Goal: Task Accomplishment & Management: Use online tool/utility

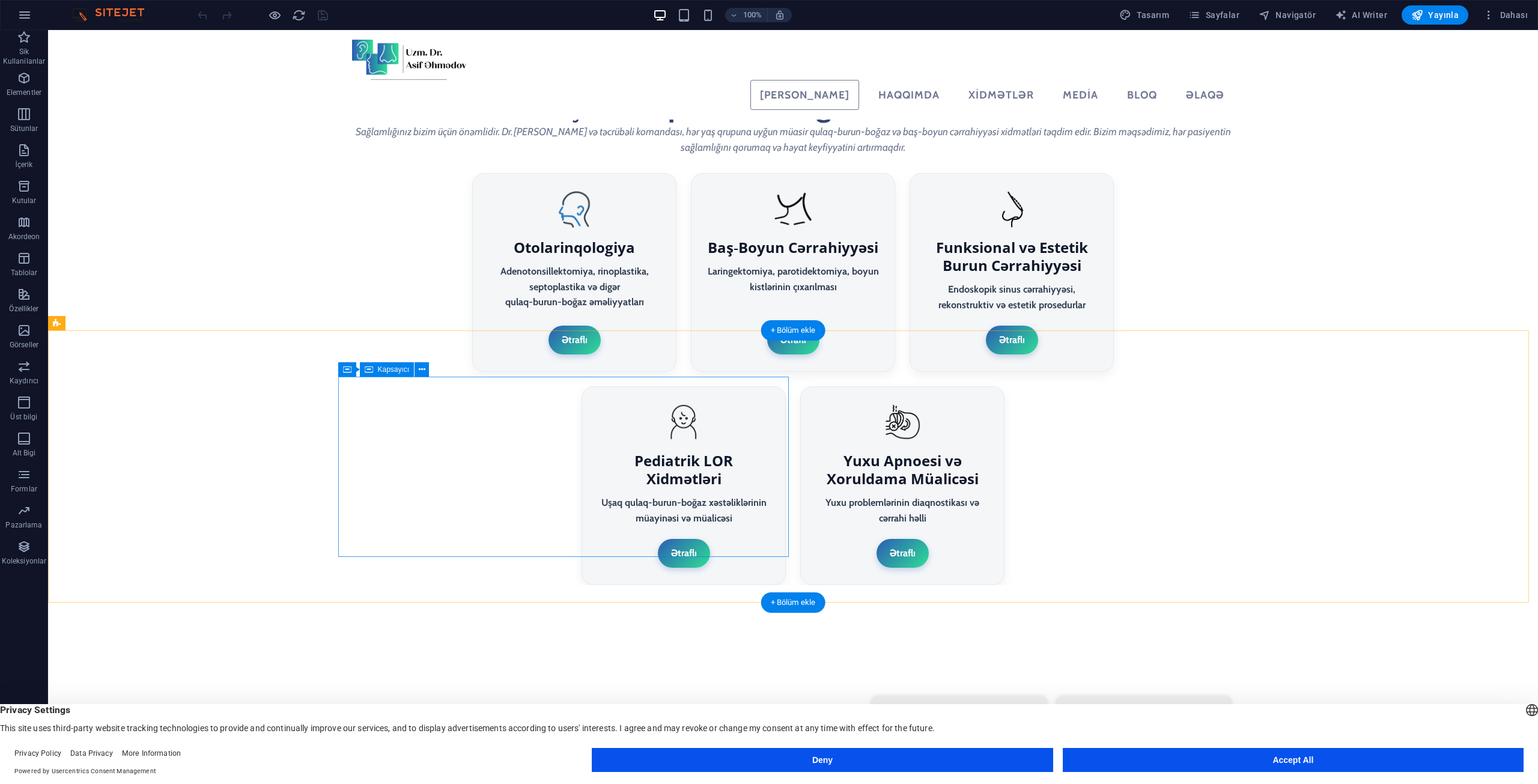
scroll to position [2344, 0]
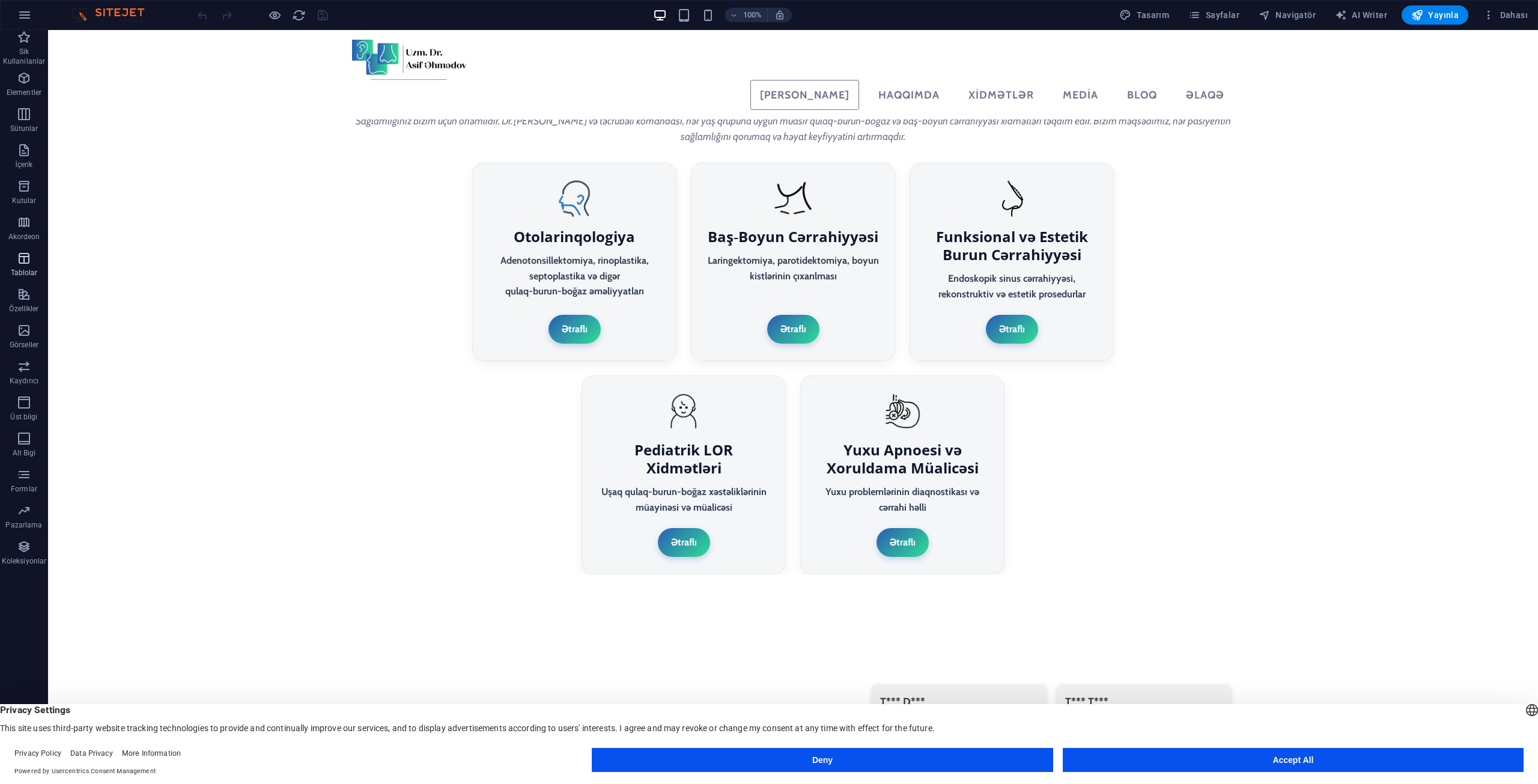
click at [25, 265] on icon "button" at bounding box center [24, 258] width 14 height 14
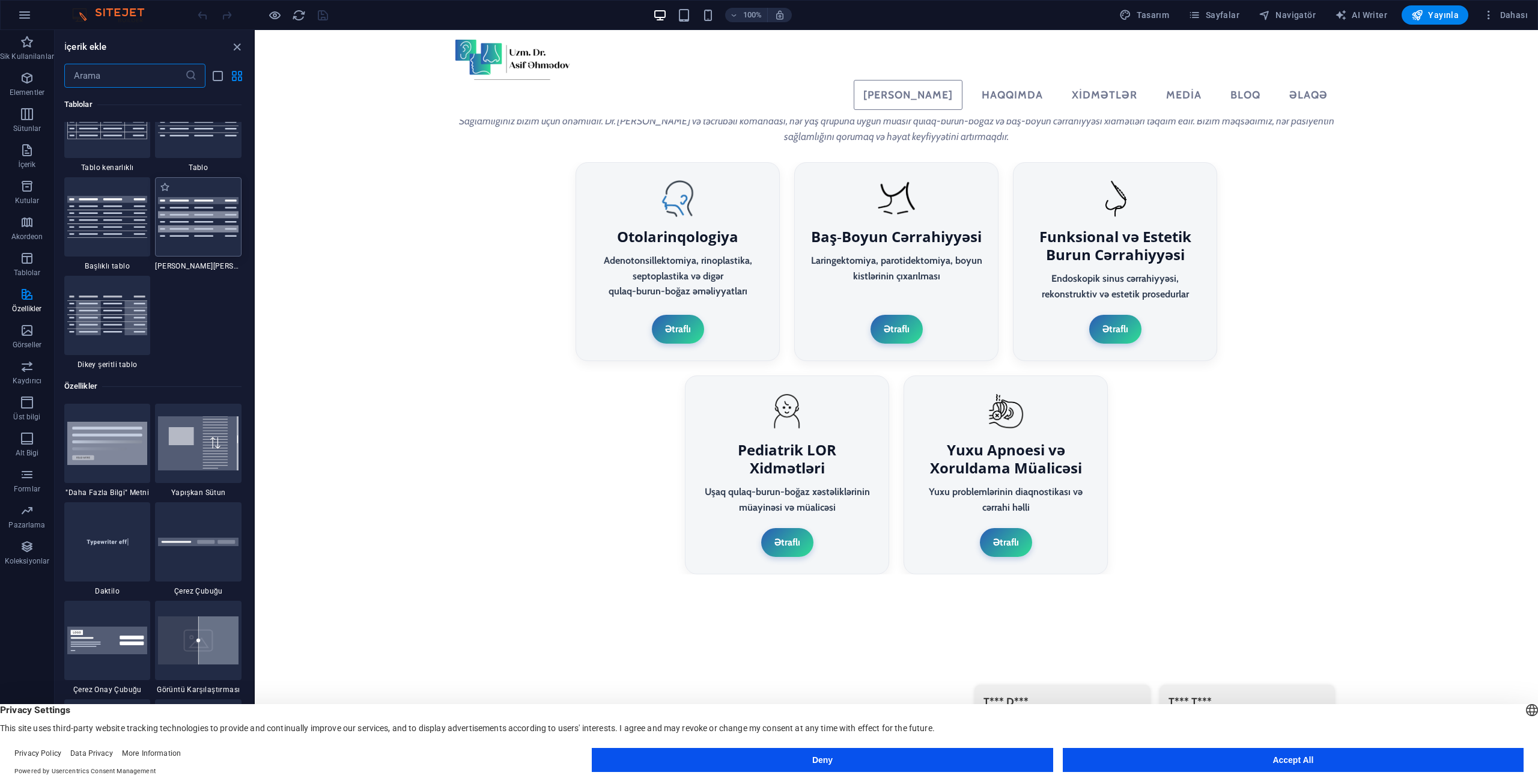
scroll to position [5662, 0]
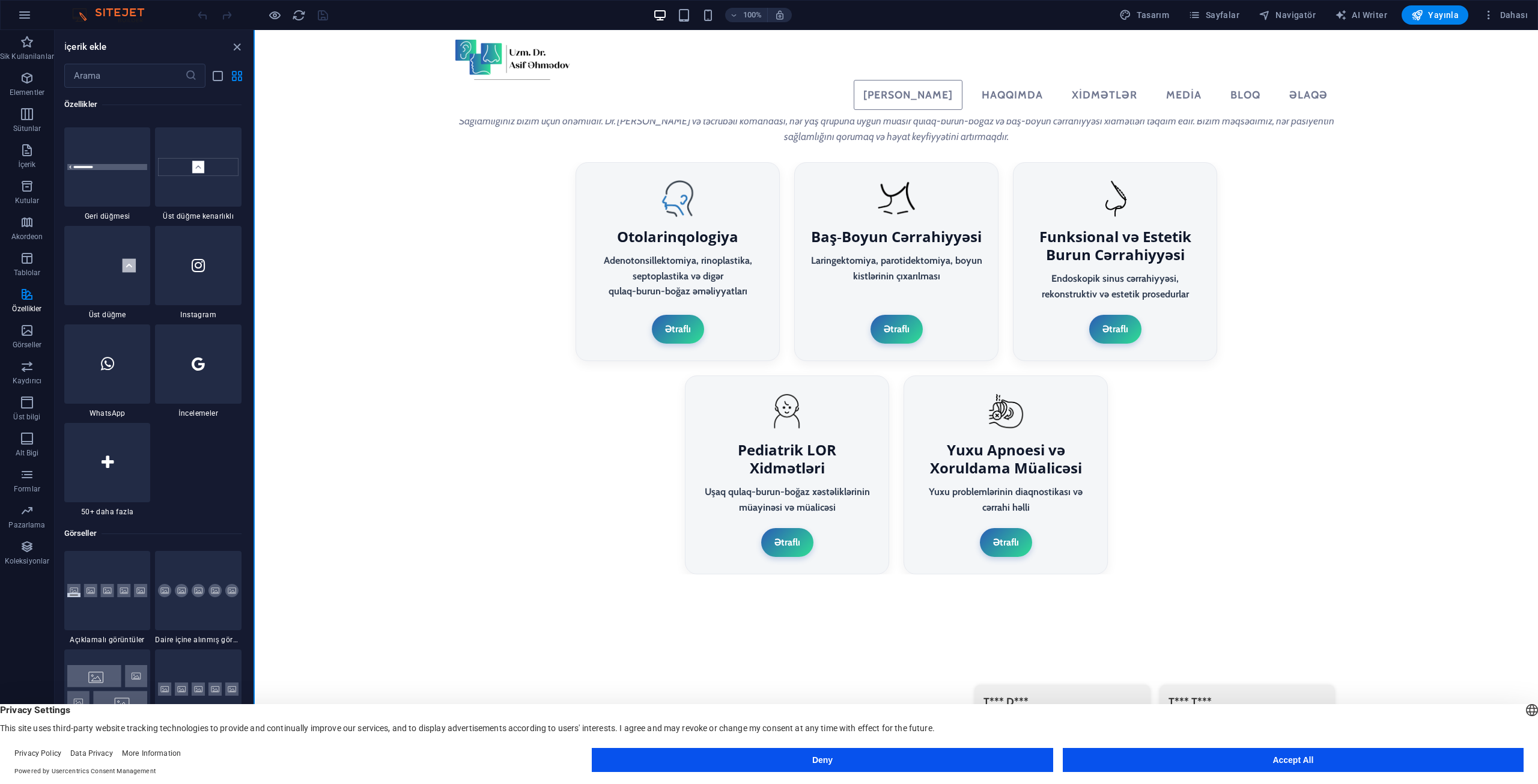
drag, startPoint x: 251, startPoint y: 408, endPoint x: 254, endPoint y: 429, distance: 21.2
click at [254, 429] on div "Sik Kullanilanlar Elementler Sütunlar İçerik Kutular Akordeon Tablolar Özellikl…" at bounding box center [128, 397] width 255 height 734
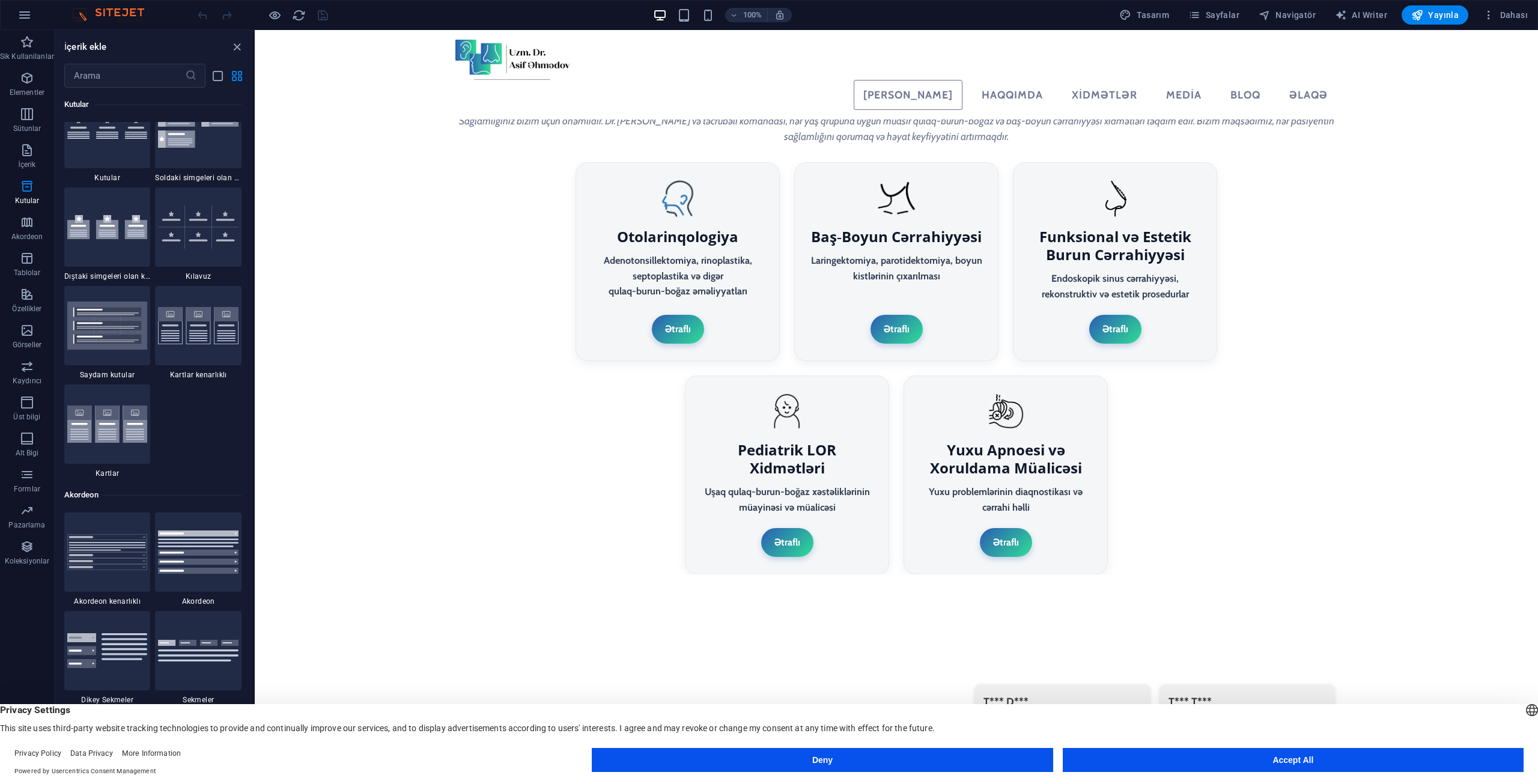
scroll to position [3436, 0]
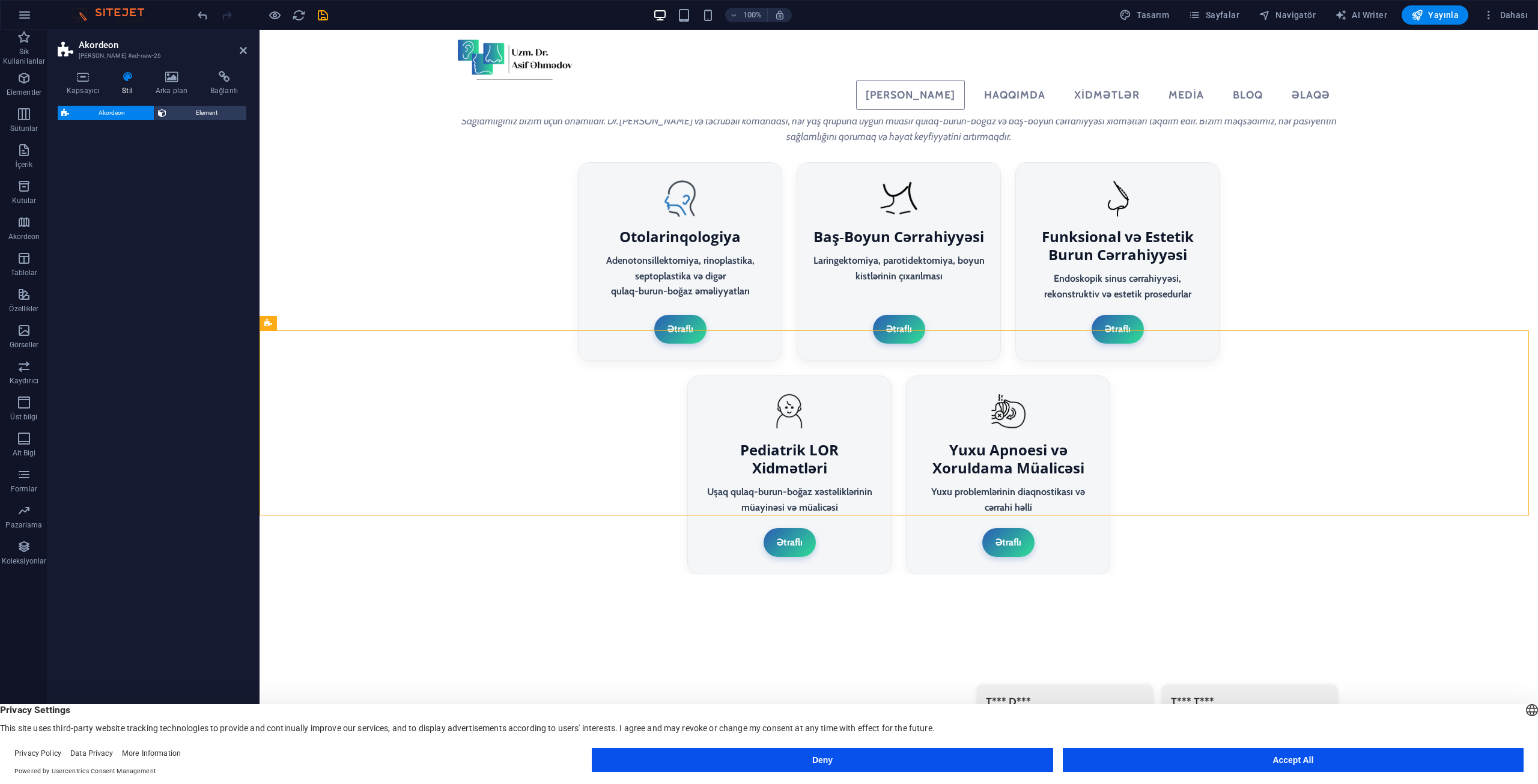
select select "rem"
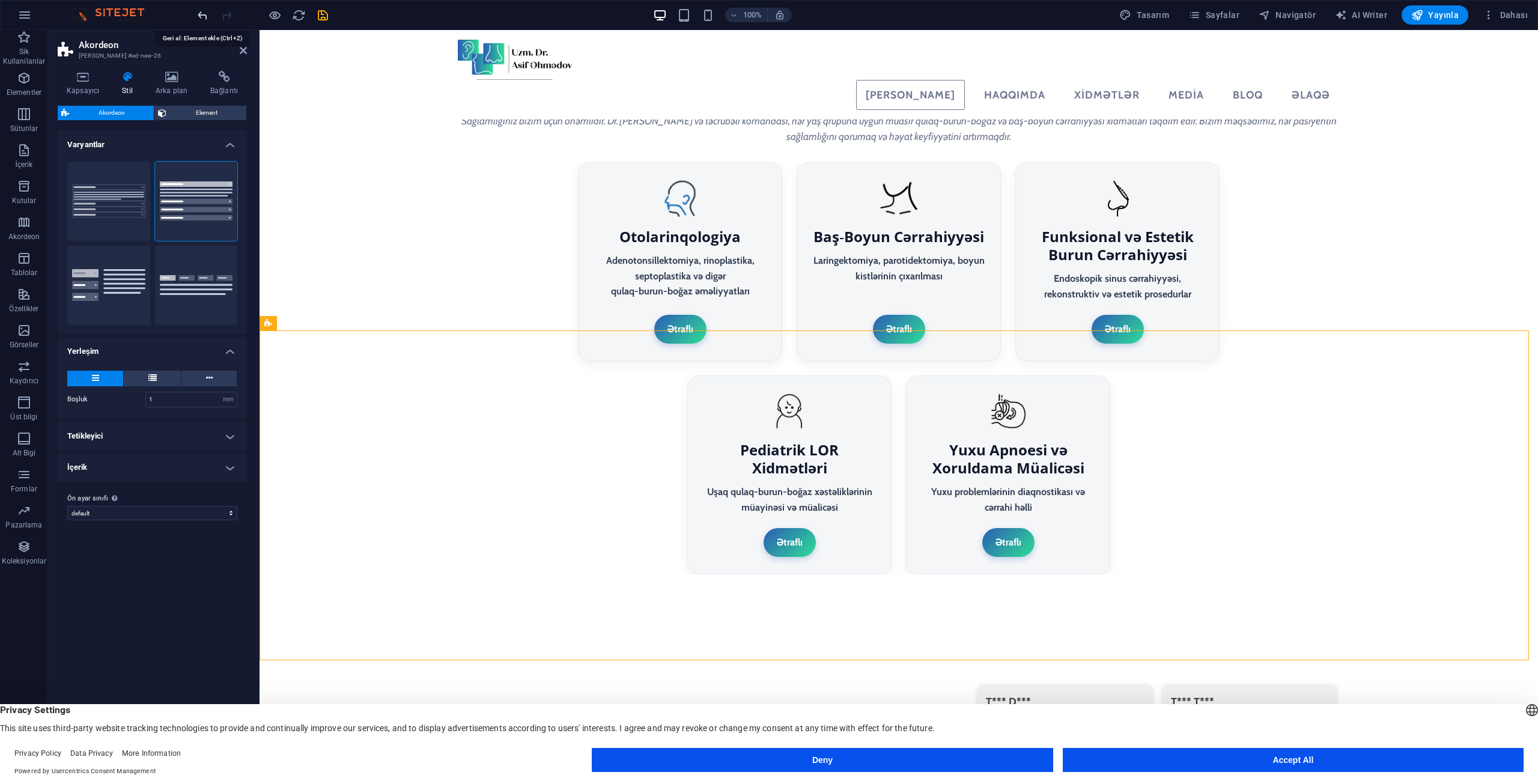
click at [203, 11] on icon "undo" at bounding box center [203, 16] width 14 height 14
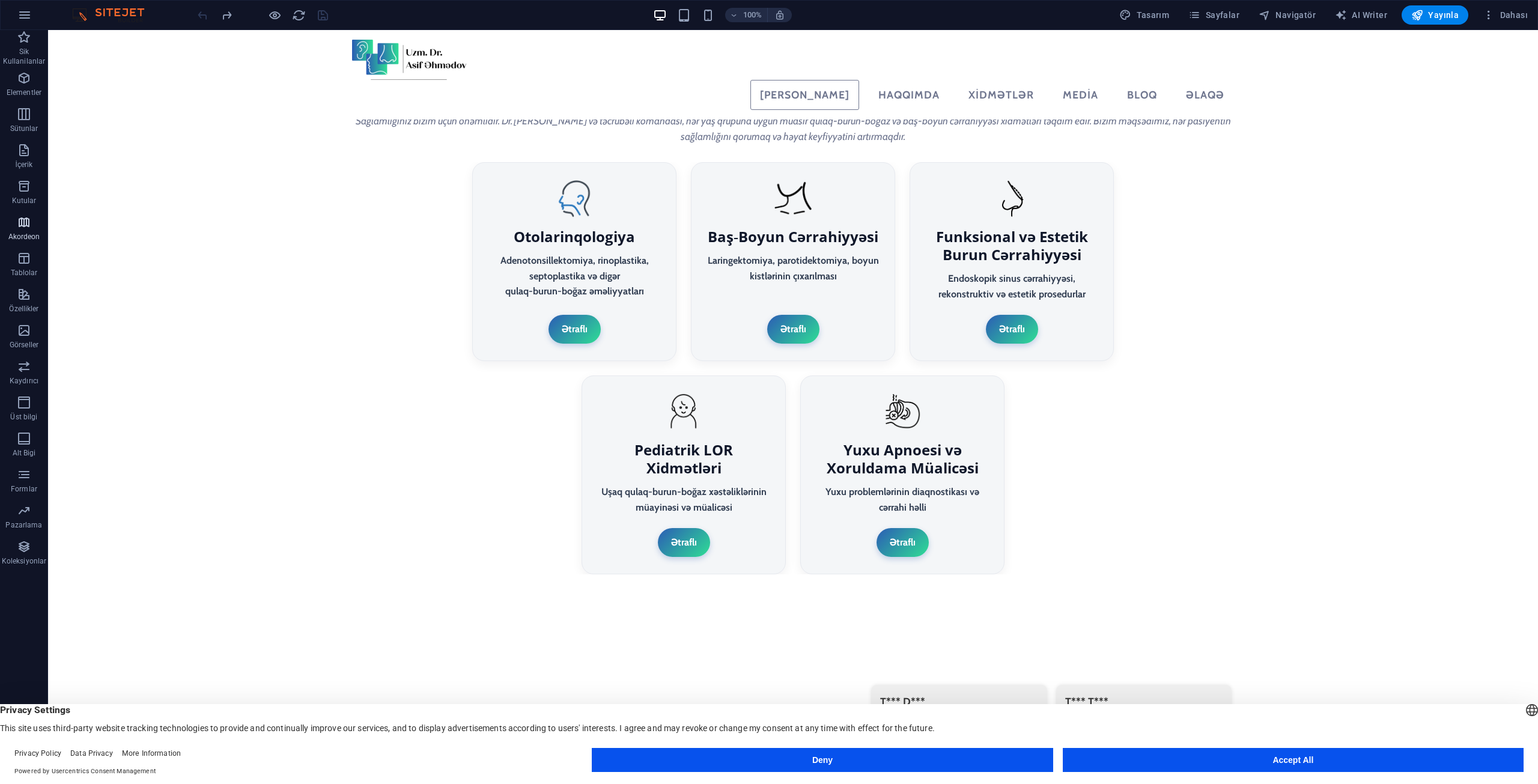
click at [25, 232] on span "Akordeon" at bounding box center [24, 229] width 48 height 29
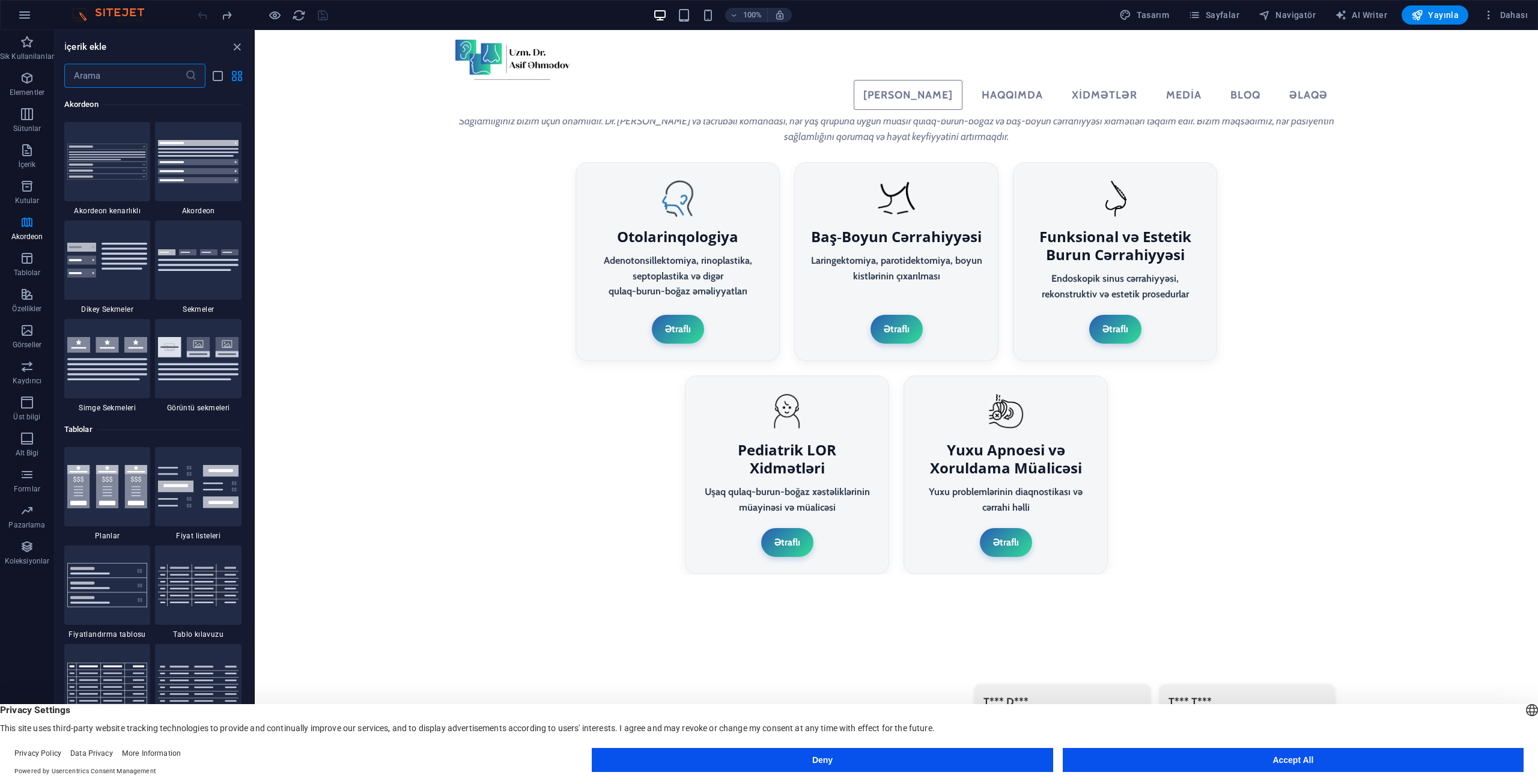
scroll to position [3749, 0]
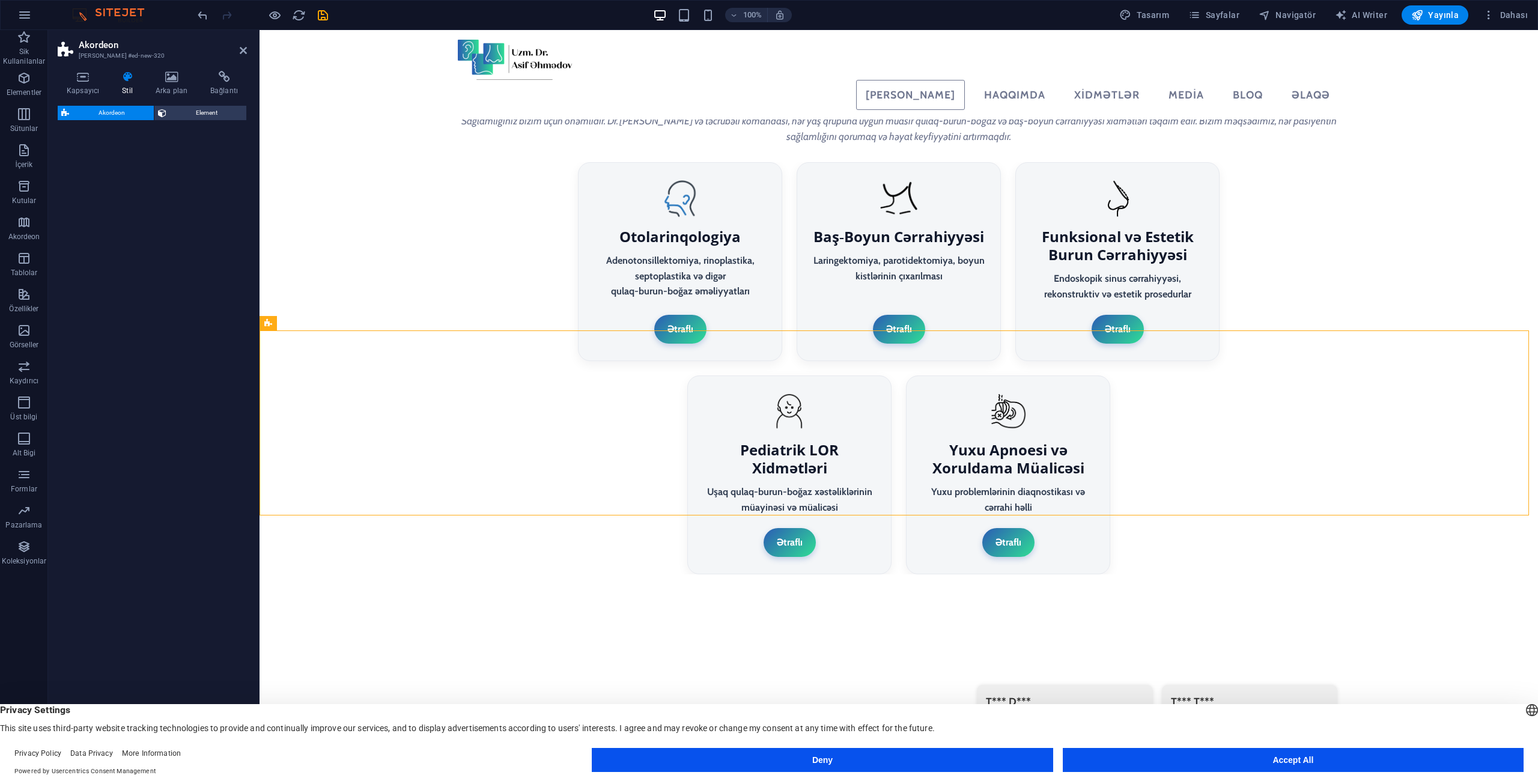
select select "rem"
select select "preset-accordion-v3-border"
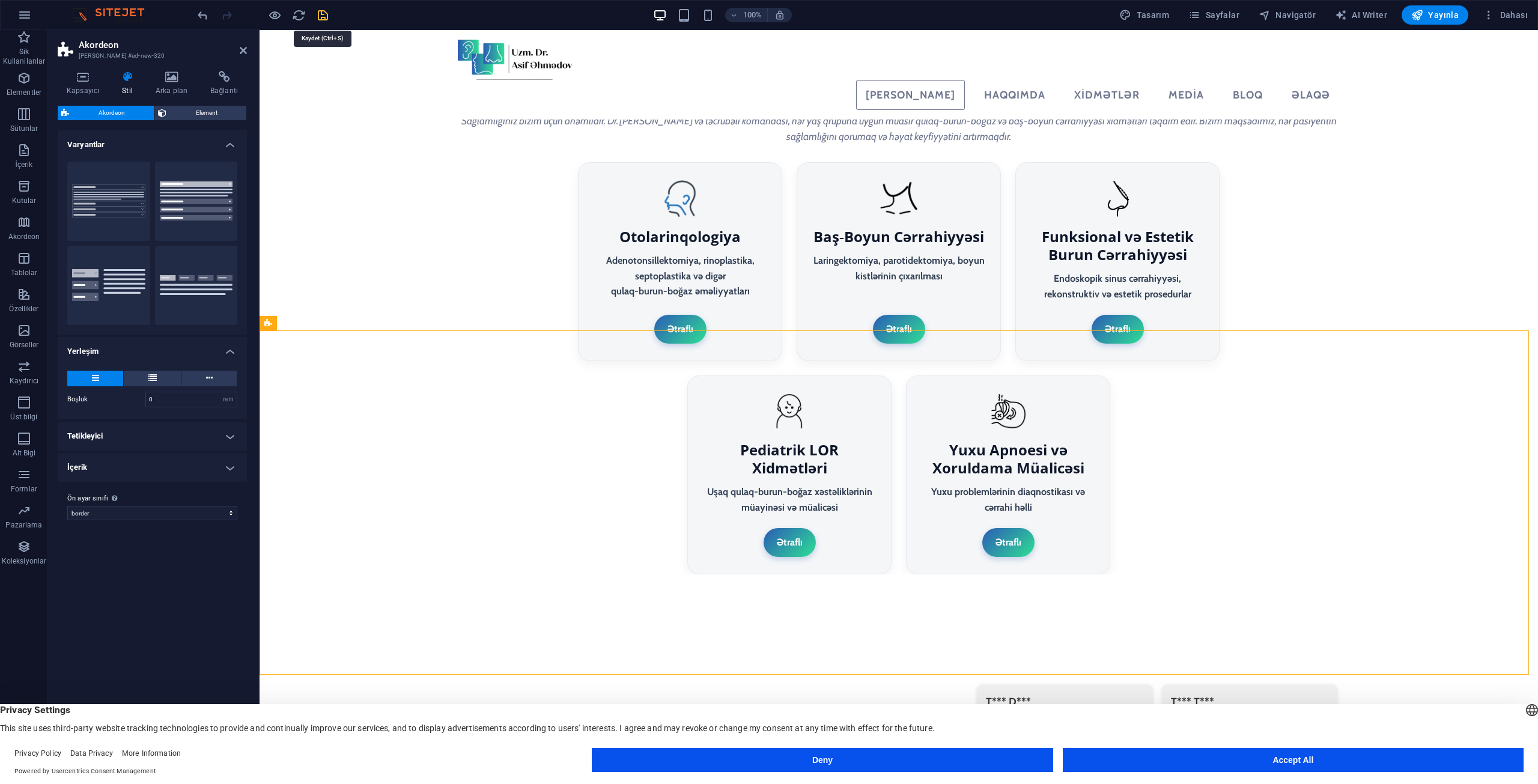
click at [322, 15] on icon "save" at bounding box center [323, 16] width 14 height 14
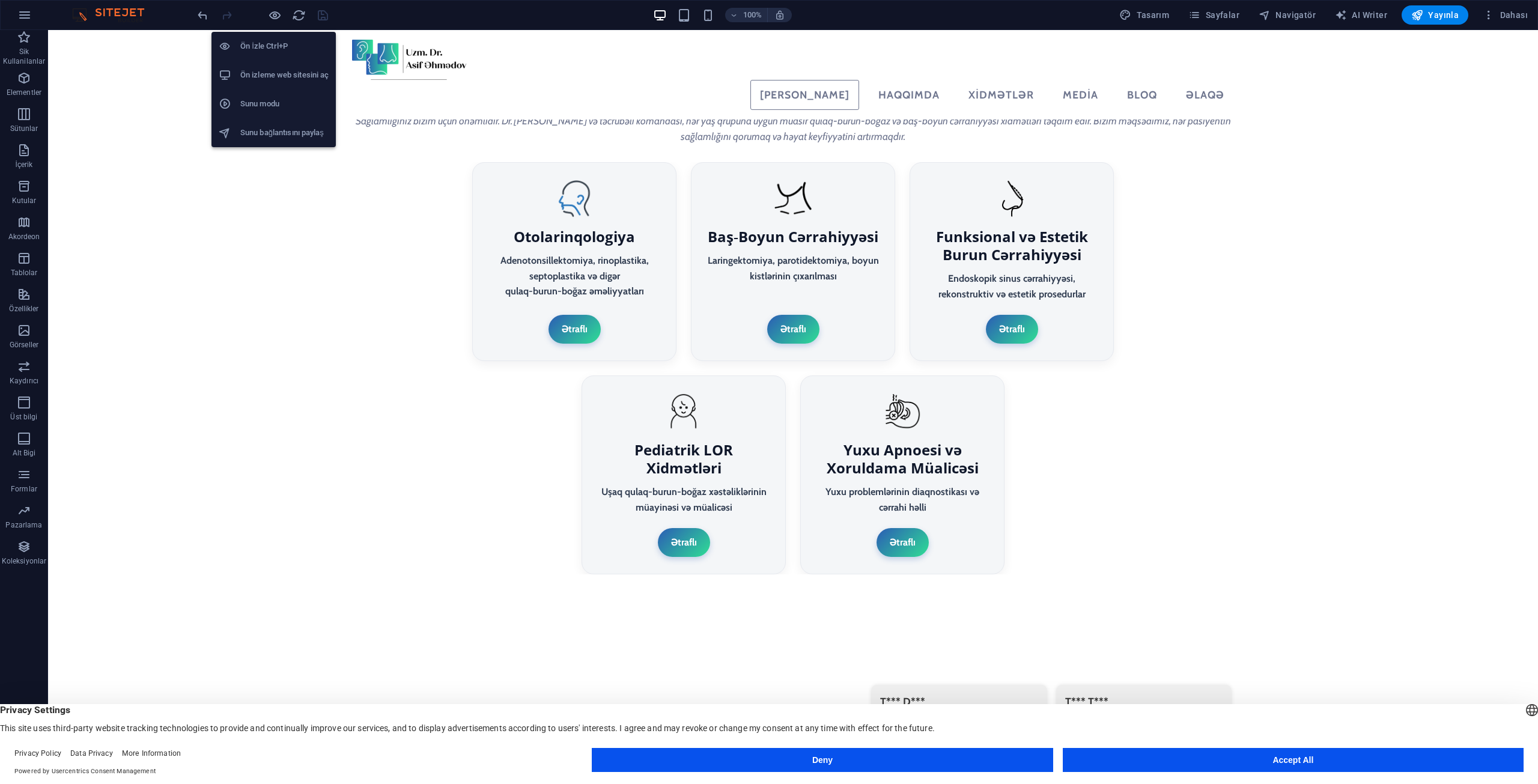
click at [274, 69] on h6 "Ön izleme web sitesini aç" at bounding box center [284, 75] width 89 height 14
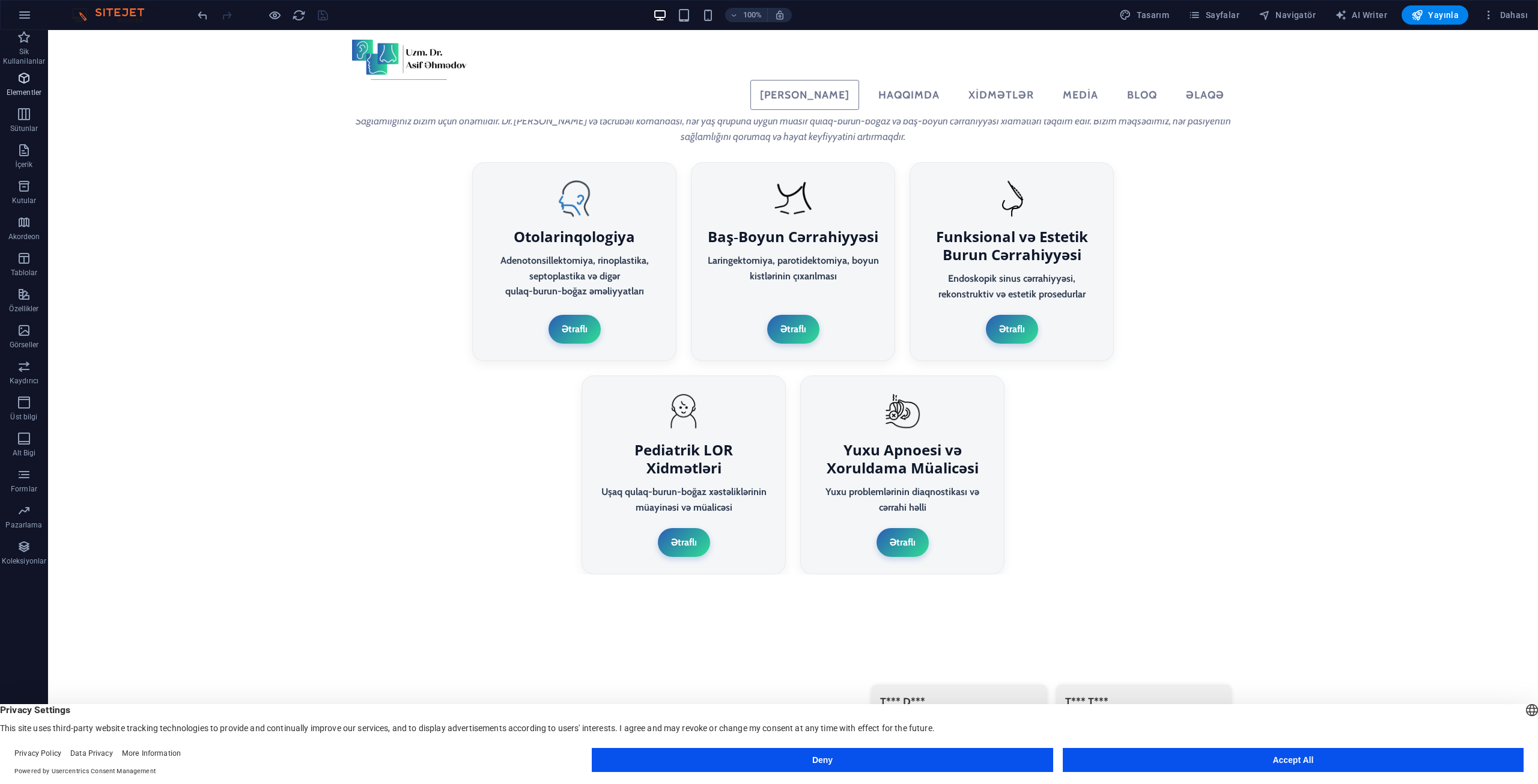
click at [25, 109] on icon "button" at bounding box center [24, 114] width 14 height 14
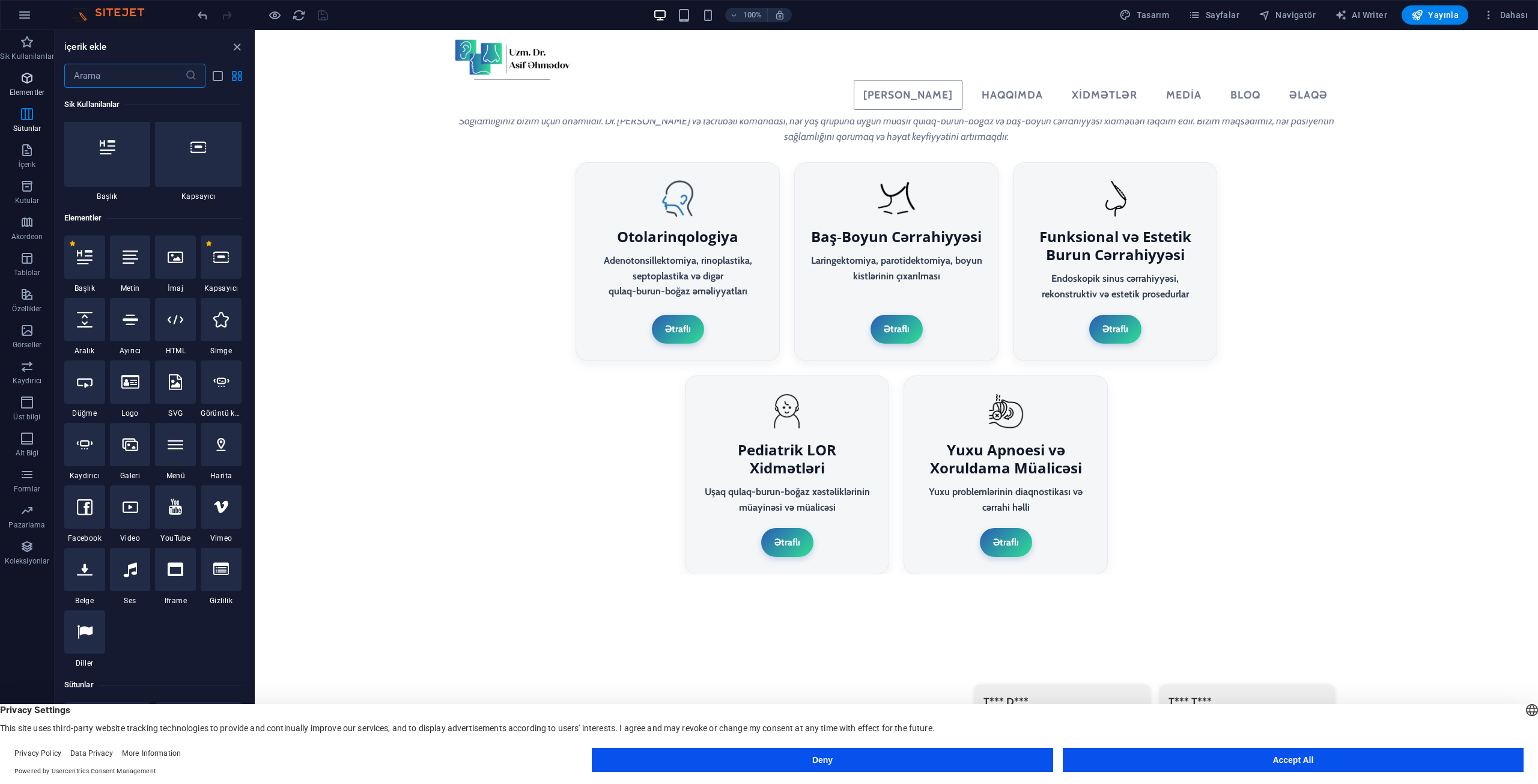
click at [26, 87] on span "Elementler" at bounding box center [27, 85] width 54 height 29
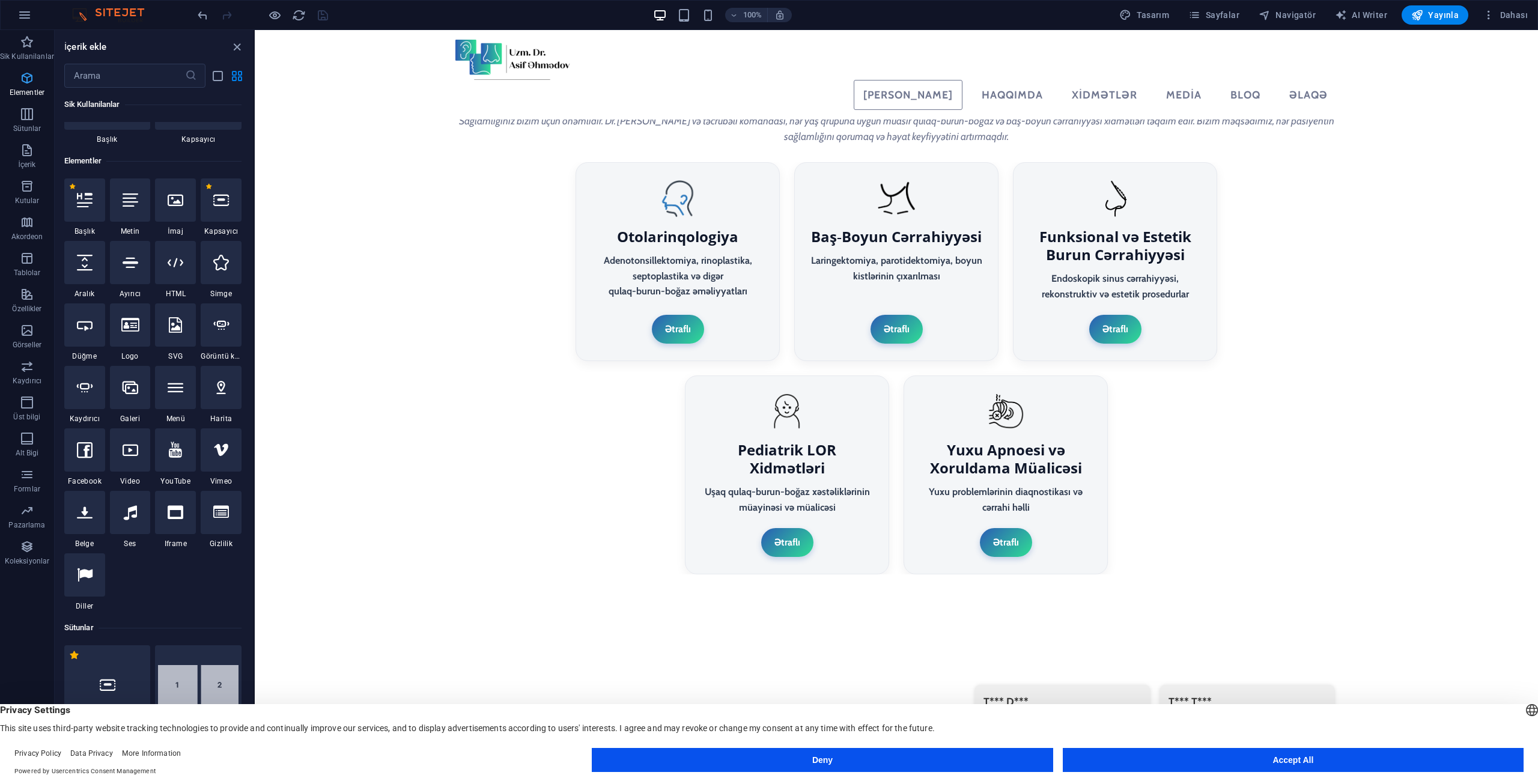
scroll to position [128, 0]
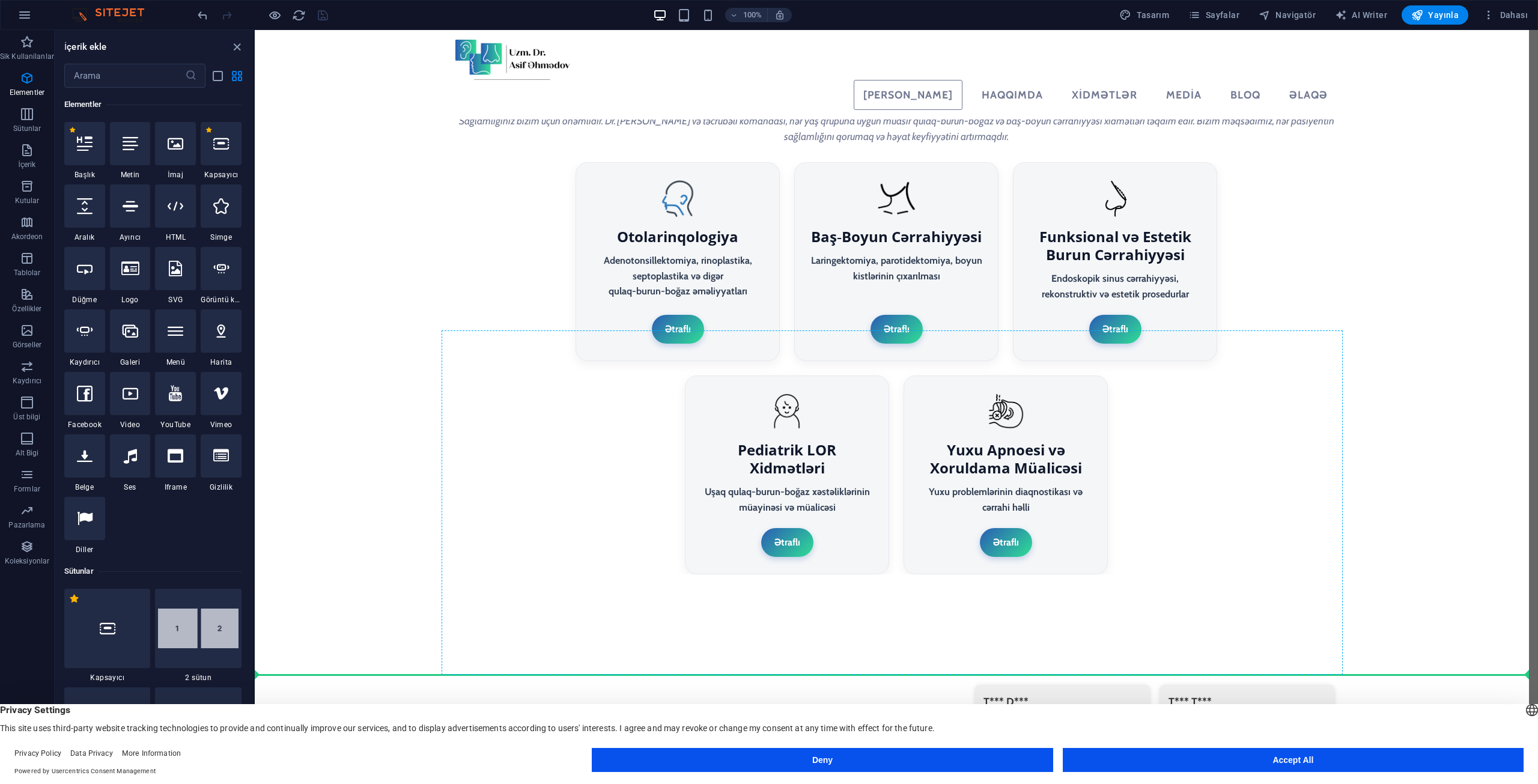
select select "px"
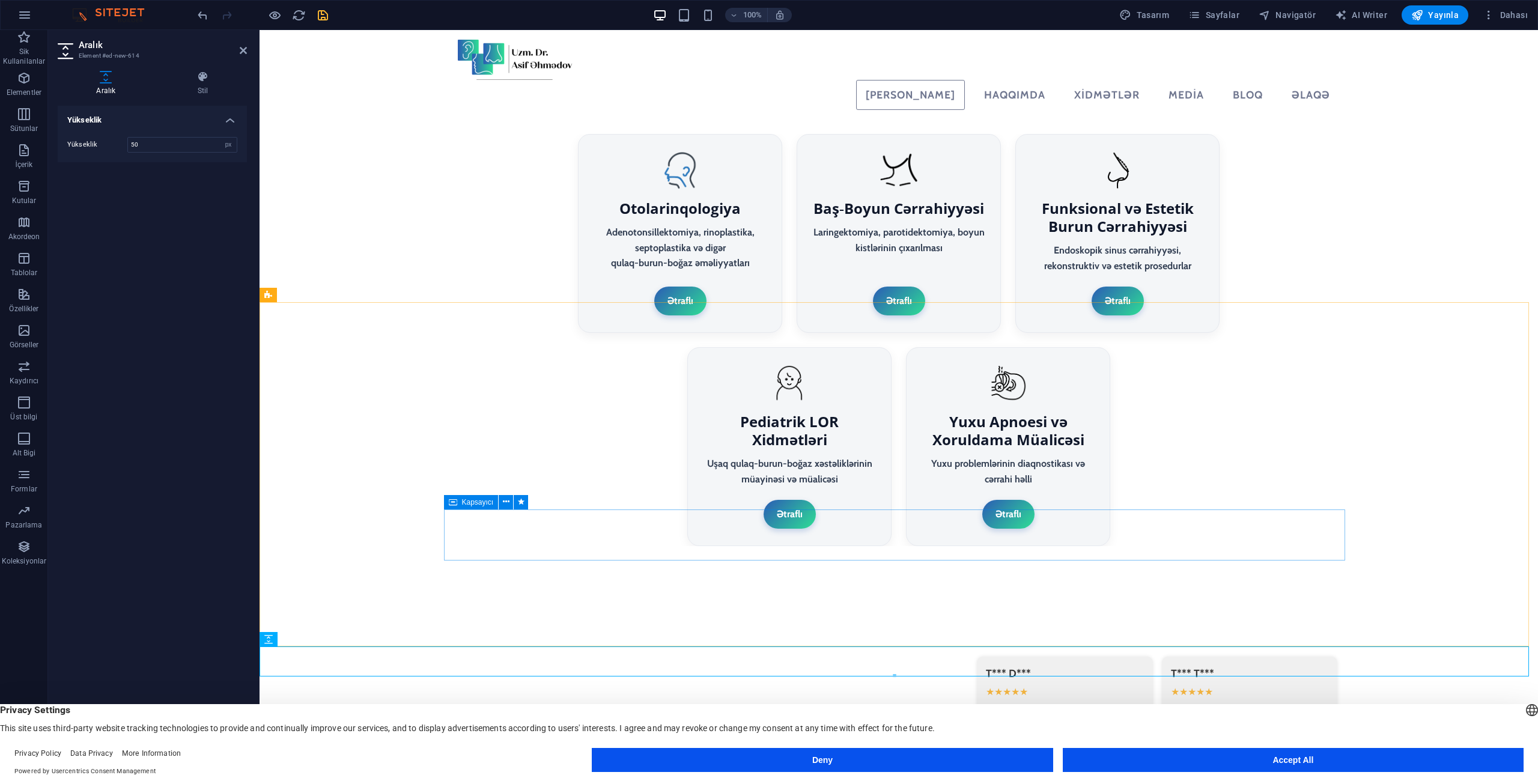
scroll to position [2644, 0]
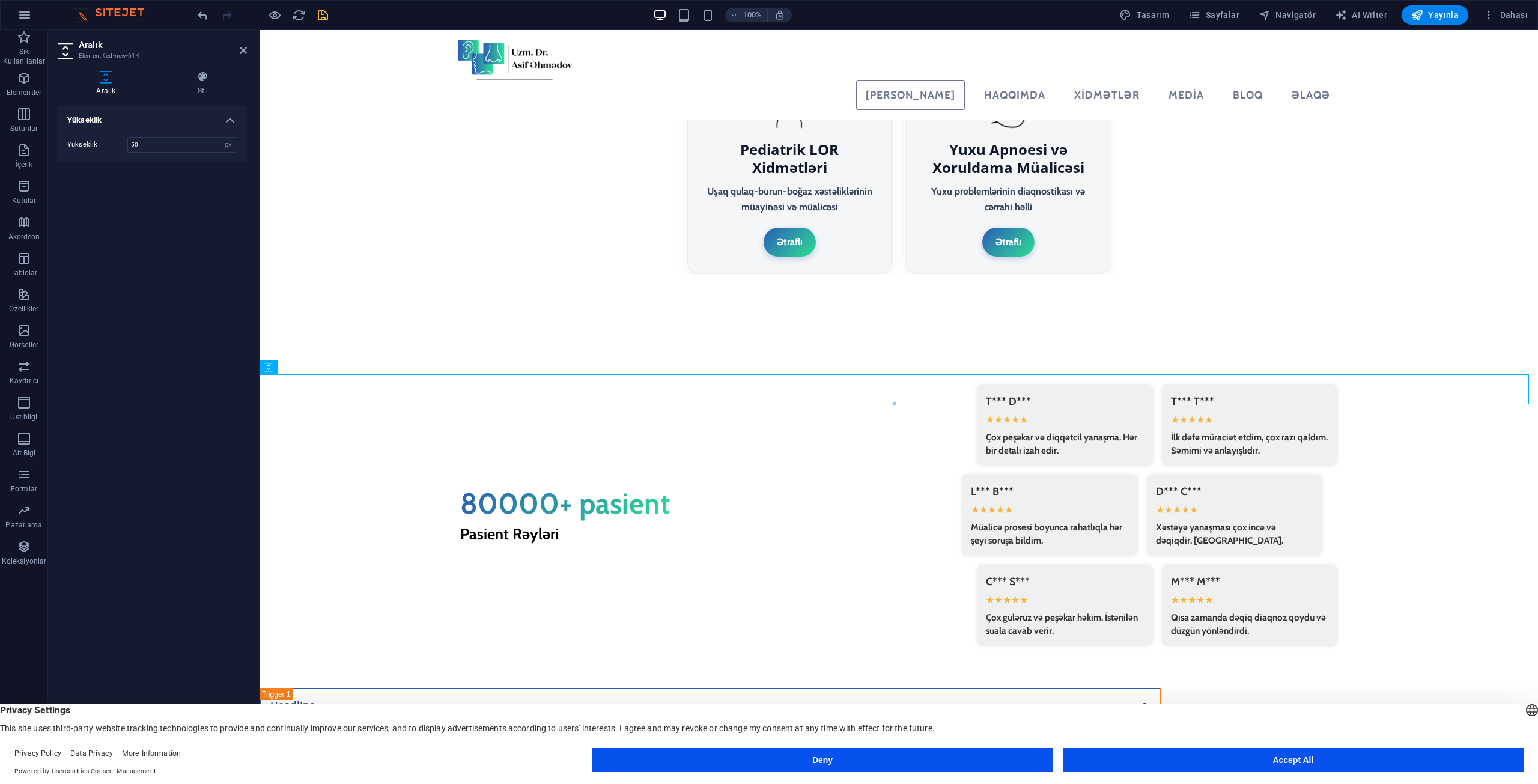
click at [324, 13] on icon "save" at bounding box center [323, 16] width 14 height 14
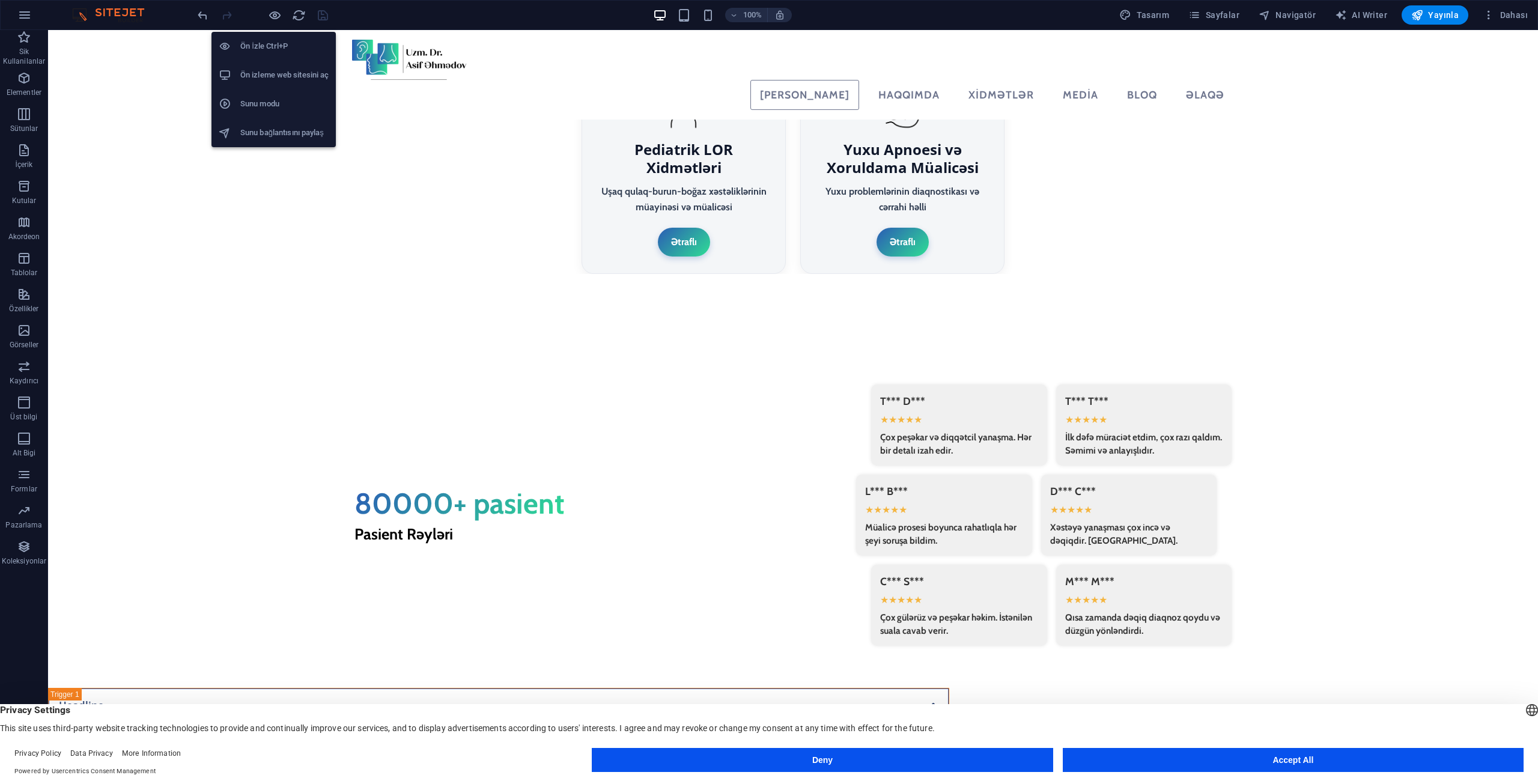
click at [270, 71] on h6 "Ön izleme web sitesini aç" at bounding box center [284, 75] width 89 height 14
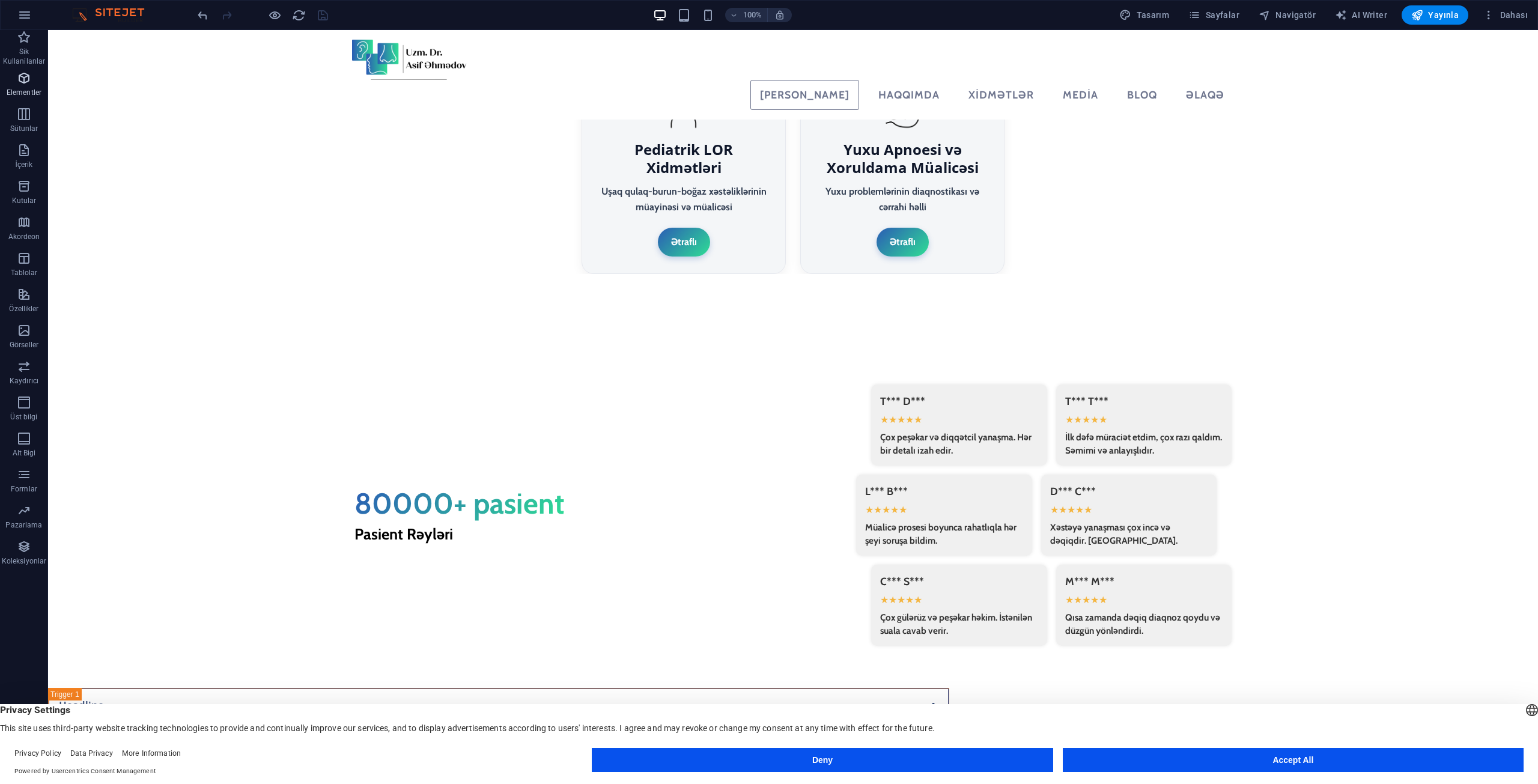
click at [17, 89] on p "Elementler" at bounding box center [23, 93] width 35 height 10
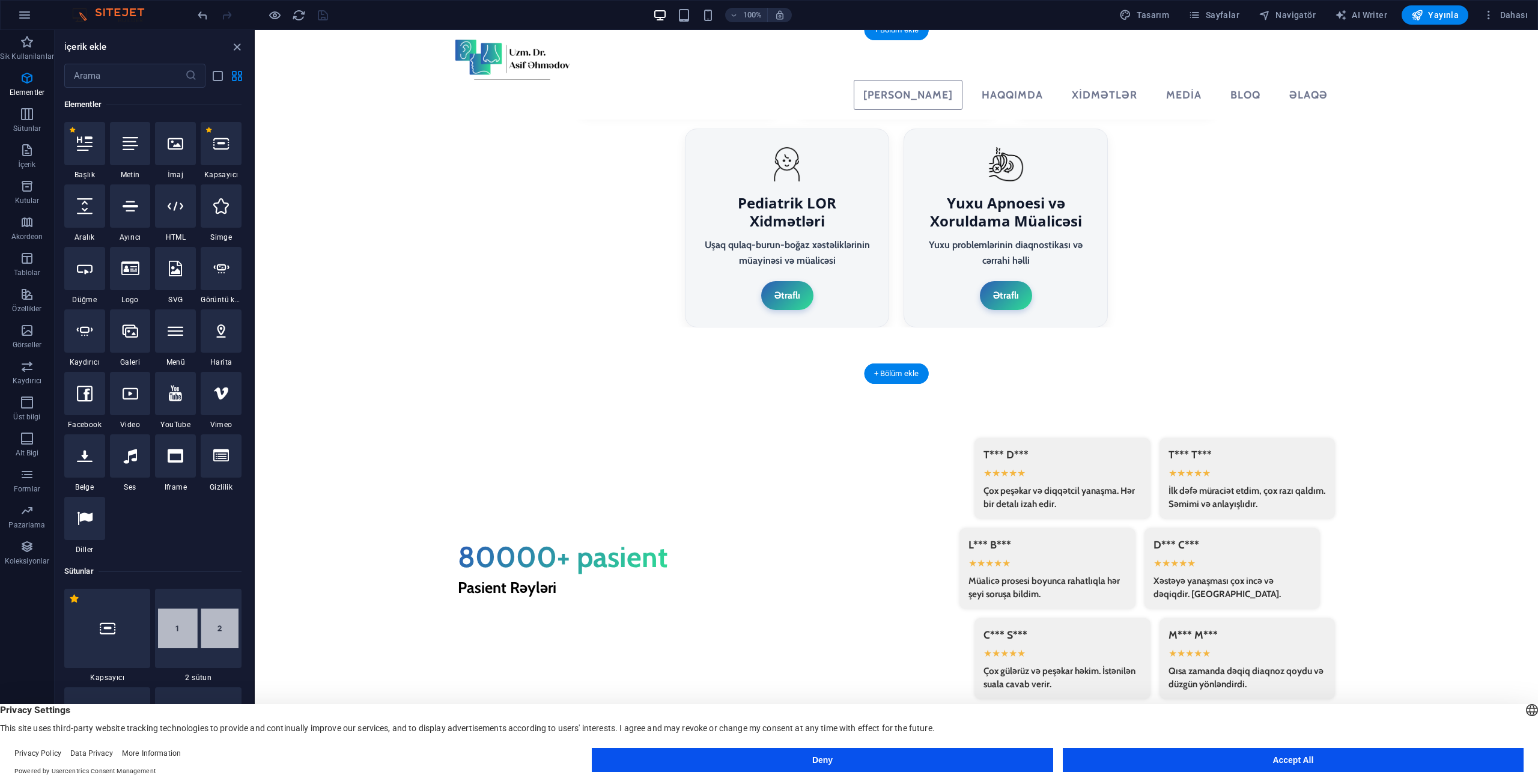
scroll to position [2524, 0]
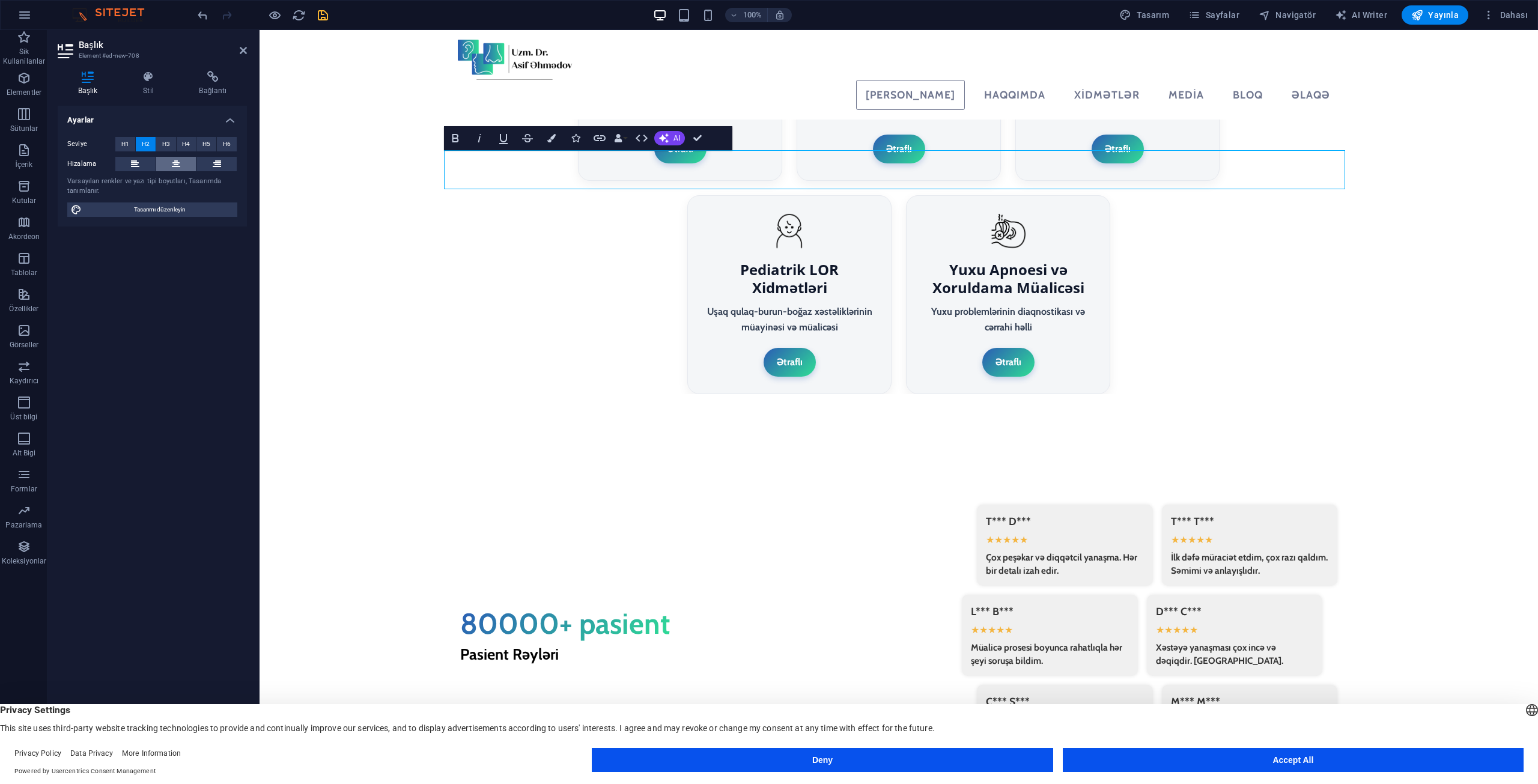
click at [164, 168] on button at bounding box center [176, 164] width 40 height 14
click at [178, 205] on span "Tasarımı düzenleyin" at bounding box center [159, 210] width 148 height 14
select select "px"
select select "400"
select select "px"
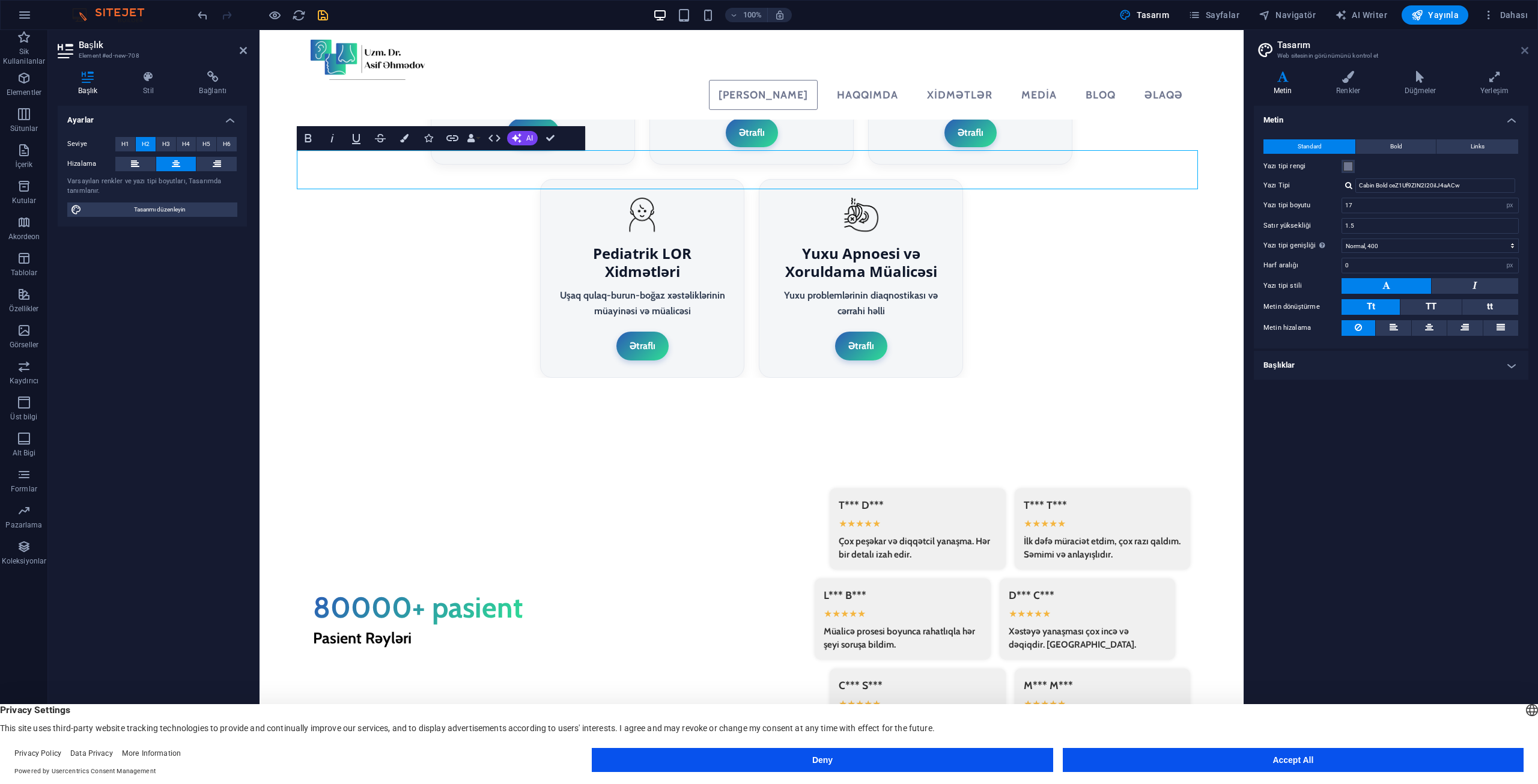
click at [1526, 54] on icon at bounding box center [1525, 50] width 7 height 10
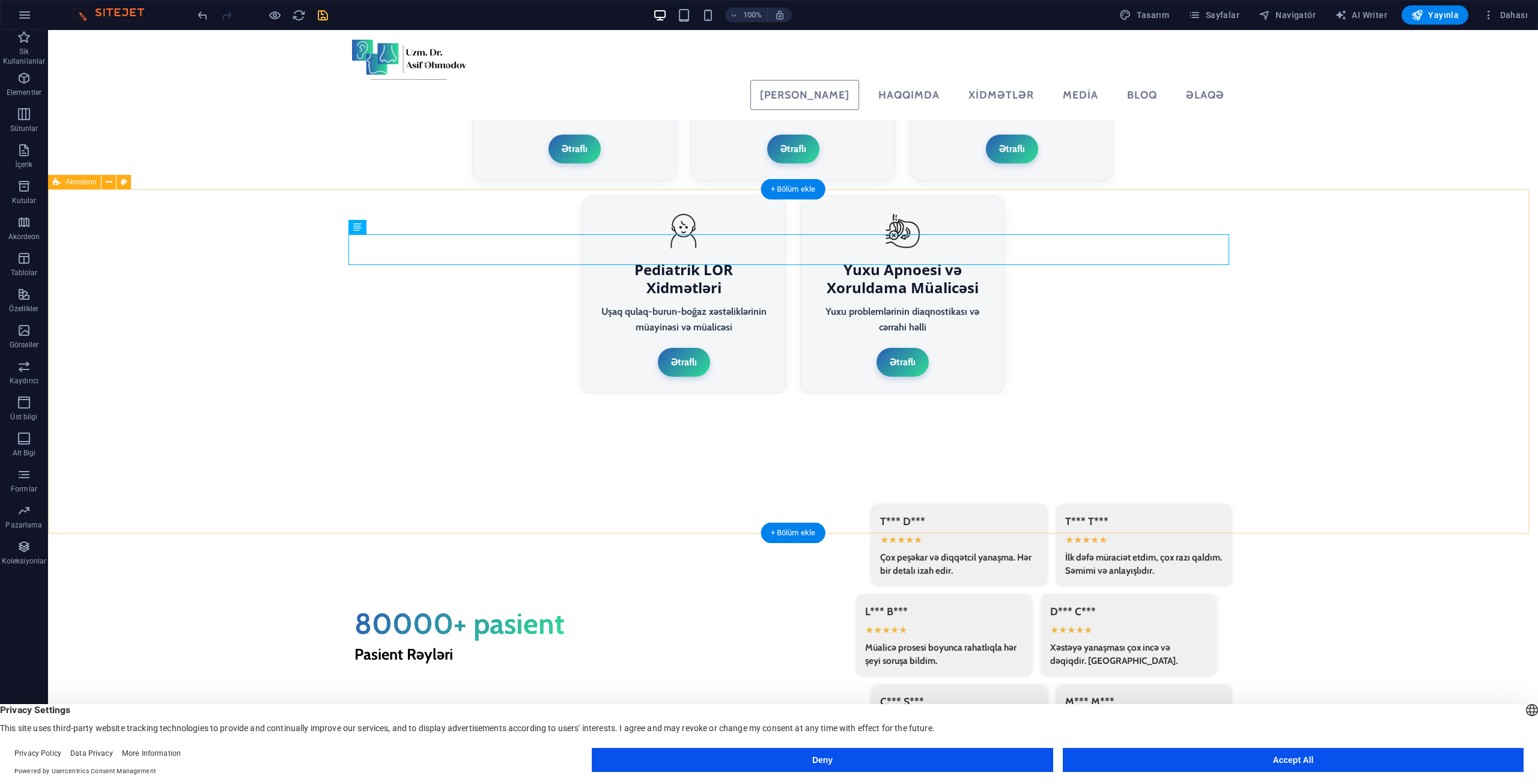
click at [317, 10] on icon "save" at bounding box center [323, 16] width 14 height 14
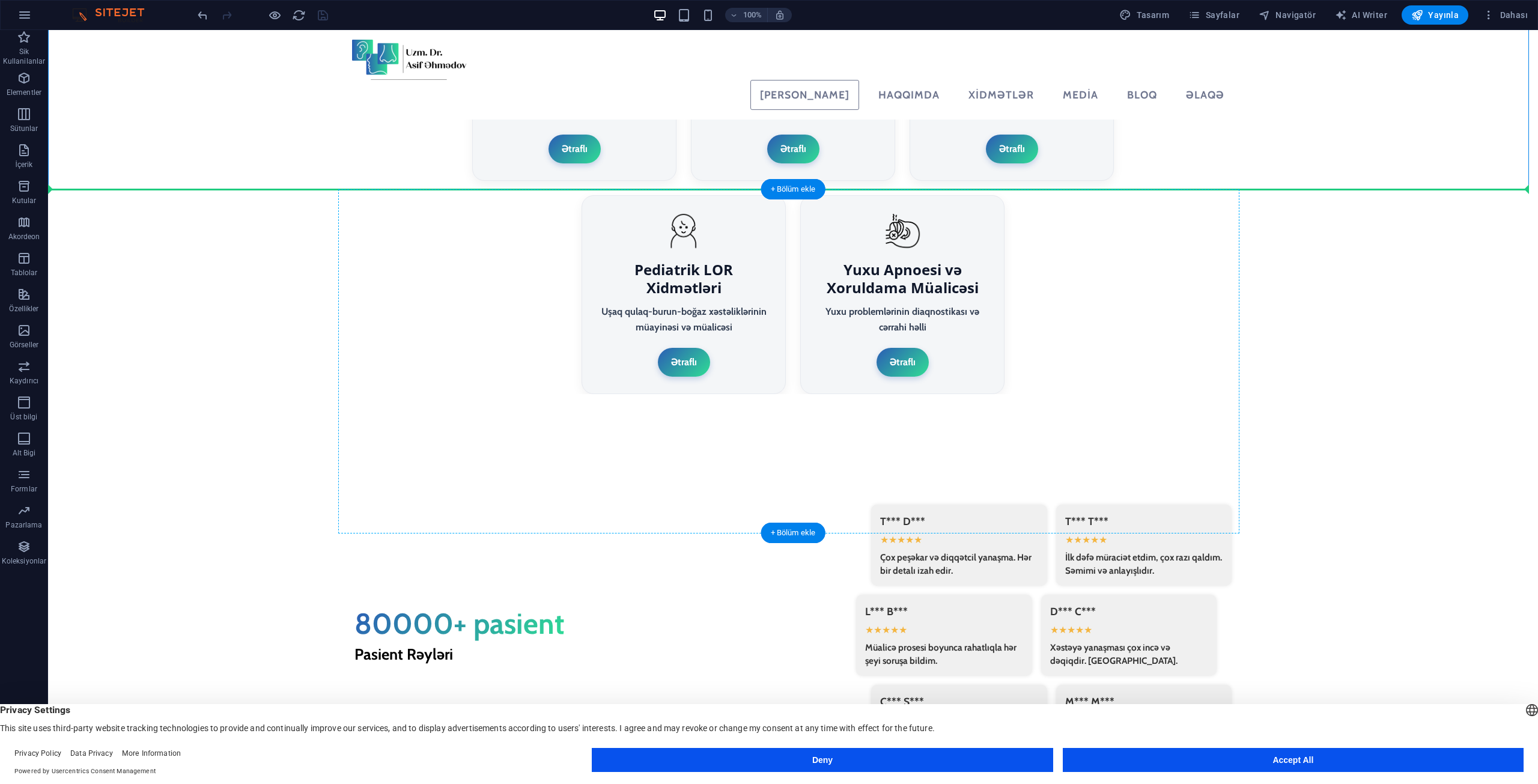
drag, startPoint x: 780, startPoint y: 163, endPoint x: 343, endPoint y: 207, distance: 439.2
drag, startPoint x: 368, startPoint y: 160, endPoint x: 310, endPoint y: 292, distance: 144.2
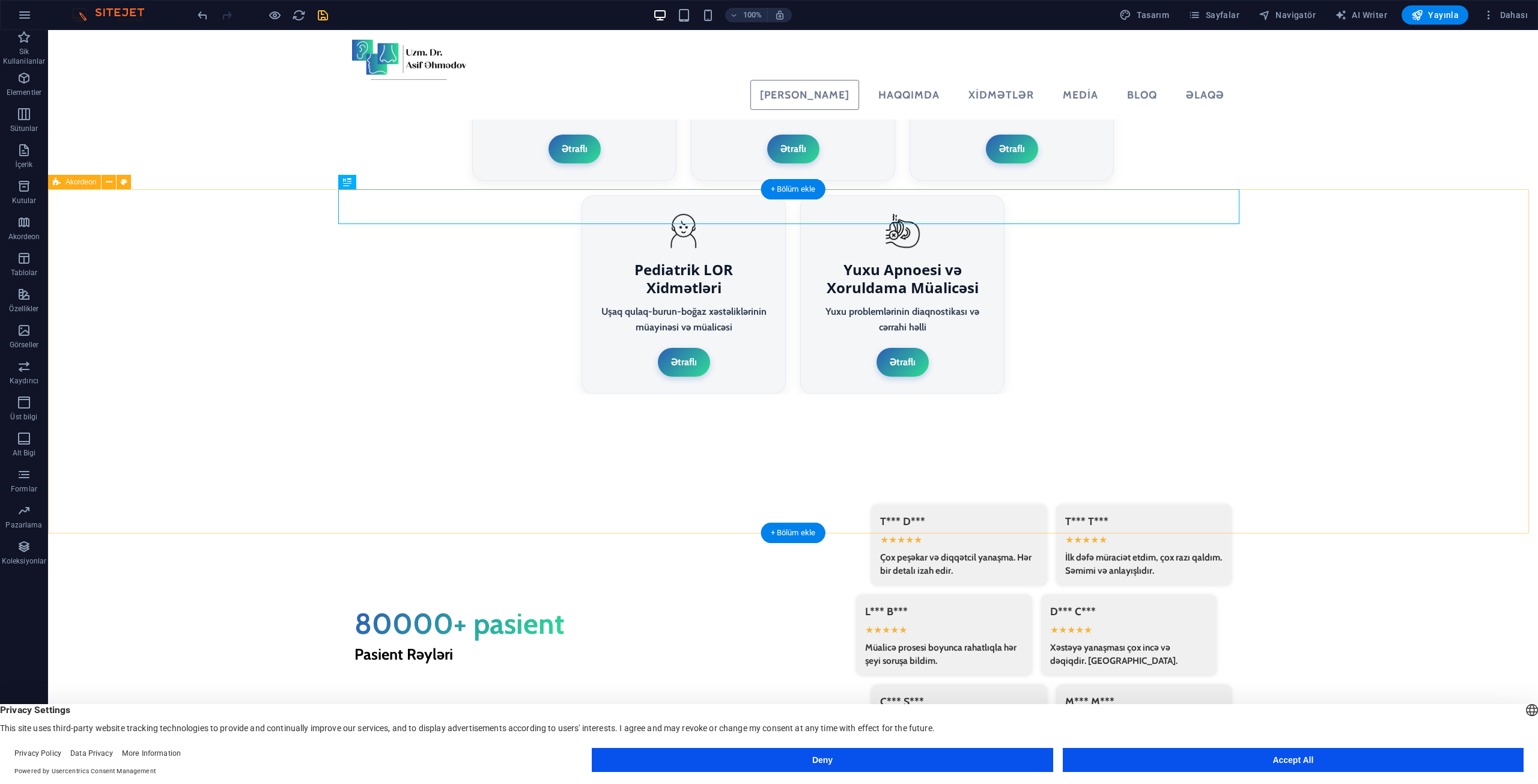
select select "rem"
select select "preset-accordion-v3-border"
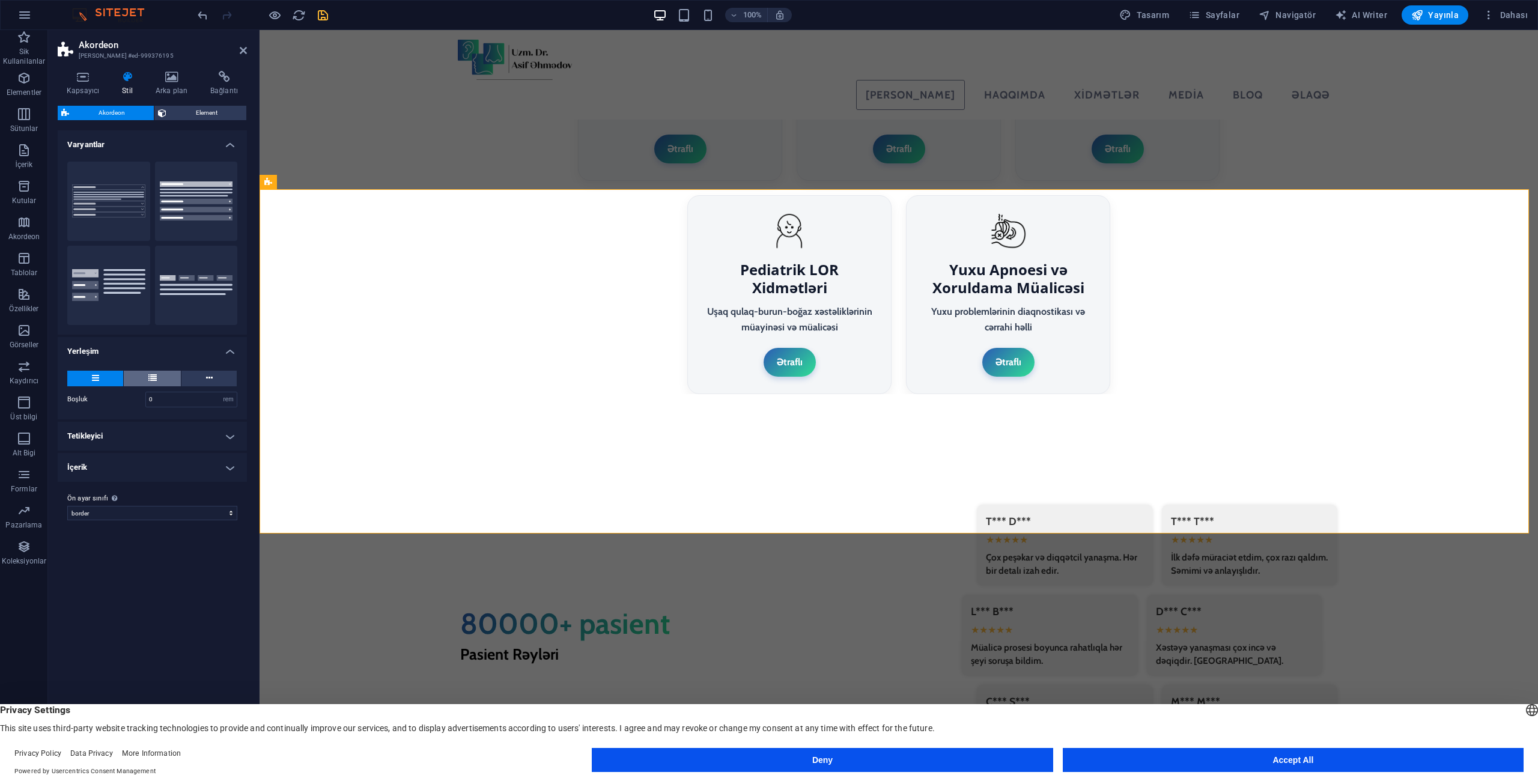
click at [147, 376] on button at bounding box center [152, 378] width 57 height 16
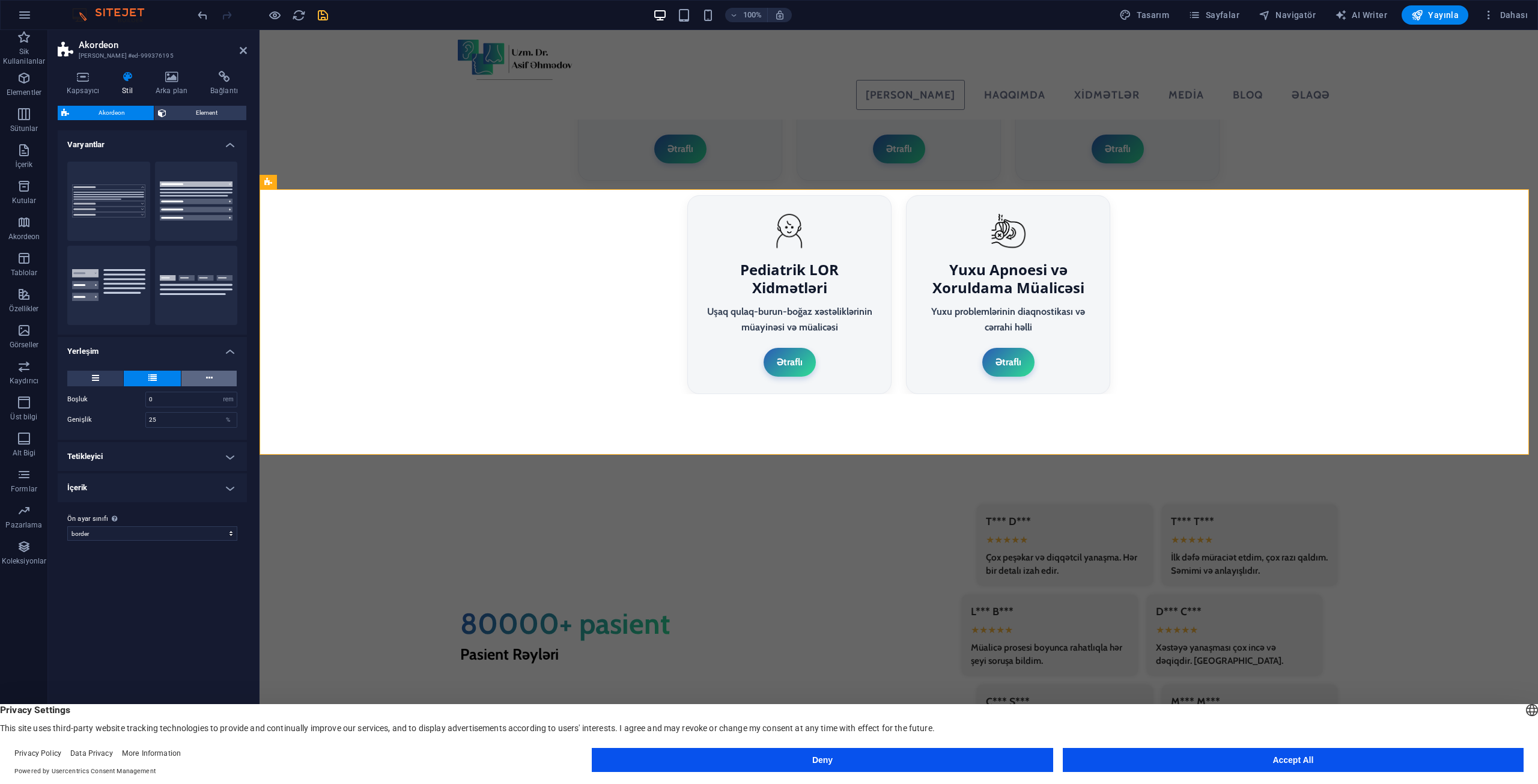
click at [222, 380] on button at bounding box center [209, 378] width 55 height 16
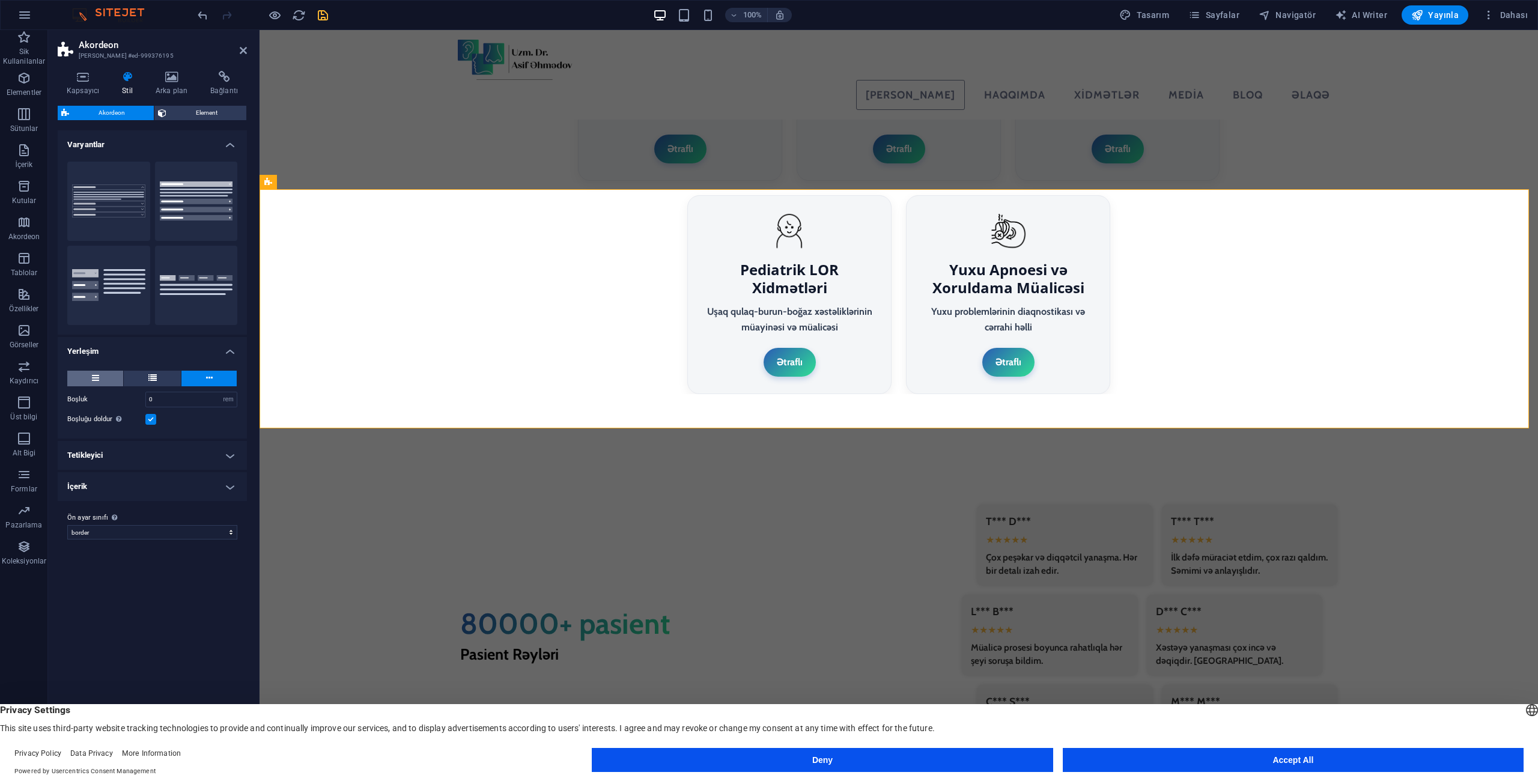
click at [101, 377] on button at bounding box center [95, 378] width 56 height 16
click at [227, 439] on h4 "Tetikleyici" at bounding box center [152, 436] width 189 height 29
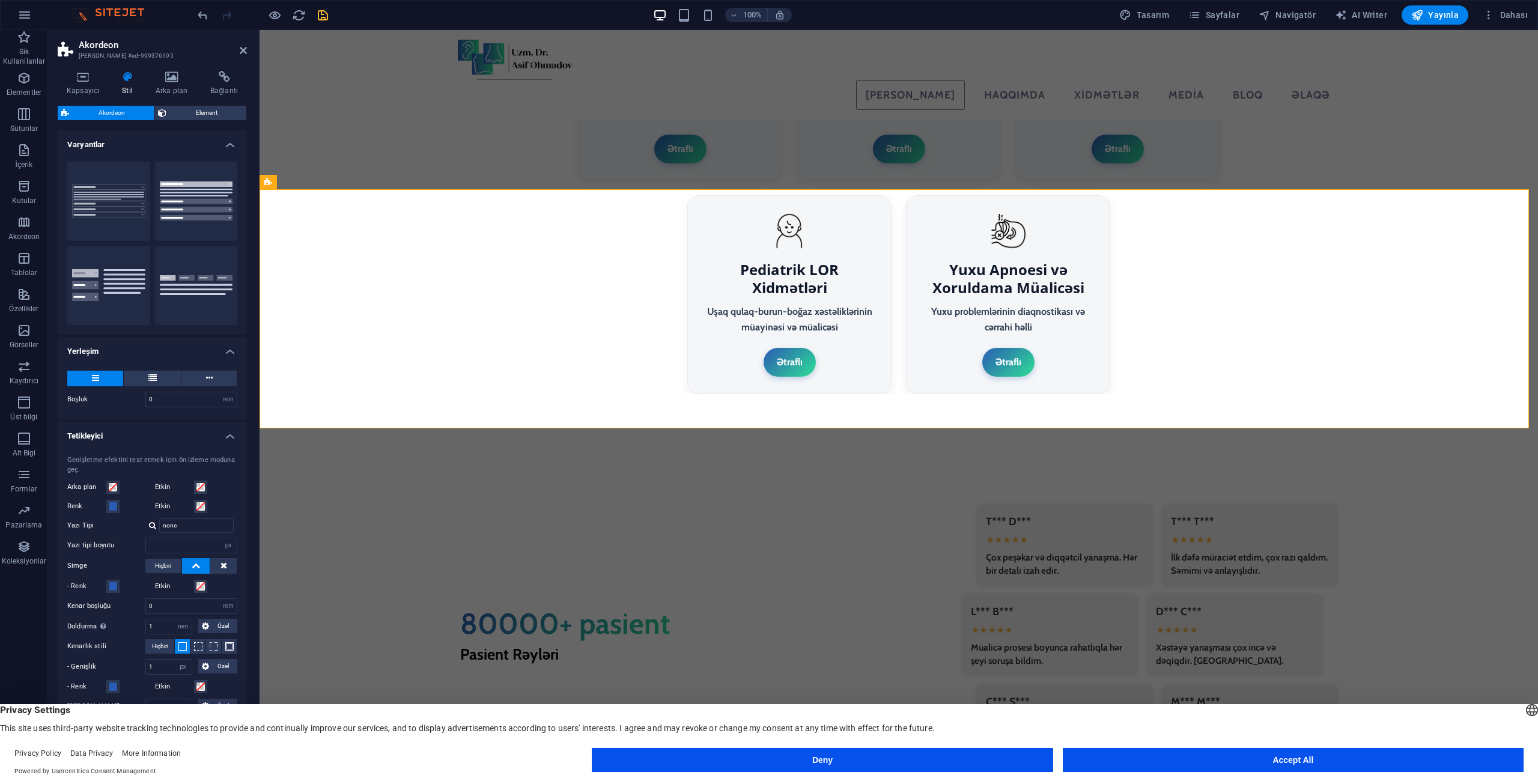
click at [227, 439] on h4 "Tetikleyici" at bounding box center [152, 432] width 189 height 22
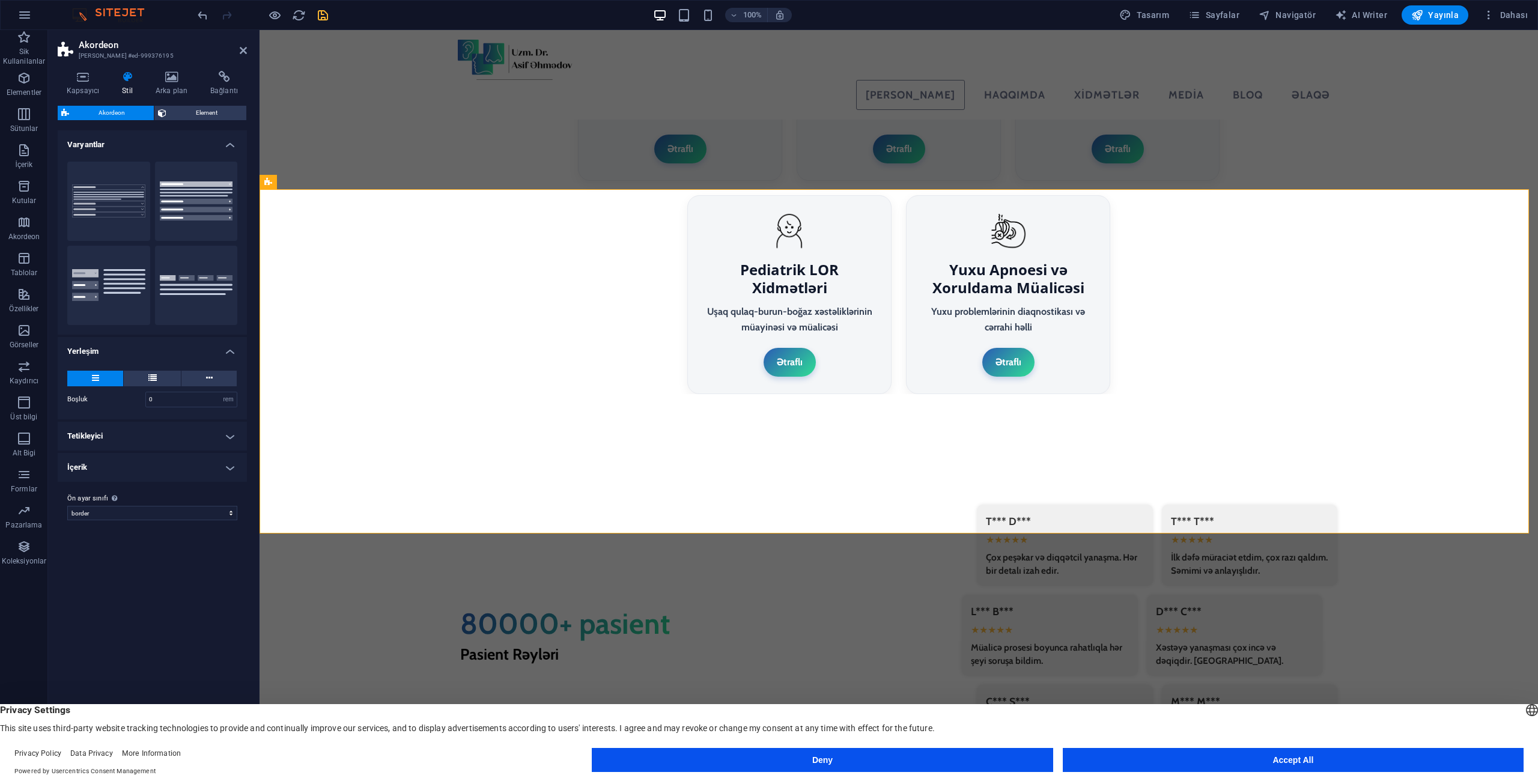
click at [124, 436] on h4 "Tetikleyici" at bounding box center [152, 436] width 189 height 29
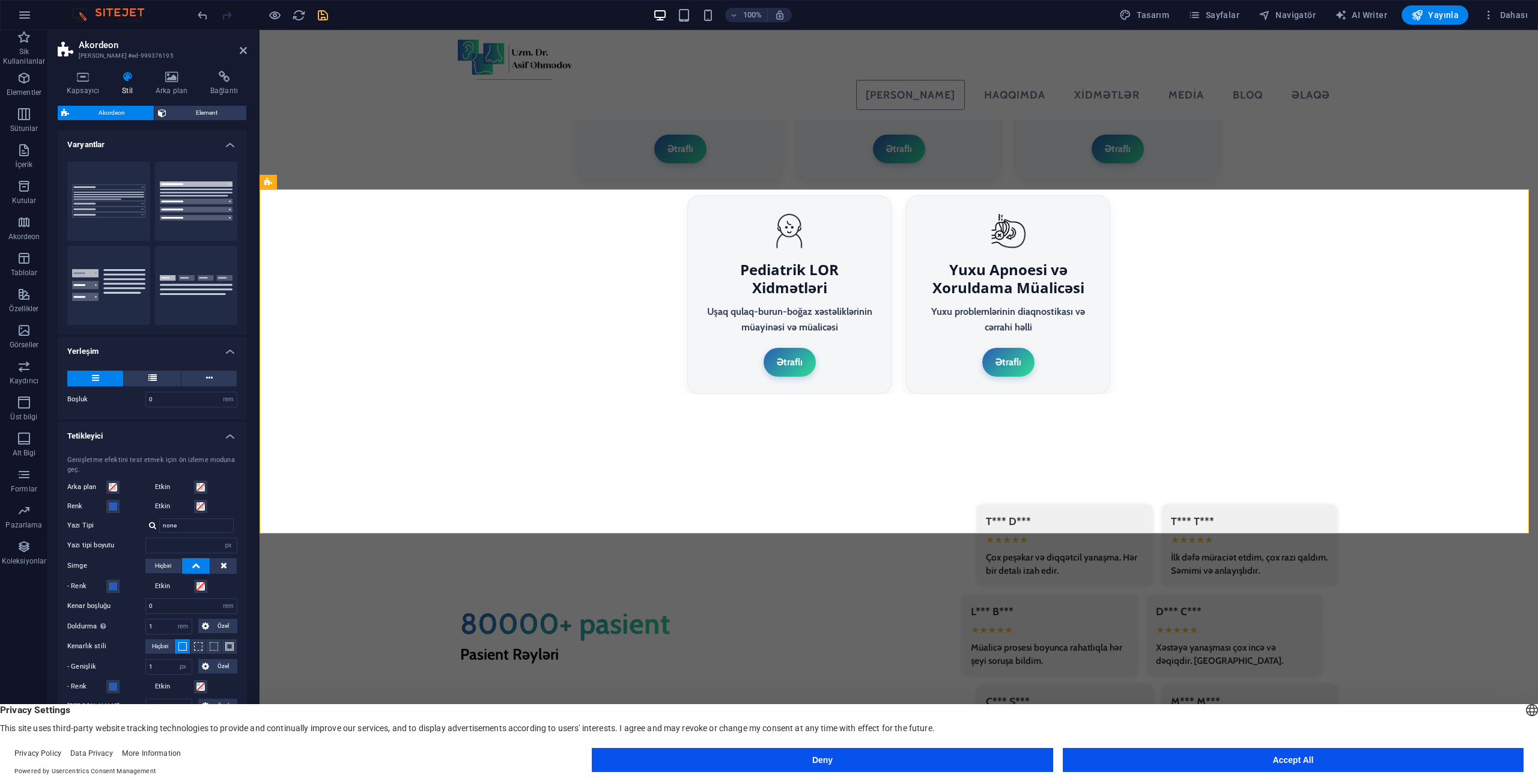
click at [124, 436] on h4 "Tetikleyici" at bounding box center [152, 432] width 189 height 22
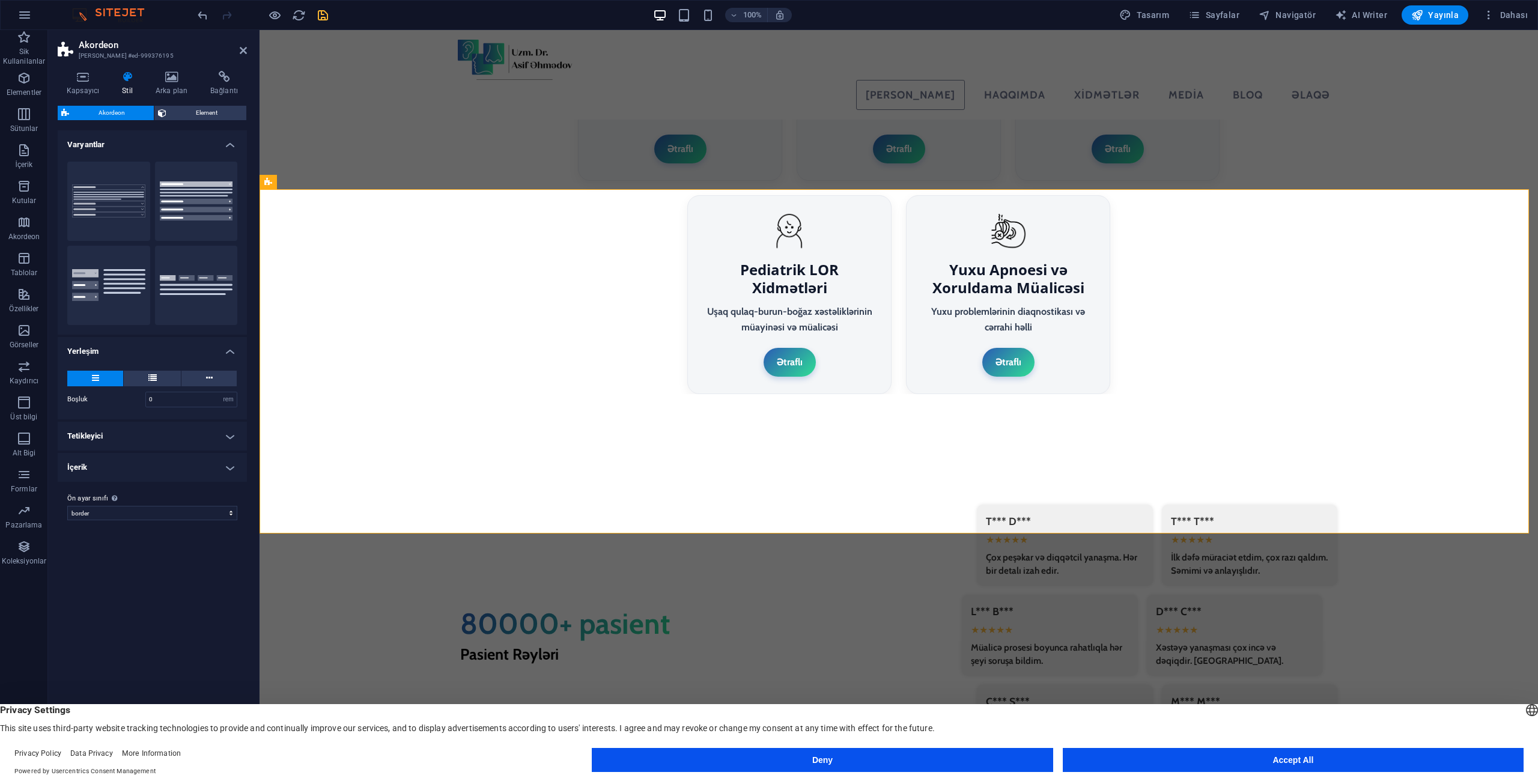
click at [120, 472] on h4 "İçerik" at bounding box center [152, 467] width 189 height 29
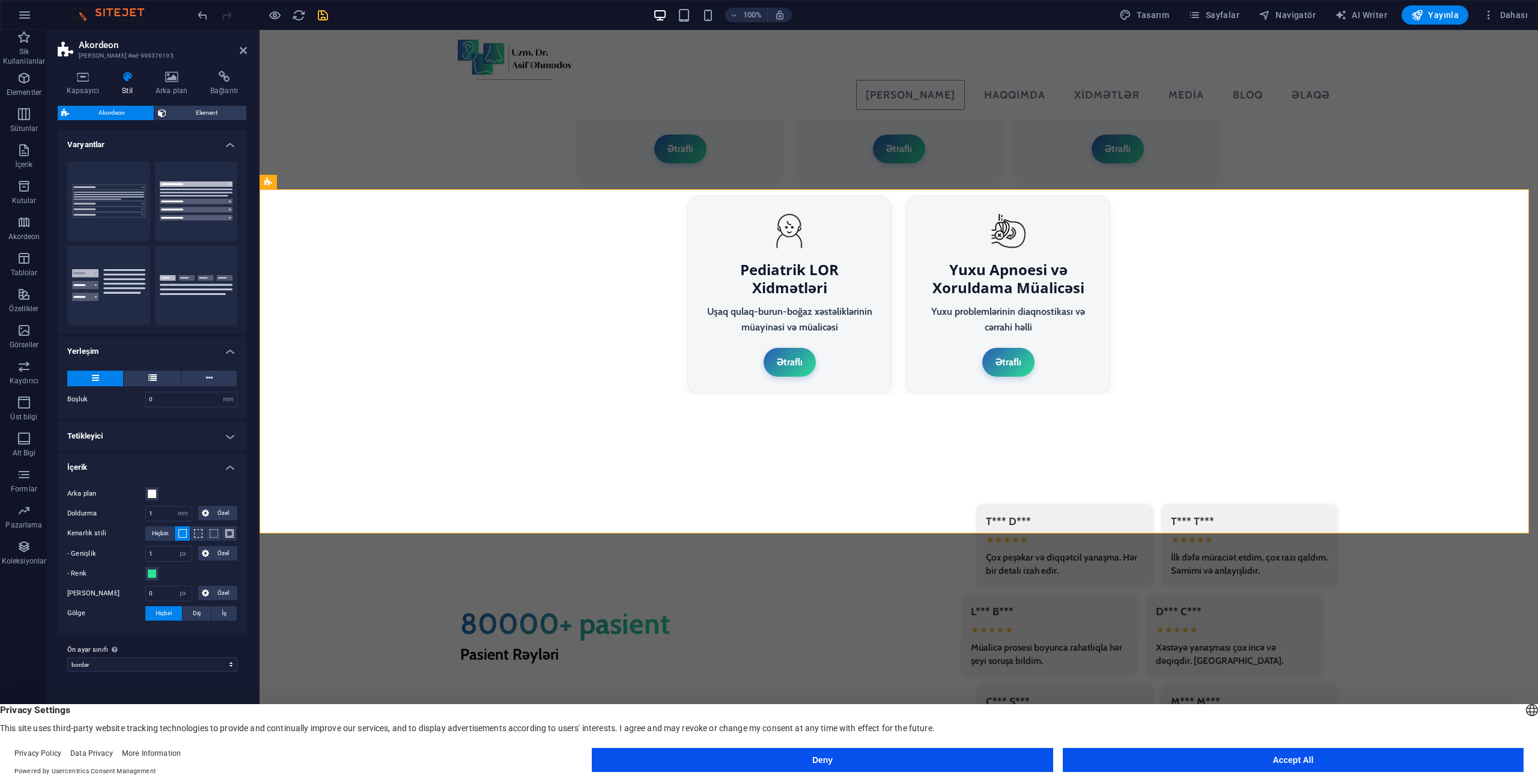
click at [120, 462] on h4 "İçerik" at bounding box center [152, 463] width 189 height 22
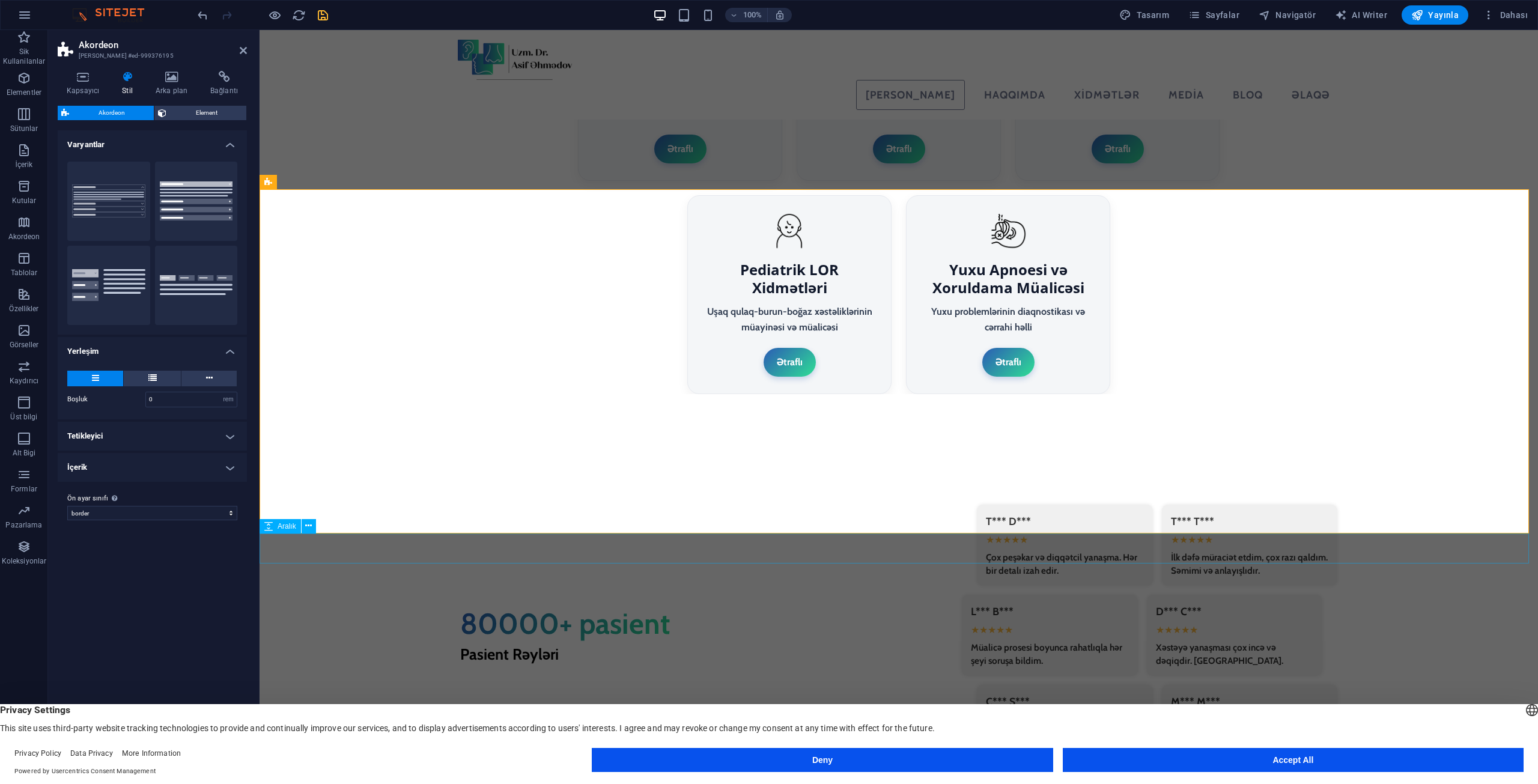
drag, startPoint x: 370, startPoint y: 290, endPoint x: 856, endPoint y: 547, distance: 549.8
click at [106, 283] on button "Dikey Sekmeler" at bounding box center [108, 285] width 83 height 79
type input "0"
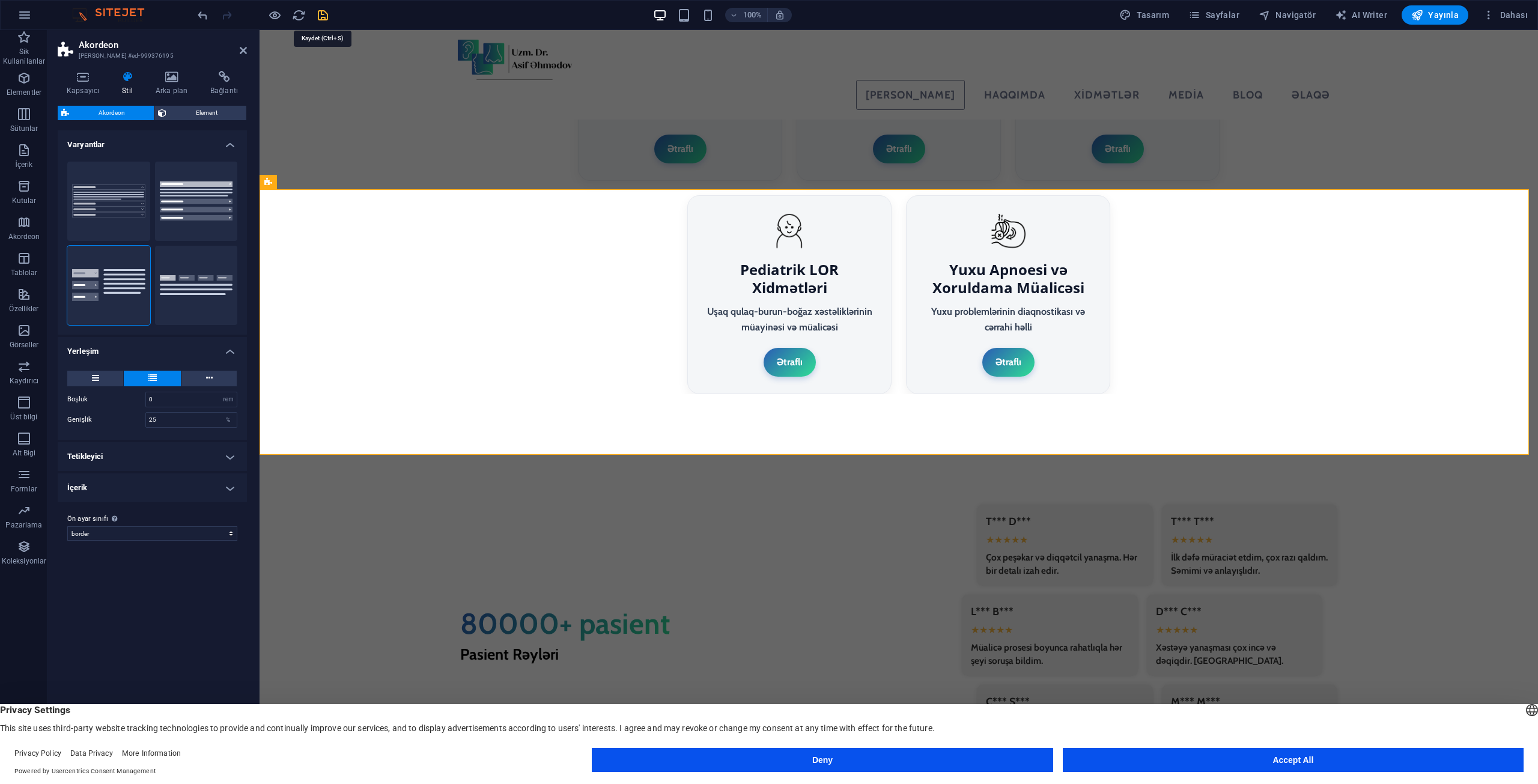
click at [322, 10] on icon "save" at bounding box center [323, 16] width 14 height 14
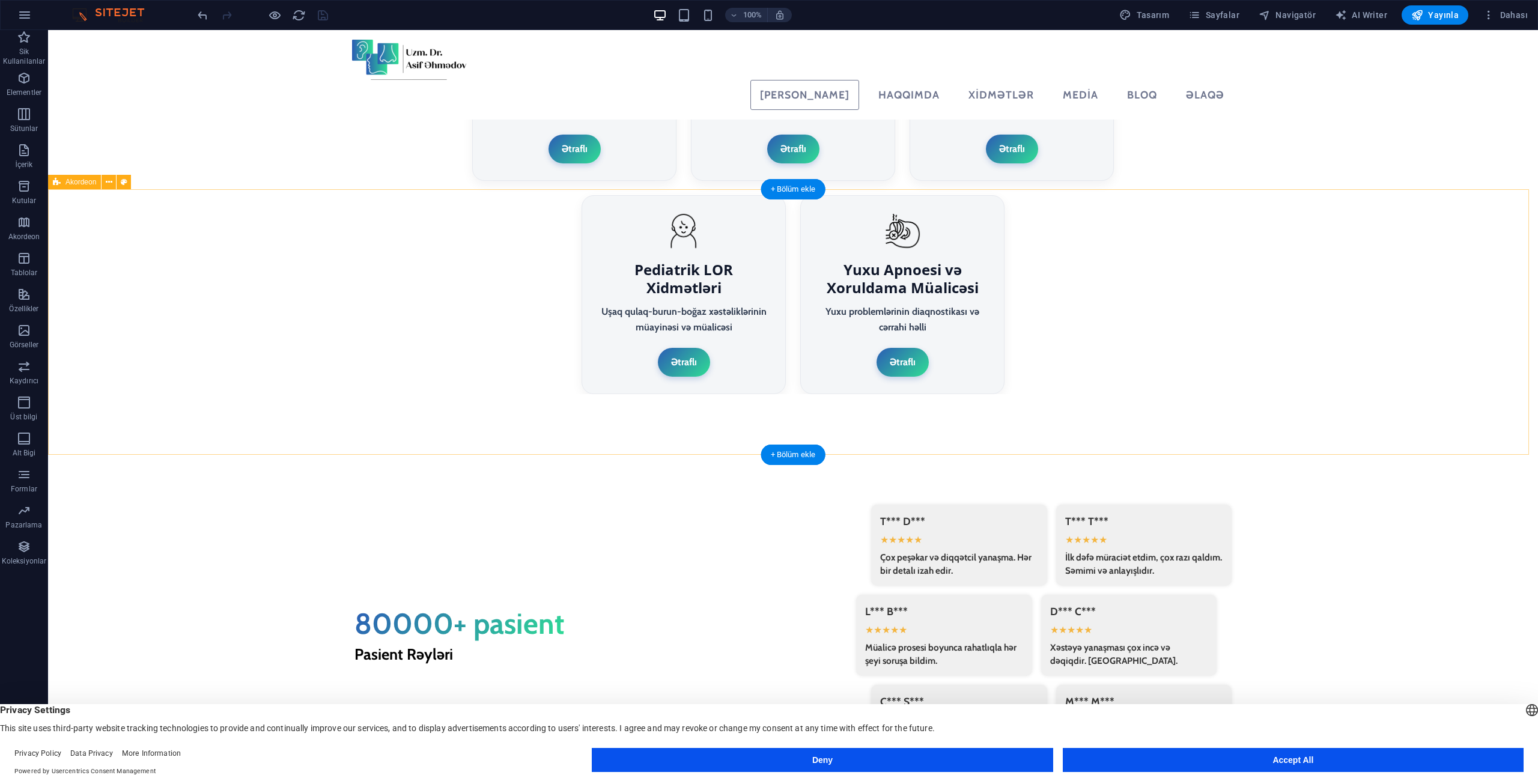
select select "rem"
select select "preset-accordion-v3-border"
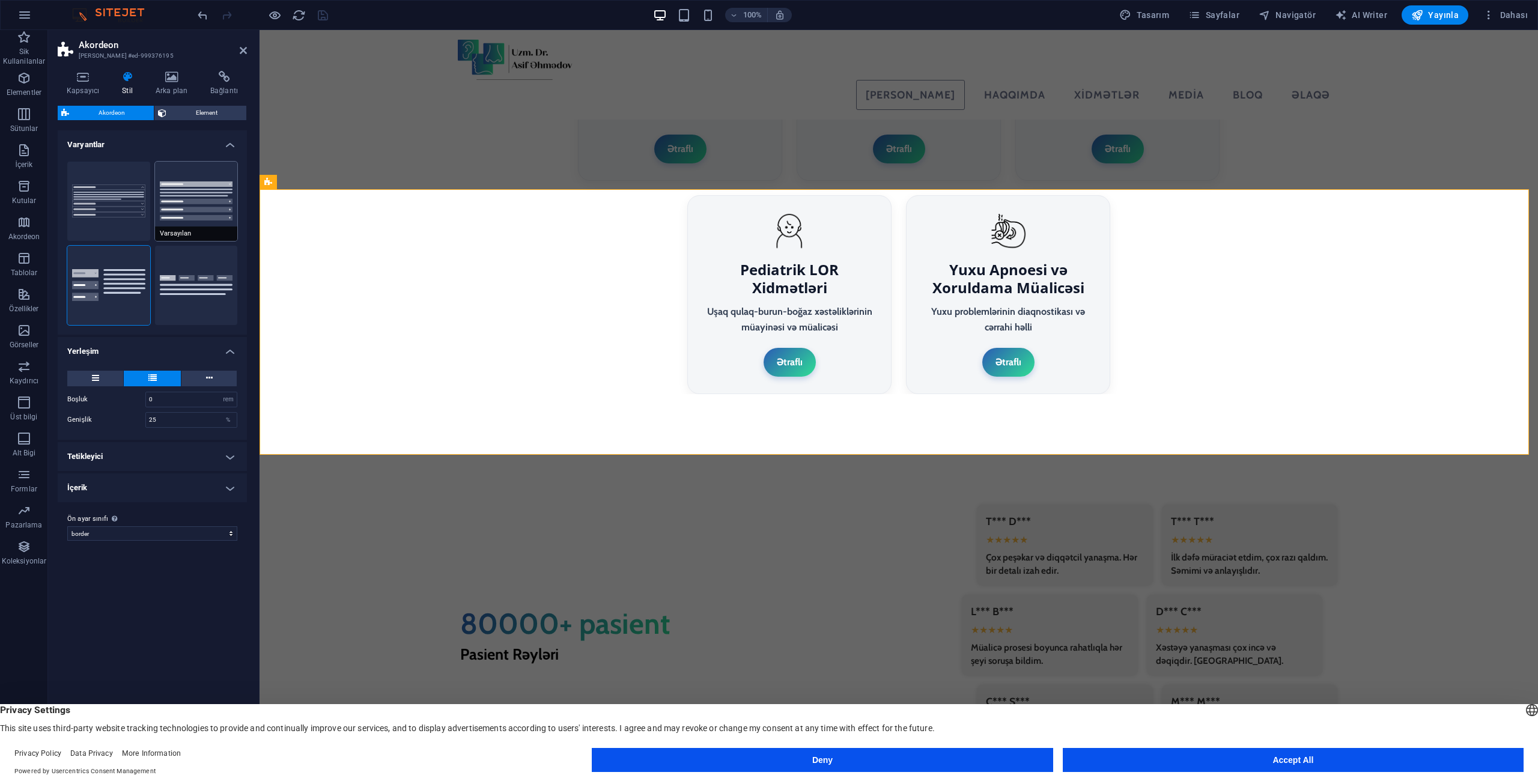
click at [179, 200] on button "Varsayılan" at bounding box center [196, 201] width 83 height 79
type input "1"
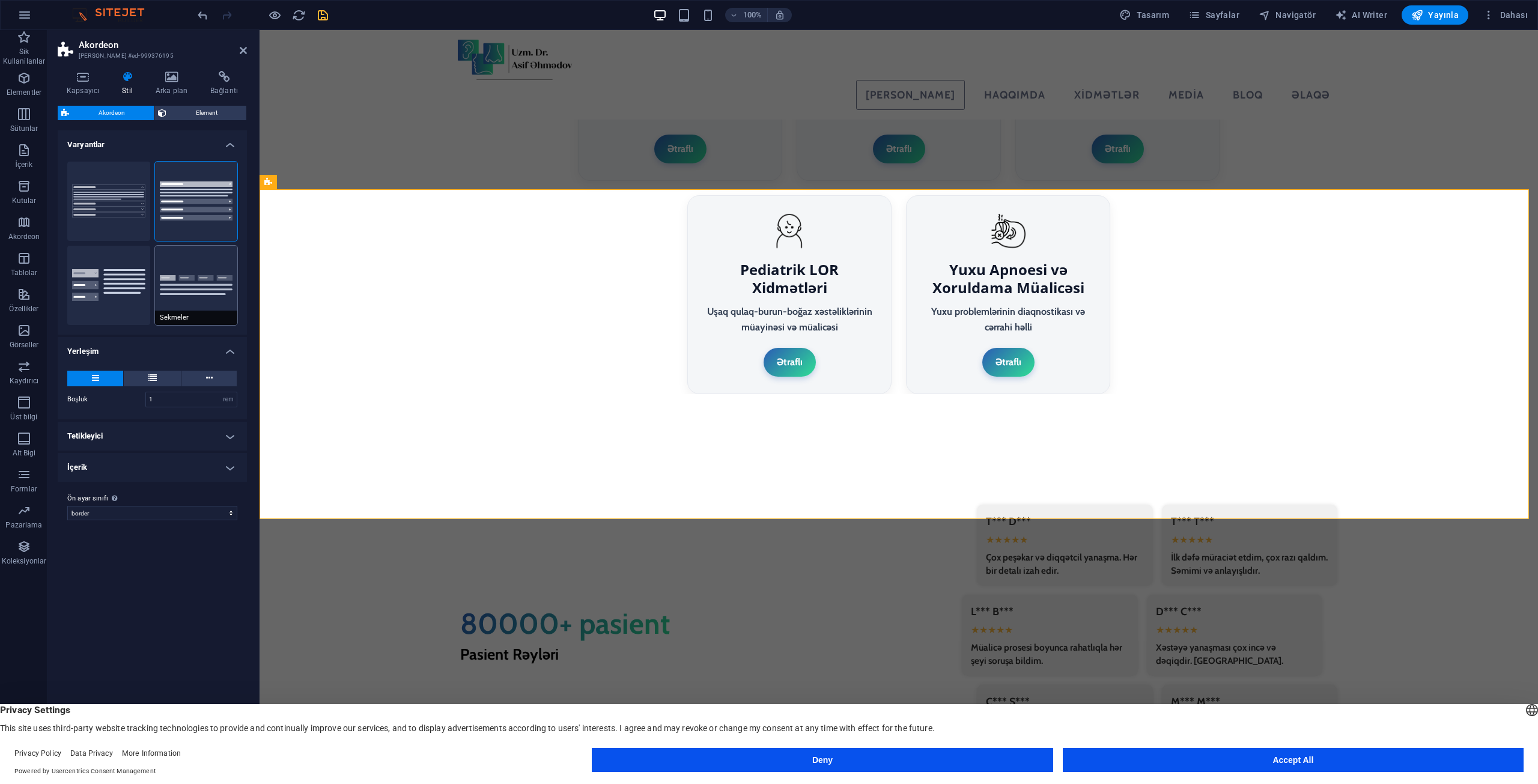
click at [192, 268] on button "Sekmeler" at bounding box center [196, 285] width 83 height 79
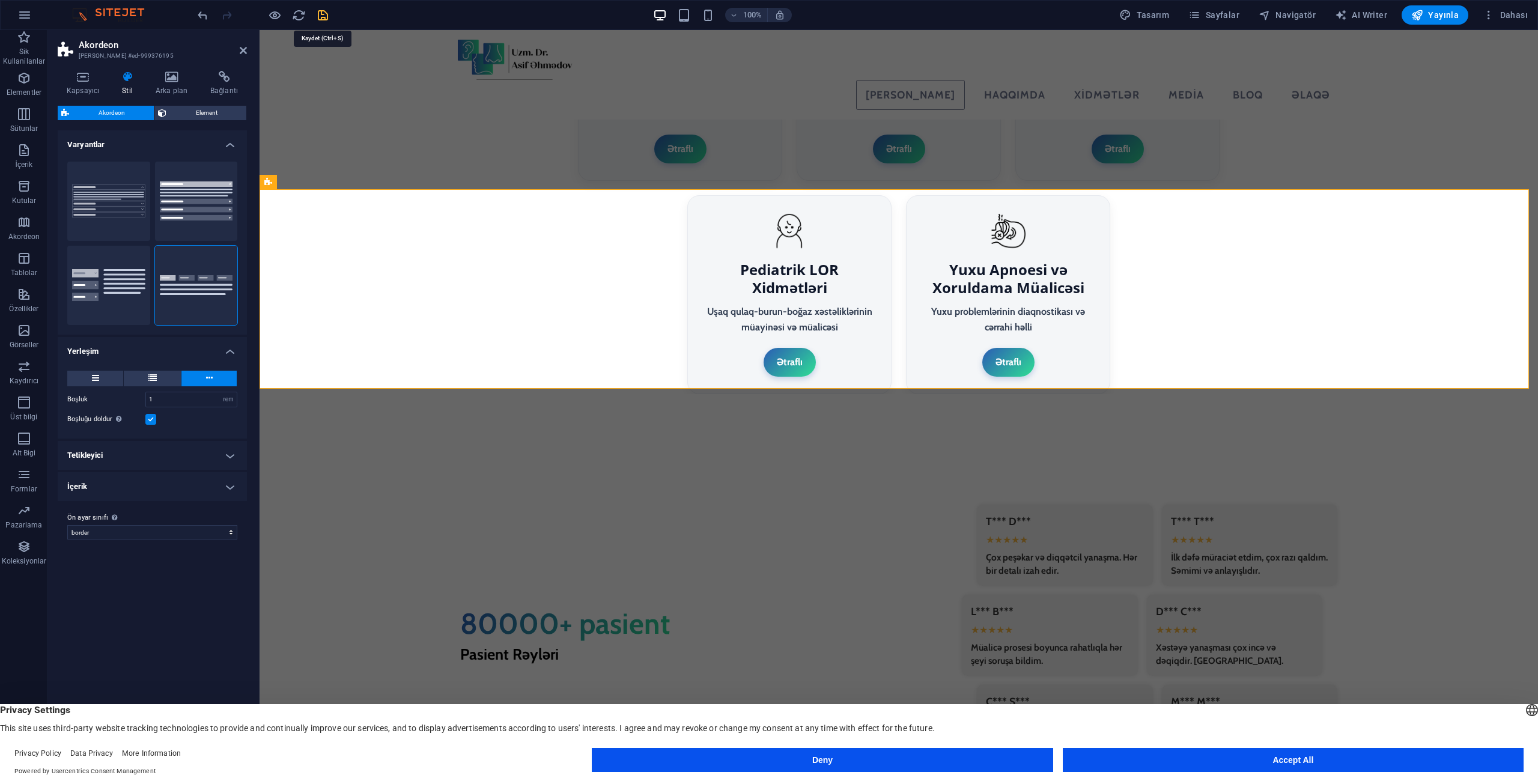
click at [321, 13] on icon "save" at bounding box center [323, 16] width 14 height 14
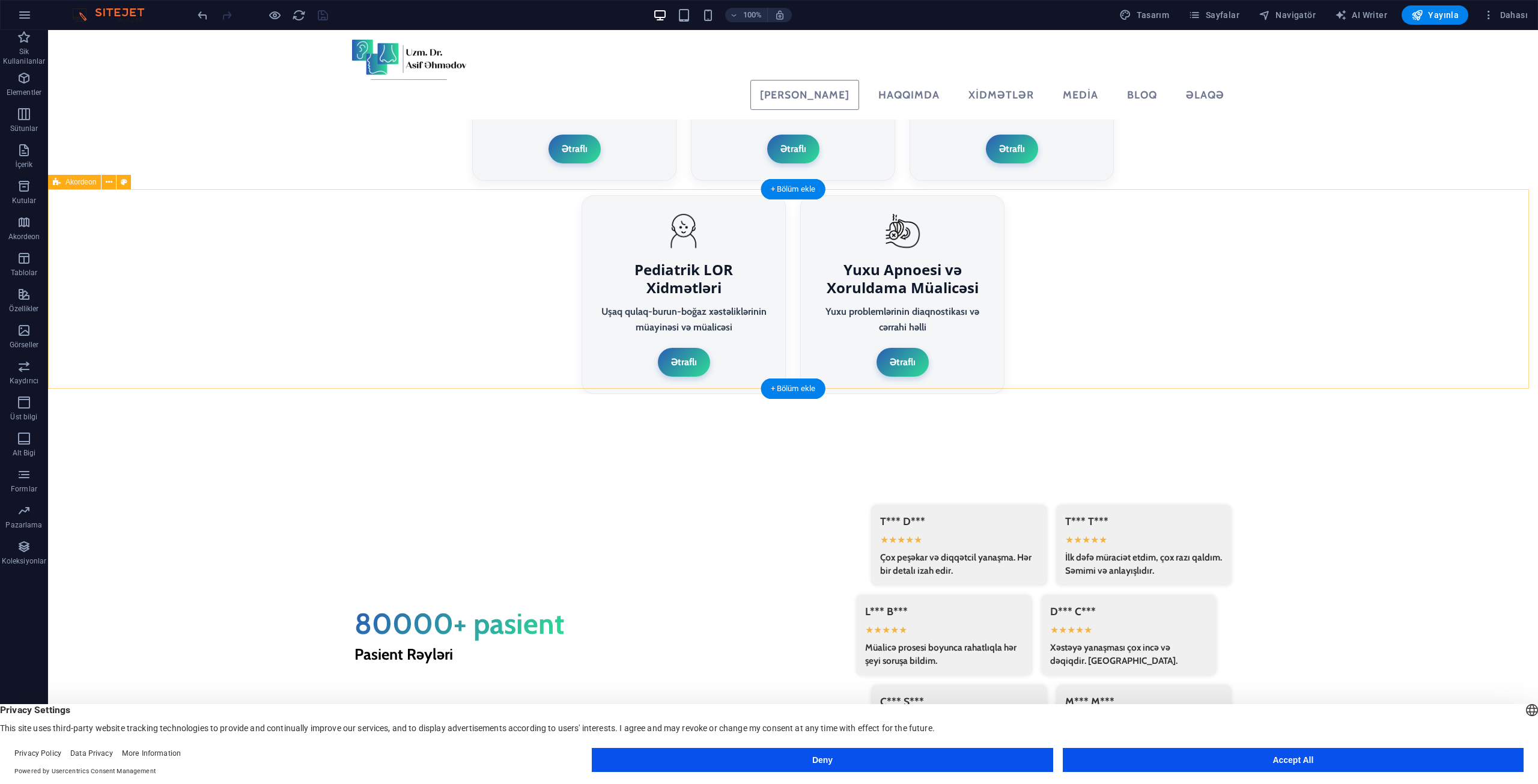
select select "rem"
select select "px"
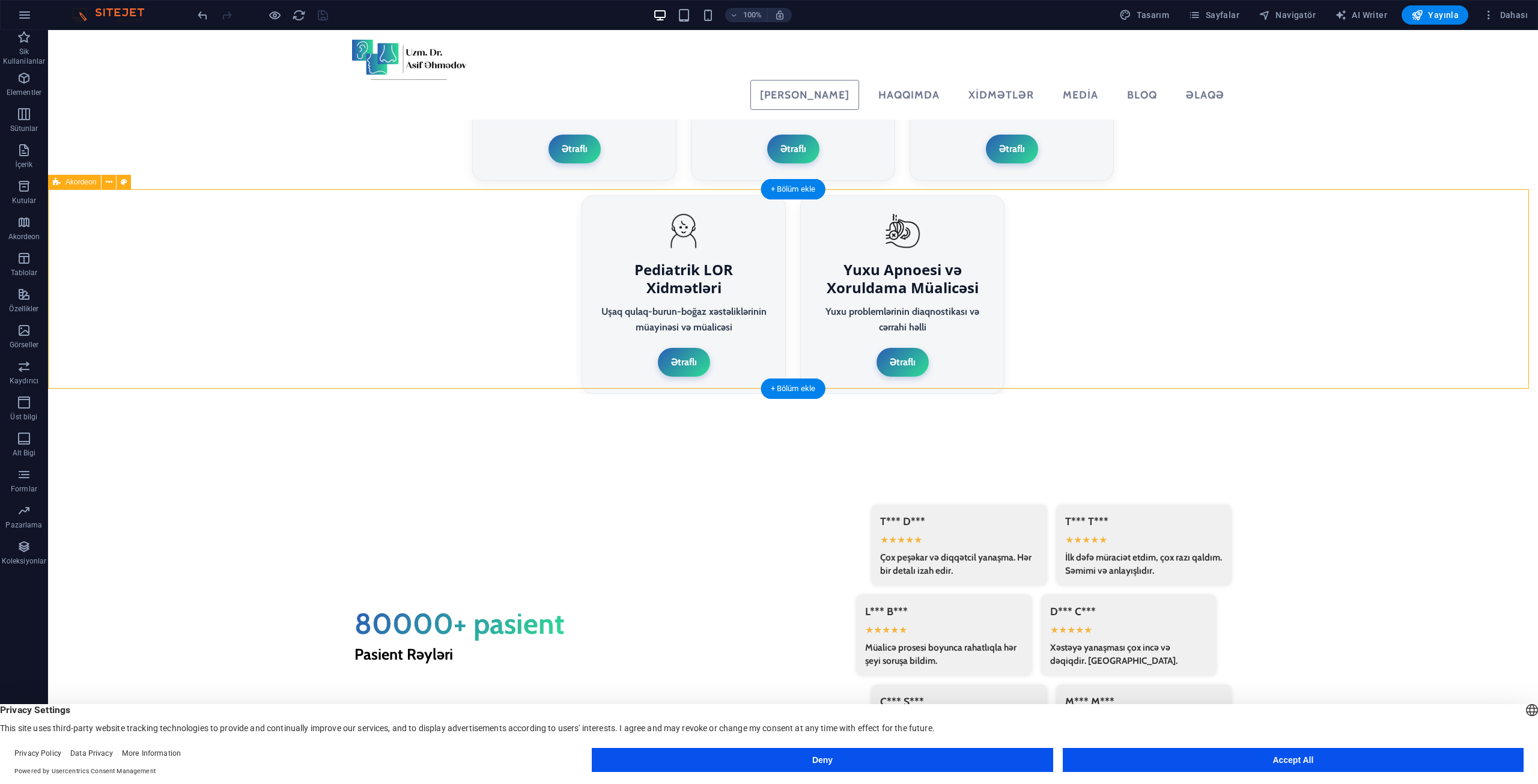
select select "preset-accordion-v3-border"
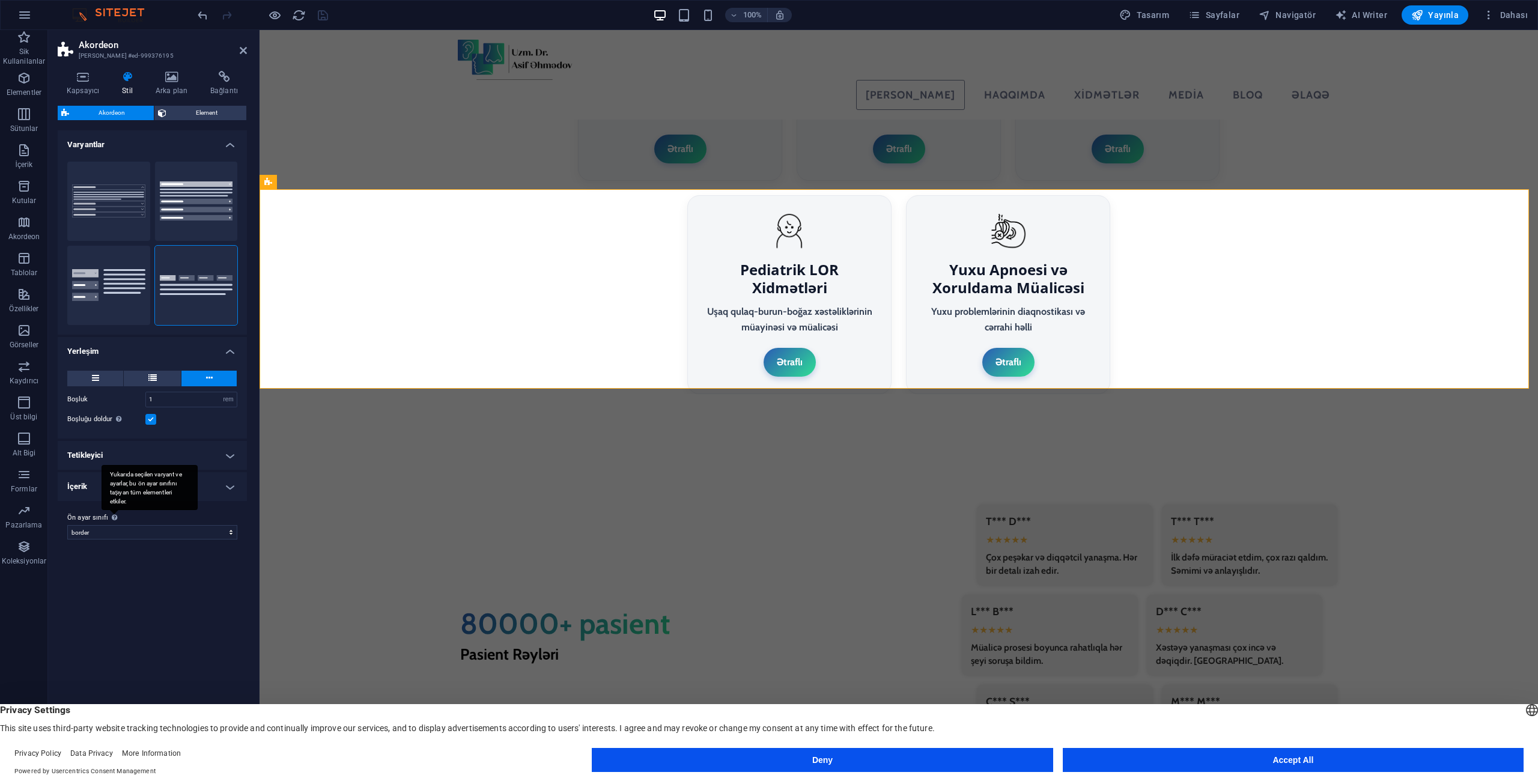
click at [109, 483] on div "Yukarıda seçilen varyant ve ayarlar, bu ön ayar sınıfını taşıyan tüm elementler…" at bounding box center [149, 487] width 96 height 45
click at [109, 525] on select "default border Ön ayar sınıfı ekle" at bounding box center [152, 532] width 170 height 14
click at [98, 489] on h4 "İçerik" at bounding box center [152, 487] width 189 height 29
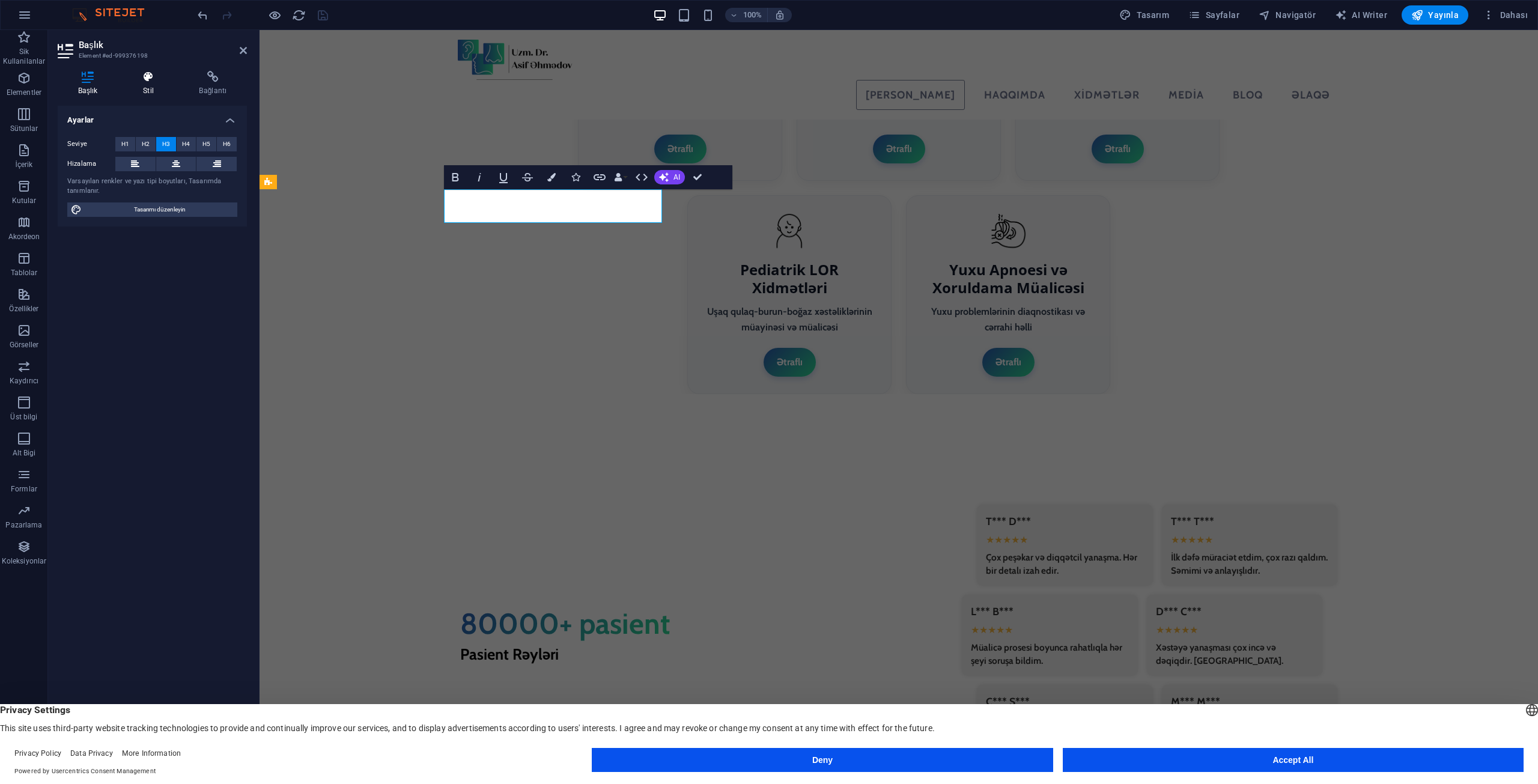
click at [150, 81] on icon at bounding box center [148, 76] width 51 height 12
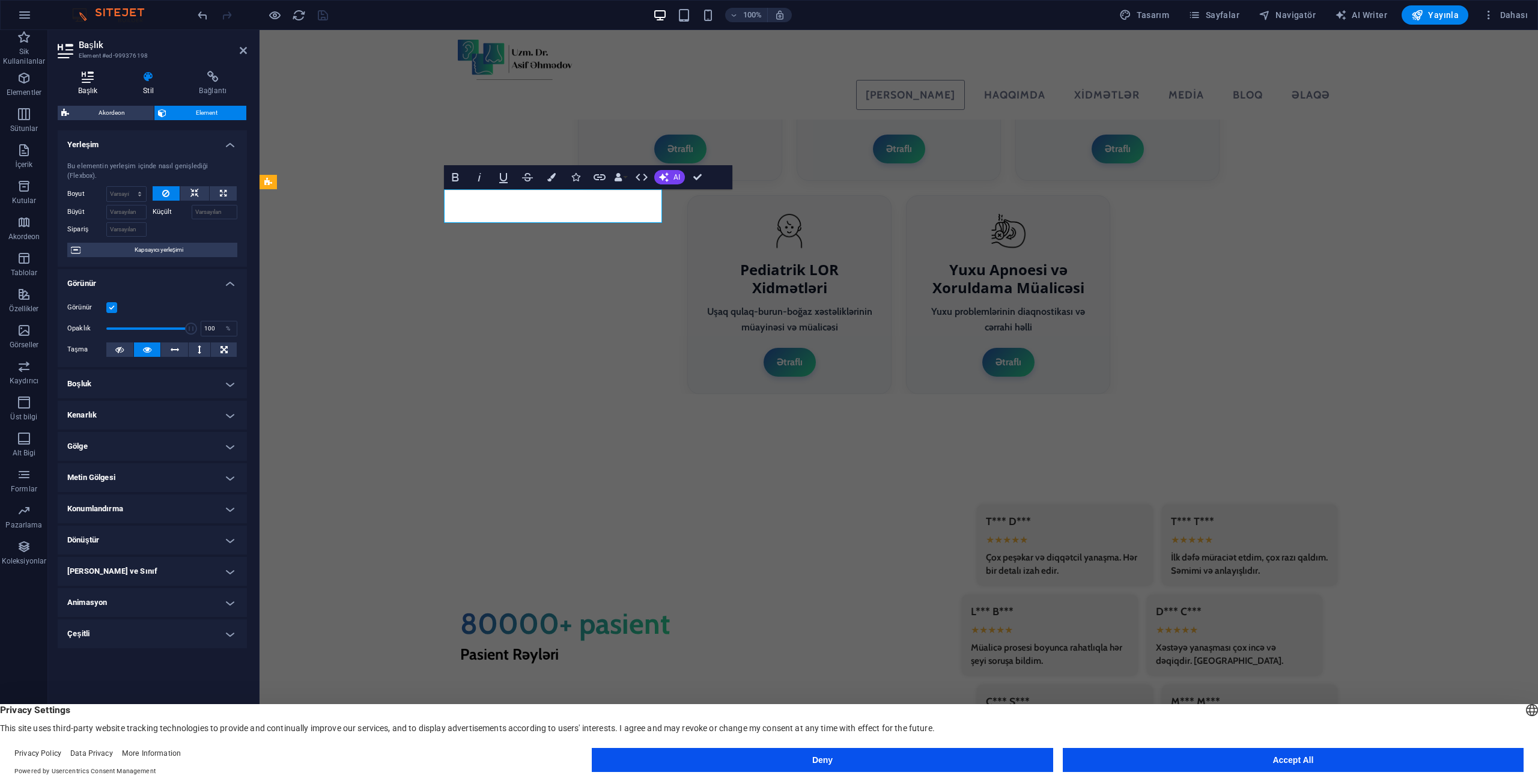
click at [94, 89] on h4 "Başlık" at bounding box center [90, 84] width 65 height 25
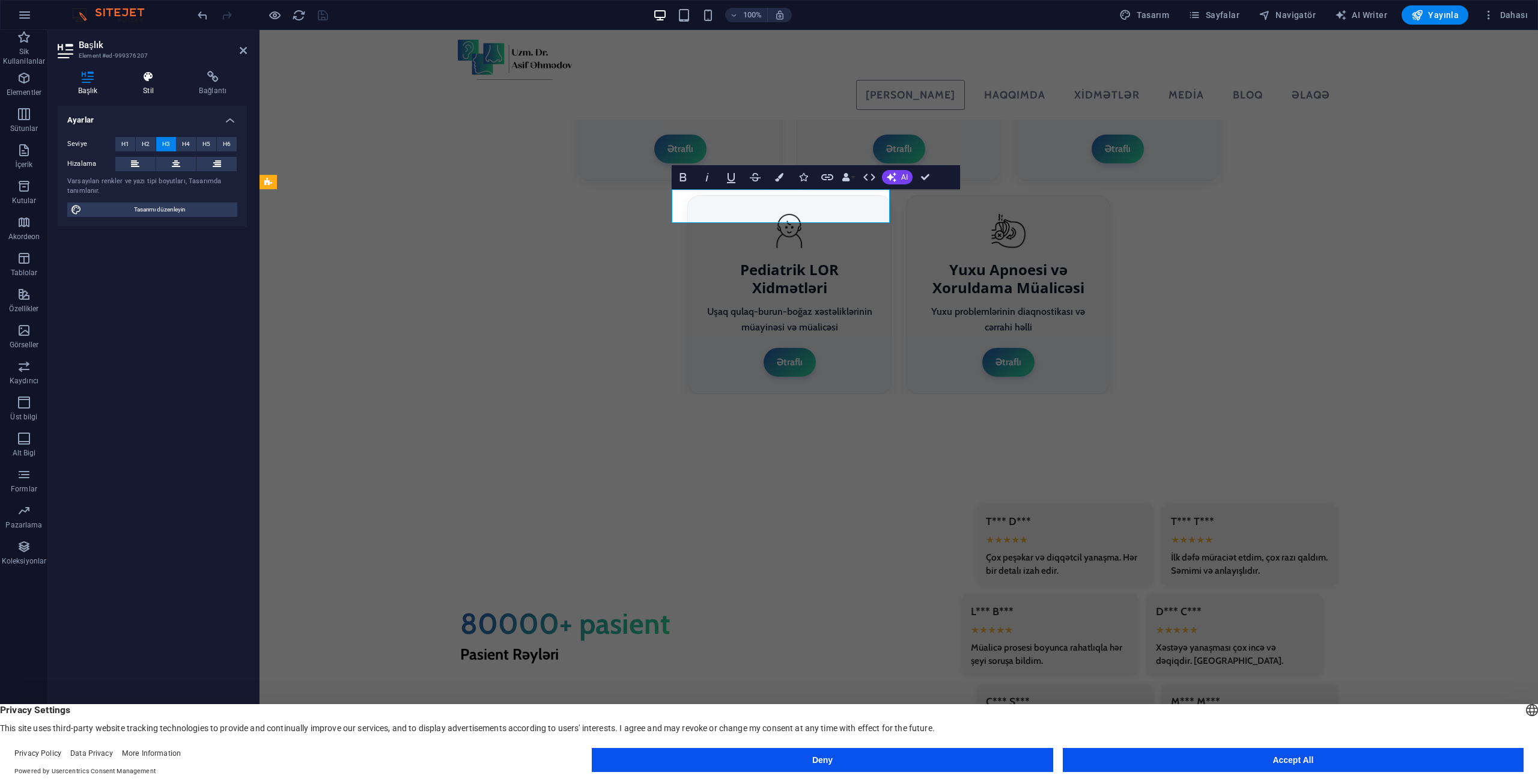
click at [147, 93] on h4 "Stil" at bounding box center [150, 84] width 56 height 25
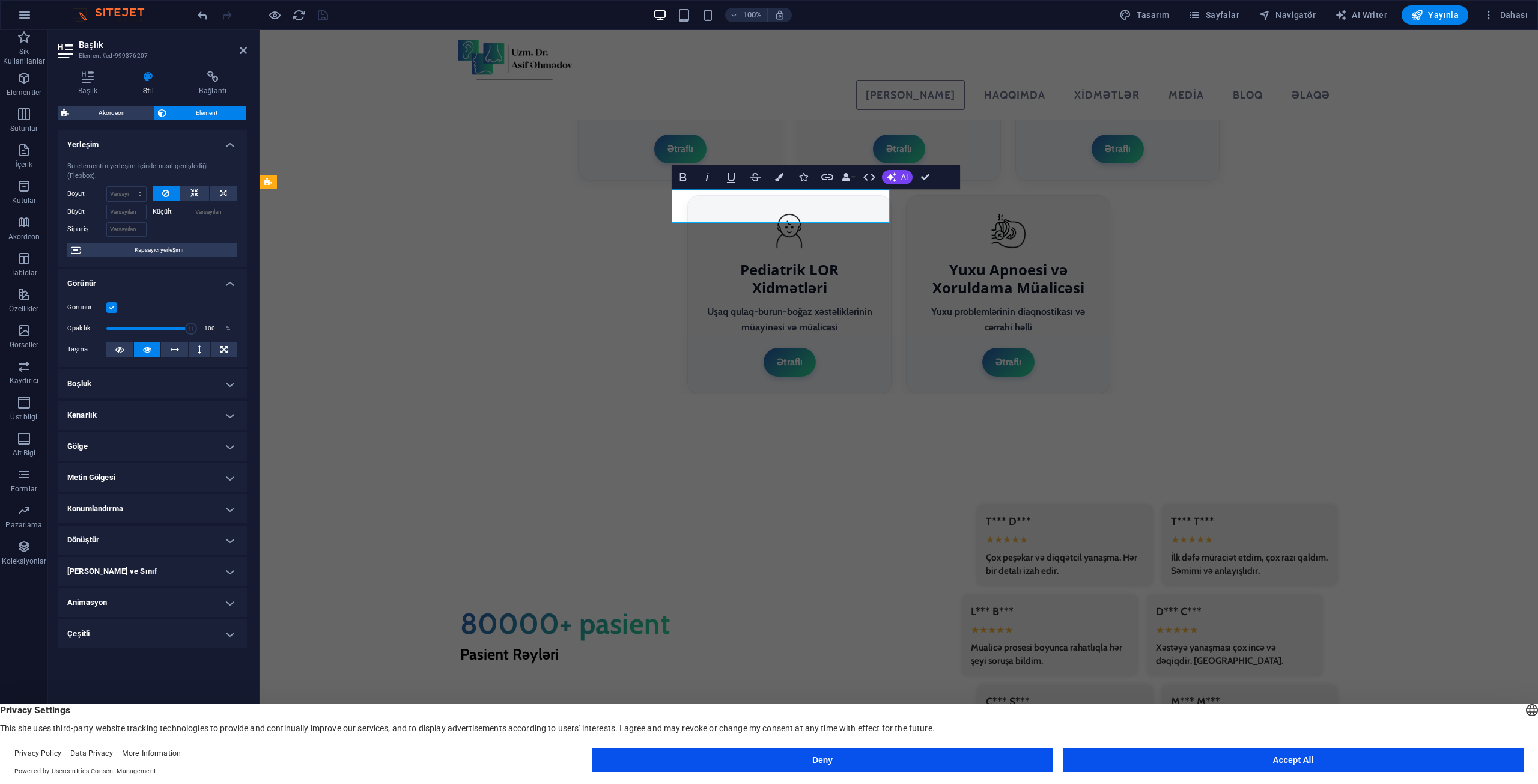
click at [94, 401] on h4 "Kenarlık" at bounding box center [152, 415] width 189 height 29
click at [97, 382] on h4 "Boşluk" at bounding box center [152, 384] width 189 height 29
click at [77, 533] on h4 "Gölge" at bounding box center [152, 542] width 189 height 29
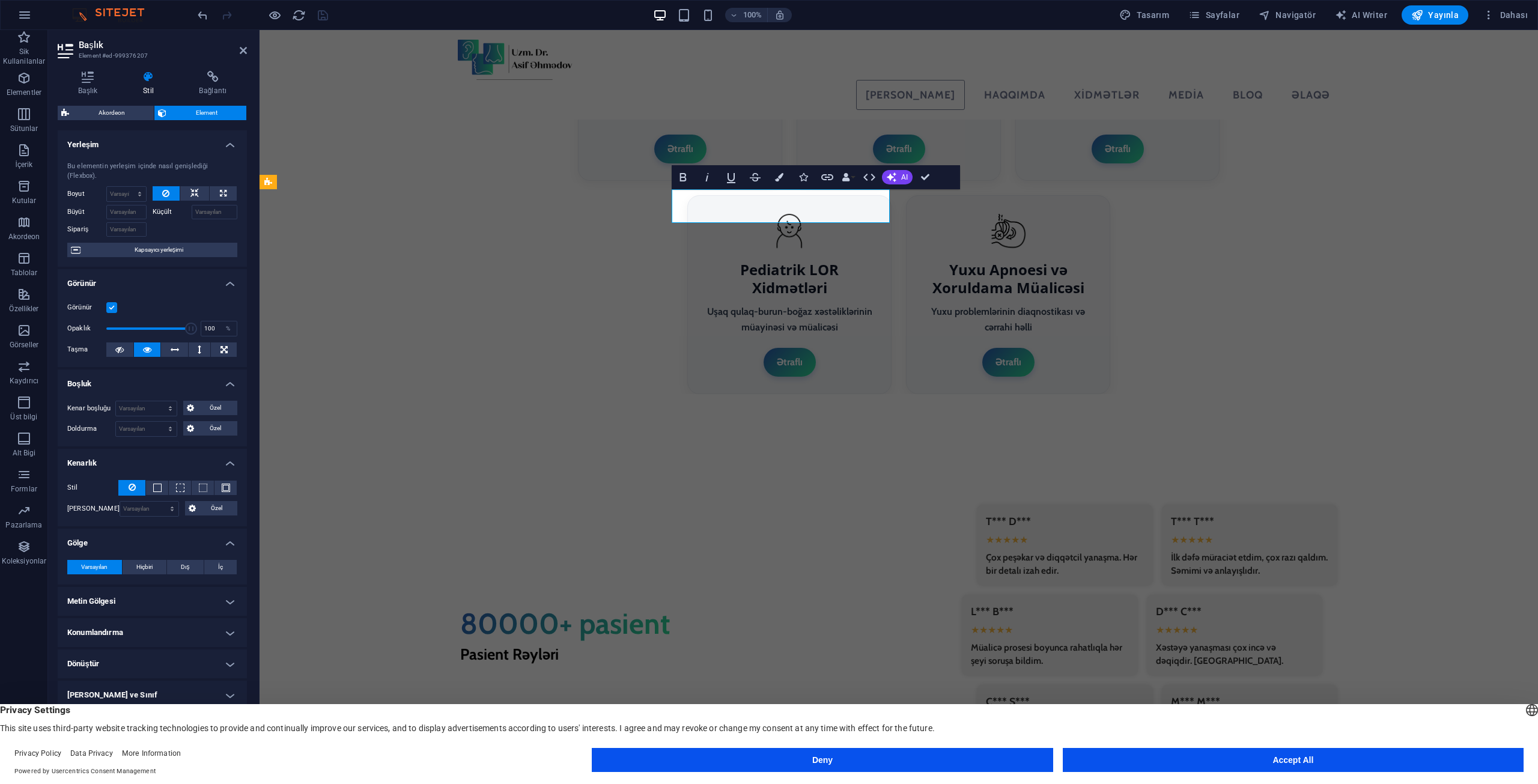
click at [100, 601] on h4 "Metin Gölgesi" at bounding box center [152, 601] width 189 height 29
click at [199, 84] on h4 "Bağlantı" at bounding box center [213, 84] width 68 height 25
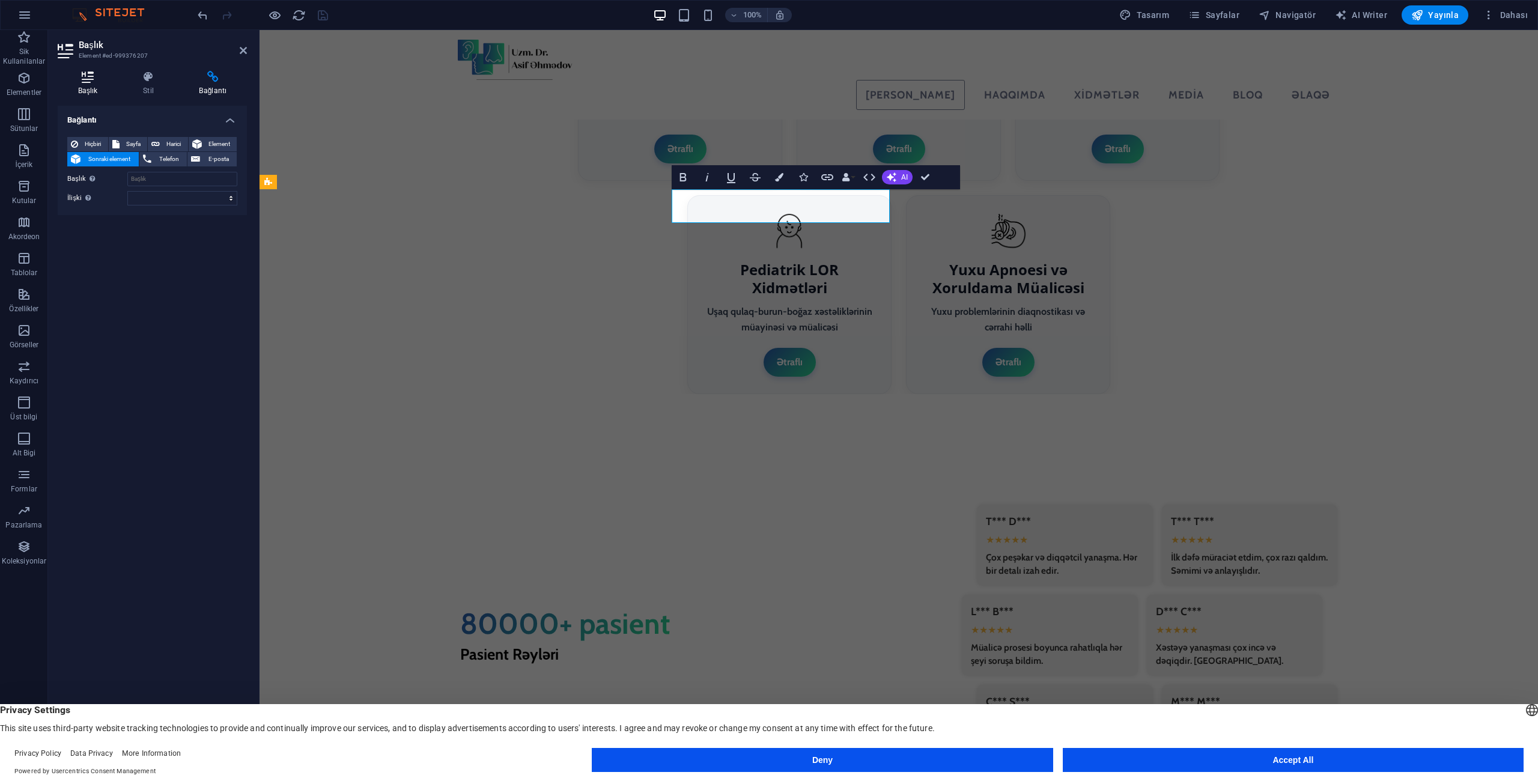
click at [99, 82] on icon at bounding box center [87, 76] width 60 height 12
select select "rem"
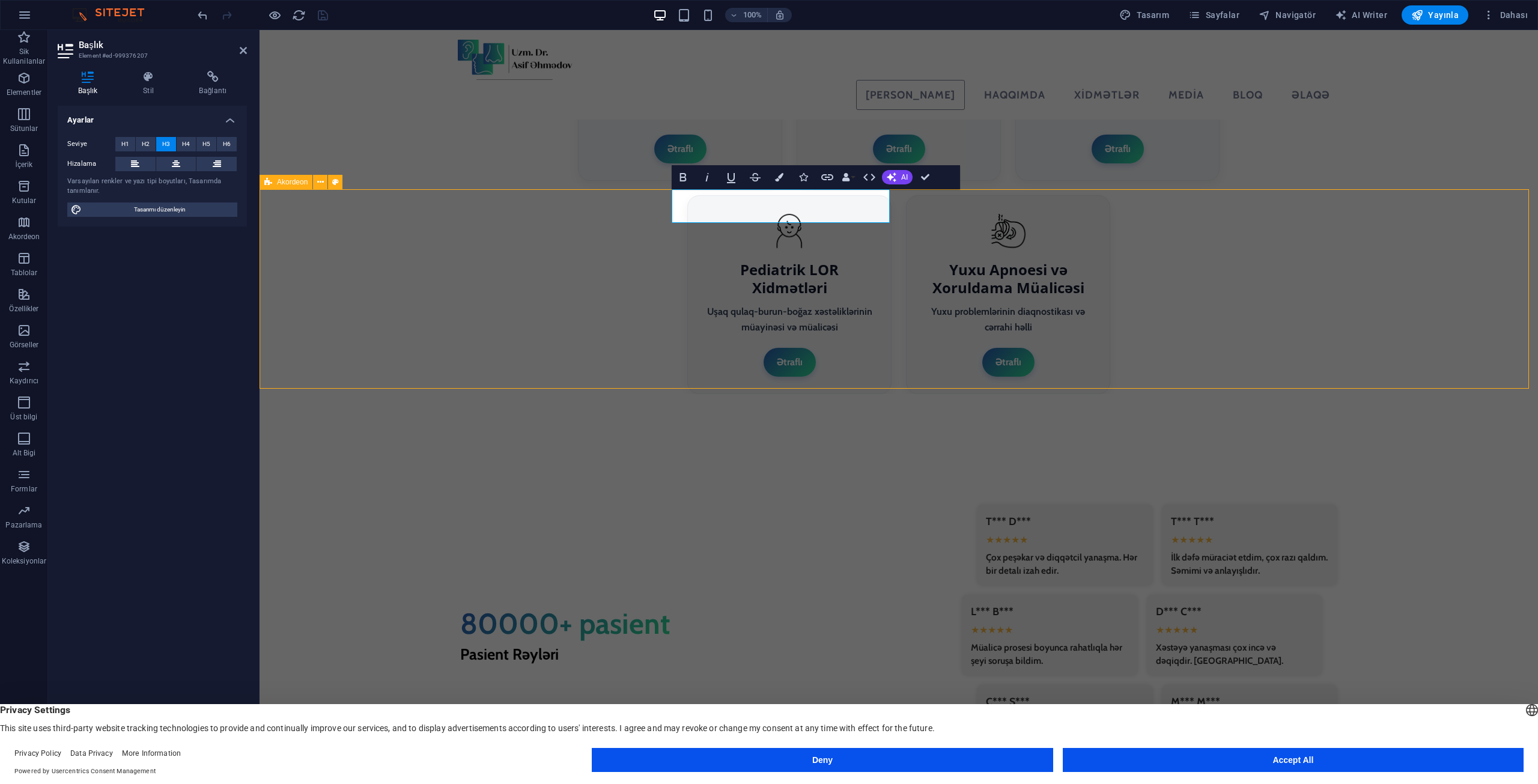
select select "px"
select select "preset-accordion-v3-border"
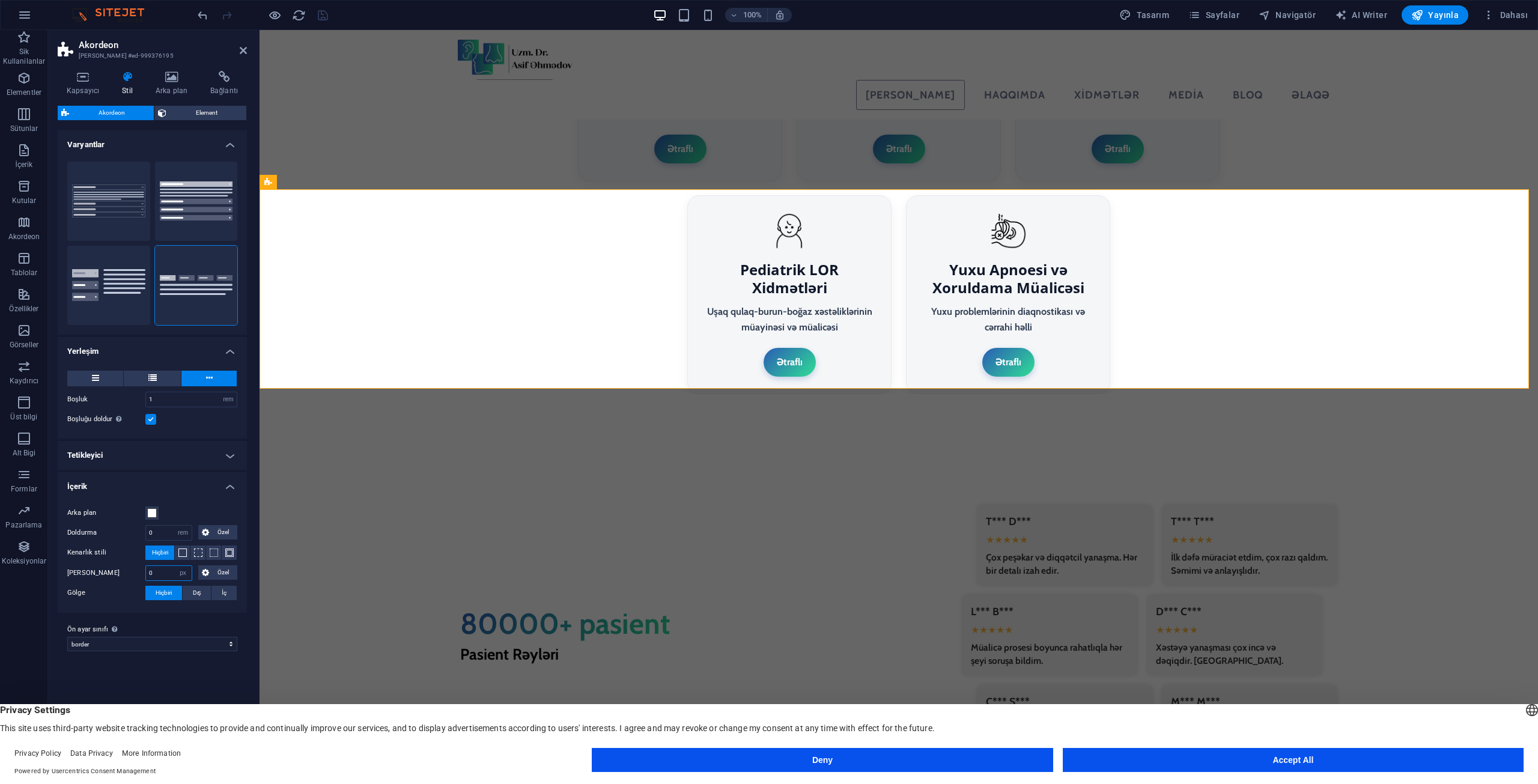
drag, startPoint x: 167, startPoint y: 572, endPoint x: 131, endPoint y: 572, distance: 36.0
click at [131, 572] on div "Yuvarlak köşeler 0 px rem % vh vw Özel Özel" at bounding box center [152, 573] width 170 height 16
type input "5"
click at [196, 487] on h4 "İçerik" at bounding box center [152, 483] width 189 height 22
click at [196, 487] on h4 "İçerik" at bounding box center [152, 487] width 189 height 29
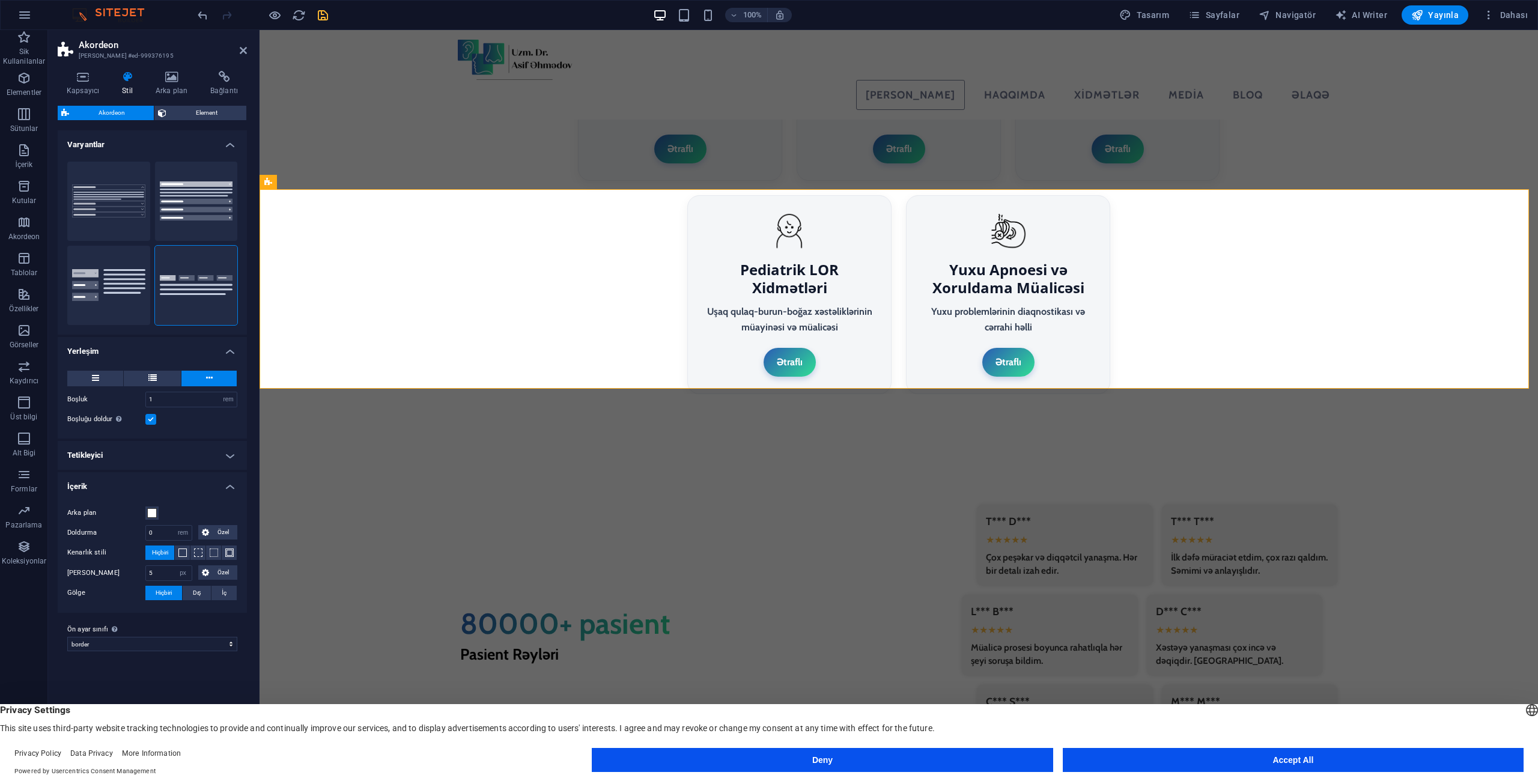
click at [191, 625] on label "Ön ayar sınıfı Yukarıda seçilen varyant ve ayarlar, bu ön ayar sınıfını taşıyan…" at bounding box center [152, 630] width 170 height 14
click at [191, 637] on select "default border Ön ayar sınıfı ekle" at bounding box center [152, 644] width 170 height 14
click at [319, 13] on icon "save" at bounding box center [323, 16] width 14 height 14
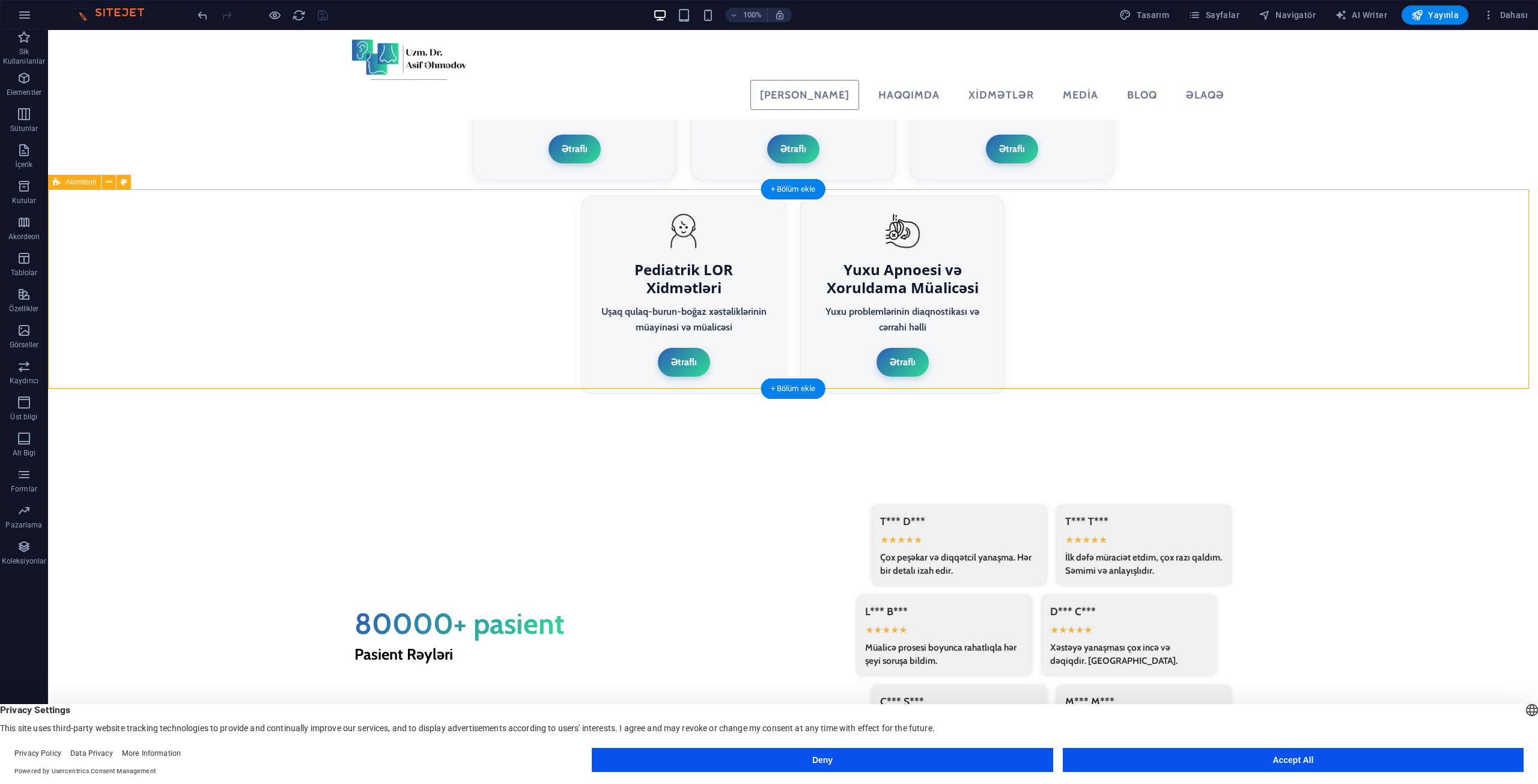
drag, startPoint x: 260, startPoint y: 227, endPoint x: 49, endPoint y: 227, distance: 211.0
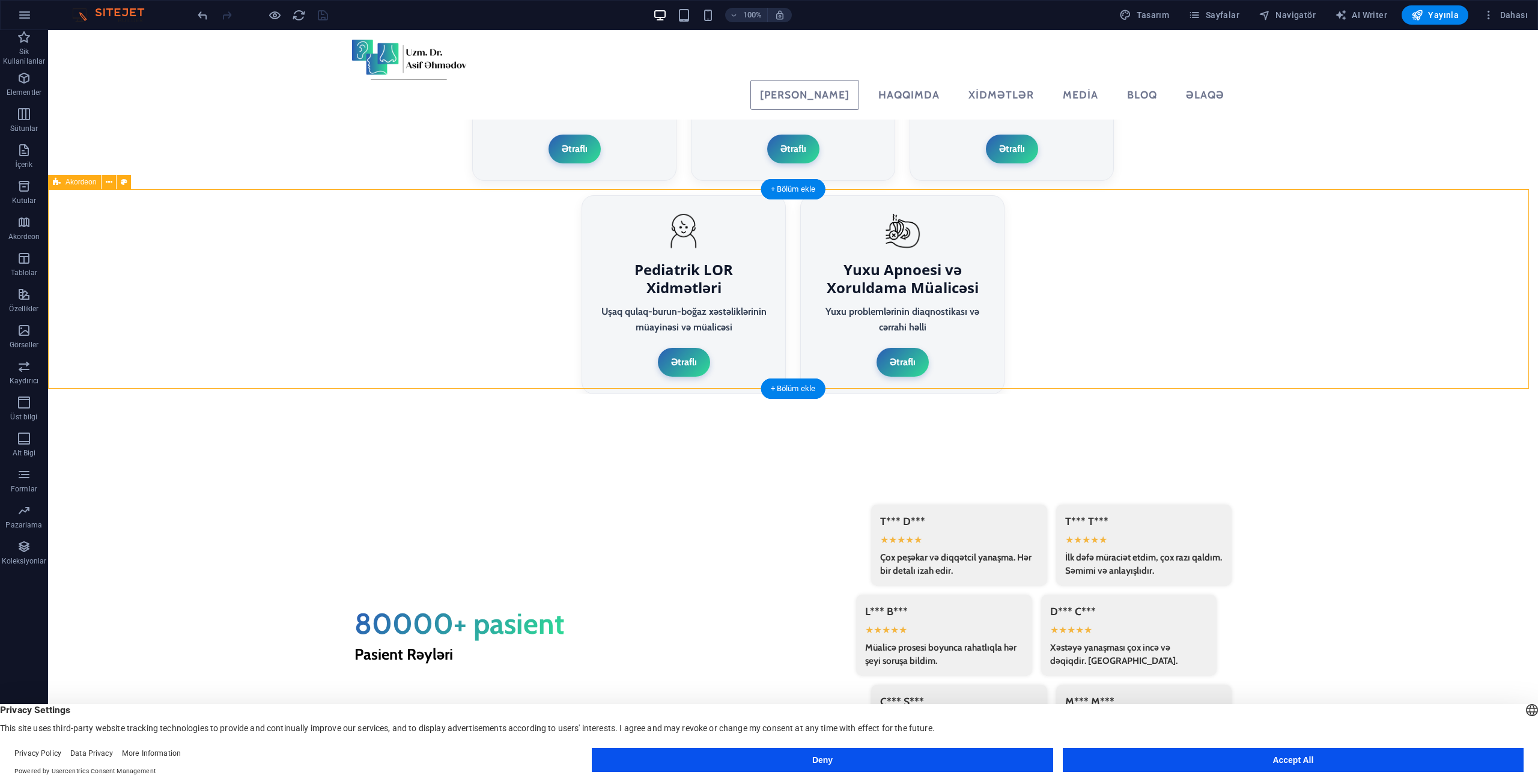
select select "rem"
select select "px"
select select "preset-accordion-v3-border"
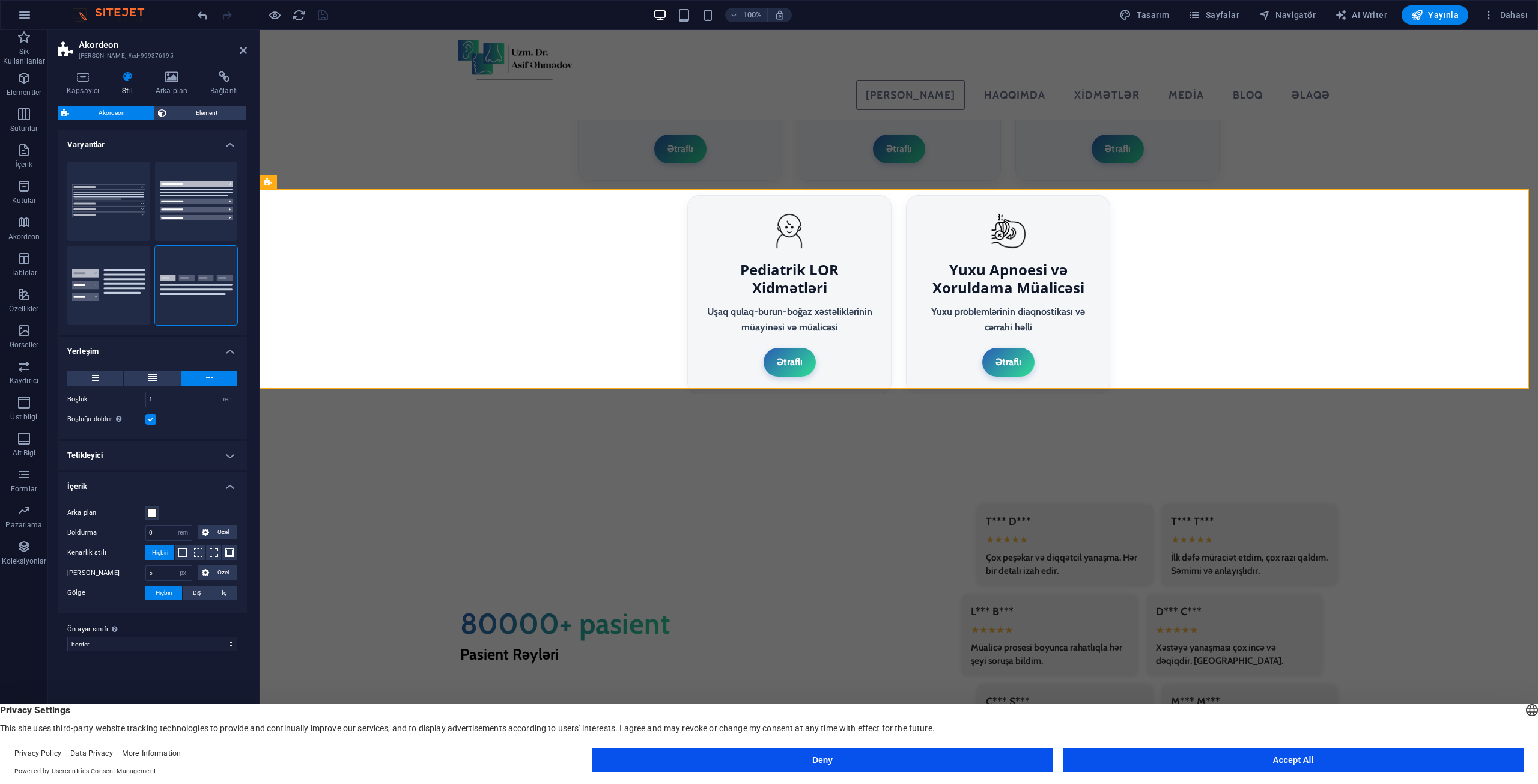
click at [186, 132] on h4 "Varyantlar" at bounding box center [152, 141] width 189 height 22
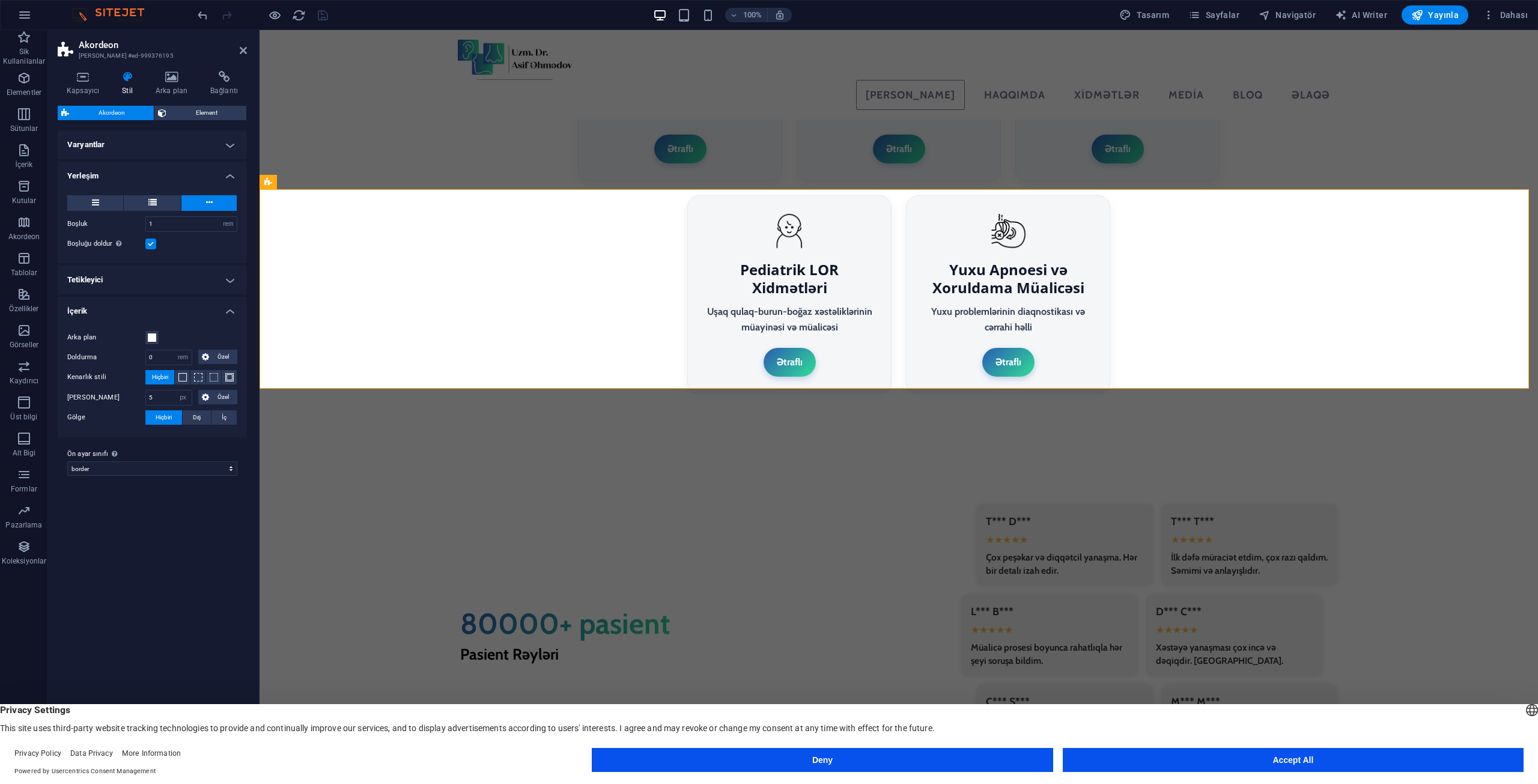
click at [186, 132] on h4 "Varyantlar" at bounding box center [152, 144] width 189 height 29
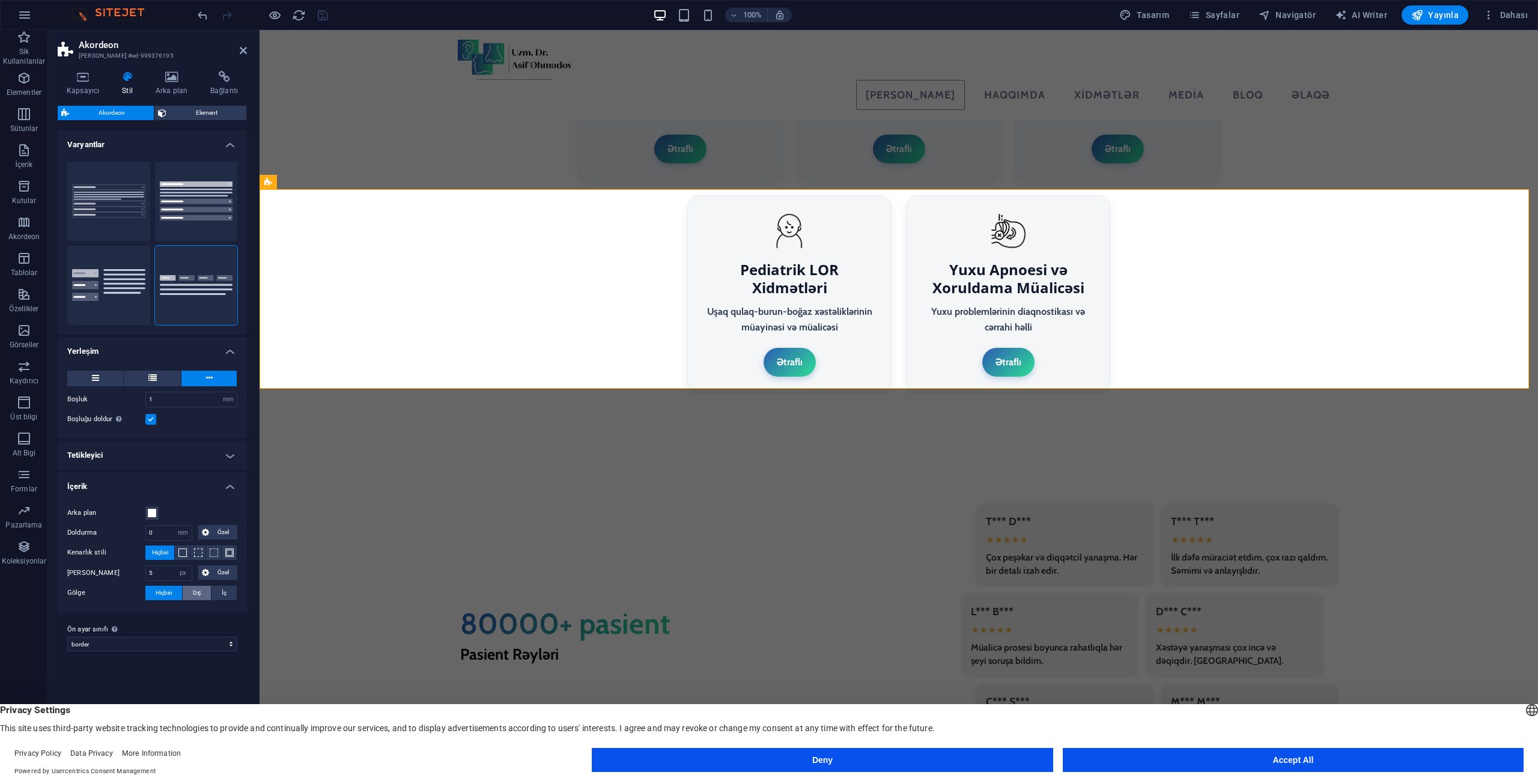
click at [193, 593] on span "Dış" at bounding box center [197, 593] width 9 height 14
type input "2"
type input "4"
click at [321, 17] on icon "save" at bounding box center [323, 16] width 14 height 14
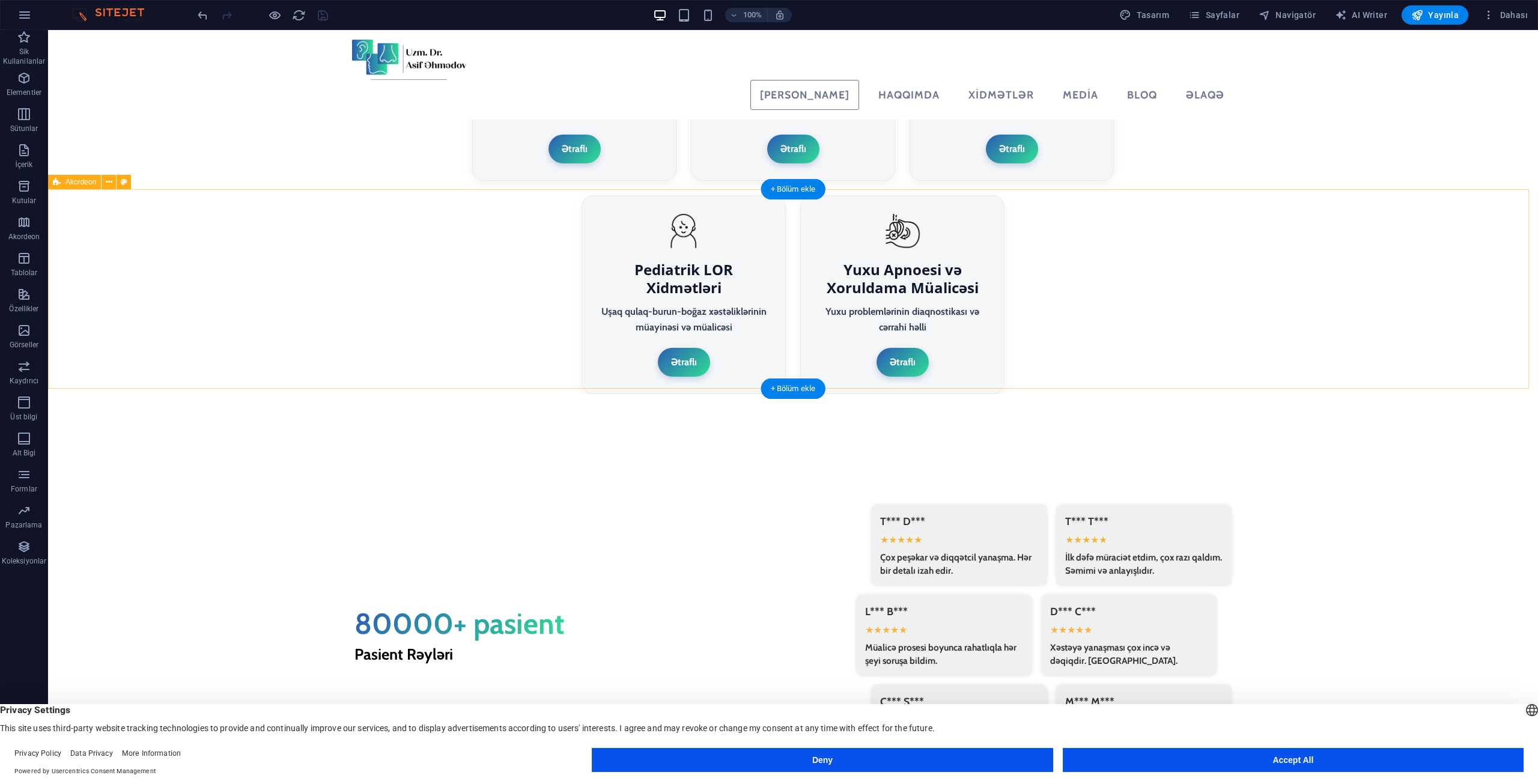
select select "rem"
select select "px"
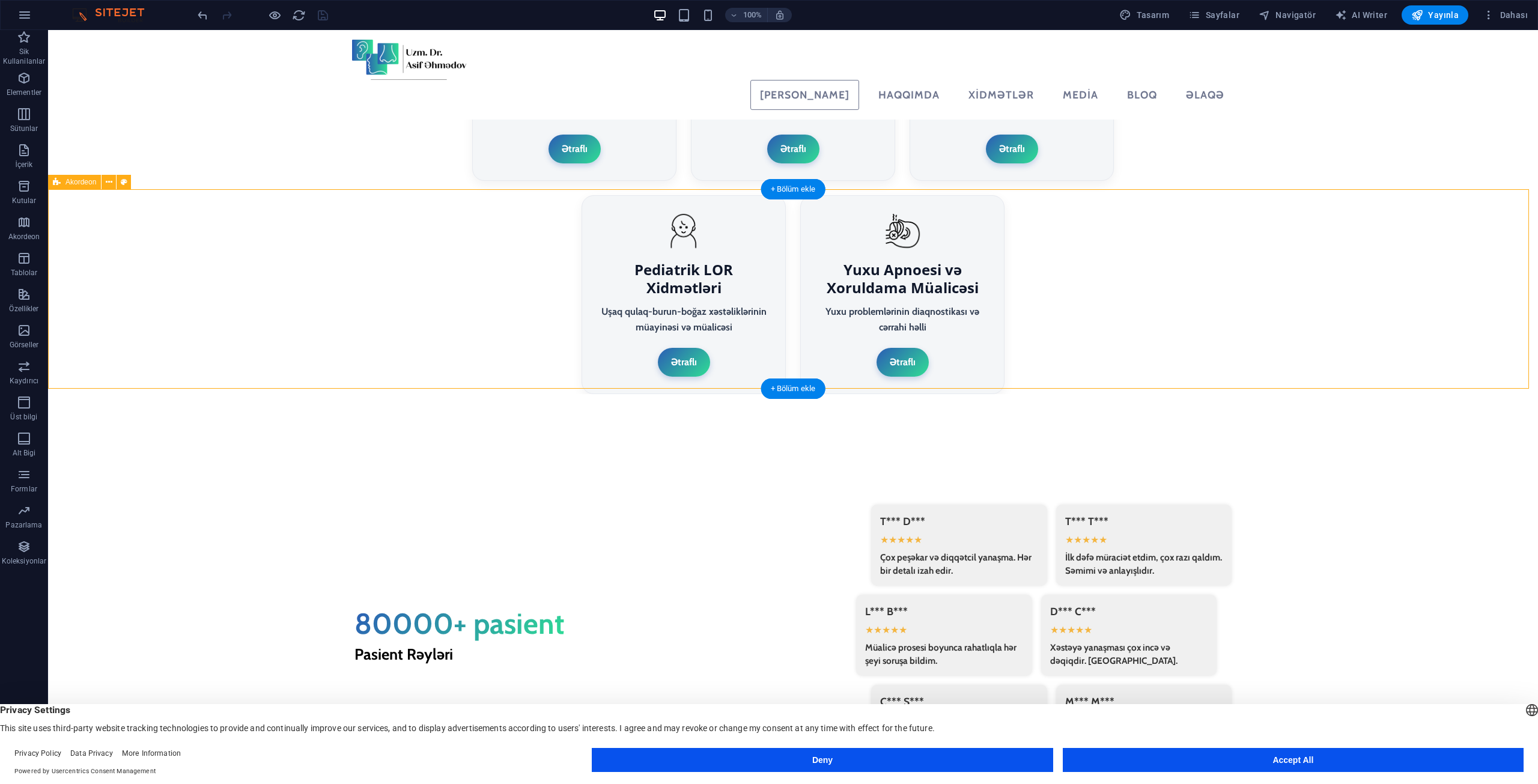
select select "px"
select select "preset-accordion-v3-border"
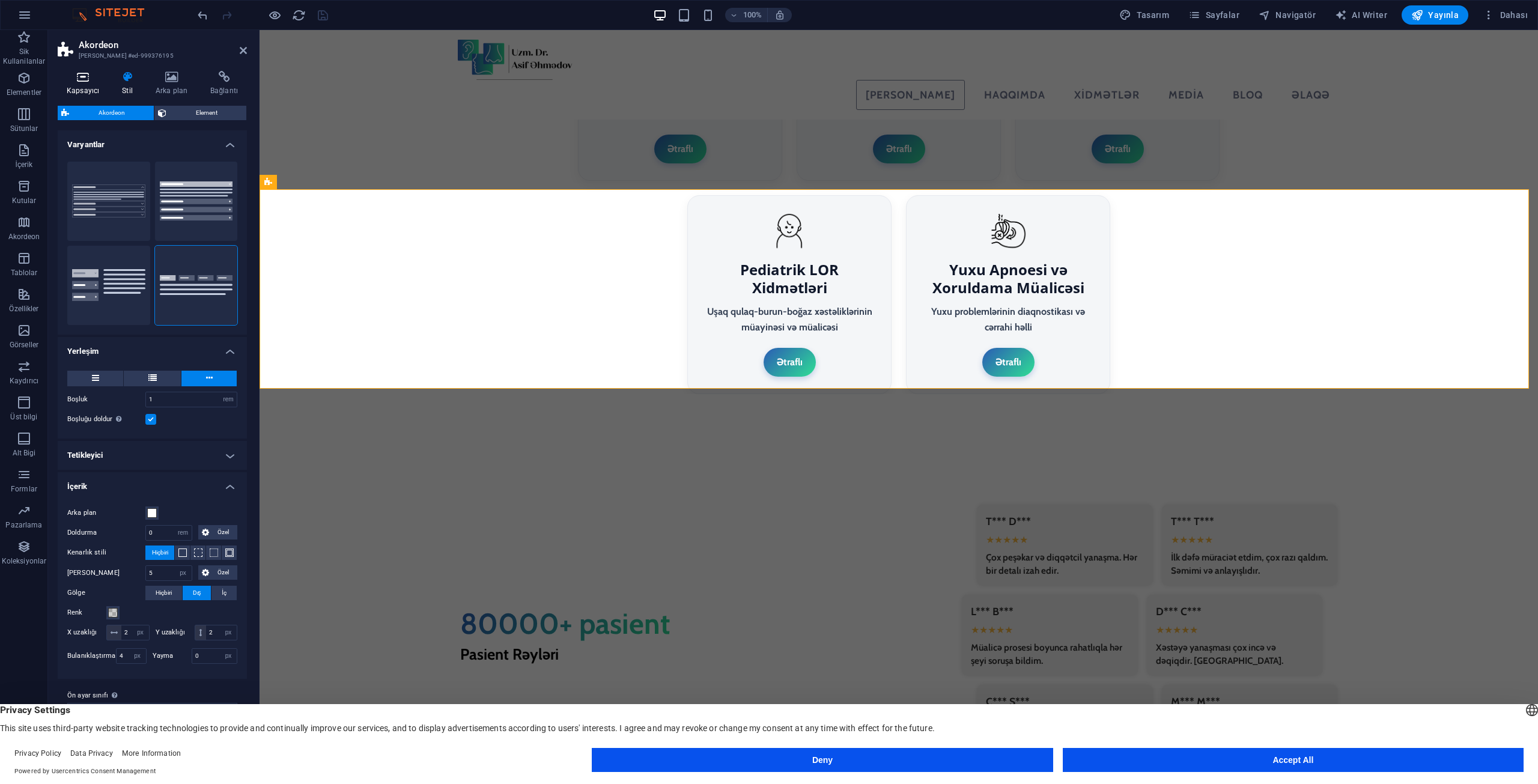
click at [103, 89] on h4 "Kapsayıcı" at bounding box center [85, 84] width 55 height 25
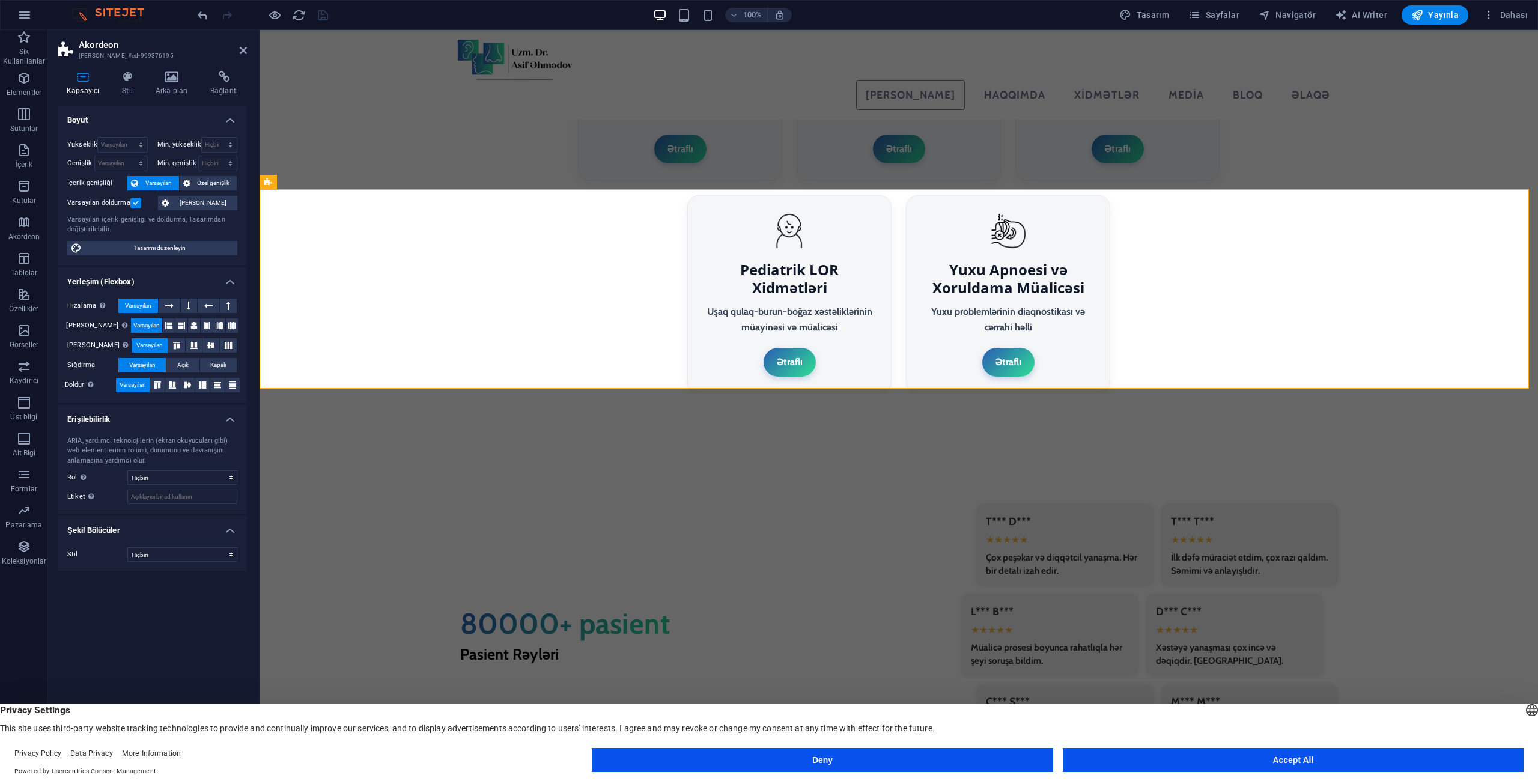
click at [136, 202] on label at bounding box center [135, 203] width 11 height 11
click at [0, 0] on input "Varsayılan doldurma" at bounding box center [0, 0] width 0 height 0
click at [318, 19] on icon "save" at bounding box center [323, 16] width 14 height 14
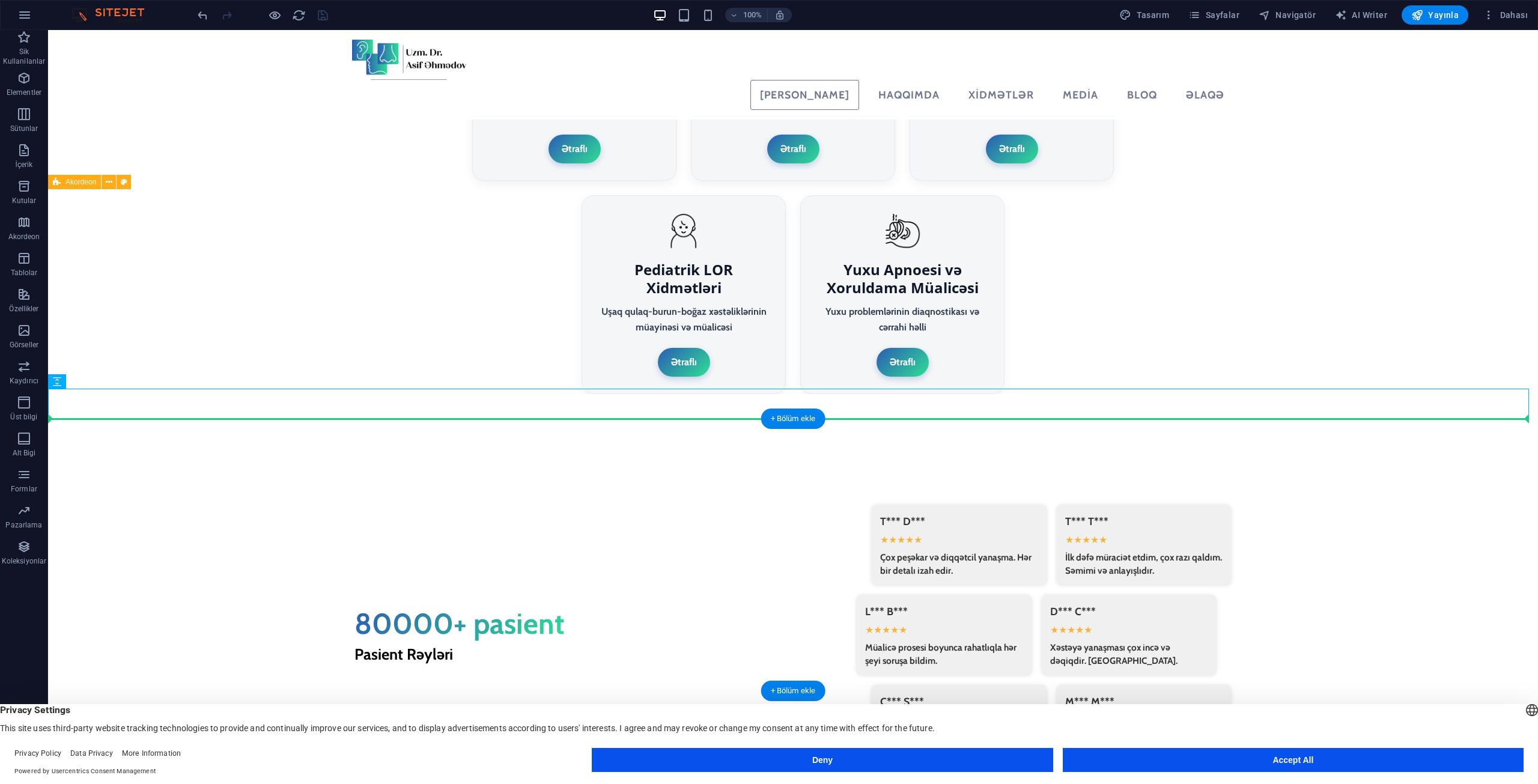
drag, startPoint x: 750, startPoint y: 406, endPoint x: 748, endPoint y: 433, distance: 27.1
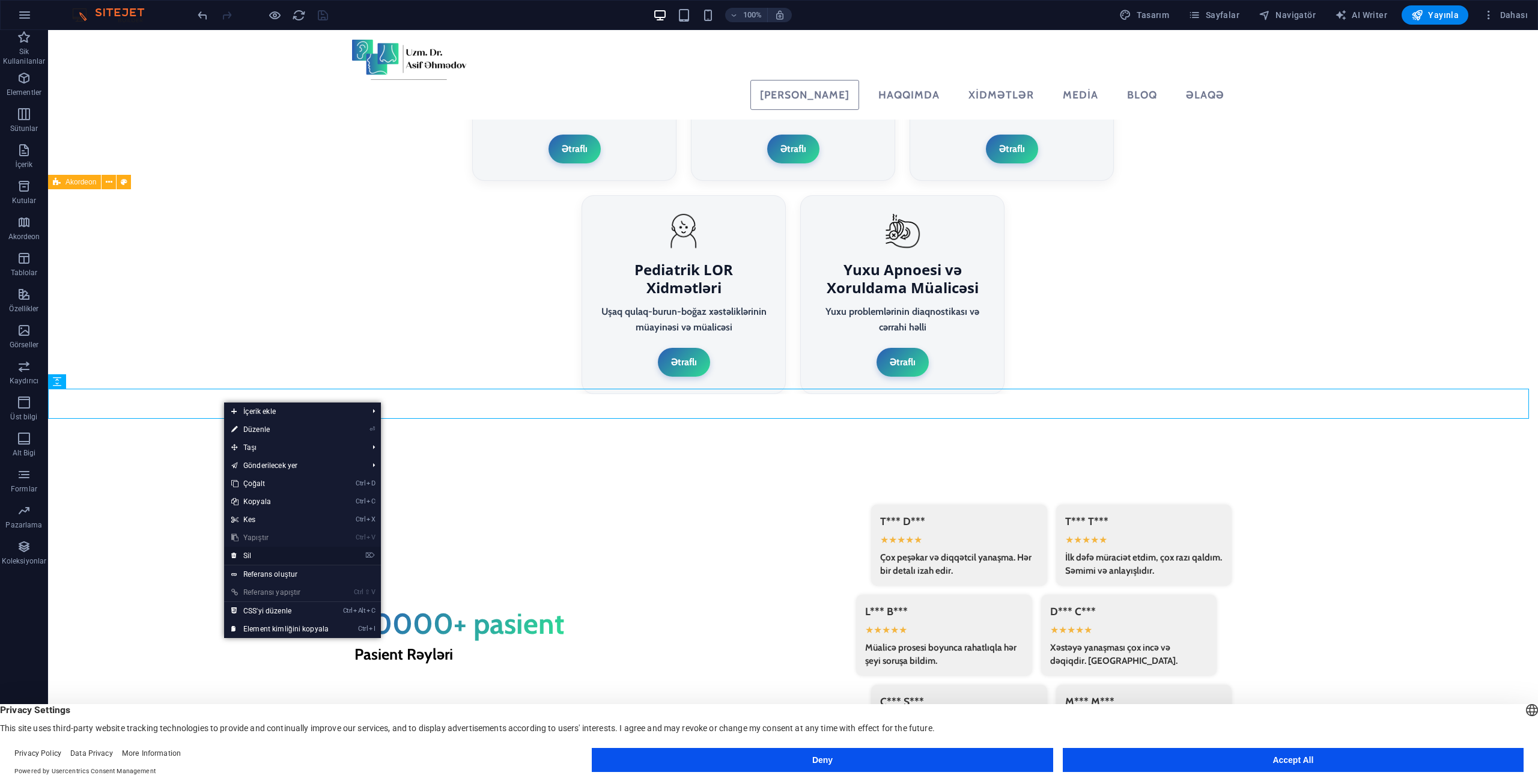
click at [271, 555] on link "⌦ Sil" at bounding box center [280, 555] width 112 height 18
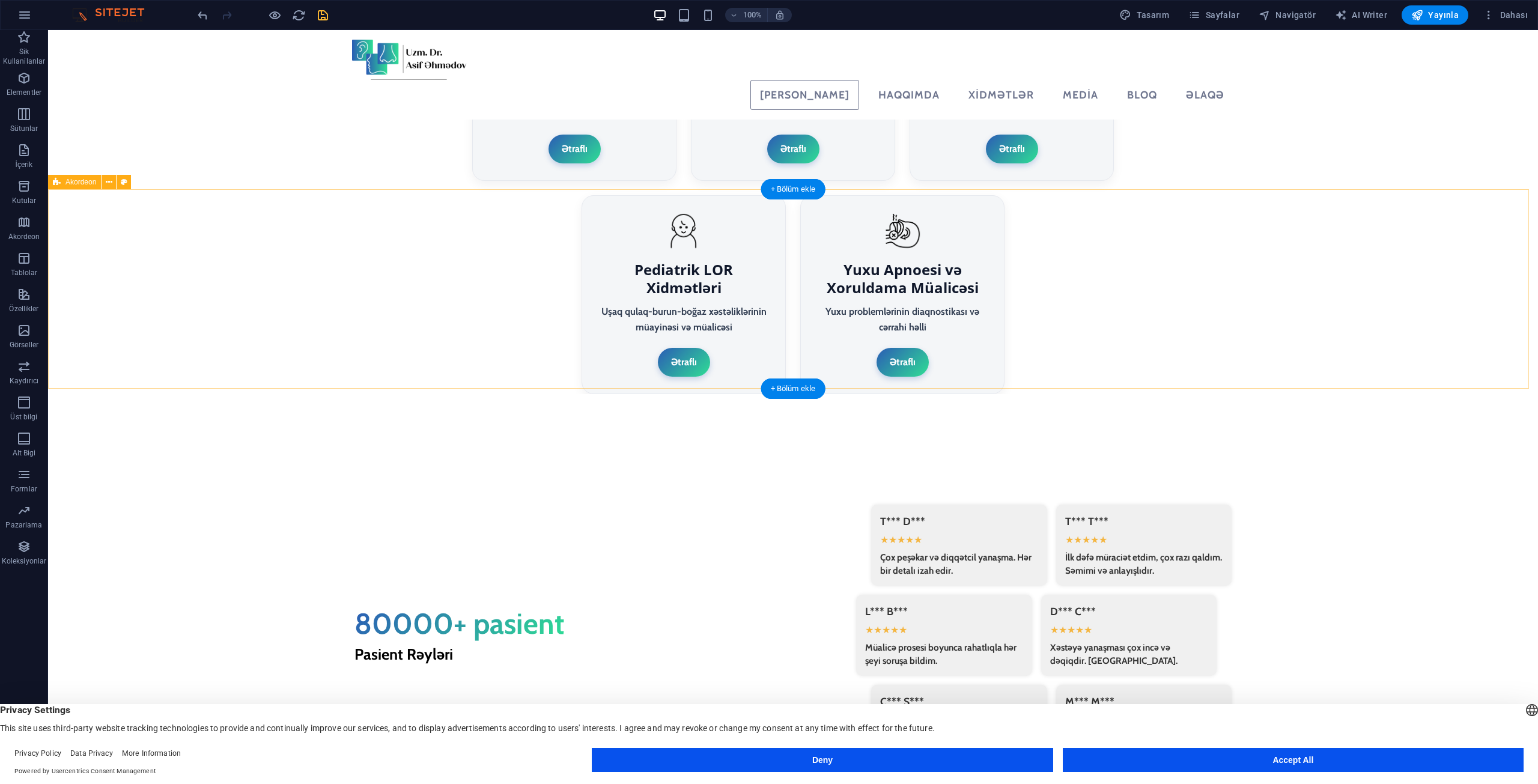
click at [322, 18] on icon "save" at bounding box center [323, 16] width 14 height 14
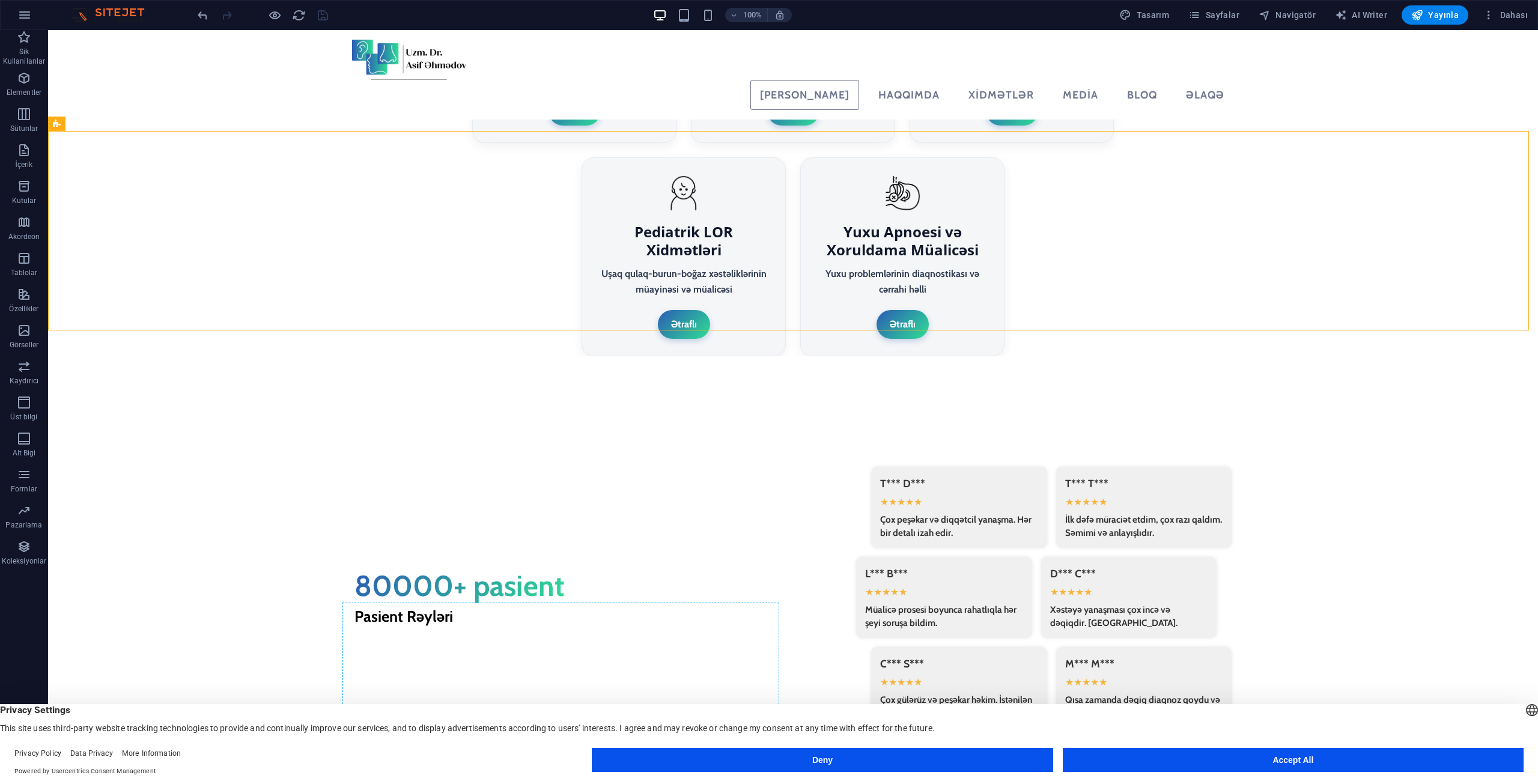
scroll to position [2582, 0]
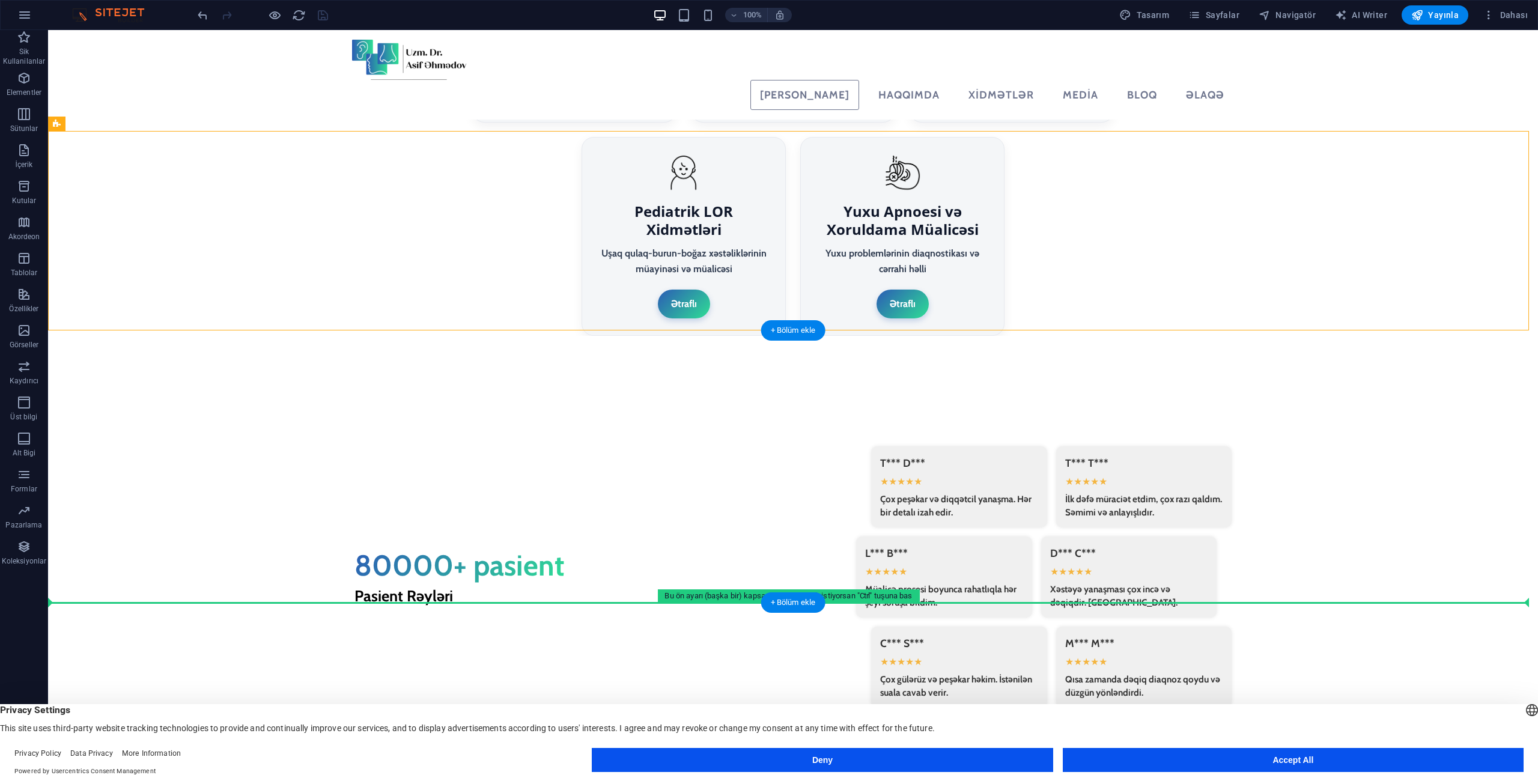
drag, startPoint x: 304, startPoint y: 257, endPoint x: 354, endPoint y: 560, distance: 307.1
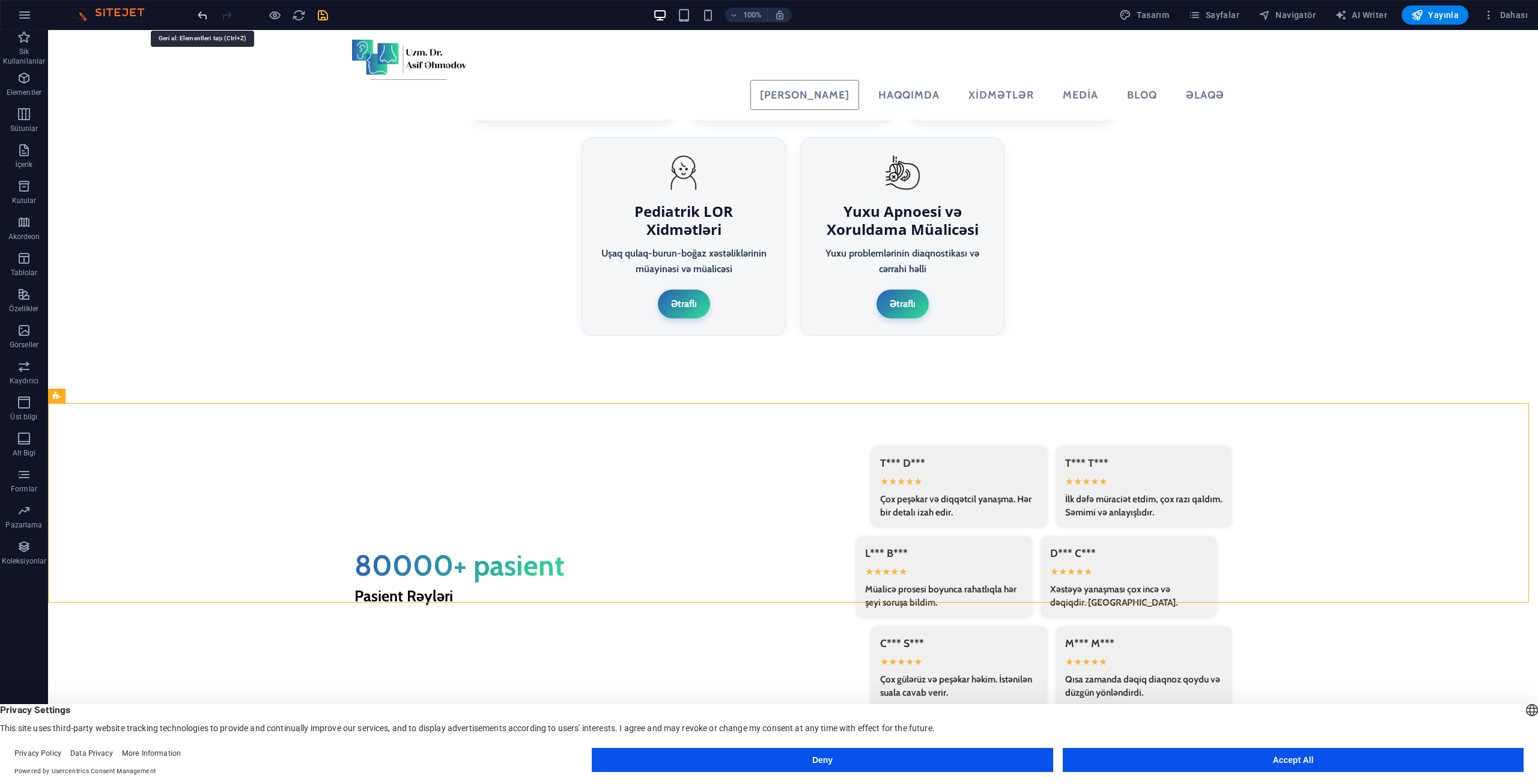
click at [203, 18] on icon "undo" at bounding box center [203, 16] width 14 height 14
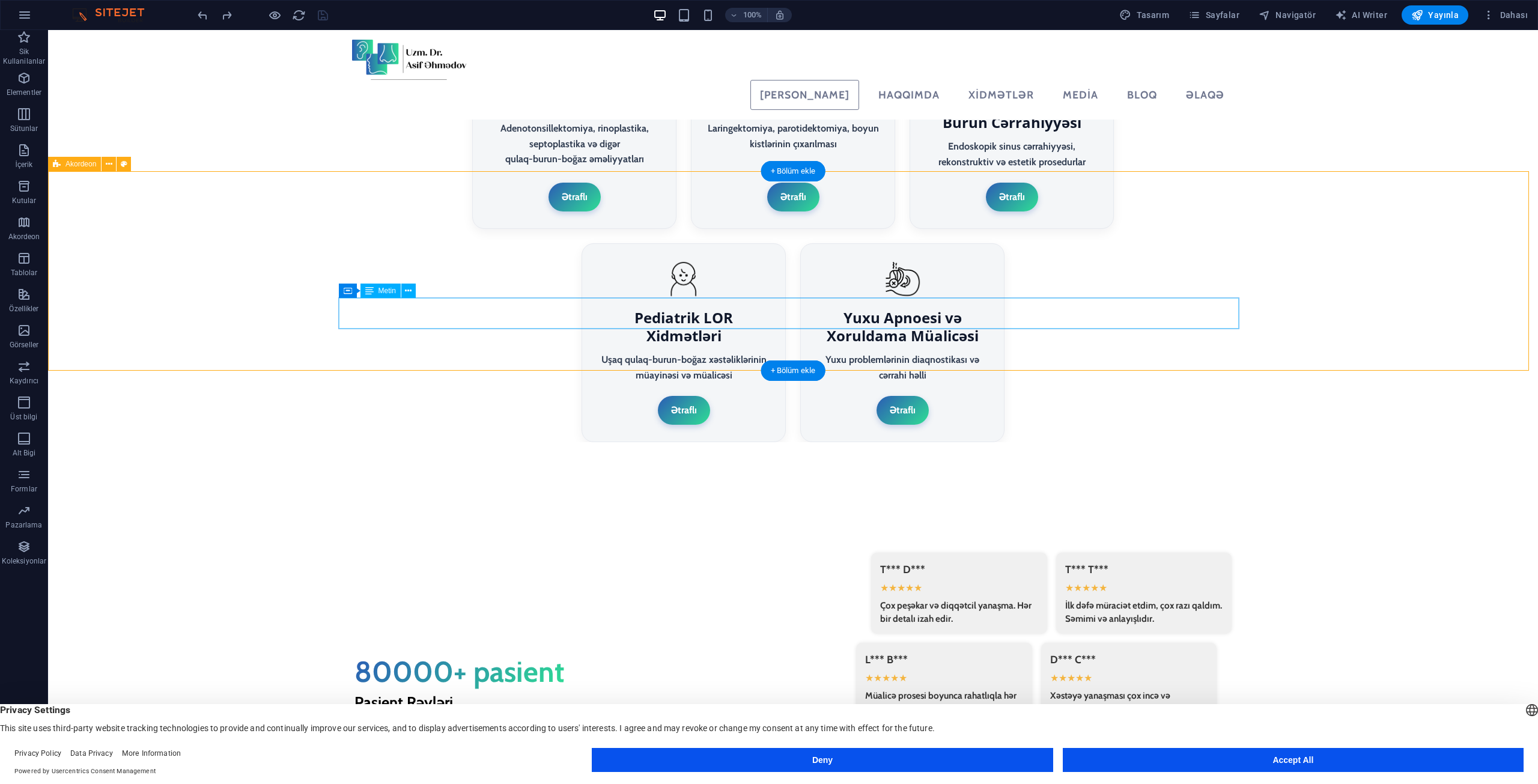
scroll to position [2462, 0]
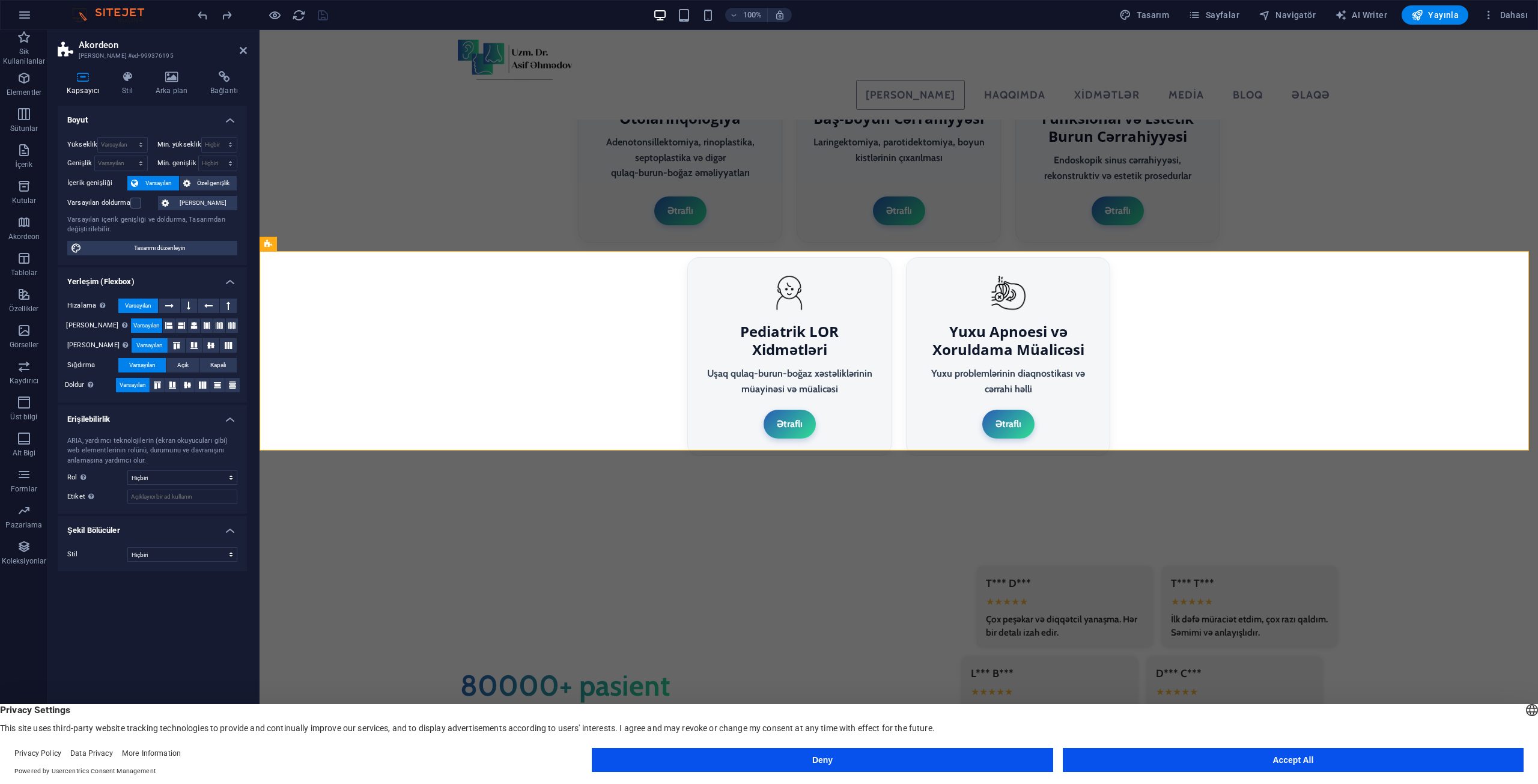
click at [128, 200] on label "Varsayılan doldurma" at bounding box center [98, 203] width 63 height 14
click at [0, 0] on input "Varsayılan doldurma" at bounding box center [0, 0] width 0 height 0
click at [221, 161] on select "Hiçbiri px rem % vh vw" at bounding box center [218, 163] width 38 height 14
select select "px"
click at [220, 156] on select "Hiçbiri px rem % vh vw" at bounding box center [218, 163] width 38 height 14
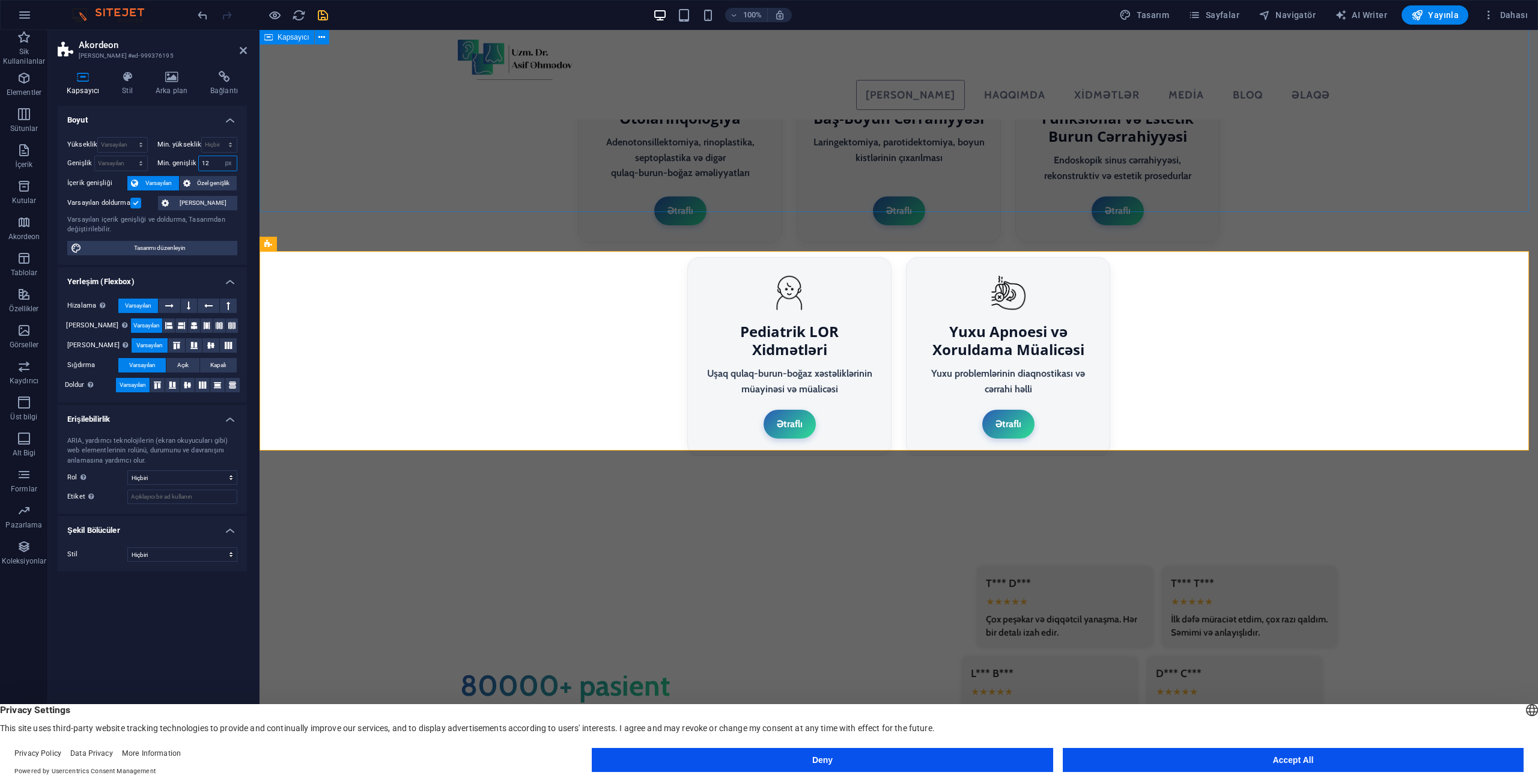
type input "12"
click at [307, 555] on div "80000+ pasient Pasient Rəyləri T*** D*** ★★★★★ Çox peşəkar və diqqətcil yanaşma…" at bounding box center [898, 712] width 1279 height 315
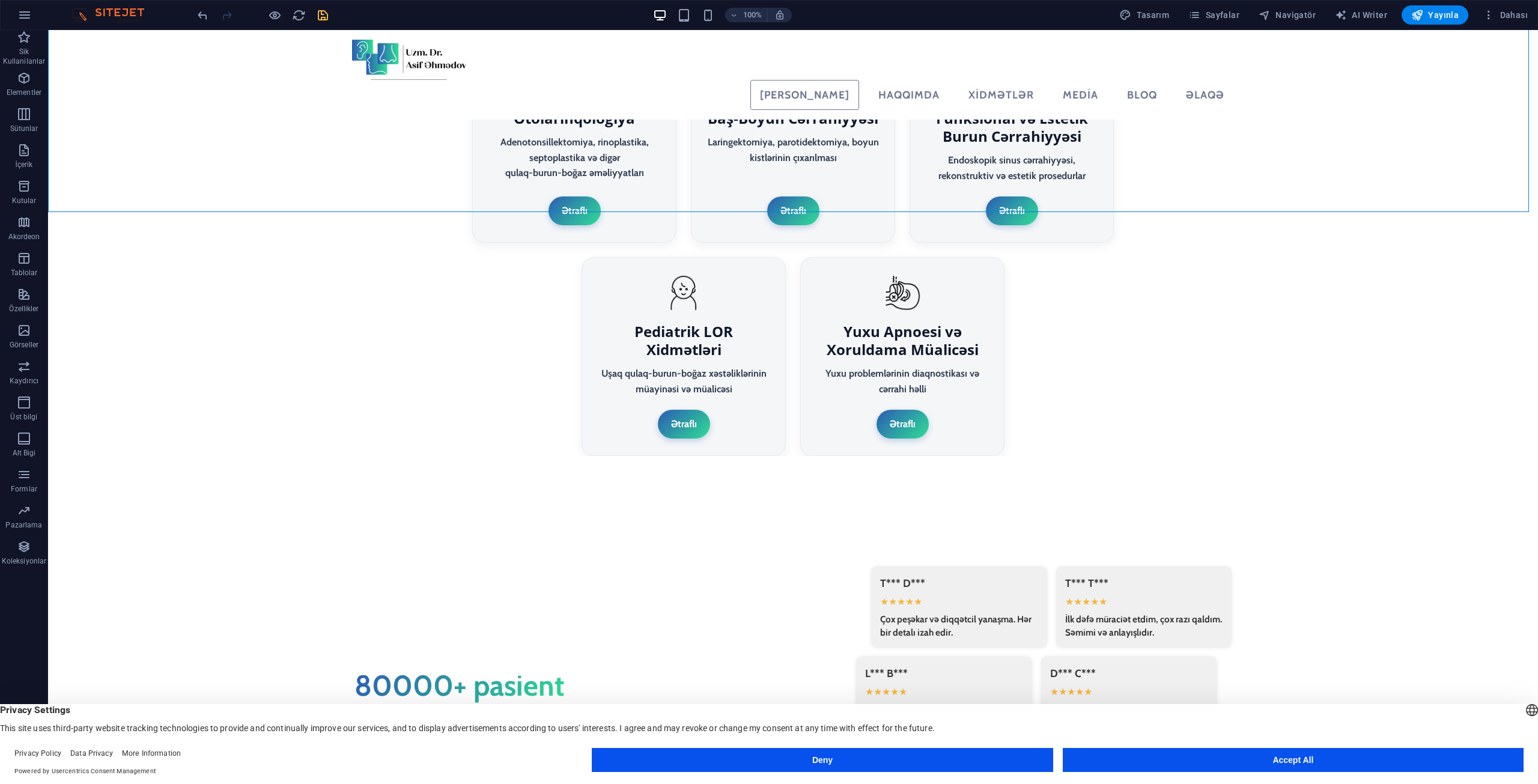
click at [324, 15] on icon "save" at bounding box center [323, 16] width 14 height 14
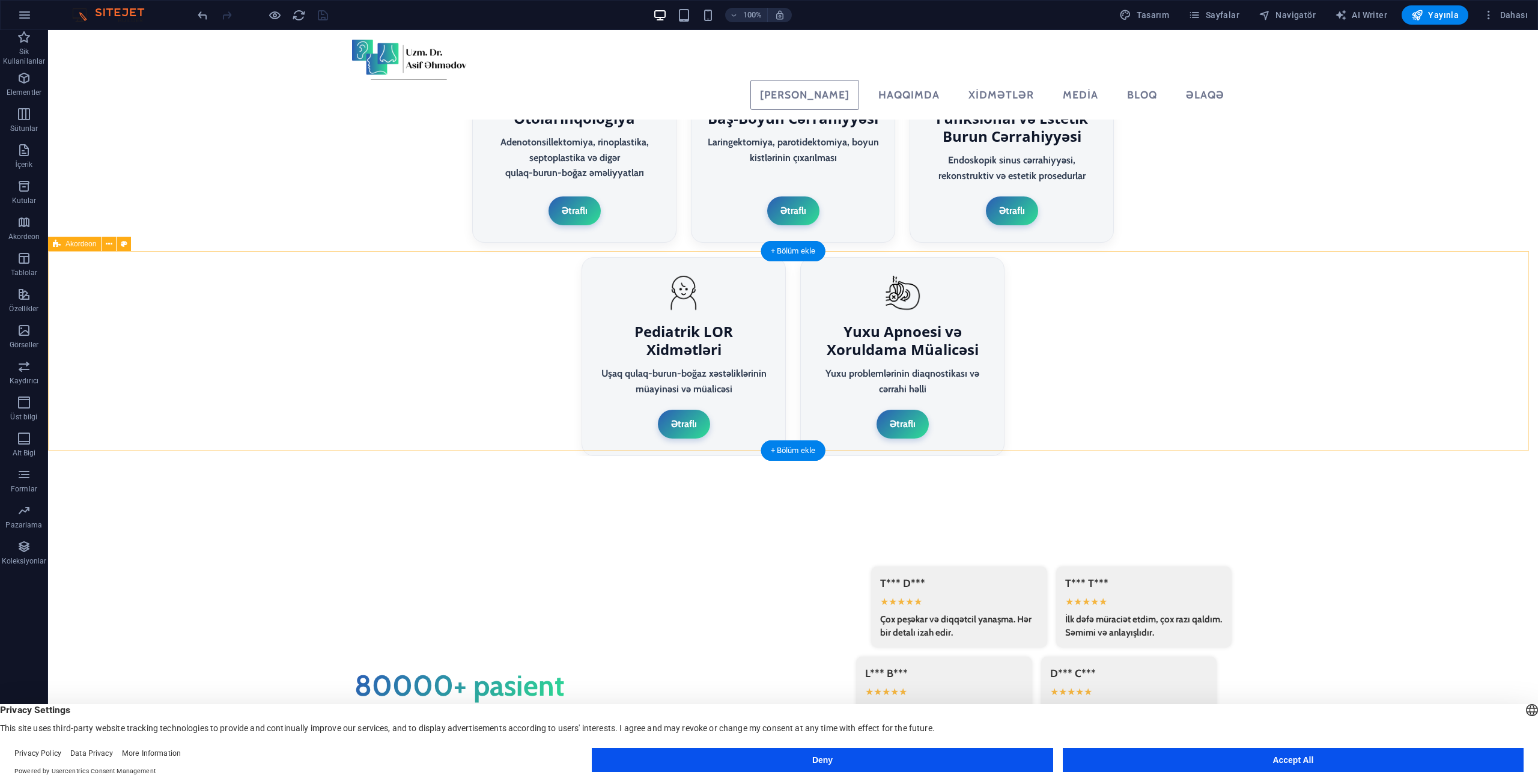
select select "px"
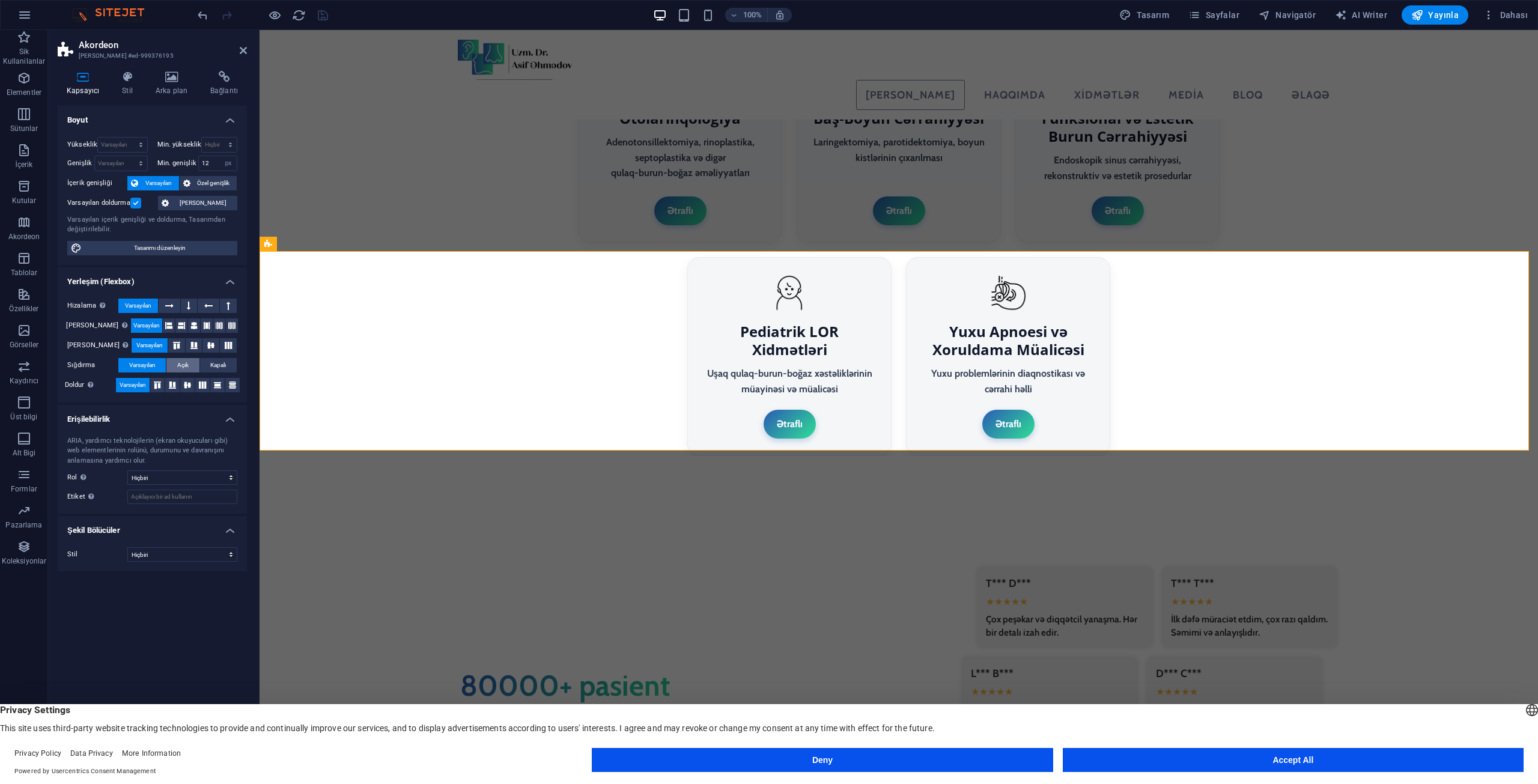
click at [188, 369] on span "Açık" at bounding box center [183, 365] width 11 height 14
click at [222, 161] on select "Hiçbiri px rem % vh vw" at bounding box center [228, 163] width 17 height 14
click at [203, 159] on input "12" at bounding box center [218, 163] width 38 height 14
type input "50"
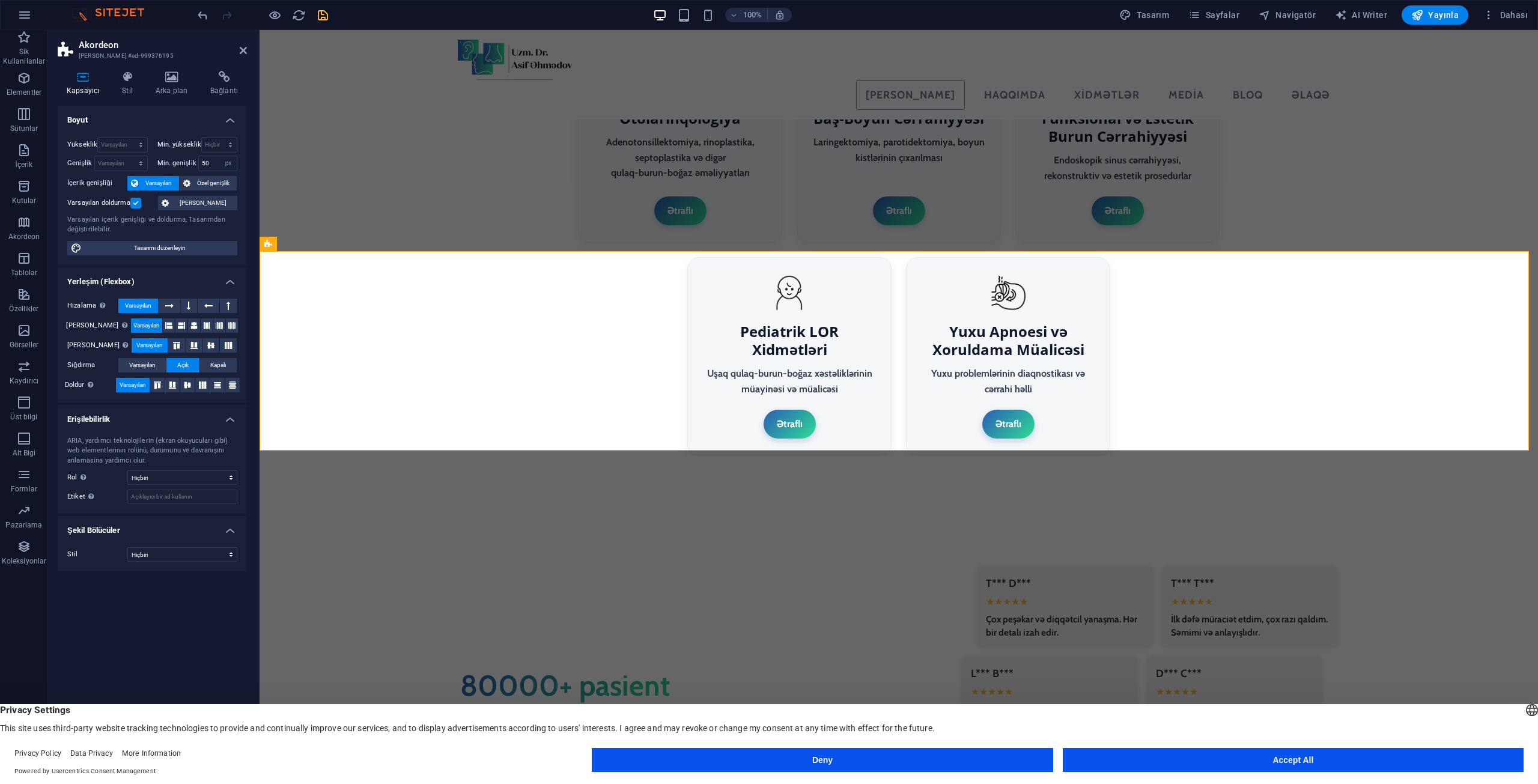
click at [211, 118] on h4 "Boyut" at bounding box center [152, 116] width 189 height 22
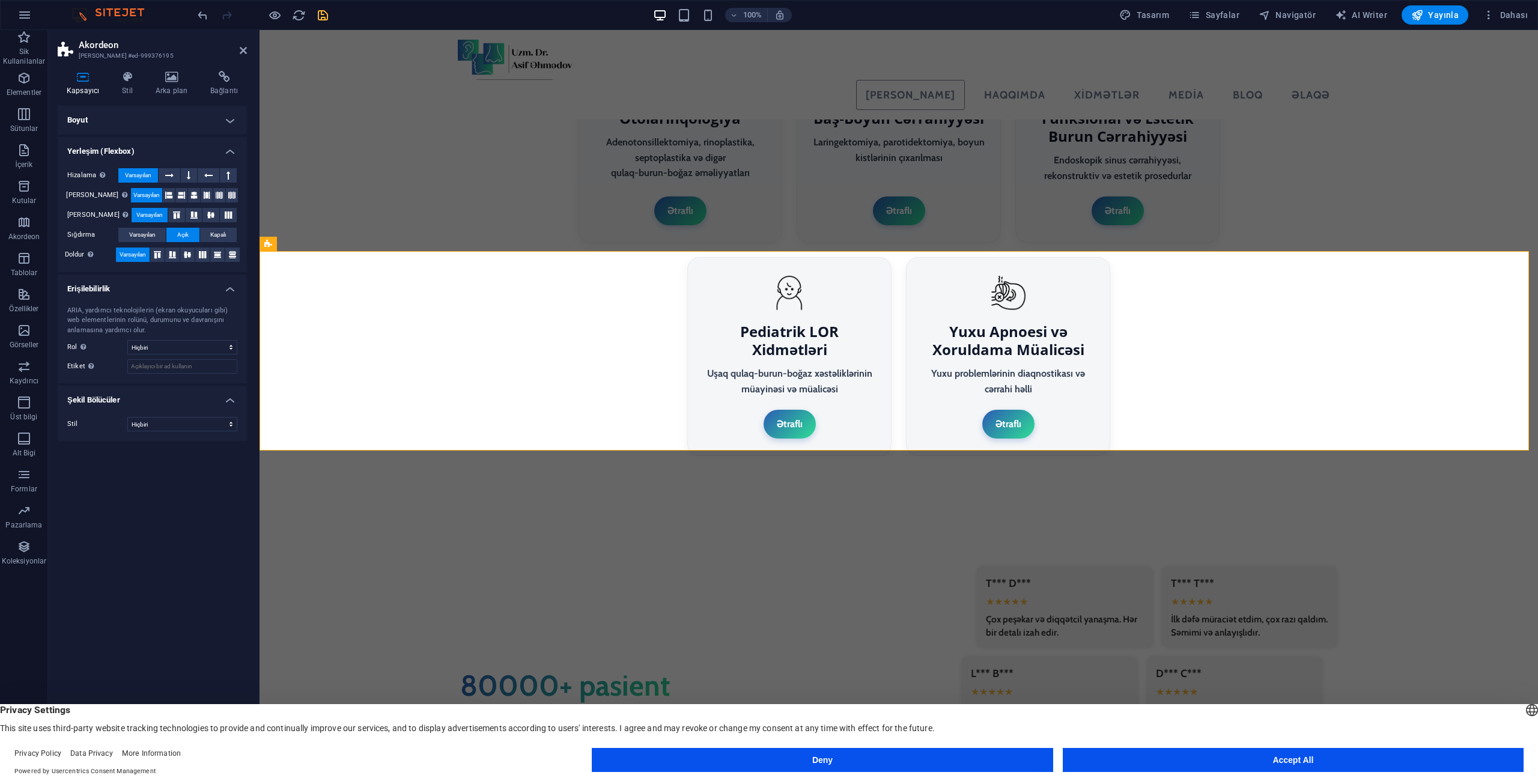
click at [211, 118] on h4 "Boyut" at bounding box center [152, 120] width 189 height 29
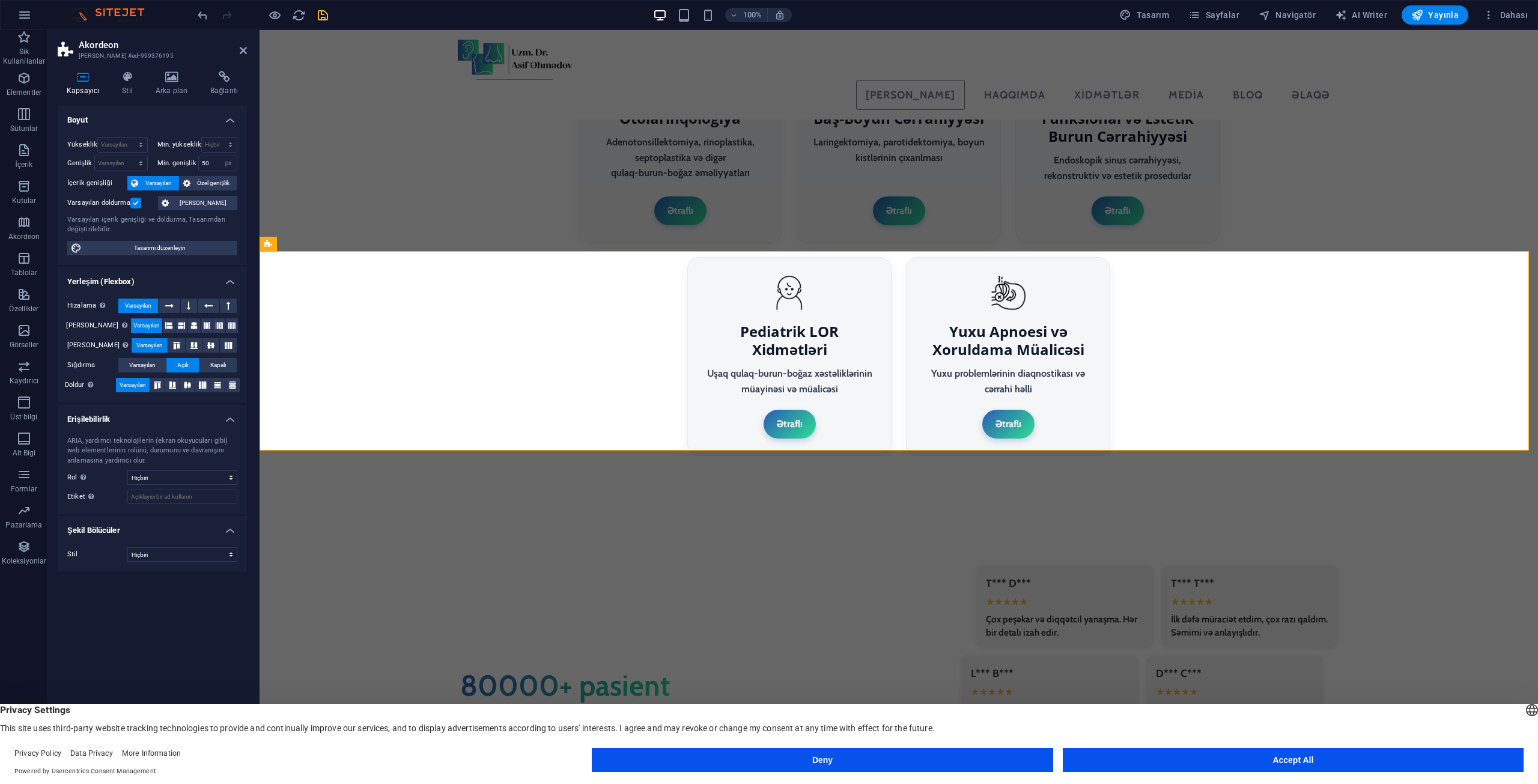
click at [320, 21] on icon "save" at bounding box center [323, 16] width 14 height 14
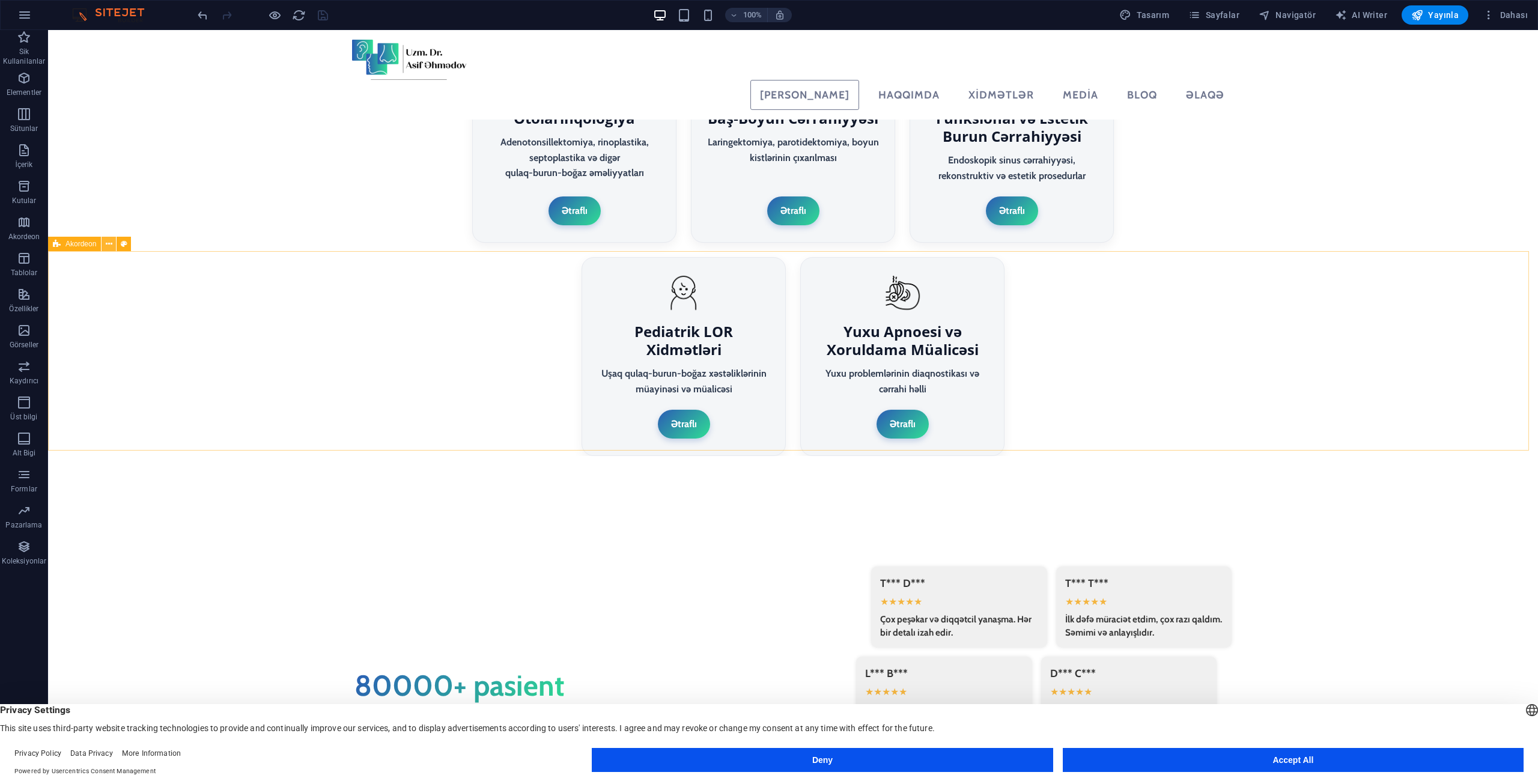
click at [113, 246] on button at bounding box center [108, 244] width 14 height 14
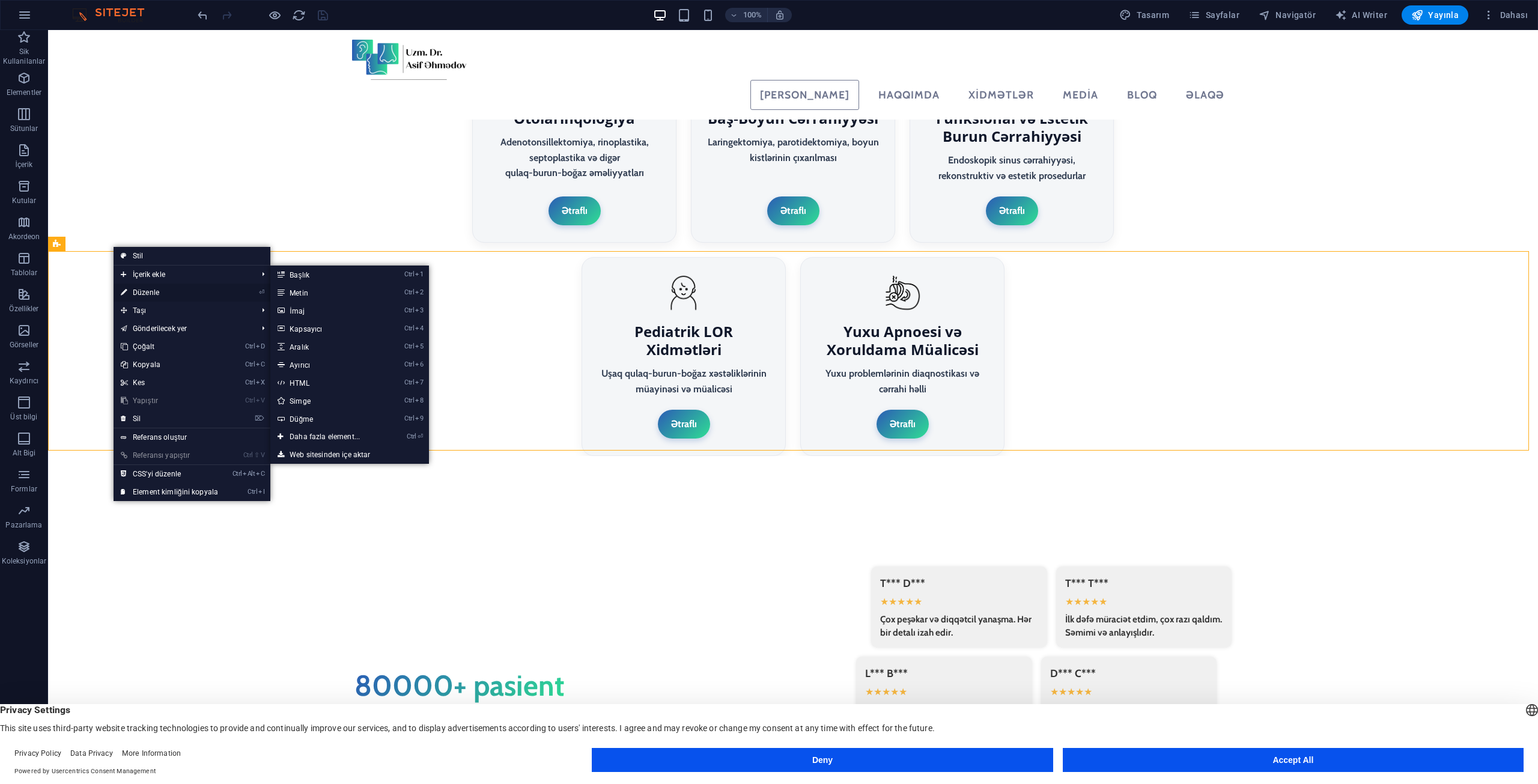
click at [142, 290] on link "⏎ Düzenle" at bounding box center [169, 292] width 112 height 18
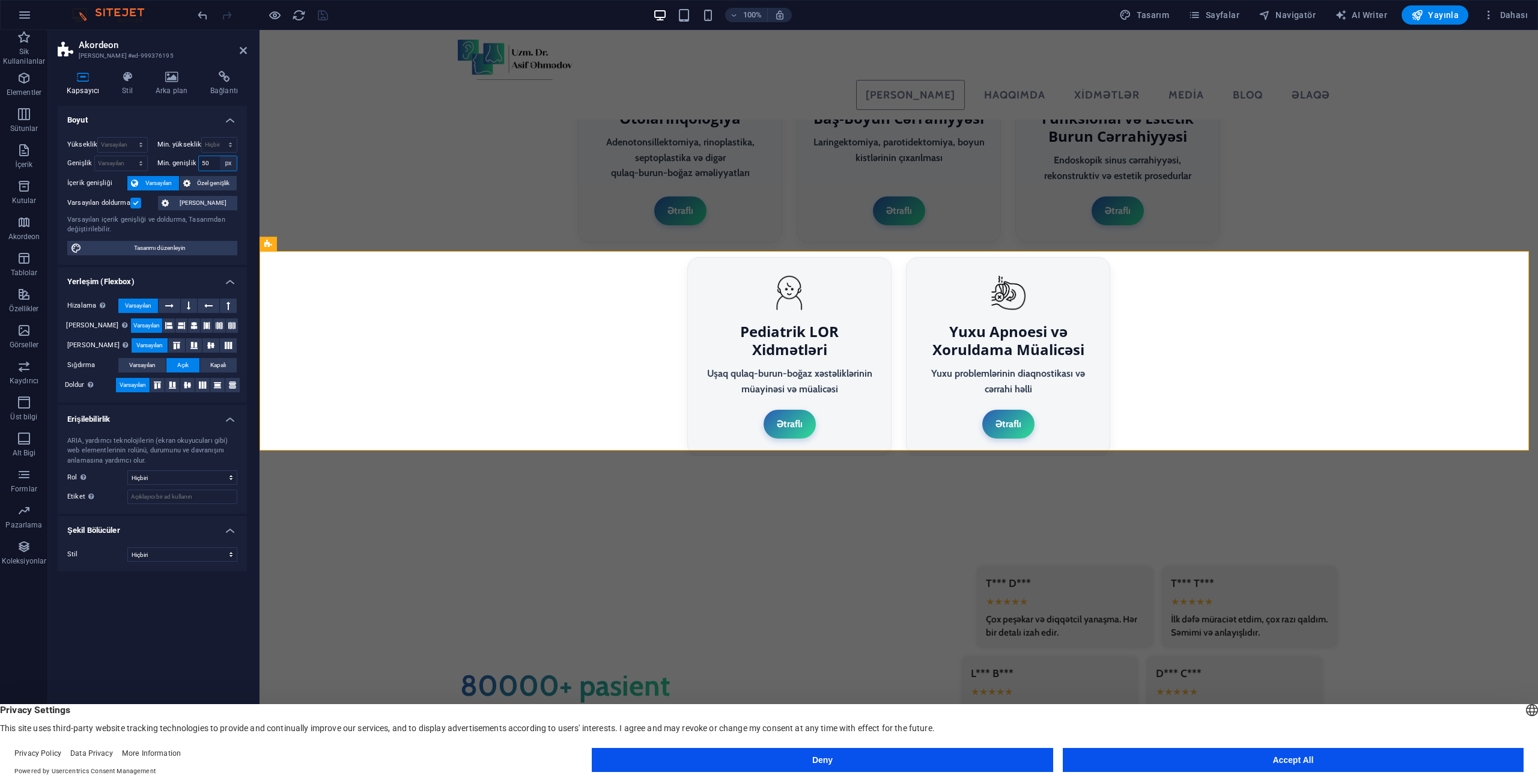
click at [232, 161] on select "Hiçbiri px rem % vh vw" at bounding box center [228, 163] width 17 height 14
select select "uglcnqgibo"
click at [220, 156] on select "Hiçbiri px rem % vh vw" at bounding box center [228, 163] width 17 height 14
select select "DISABLED_OPTION_VALUE"
click at [230, 148] on select "Hiçbiri px rem % vh vw" at bounding box center [219, 144] width 35 height 14
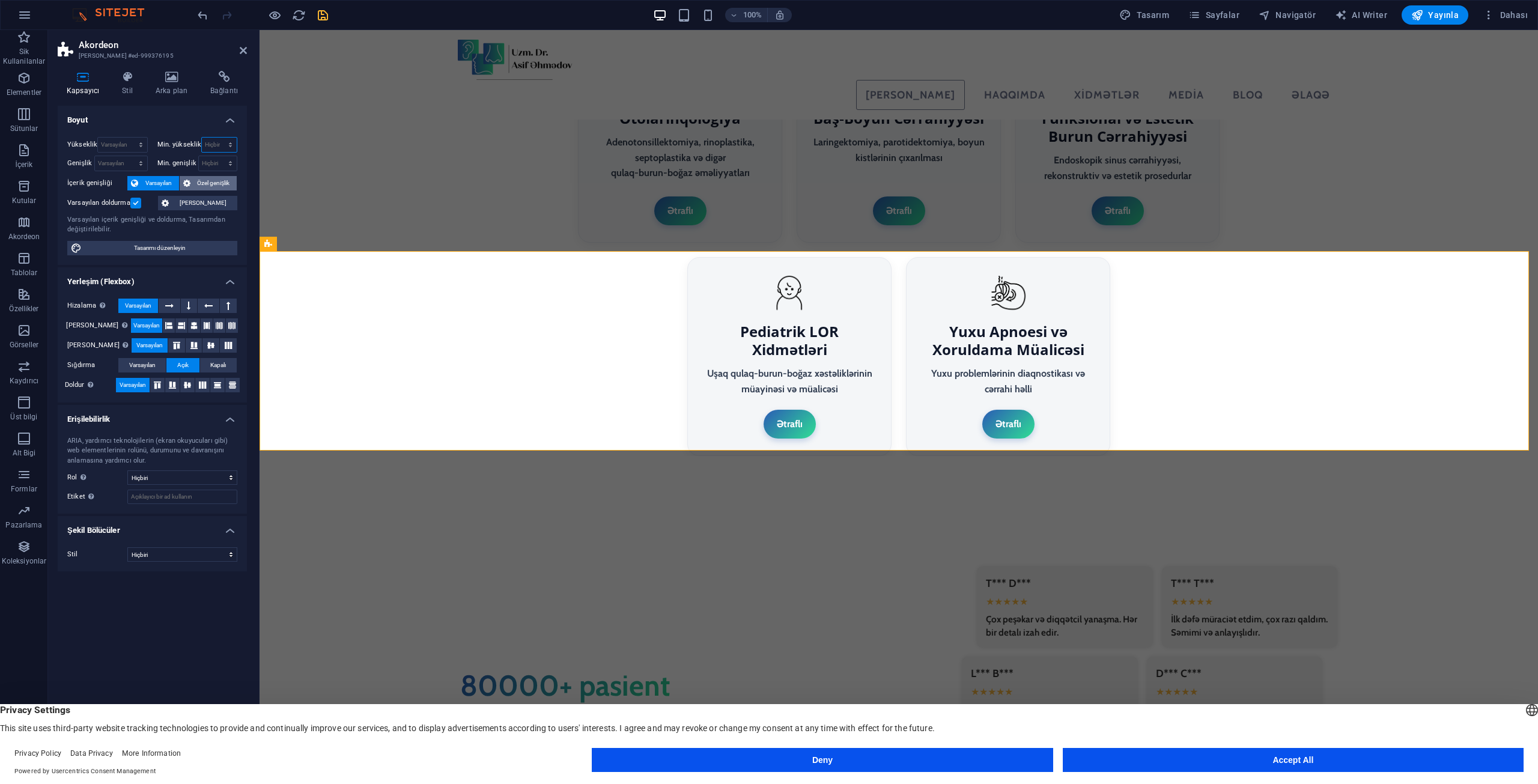
select select "rem"
click at [220, 137] on select "Hiçbiri px rem % vh vw" at bounding box center [219, 144] width 35 height 14
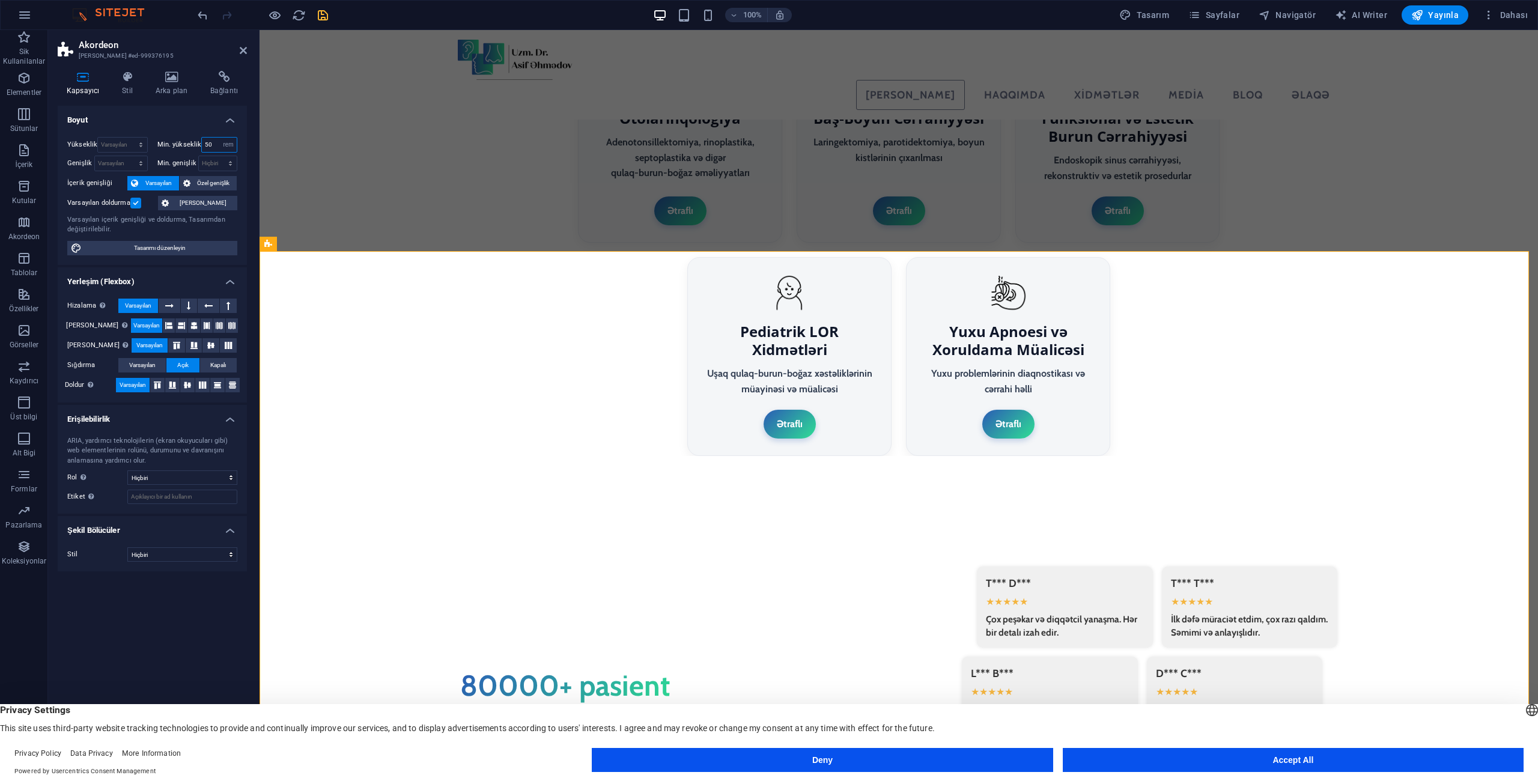
click at [215, 140] on input "50" at bounding box center [219, 144] width 35 height 14
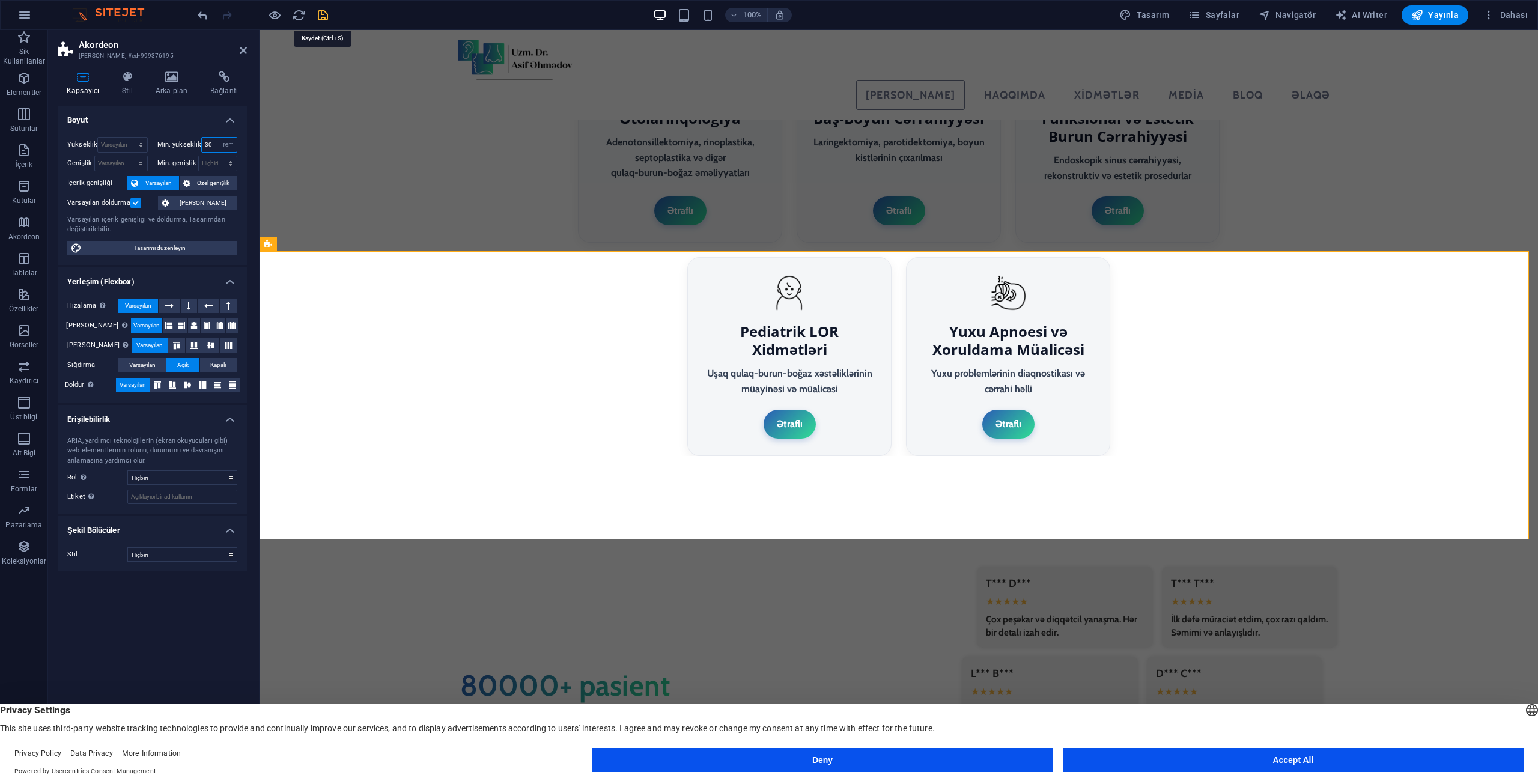
type input "30"
click at [326, 20] on icon "save" at bounding box center [323, 16] width 14 height 14
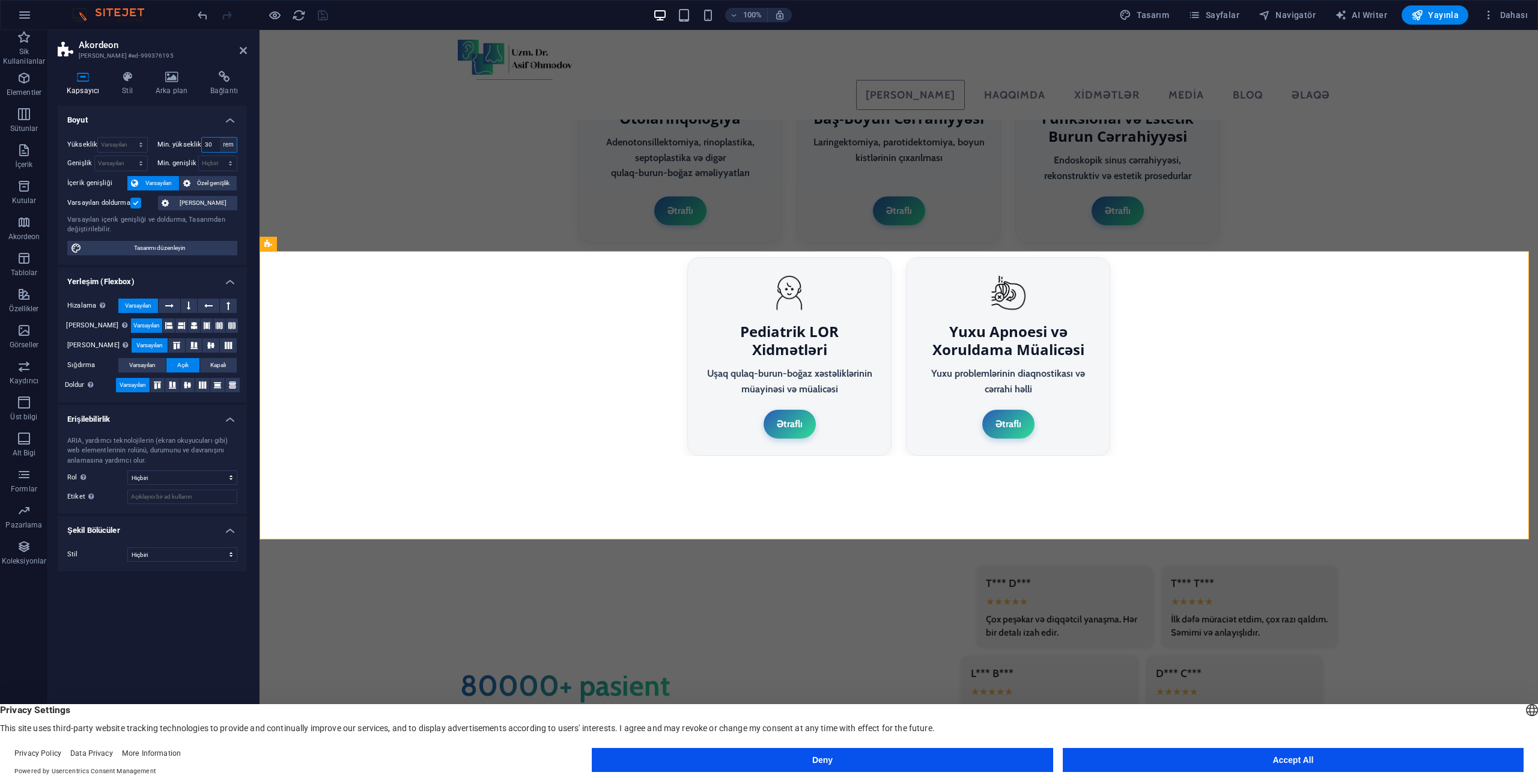
click at [223, 144] on select "Hiçbiri px rem % vh vw" at bounding box center [228, 144] width 17 height 14
select select "vjjhtkcmctg"
click at [220, 137] on select "Hiçbiri px rem % vh vw" at bounding box center [228, 144] width 17 height 14
select select "DISABLED_OPTION_VALUE"
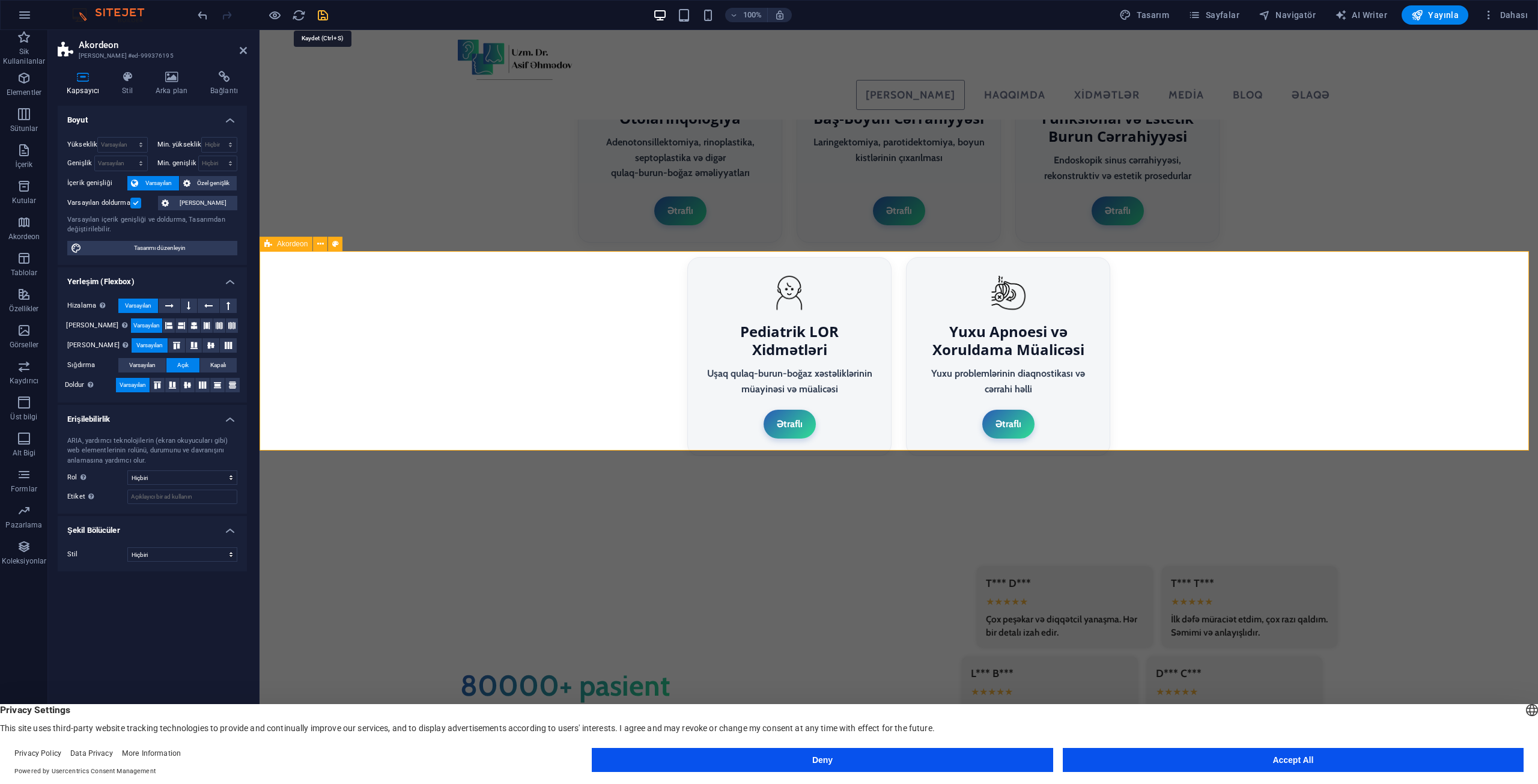
click at [322, 18] on icon "save" at bounding box center [323, 16] width 14 height 14
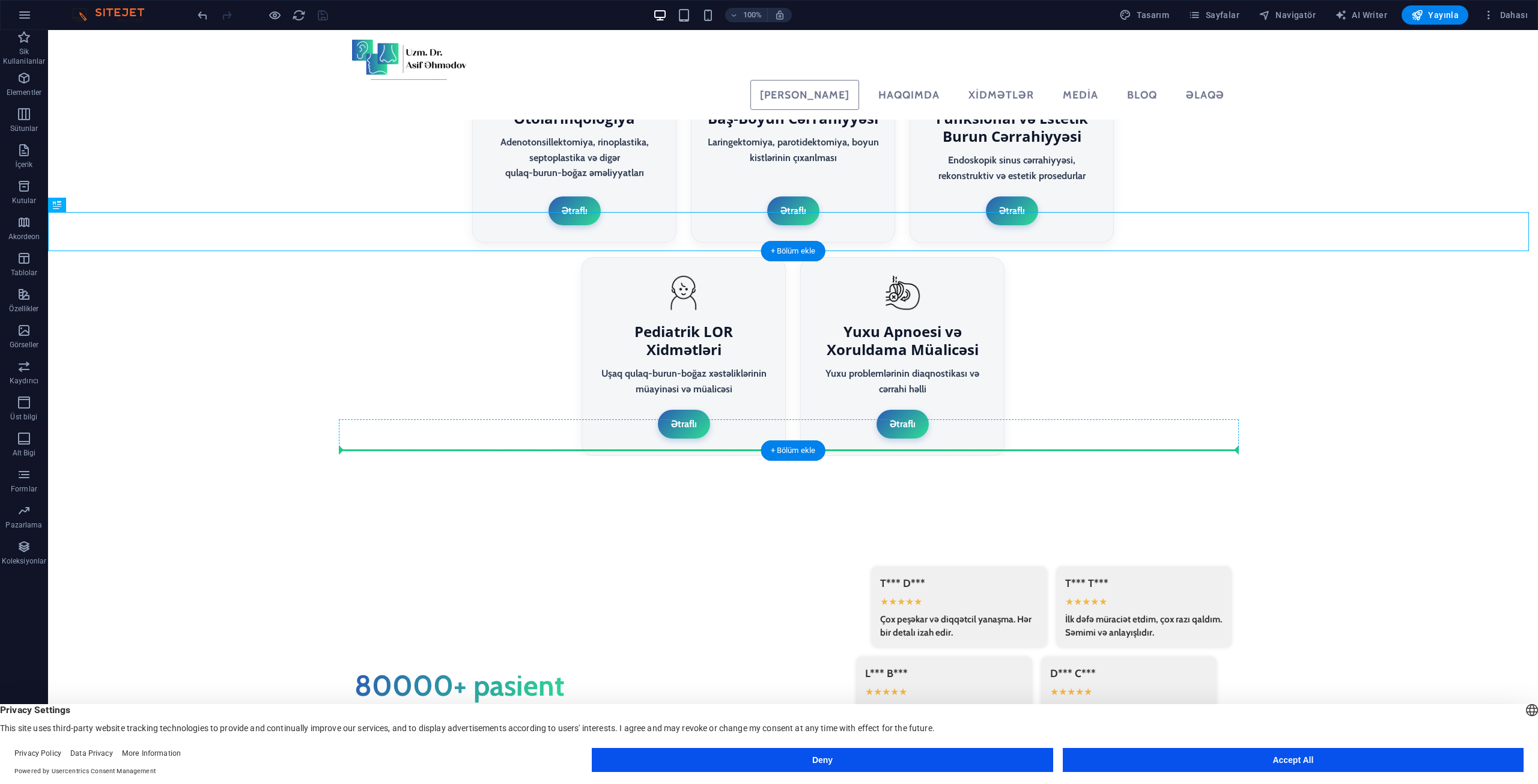
drag, startPoint x: 594, startPoint y: 223, endPoint x: 446, endPoint y: 448, distance: 269.3
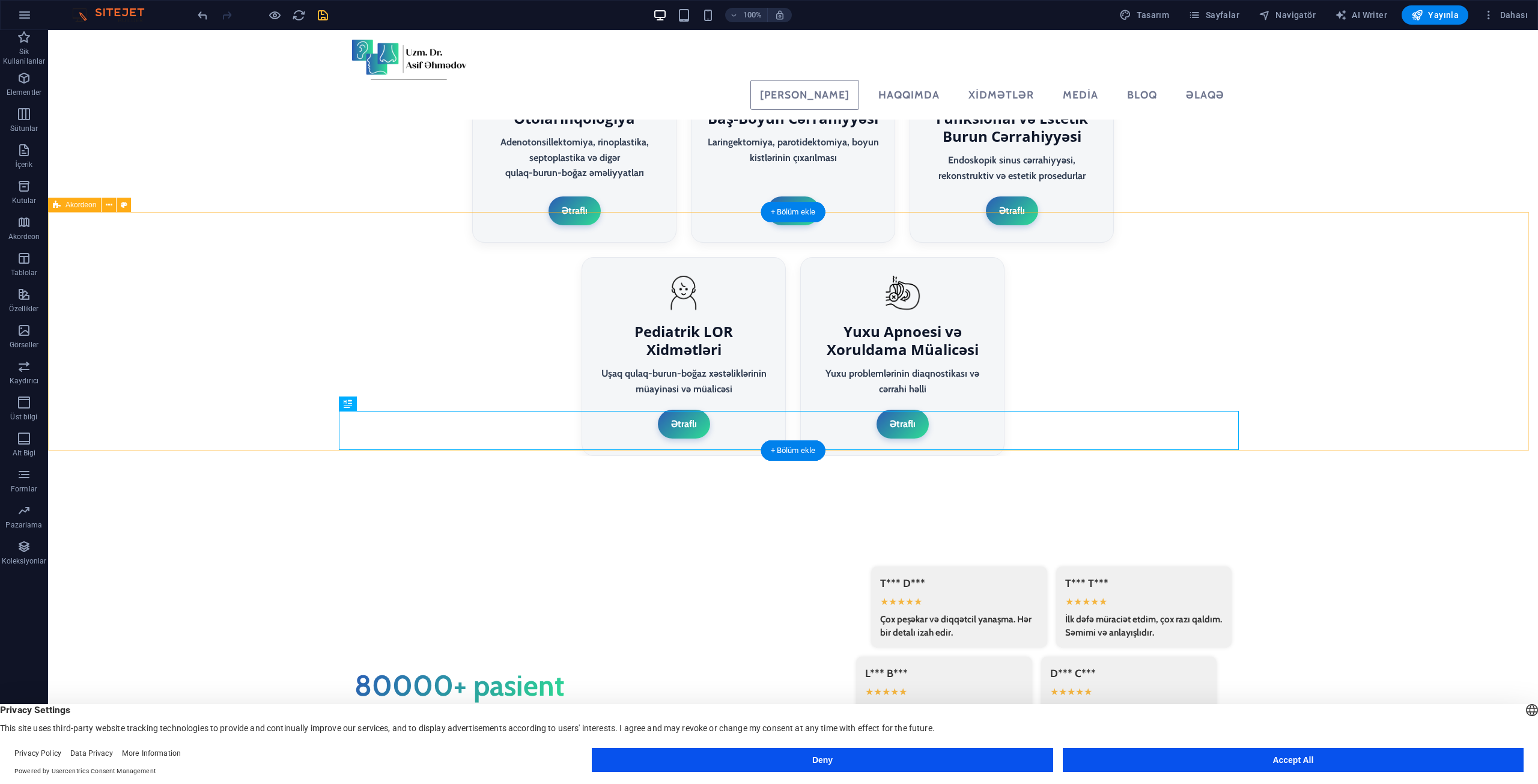
click at [325, 19] on icon "save" at bounding box center [323, 16] width 14 height 14
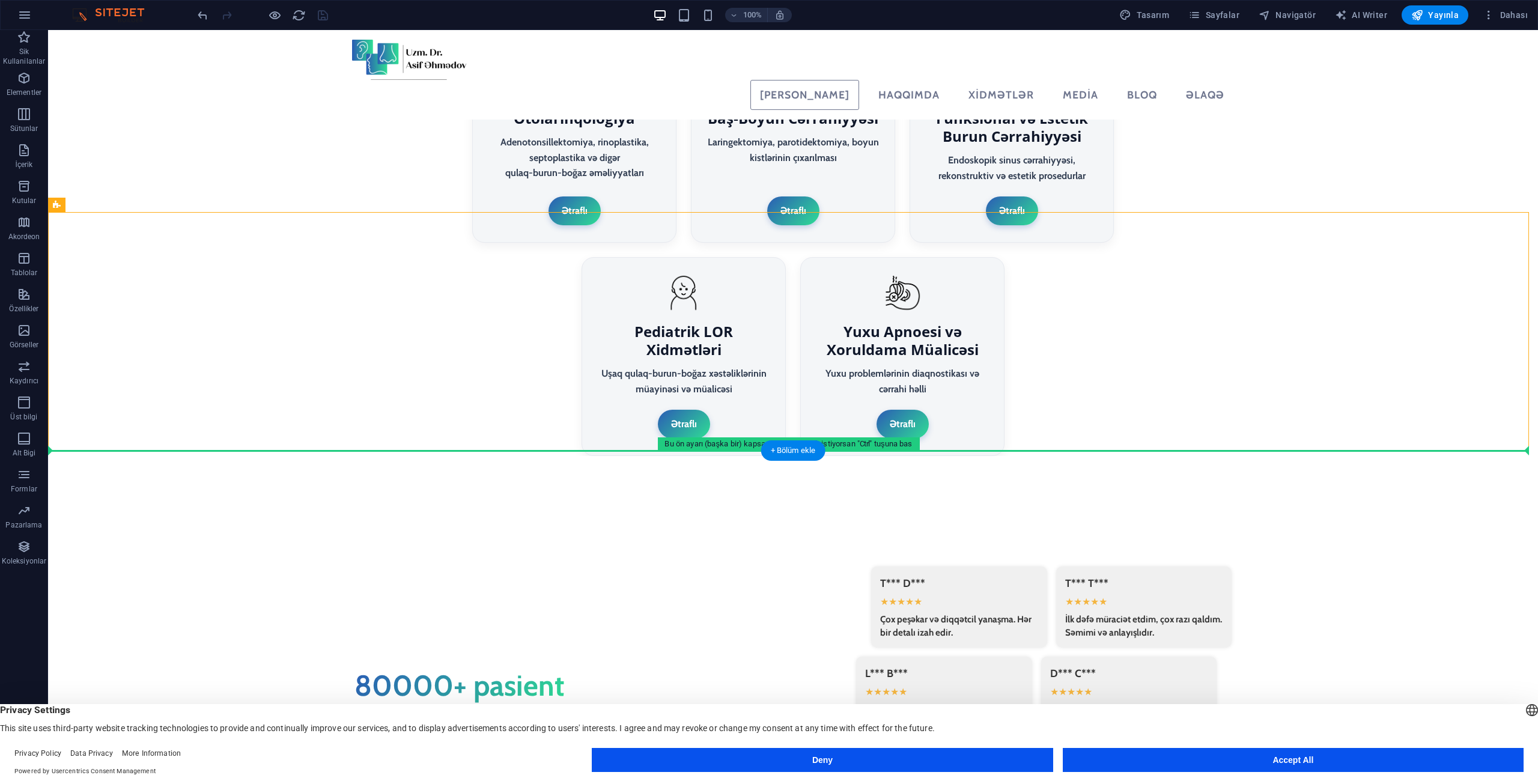
drag, startPoint x: 733, startPoint y: 425, endPoint x: 1244, endPoint y: 452, distance: 511.7
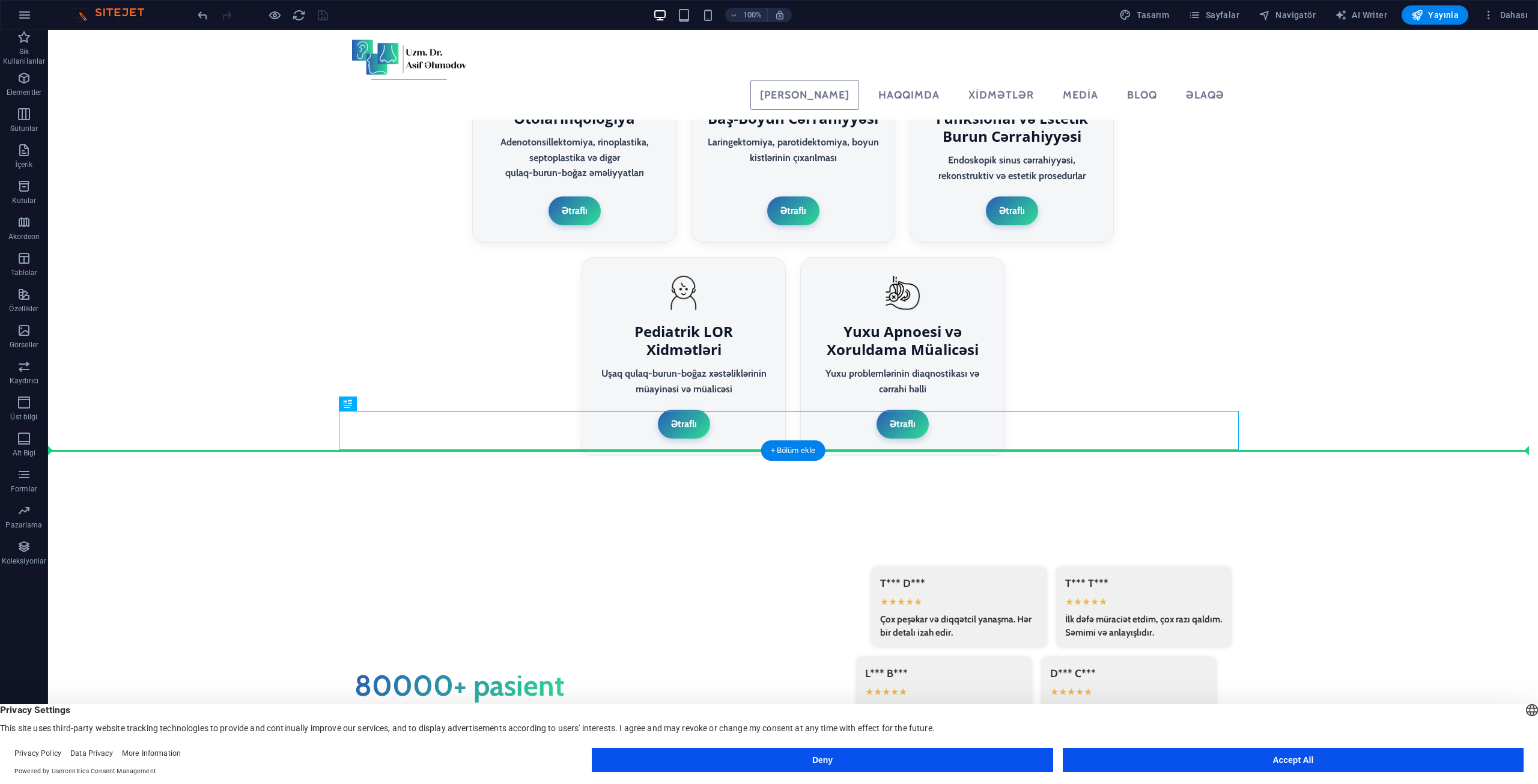
drag, startPoint x: 672, startPoint y: 428, endPoint x: 676, endPoint y: 451, distance: 23.3
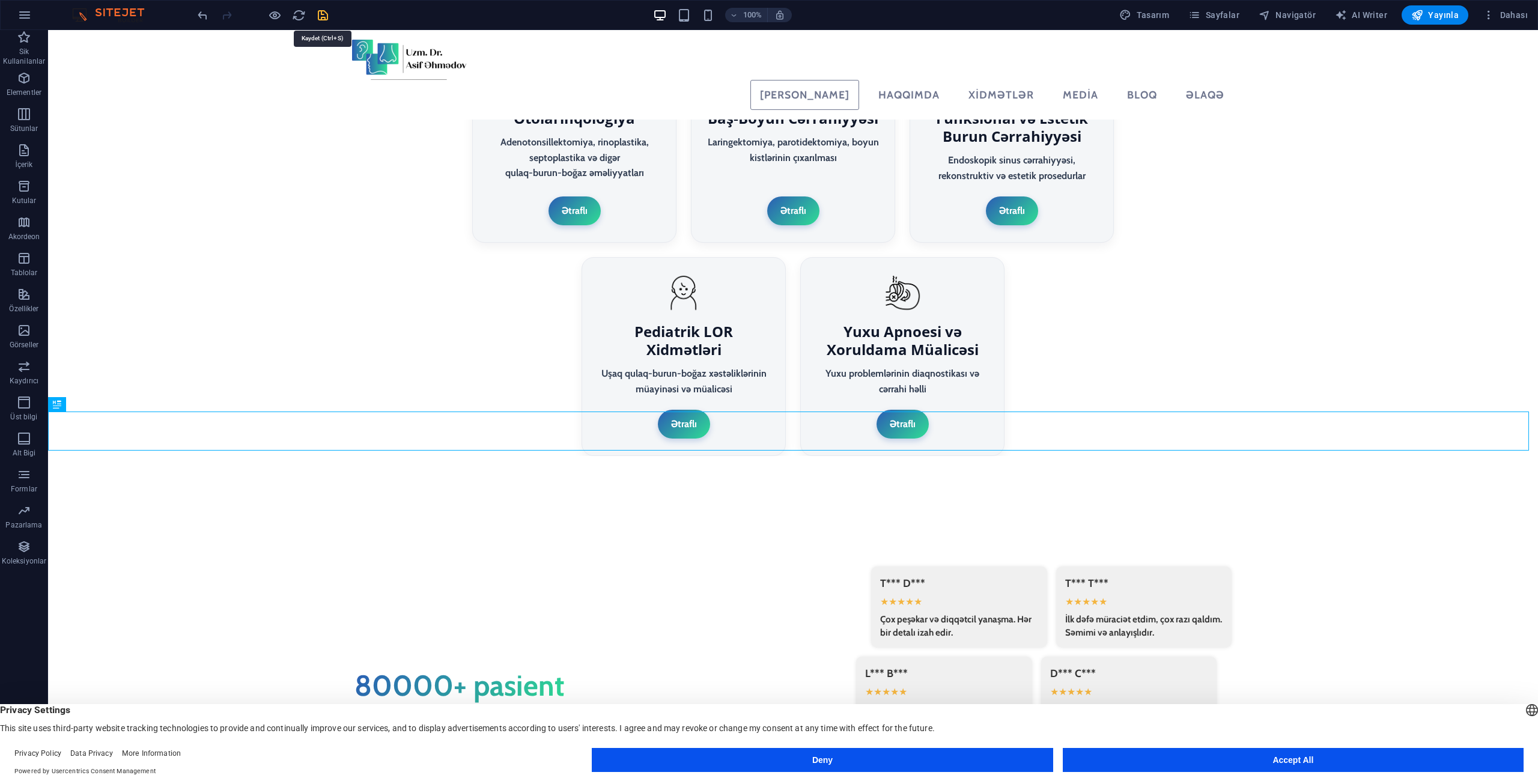
click at [327, 14] on icon "save" at bounding box center [323, 16] width 14 height 14
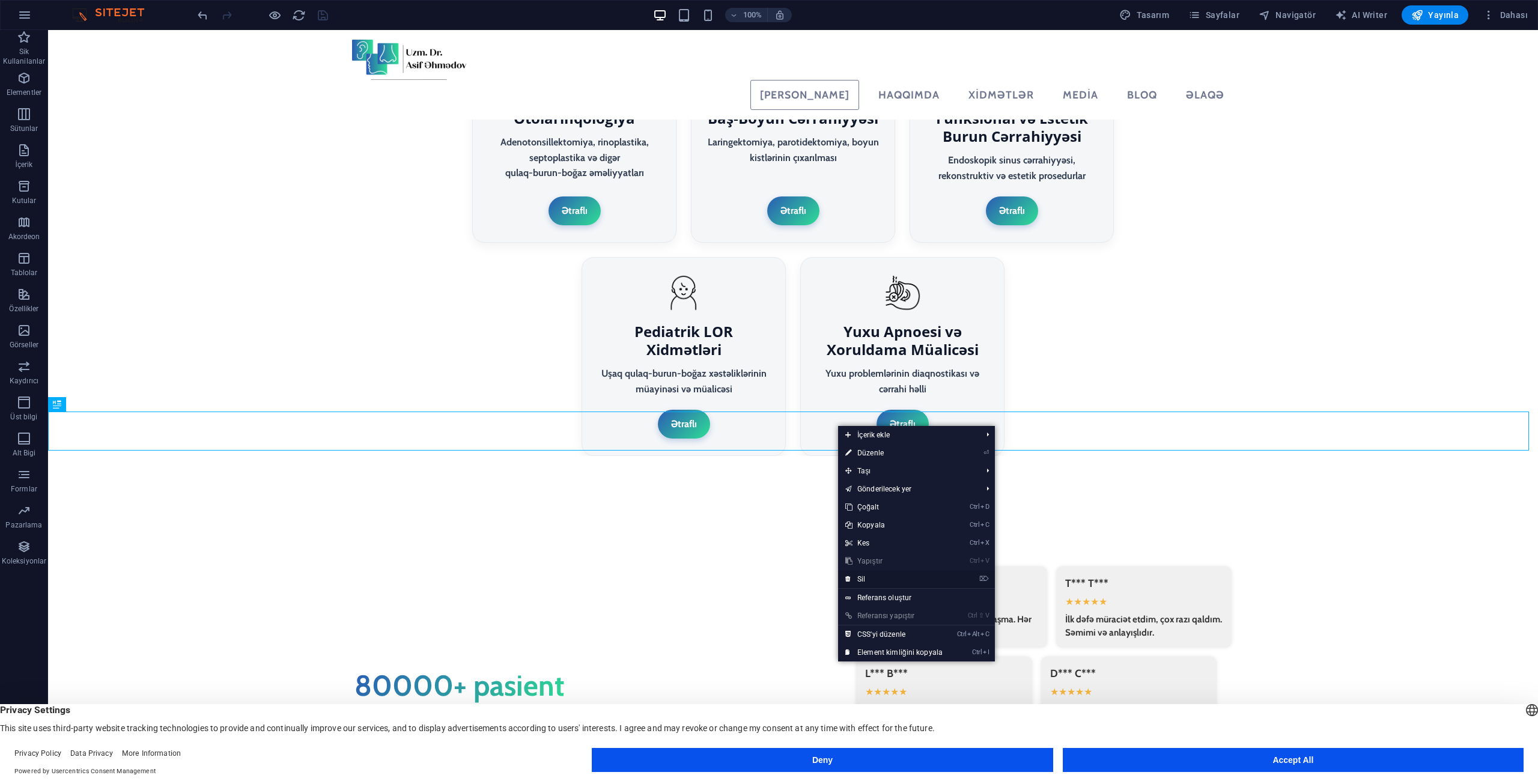
click at [880, 574] on link "⌦ Sil" at bounding box center [894, 579] width 112 height 18
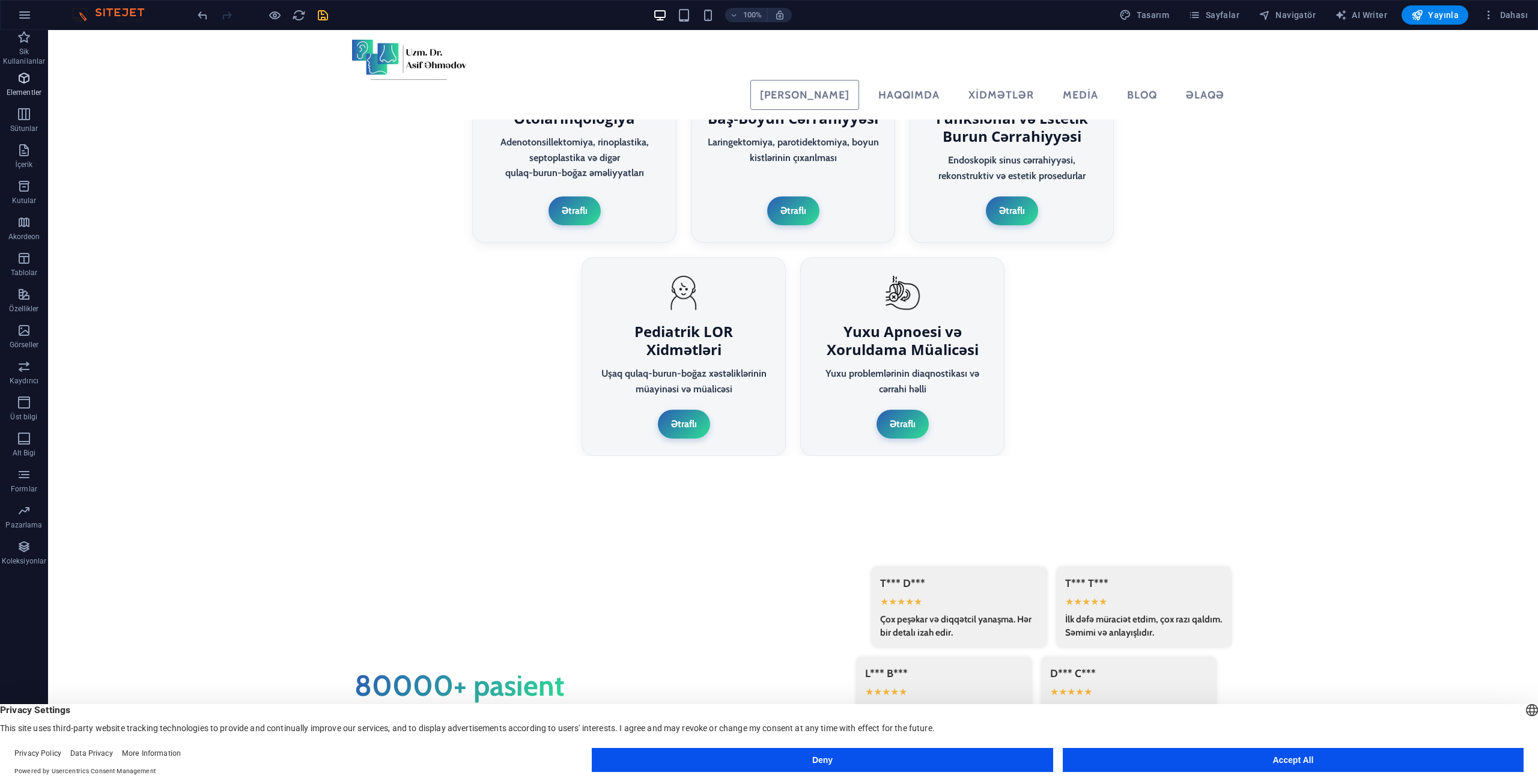
click at [9, 84] on span "Elementler" at bounding box center [24, 85] width 48 height 29
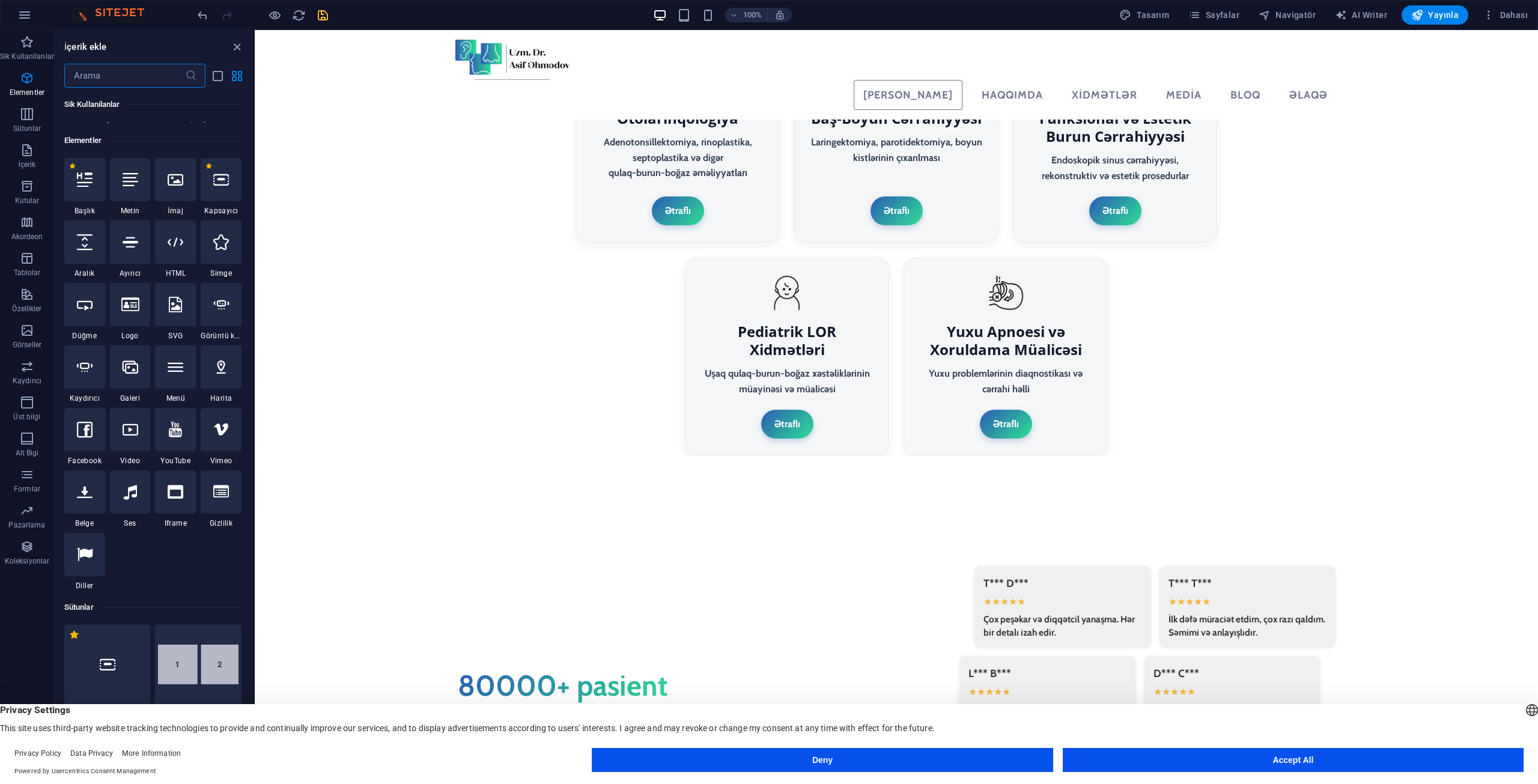
scroll to position [128, 0]
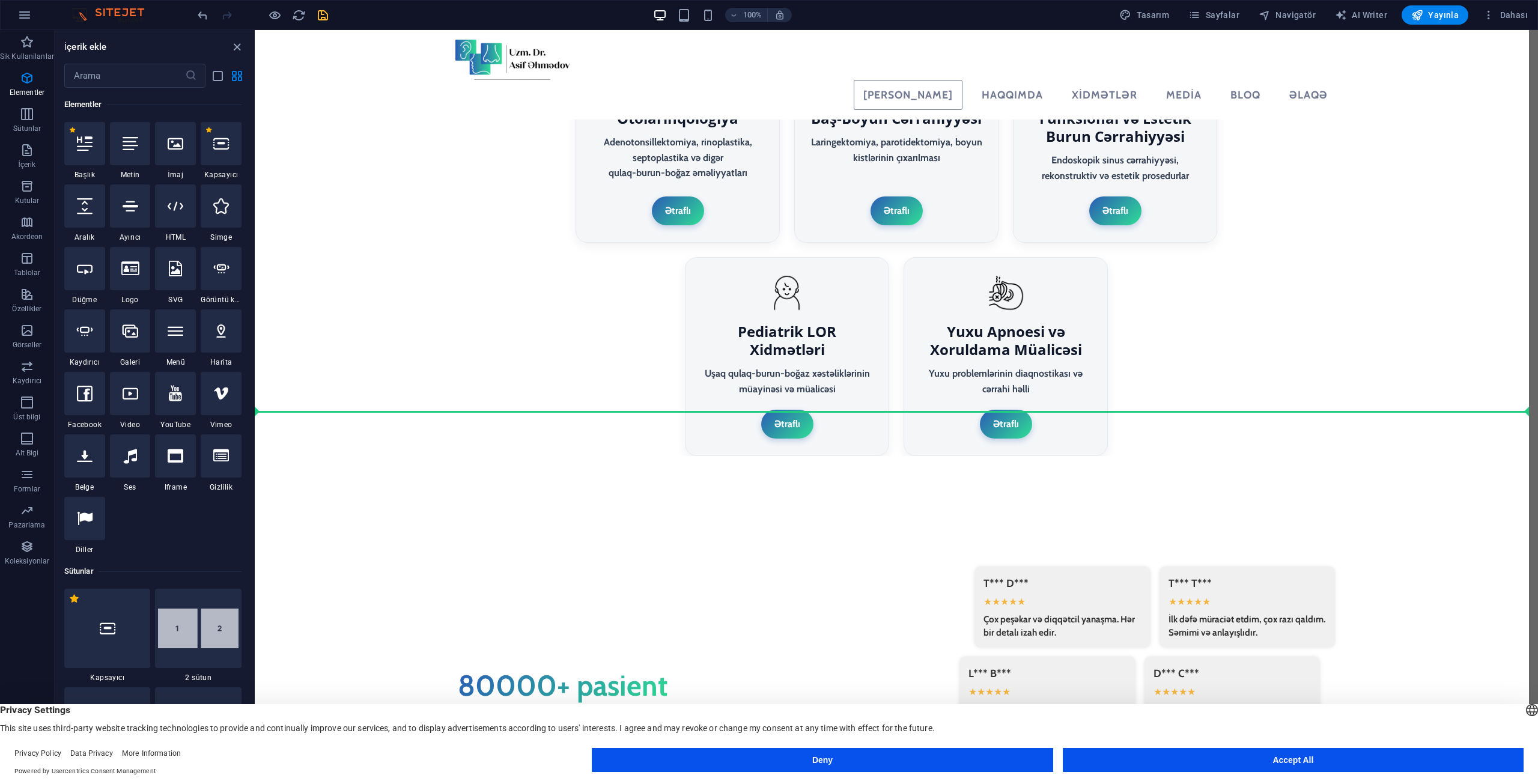
select select "%"
select select "px"
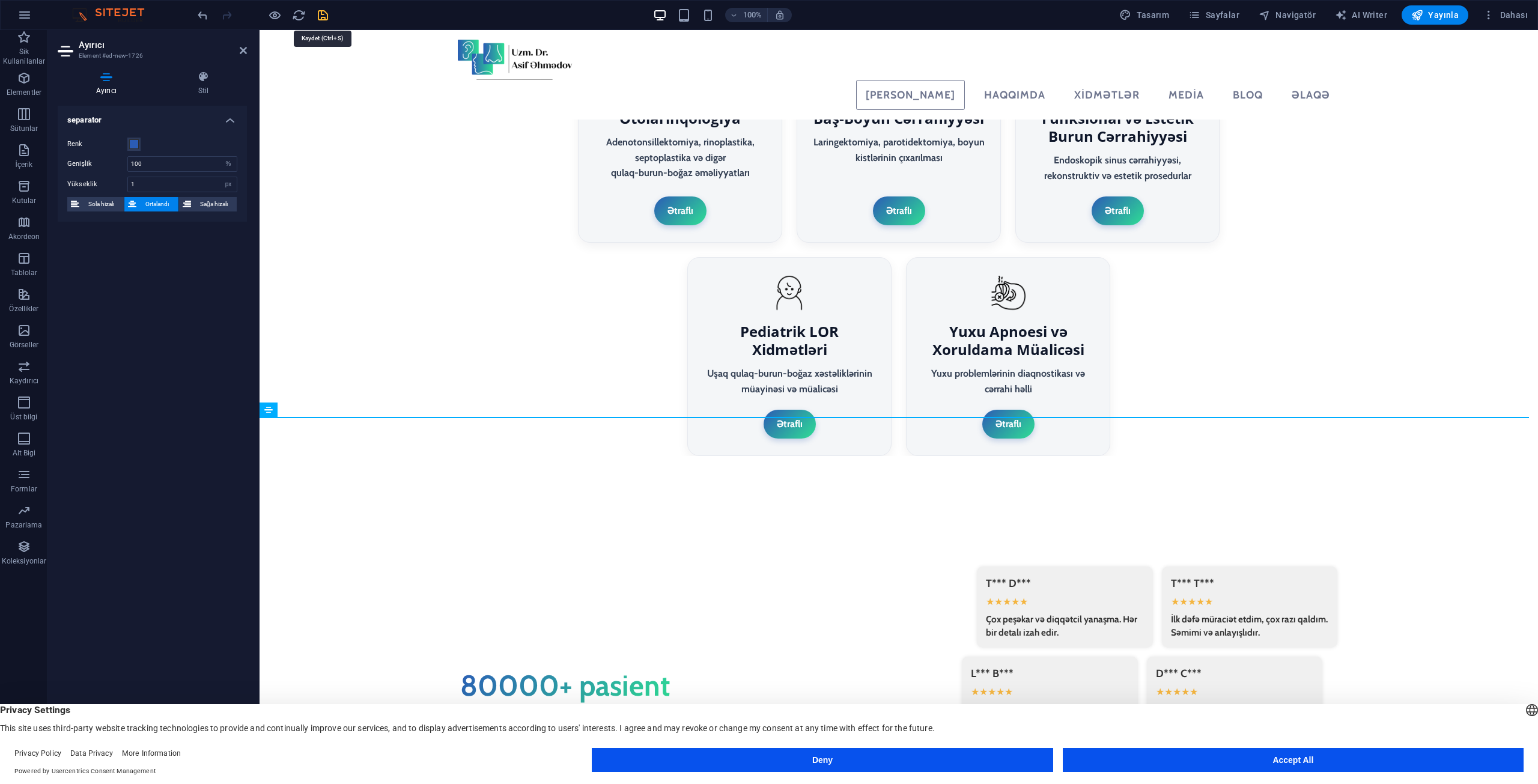
click at [324, 16] on icon "save" at bounding box center [323, 16] width 14 height 14
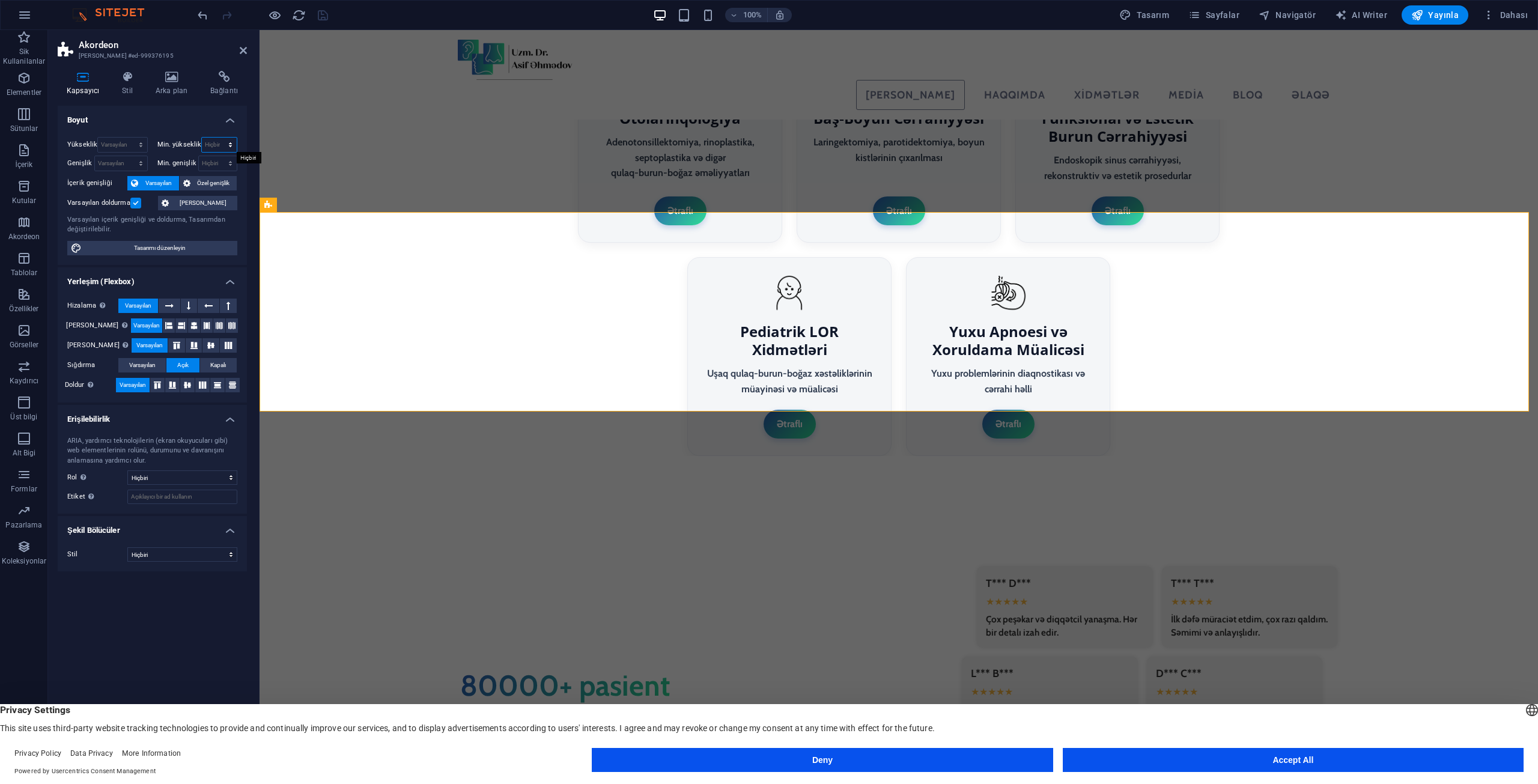
click at [214, 149] on select "Hiçbiri px rem % vh vw" at bounding box center [219, 144] width 35 height 14
select select "px"
click at [220, 137] on select "Hiçbiri px rem % vh vw" at bounding box center [219, 144] width 35 height 14
type input "5"
type input "11"
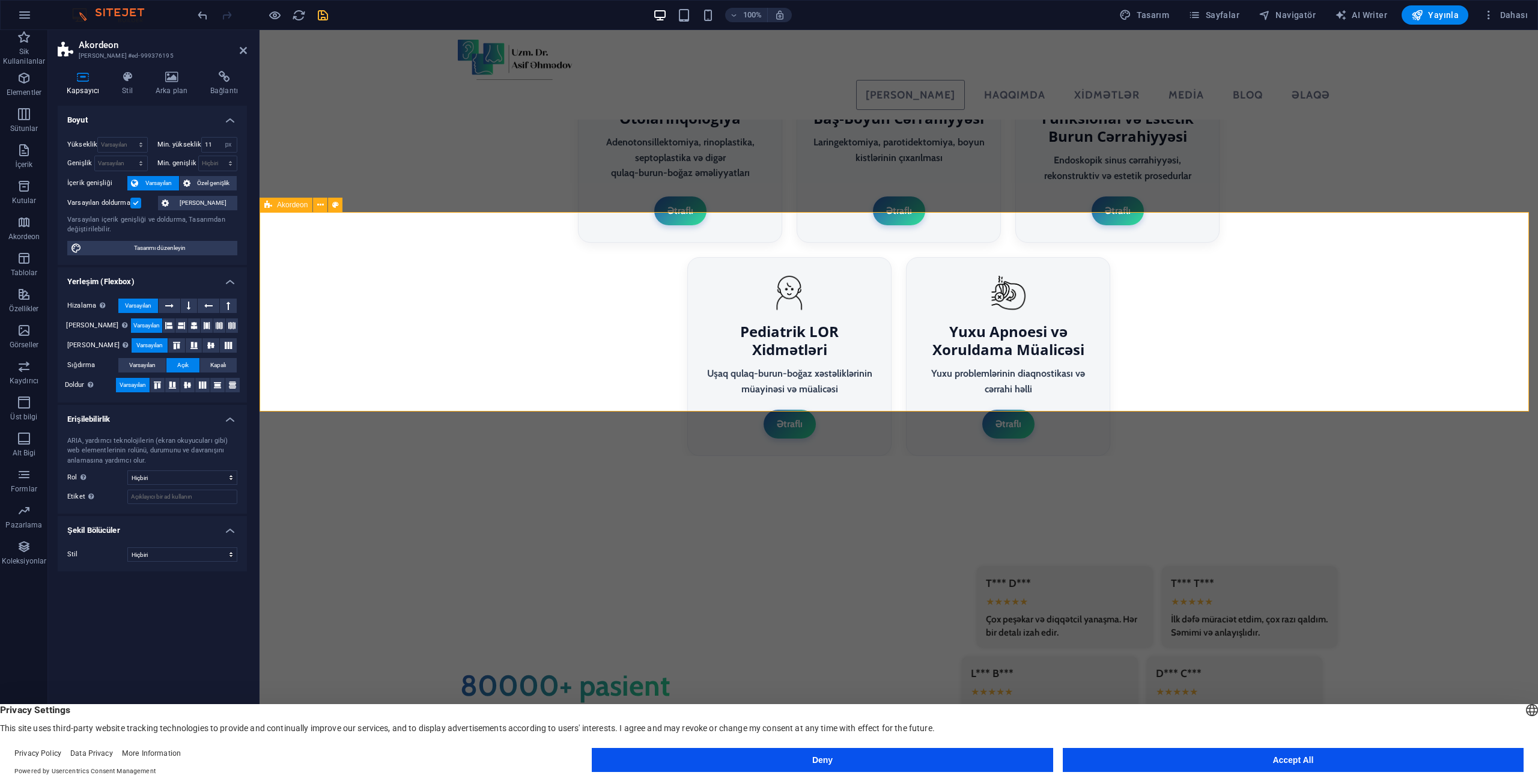
click at [318, 13] on icon "save" at bounding box center [323, 16] width 14 height 14
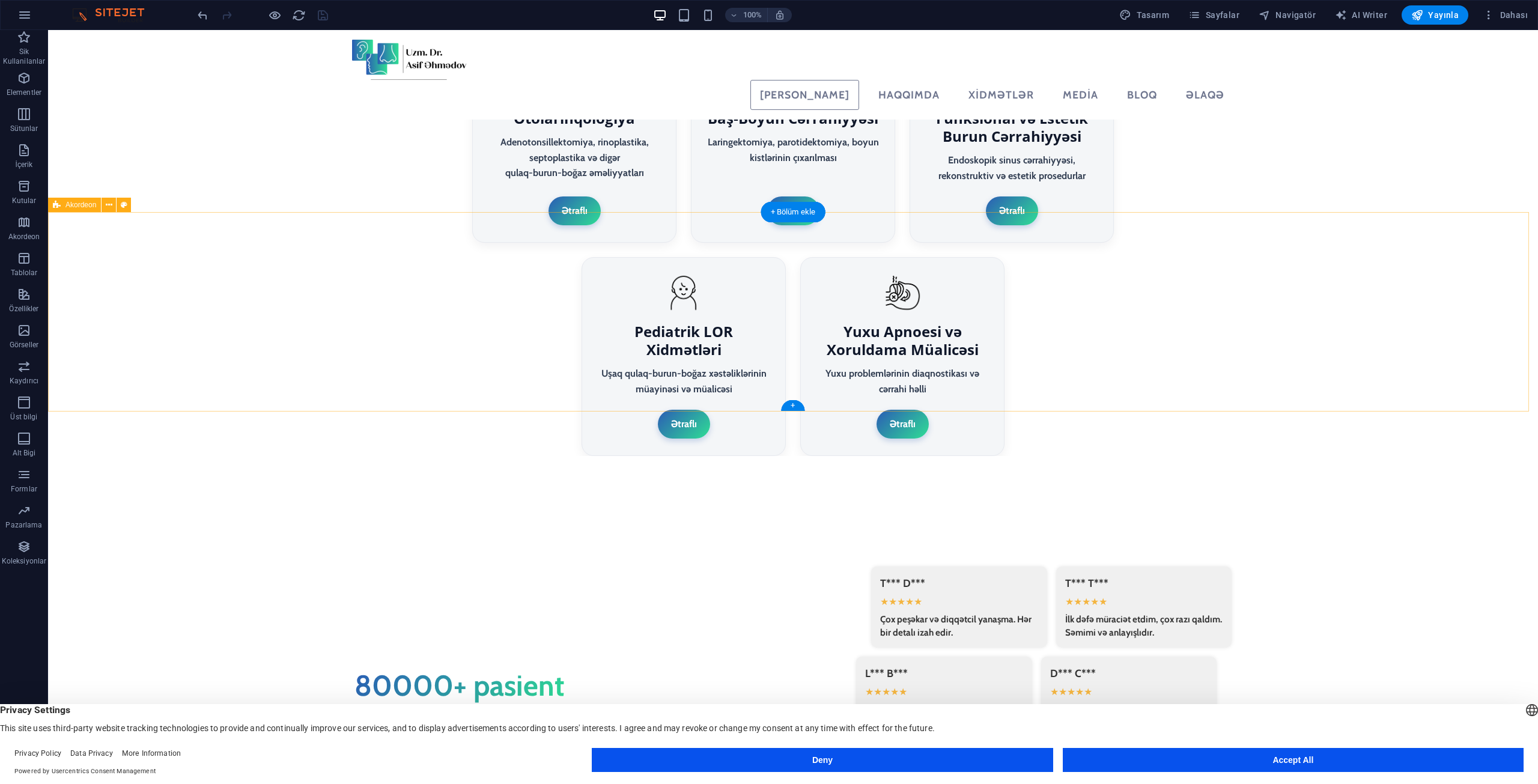
select select "px"
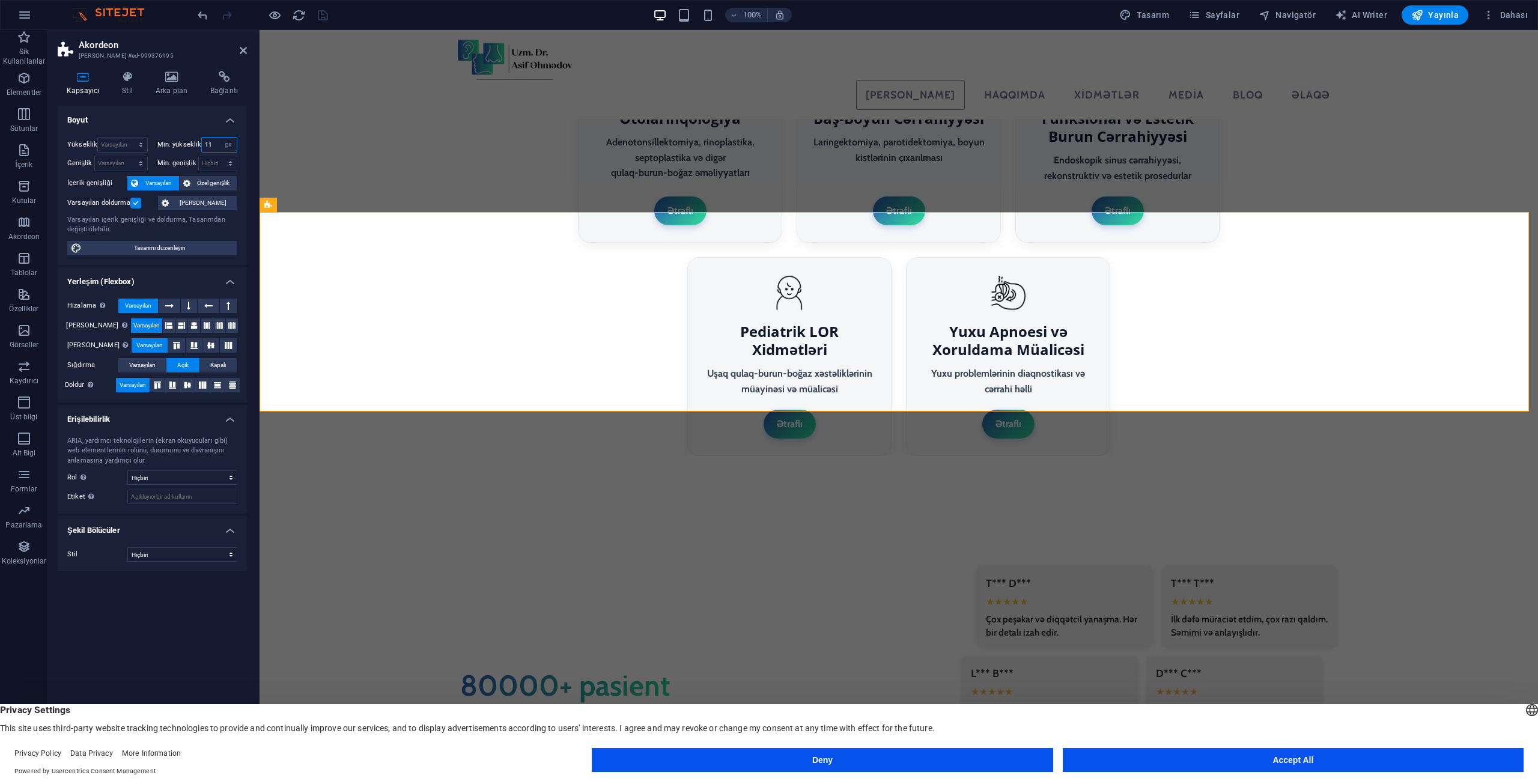
click at [215, 137] on input "11" at bounding box center [219, 144] width 35 height 14
type input "50"
click at [226, 141] on select "Hiçbiri px rem % vh vw" at bounding box center [228, 144] width 17 height 14
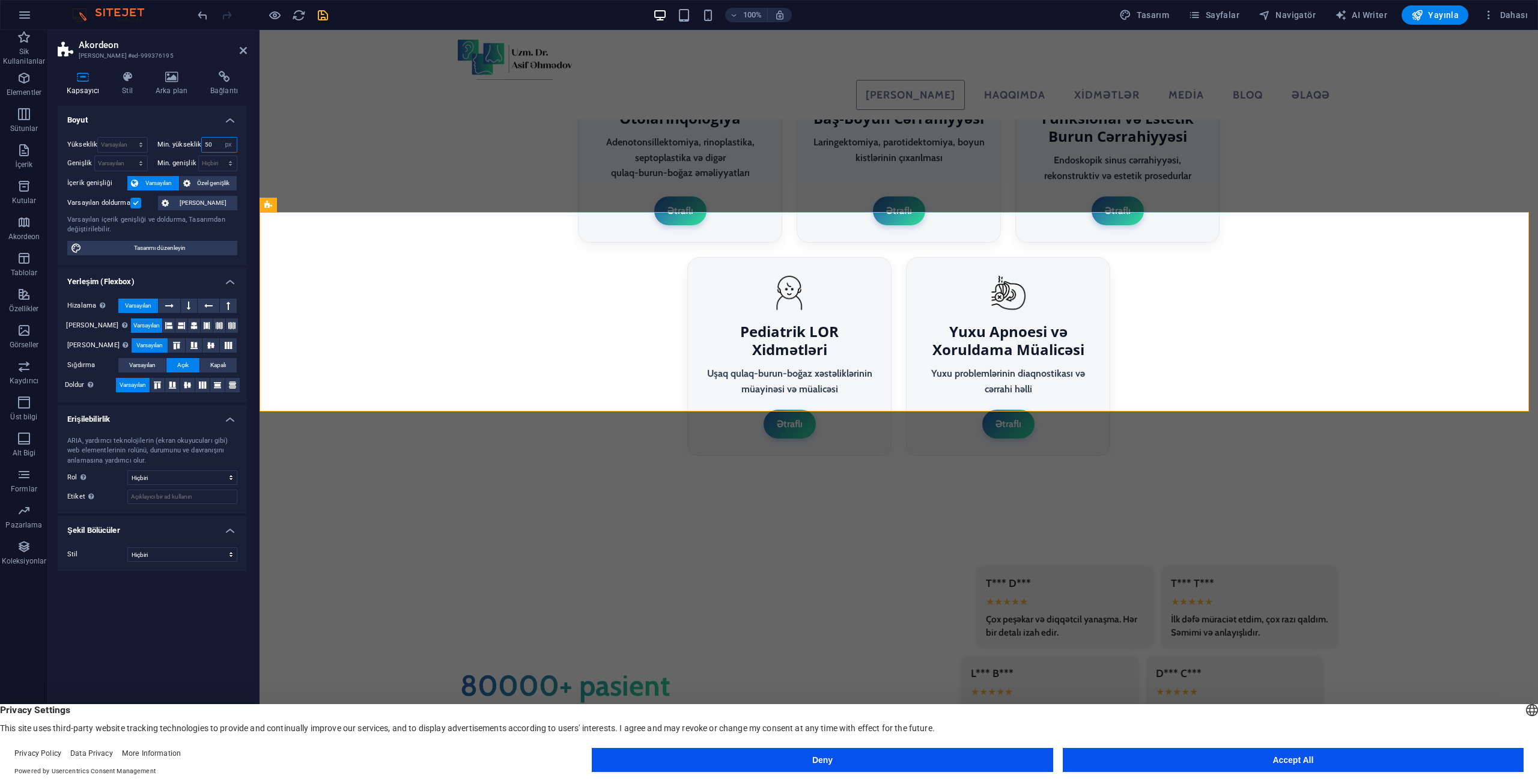
select select "rem"
click at [220, 137] on select "Hiçbiri px rem % vh vw" at bounding box center [228, 144] width 17 height 14
type input "3.125"
click at [227, 144] on select "Hiçbiri px rem % vh vw" at bounding box center [228, 144] width 17 height 14
select select "%"
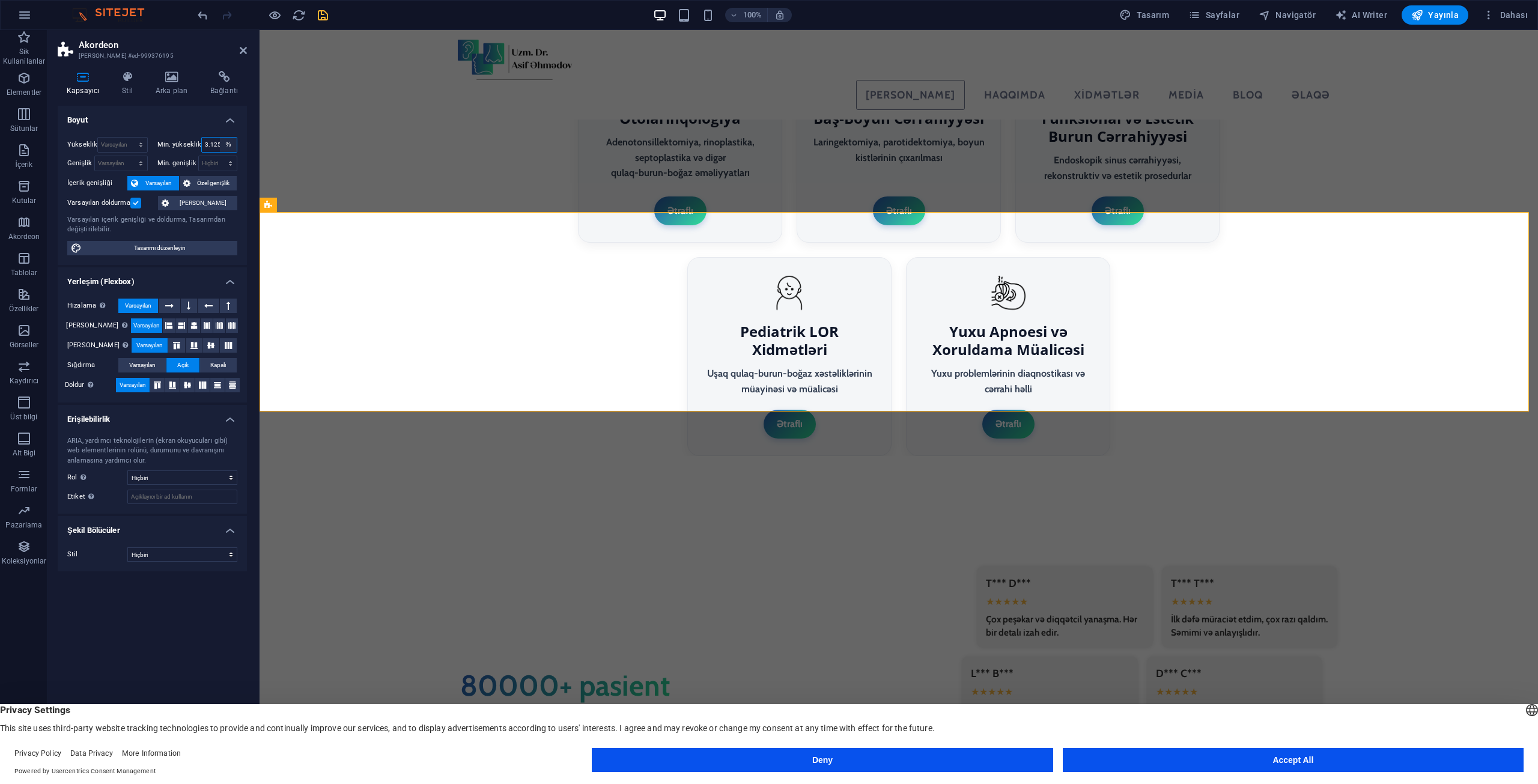
click at [220, 137] on select "Hiçbiri px rem % vh vw" at bounding box center [228, 144] width 17 height 14
type input "150"
click at [138, 202] on label at bounding box center [135, 203] width 11 height 11
click at [0, 0] on input "Varsayılan doldurma" at bounding box center [0, 0] width 0 height 0
click at [328, 13] on icon "save" at bounding box center [323, 16] width 14 height 14
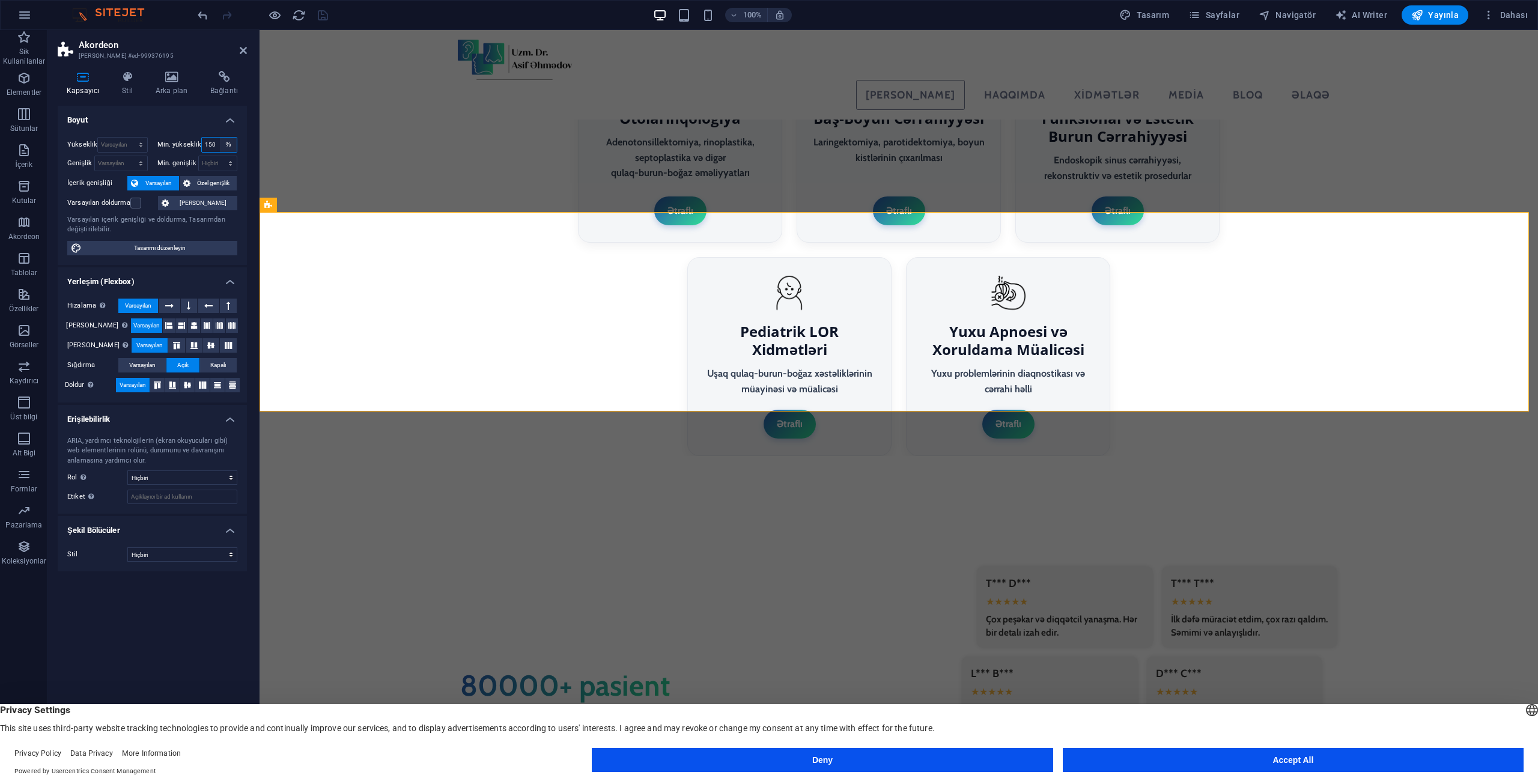
click at [227, 148] on select "Hiçbiri px rem % vh vw" at bounding box center [228, 144] width 17 height 14
select select "vjjhtkcmctg"
click at [220, 137] on select "Hiçbiri px rem % vh vw" at bounding box center [228, 144] width 17 height 14
select select "DISABLED_OPTION_VALUE"
click at [232, 164] on select "Hiçbiri px rem % vh vw" at bounding box center [218, 163] width 38 height 14
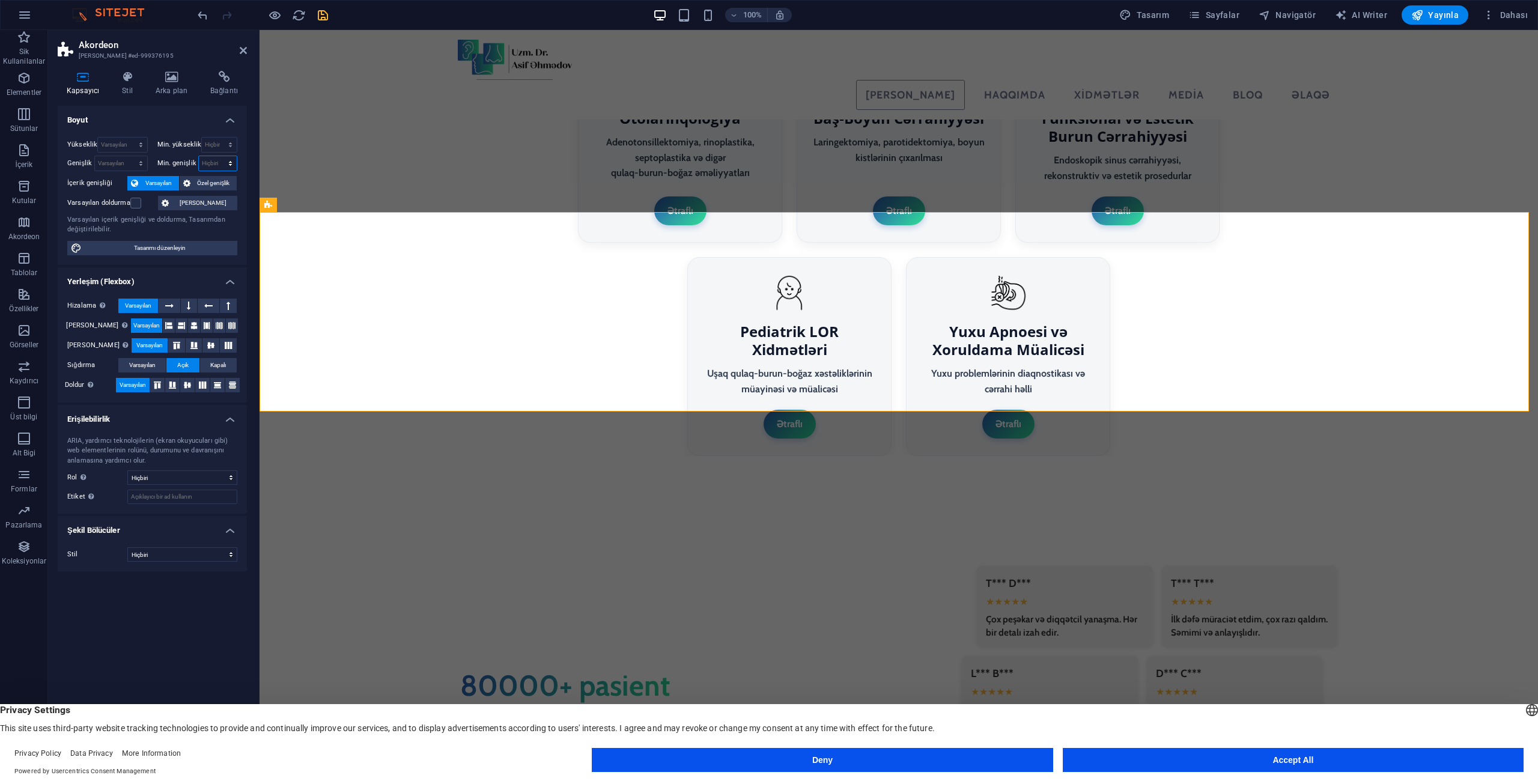
click at [232, 164] on select "Hiçbiri px rem % vh vw" at bounding box center [218, 163] width 38 height 14
click at [145, 143] on select "Varsayılan px rem % vh vw" at bounding box center [122, 144] width 49 height 14
click at [144, 146] on select "Varsayılan px rem % vh vw" at bounding box center [122, 144] width 49 height 14
click at [139, 203] on label at bounding box center [135, 203] width 11 height 11
click at [0, 0] on input "Varsayılan doldurma" at bounding box center [0, 0] width 0 height 0
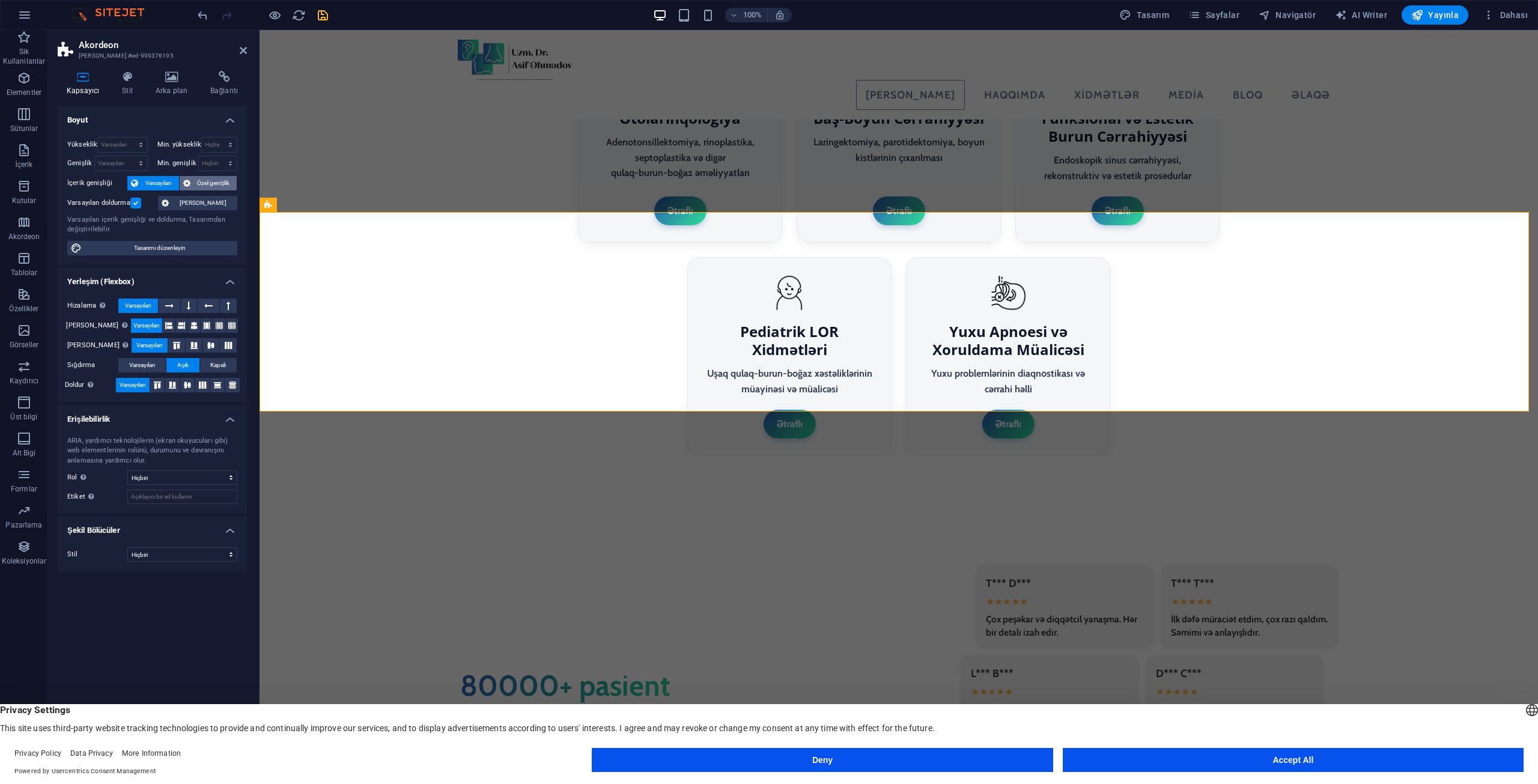
click at [217, 183] on span "Özel genişlik" at bounding box center [214, 183] width 40 height 14
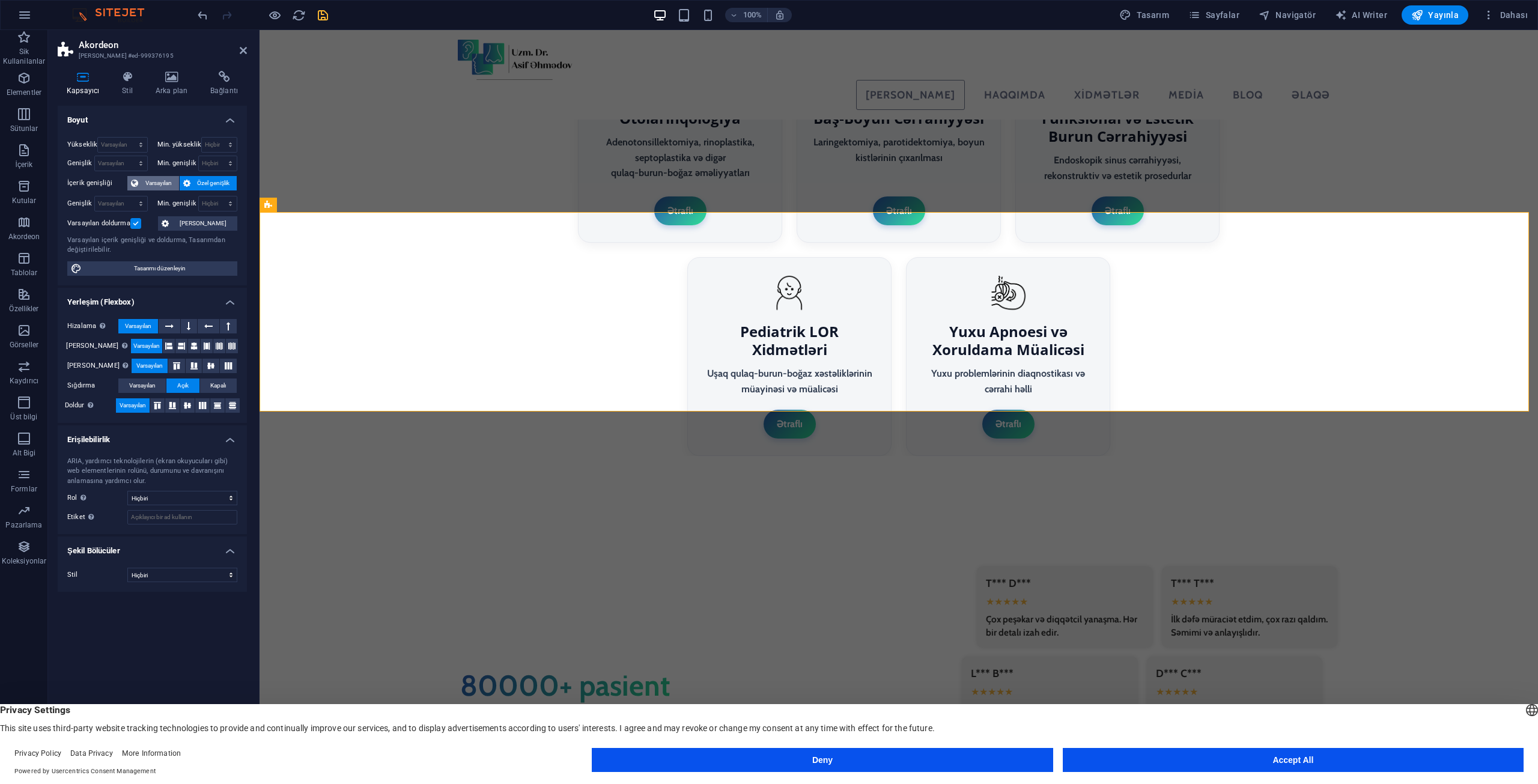
click at [154, 180] on span "Varsayılan" at bounding box center [158, 183] width 33 height 14
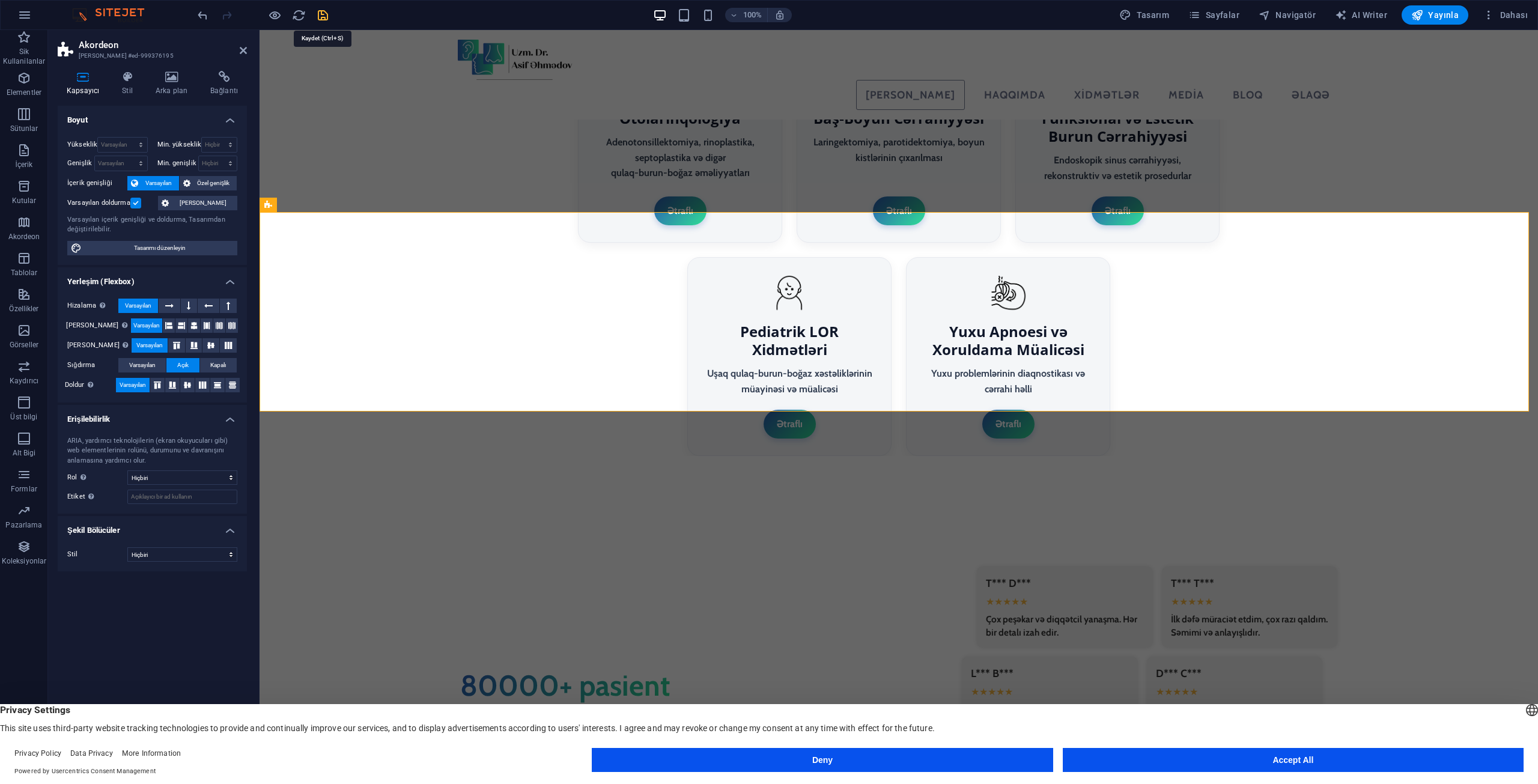
click at [326, 11] on icon "save" at bounding box center [323, 16] width 14 height 14
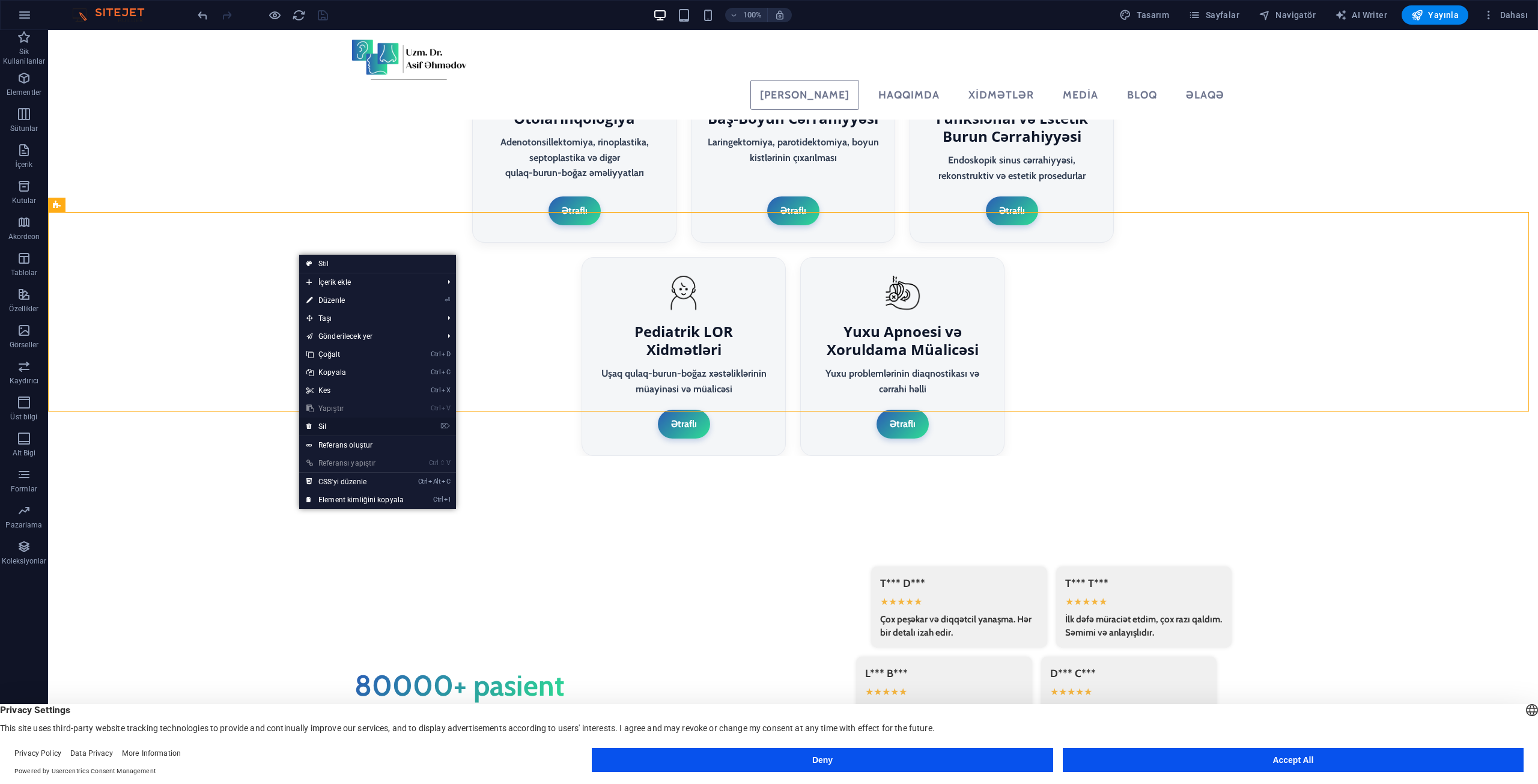
click at [328, 429] on link "⌦ Sil" at bounding box center [355, 426] width 112 height 18
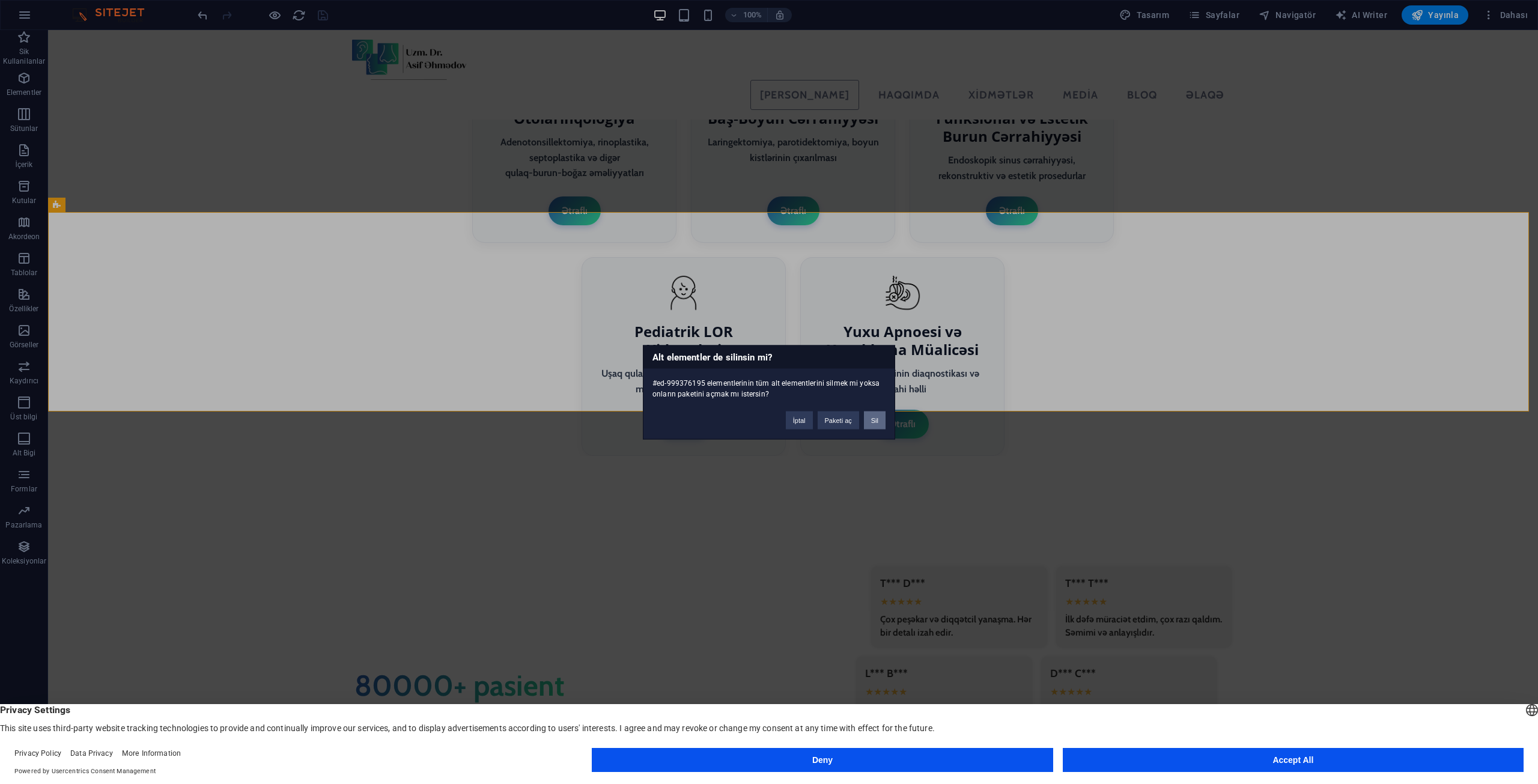
click at [876, 414] on button "Sil" at bounding box center [875, 419] width 22 height 18
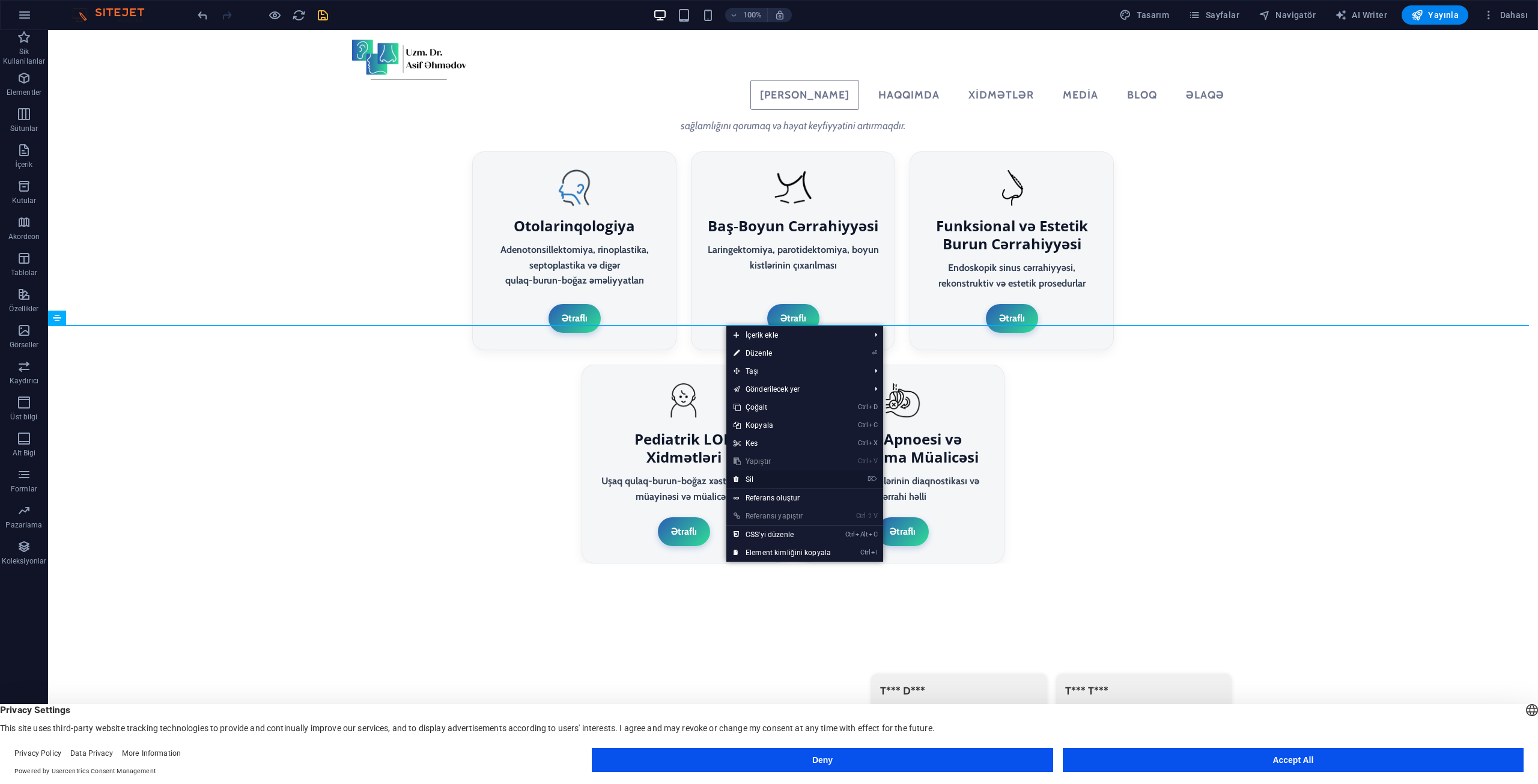
click at [763, 477] on link "⌦ Sil" at bounding box center [782, 479] width 112 height 18
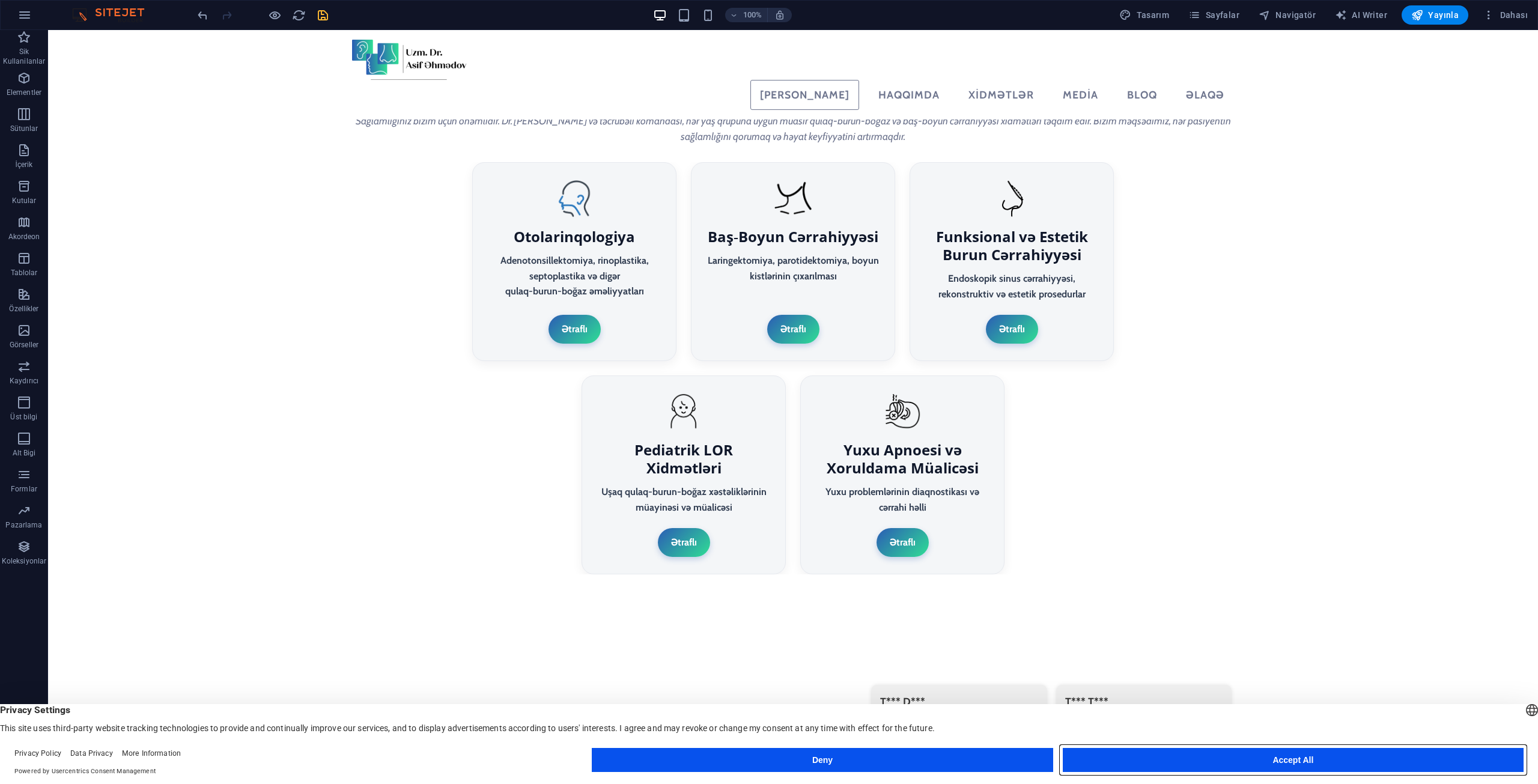
click at [1345, 761] on button "Accept All" at bounding box center [1293, 760] width 460 height 24
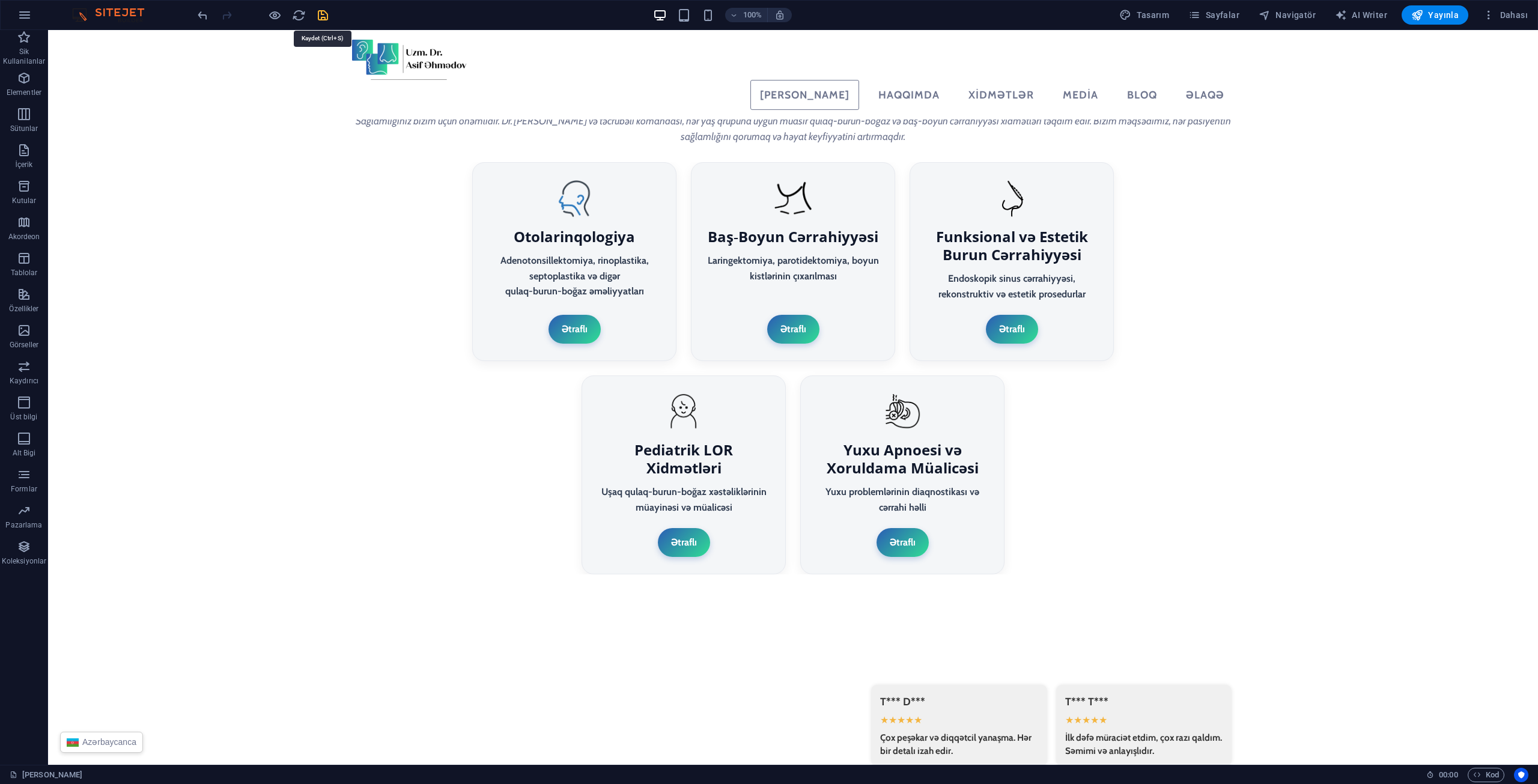
click at [322, 8] on icon "save" at bounding box center [323, 16] width 14 height 14
click at [26, 89] on p "Elementler" at bounding box center [23, 93] width 35 height 10
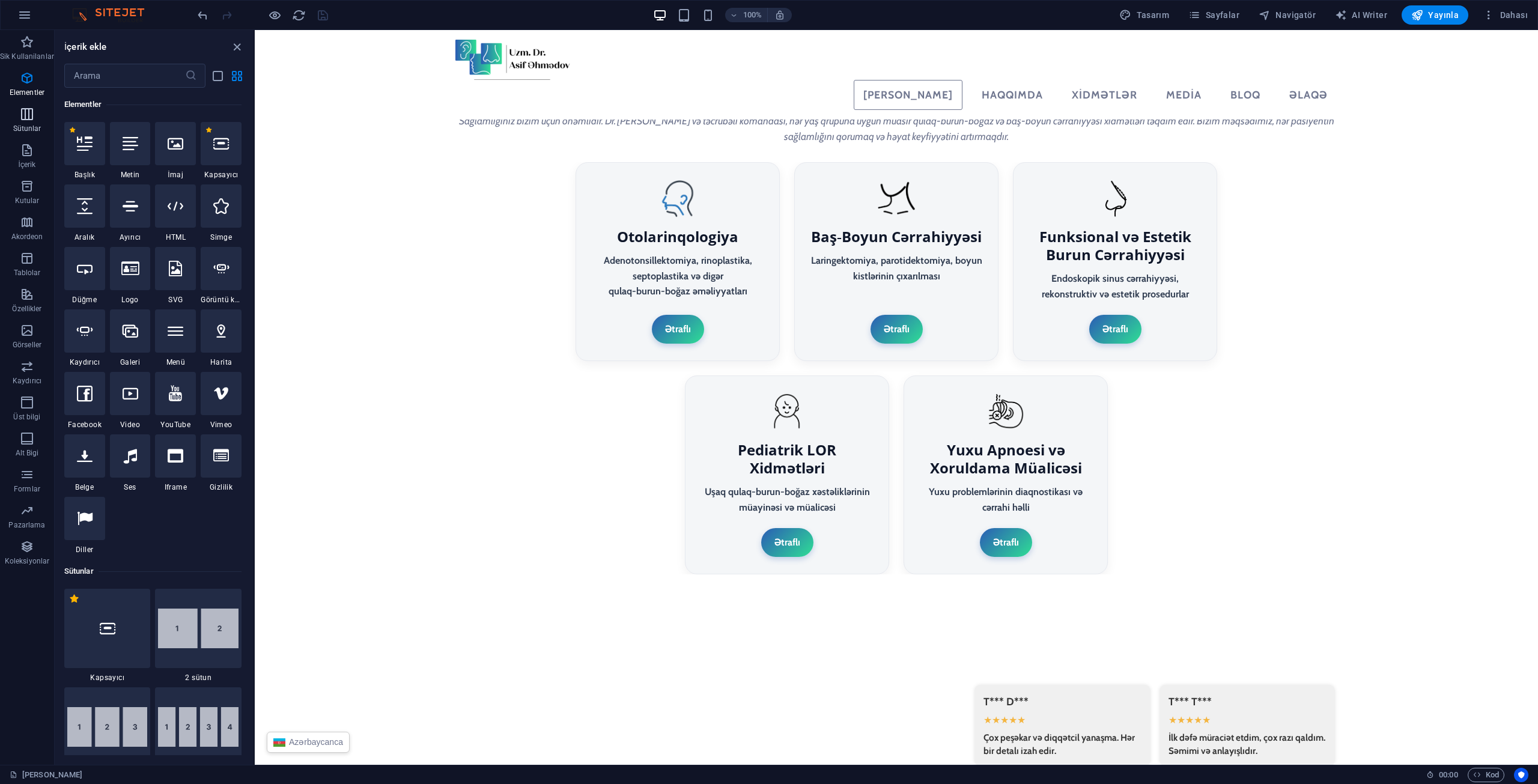
click at [34, 132] on p "Sütunlar" at bounding box center [28, 129] width 28 height 10
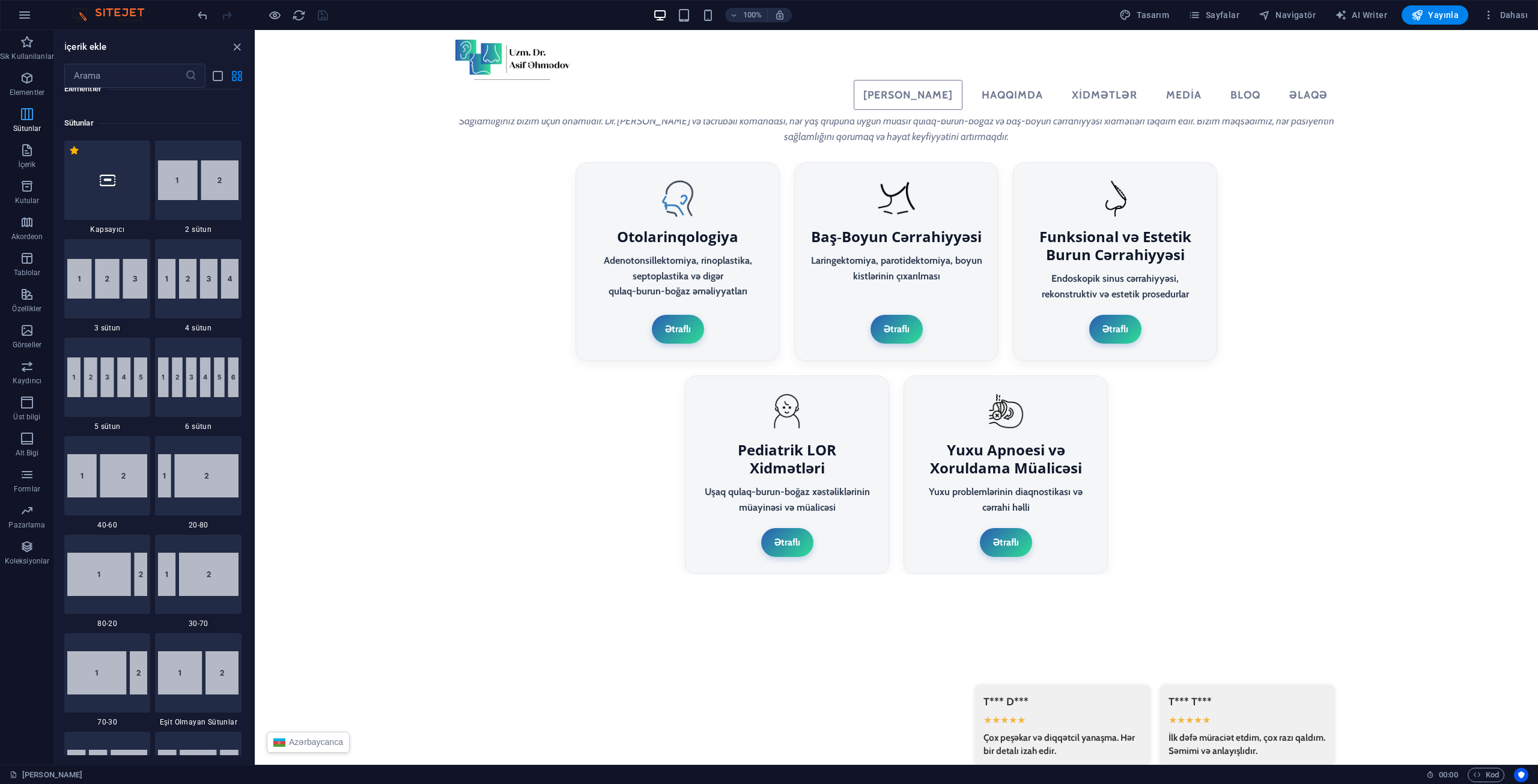
scroll to position [595, 0]
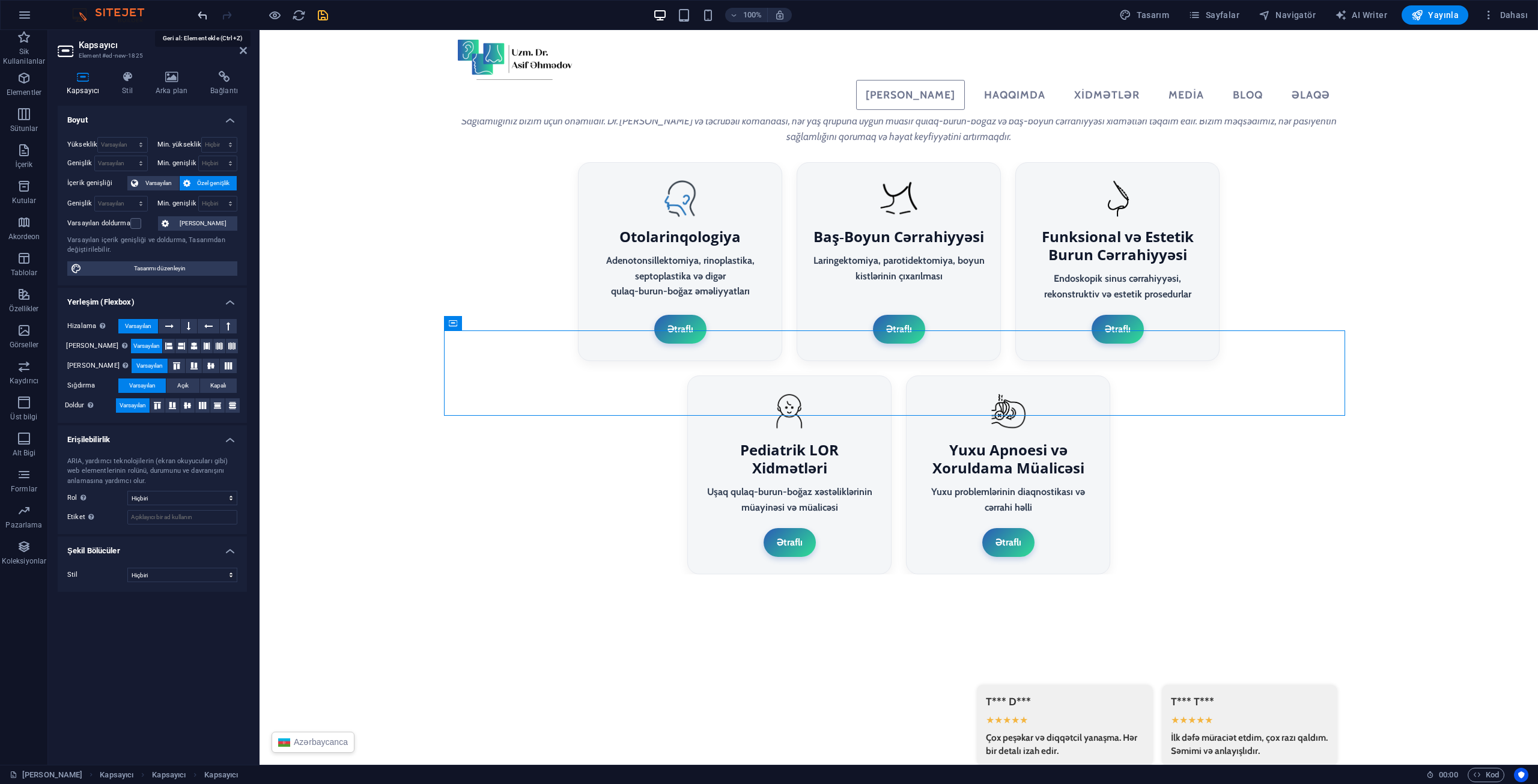
click at [205, 18] on icon "undo" at bounding box center [203, 16] width 14 height 14
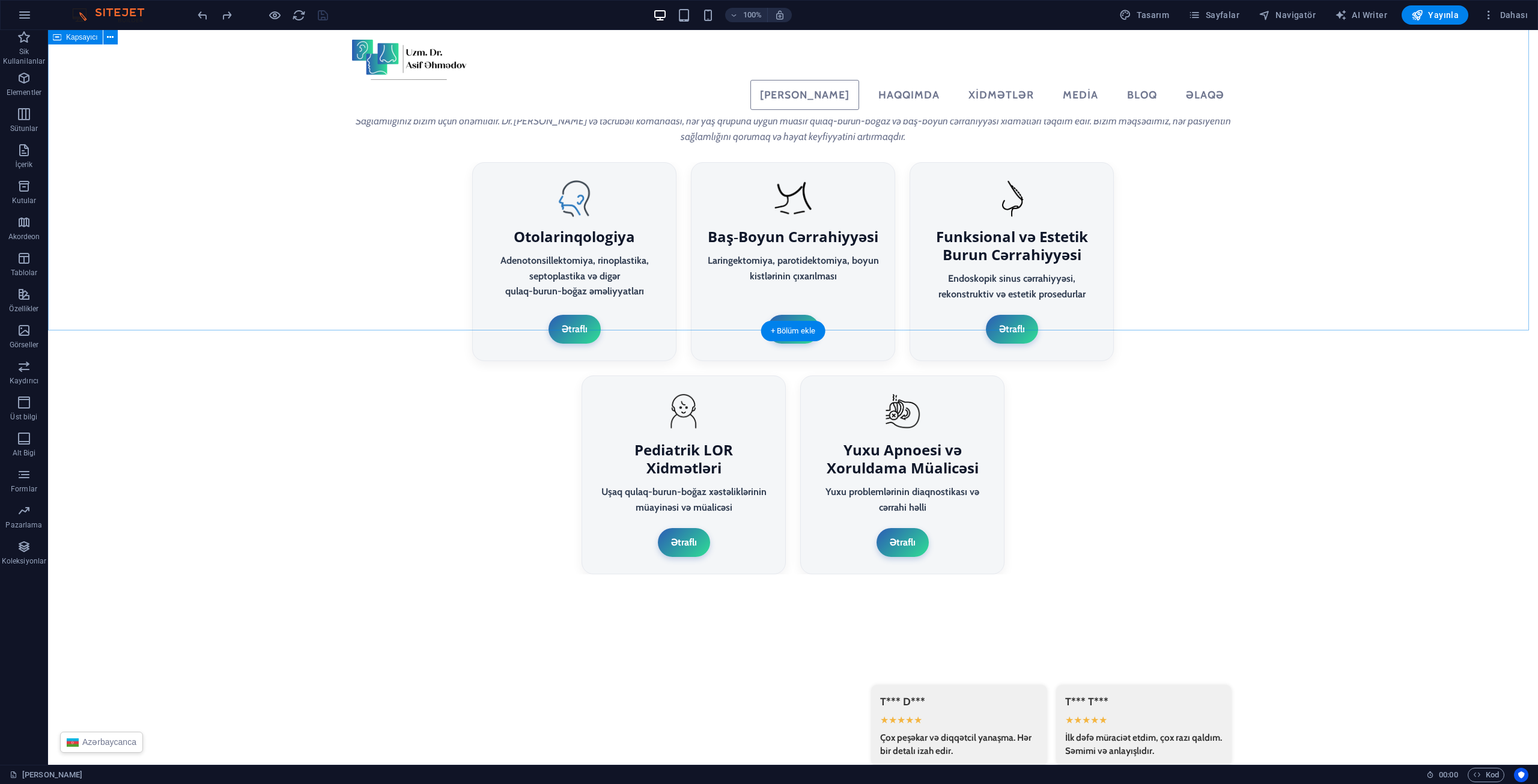
click at [19, 88] on p "Elementler" at bounding box center [23, 93] width 35 height 10
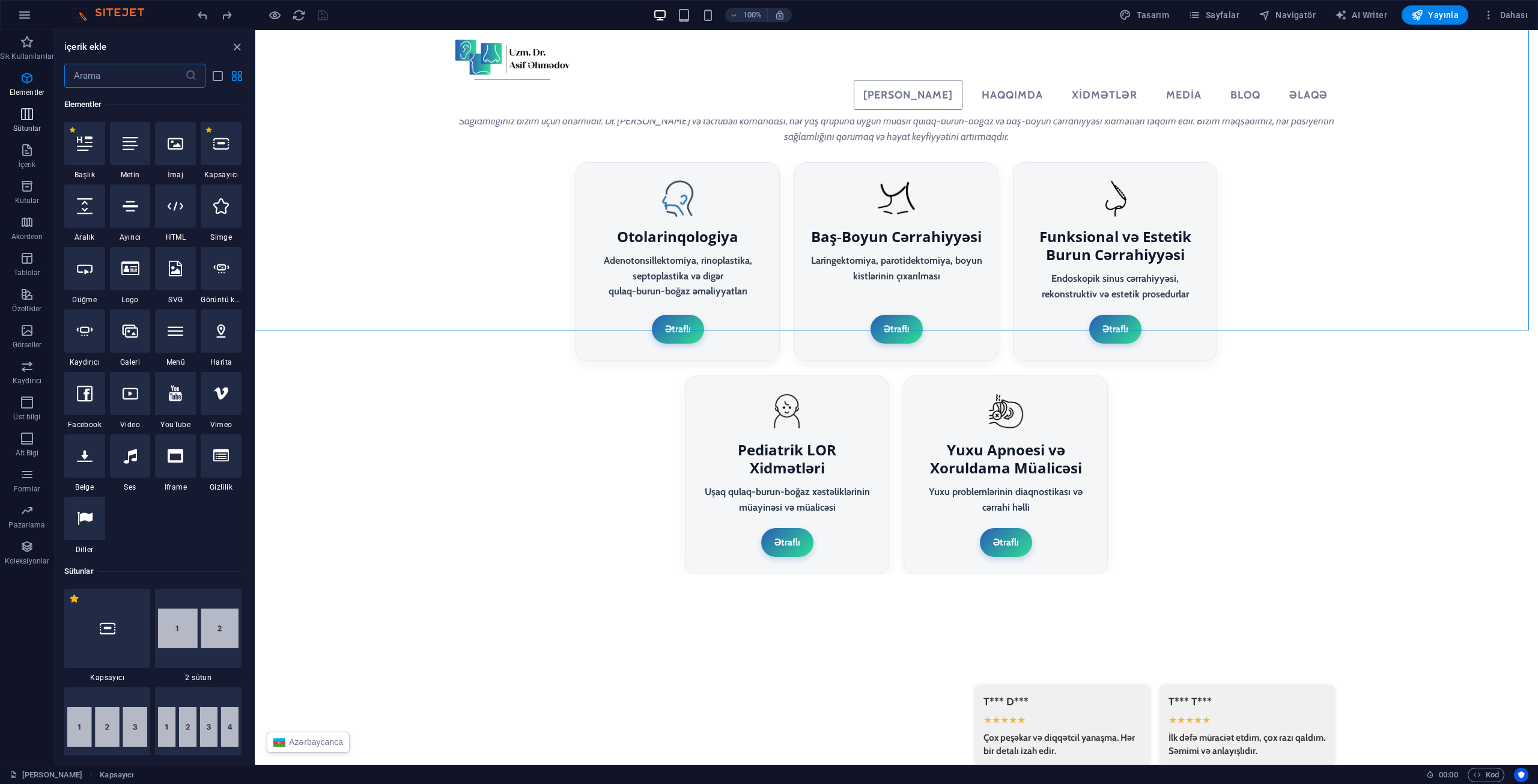
click at [38, 120] on span "Sütunlar" at bounding box center [27, 121] width 54 height 29
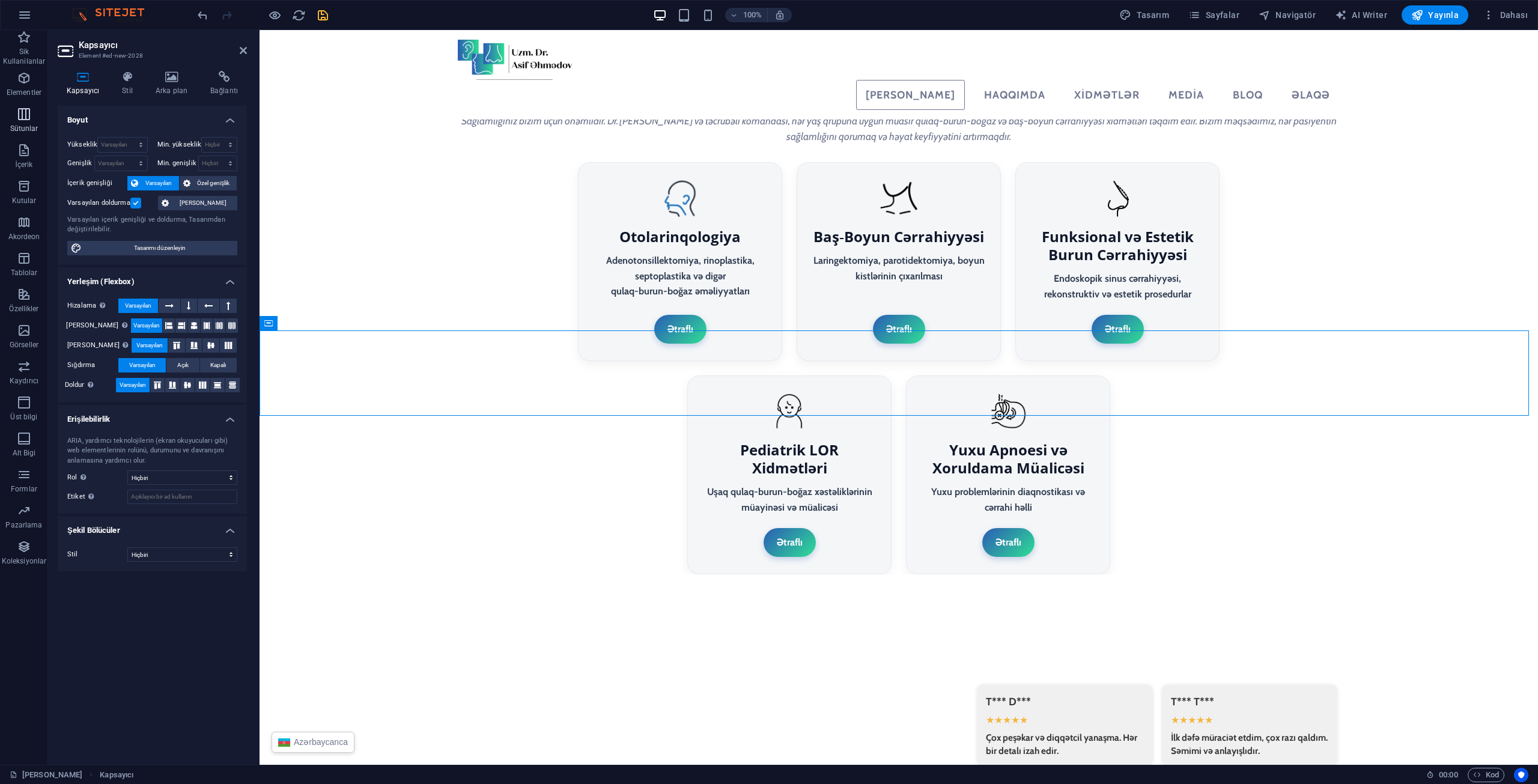
click at [29, 118] on icon "button" at bounding box center [24, 114] width 14 height 14
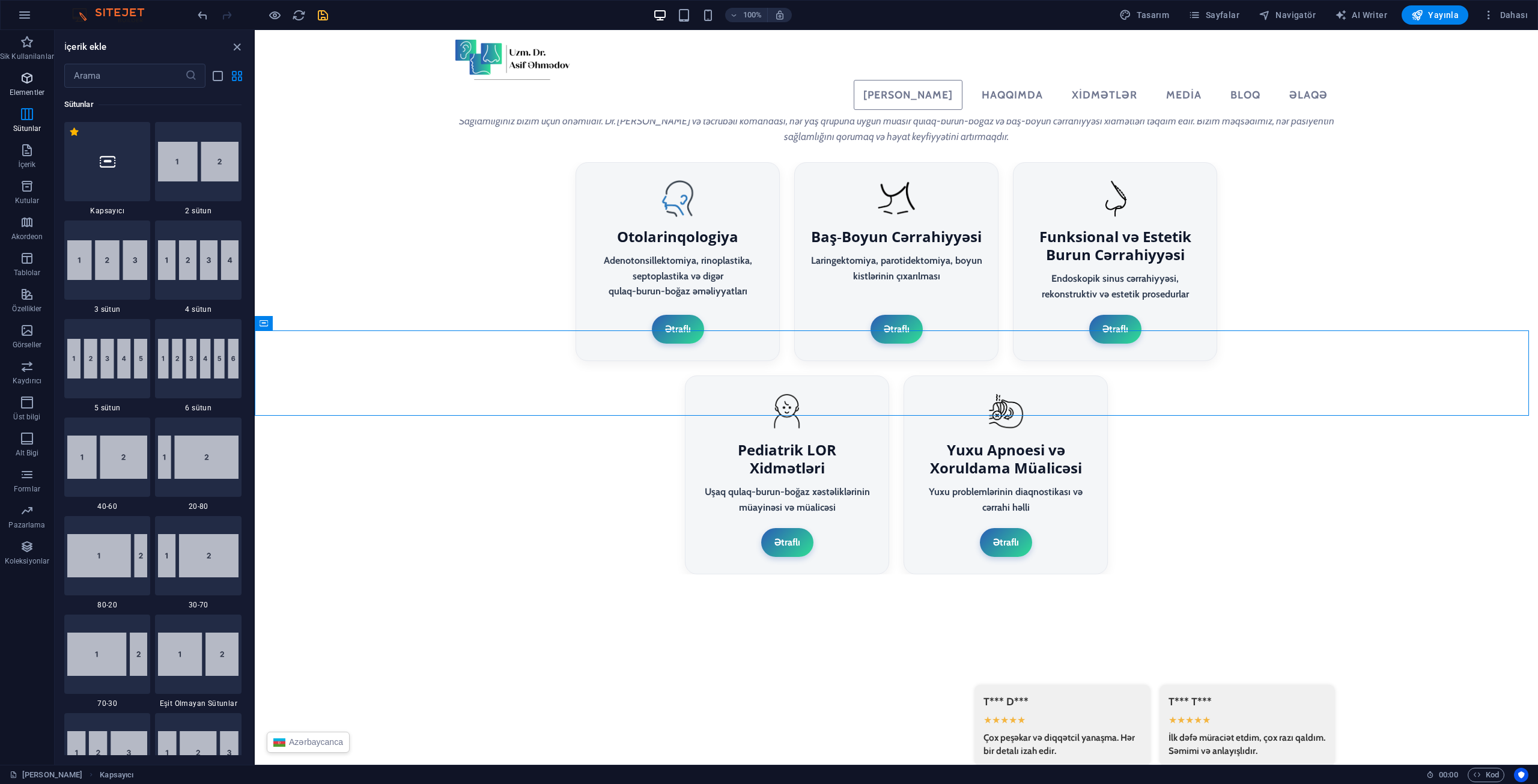
click at [26, 72] on icon "button" at bounding box center [27, 78] width 14 height 14
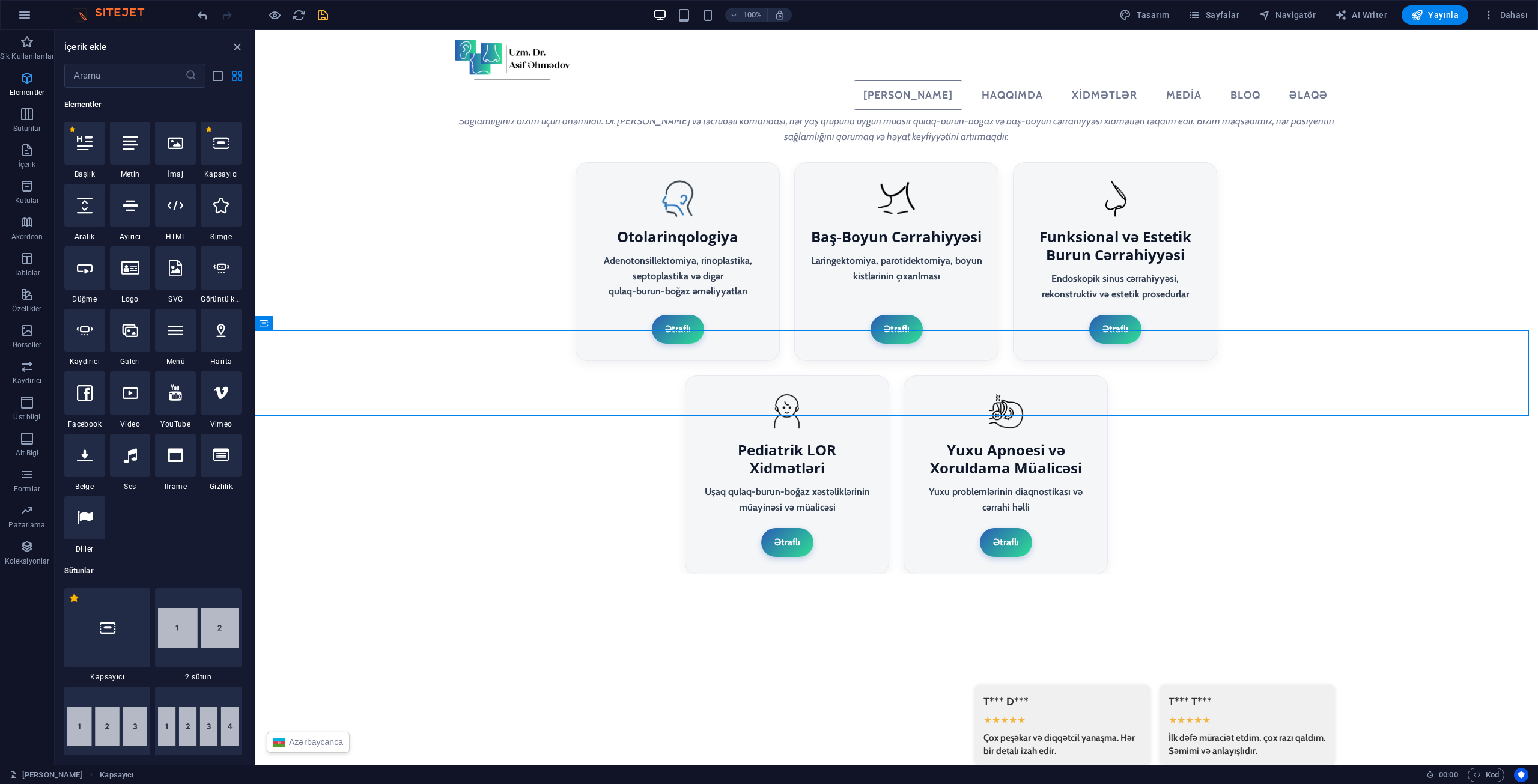
scroll to position [128, 0]
click at [21, 237] on p "Akordeon" at bounding box center [27, 237] width 32 height 10
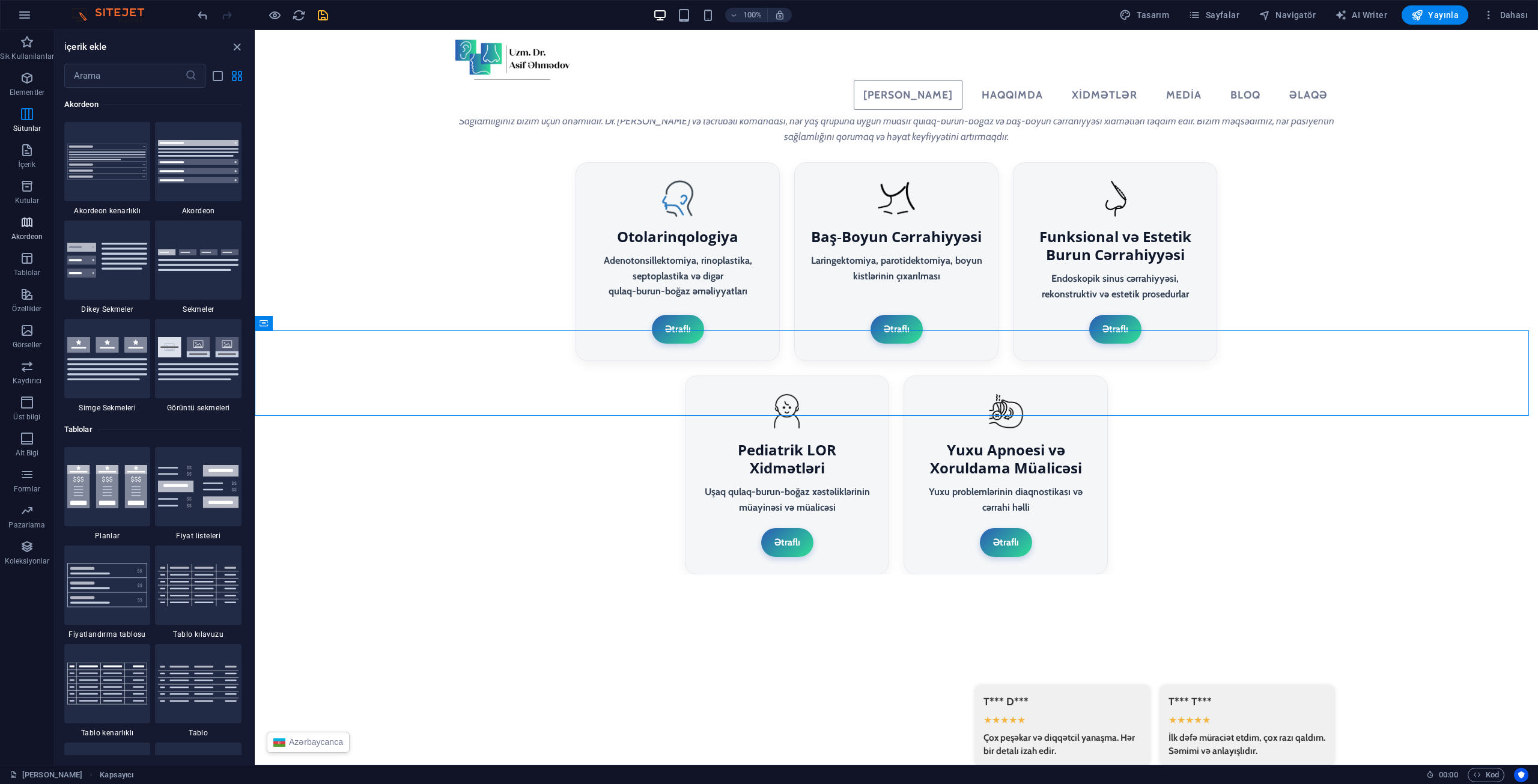
scroll to position [3835, 0]
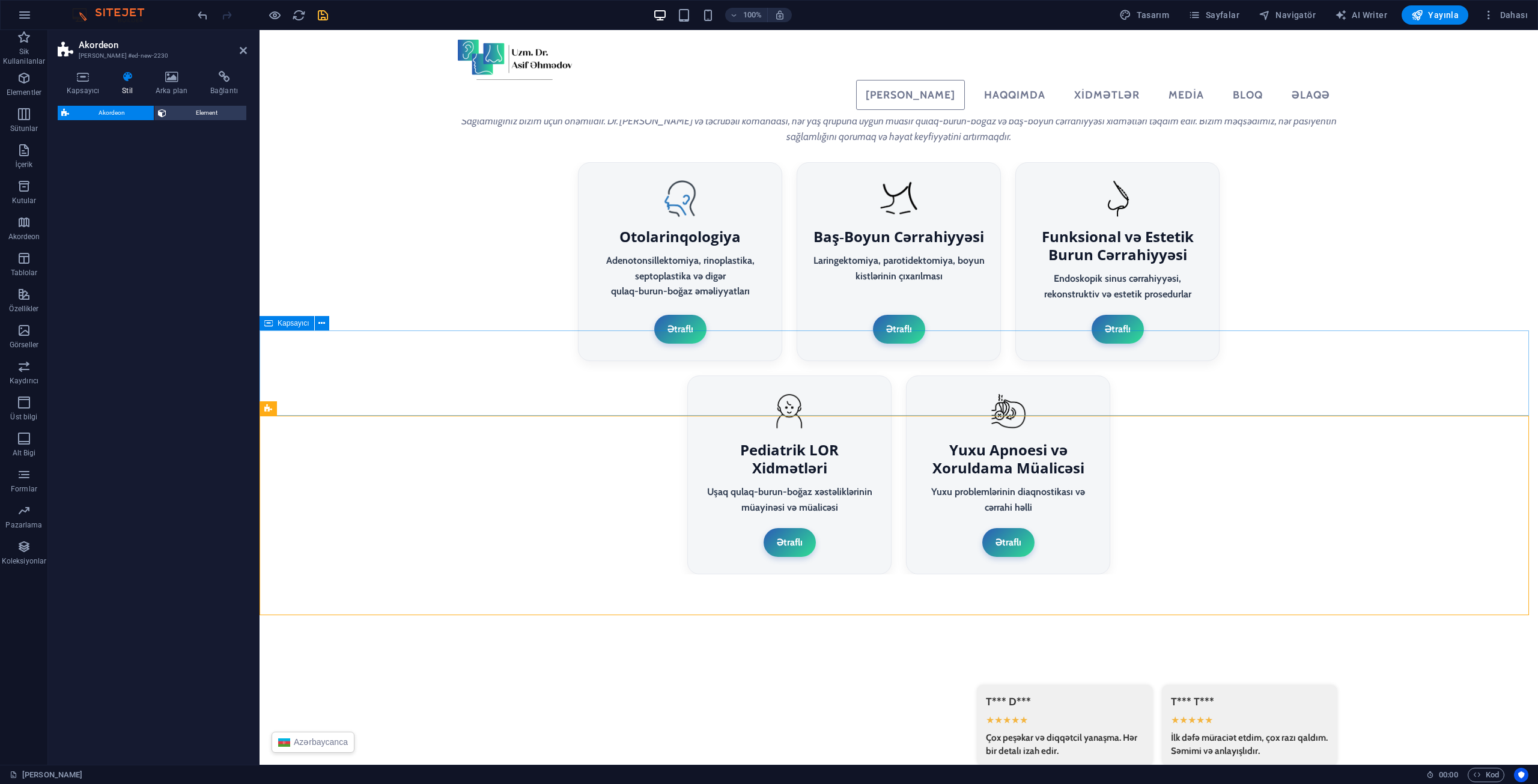
select select "rem"
select select "preset-accordion-v3-border"
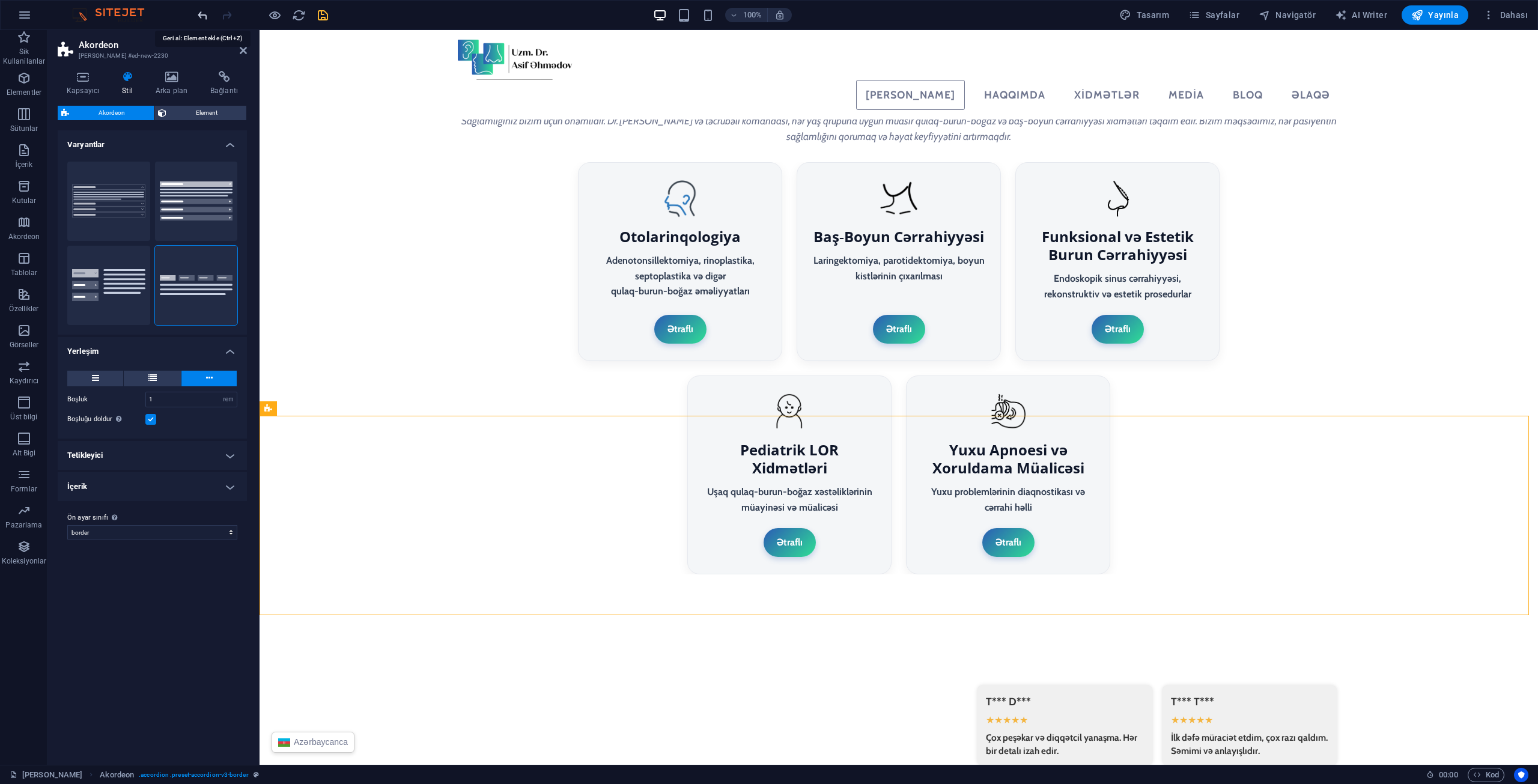
drag, startPoint x: 199, startPoint y: 17, endPoint x: 166, endPoint y: 1, distance: 36.7
click at [199, 17] on icon "undo" at bounding box center [203, 16] width 14 height 14
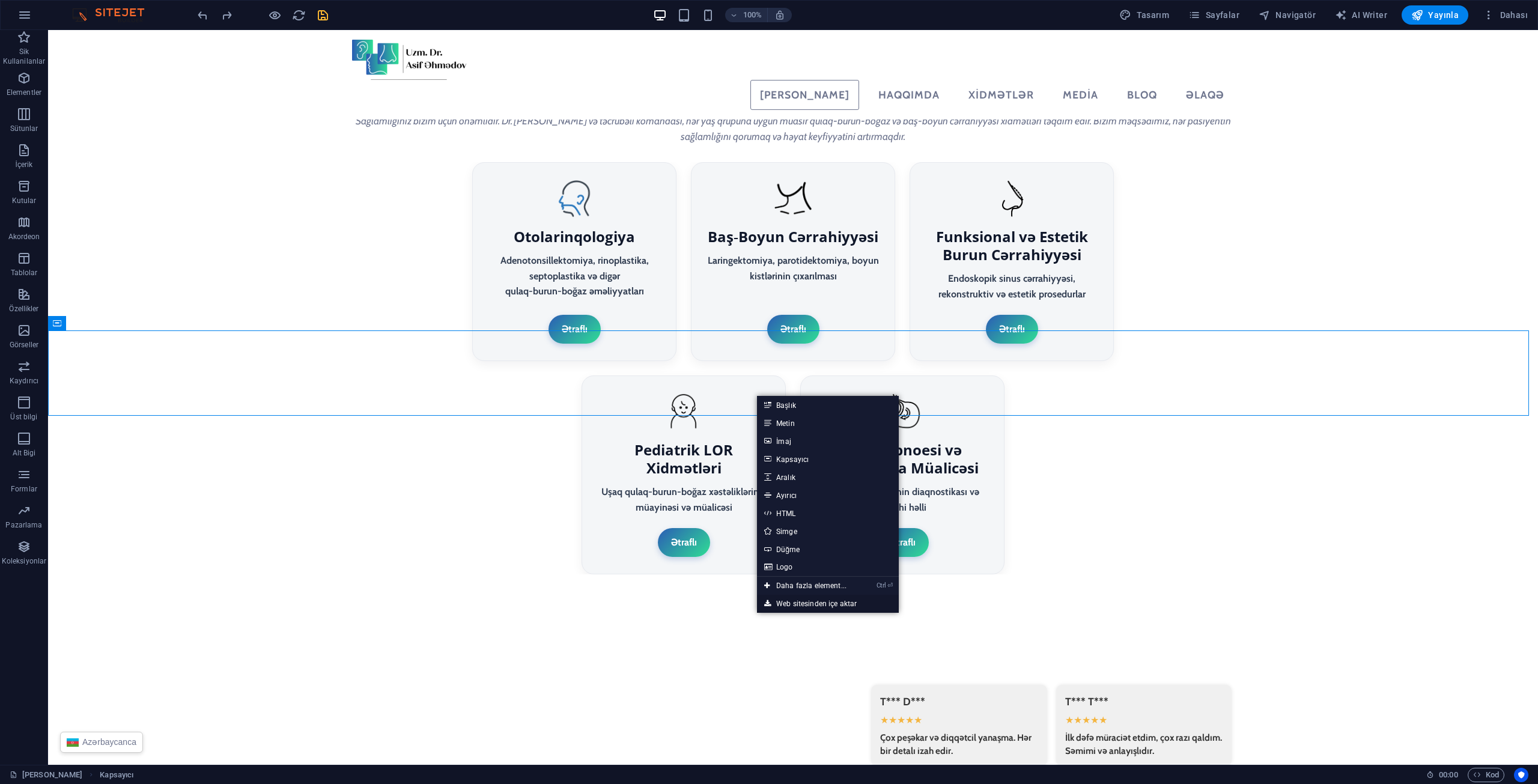
click at [802, 600] on link "Web sitesinden içe aktar" at bounding box center [828, 603] width 142 height 18
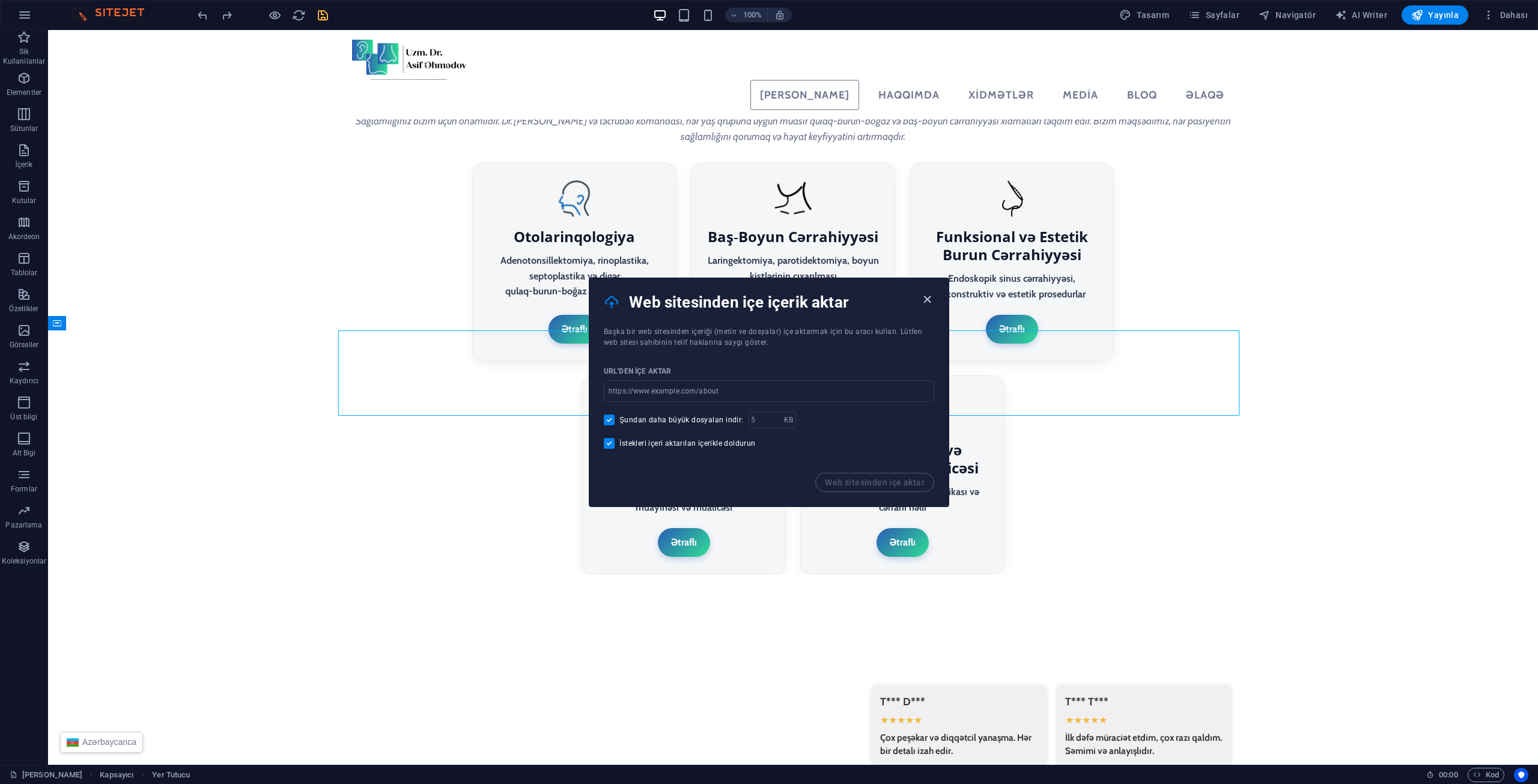
click at [927, 300] on icon "button" at bounding box center [927, 300] width 14 height 14
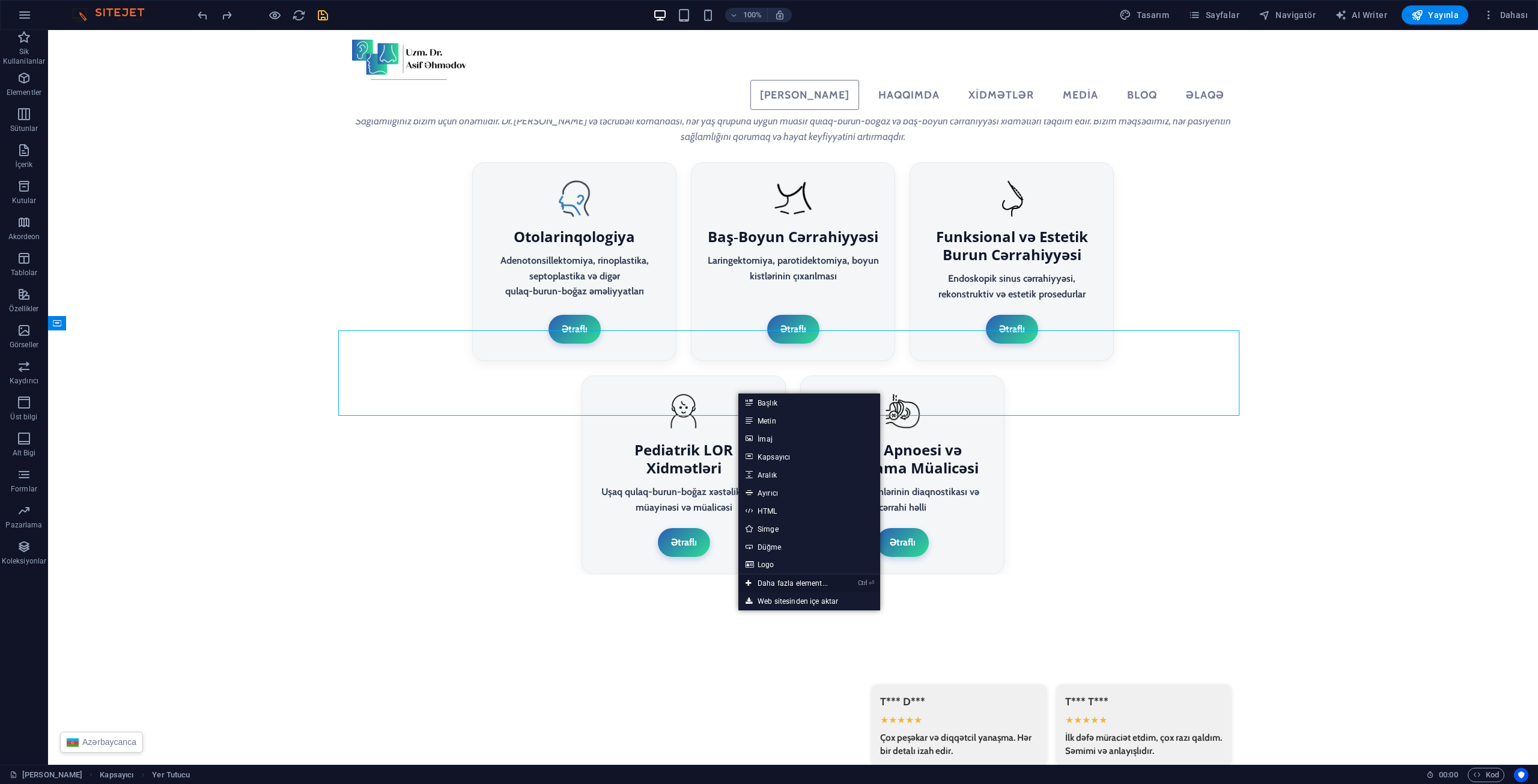
click at [782, 579] on link "Ctrl ⏎ Daha fazla element..." at bounding box center [786, 583] width 97 height 18
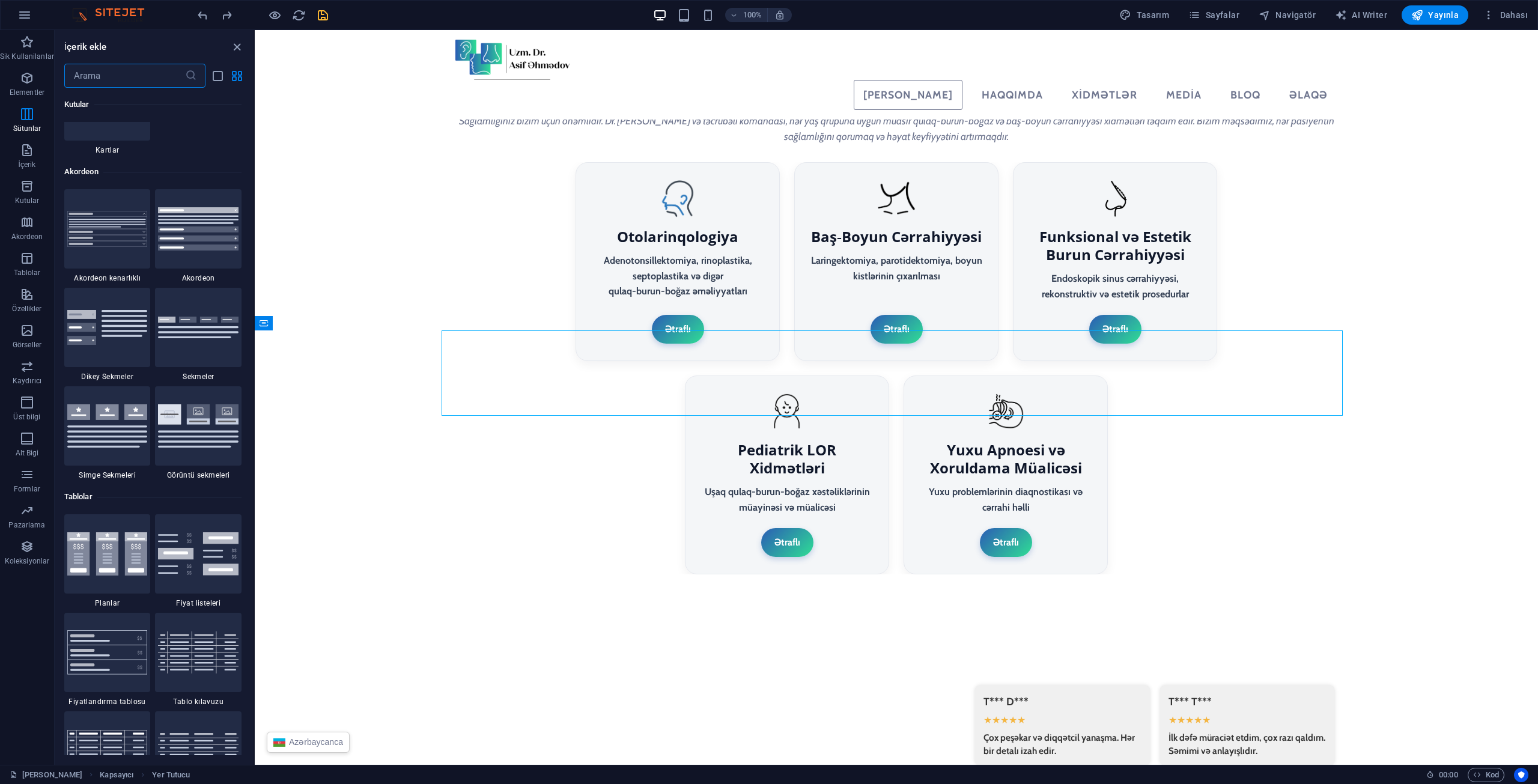
scroll to position [3912, 0]
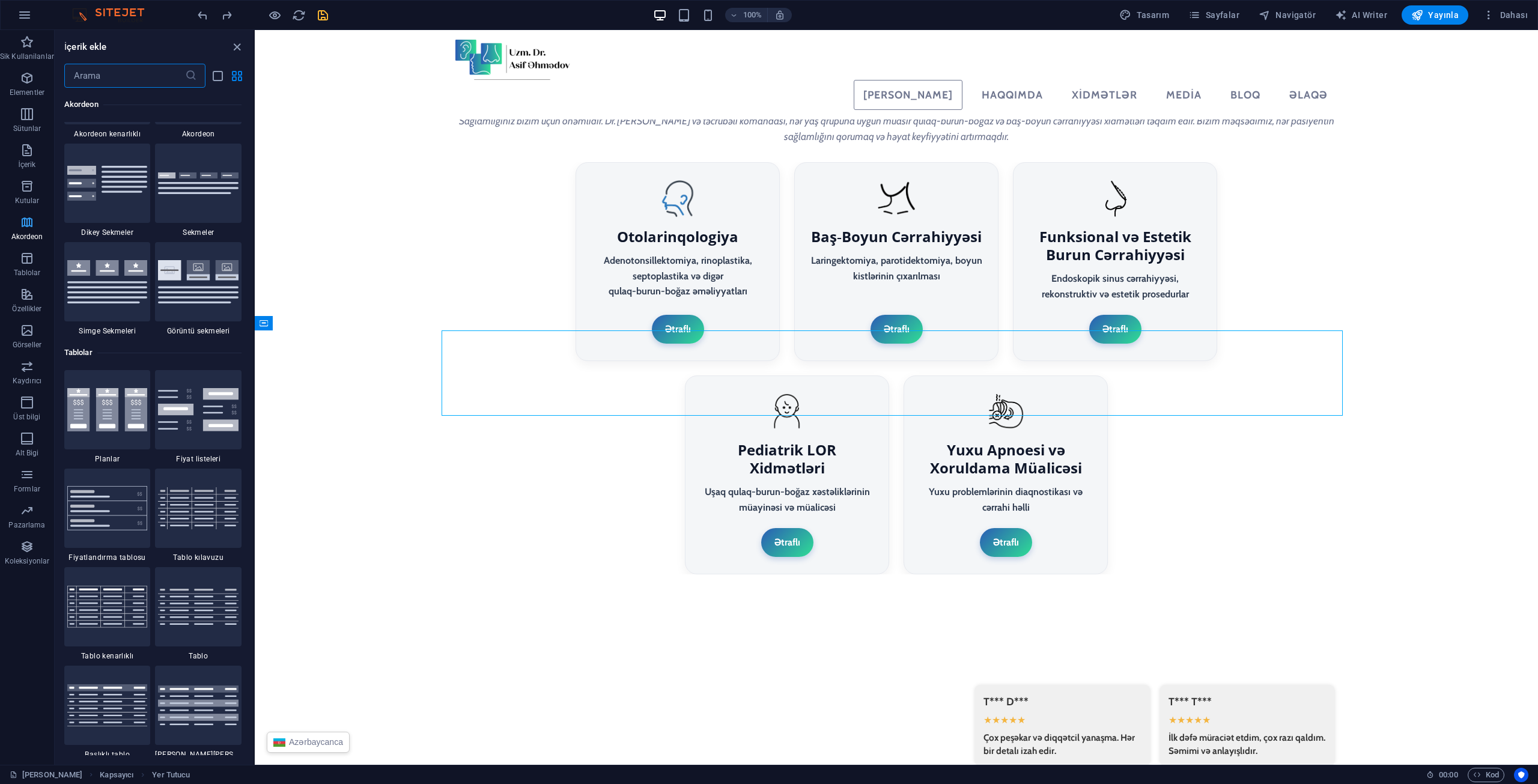
click at [30, 217] on icon "button" at bounding box center [27, 222] width 14 height 14
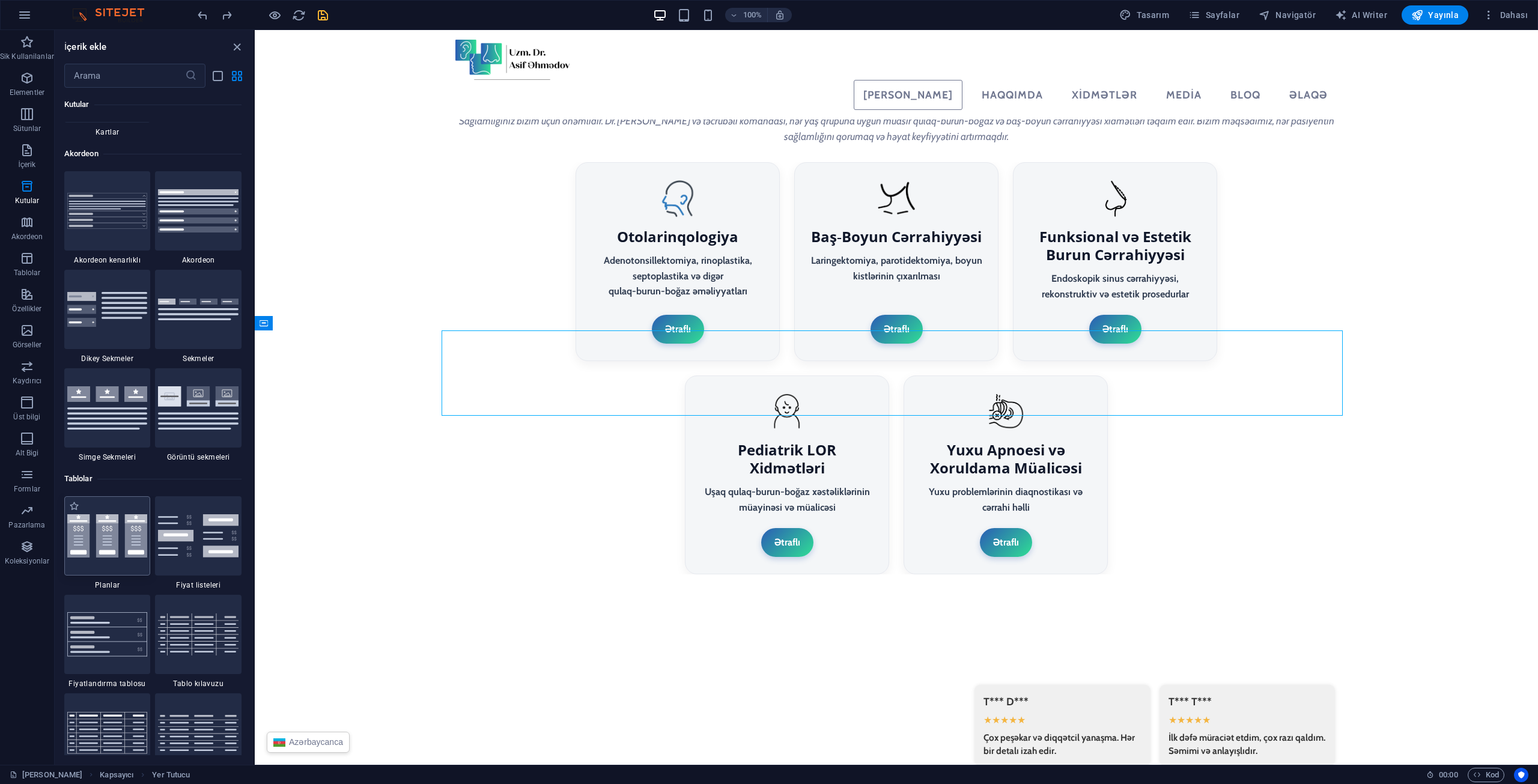
scroll to position [3732, 0]
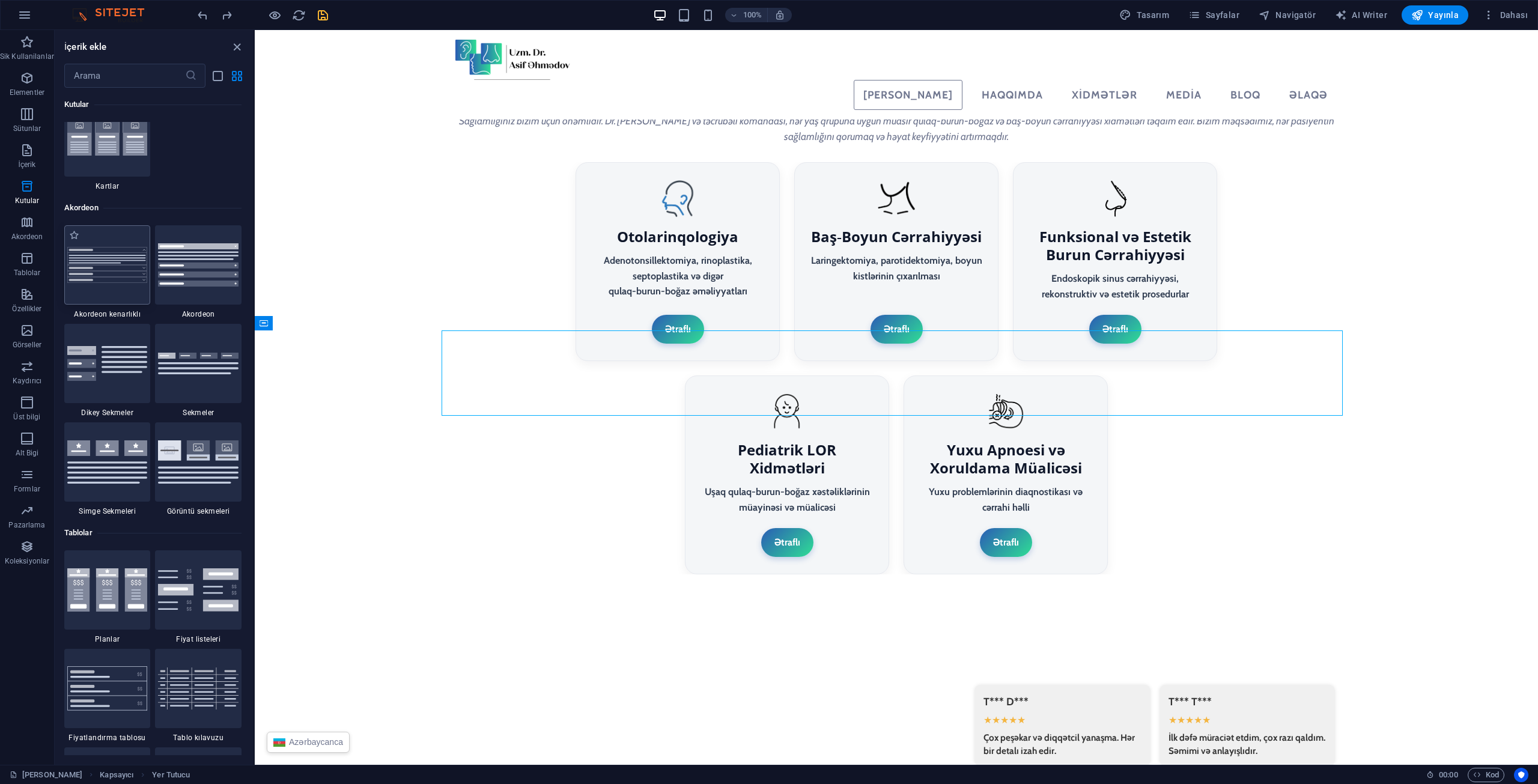
click at [102, 249] on img at bounding box center [108, 265] width 81 height 36
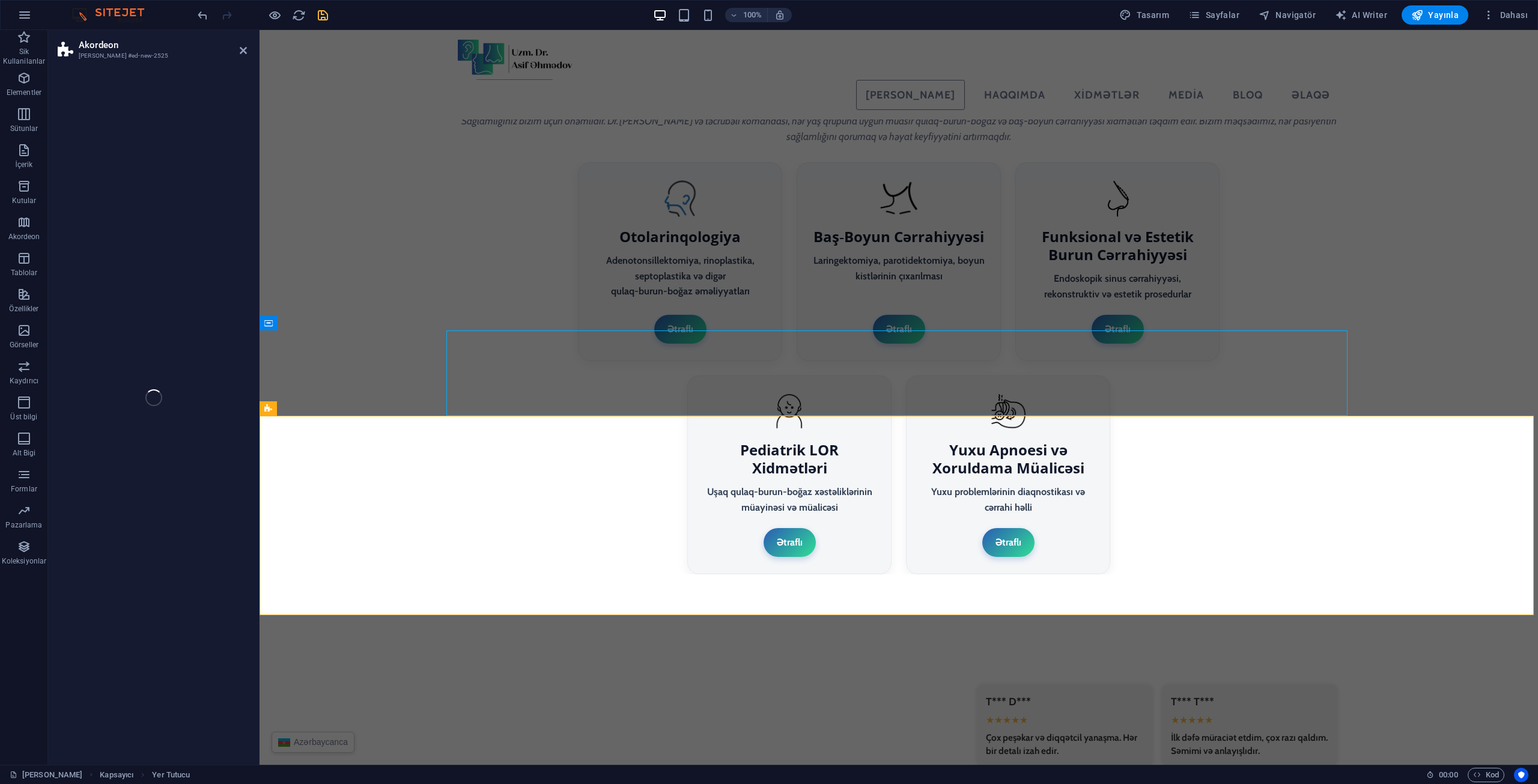
select select "rem"
select select "preset-accordion-v3-border"
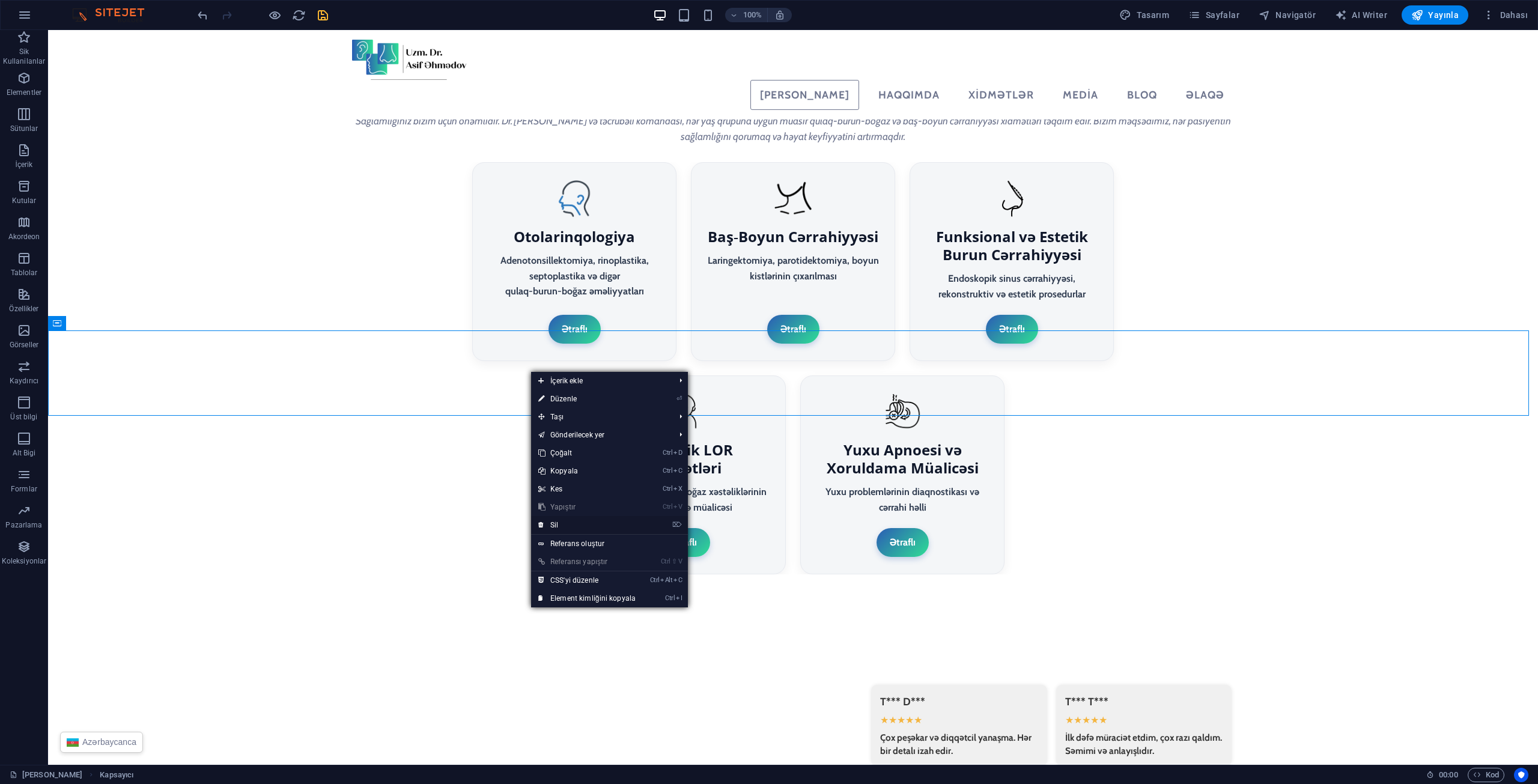
click at [558, 527] on link "⌦ Sil" at bounding box center [587, 524] width 112 height 18
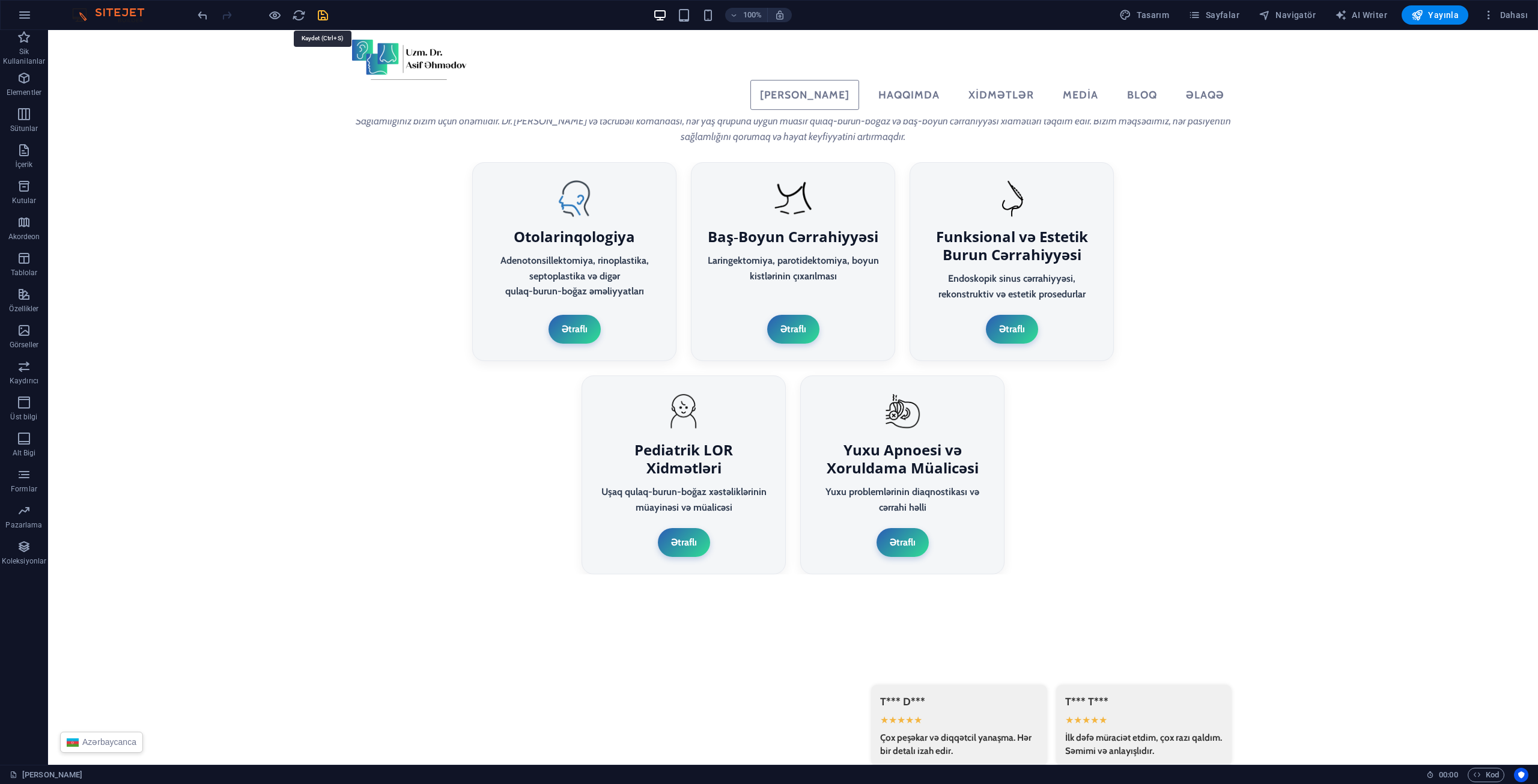
click at [322, 17] on icon "save" at bounding box center [323, 16] width 14 height 14
click at [113, 323] on button at bounding box center [108, 323] width 14 height 14
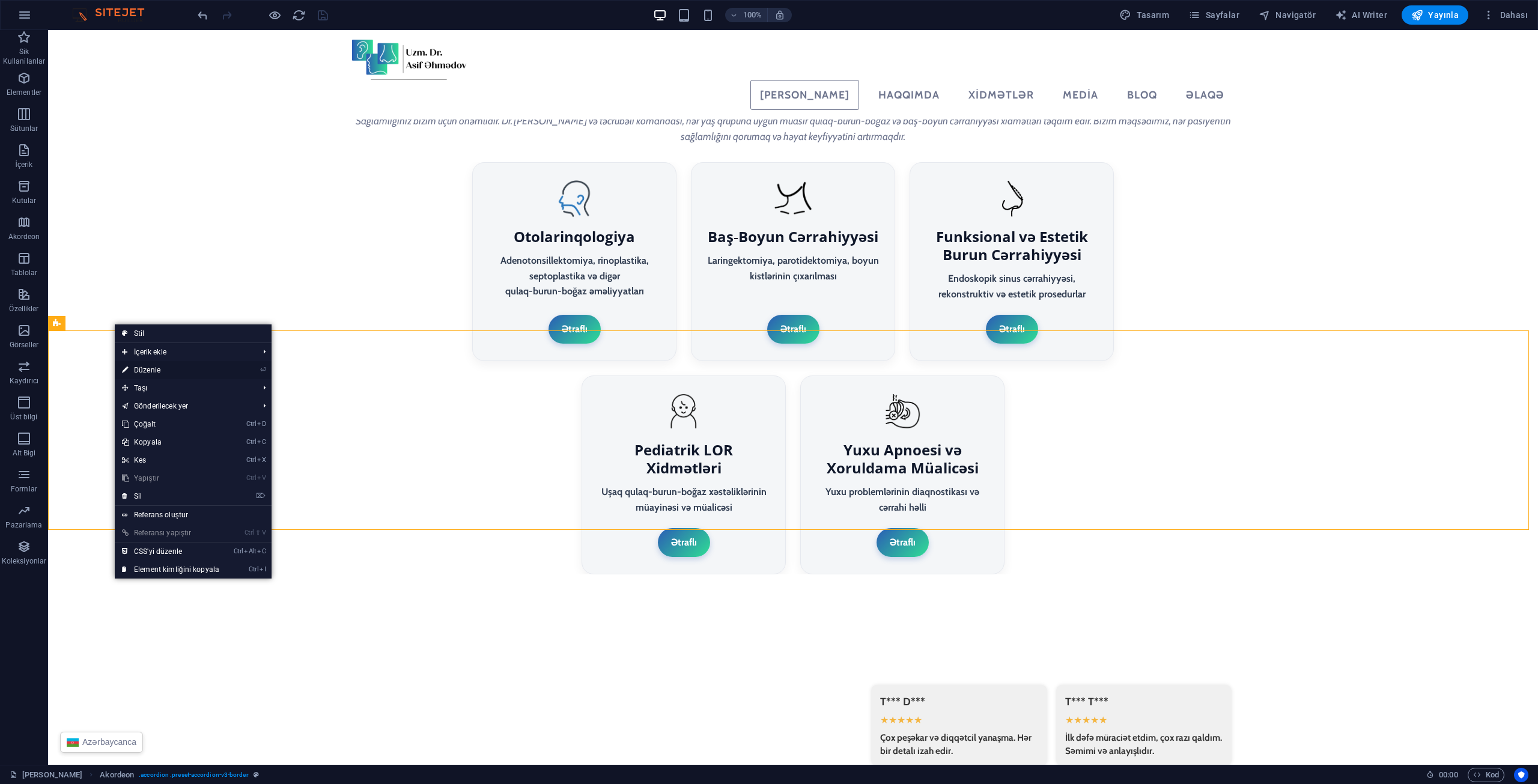
click at [142, 372] on link "⏎ Düzenle" at bounding box center [171, 370] width 112 height 18
select select "rem"
select select "preset-accordion-v3-border"
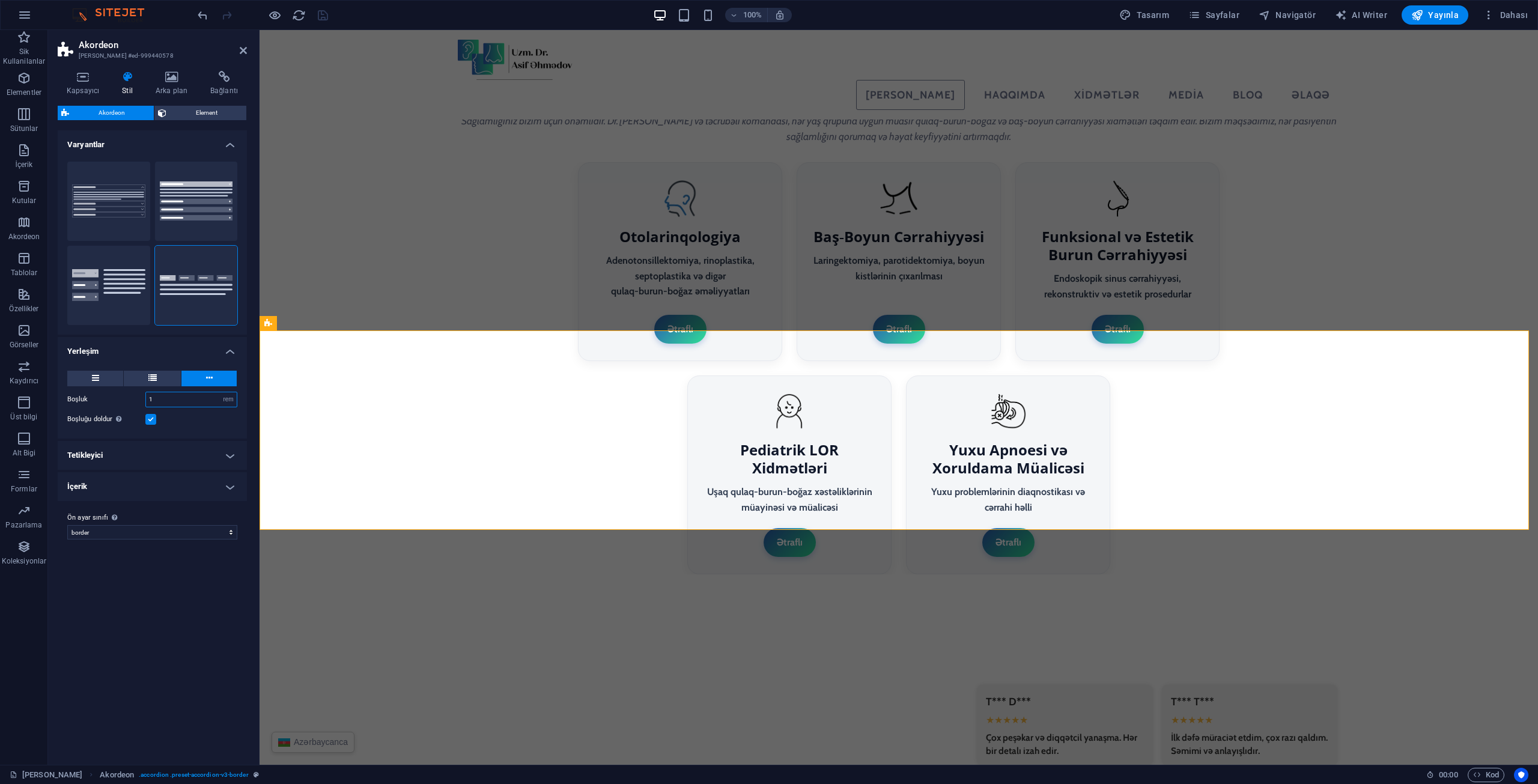
click at [181, 404] on input "1" at bounding box center [191, 399] width 91 height 14
click at [253, 436] on div "Kapsayıcı Stil Arka plan Bağlantı Boyut Yükseklik Varsayılan px rem % vh vw Min…" at bounding box center [152, 413] width 208 height 703
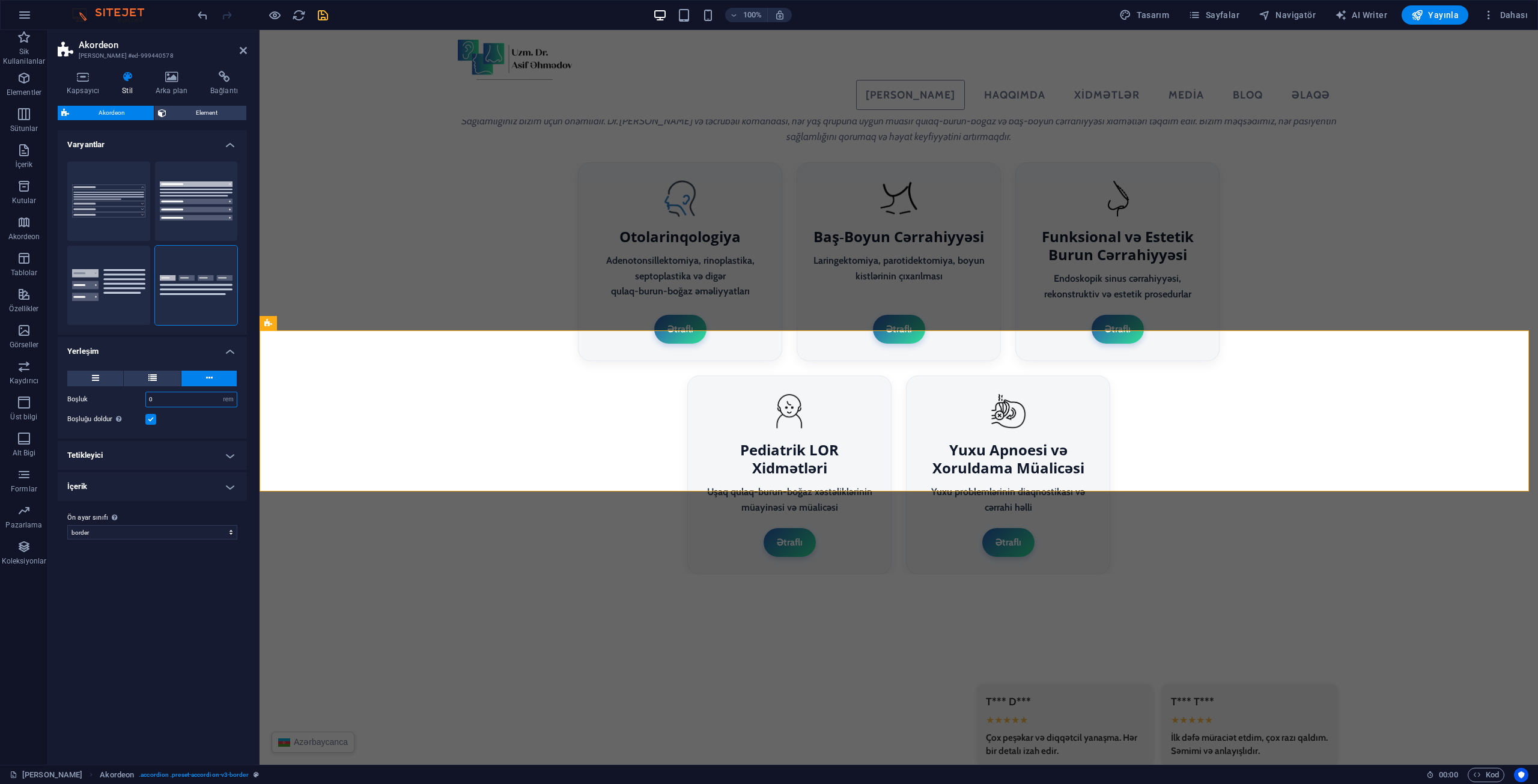
click at [172, 402] on input "0" at bounding box center [191, 399] width 91 height 14
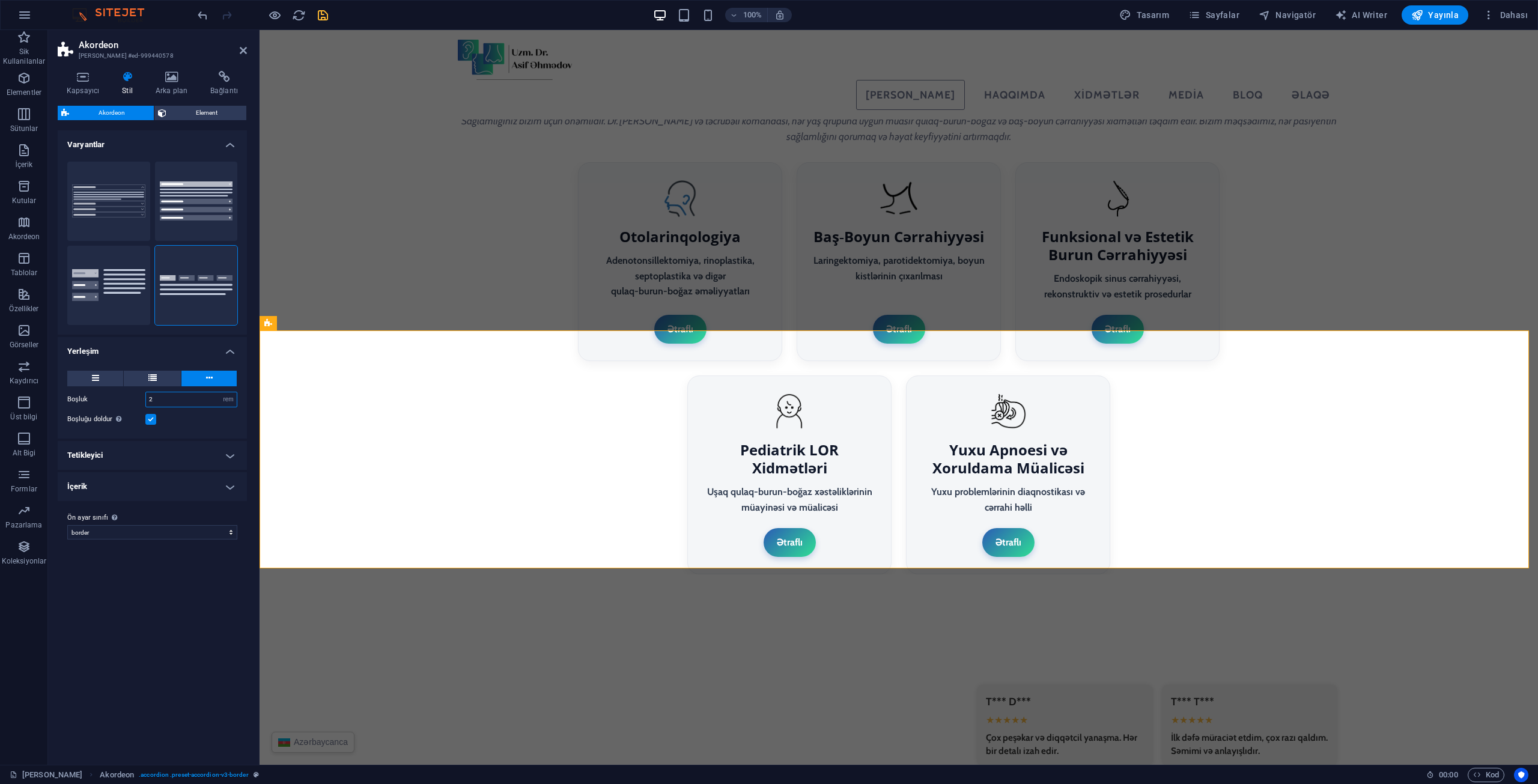
type input "2"
click at [149, 422] on label at bounding box center [150, 419] width 11 height 11
click at [0, 0] on input "Boşluğu doldur Sadece Masaüstü ve Tablet Modu için" at bounding box center [0, 0] width 0 height 0
click at [322, 14] on icon "save" at bounding box center [323, 16] width 14 height 14
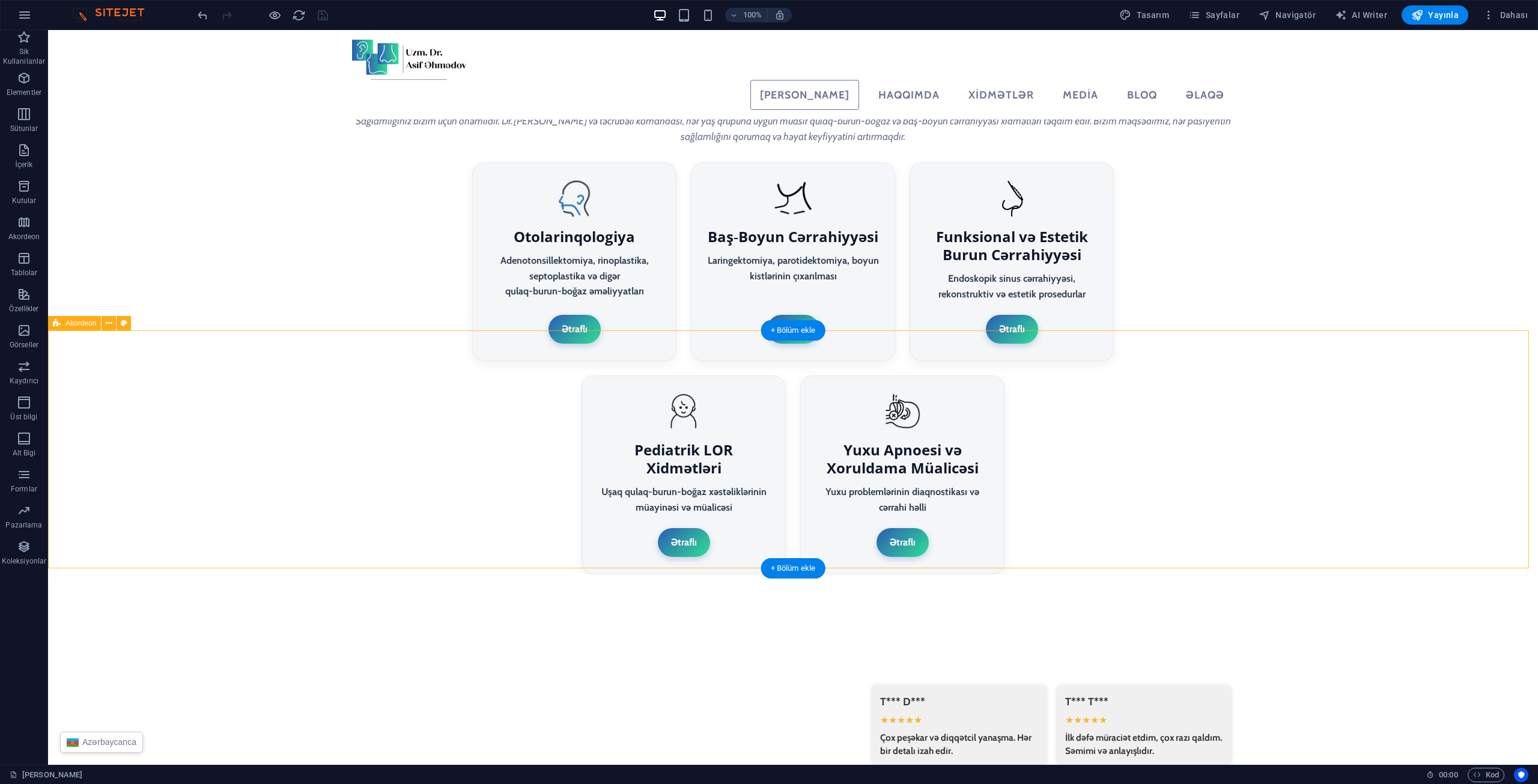
select select "rem"
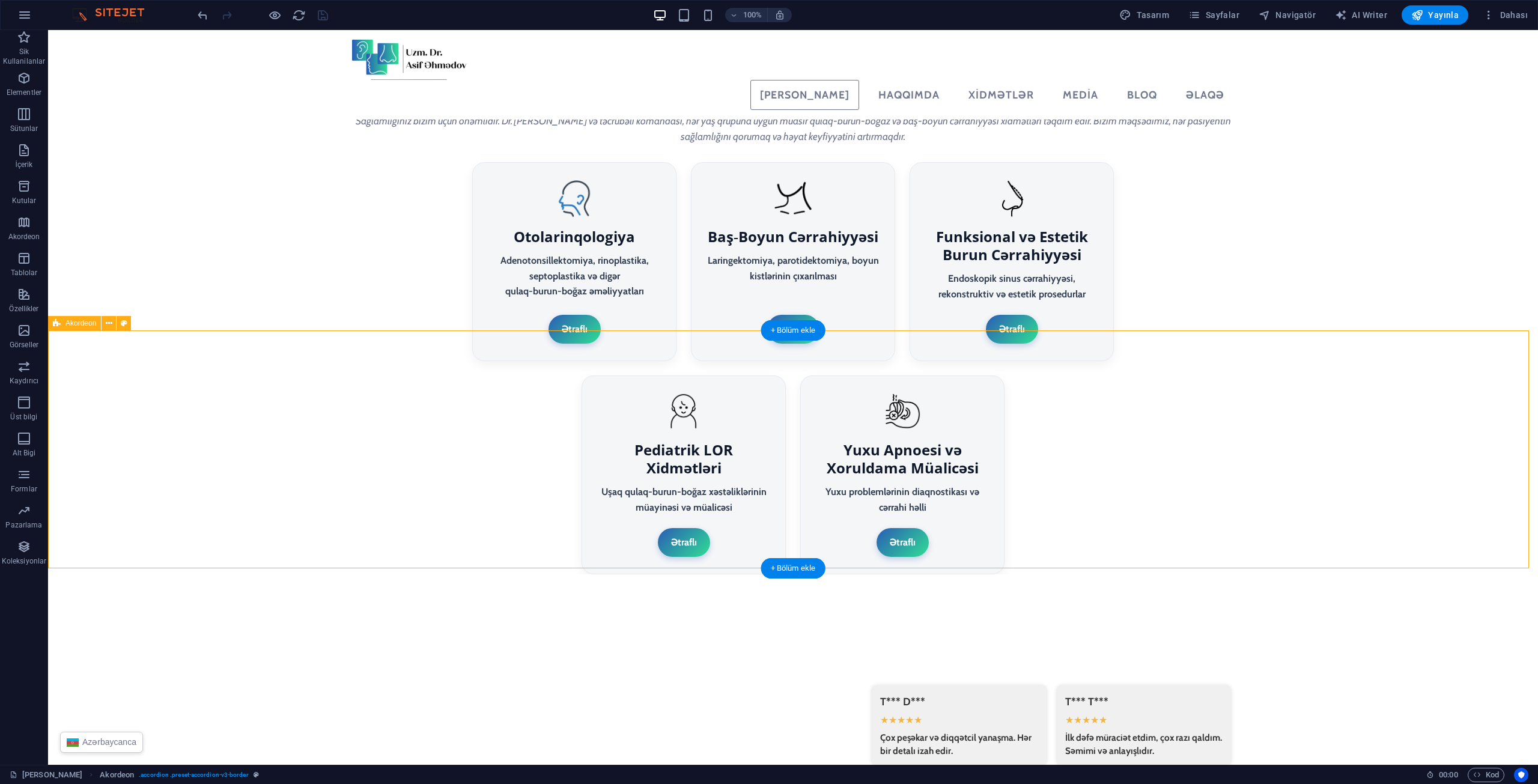
select select "preset-accordion-v3-border"
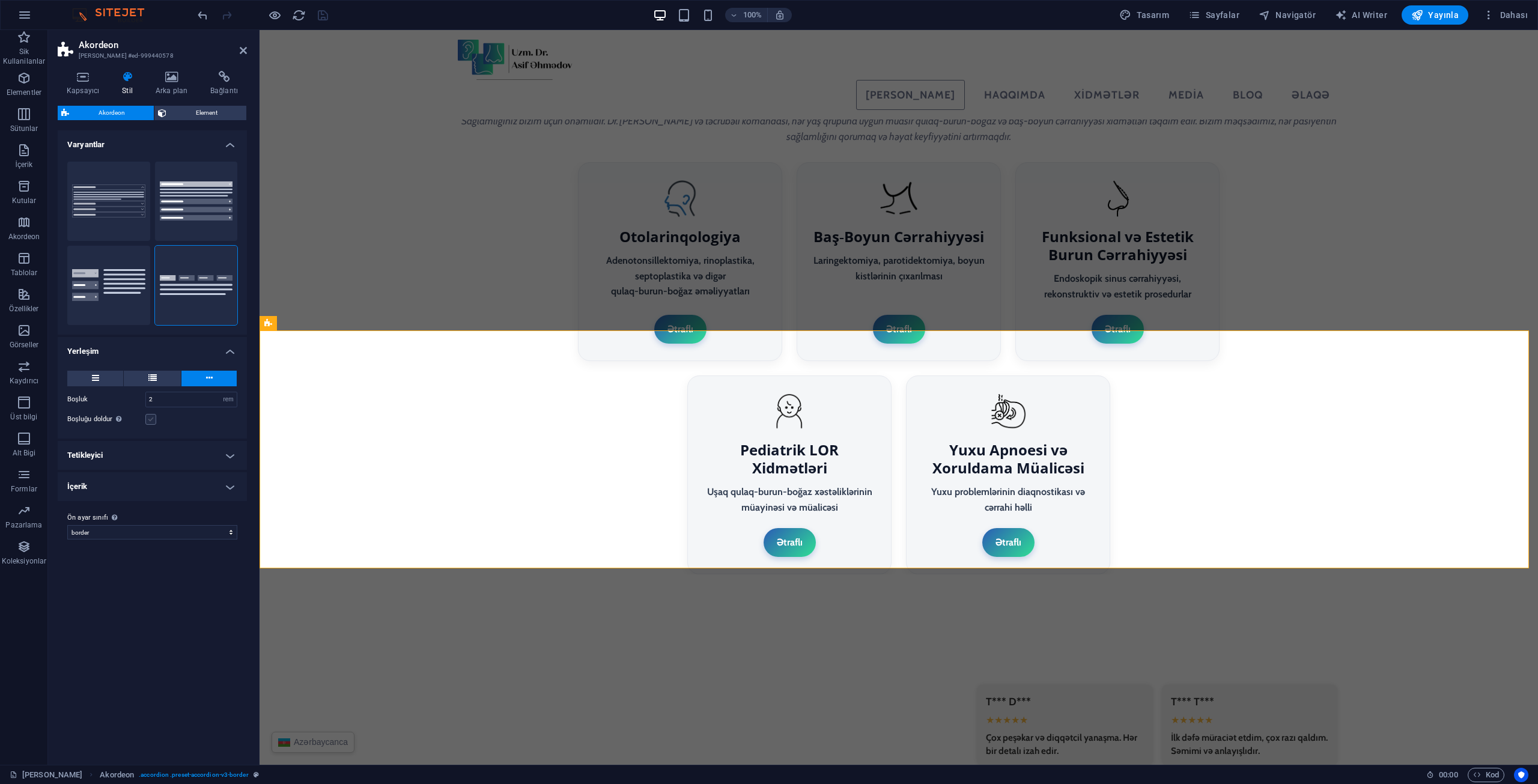
click at [152, 418] on label at bounding box center [150, 419] width 11 height 11
click at [0, 0] on input "Boşluğu doldur Sadece Masaüstü ve Tablet Modu için" at bounding box center [0, 0] width 0 height 0
click at [155, 445] on h4 "Tetikleyici" at bounding box center [152, 455] width 189 height 29
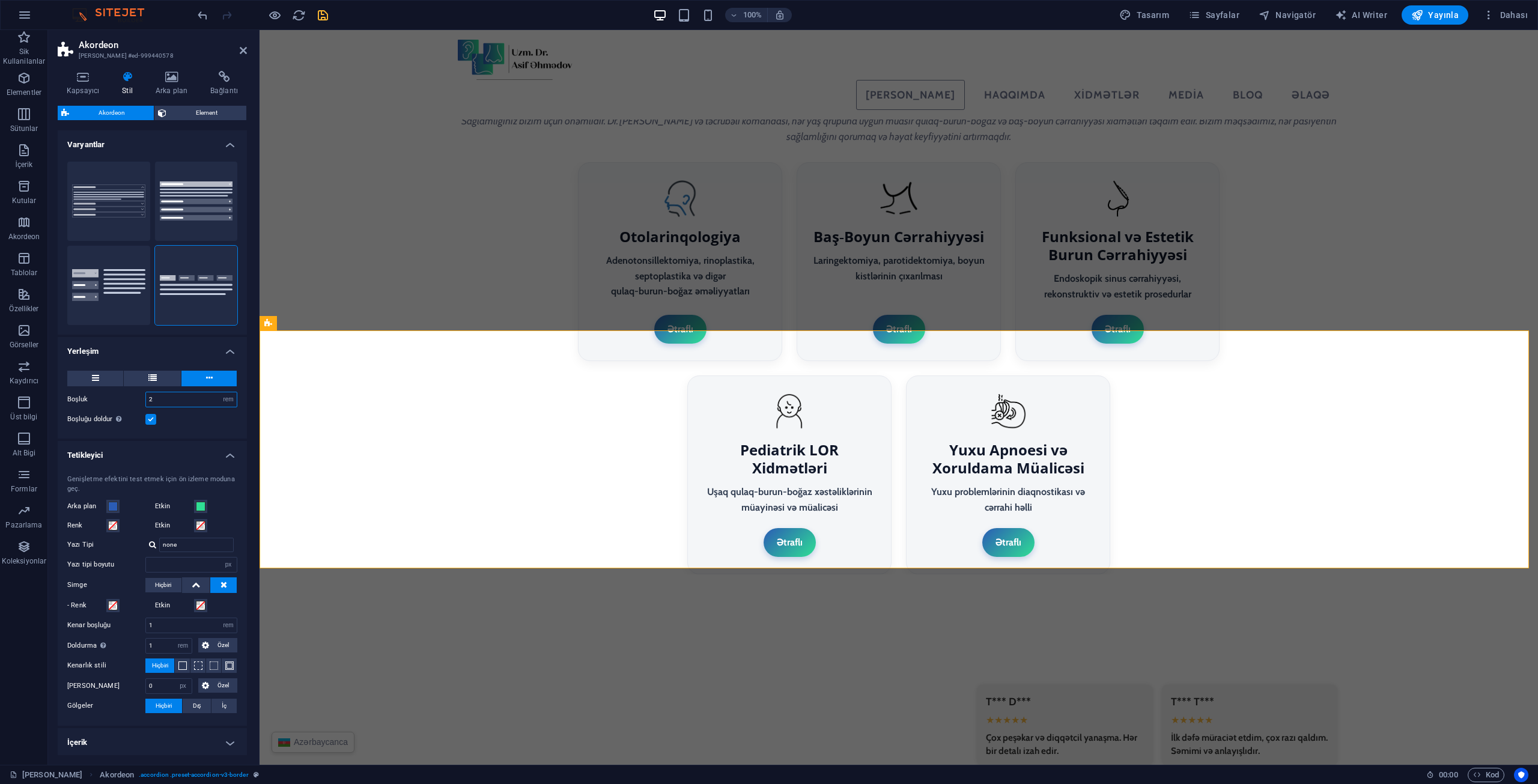
click at [162, 402] on input "2" at bounding box center [191, 399] width 91 height 14
type input "1"
click at [173, 417] on div "Boşluğu doldur Sadece Masaüstü ve Tablet Modu için" at bounding box center [152, 419] width 170 height 14
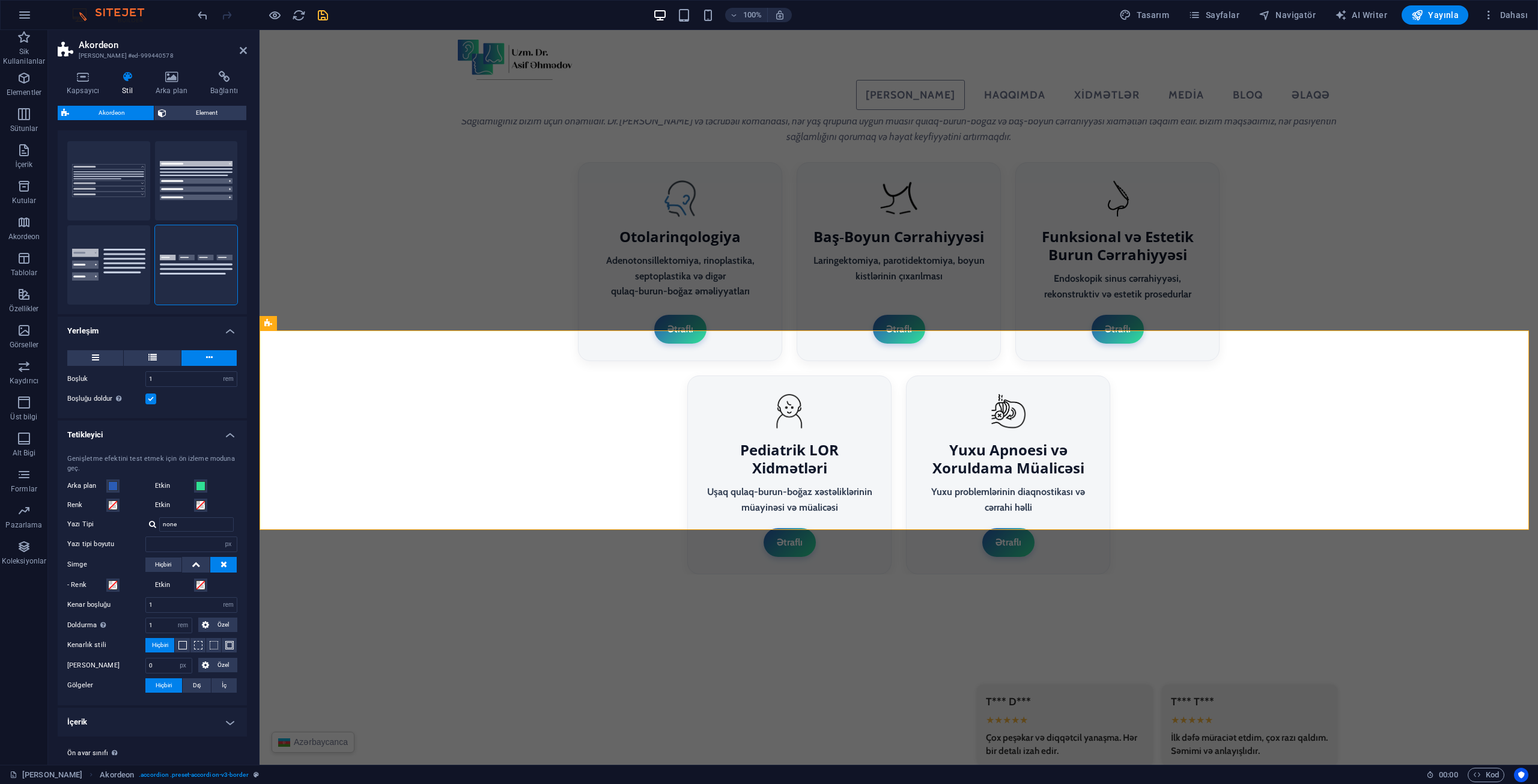
scroll to position [50, 0]
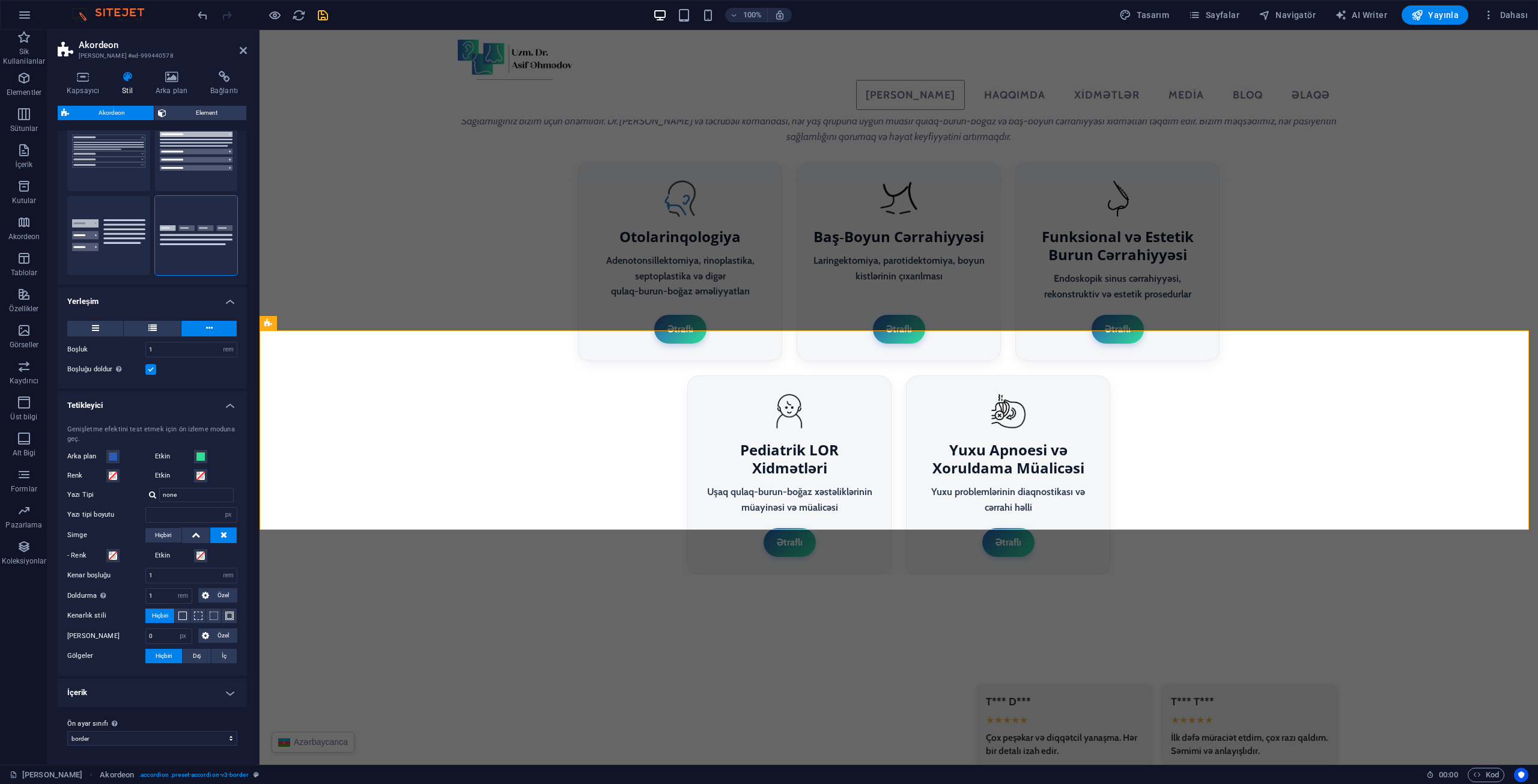
click at [141, 686] on h4 "İçerik" at bounding box center [152, 692] width 189 height 29
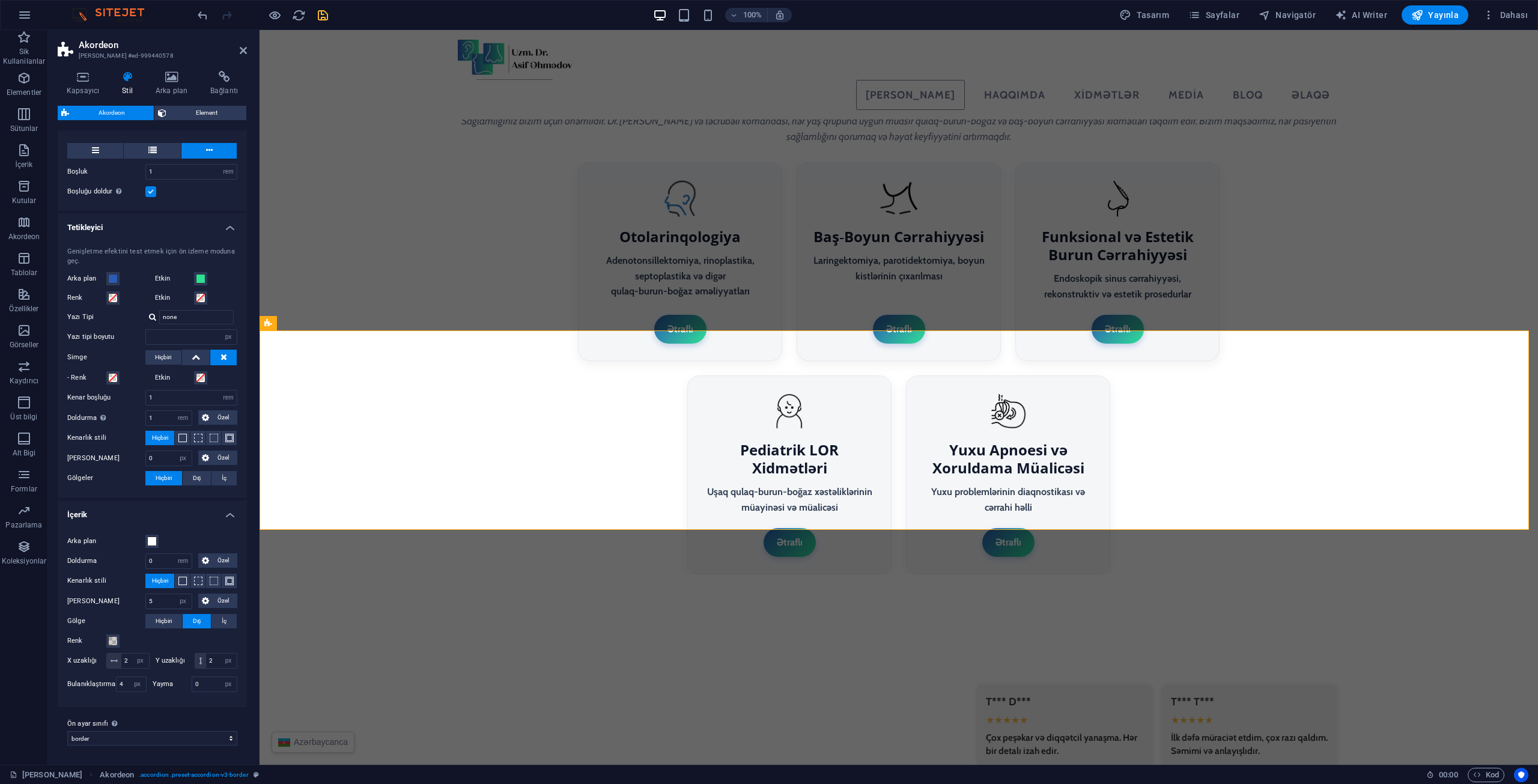
click at [164, 500] on h4 "İçerik" at bounding box center [152, 511] width 189 height 22
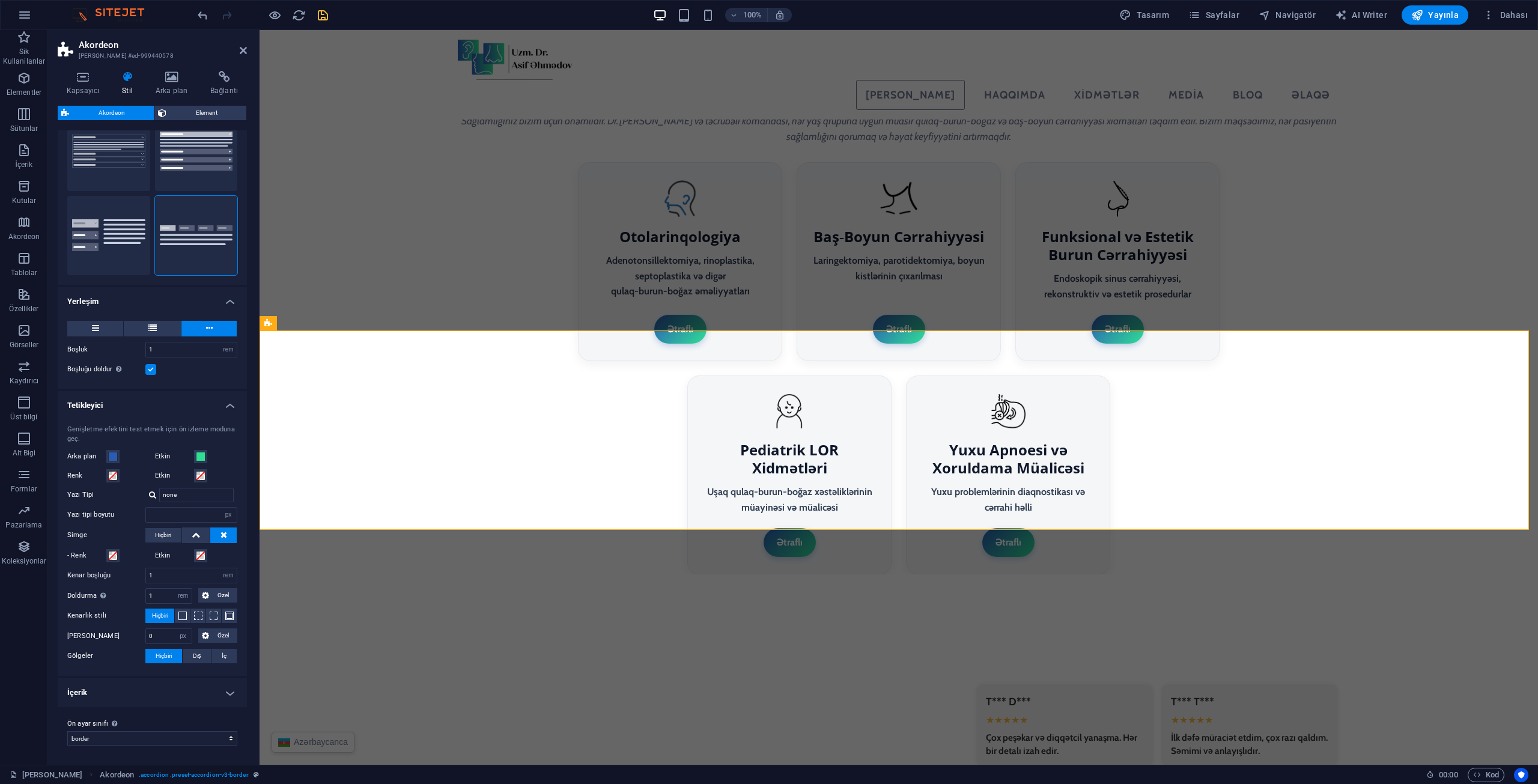
click at [164, 661] on span "Hiçbiri" at bounding box center [164, 656] width 16 height 14
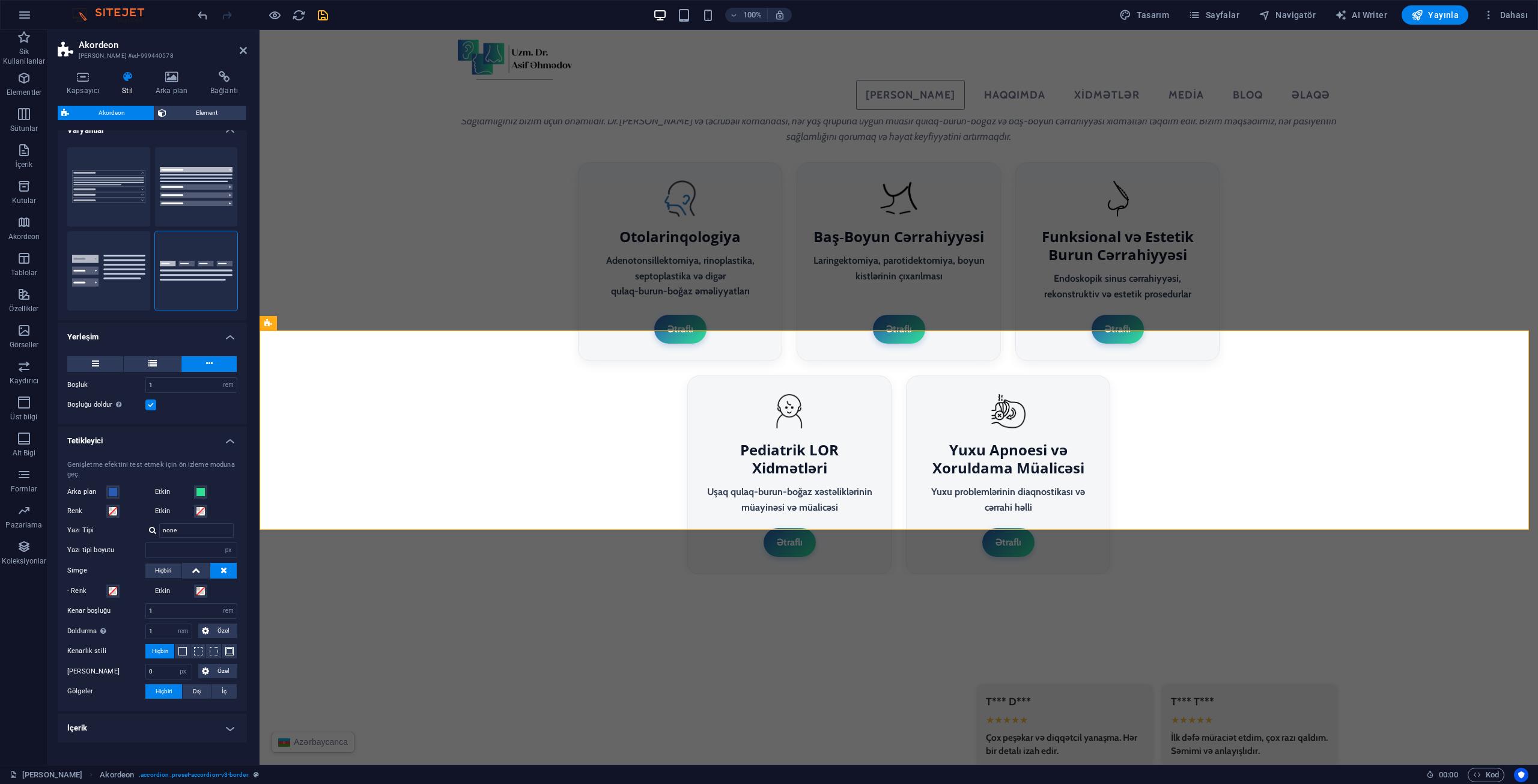
scroll to position [0, 0]
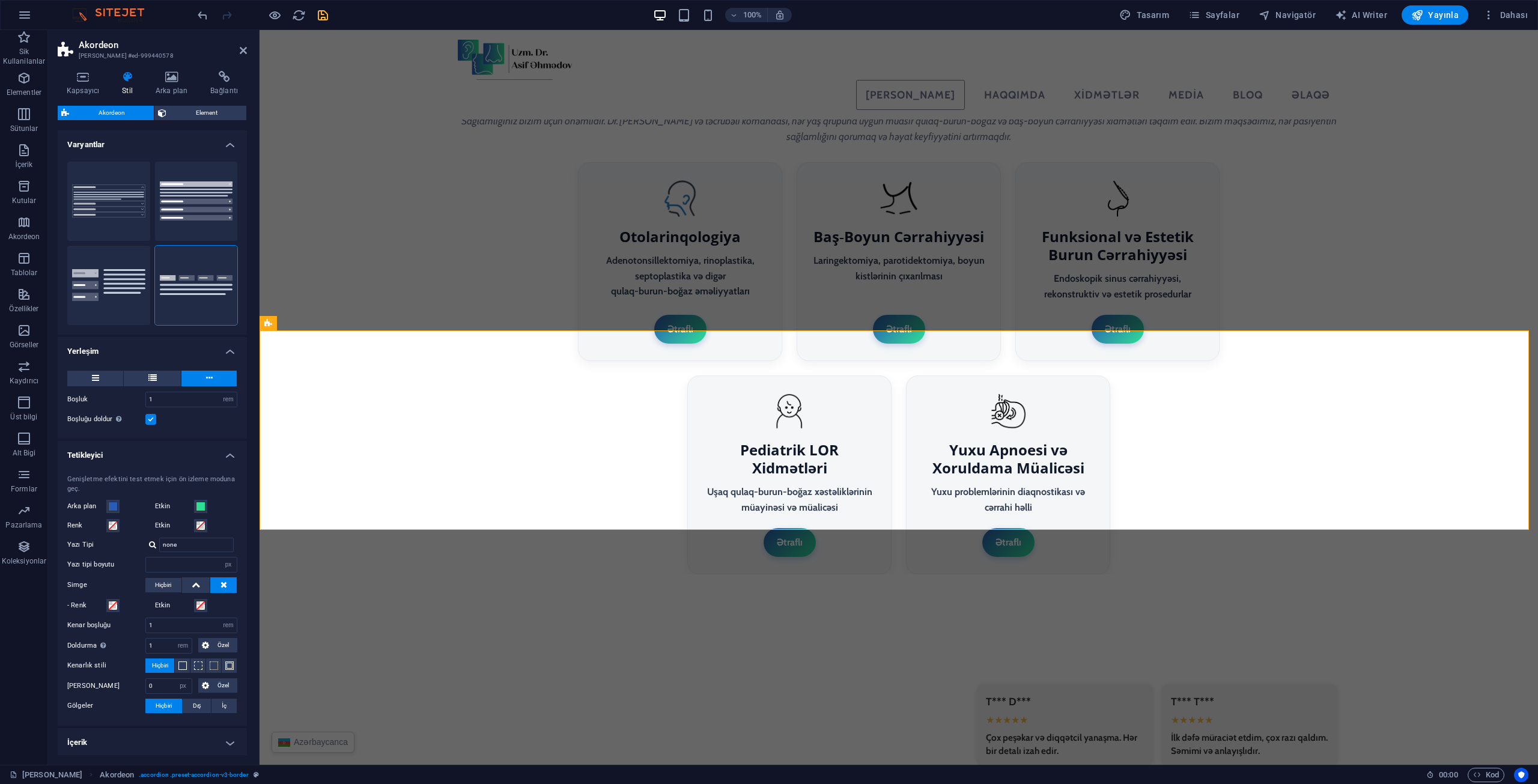
click at [332, 8] on div "100% Tasarım Sayfalar Navigatör AI Writer Yayınla Dahası" at bounding box center [864, 15] width 1338 height 19
click at [322, 16] on icon "save" at bounding box center [323, 16] width 14 height 14
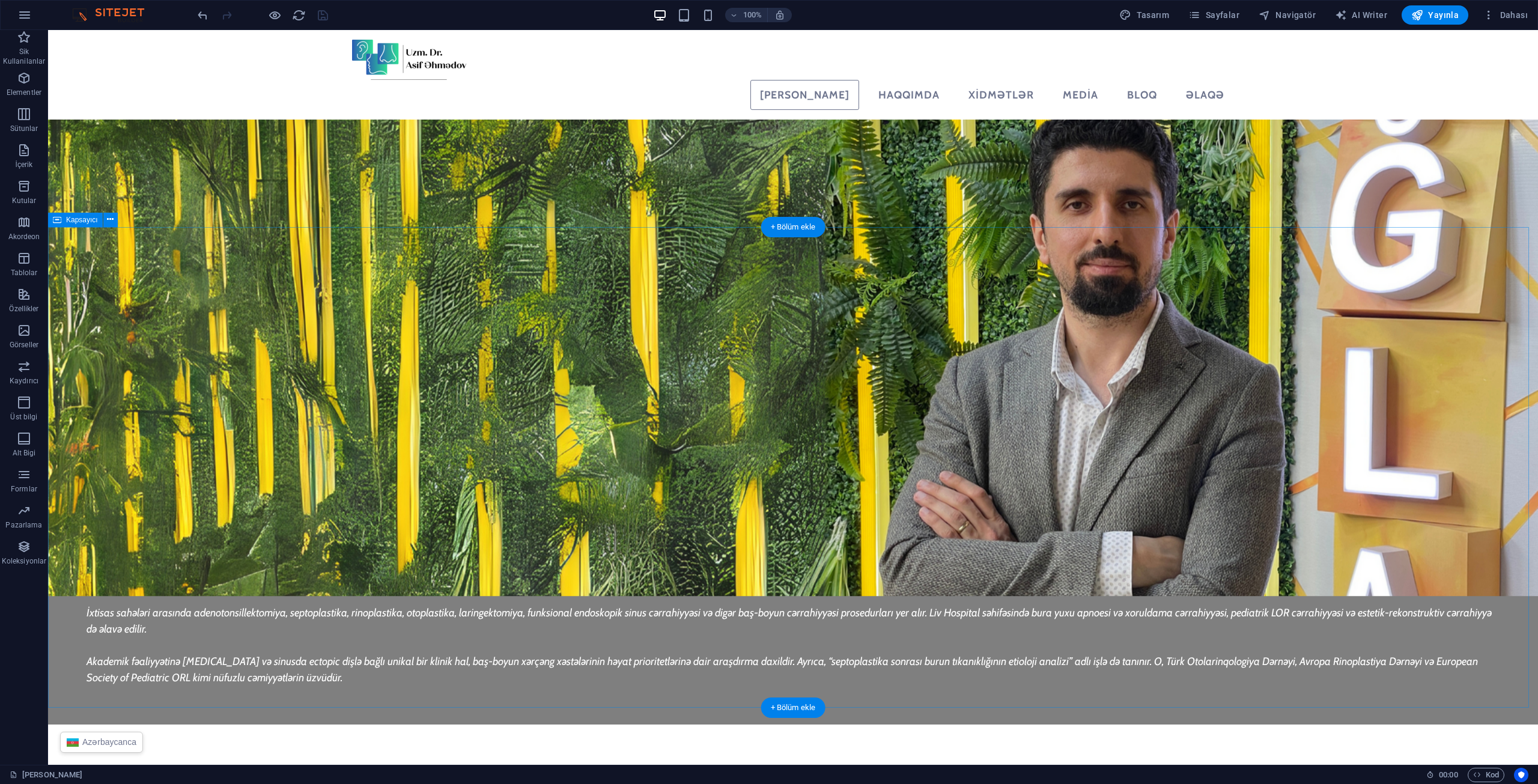
scroll to position [2543, 0]
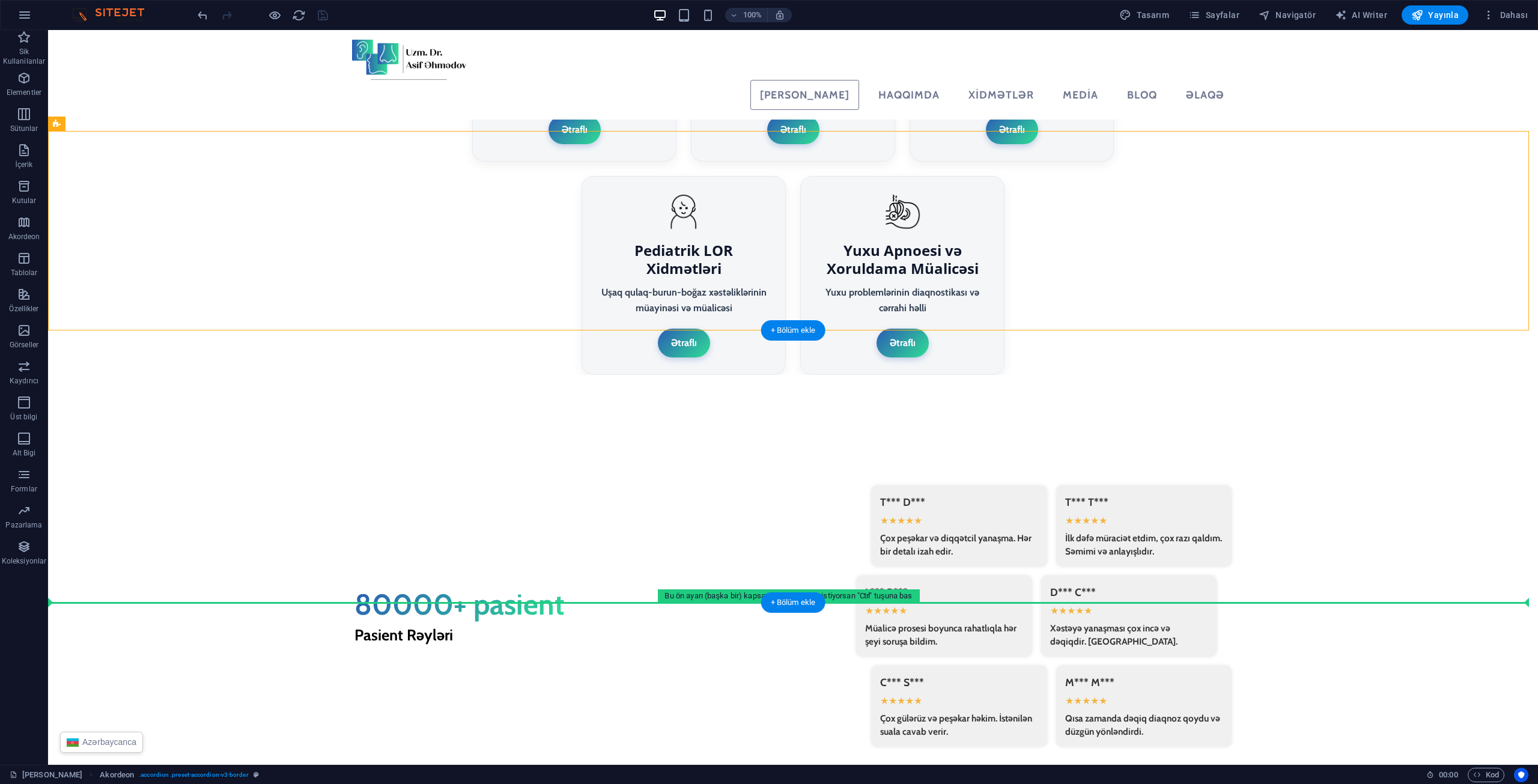
drag, startPoint x: 142, startPoint y: 182, endPoint x: 237, endPoint y: 567, distance: 396.5
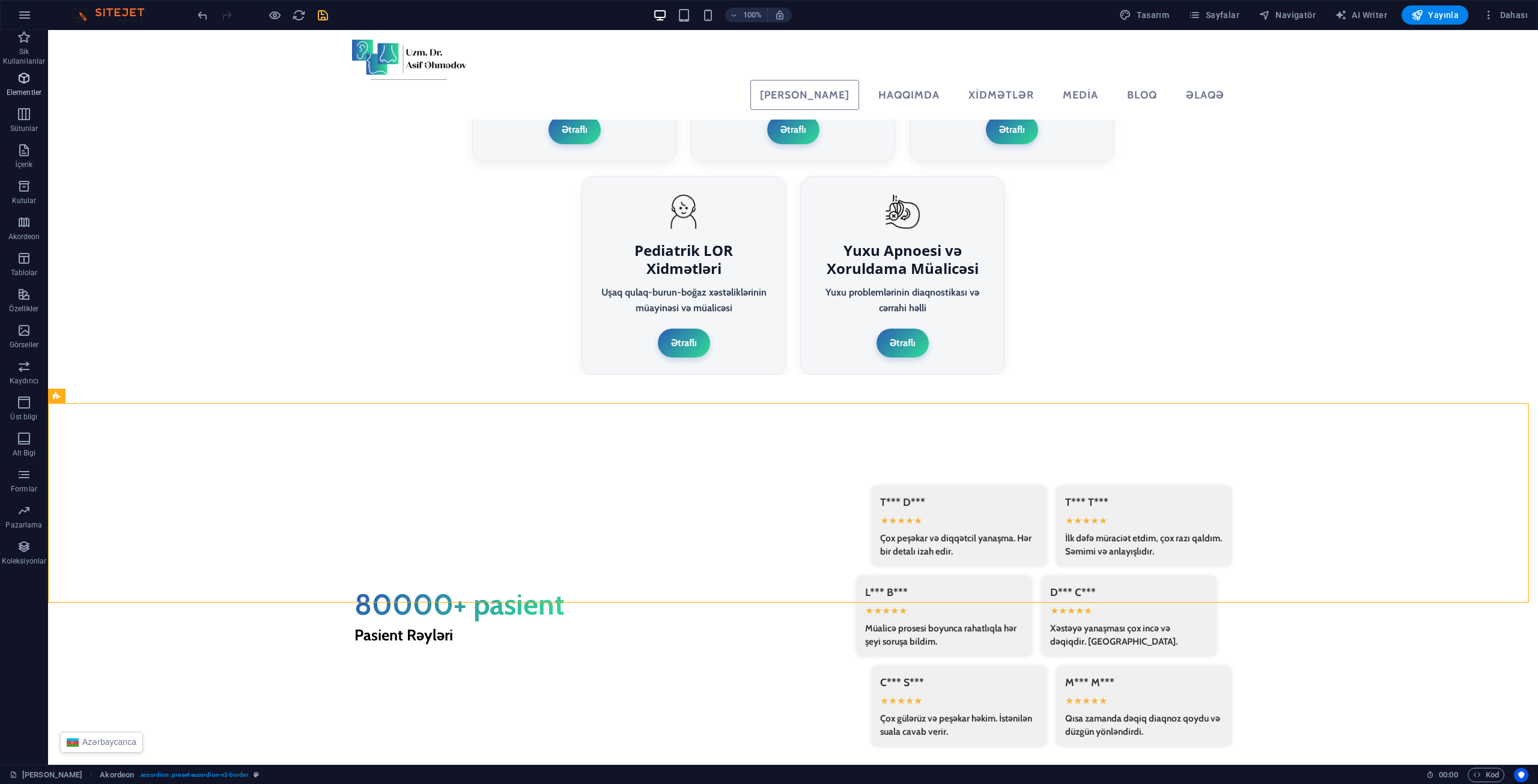
click at [19, 85] on span "Elementler" at bounding box center [24, 85] width 48 height 29
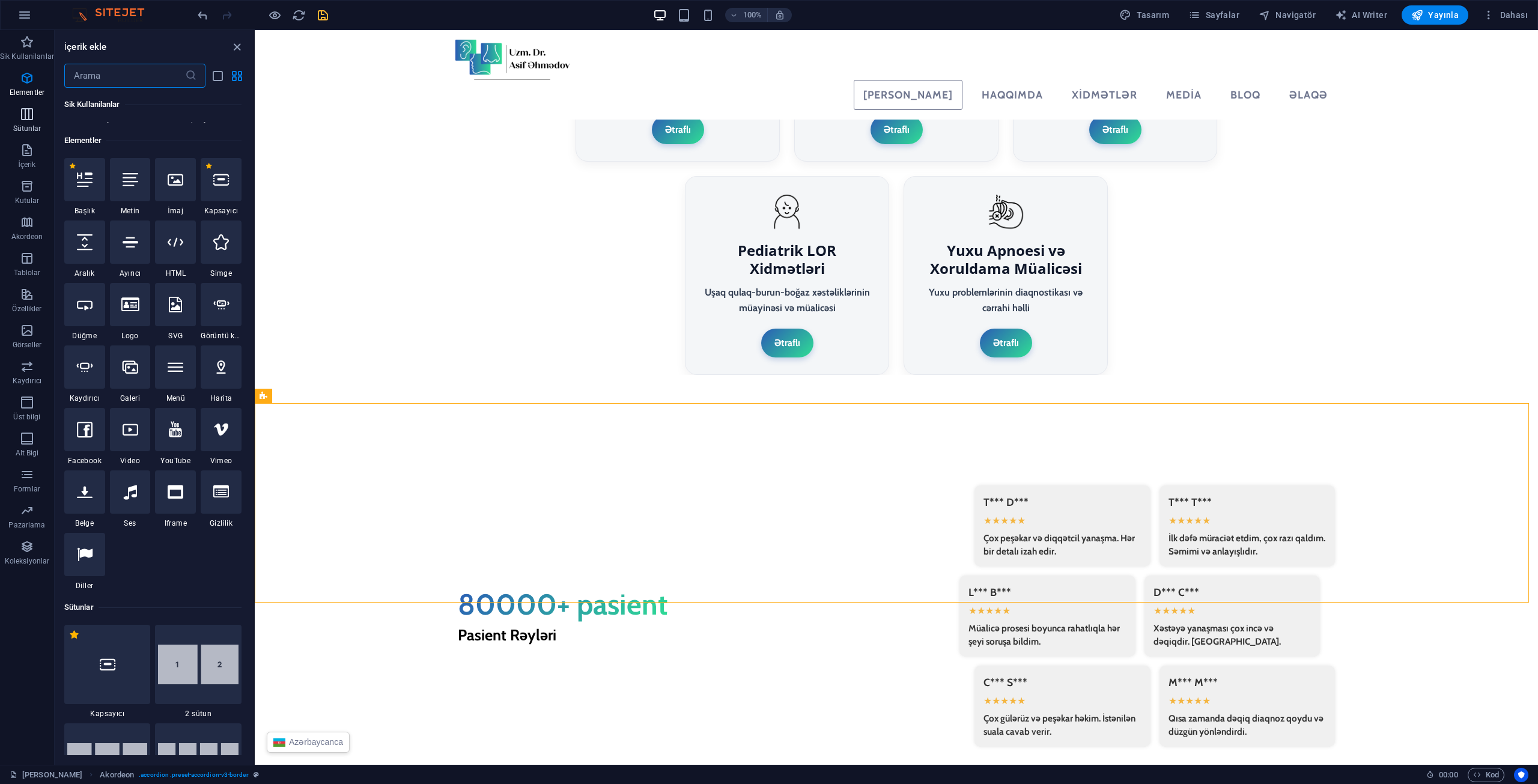
scroll to position [128, 0]
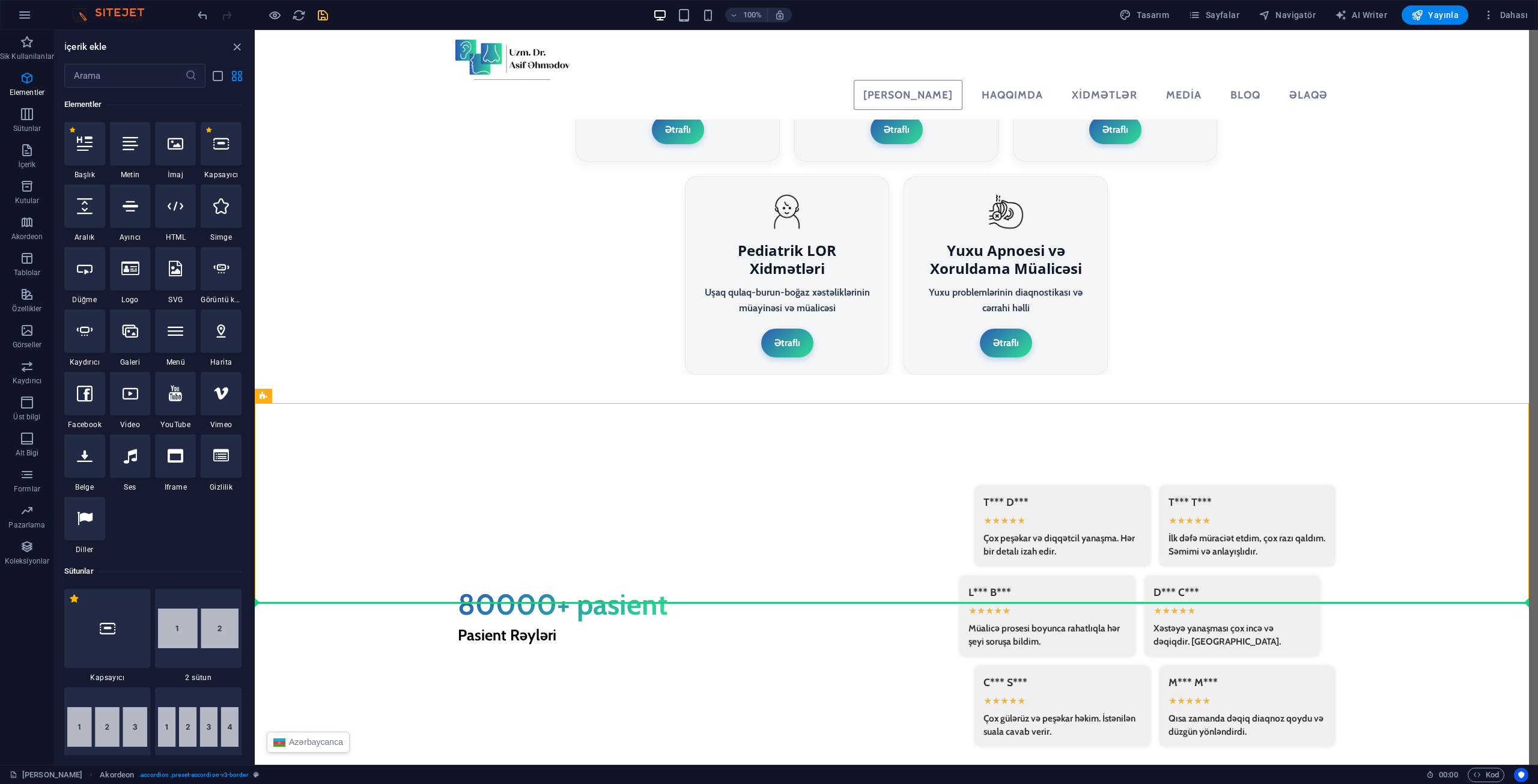
select select "px"
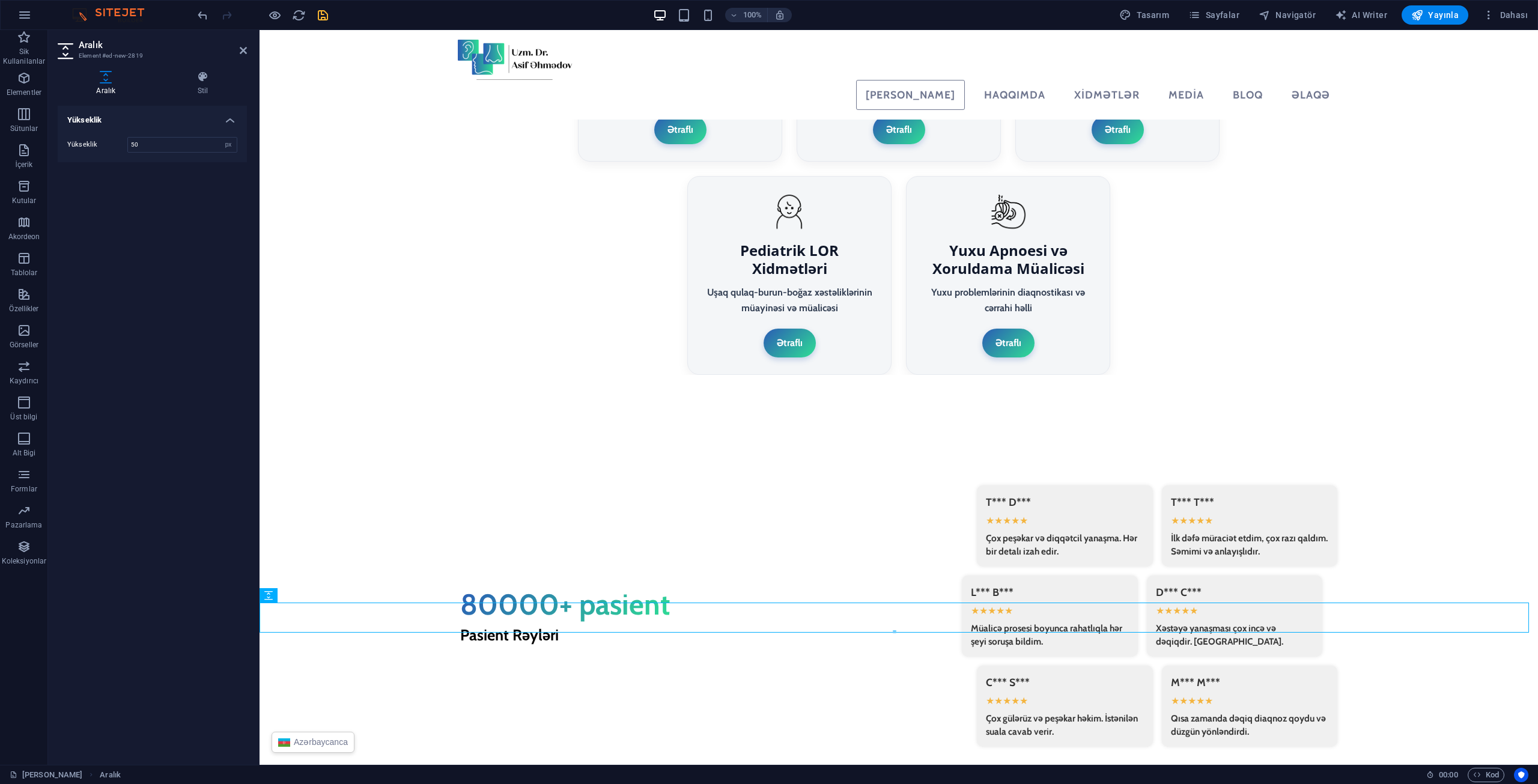
click at [322, 23] on div at bounding box center [263, 15] width 135 height 19
click at [324, 20] on icon "save" at bounding box center [323, 16] width 14 height 14
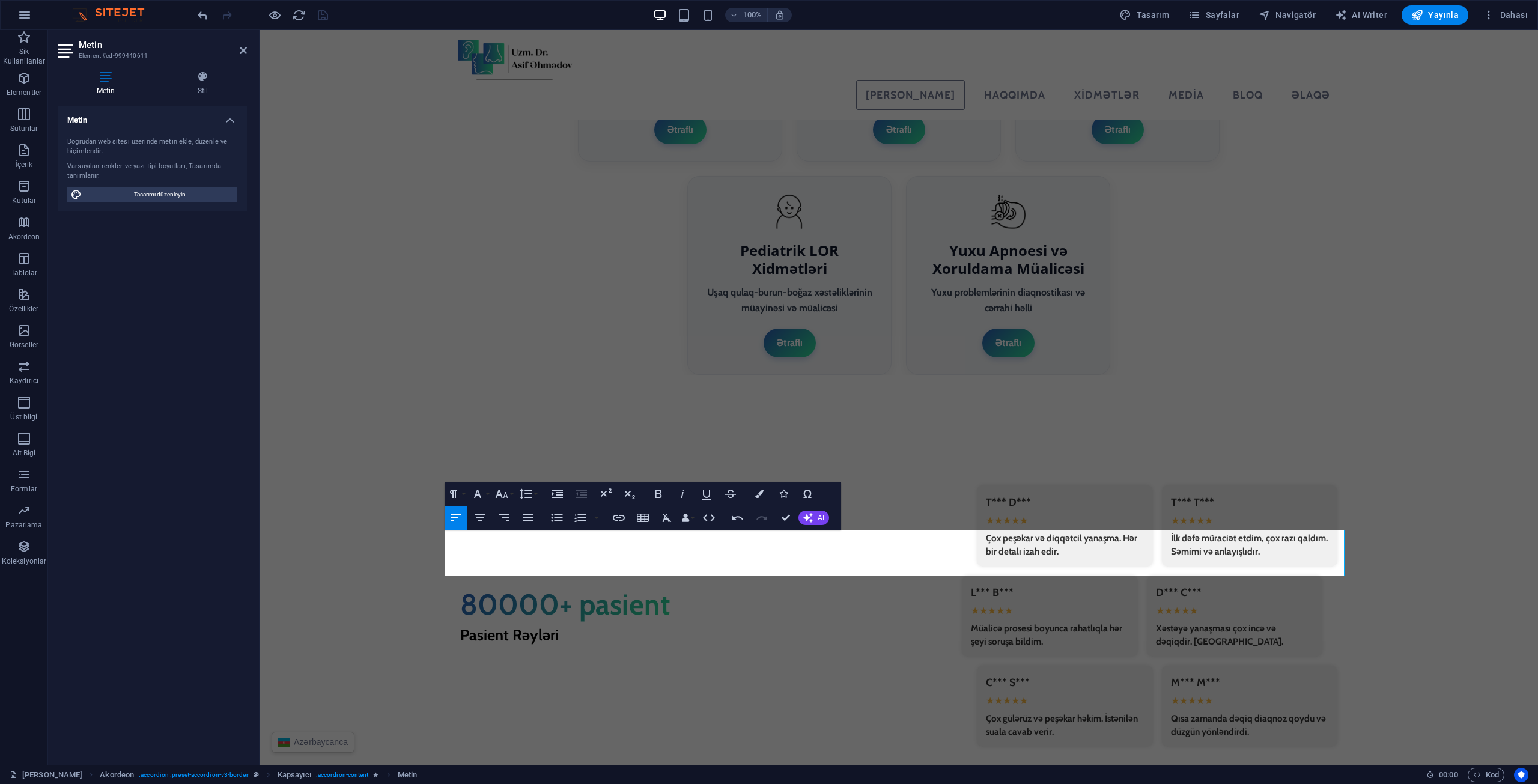
click at [361, 8] on div "100% Tasarım Sayfalar Navigatör AI Writer Yayınla Dahası" at bounding box center [864, 15] width 1338 height 19
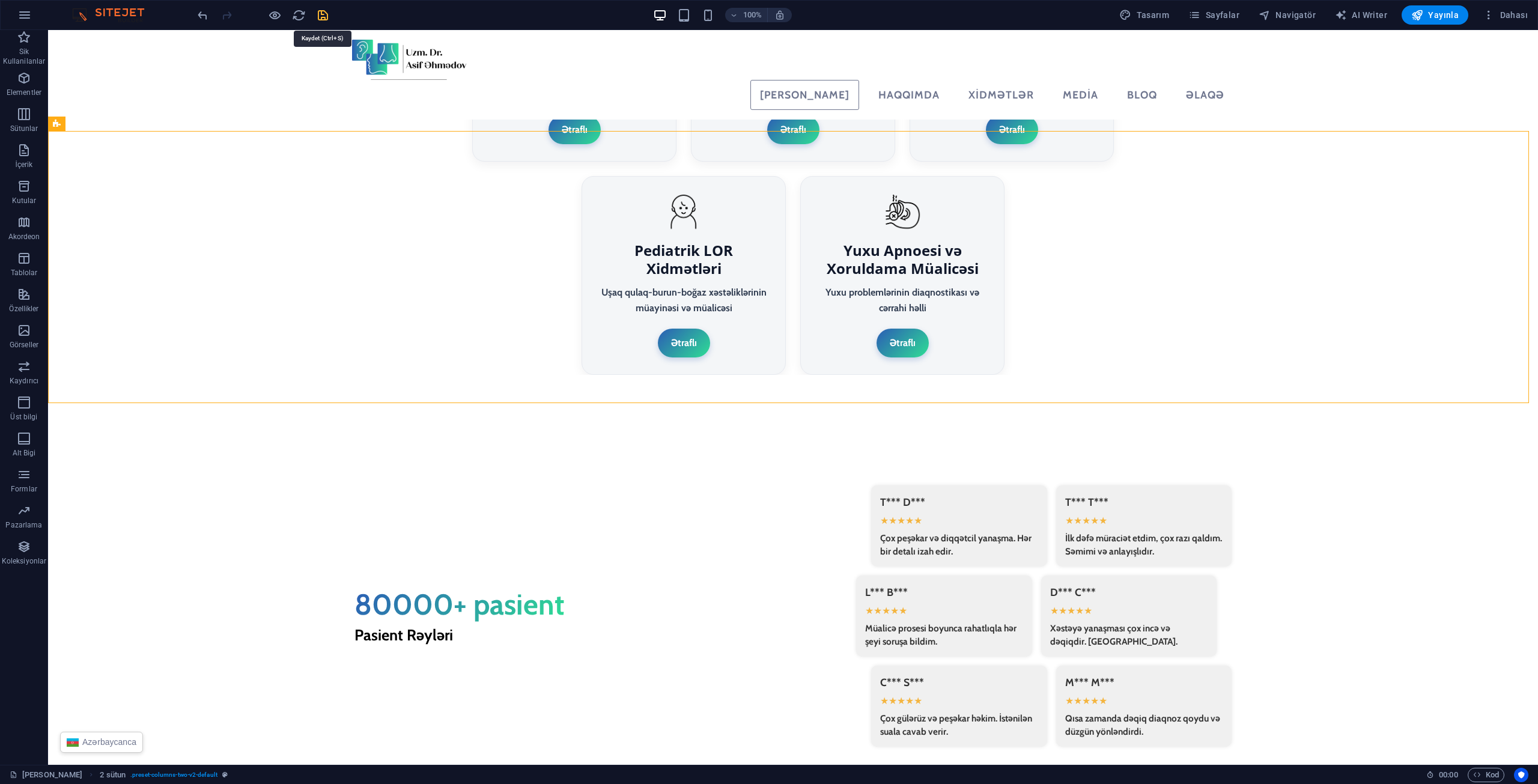
click at [328, 16] on icon "save" at bounding box center [323, 16] width 14 height 14
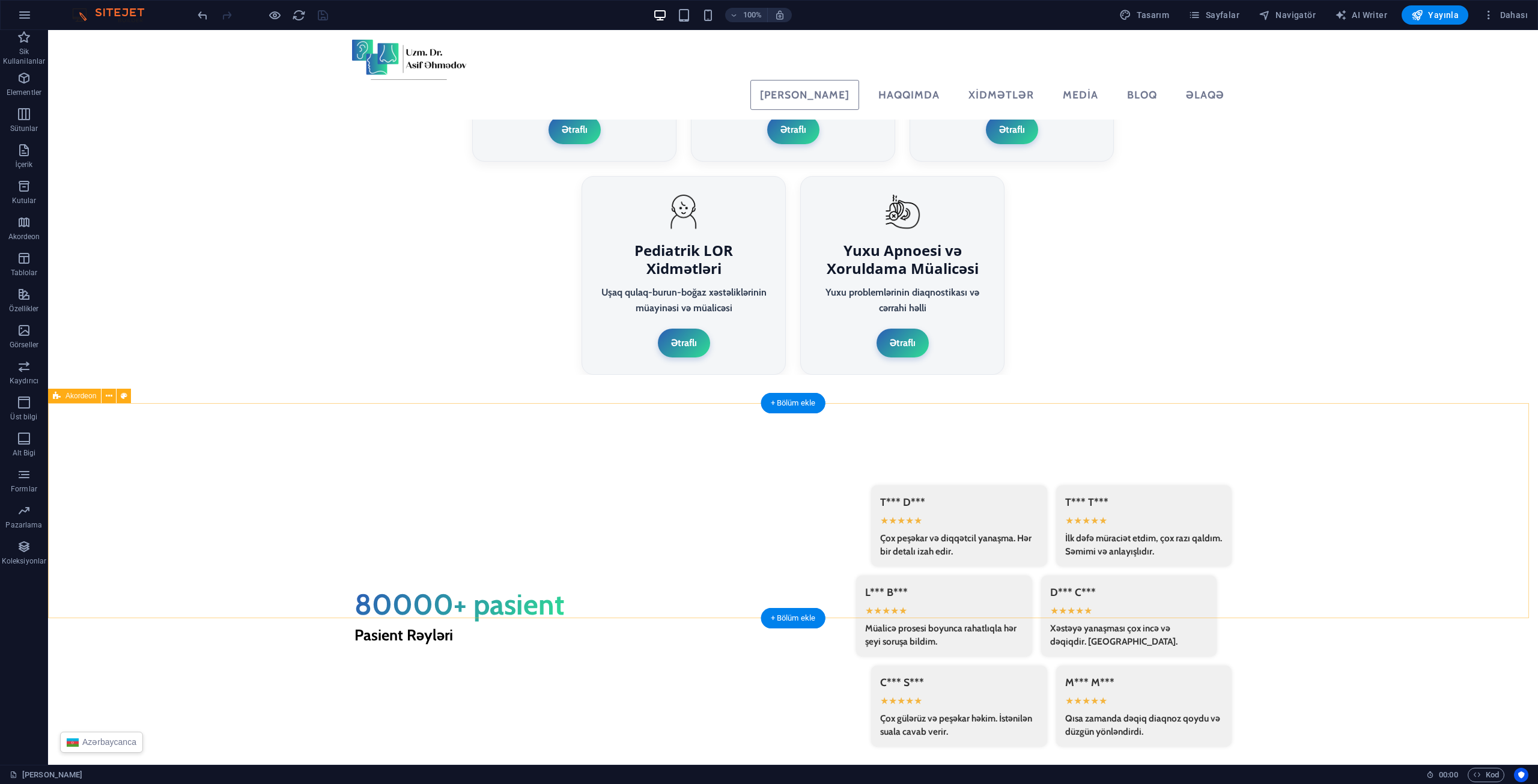
select select "rem"
select select "px"
select select "rem"
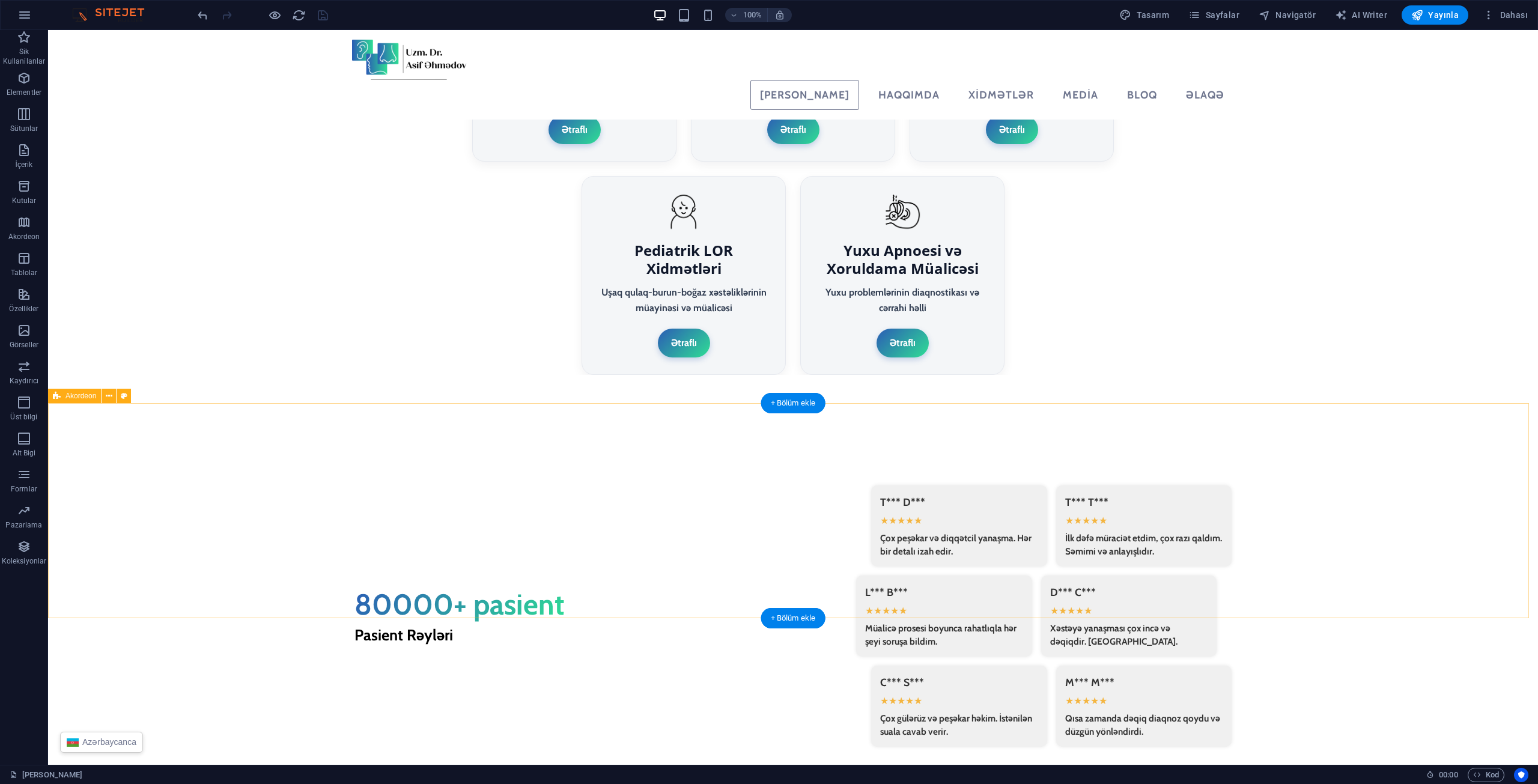
select select "rem"
select select "px"
select select "preset-accordion-v3-border"
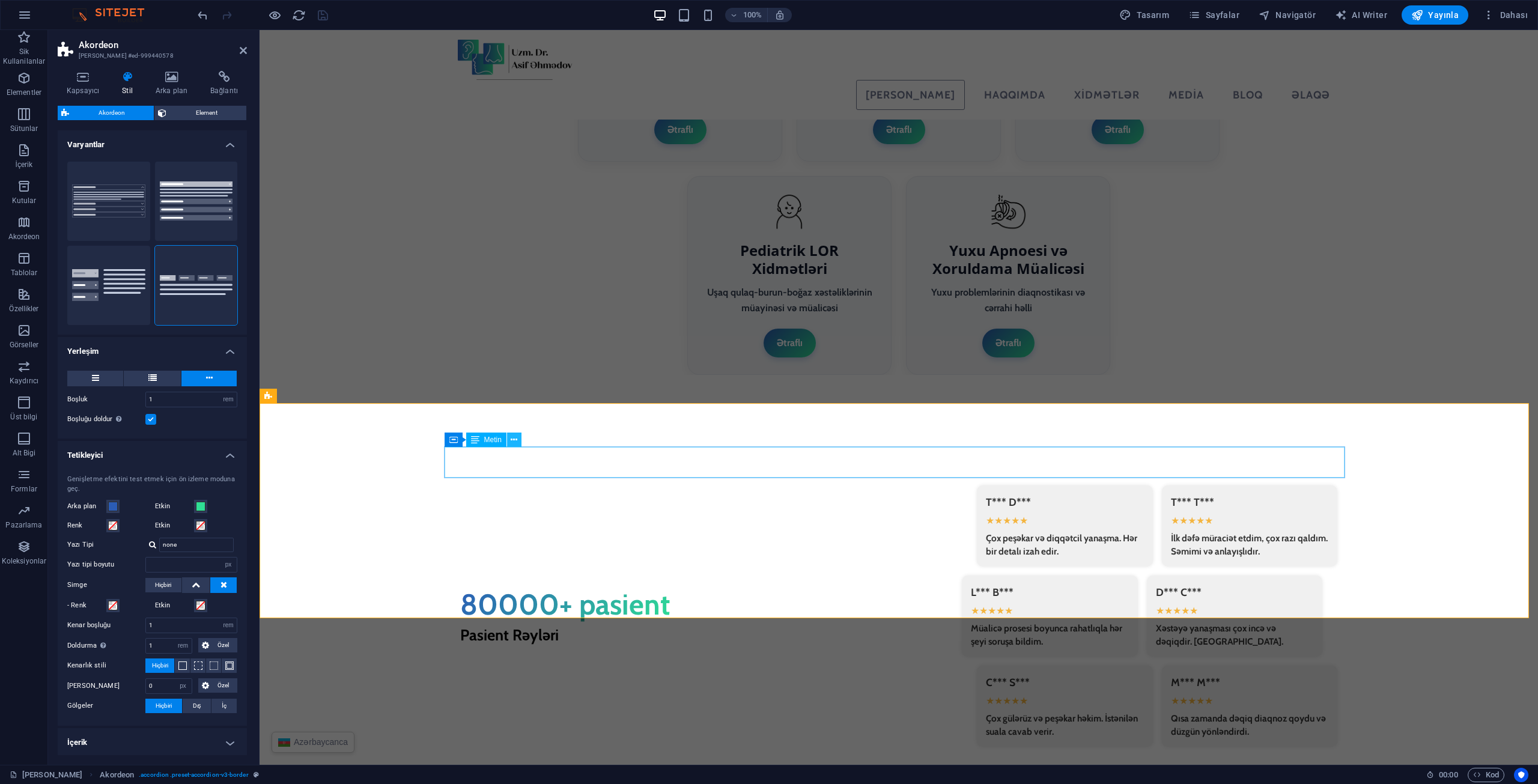
click at [519, 438] on button at bounding box center [514, 440] width 14 height 14
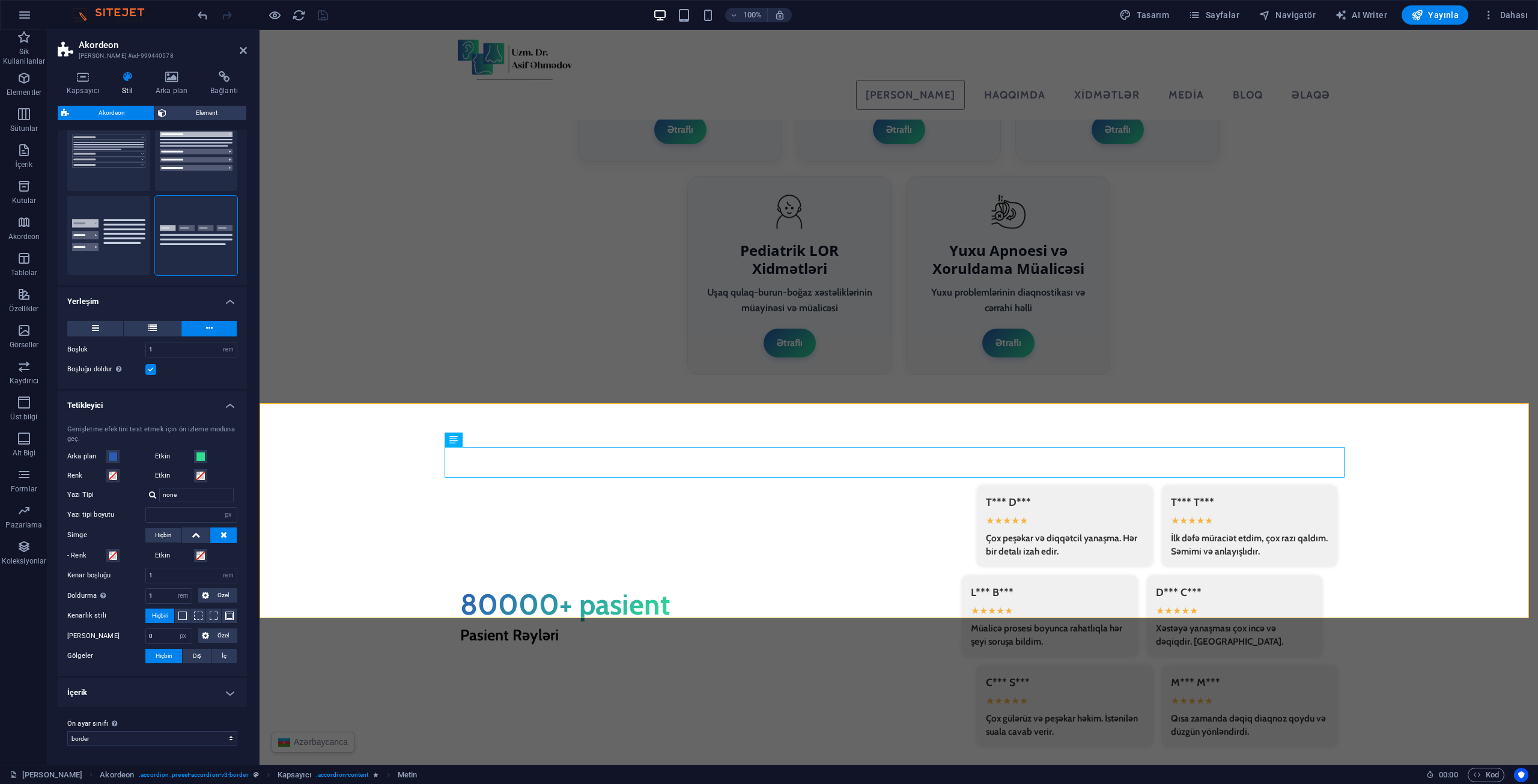
click at [153, 696] on h4 "İçerik" at bounding box center [152, 692] width 189 height 29
click at [157, 691] on h4 "İçerik" at bounding box center [152, 688] width 189 height 22
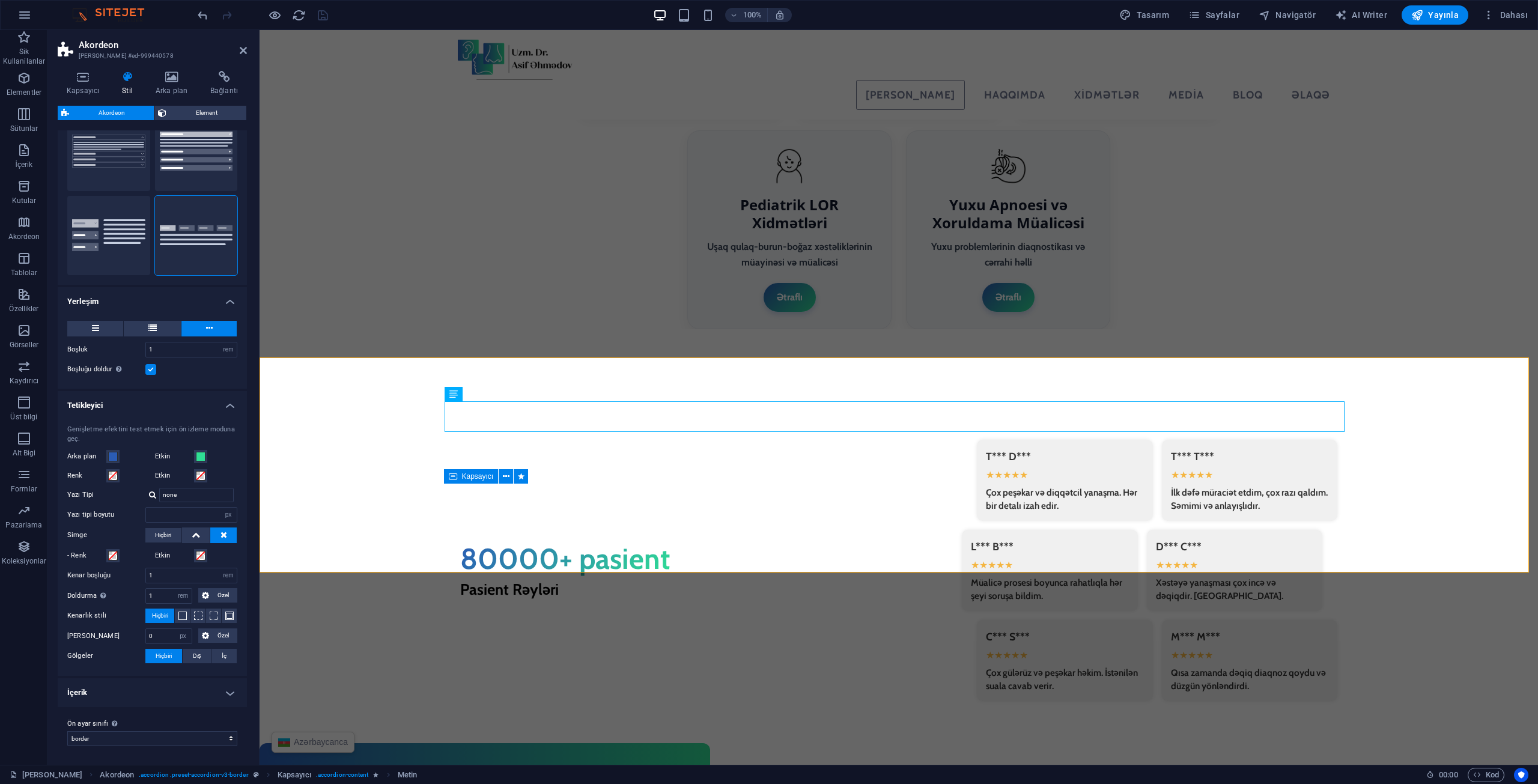
scroll to position [0, 0]
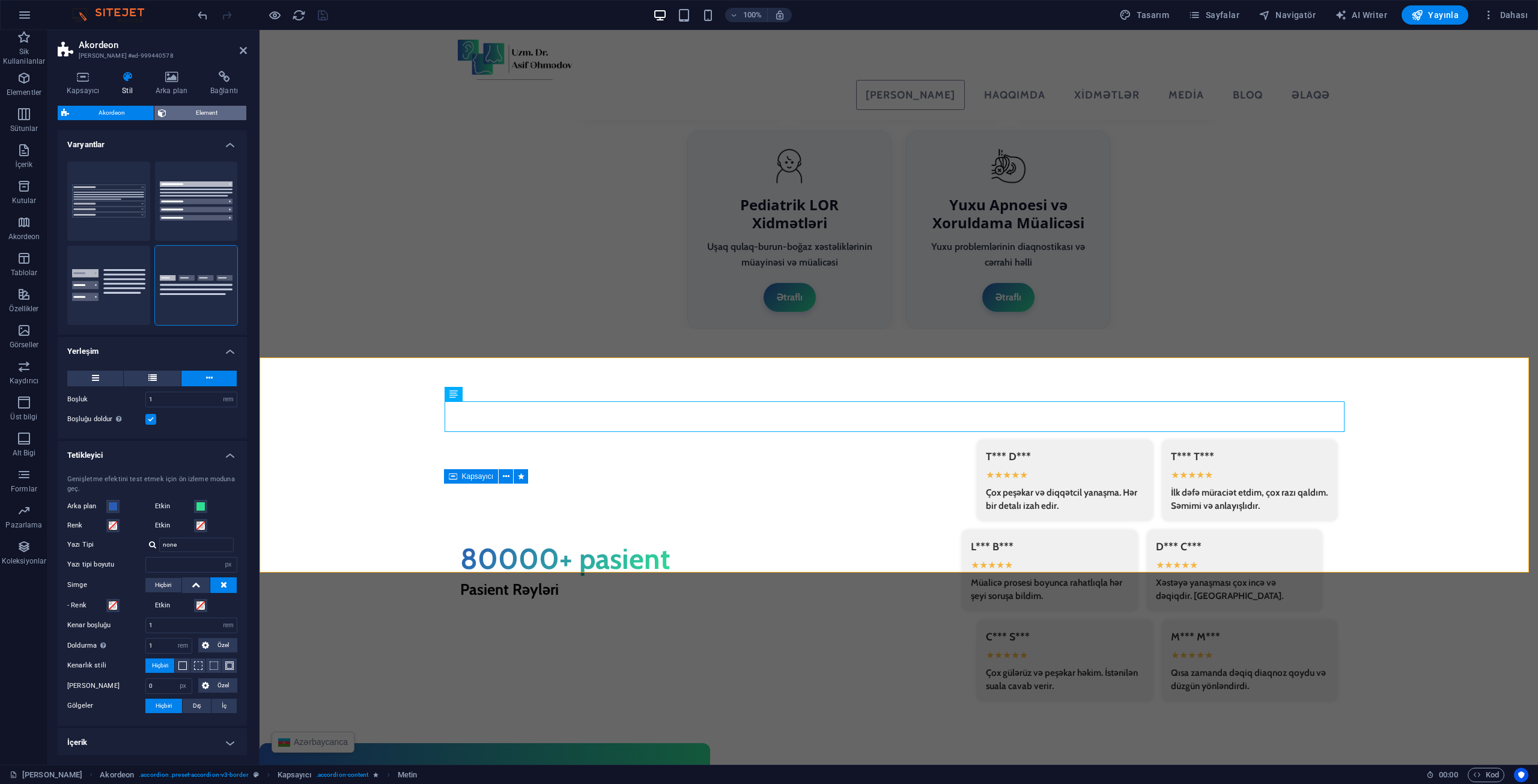
click at [201, 113] on span "Element" at bounding box center [206, 113] width 73 height 14
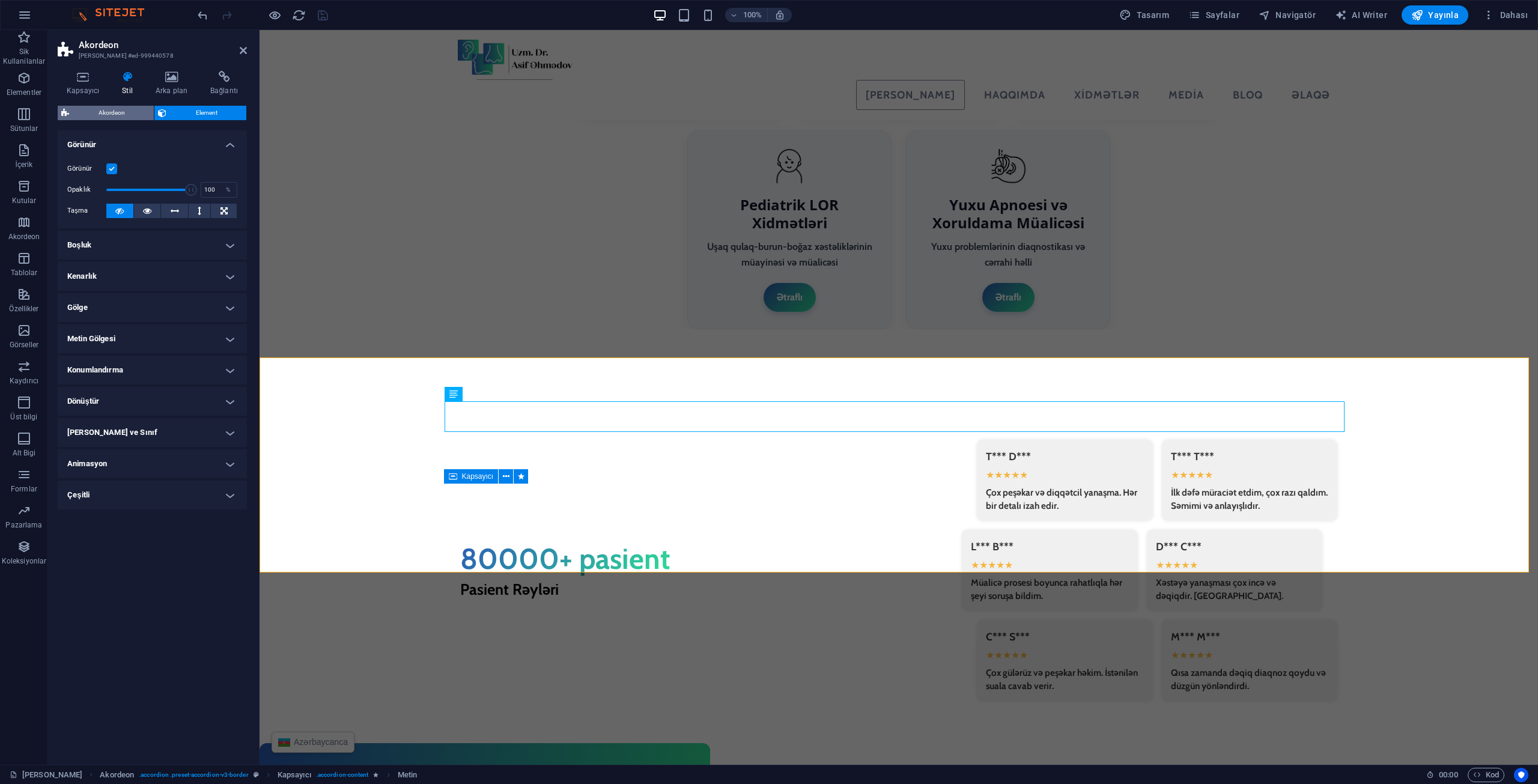
click at [125, 115] on span "Akordeon" at bounding box center [111, 113] width 77 height 14
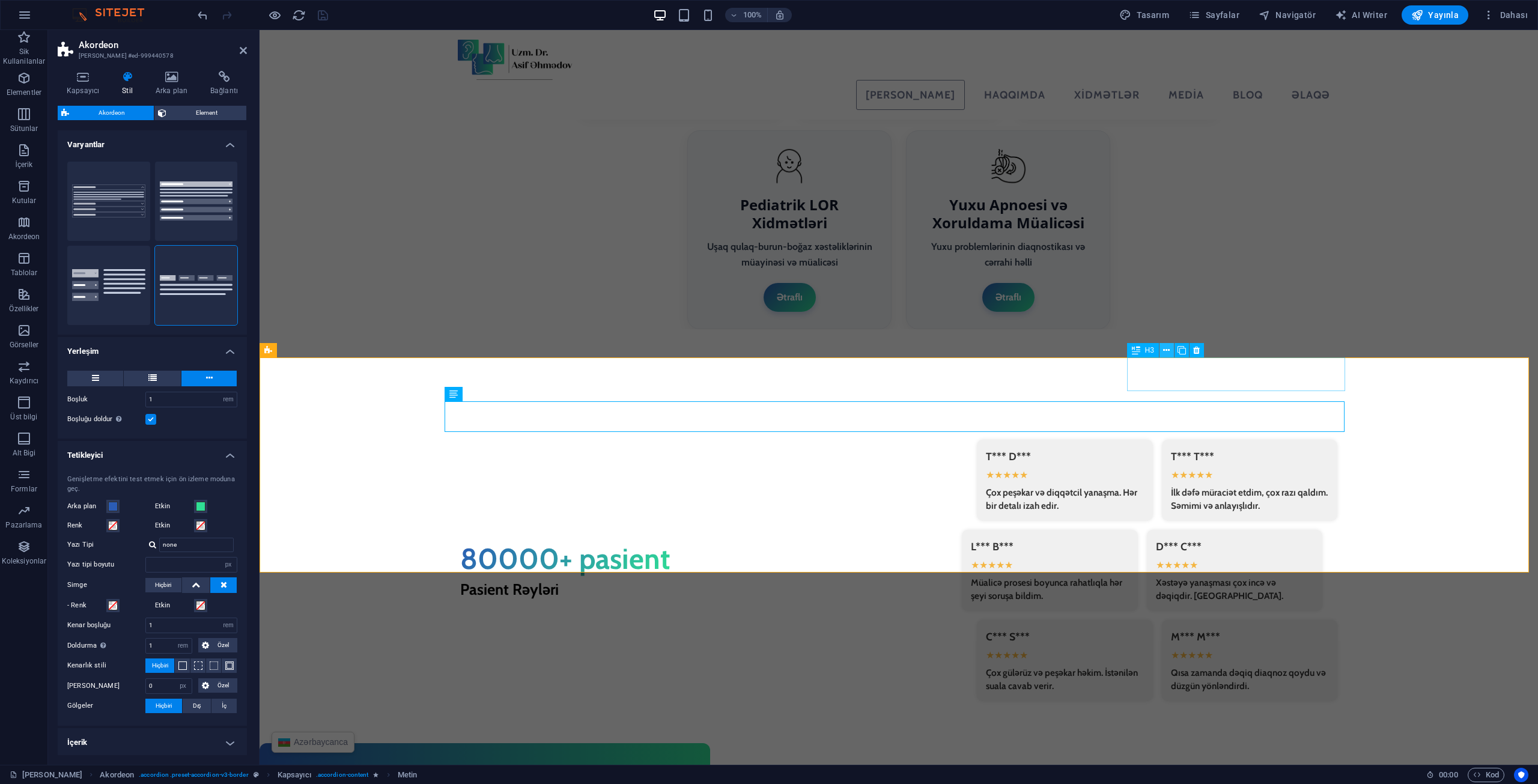
click at [1167, 349] on icon at bounding box center [1166, 351] width 6 height 13
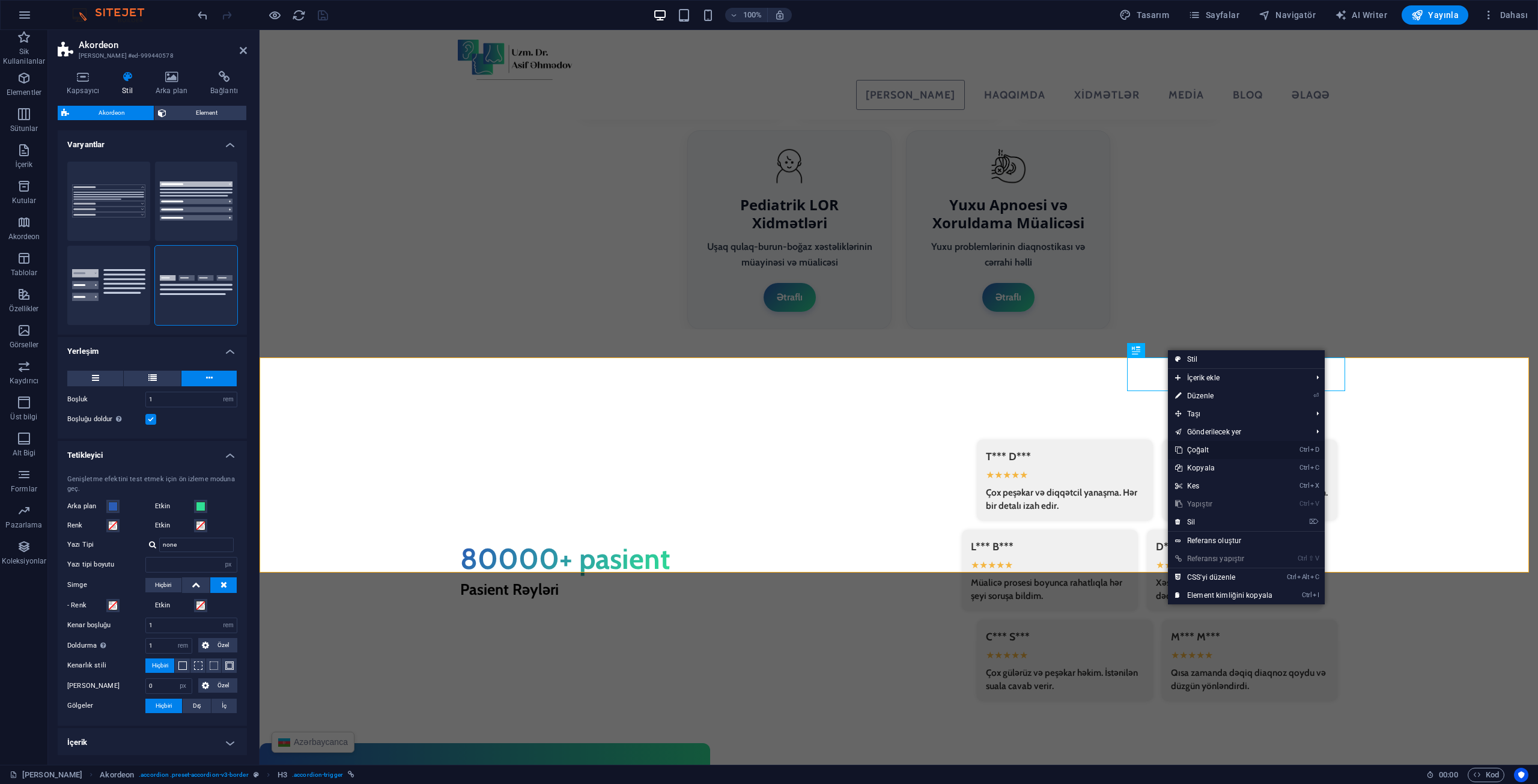
click at [1214, 447] on link "Ctrl D Çoğalt" at bounding box center [1224, 449] width 112 height 18
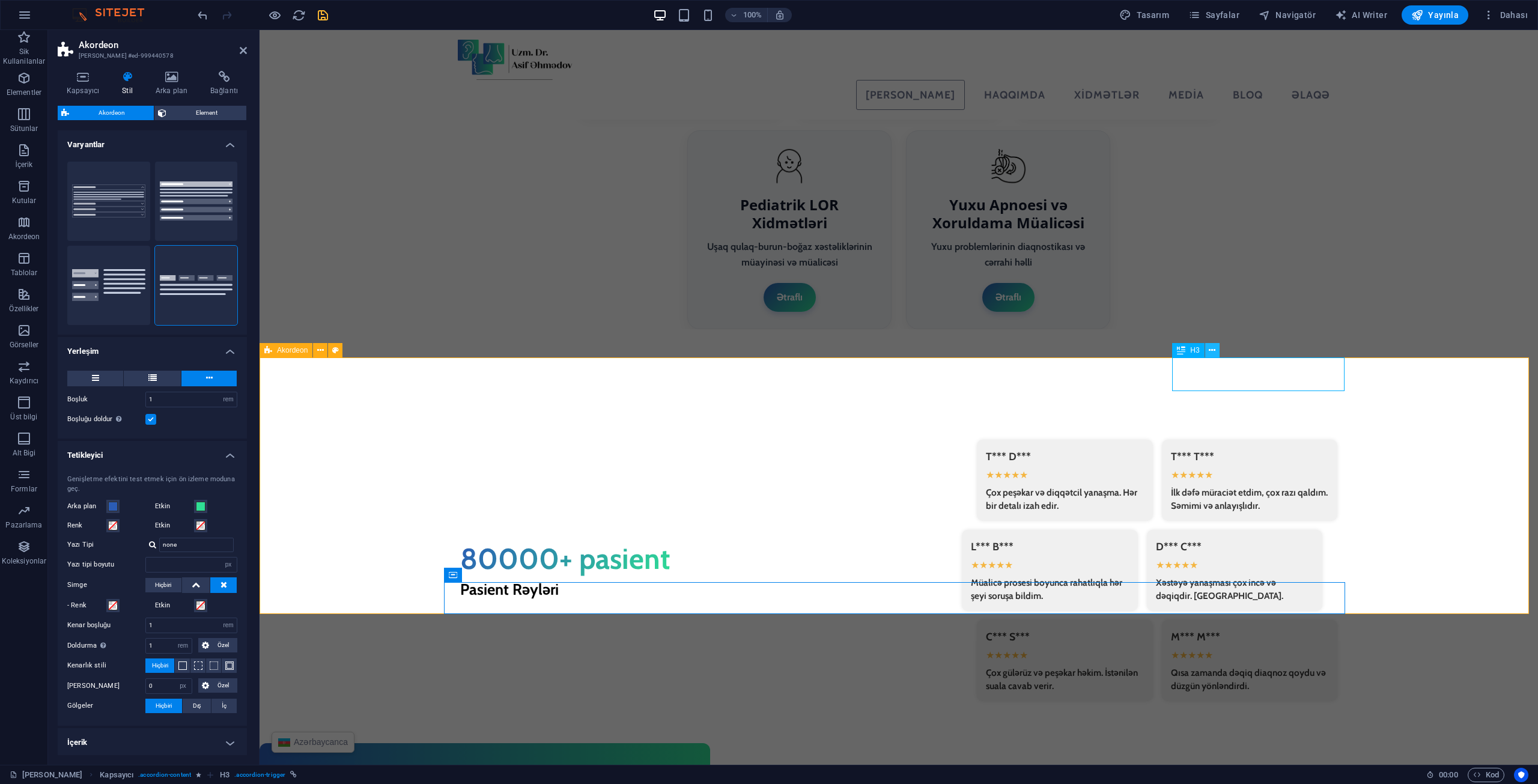
click at [1215, 346] on icon at bounding box center [1211, 351] width 6 height 13
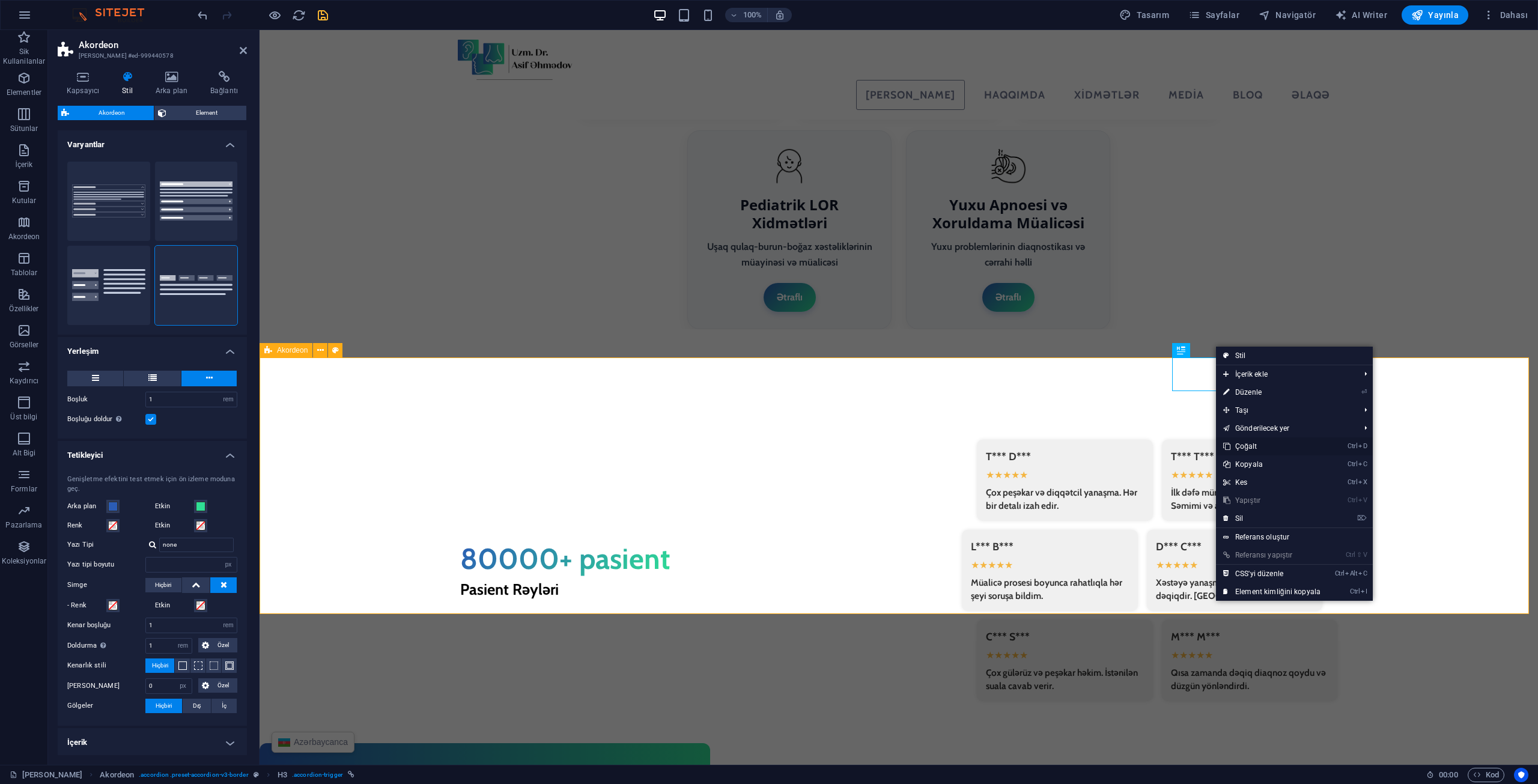
click at [1253, 448] on link "Ctrl D Çoğalt" at bounding box center [1272, 445] width 112 height 18
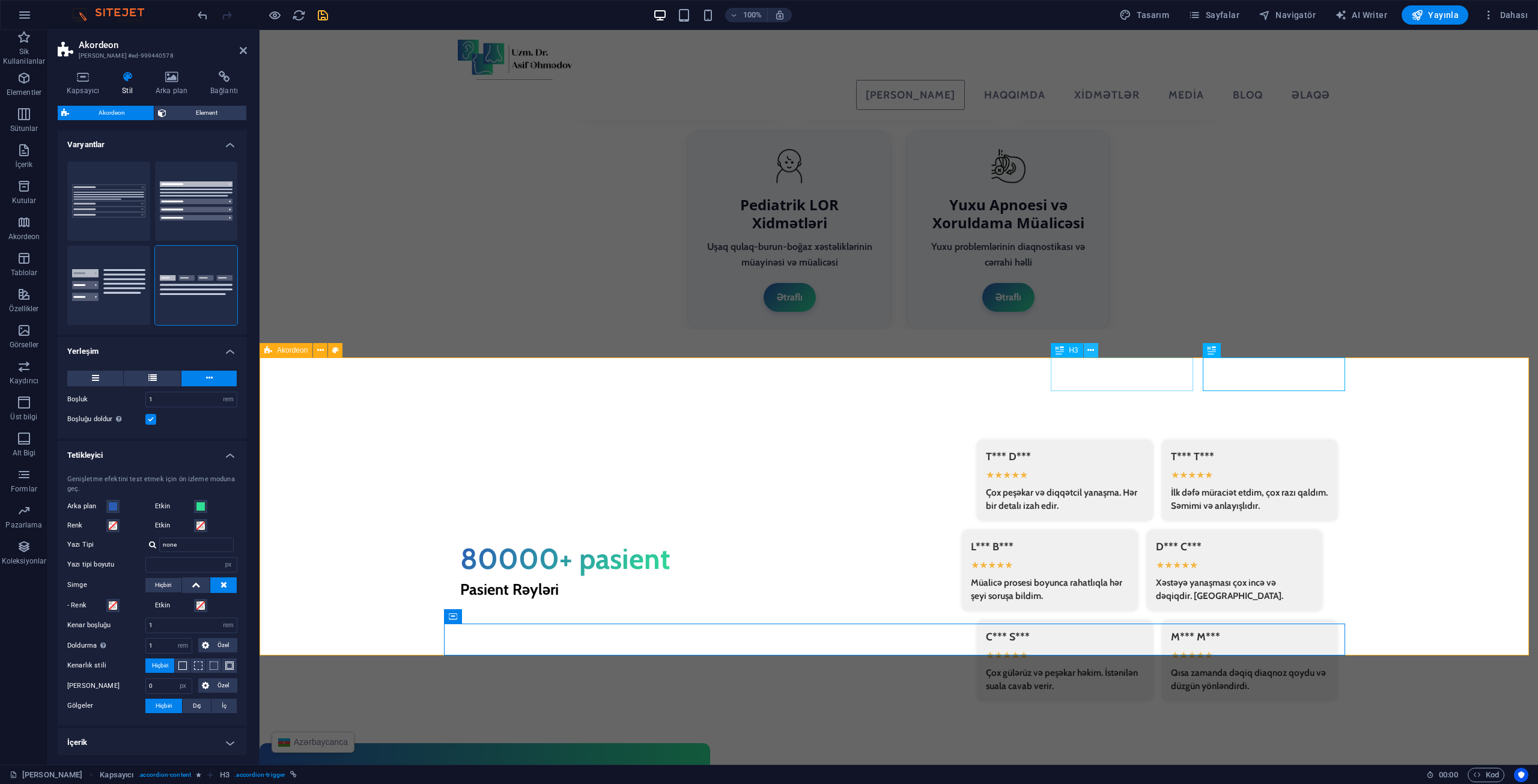
click at [1088, 352] on icon at bounding box center [1090, 351] width 6 height 13
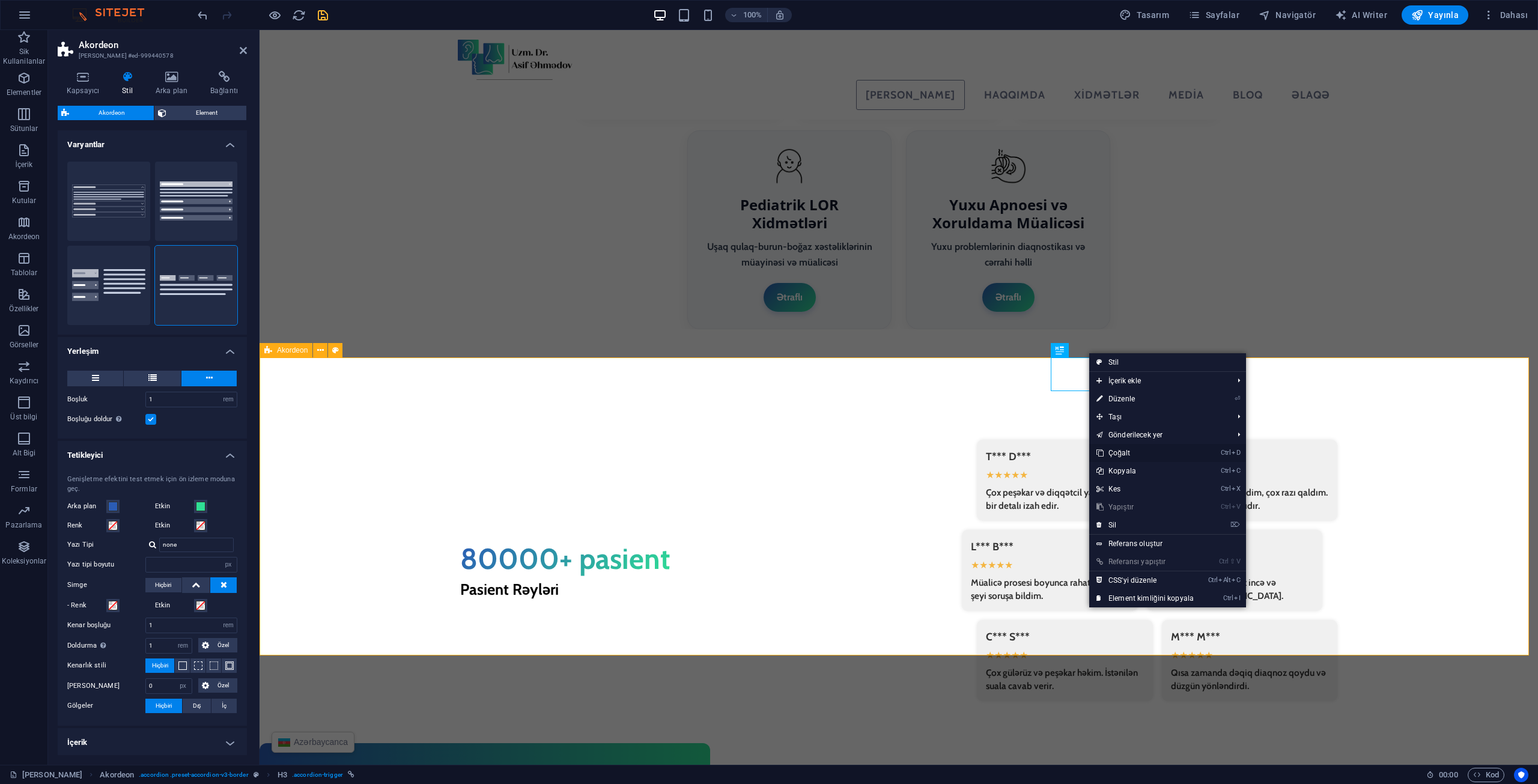
click at [1119, 453] on link "Ctrl D Çoğalt" at bounding box center [1146, 453] width 112 height 18
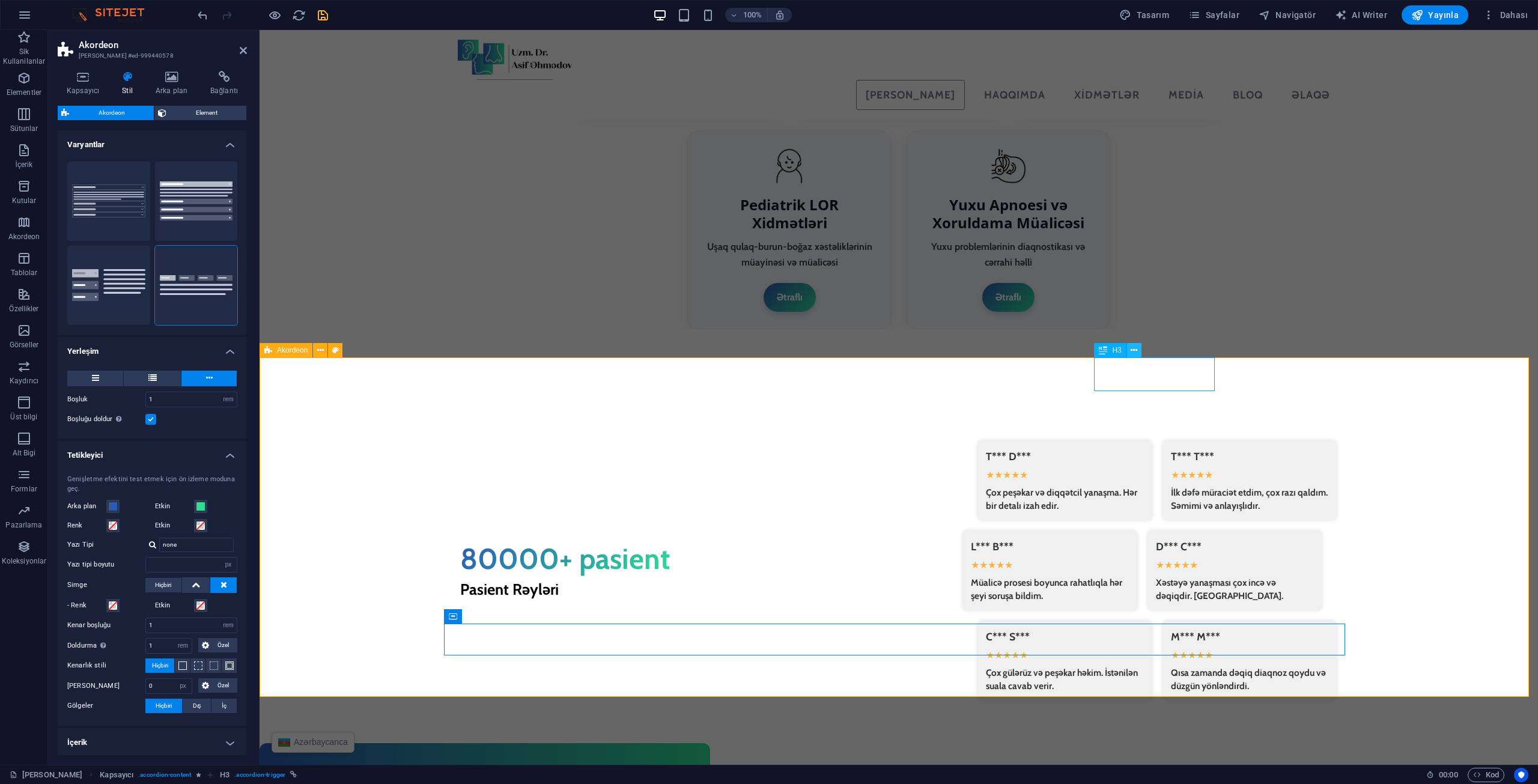
click at [1136, 351] on icon at bounding box center [1133, 351] width 6 height 13
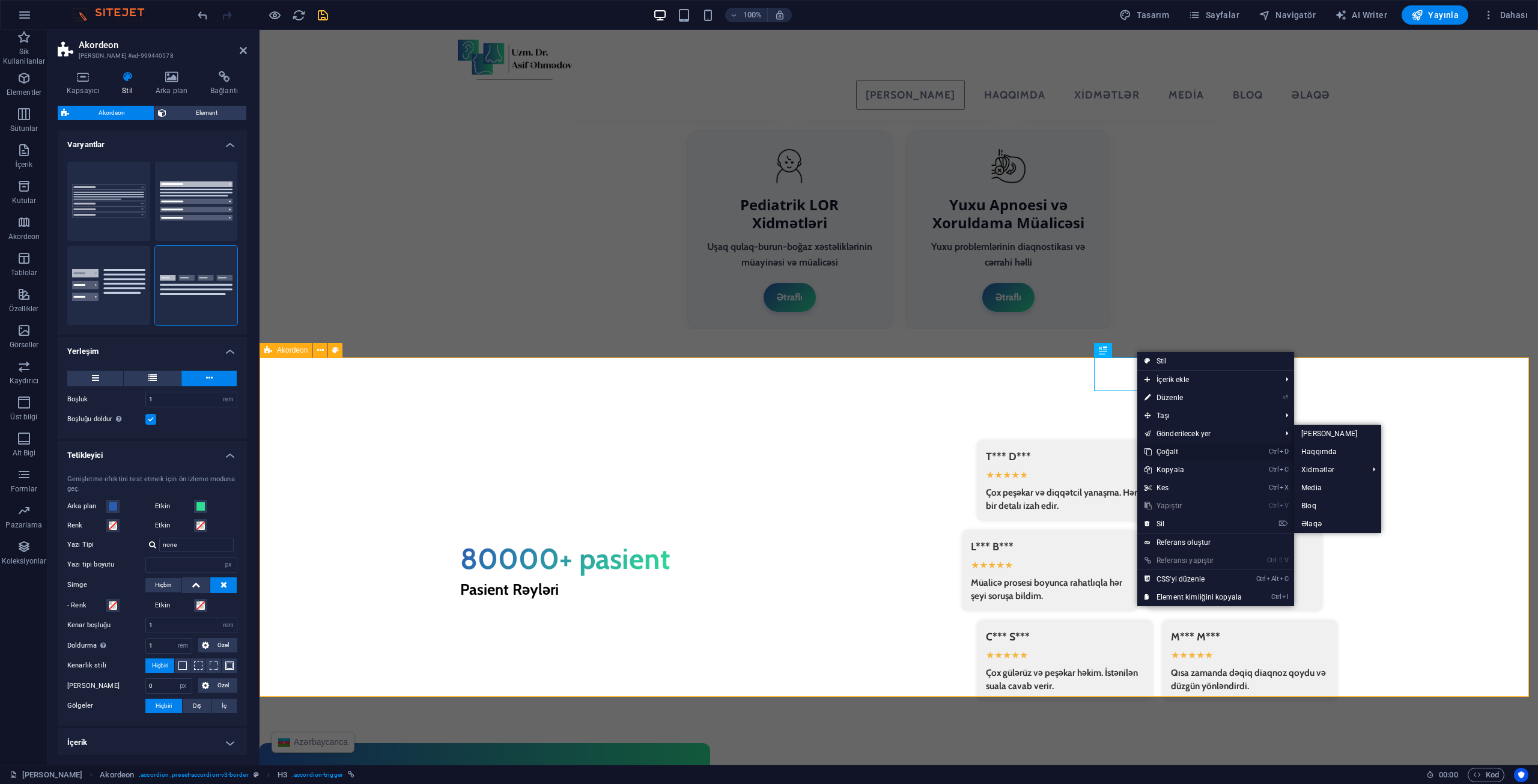
click at [1177, 450] on link "Ctrl D Çoğalt" at bounding box center [1193, 451] width 112 height 18
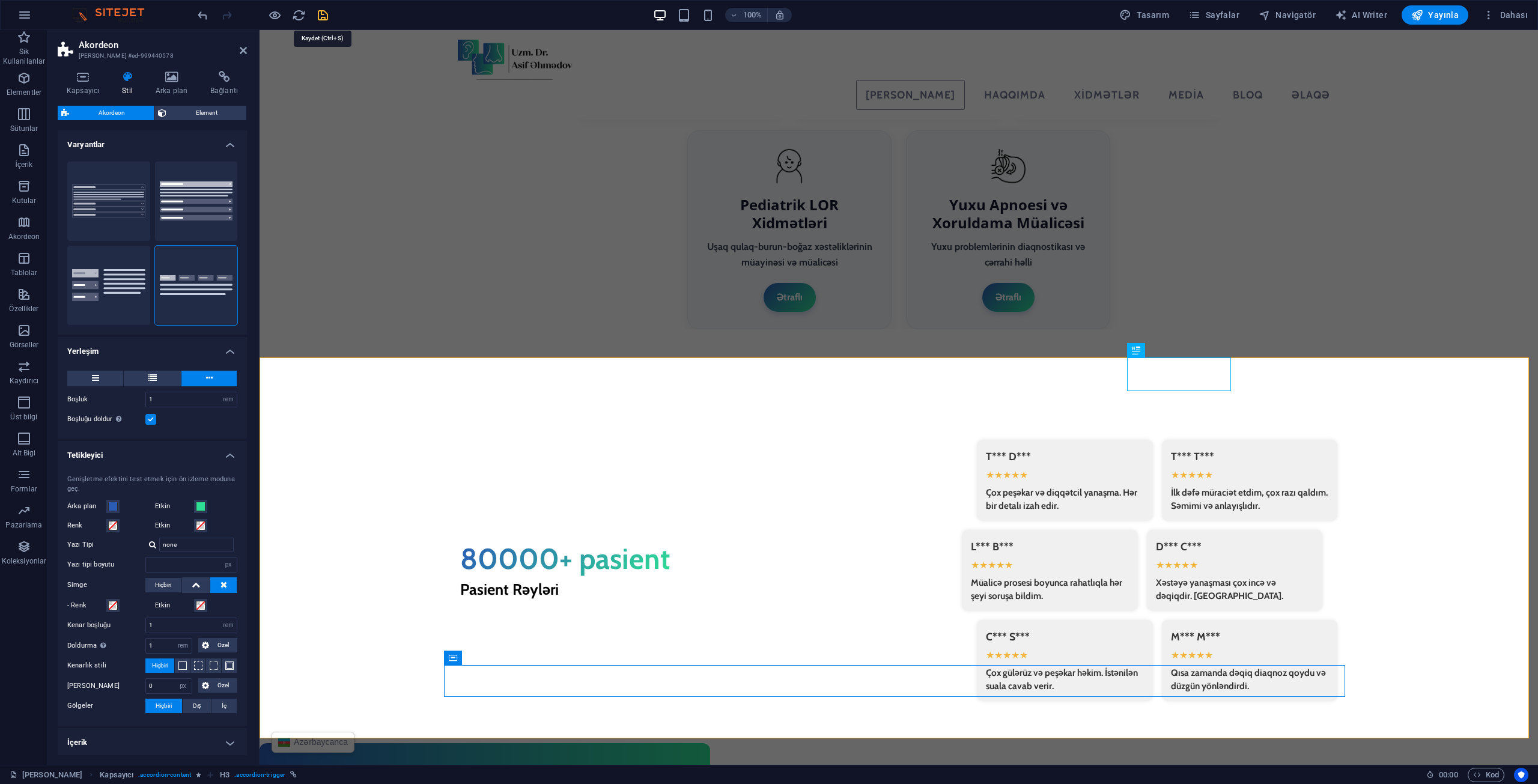
click at [323, 18] on icon "save" at bounding box center [323, 16] width 14 height 14
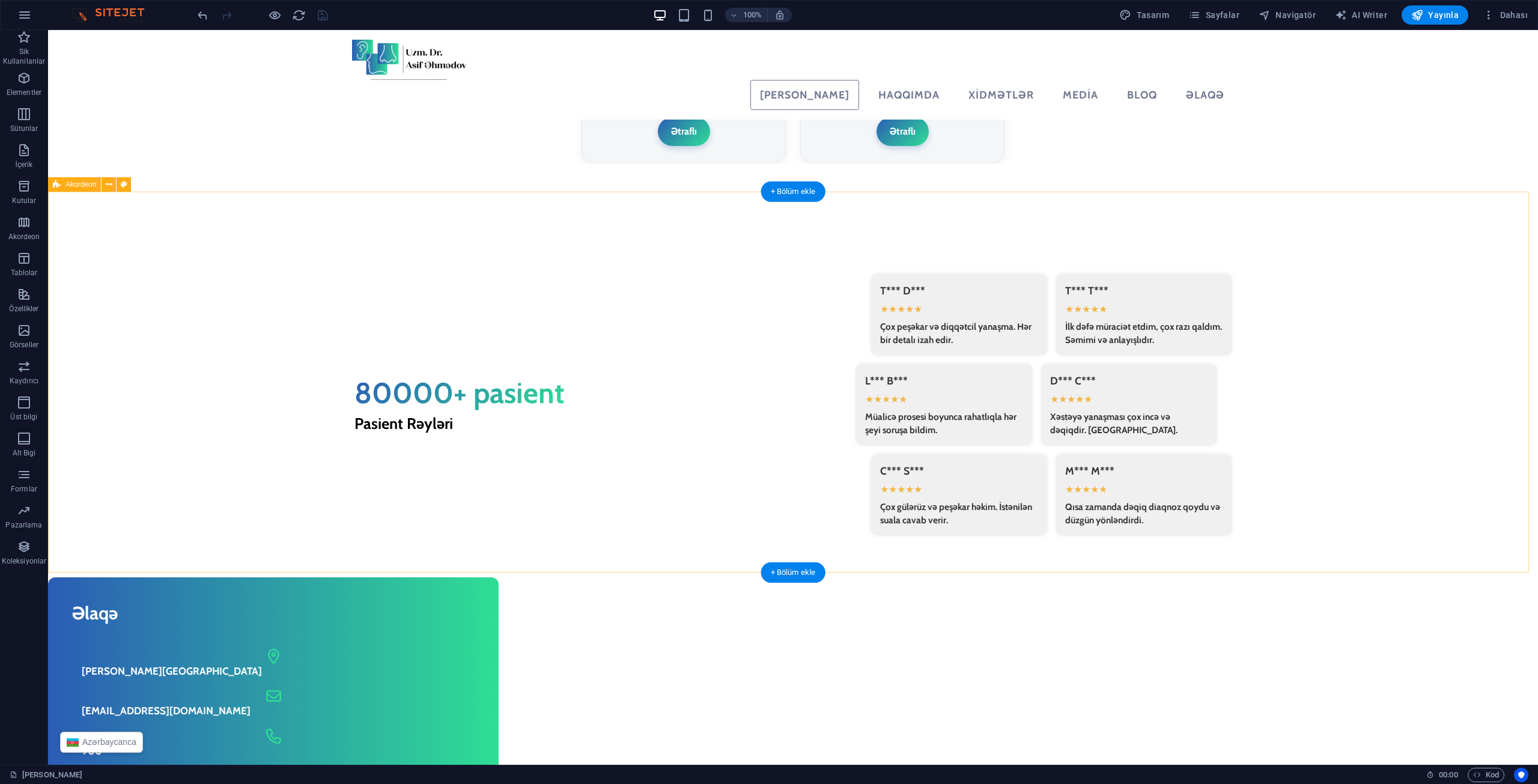
scroll to position [2514, 0]
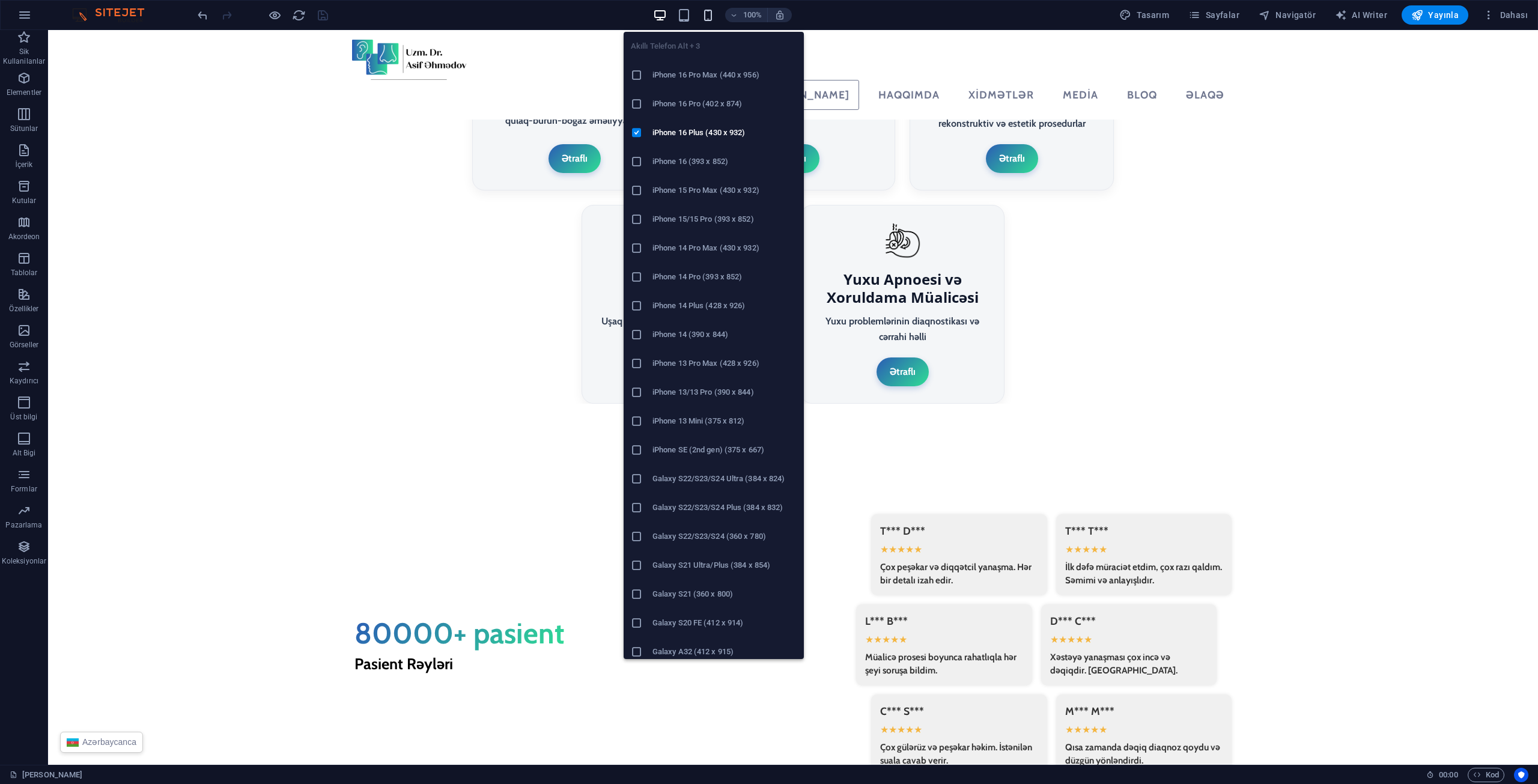
click at [713, 17] on icon "button" at bounding box center [708, 16] width 14 height 14
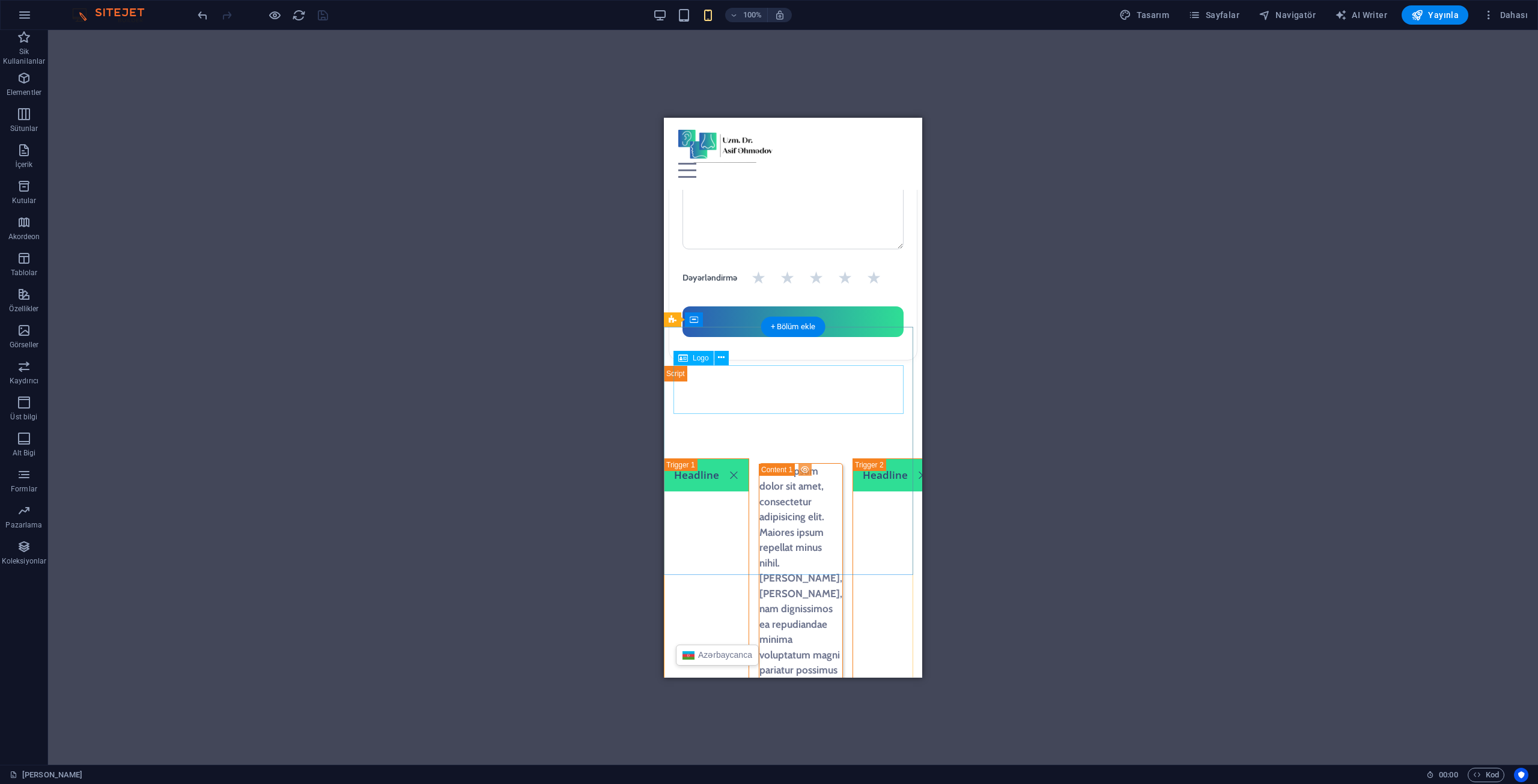
scroll to position [5303, 0]
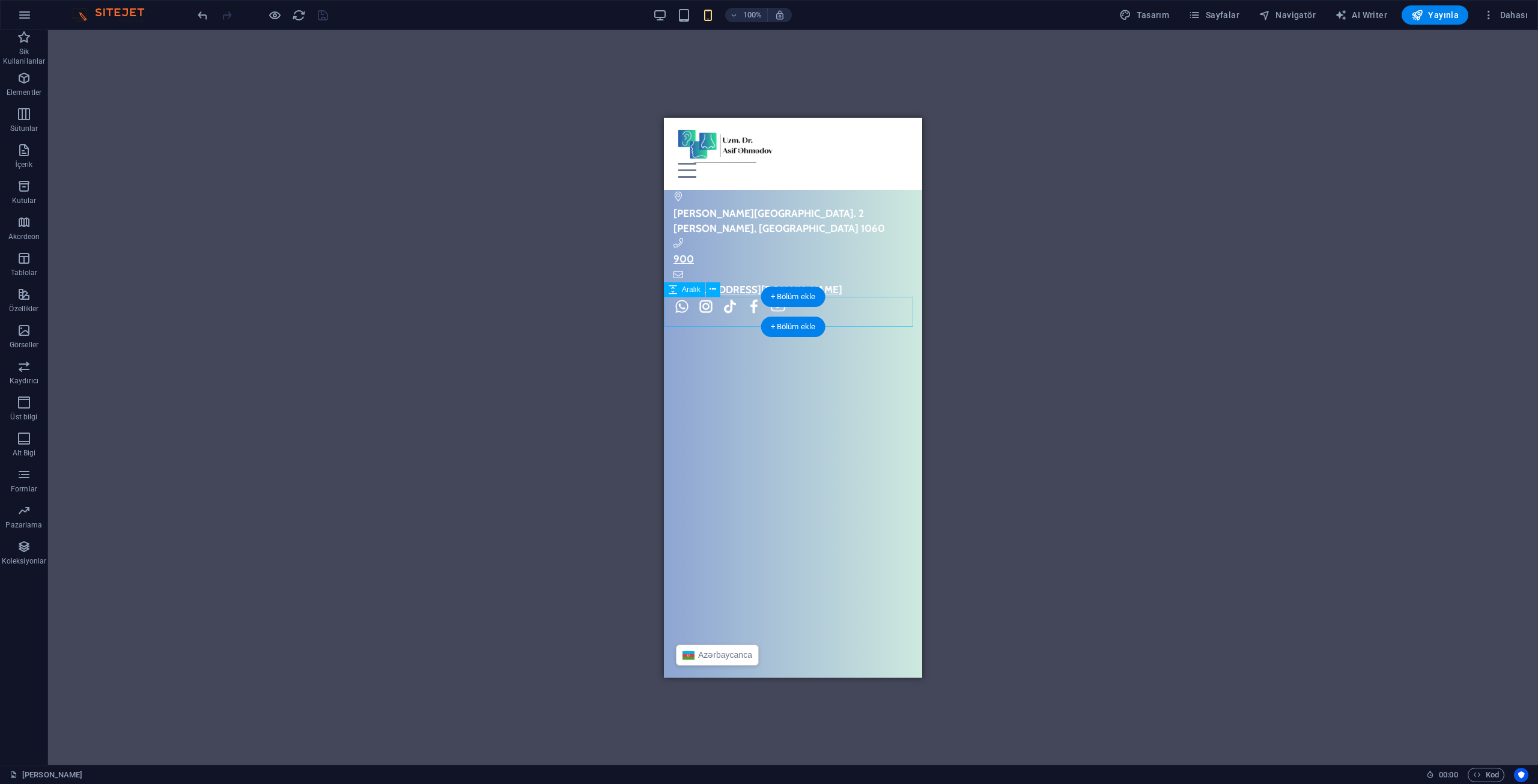
click at [716, 58] on div at bounding box center [793, 43] width 259 height 30
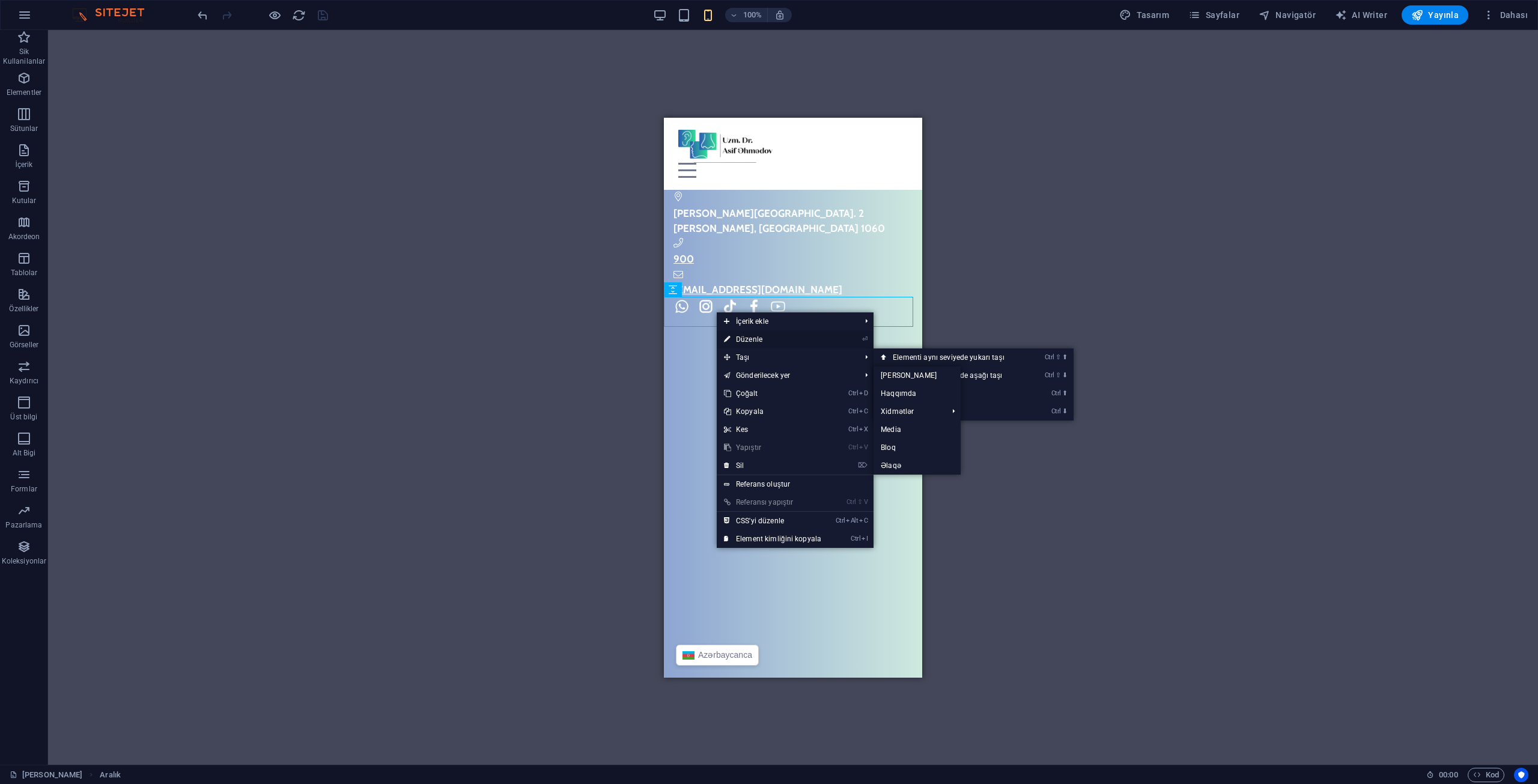
click at [744, 338] on link "⏎ Düzenle" at bounding box center [773, 339] width 112 height 18
select select "px"
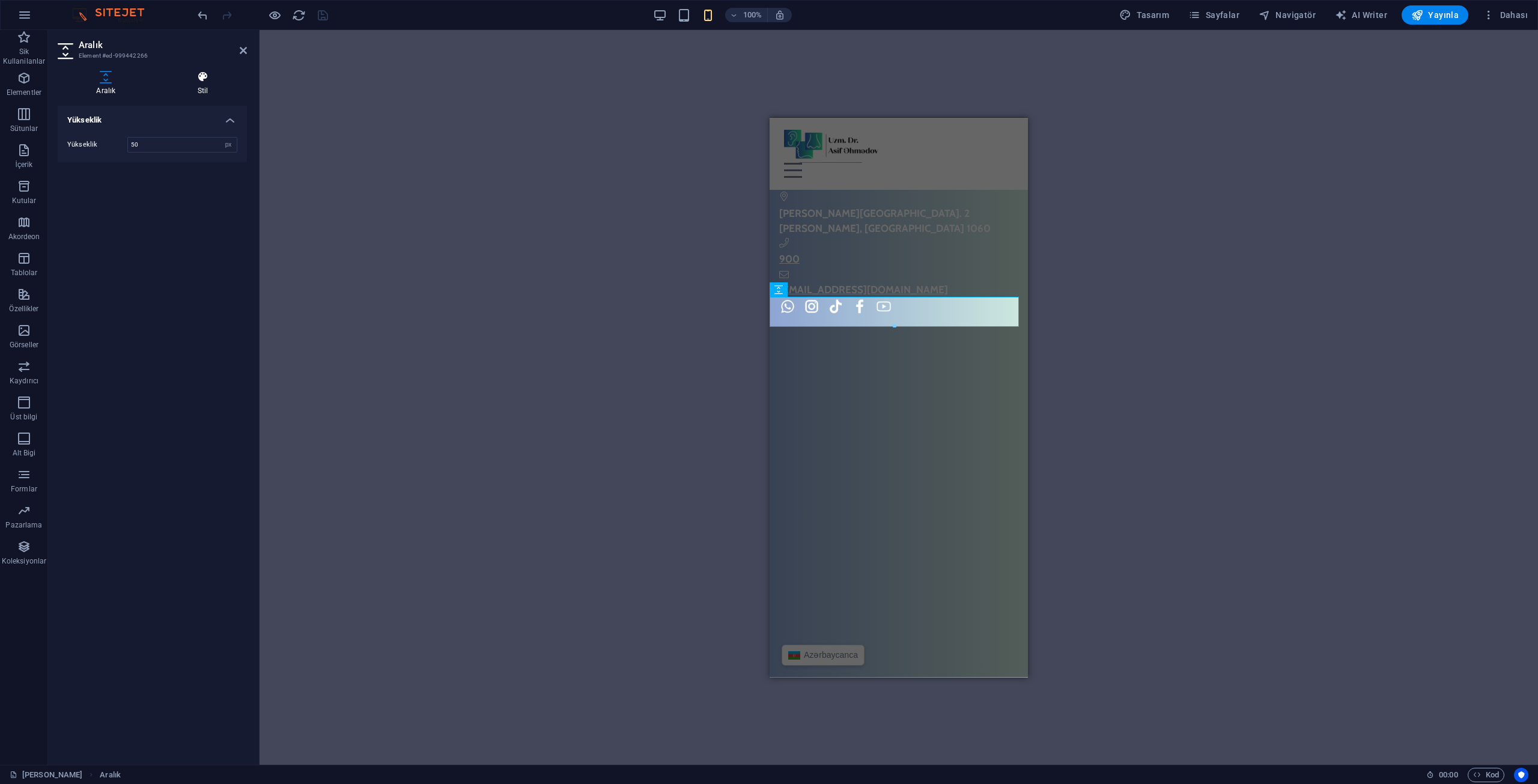
click at [198, 81] on icon at bounding box center [203, 76] width 88 height 12
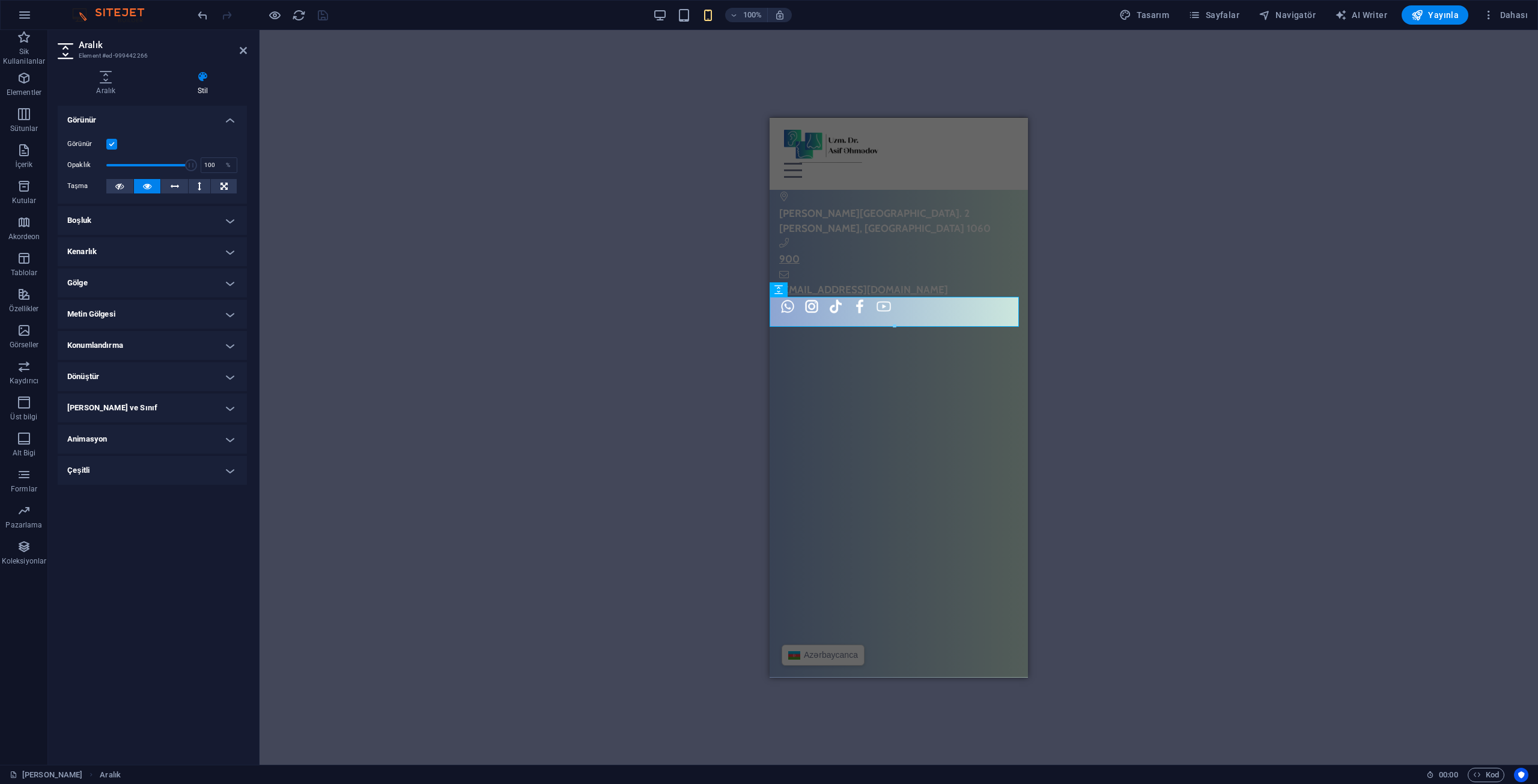
click at [115, 152] on div "Görünür Opaklık 100 % Taşma" at bounding box center [152, 166] width 189 height 76
click at [115, 144] on label at bounding box center [111, 144] width 11 height 11
click at [0, 0] on input "Görünür" at bounding box center [0, 0] width 0 height 0
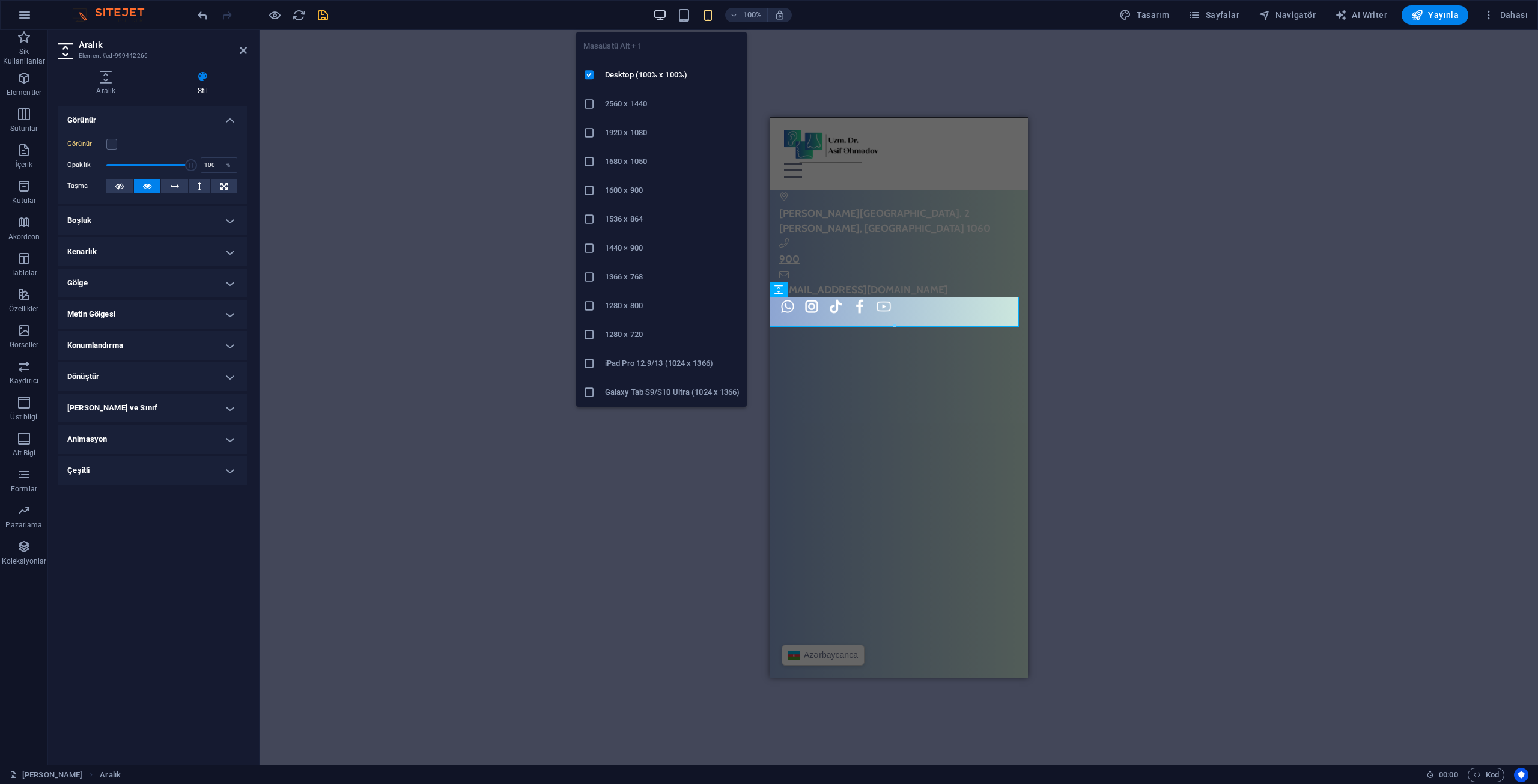
click at [667, 14] on icon "button" at bounding box center [660, 16] width 14 height 14
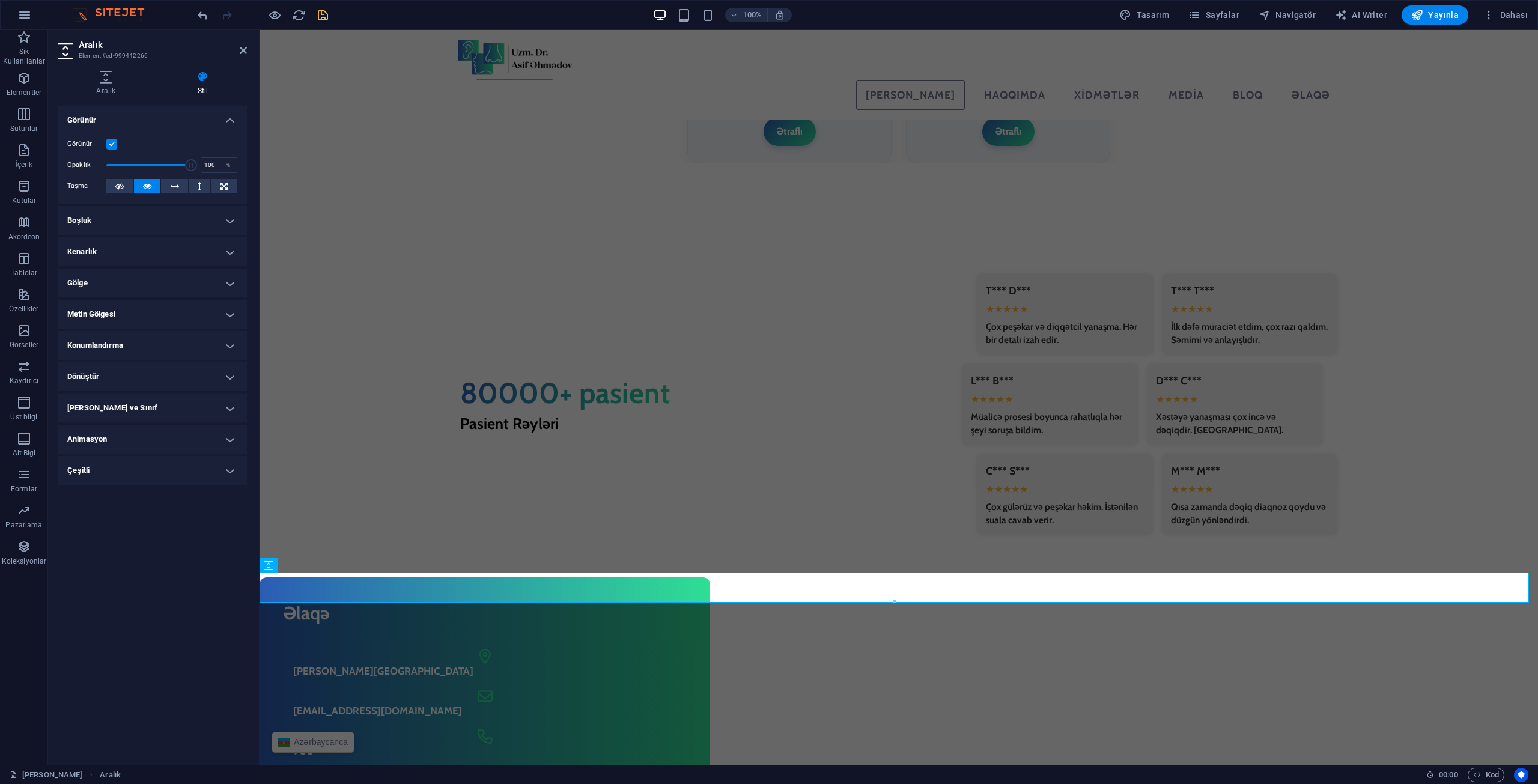
click at [330, 18] on div "100% Tasarım Sayfalar Navigatör AI Writer Yayınla Dahası" at bounding box center [864, 15] width 1338 height 19
click at [322, 14] on icon "save" at bounding box center [323, 16] width 14 height 14
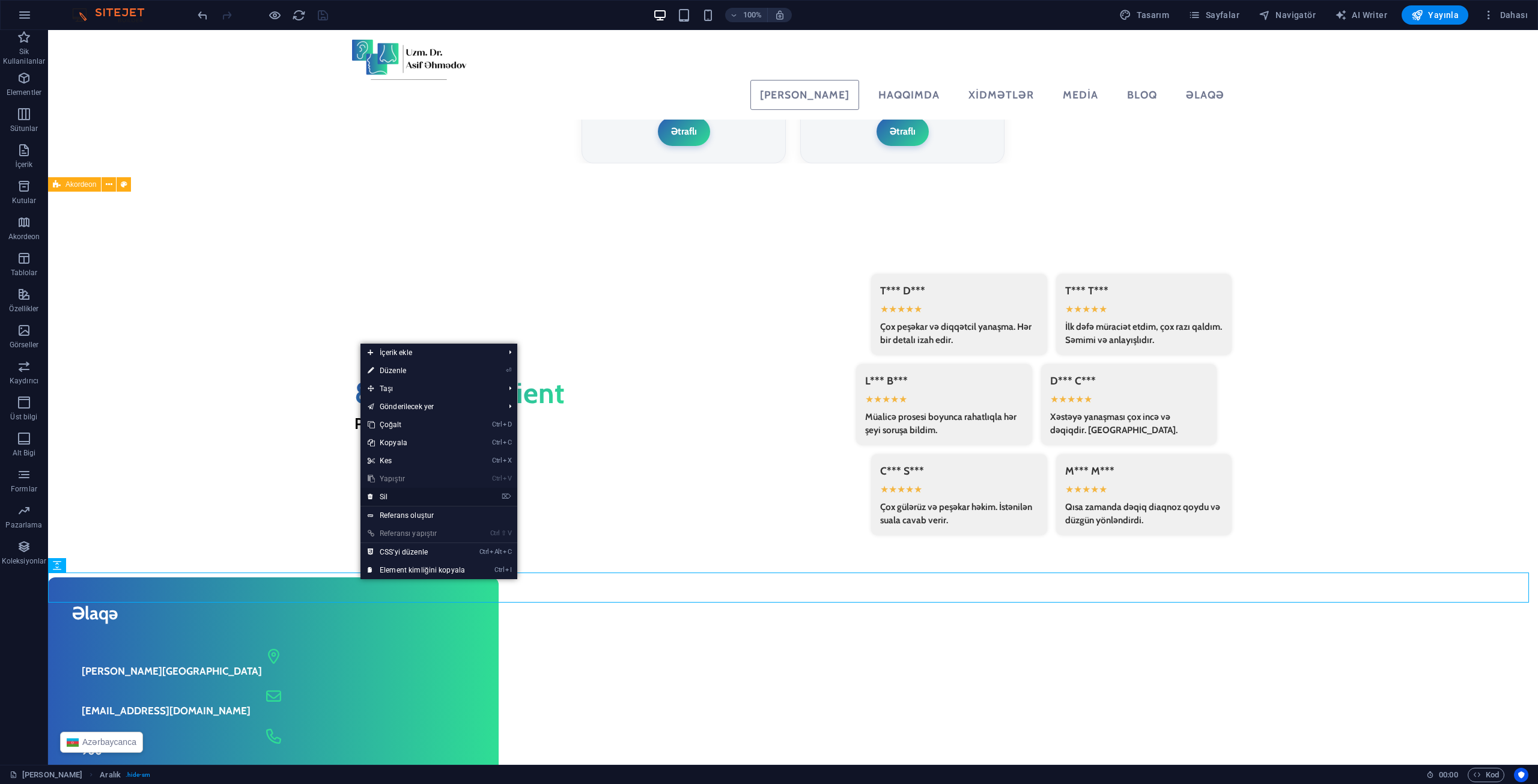
click at [397, 493] on link "⌦ Sil" at bounding box center [417, 496] width 112 height 18
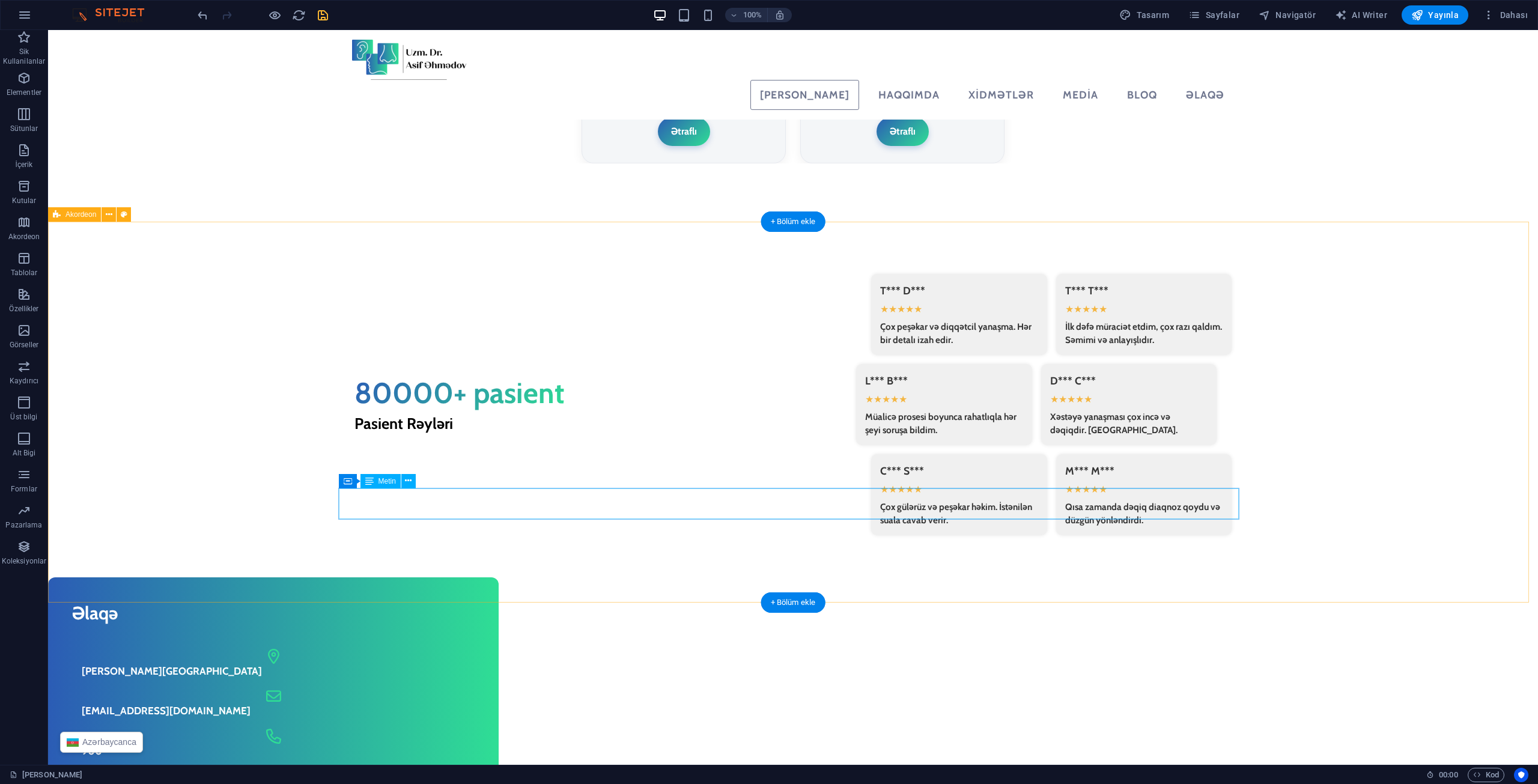
scroll to position [2725, 0]
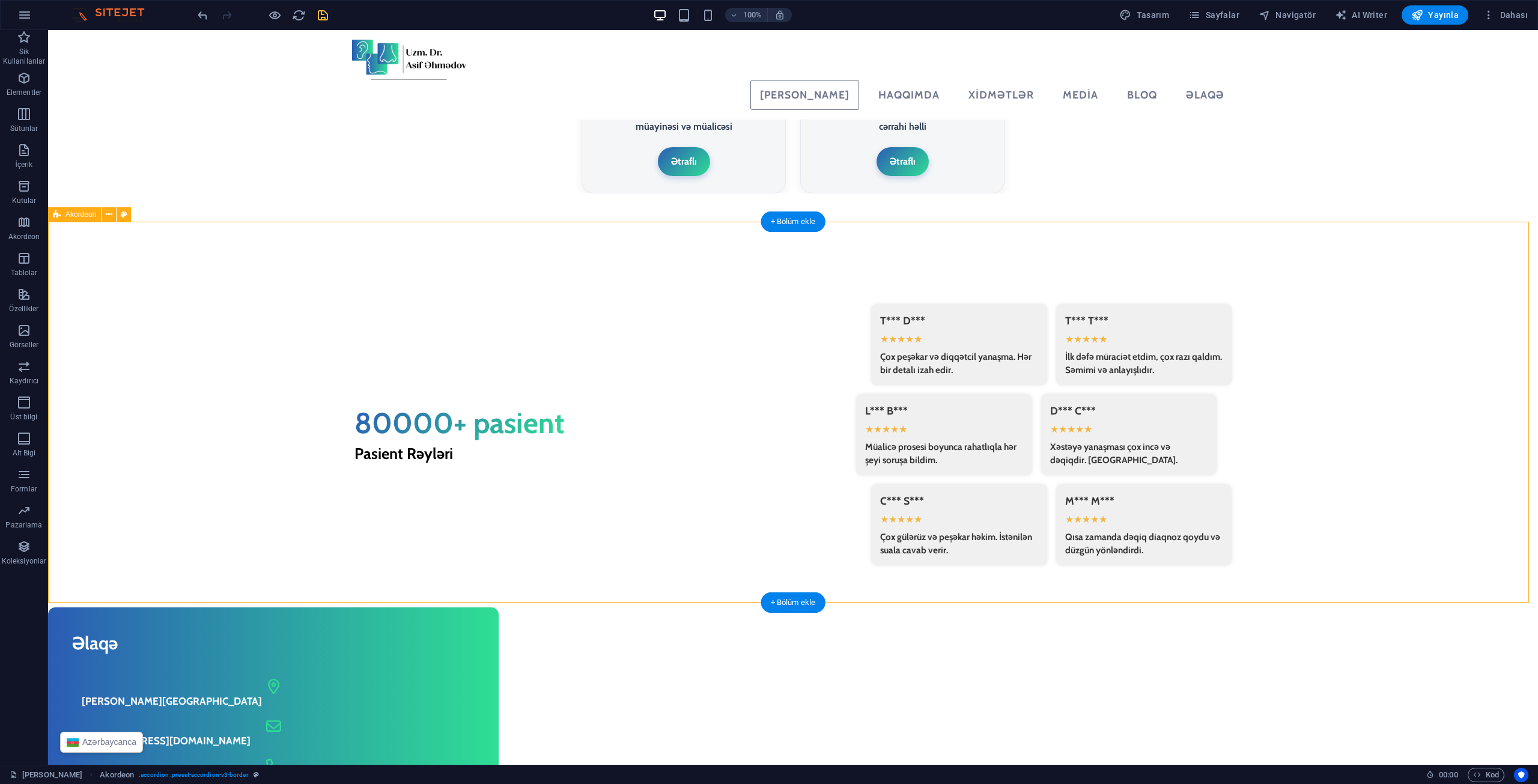
select select "rem"
select select "px"
select select "rem"
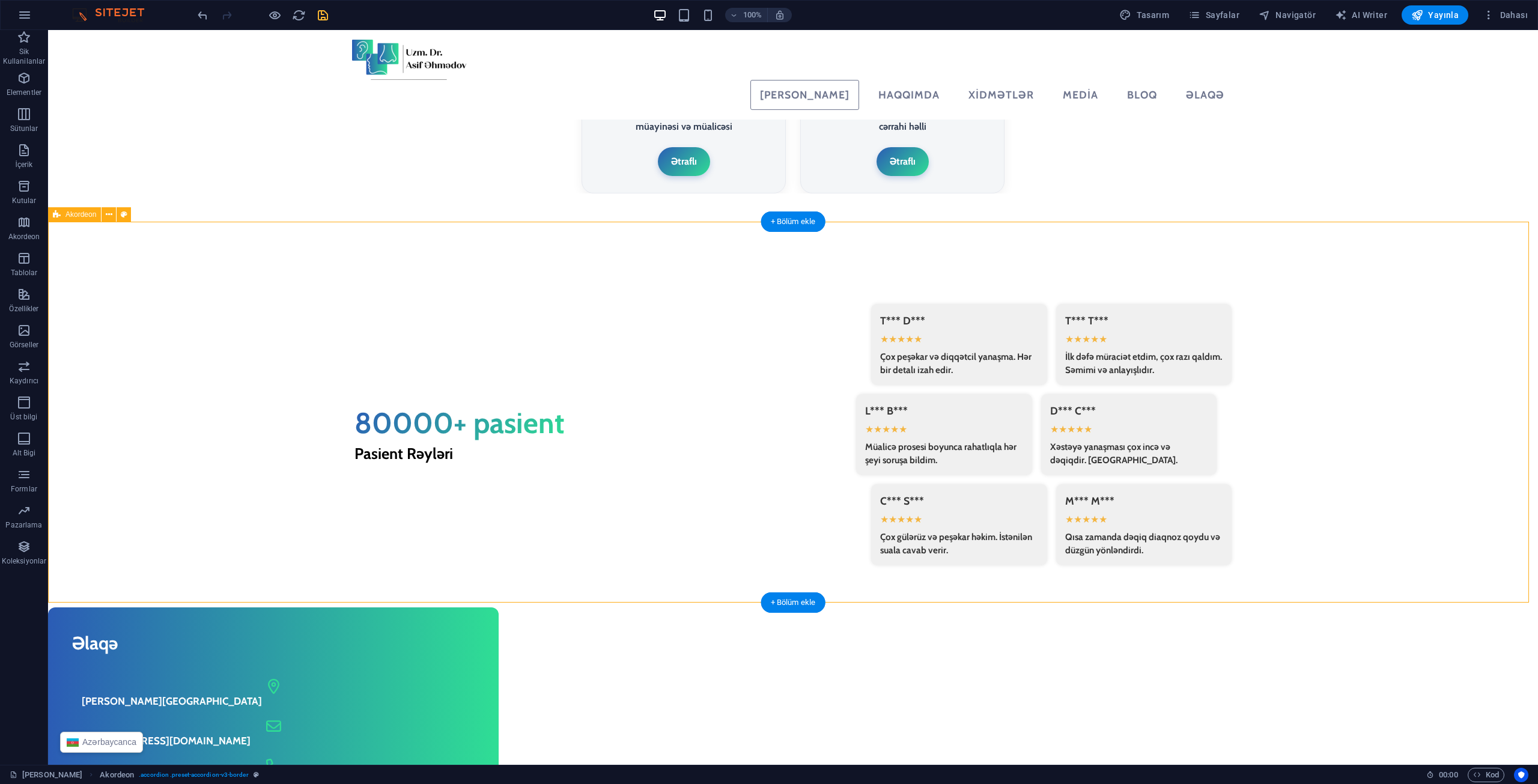
select select "px"
select select "preset-accordion-v3-border"
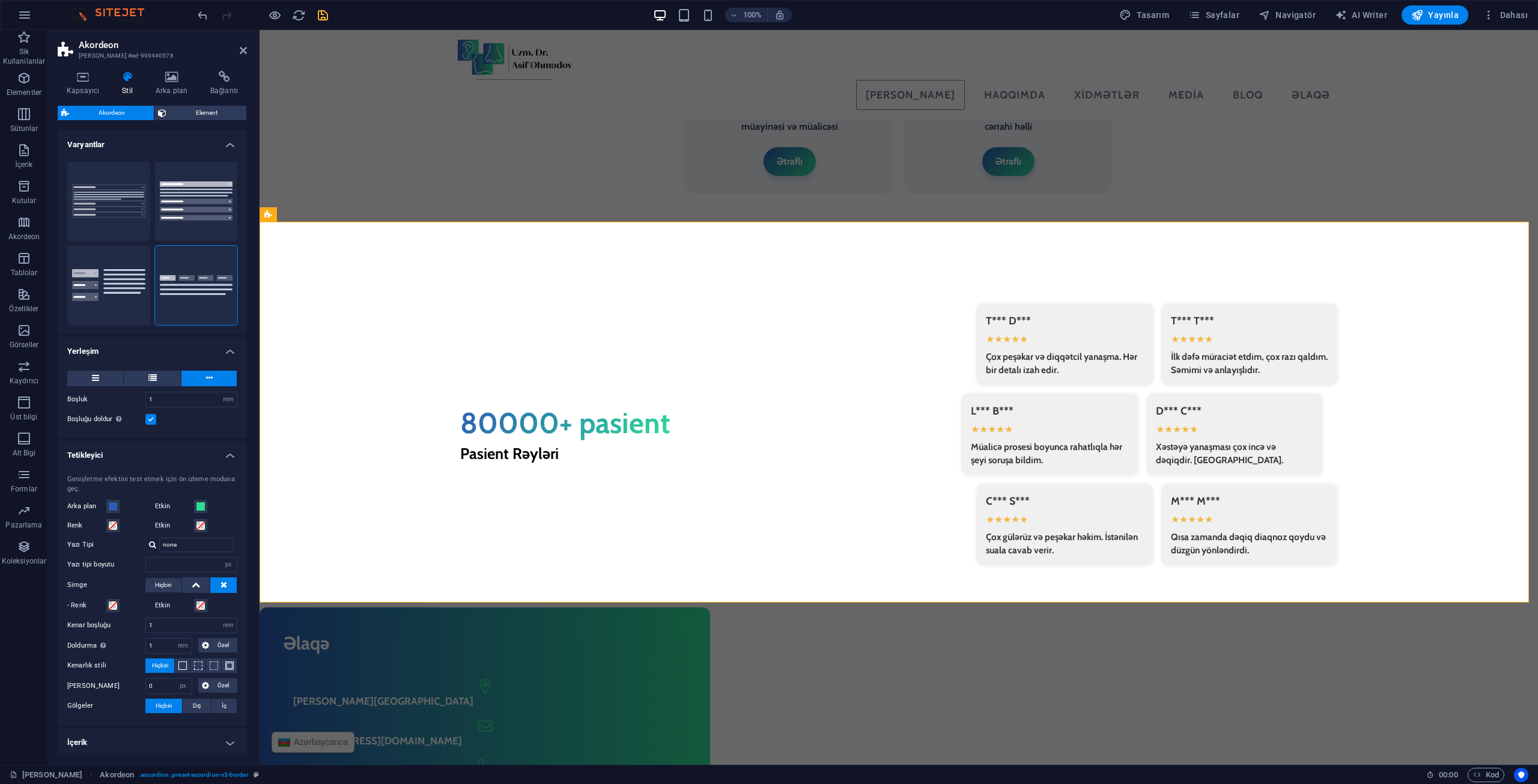
click at [135, 455] on h4 "Tetikleyici" at bounding box center [152, 451] width 189 height 22
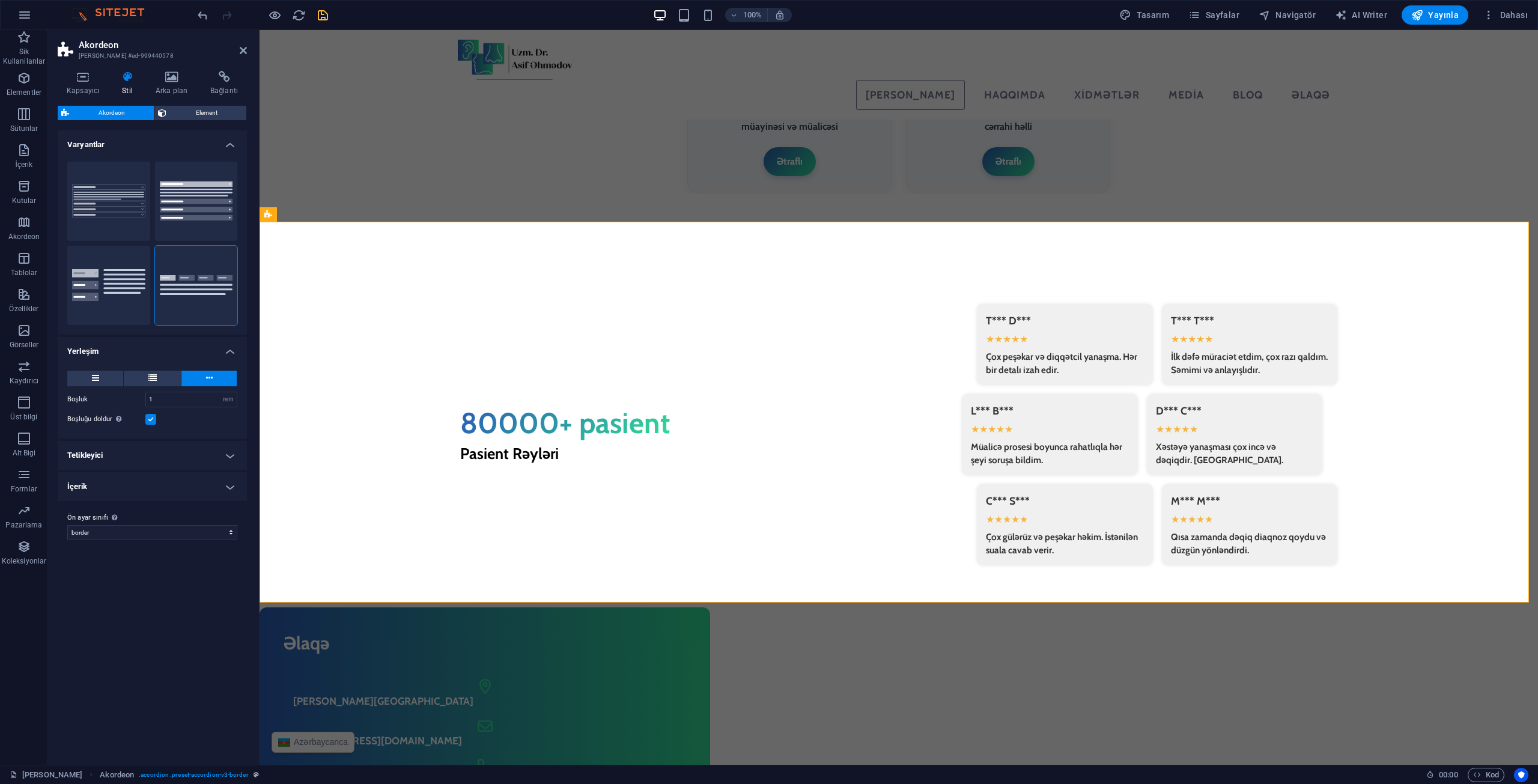
click at [132, 472] on h4 "İçerik" at bounding box center [152, 487] width 189 height 29
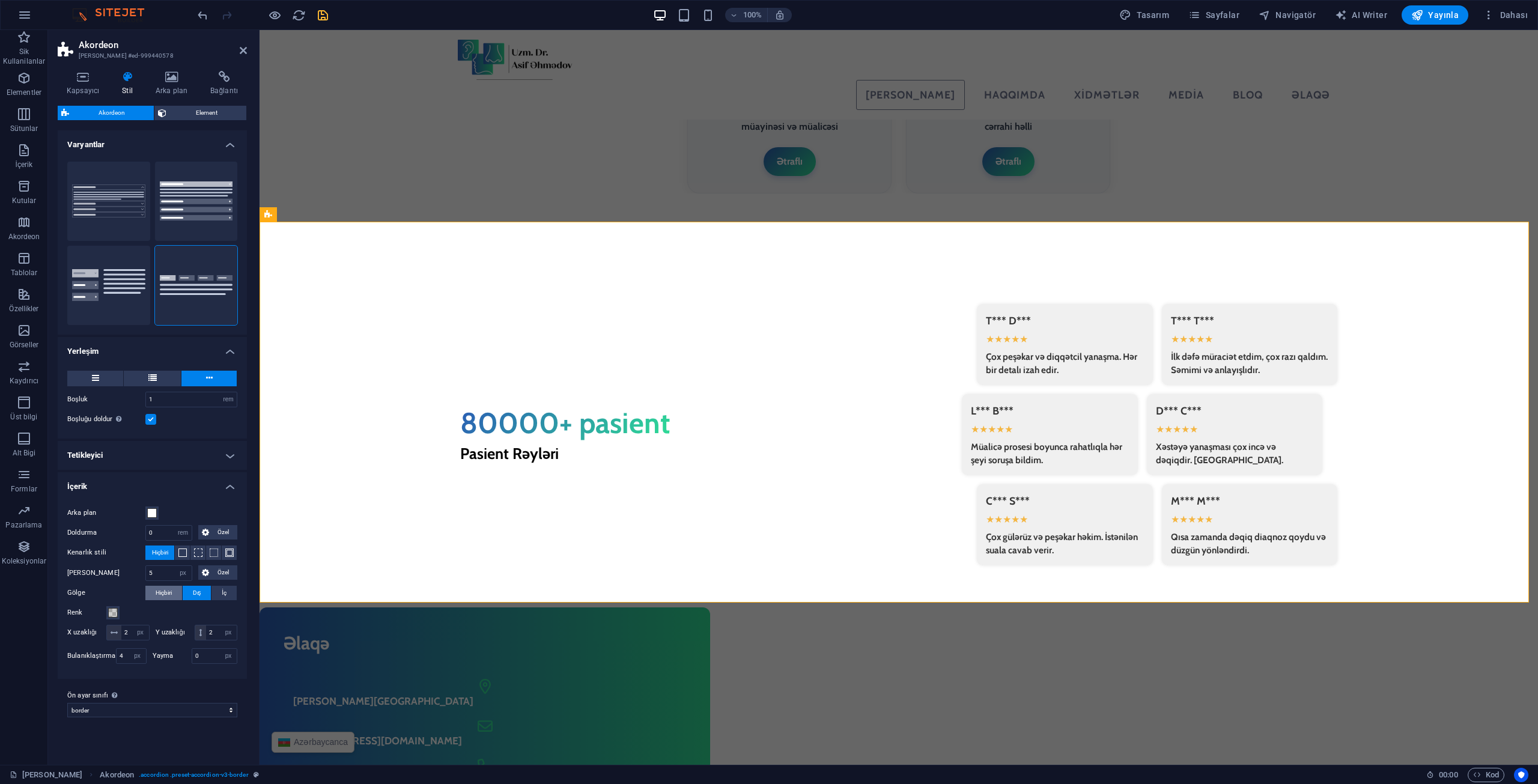
click at [157, 591] on span "Hiçbiri" at bounding box center [164, 593] width 16 height 14
click at [320, 12] on icon "save" at bounding box center [323, 16] width 14 height 14
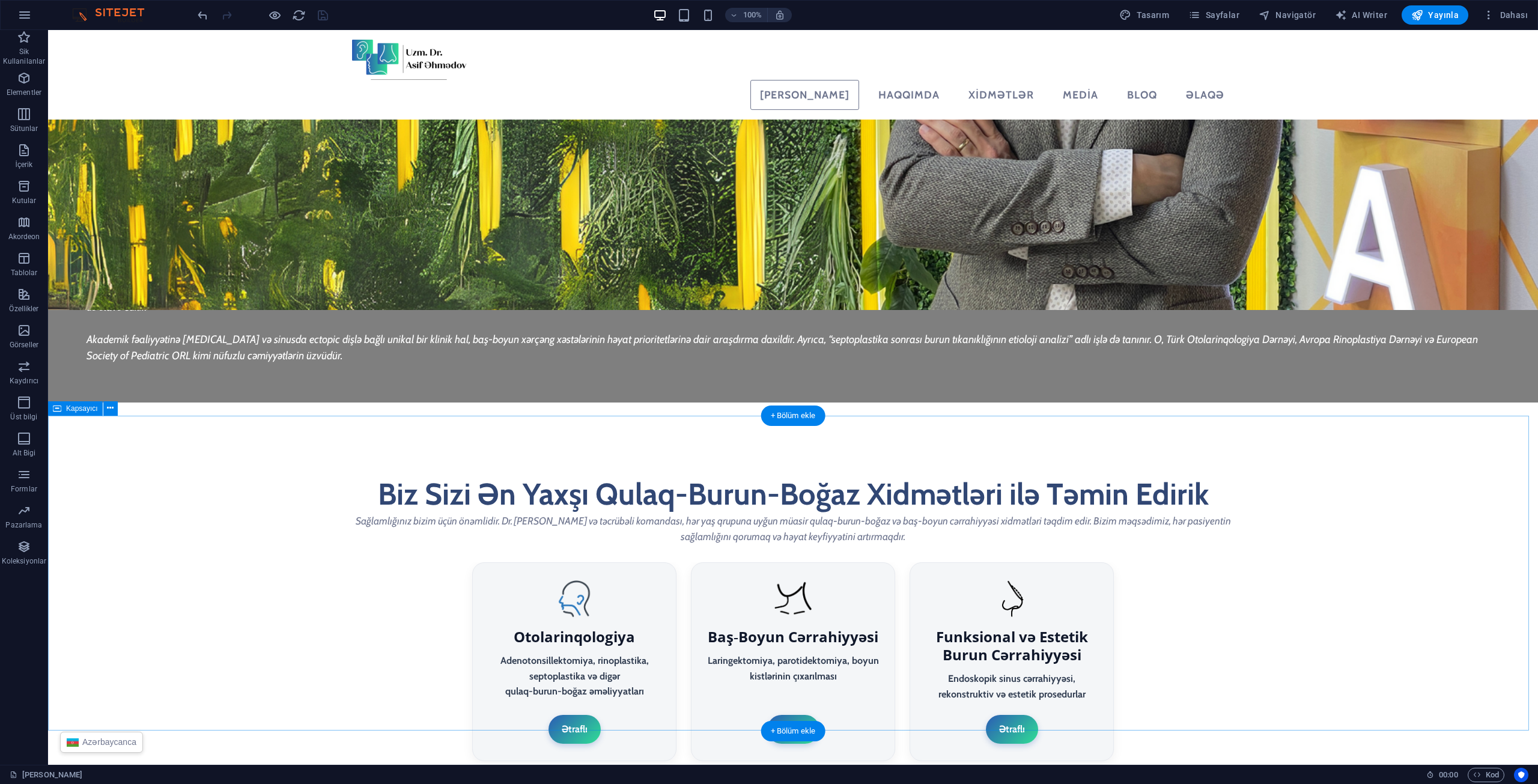
scroll to position [2484, 0]
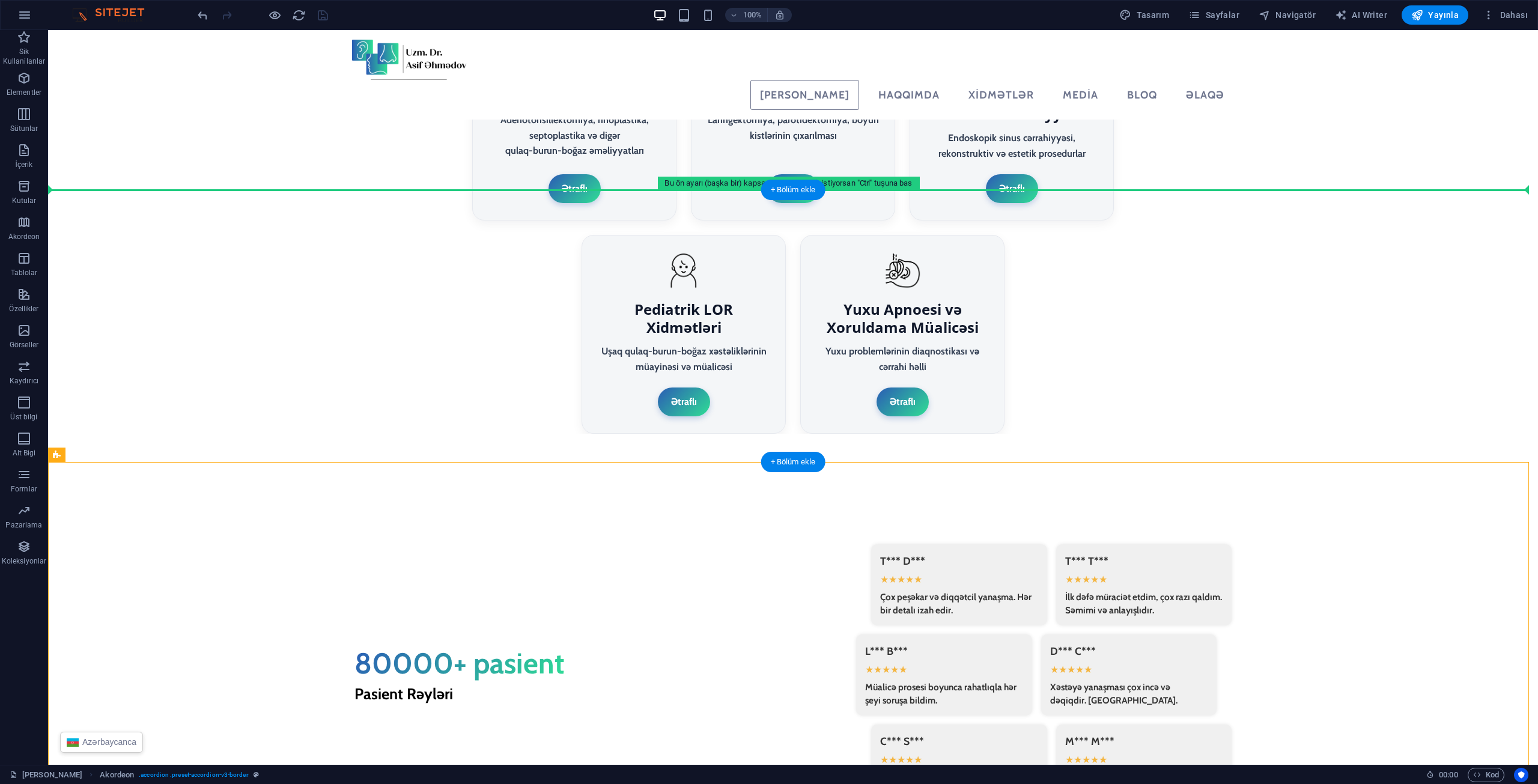
drag, startPoint x: 235, startPoint y: 649, endPoint x: 220, endPoint y: 232, distance: 417.3
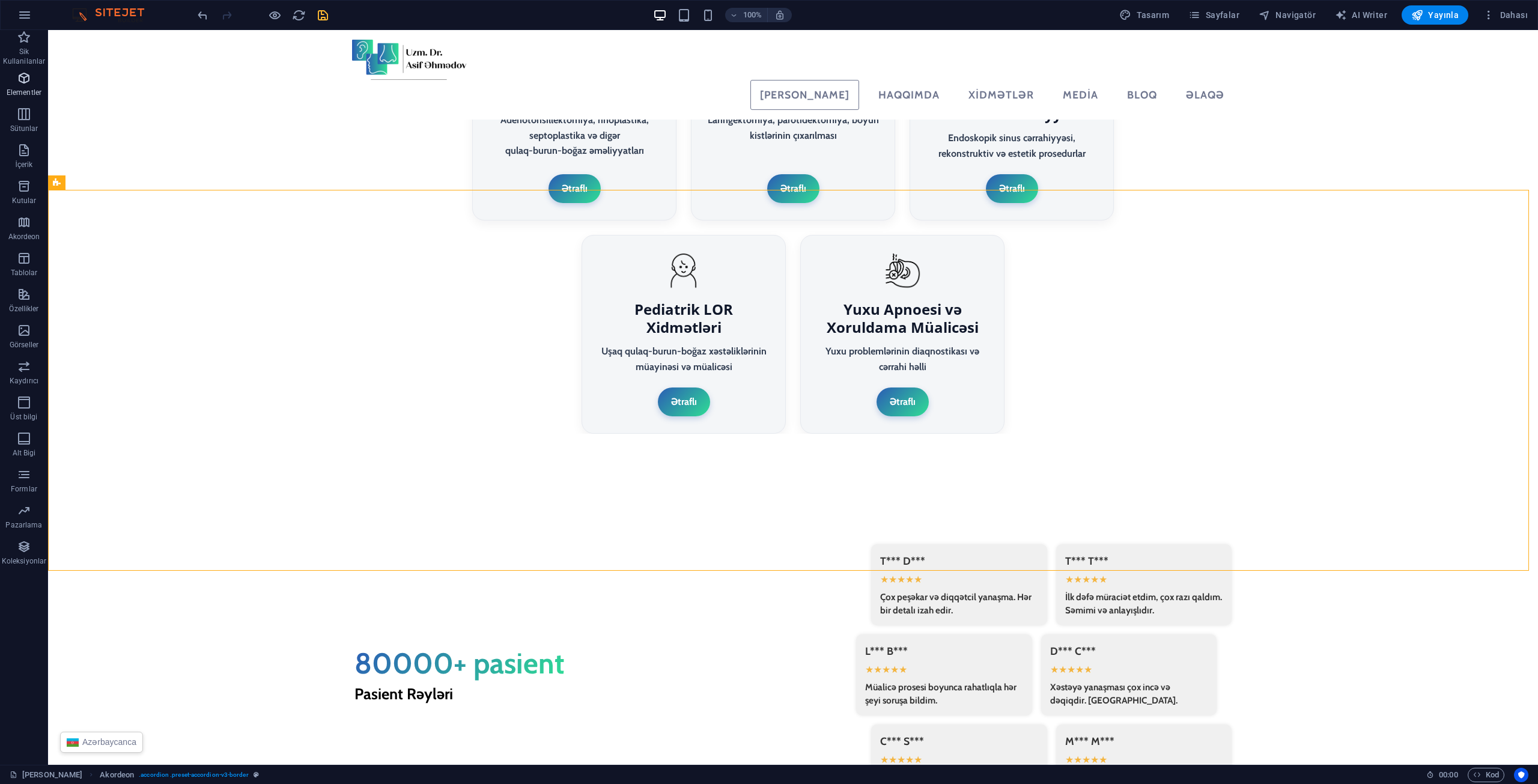
click at [21, 78] on icon "button" at bounding box center [24, 78] width 14 height 14
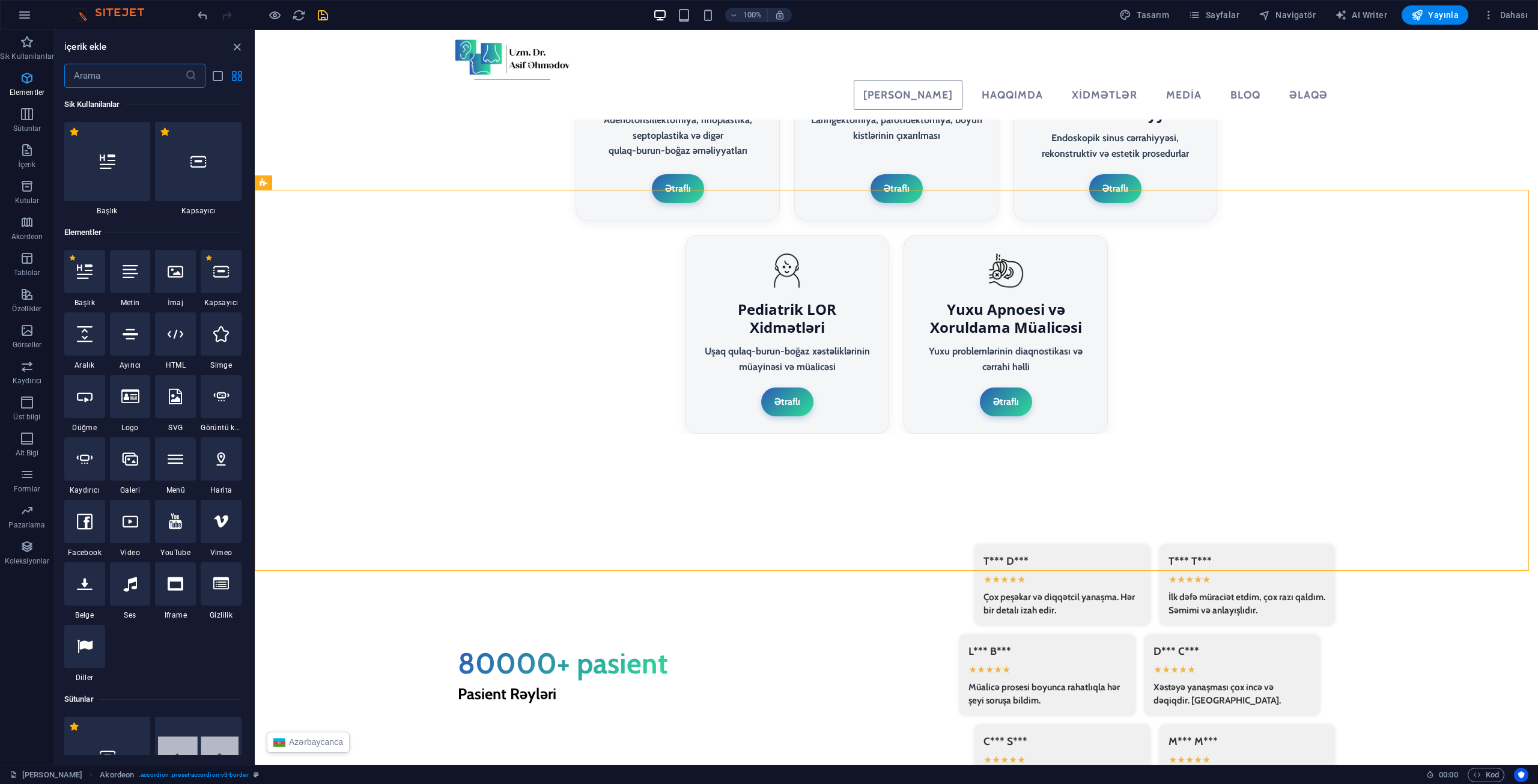
scroll to position [128, 0]
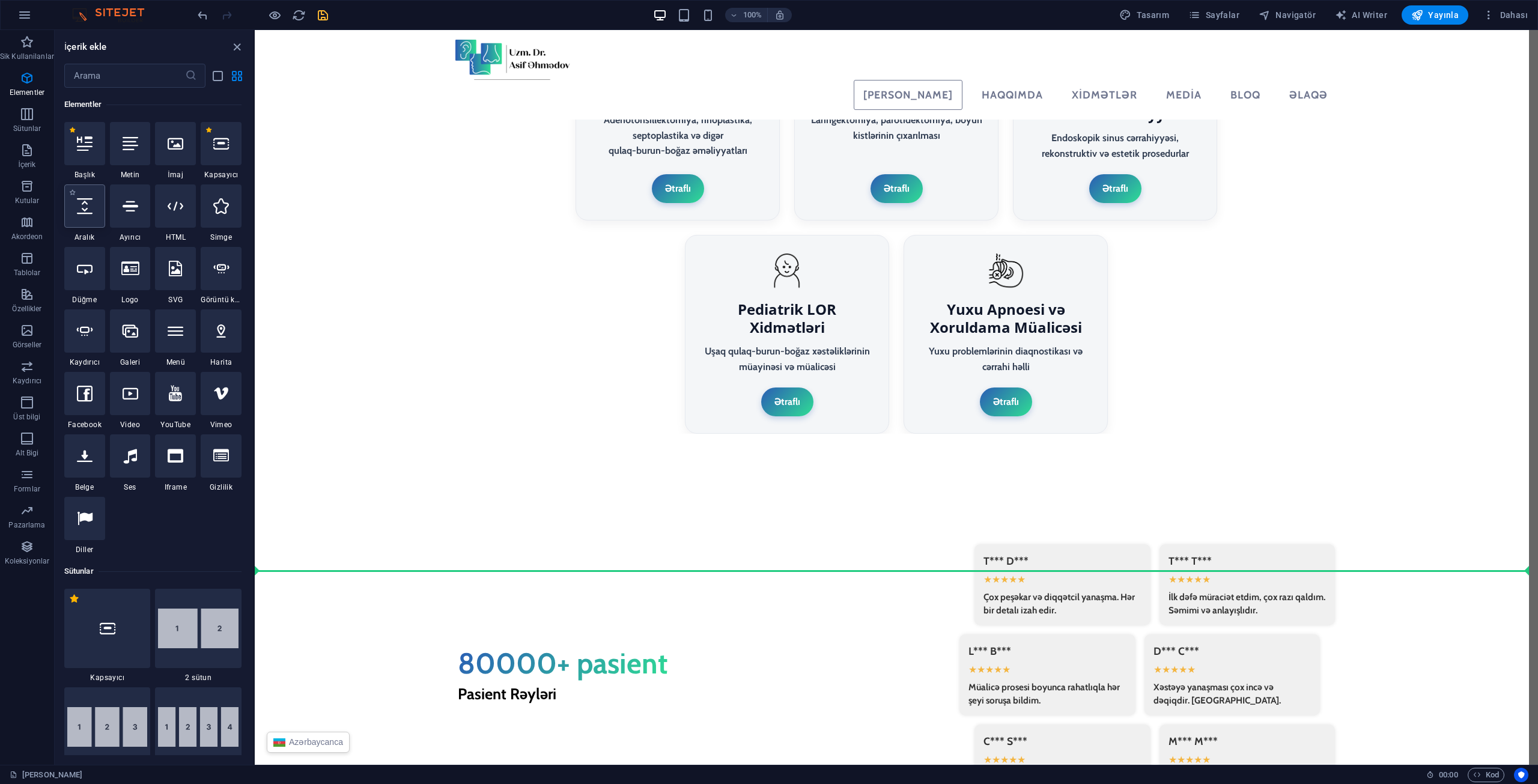
select select "px"
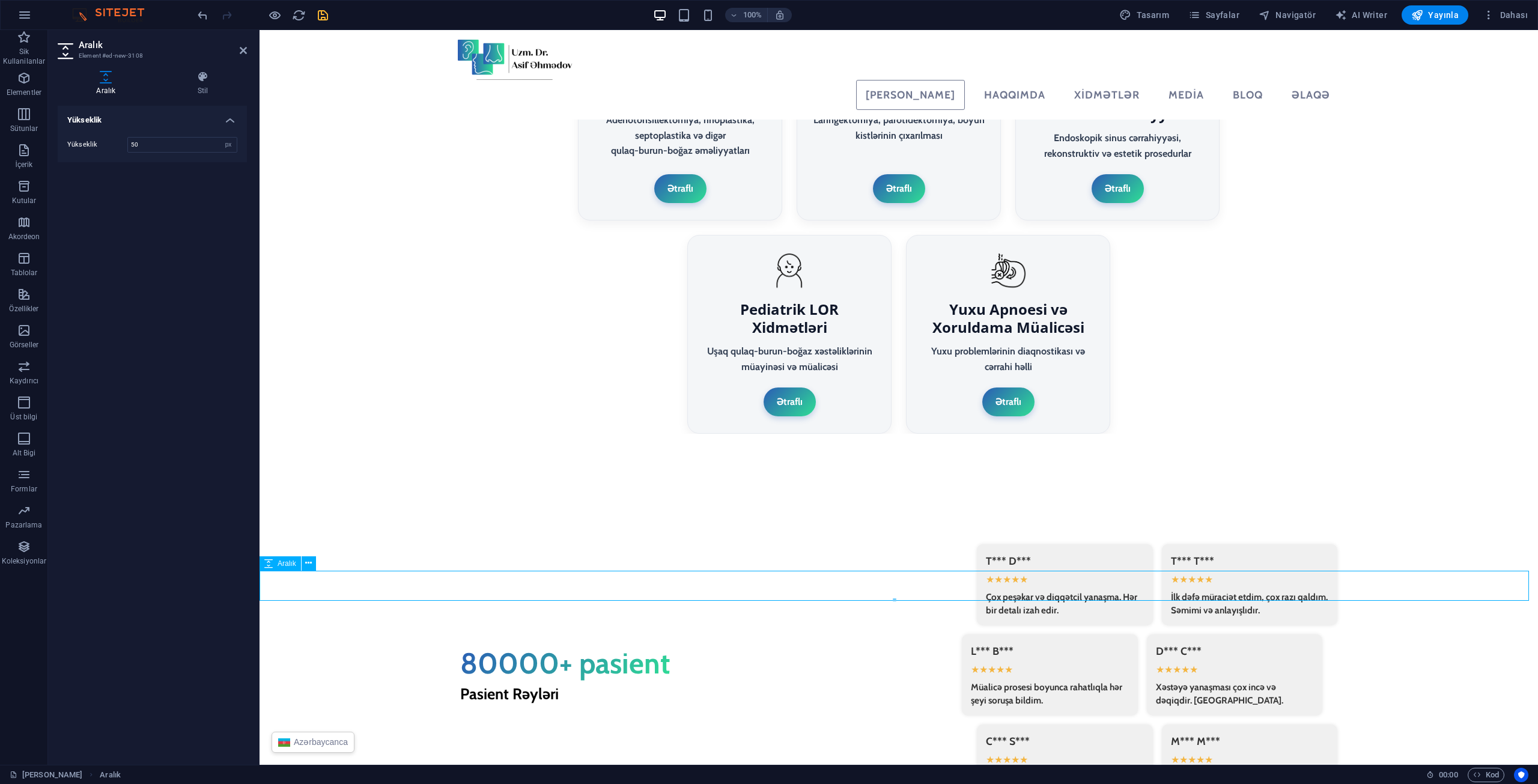
click at [147, 145] on input "50" at bounding box center [183, 144] width 109 height 14
click at [216, 106] on h4 "Yükseklik" at bounding box center [152, 116] width 189 height 22
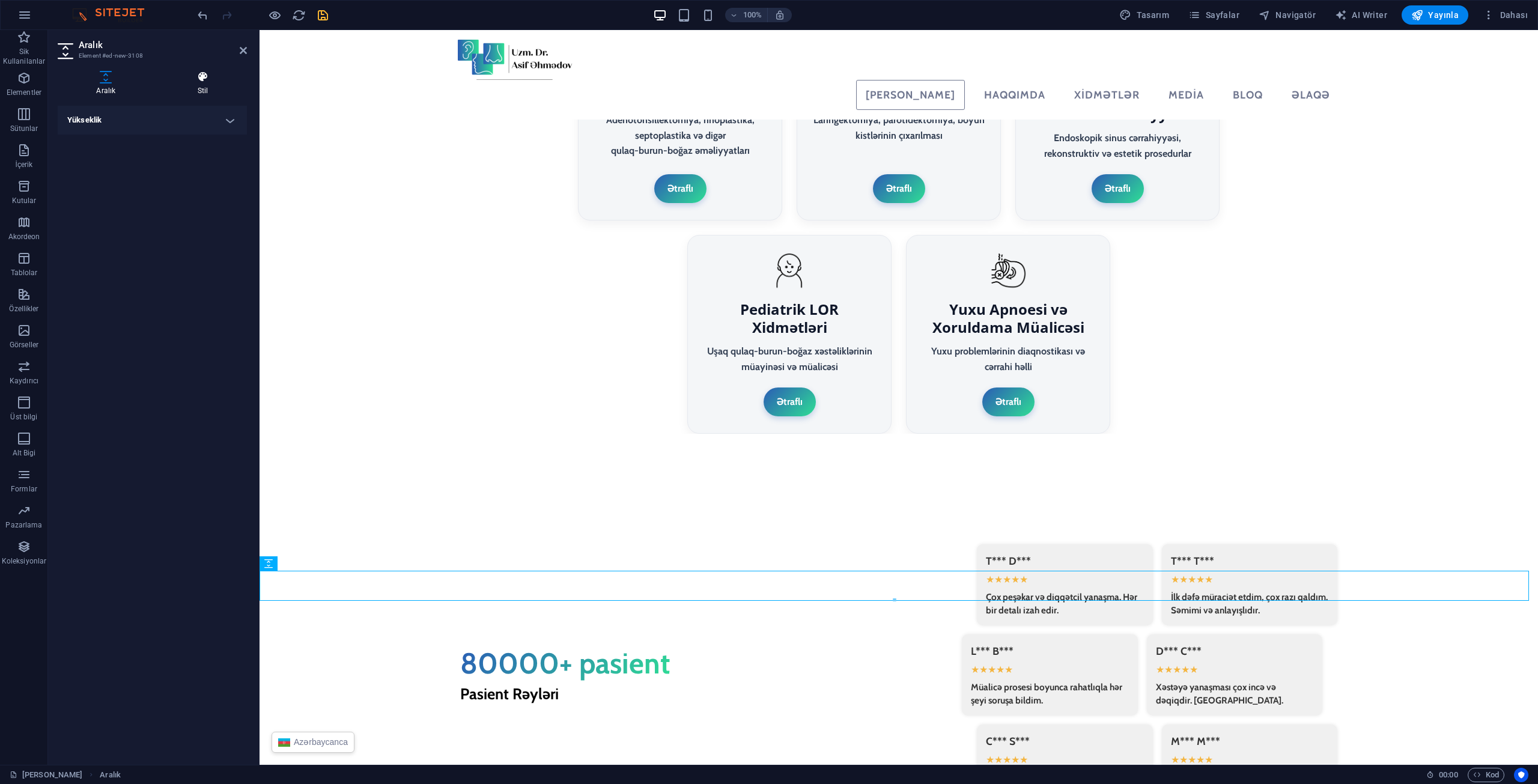
click at [213, 92] on h4 "Stil" at bounding box center [203, 84] width 88 height 25
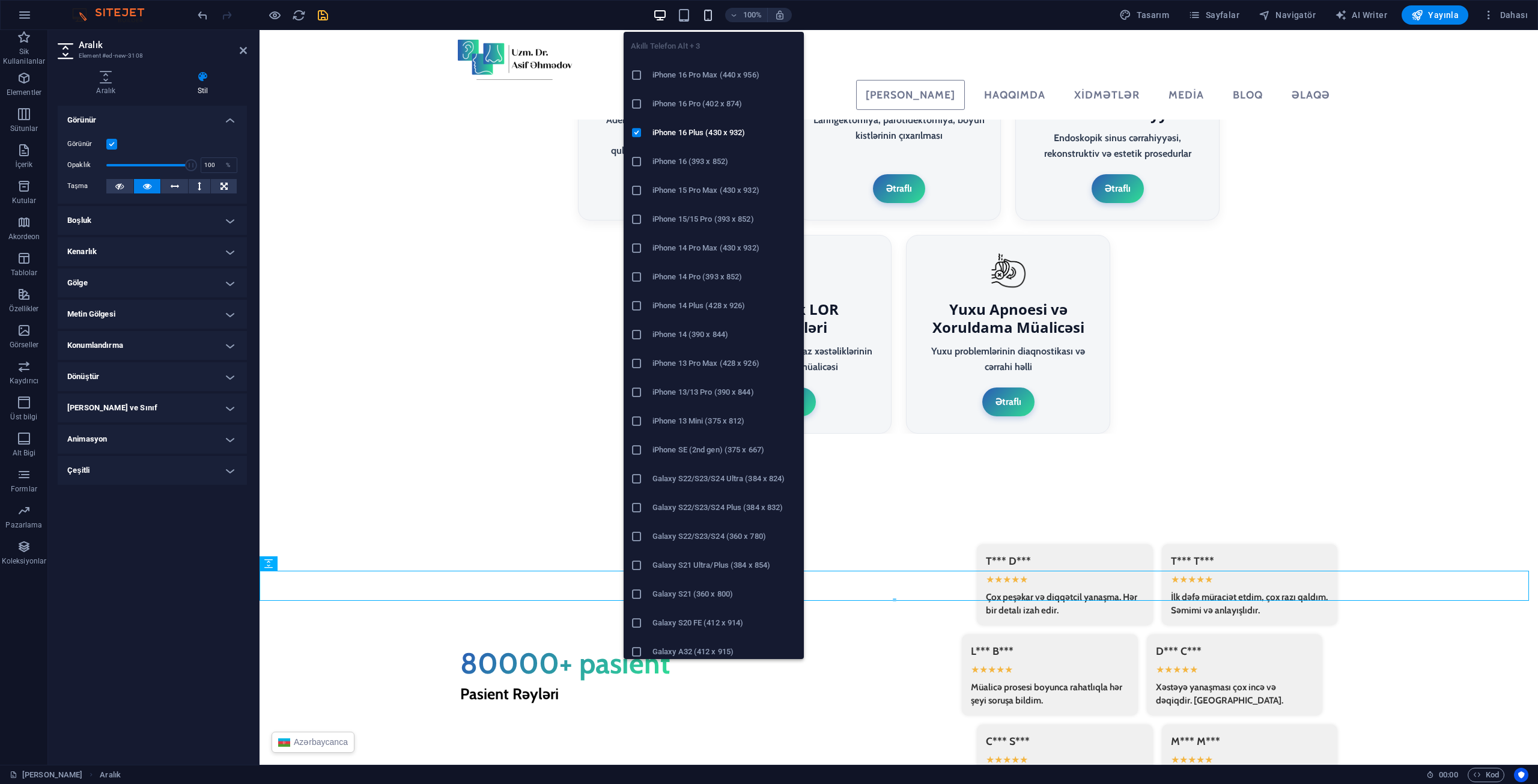
click at [707, 11] on icon "button" at bounding box center [708, 16] width 14 height 14
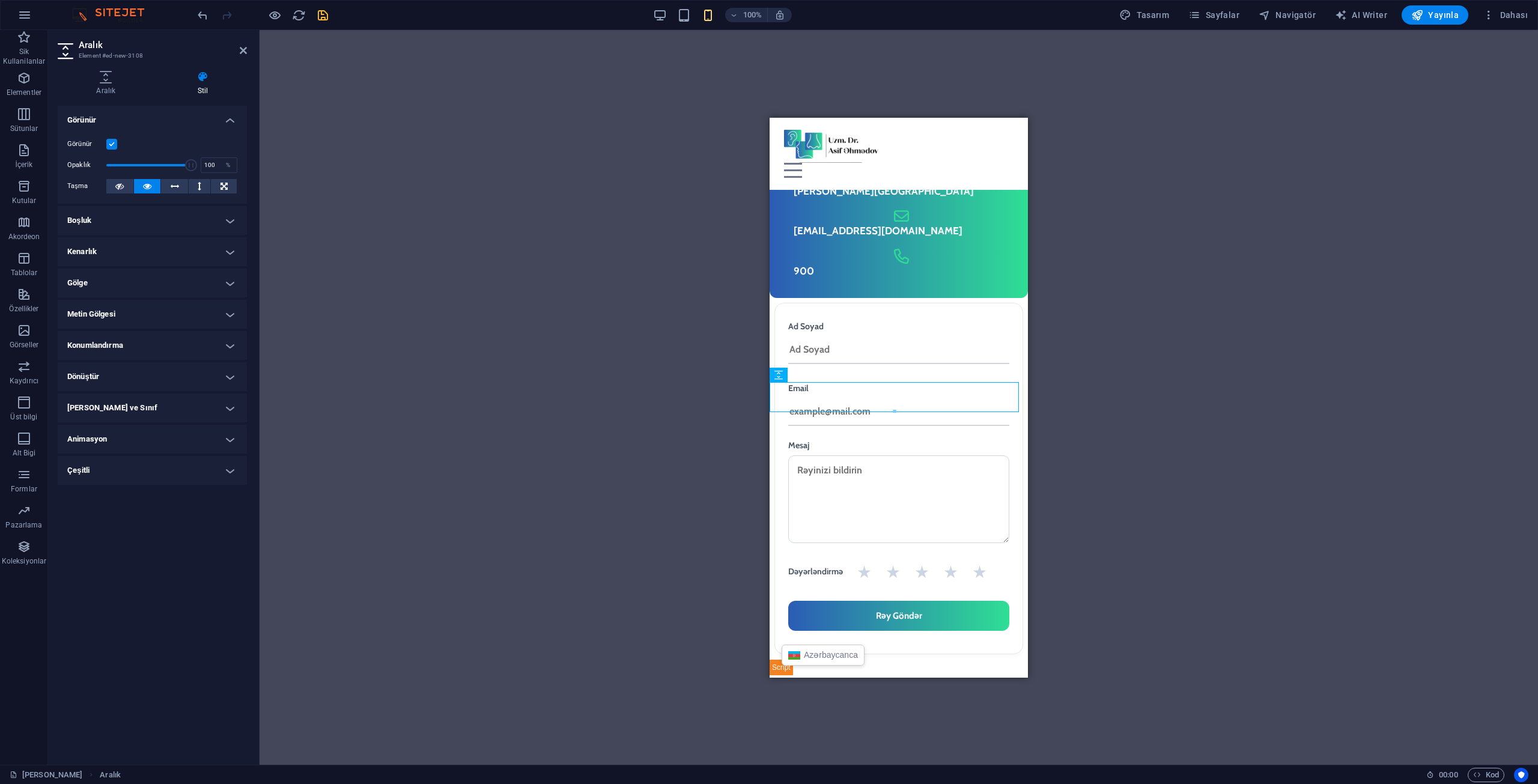
click at [109, 144] on label at bounding box center [111, 144] width 11 height 11
click at [0, 0] on input "Görünür" at bounding box center [0, 0] width 0 height 0
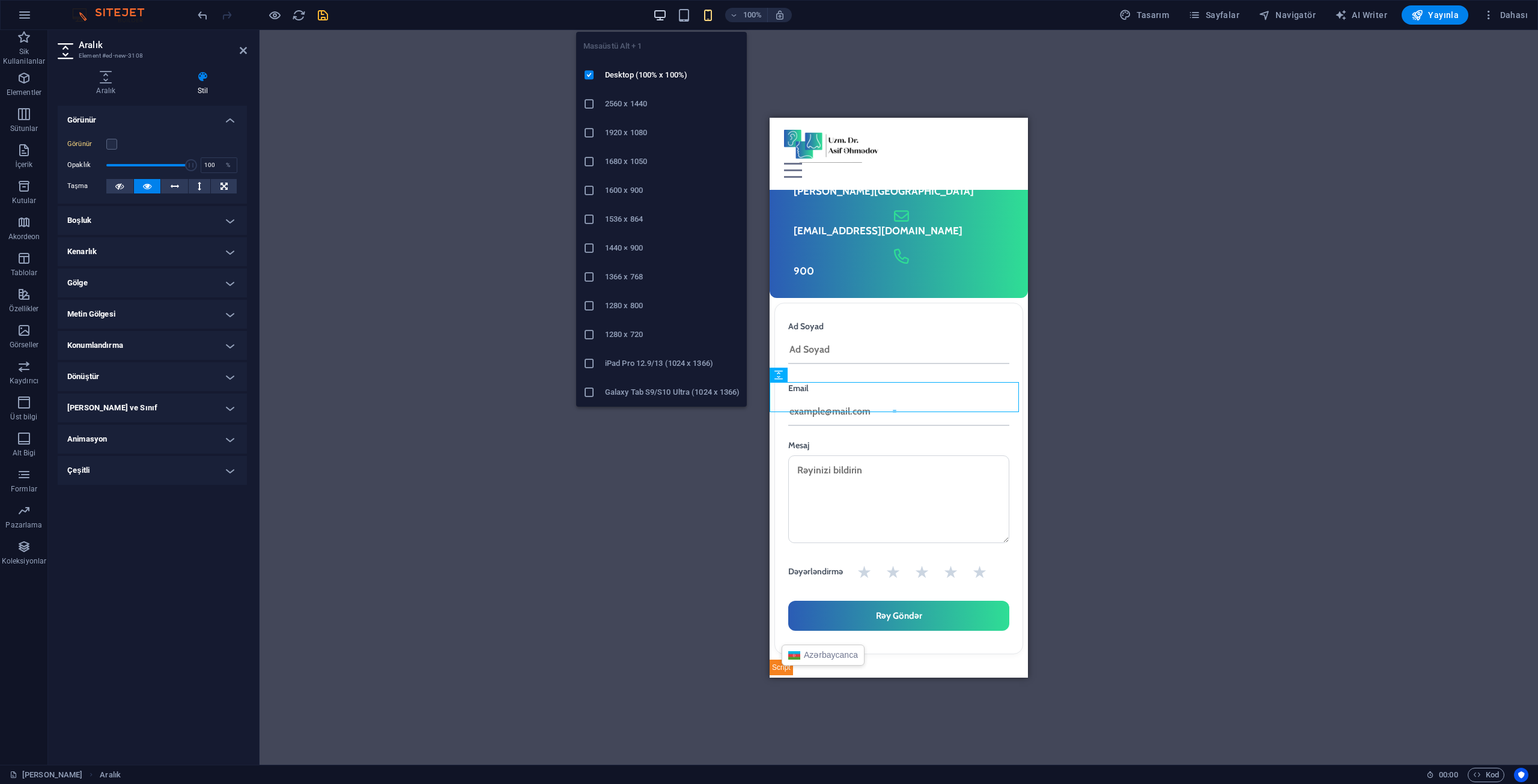
click at [667, 14] on icon "button" at bounding box center [660, 16] width 14 height 14
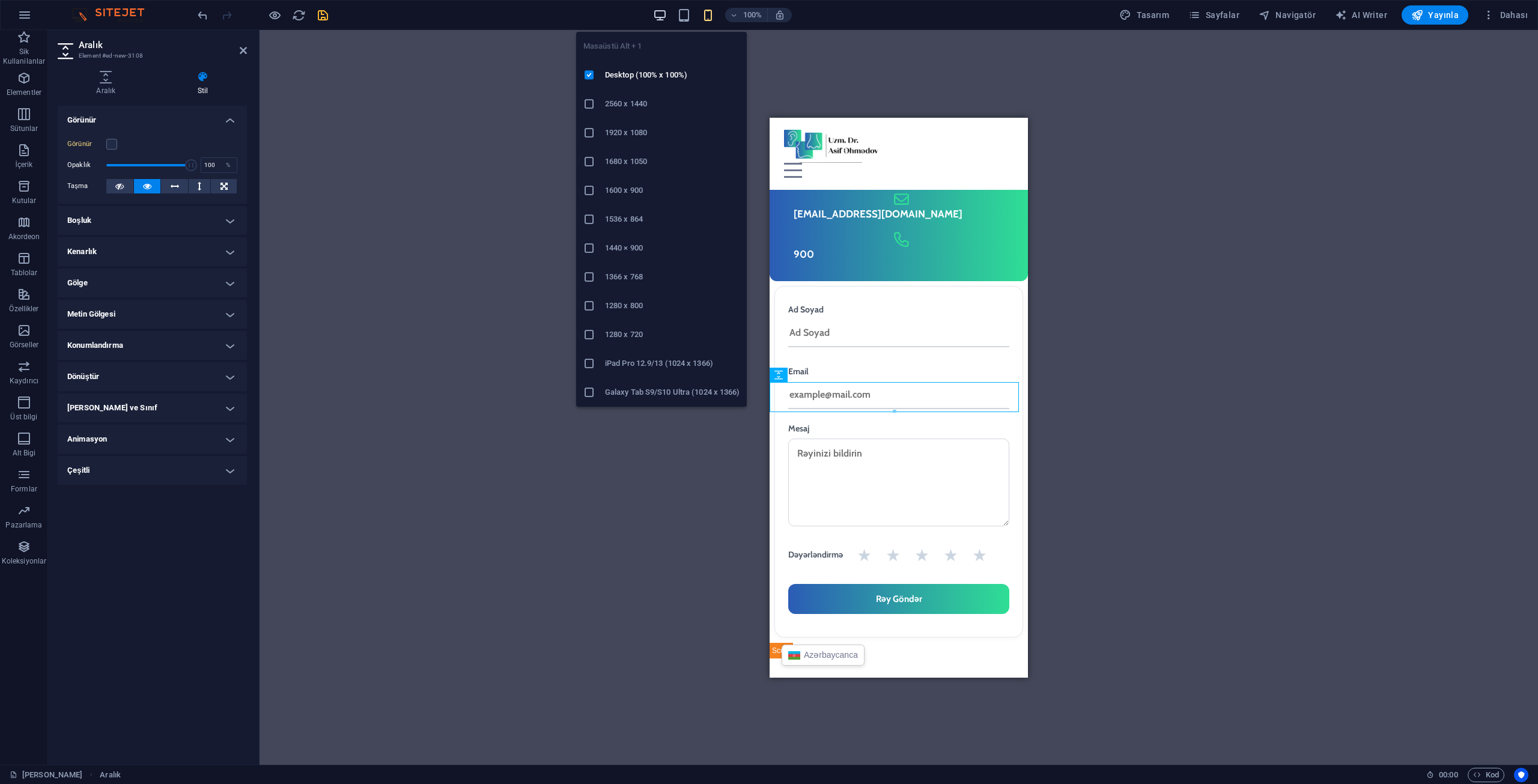
scroll to position [2754, 0]
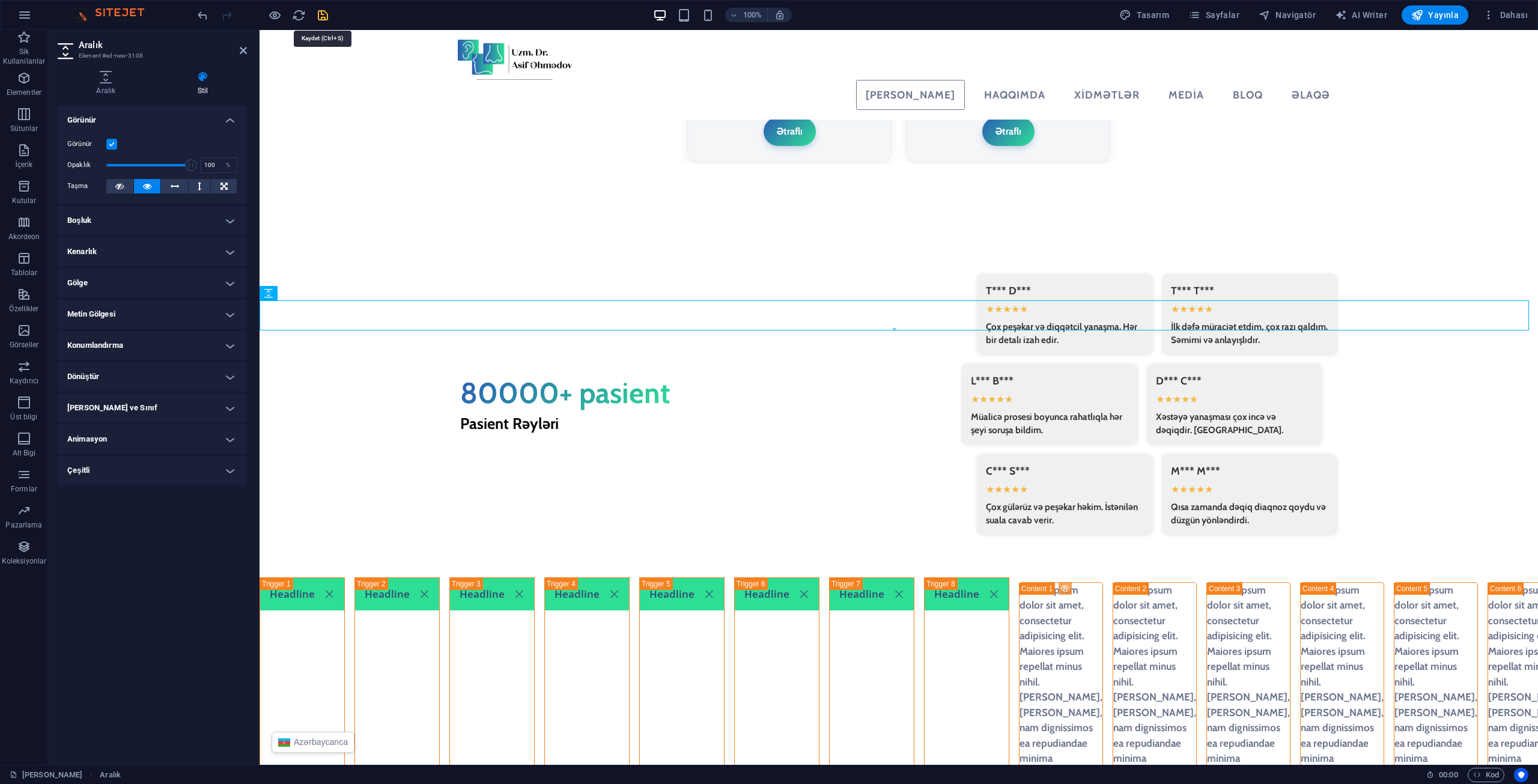
click at [322, 20] on icon "save" at bounding box center [323, 16] width 14 height 14
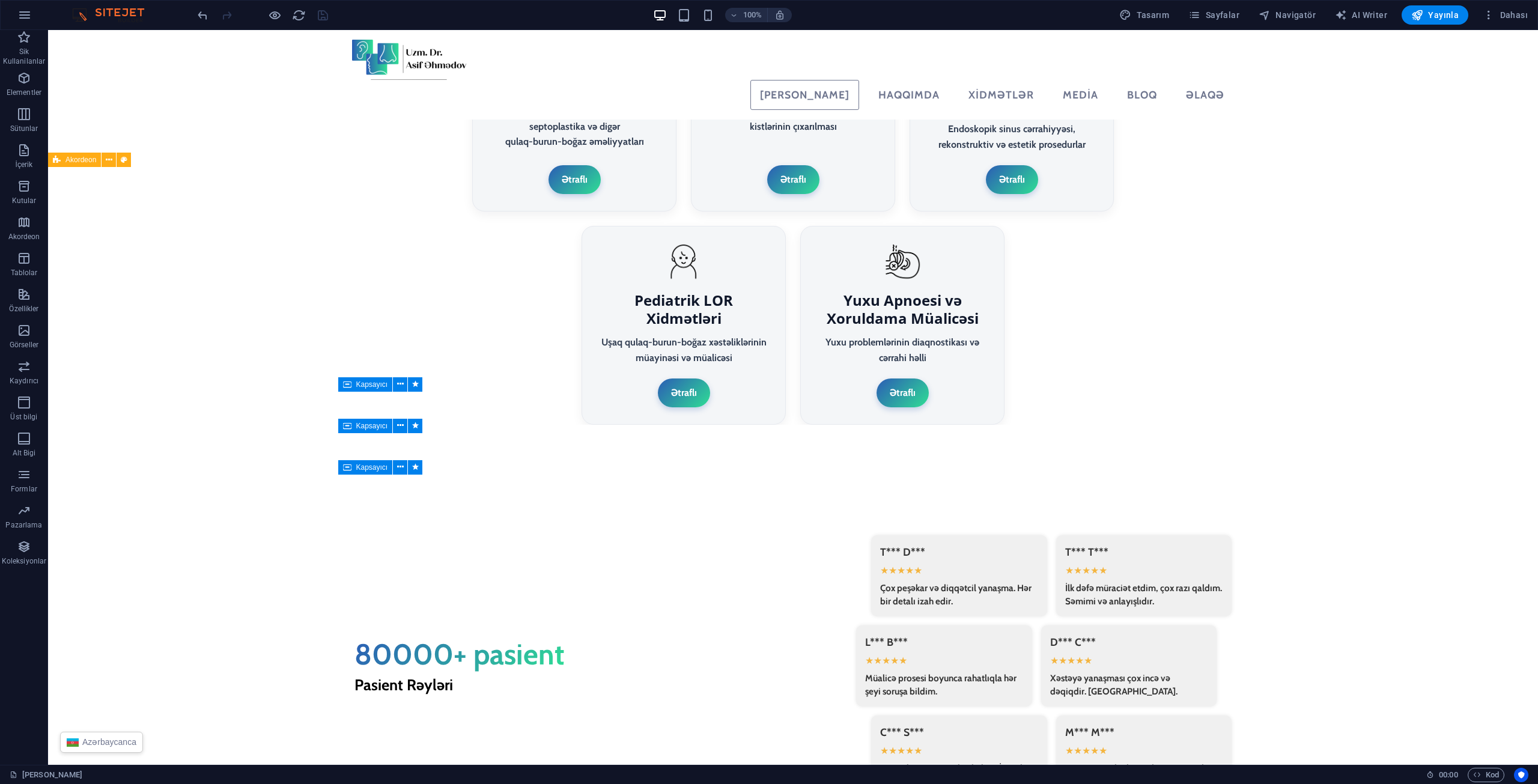
scroll to position [2481, 0]
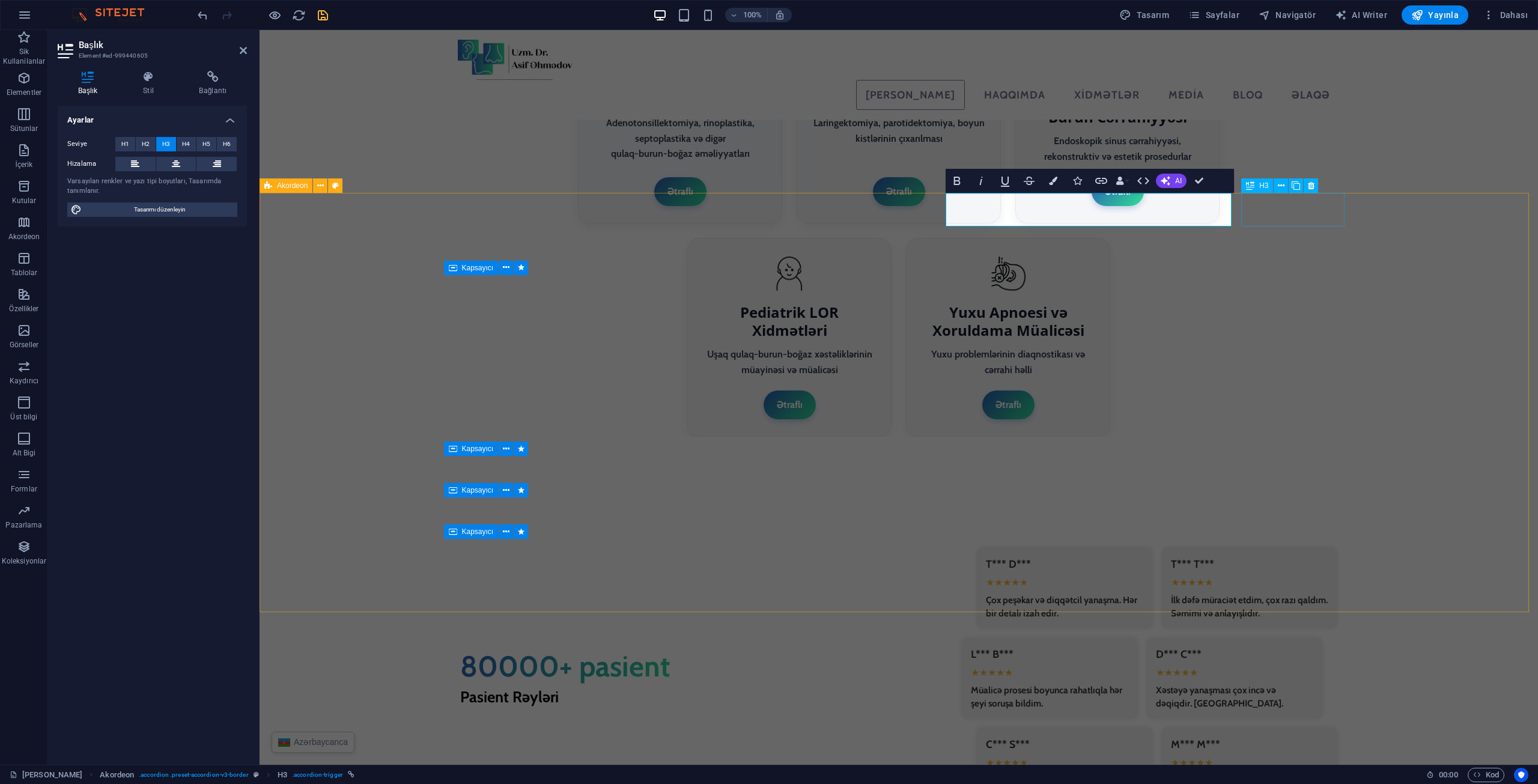
select select "rem"
select select "px"
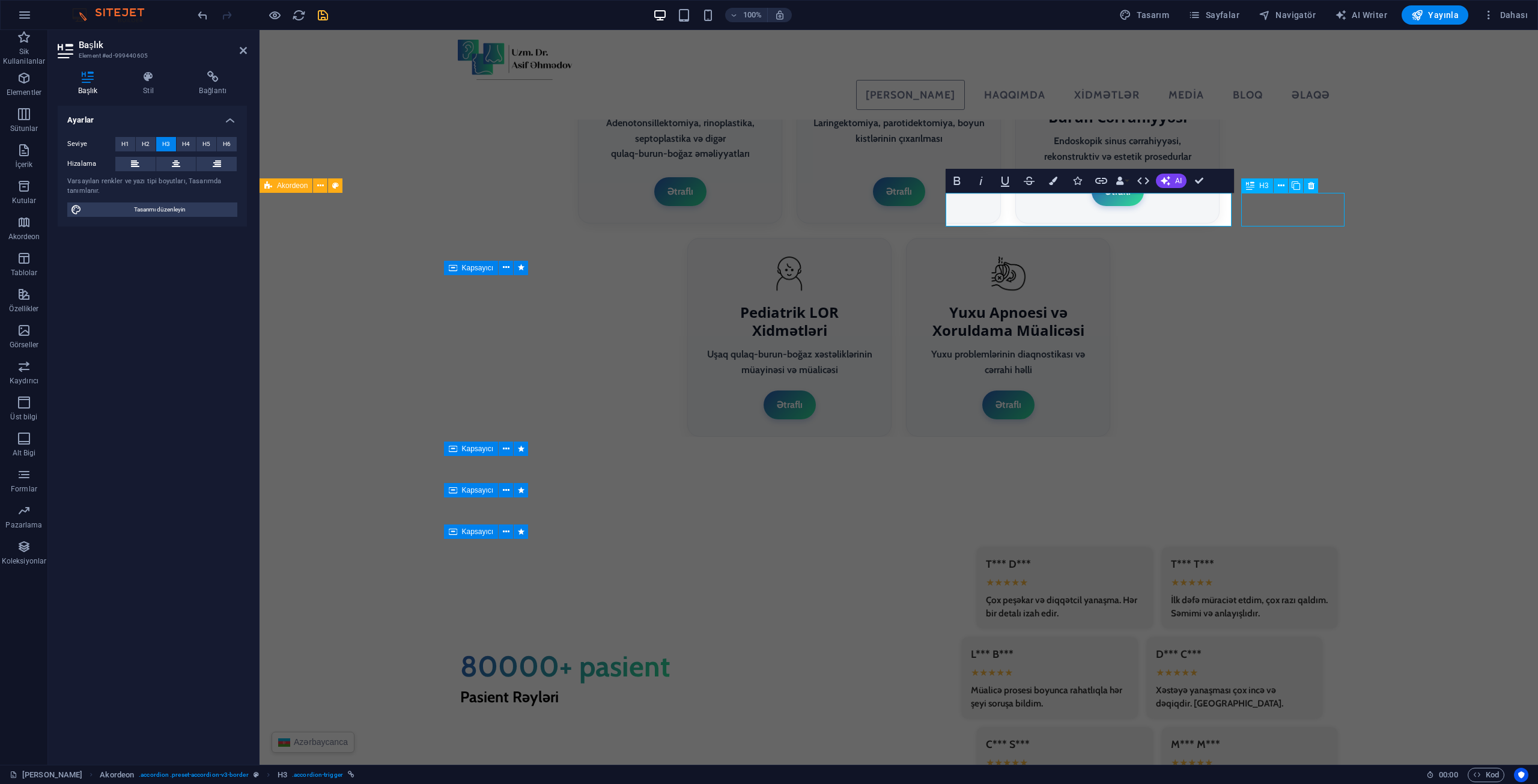
select select "preset-accordion-v3-border"
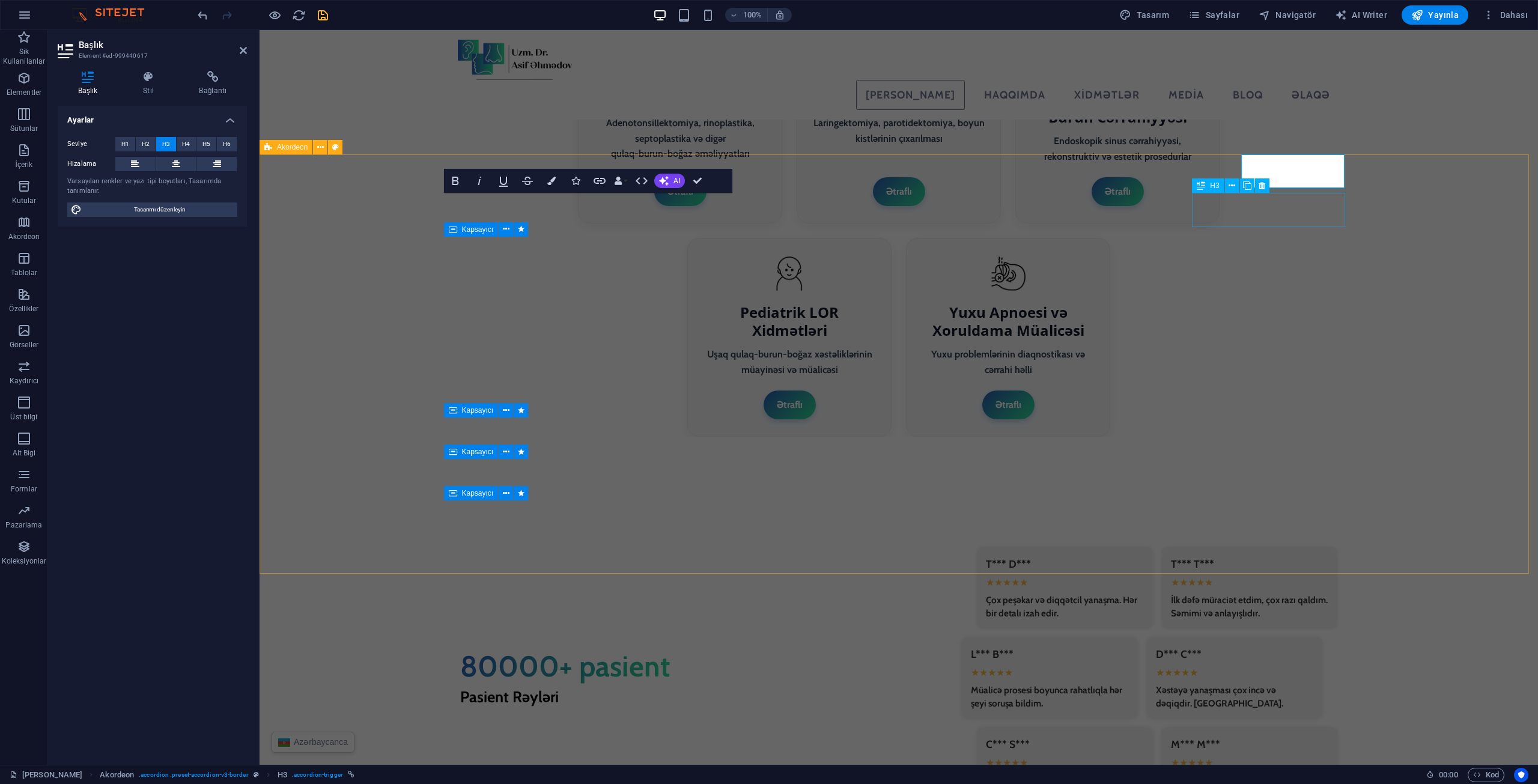
scroll to position [2520, 0]
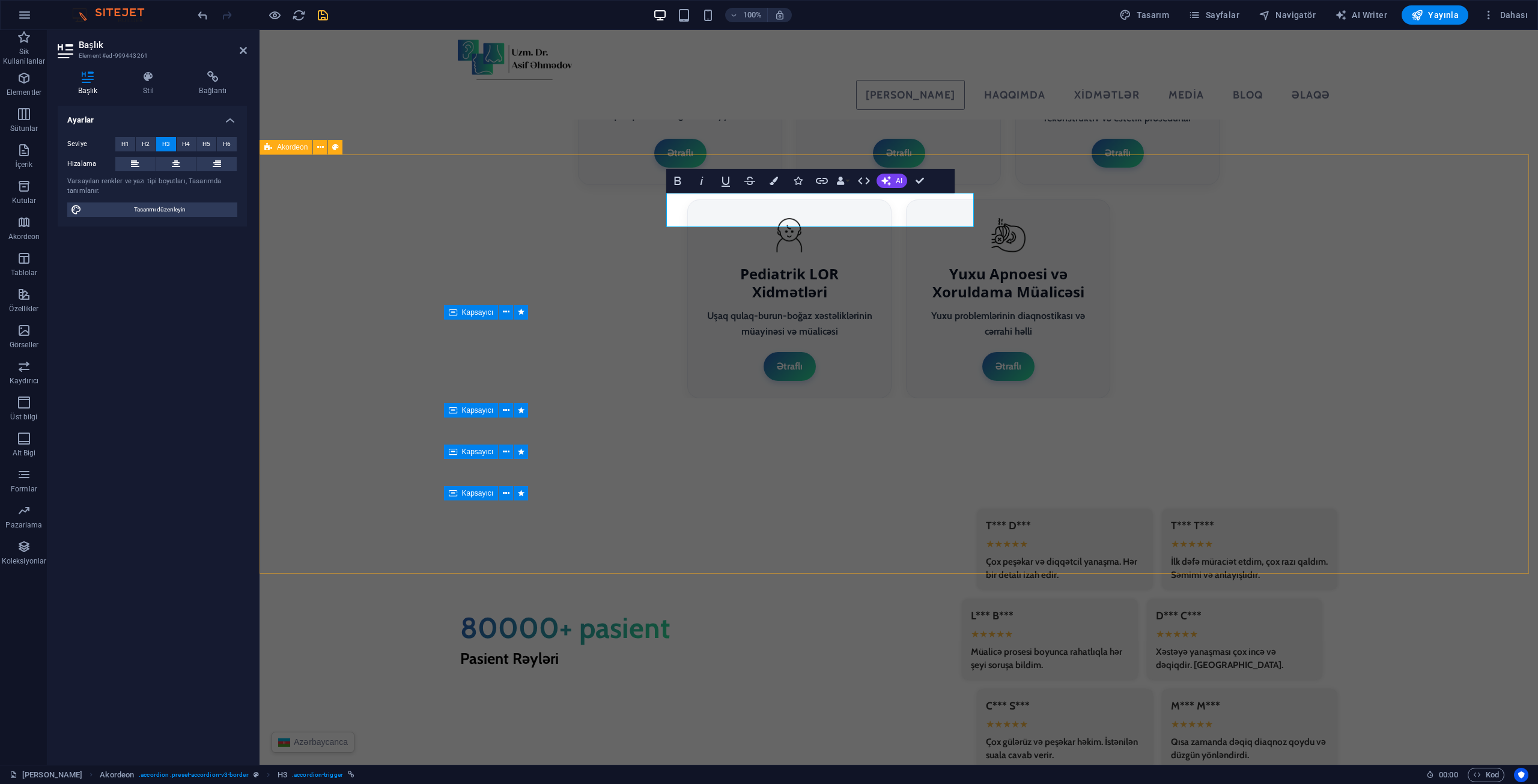
drag, startPoint x: 689, startPoint y: 206, endPoint x: 667, endPoint y: 208, distance: 22.1
drag, startPoint x: 483, startPoint y: 204, endPoint x: 693, endPoint y: 204, distance: 210.0
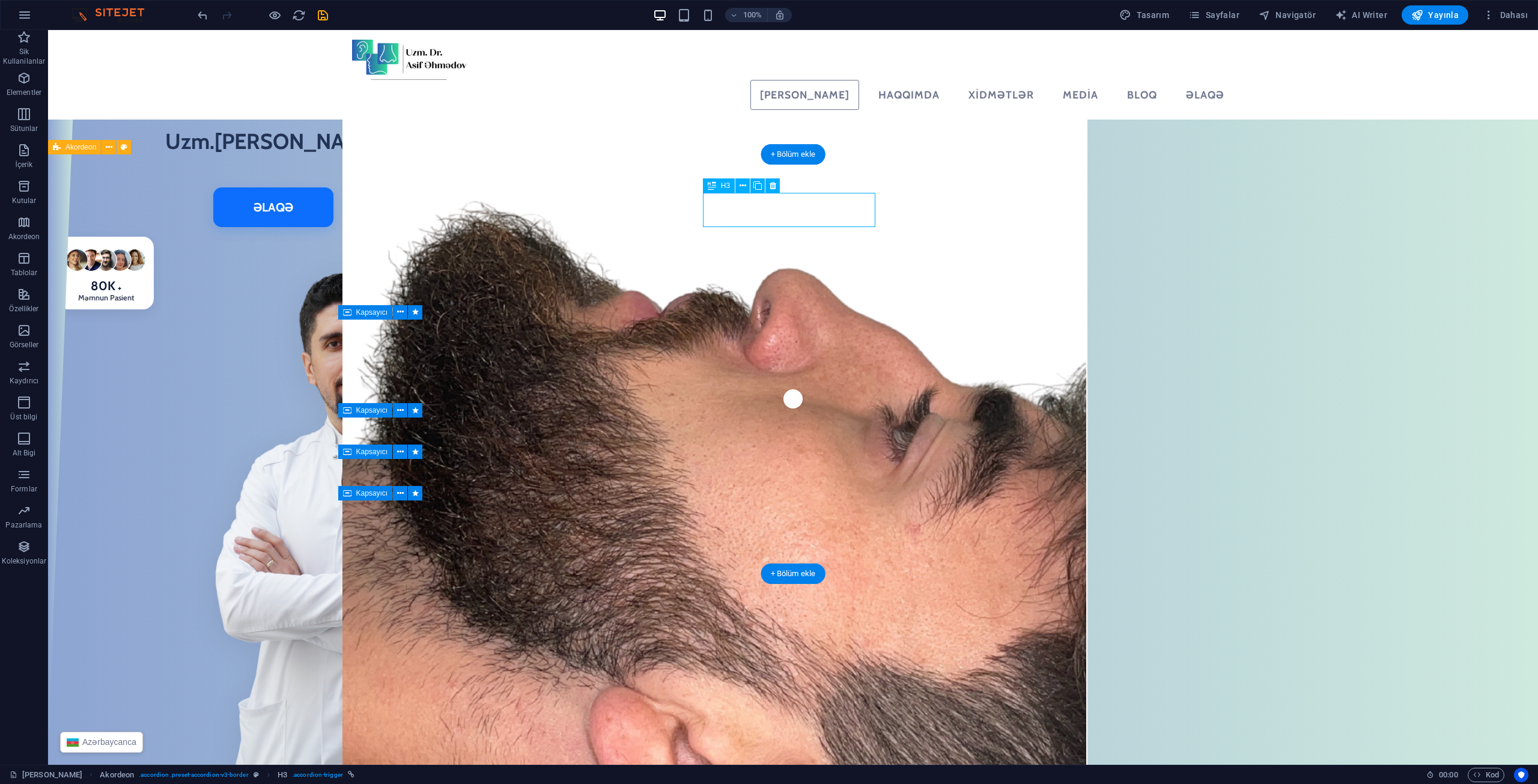
scroll to position [2520, 0]
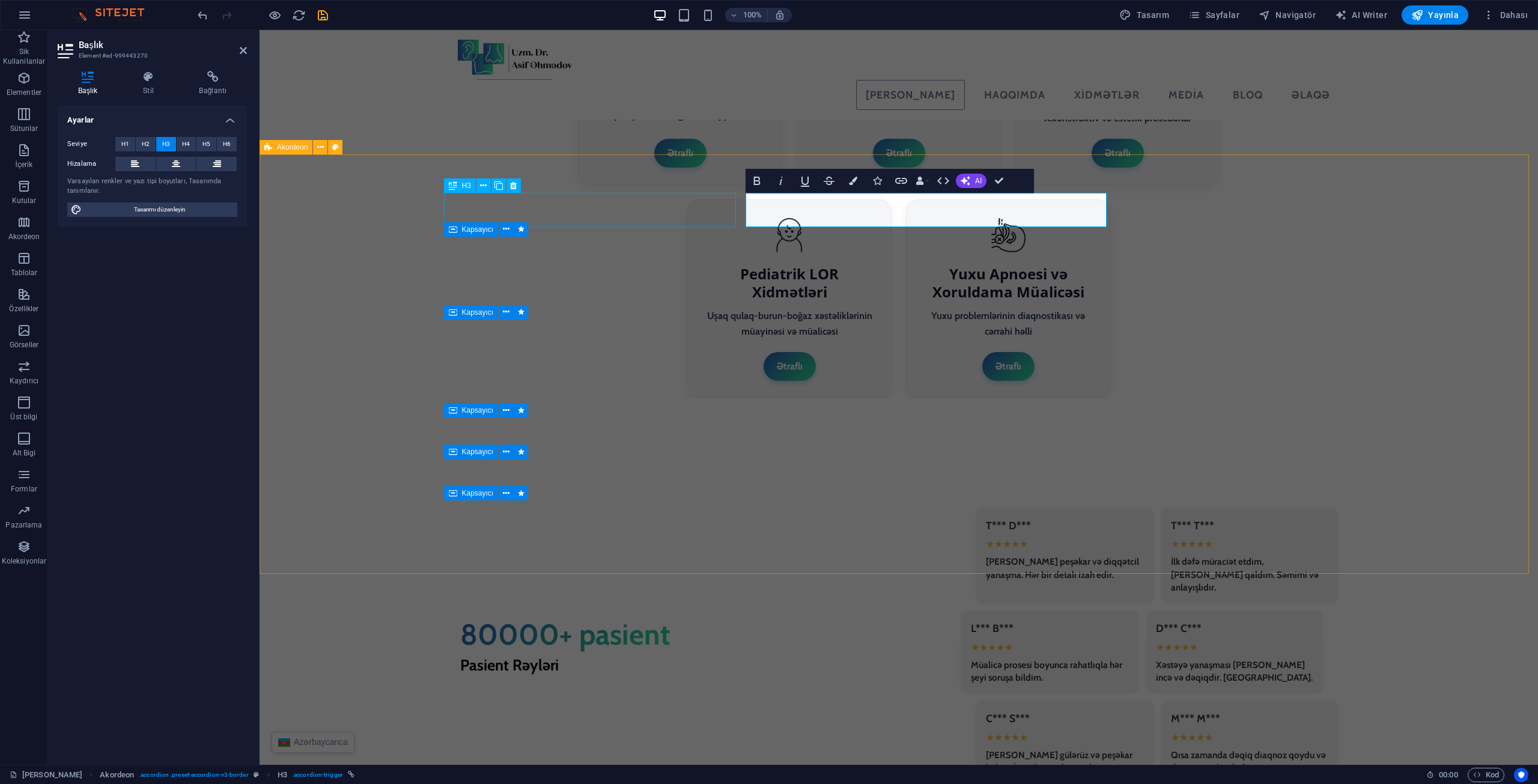
drag, startPoint x: 769, startPoint y: 212, endPoint x: 733, endPoint y: 215, distance: 36.1
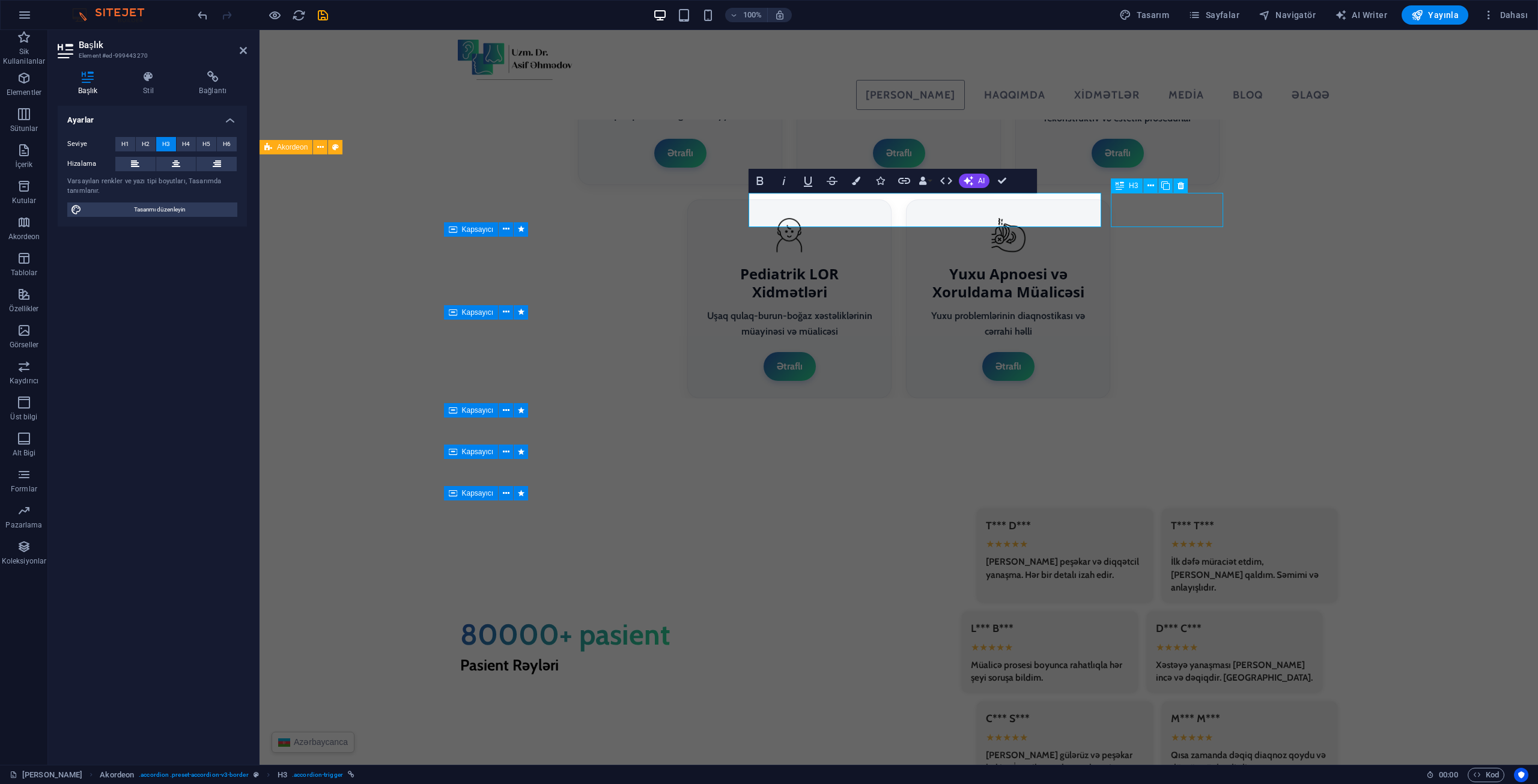
select select "rem"
select select "px"
select select "preset-accordion-v3-border"
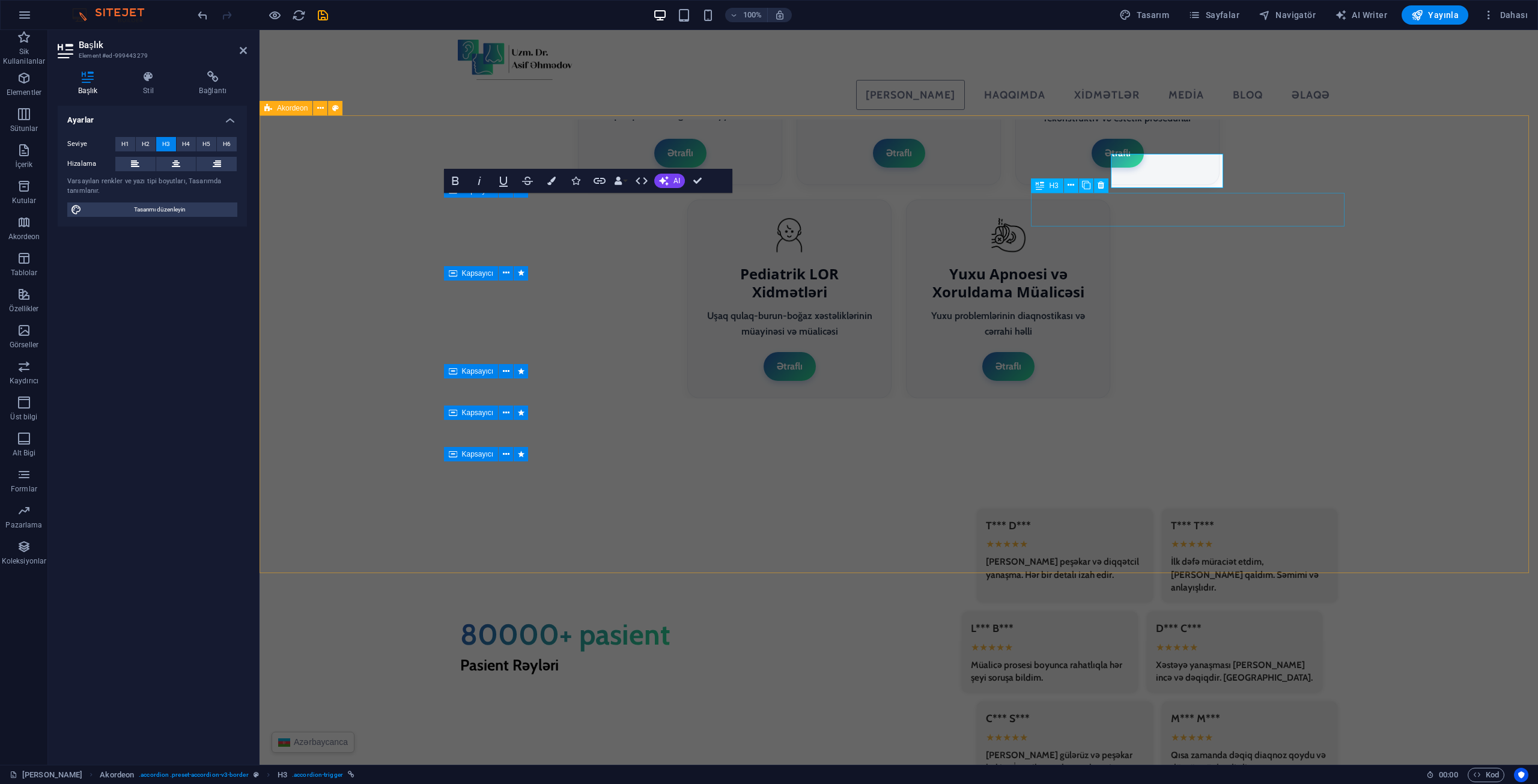
scroll to position [2559, 0]
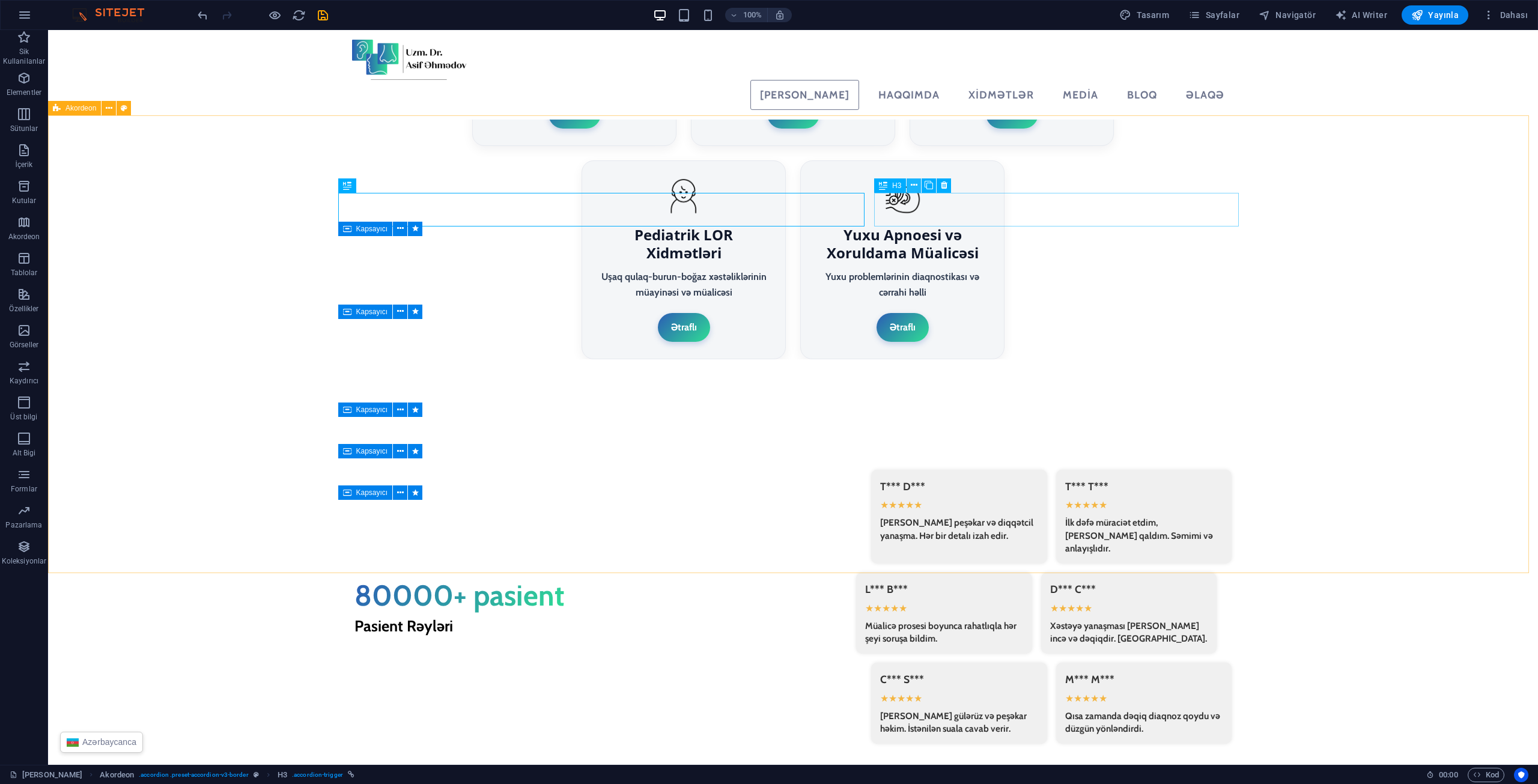
click at [912, 185] on icon at bounding box center [914, 186] width 6 height 13
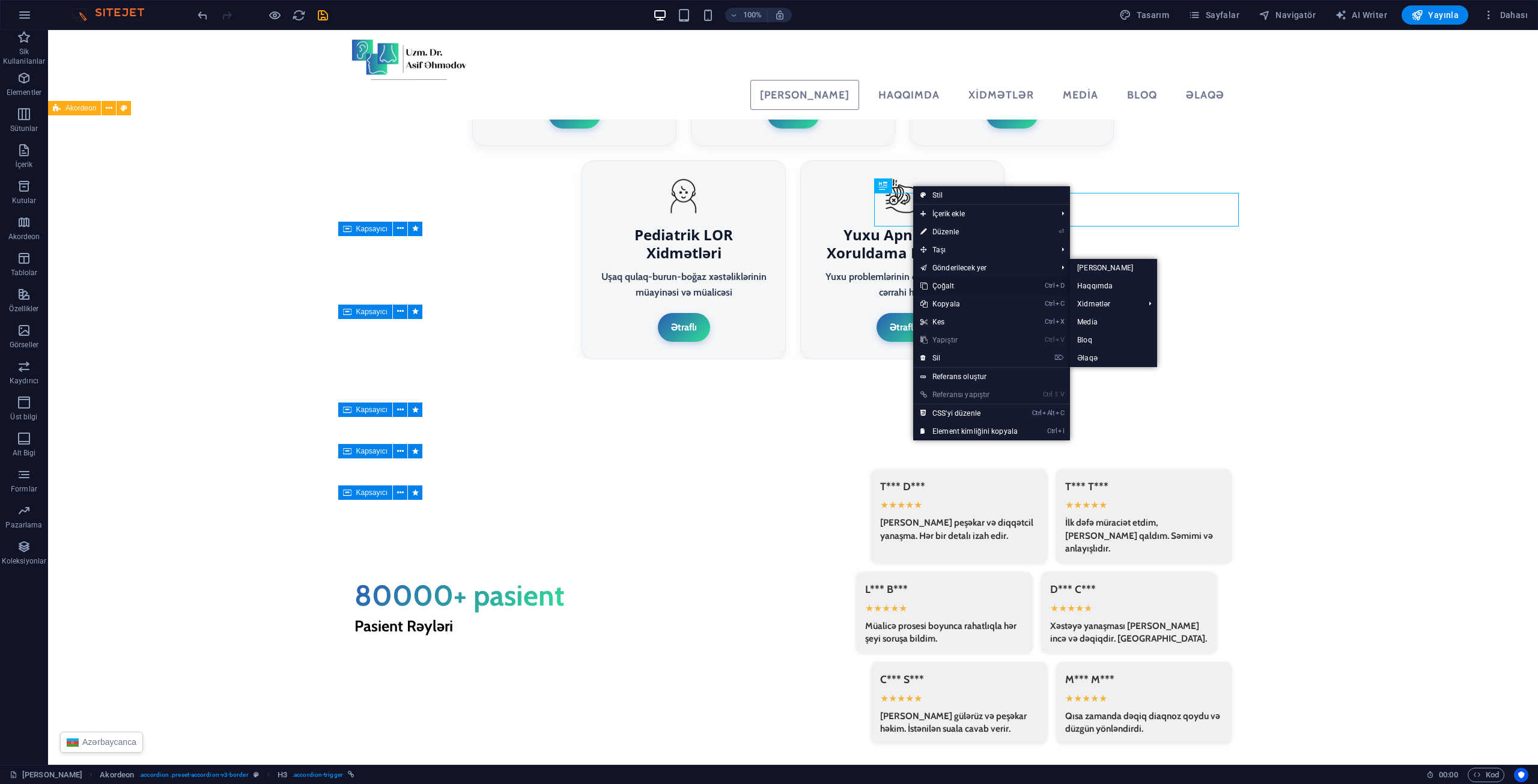
click at [944, 290] on link "Ctrl D Çoğalt" at bounding box center [969, 285] width 112 height 18
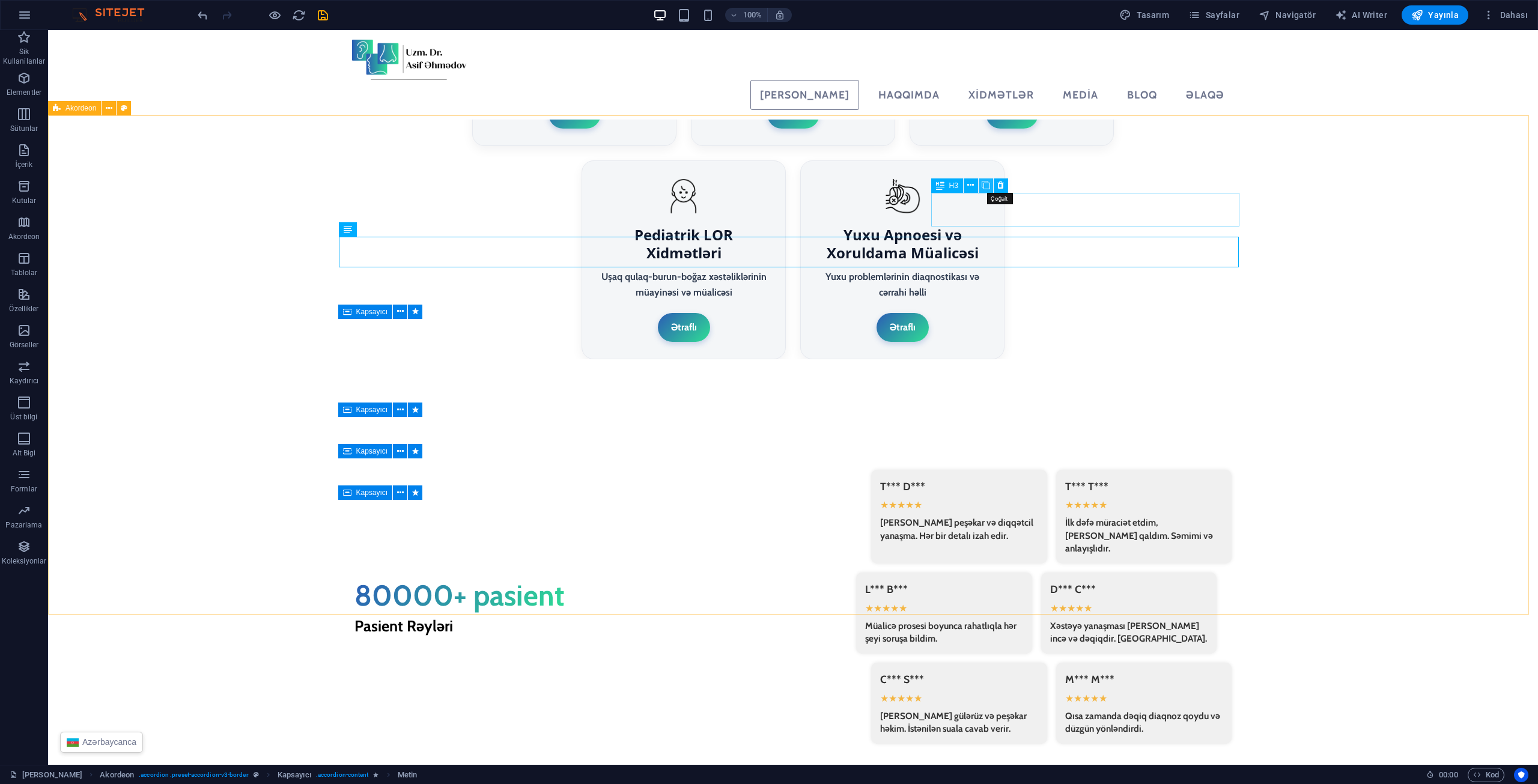
click at [980, 184] on button at bounding box center [986, 186] width 14 height 14
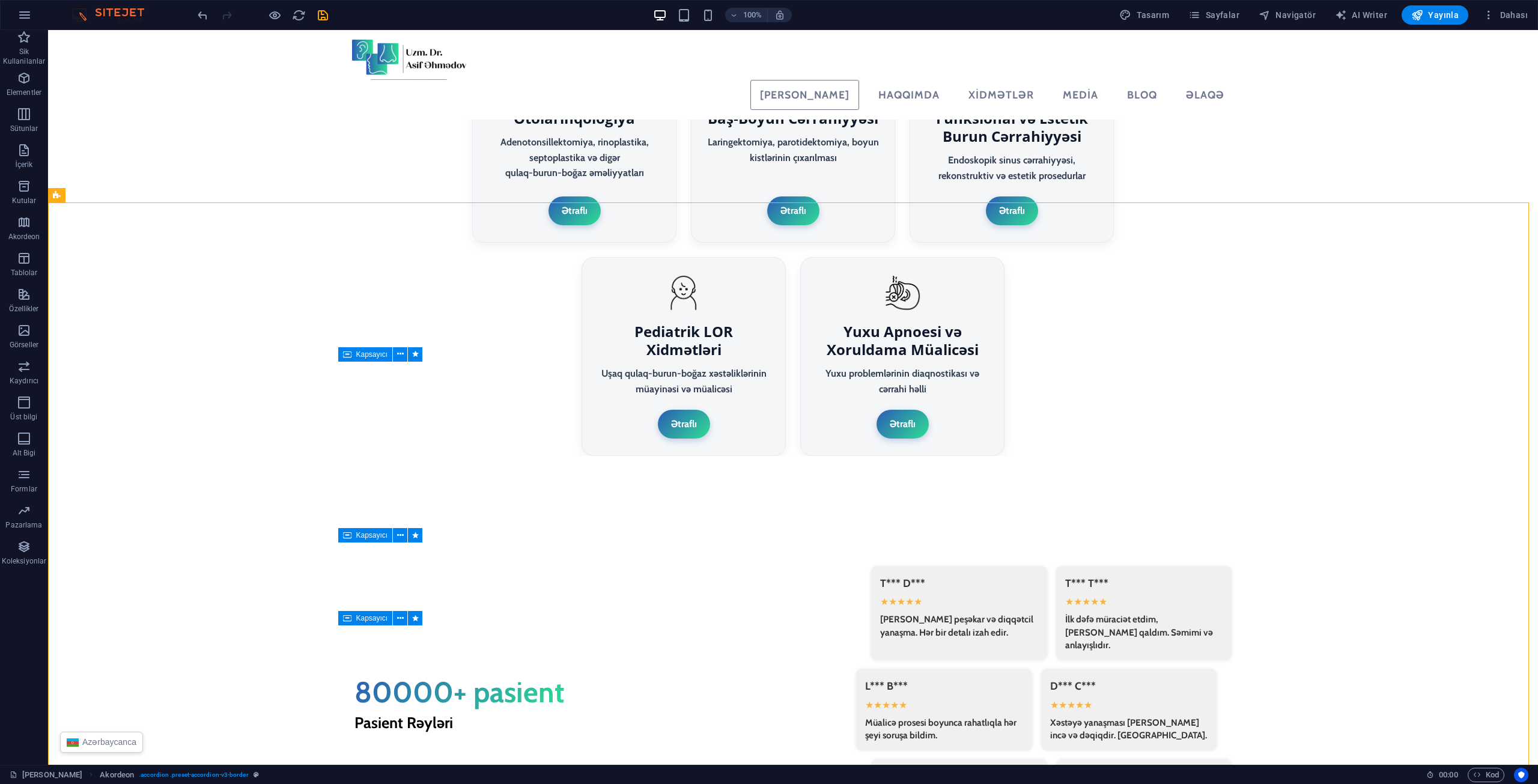
scroll to position [2459, 0]
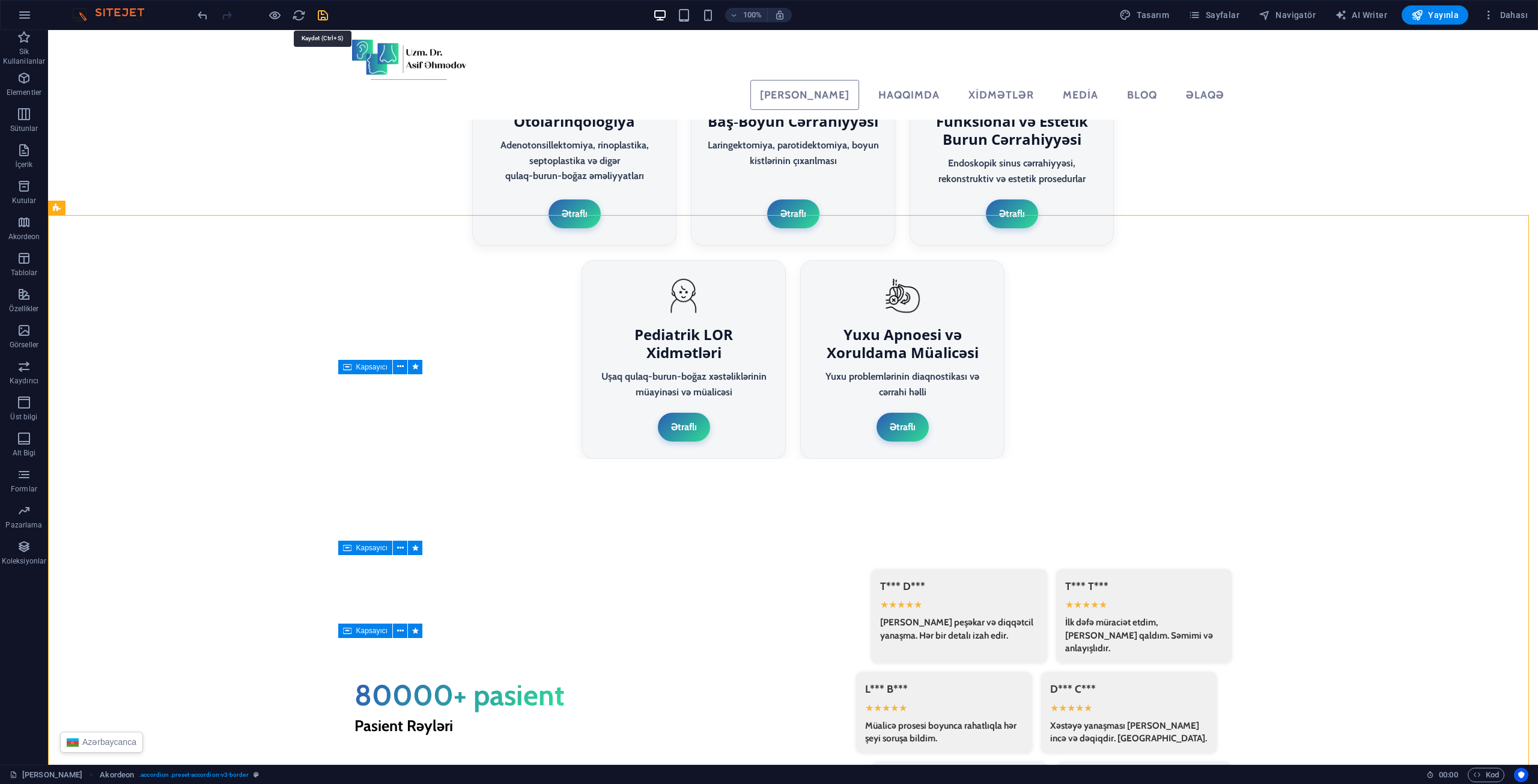
click at [320, 16] on icon "save" at bounding box center [323, 16] width 14 height 14
select select "rem"
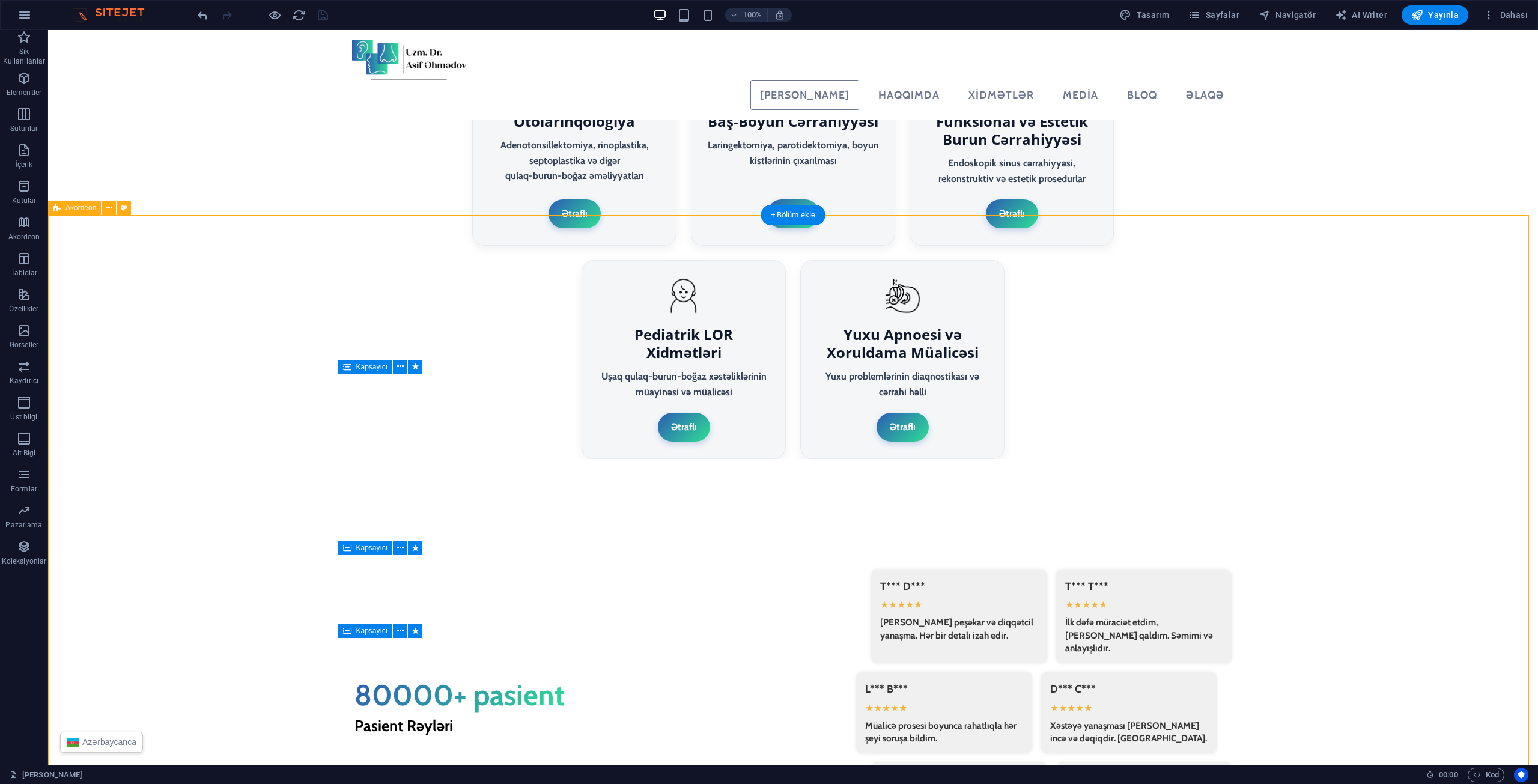
select select "px"
select select "preset-accordion-v3-border"
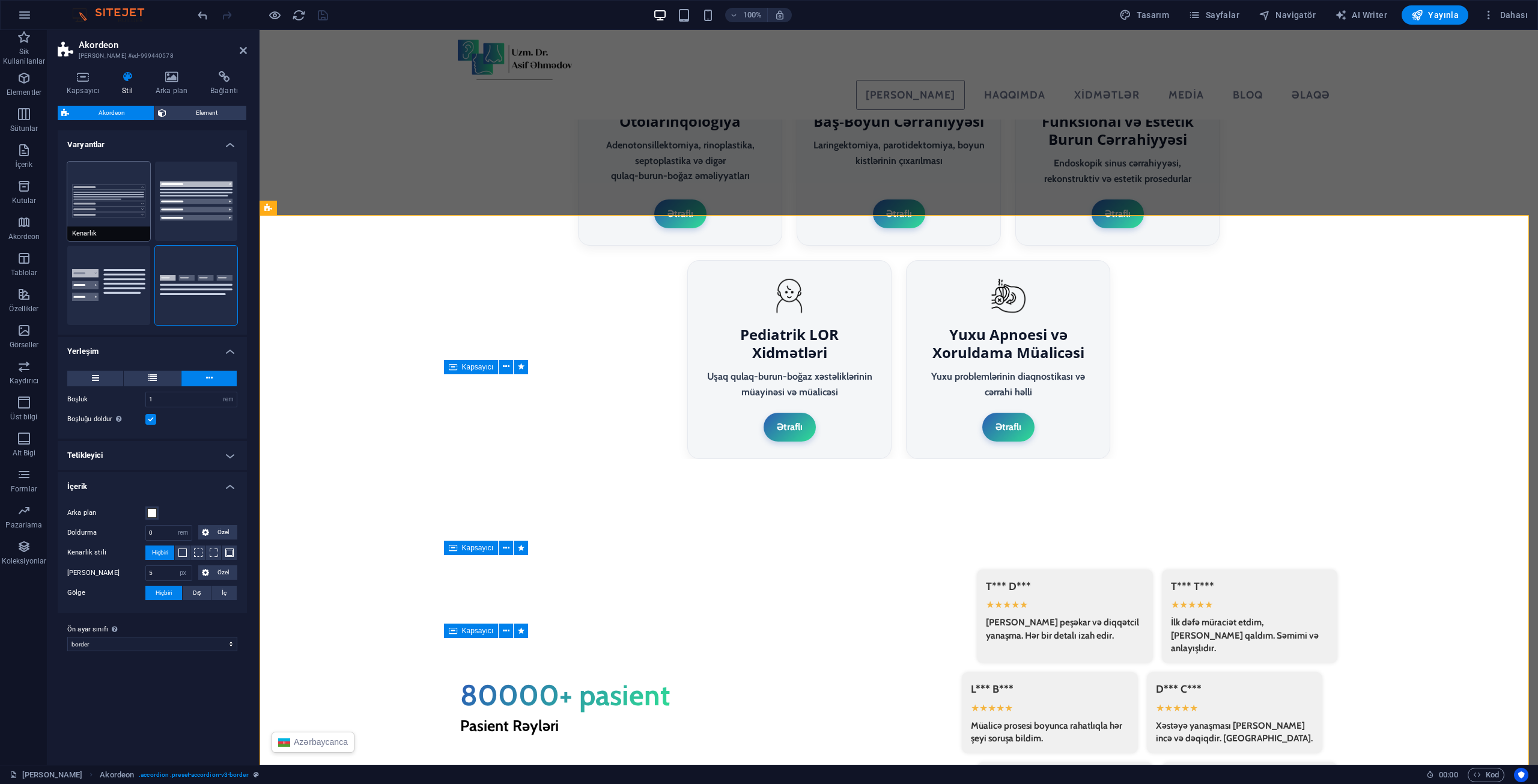
click at [102, 196] on button "Kenarlık" at bounding box center [108, 201] width 83 height 79
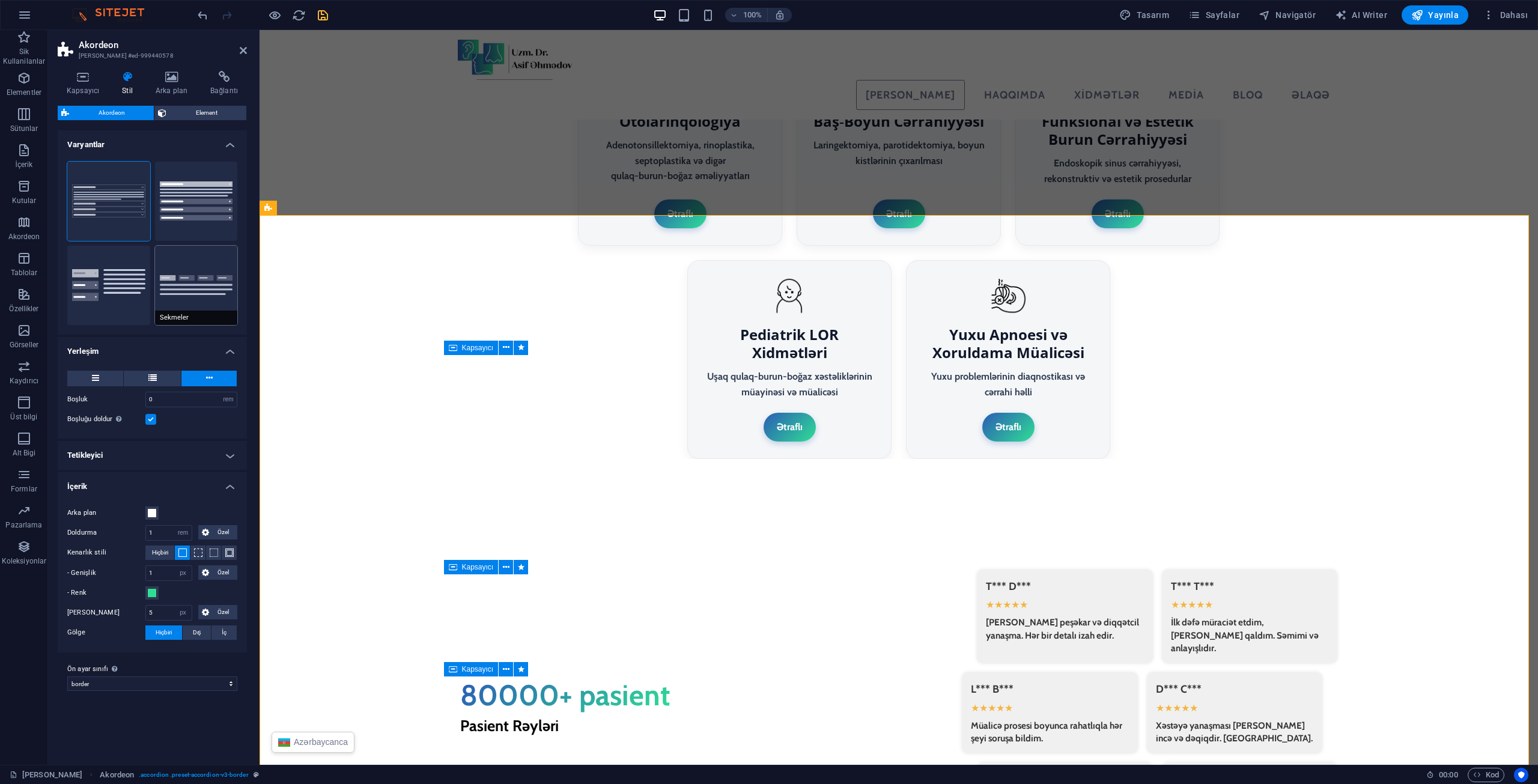
click at [237, 293] on button "Sekmeler" at bounding box center [196, 285] width 83 height 79
click at [127, 208] on button "Kenarlık" at bounding box center [108, 201] width 83 height 79
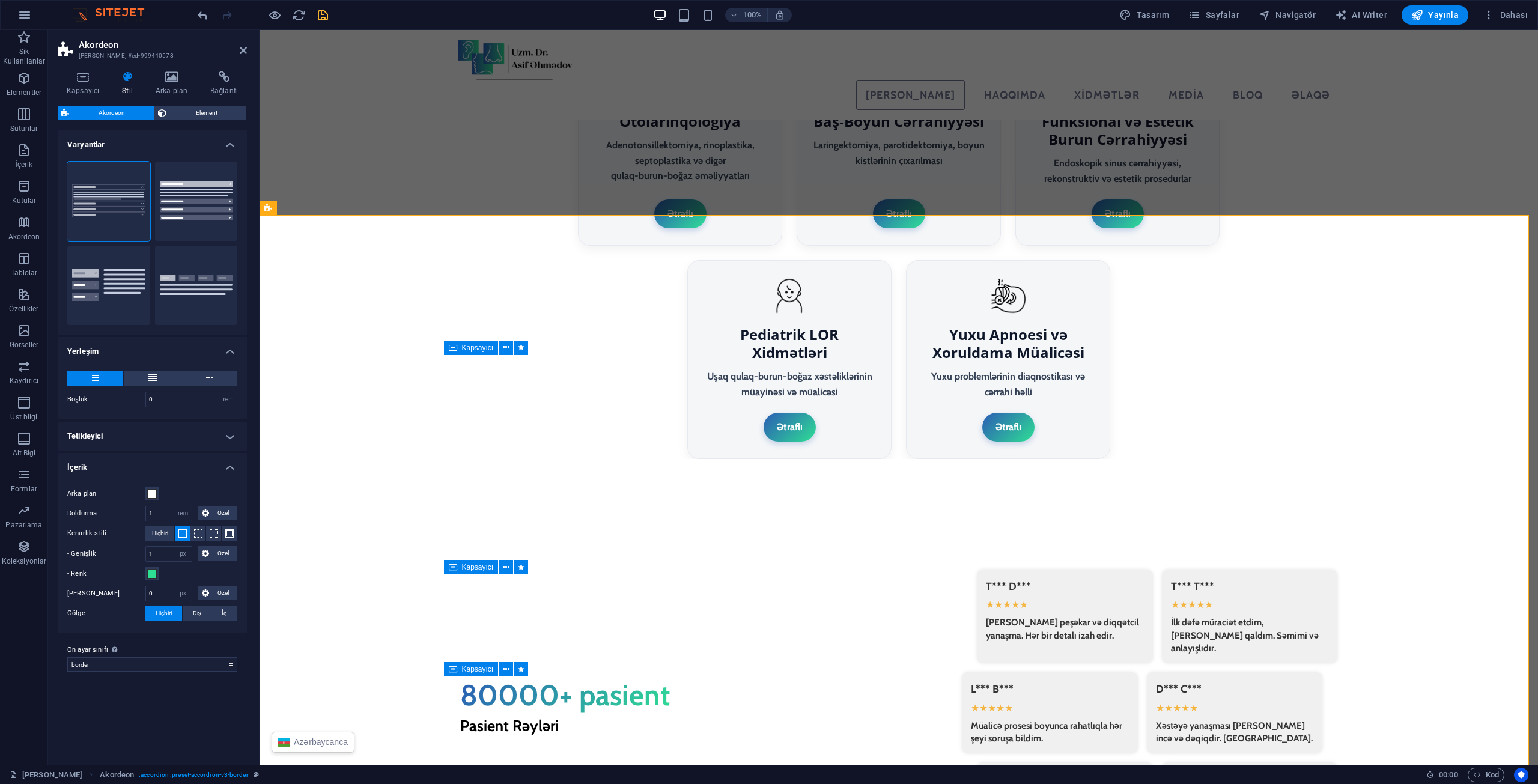
click at [95, 374] on icon at bounding box center [96, 377] width 7 height 14
click at [144, 375] on button at bounding box center [152, 378] width 57 height 16
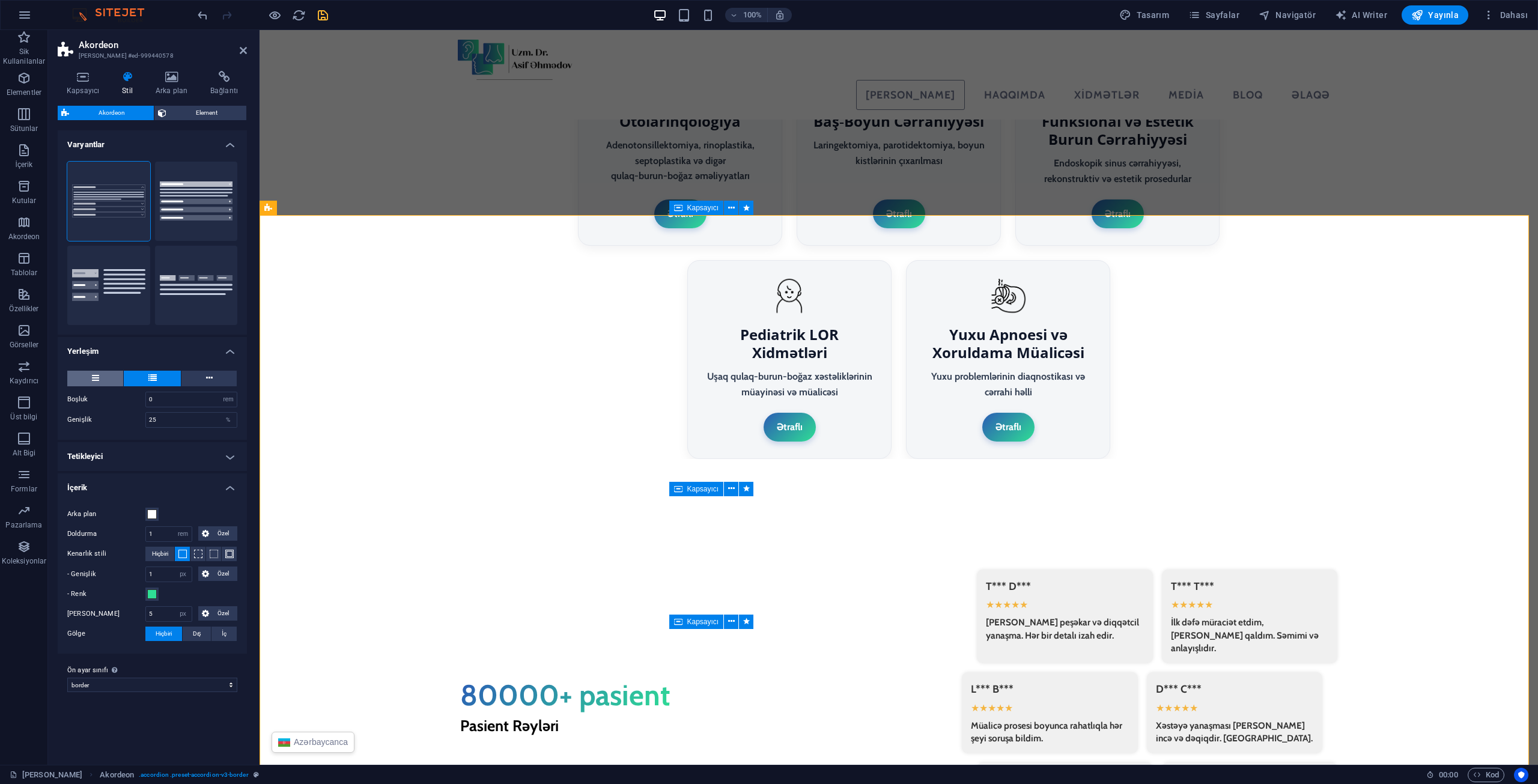
click at [98, 379] on icon at bounding box center [96, 377] width 7 height 14
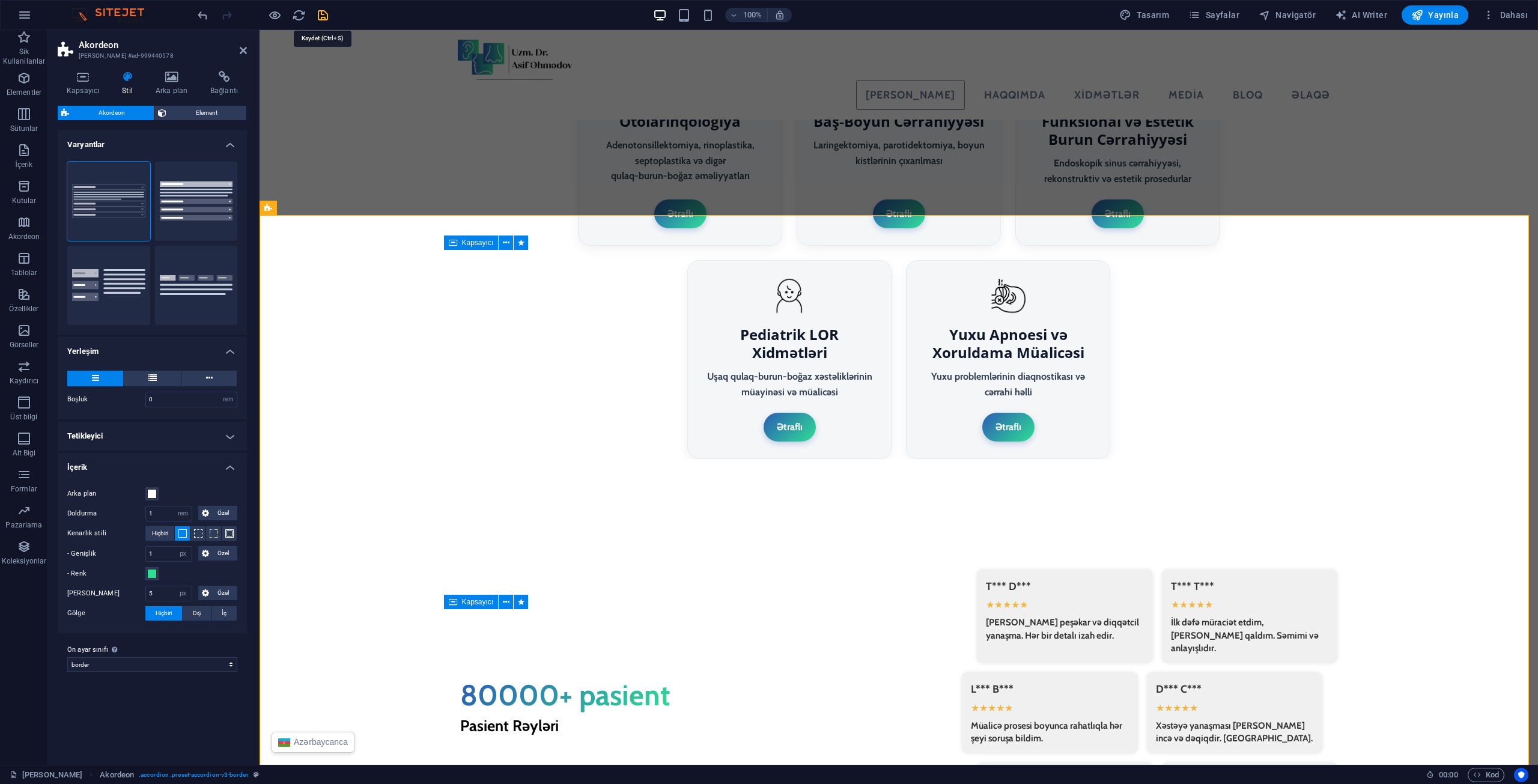
click at [322, 13] on icon "save" at bounding box center [323, 16] width 14 height 14
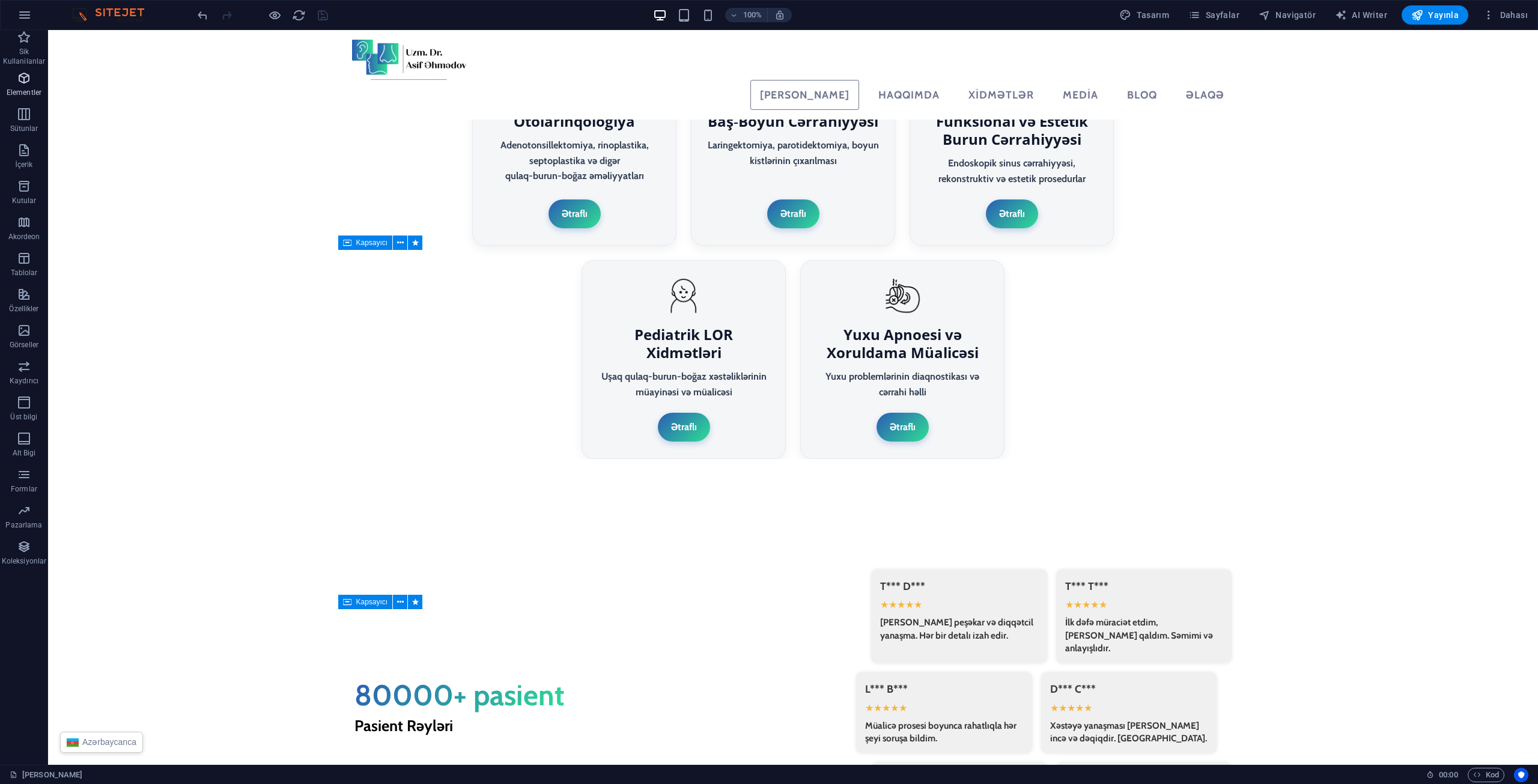
click at [14, 93] on p "Elementler" at bounding box center [23, 93] width 35 height 10
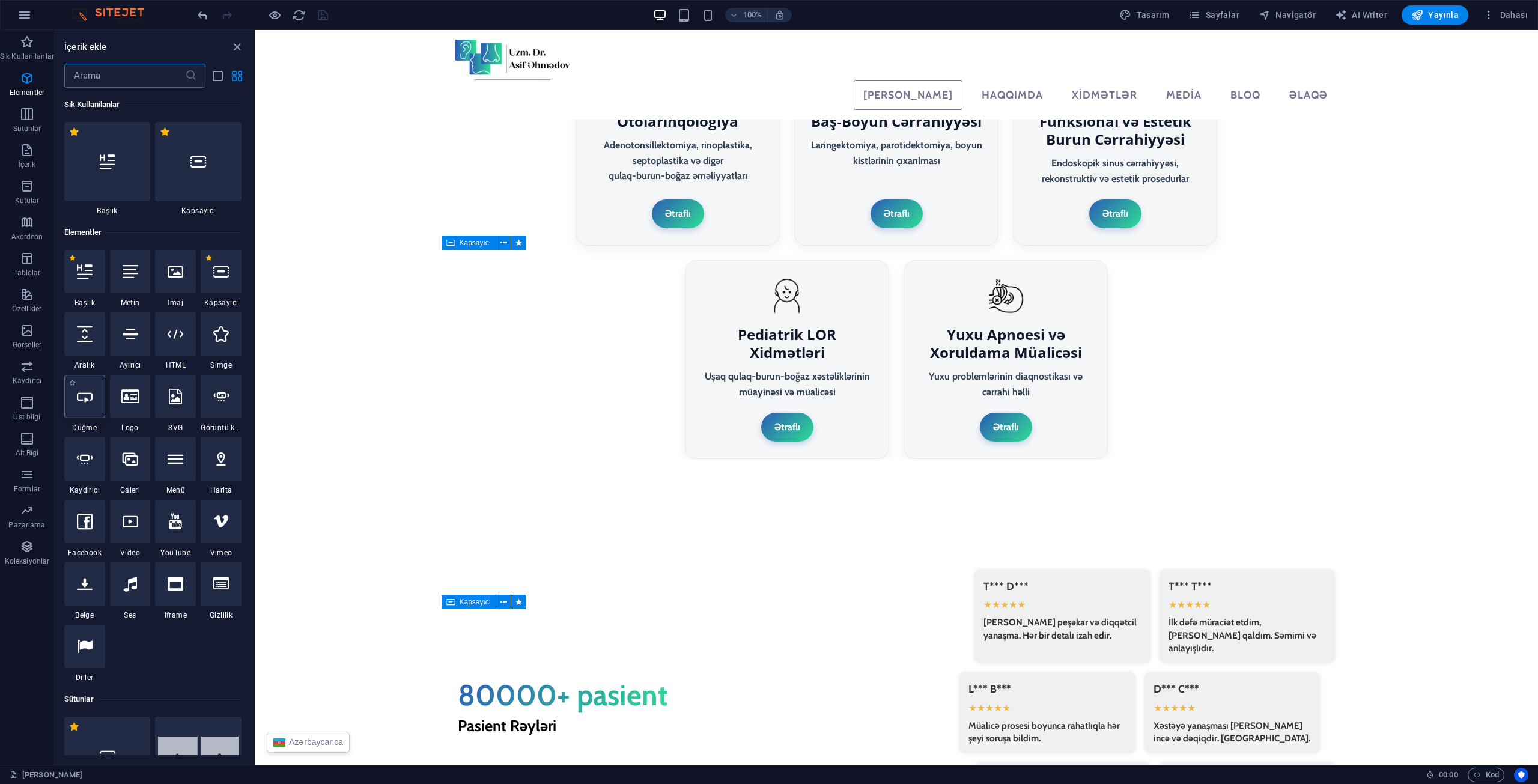
scroll to position [128, 0]
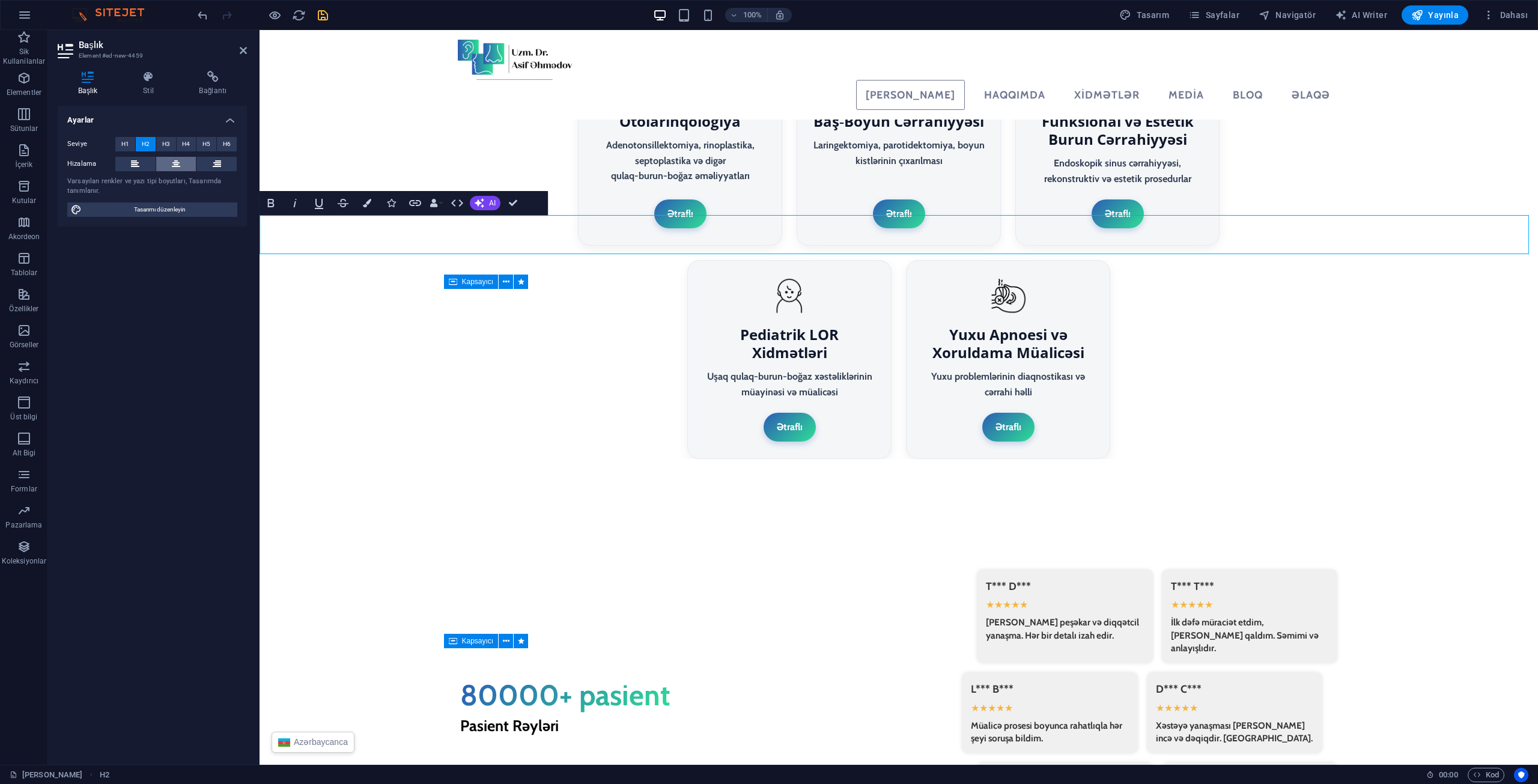
click at [168, 157] on button at bounding box center [176, 164] width 40 height 14
click at [156, 157] on button at bounding box center [176, 164] width 40 height 14
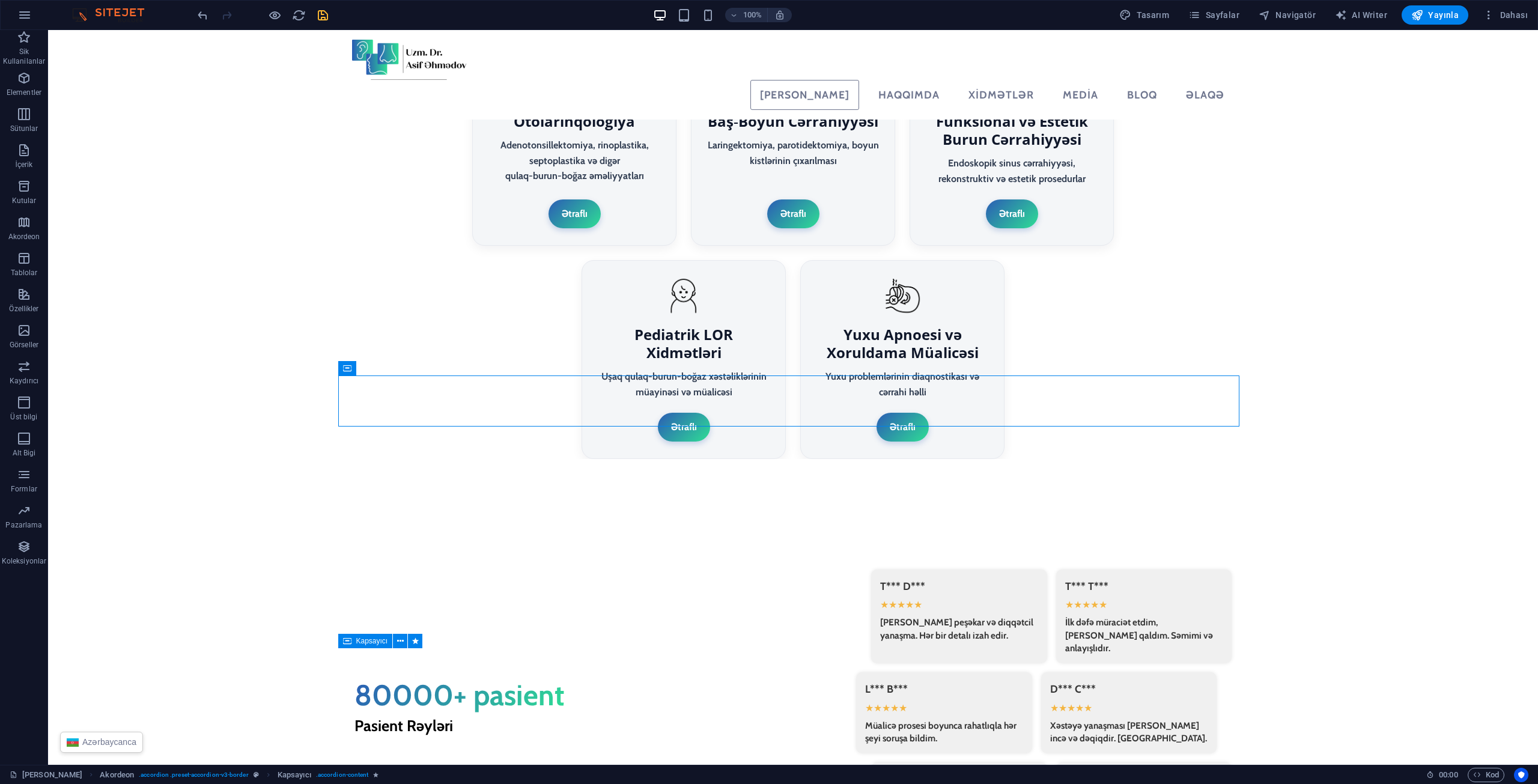
click at [318, 18] on icon "save" at bounding box center [323, 16] width 14 height 14
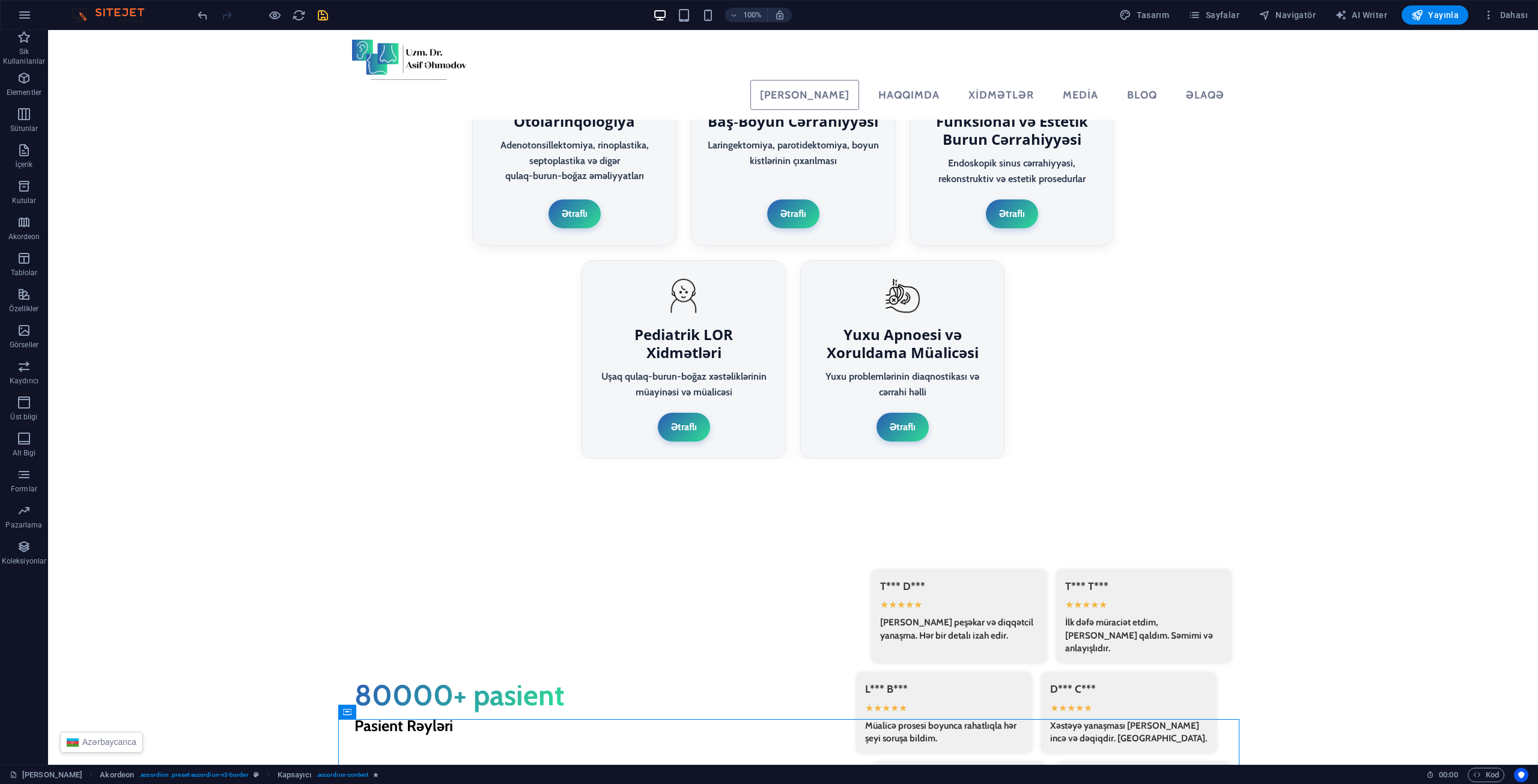
click at [329, 16] on icon "save" at bounding box center [323, 16] width 14 height 14
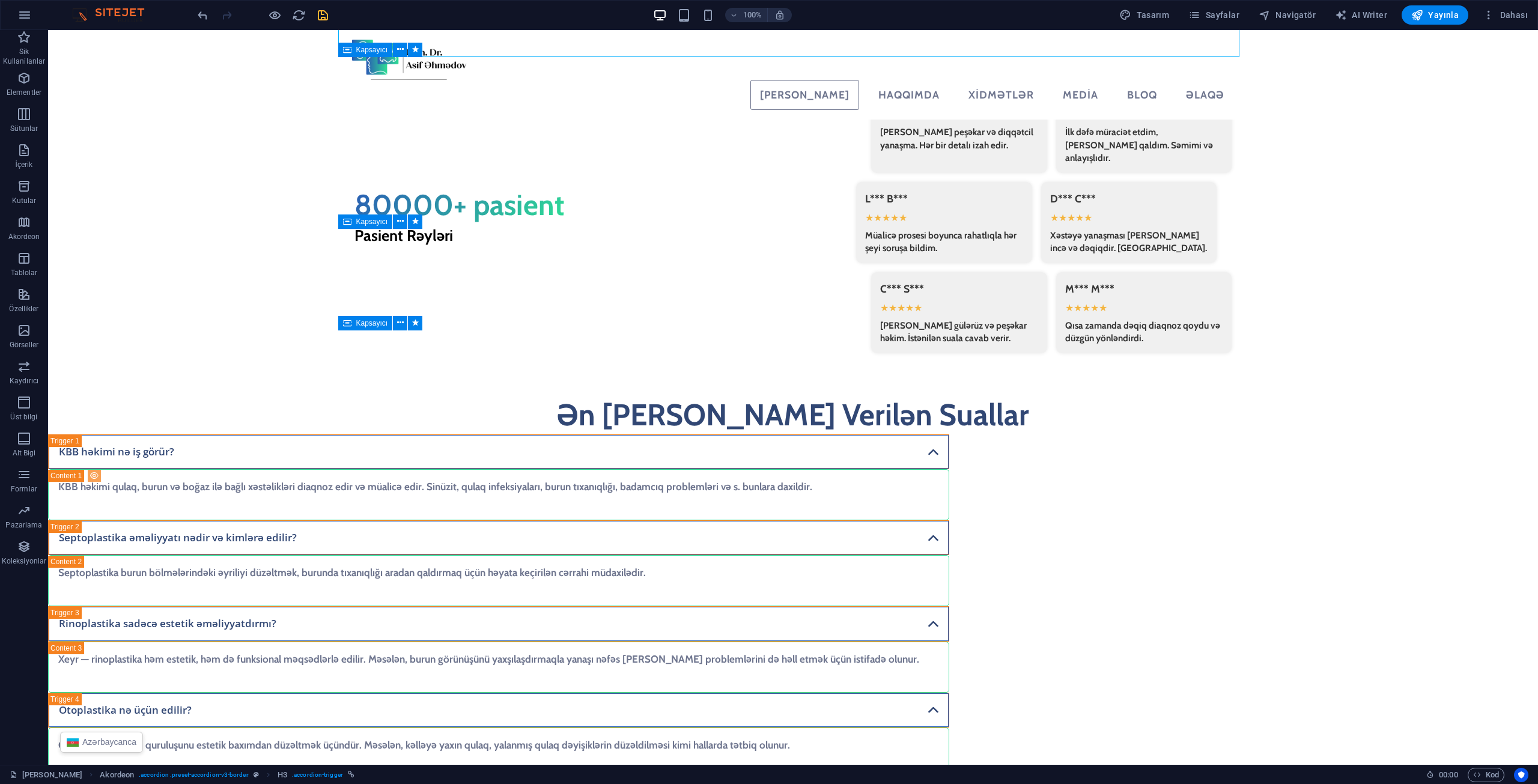
scroll to position [2969, 0]
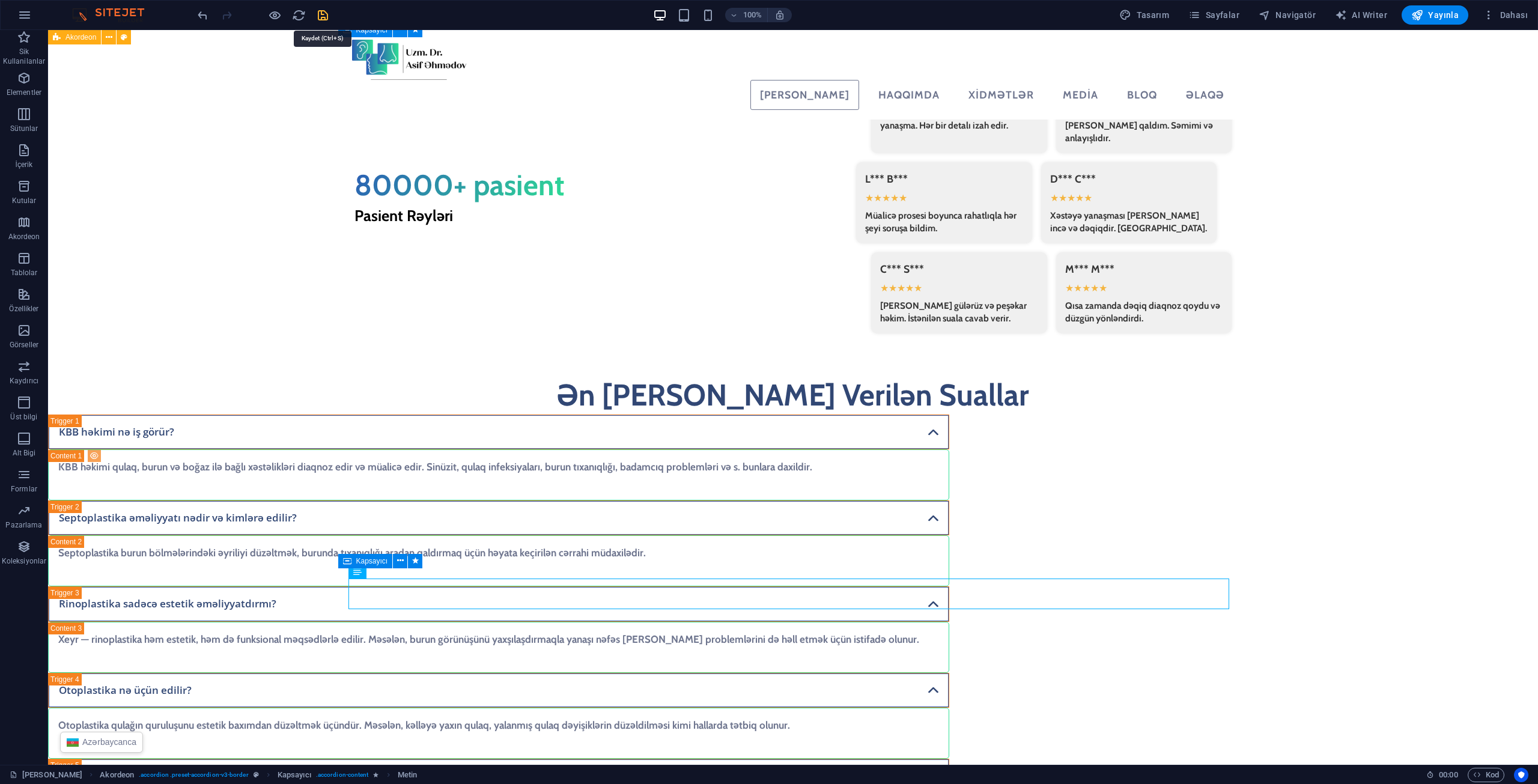
click at [325, 22] on icon "save" at bounding box center [323, 16] width 14 height 14
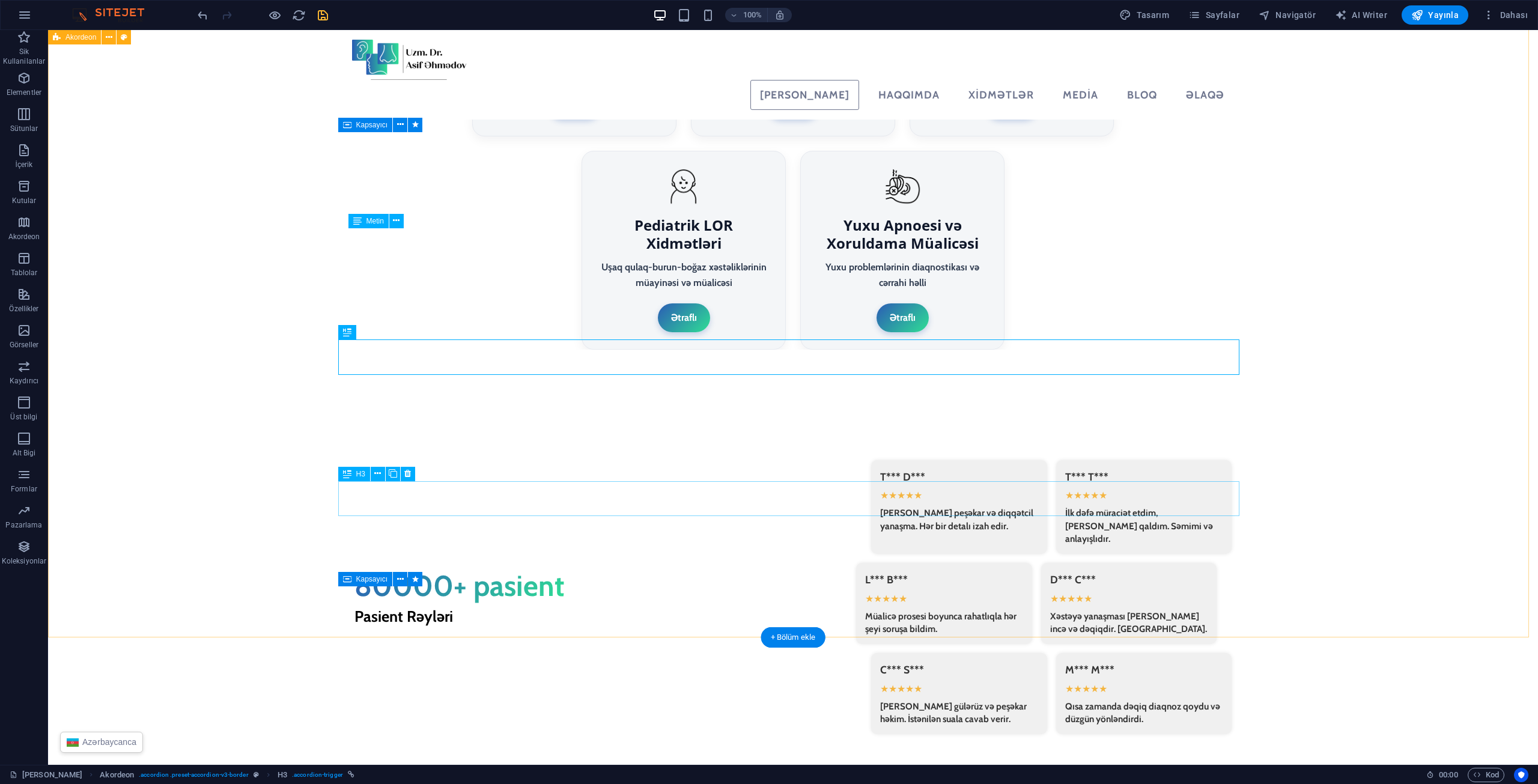
scroll to position [2548, 0]
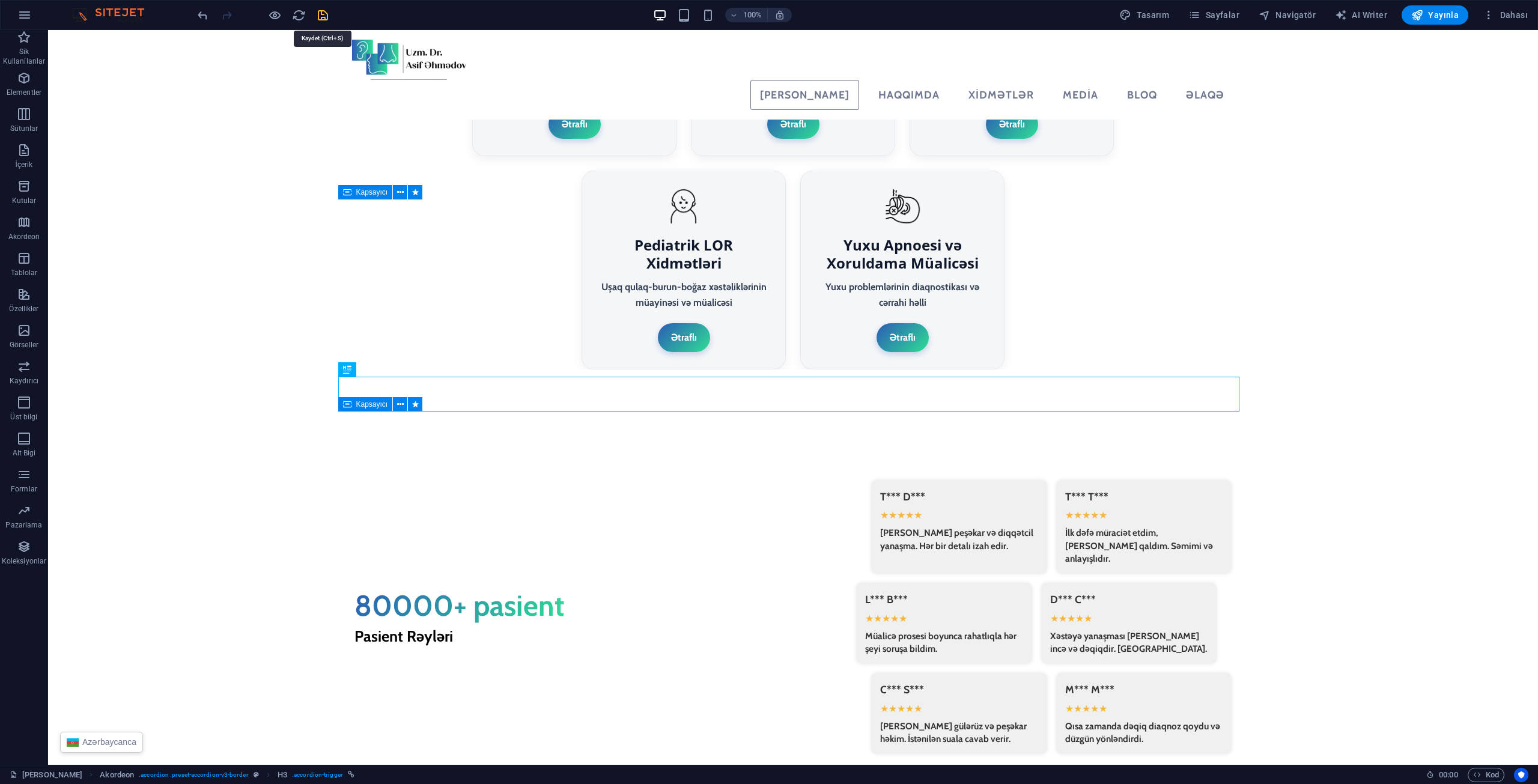
click at [328, 20] on icon "save" at bounding box center [323, 16] width 14 height 14
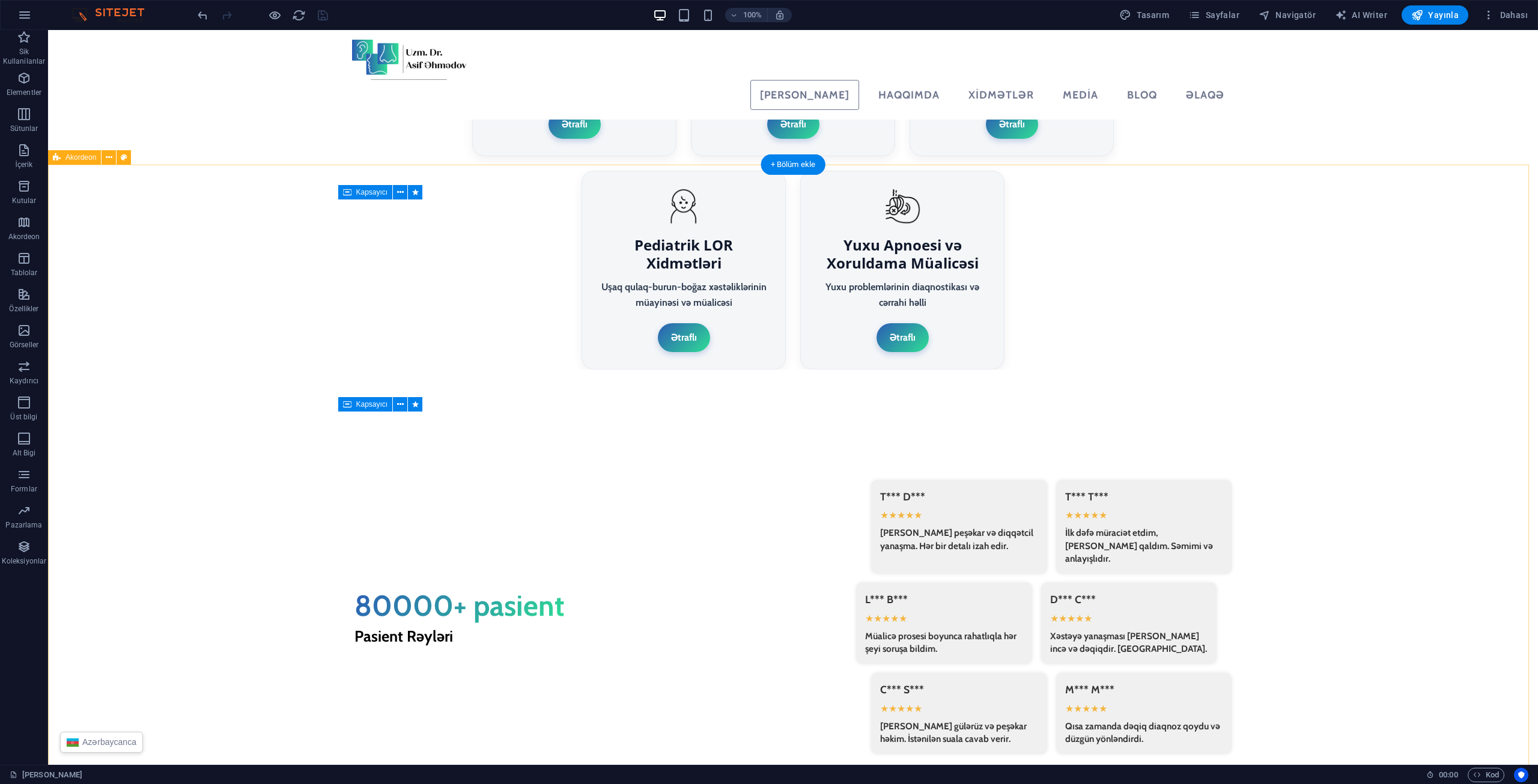
select select "rem"
select select "px"
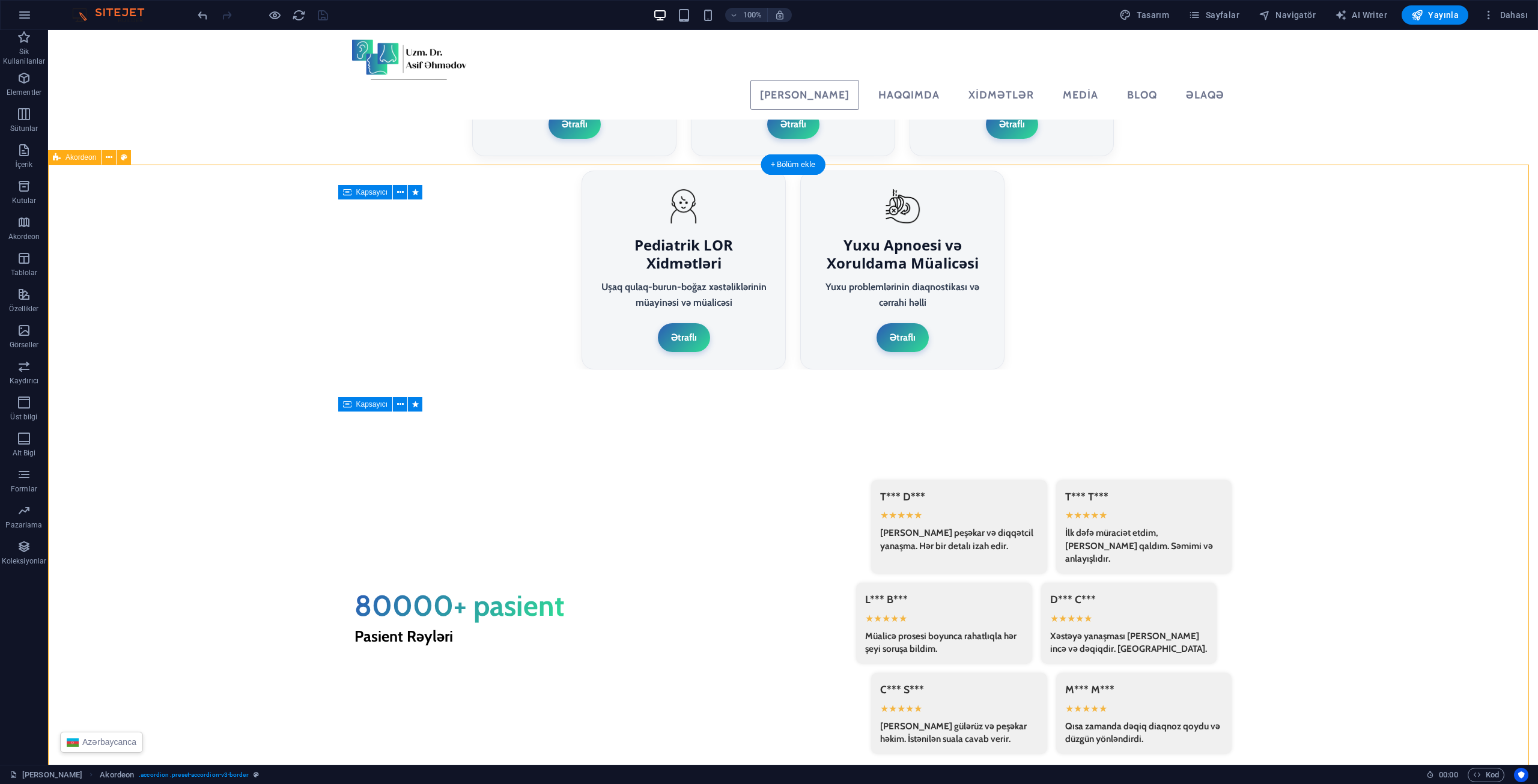
select select "px"
select select "preset-accordion-v3-border"
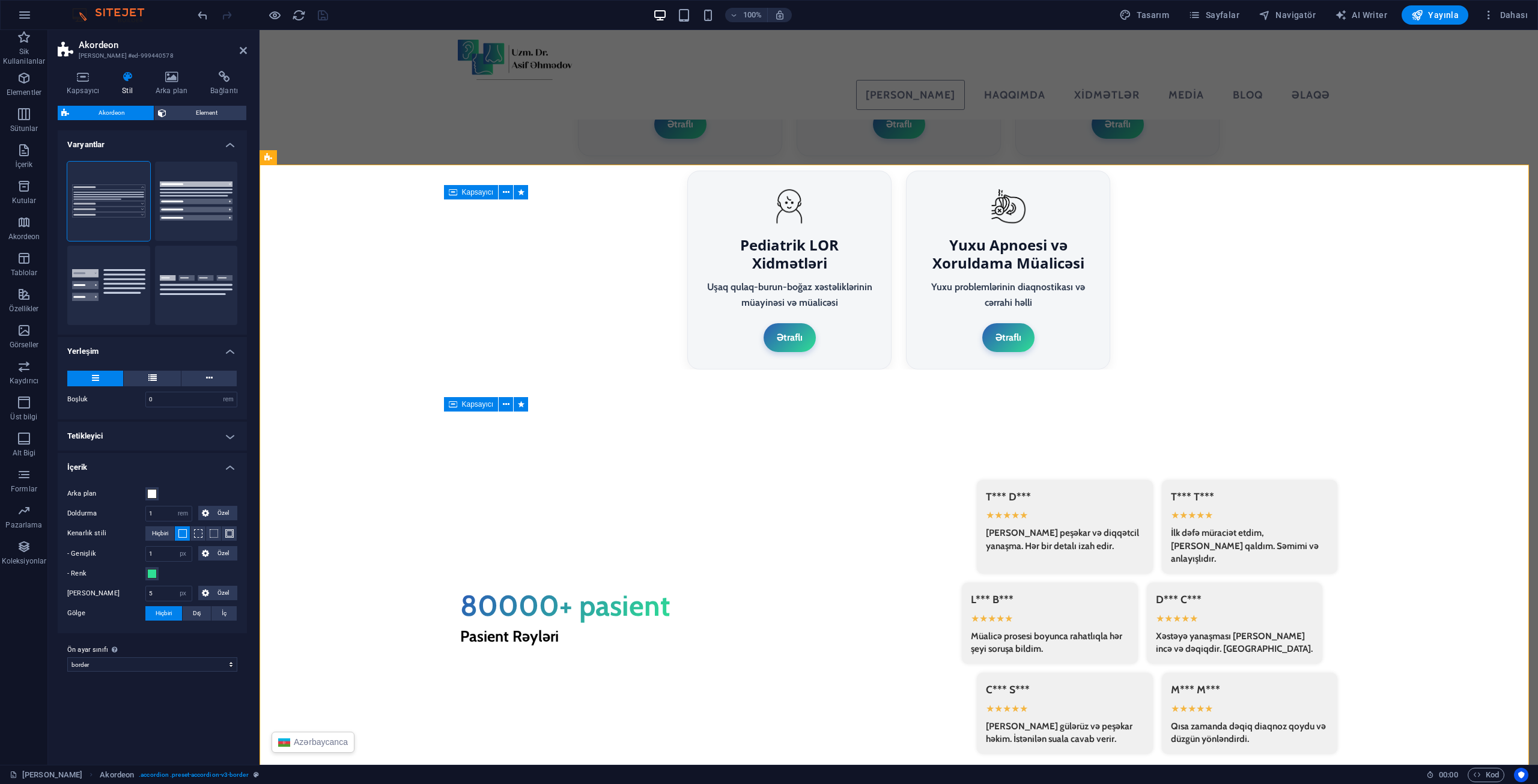
click at [149, 436] on h4 "Tetikleyici" at bounding box center [152, 436] width 189 height 29
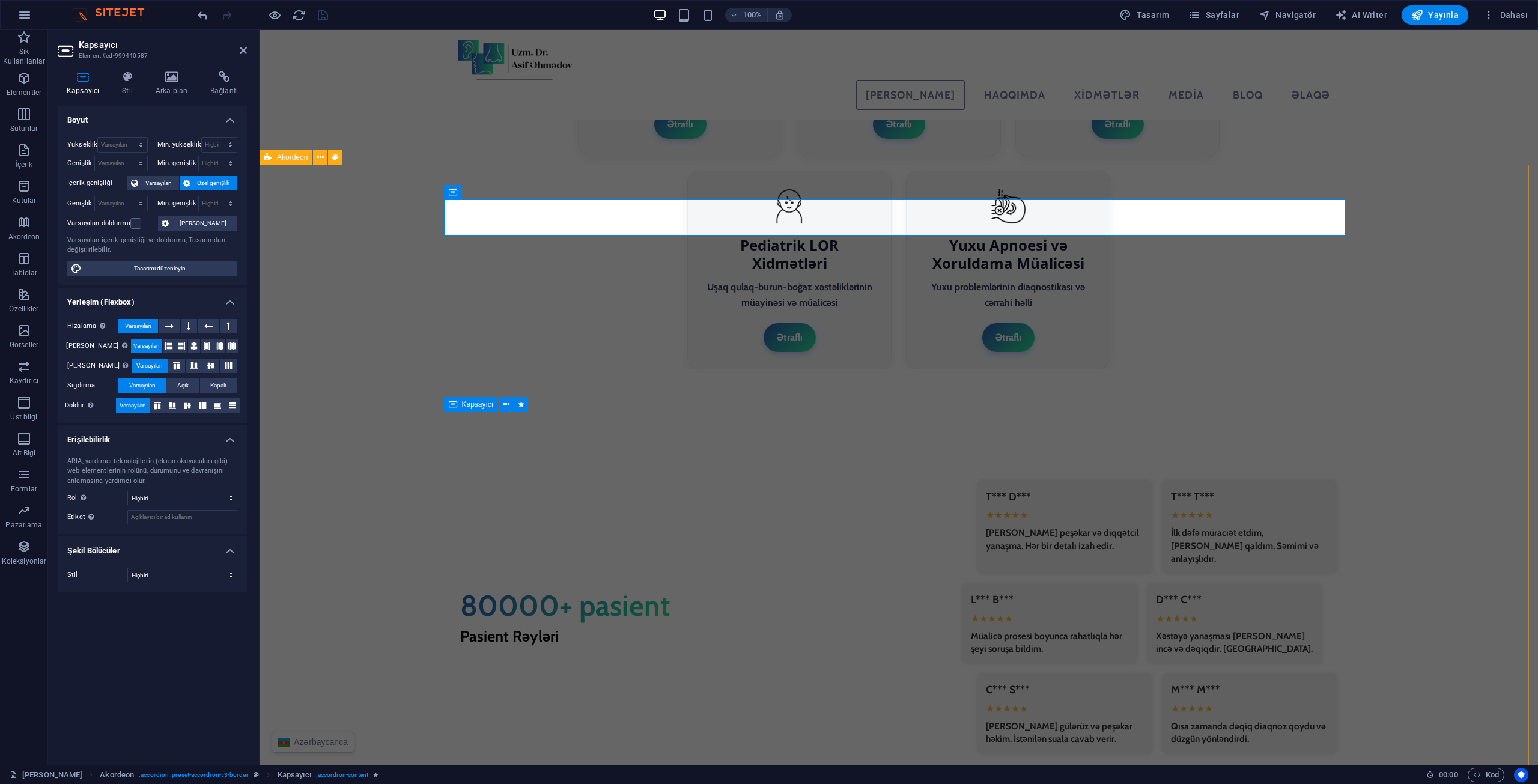
select select "rem"
select select "px"
select select "rem"
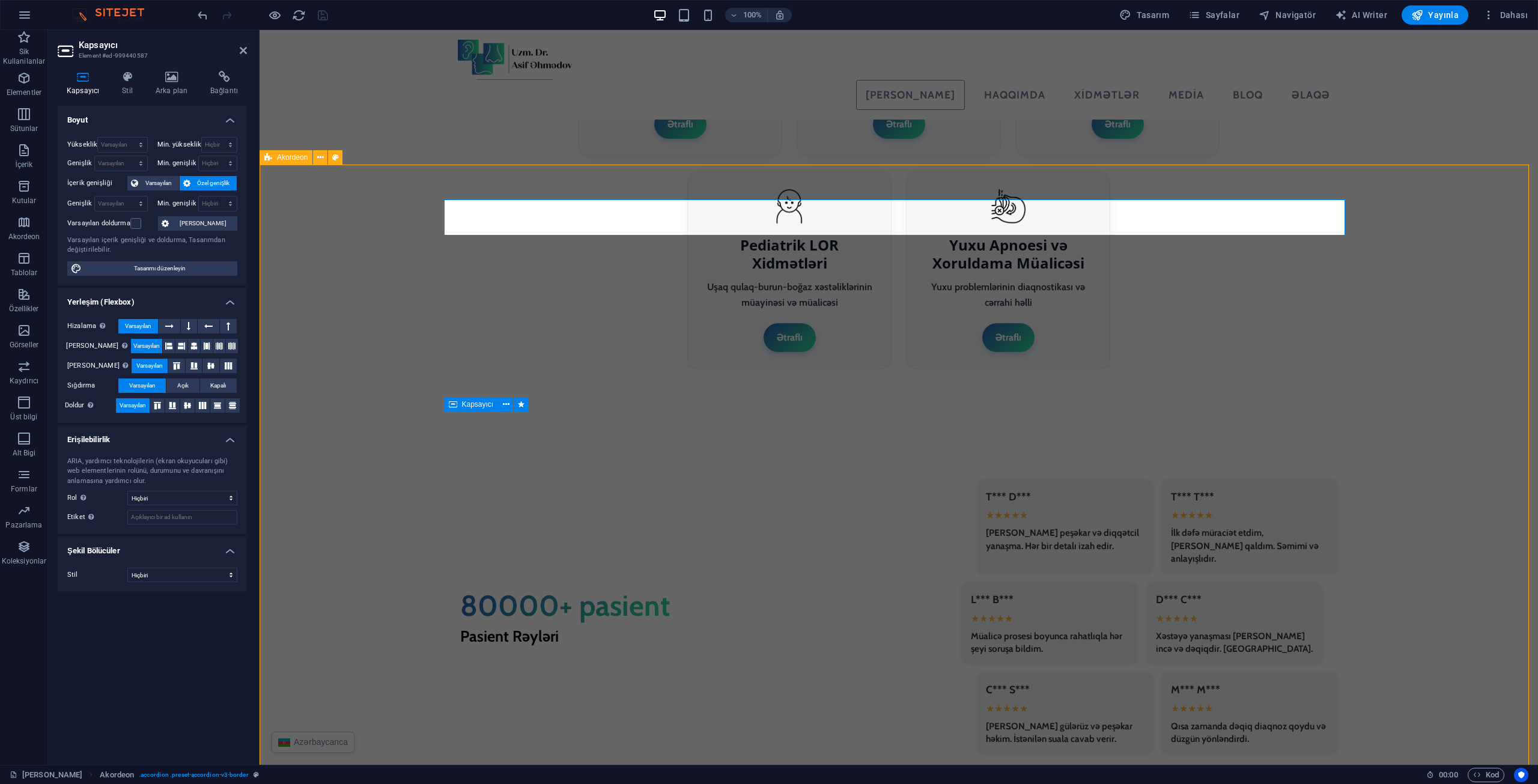
select select "rem"
select select "px"
select select "rem"
select select "px"
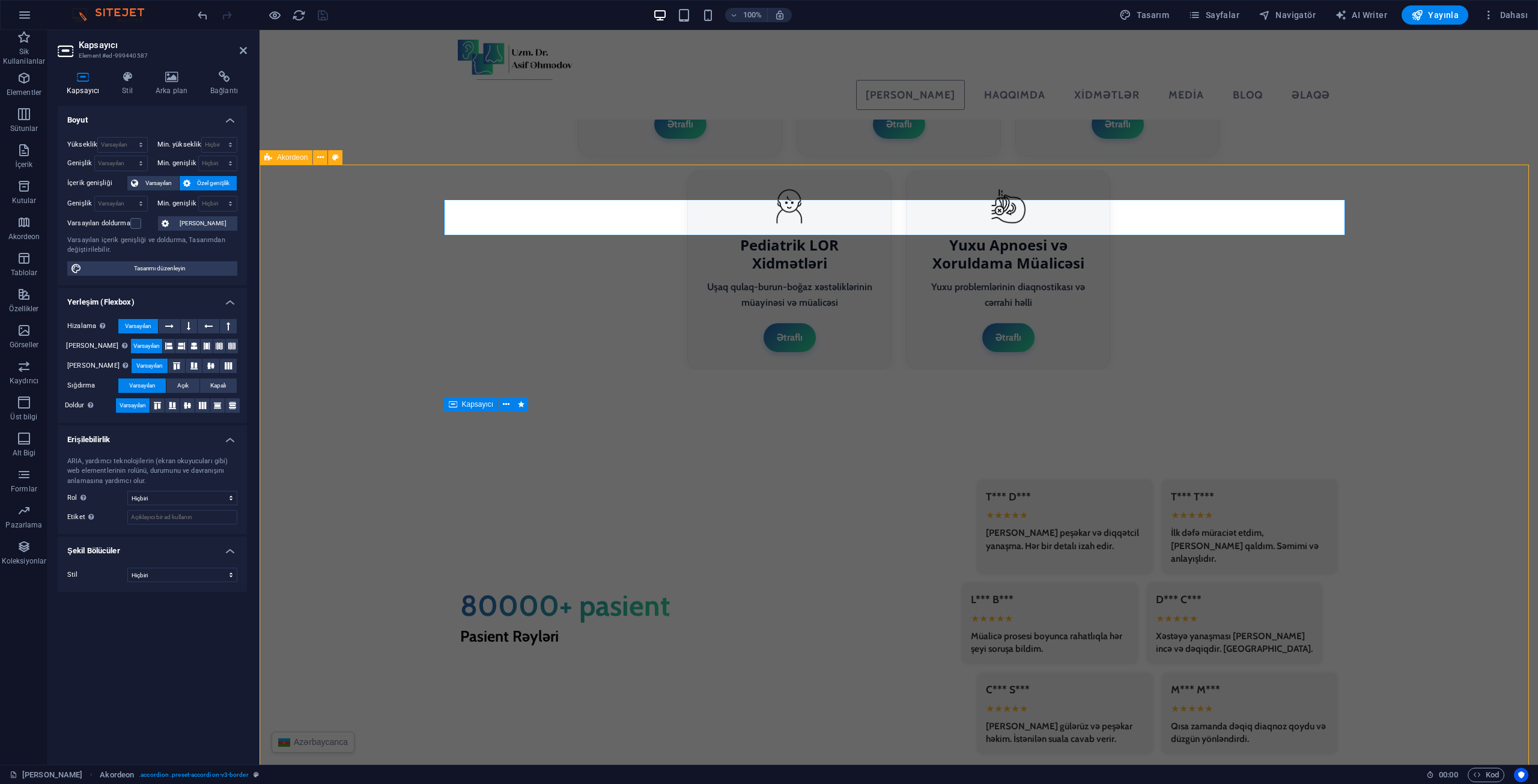
select select "px"
select select "preset-accordion-v3-border"
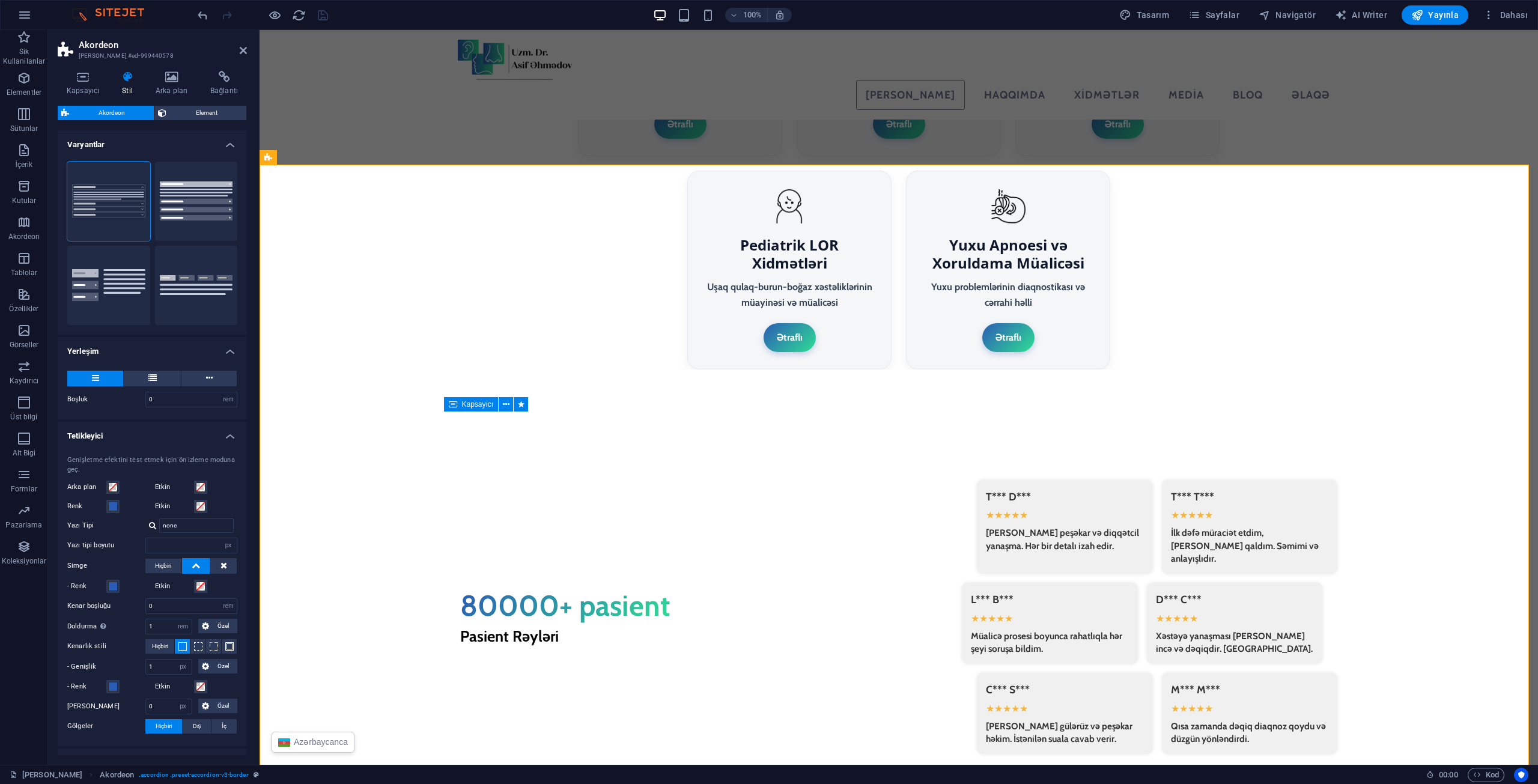
click at [156, 433] on h4 "Tetikleyici" at bounding box center [152, 432] width 189 height 22
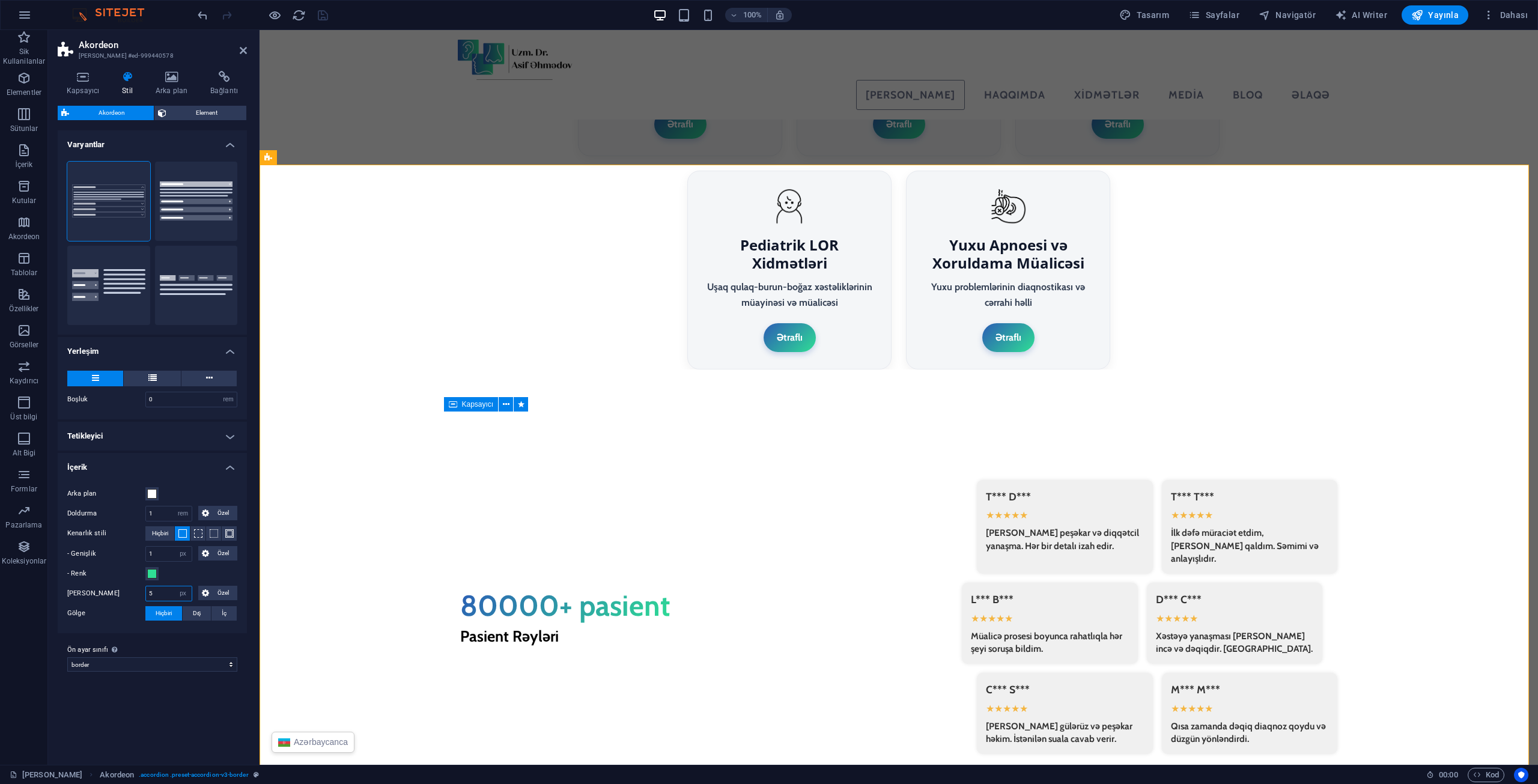
drag, startPoint x: 162, startPoint y: 596, endPoint x: 135, endPoint y: 598, distance: 27.1
click at [135, 598] on div "Yuvarlak köşeler 5 px rem % vh vw [PERSON_NAME]" at bounding box center [152, 593] width 170 height 16
type input "0"
click at [322, 18] on icon "save" at bounding box center [323, 16] width 14 height 14
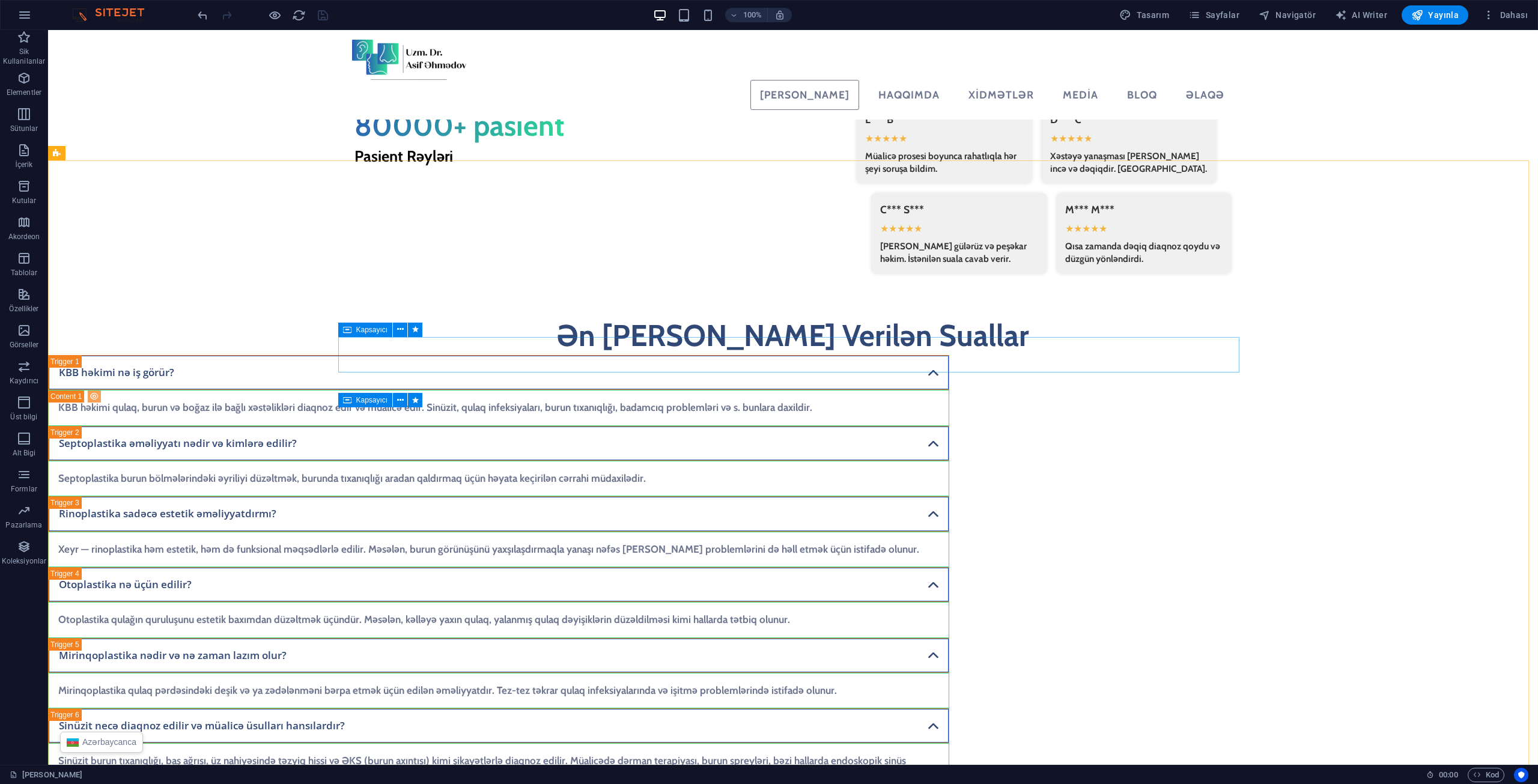
scroll to position [3149, 0]
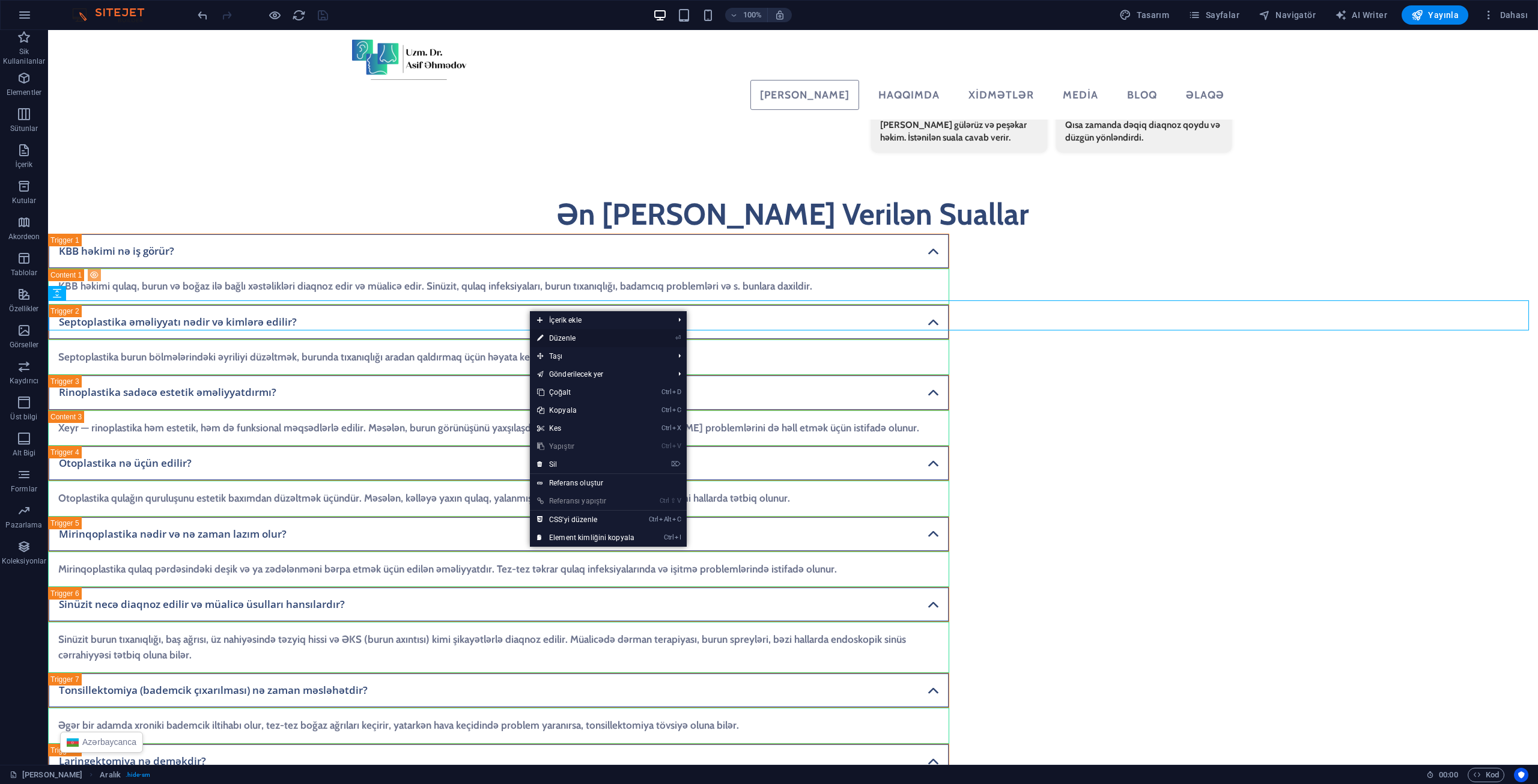
click at [565, 338] on link "⏎ Düzenle" at bounding box center [586, 338] width 112 height 18
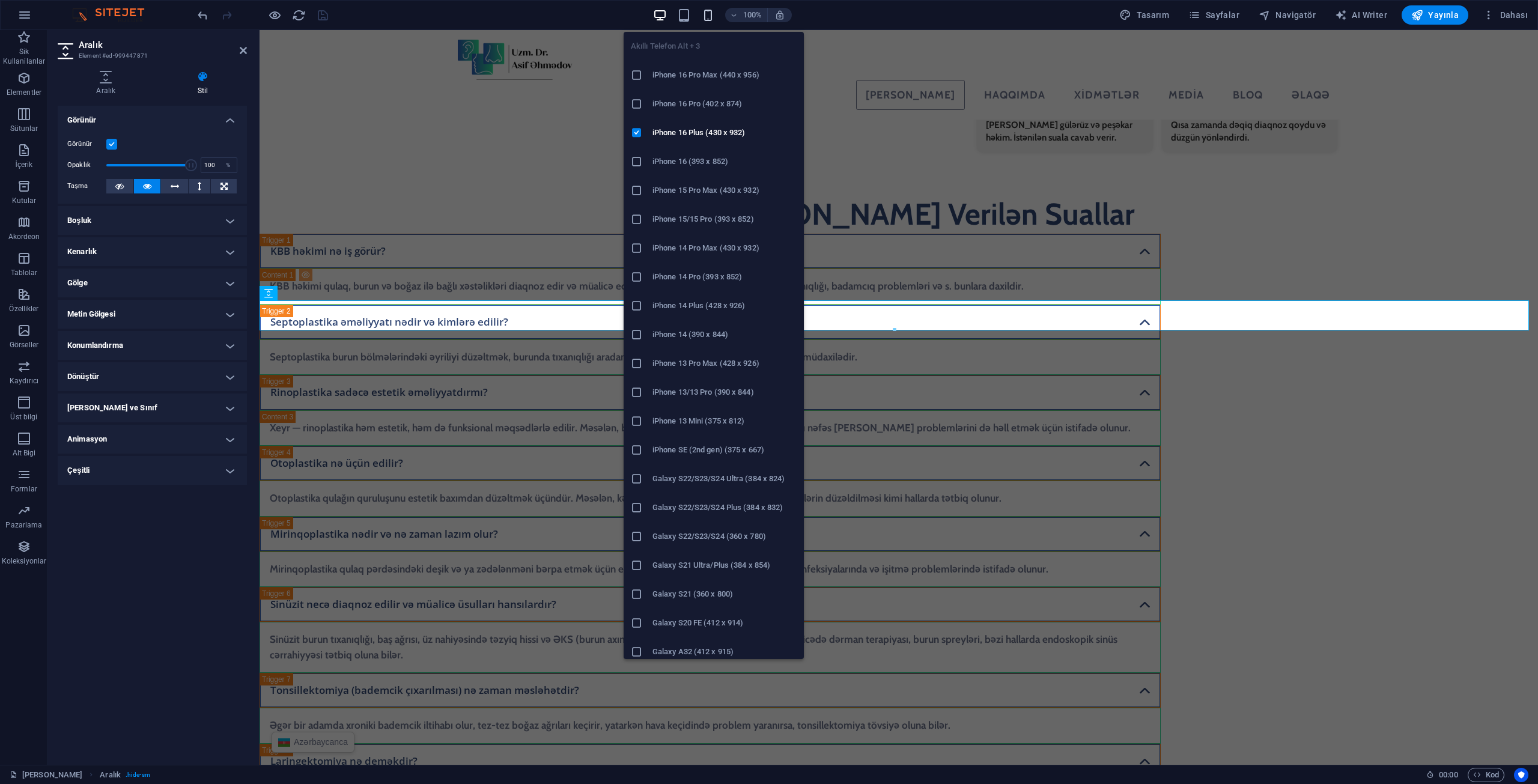
click at [706, 8] on icon "button" at bounding box center [708, 16] width 14 height 14
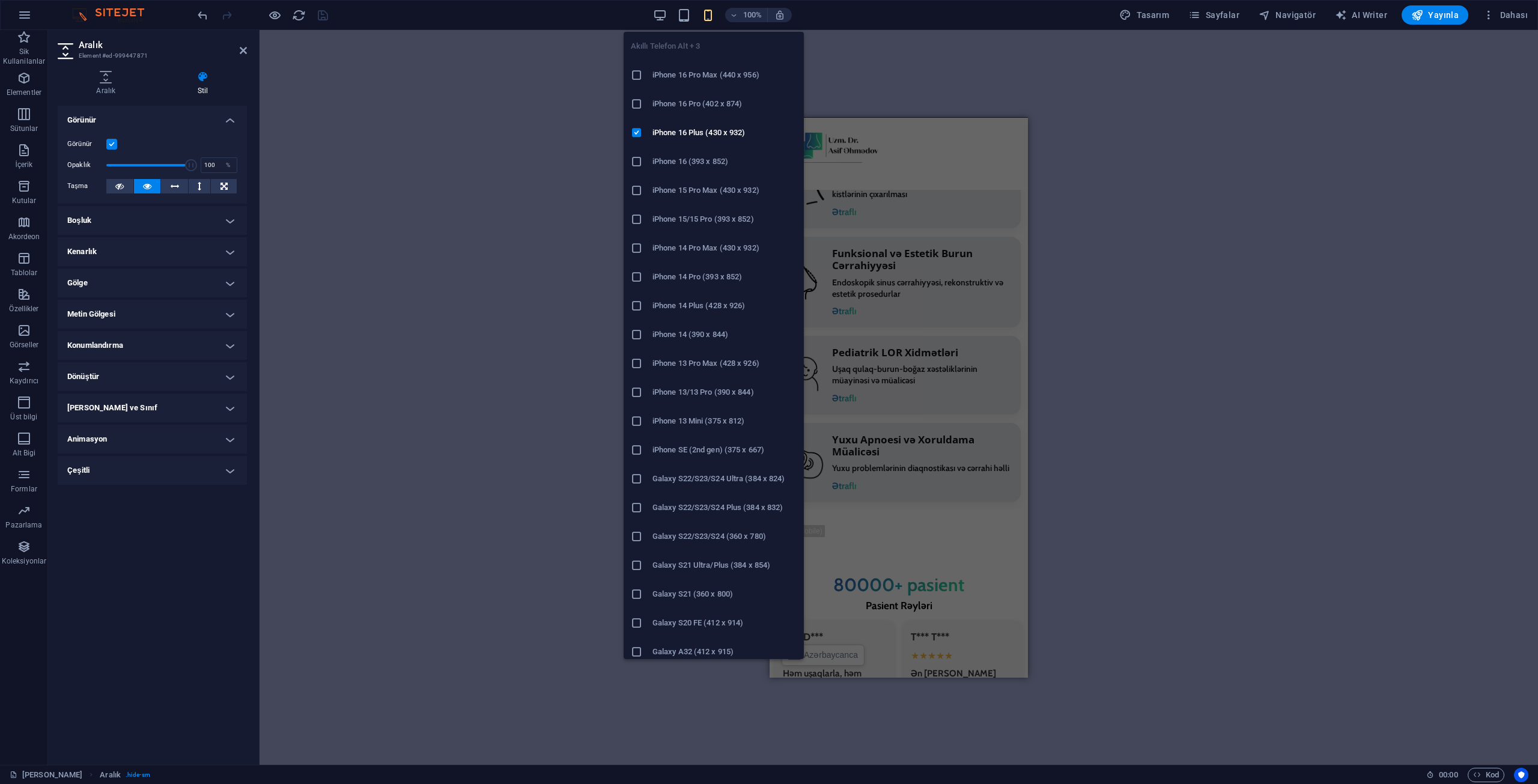
scroll to position [4505, 0]
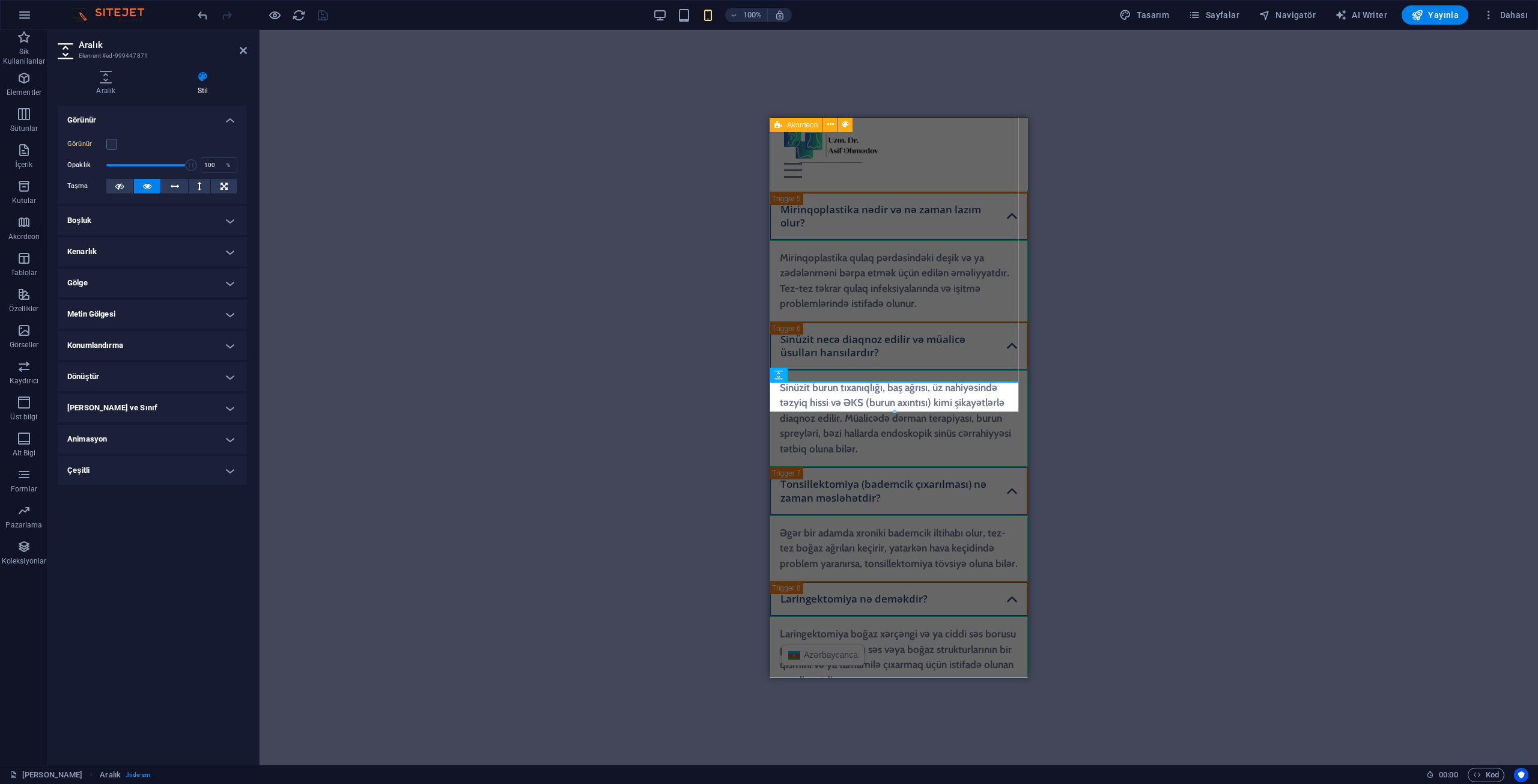
click at [860, 360] on div "KBB həkimi nə iş görür? KBB həkimi qulaq, burun və boğaz ilə bağlı xəstəlikləri…" at bounding box center [898, 335] width 259 height 1320
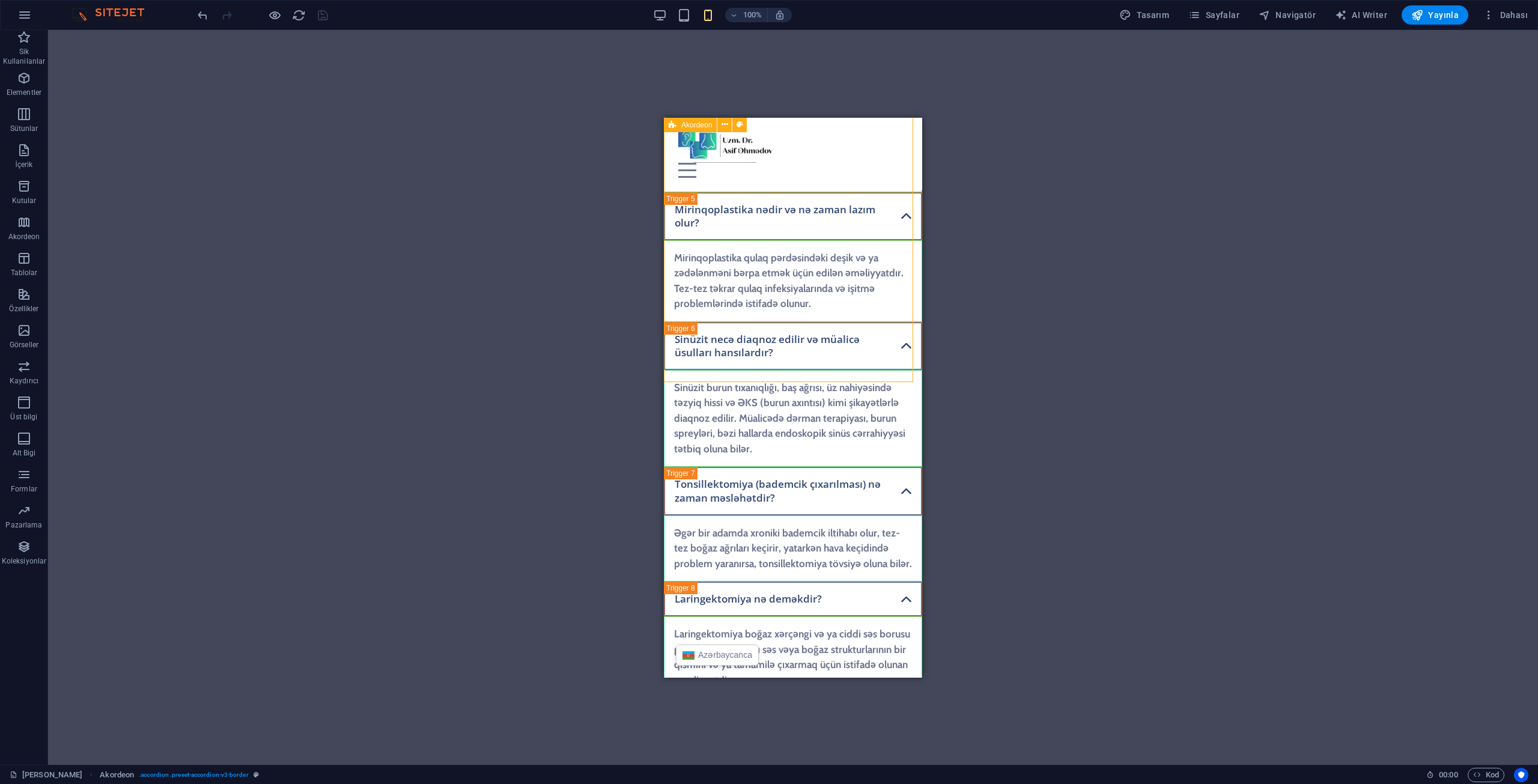
click at [860, 360] on div "KBB həkimi nə iş görür? KBB həkimi qulaq, burun və boğaz ilə bağlı xəstəlikləri…" at bounding box center [793, 335] width 259 height 1320
select select "rem"
select select "px"
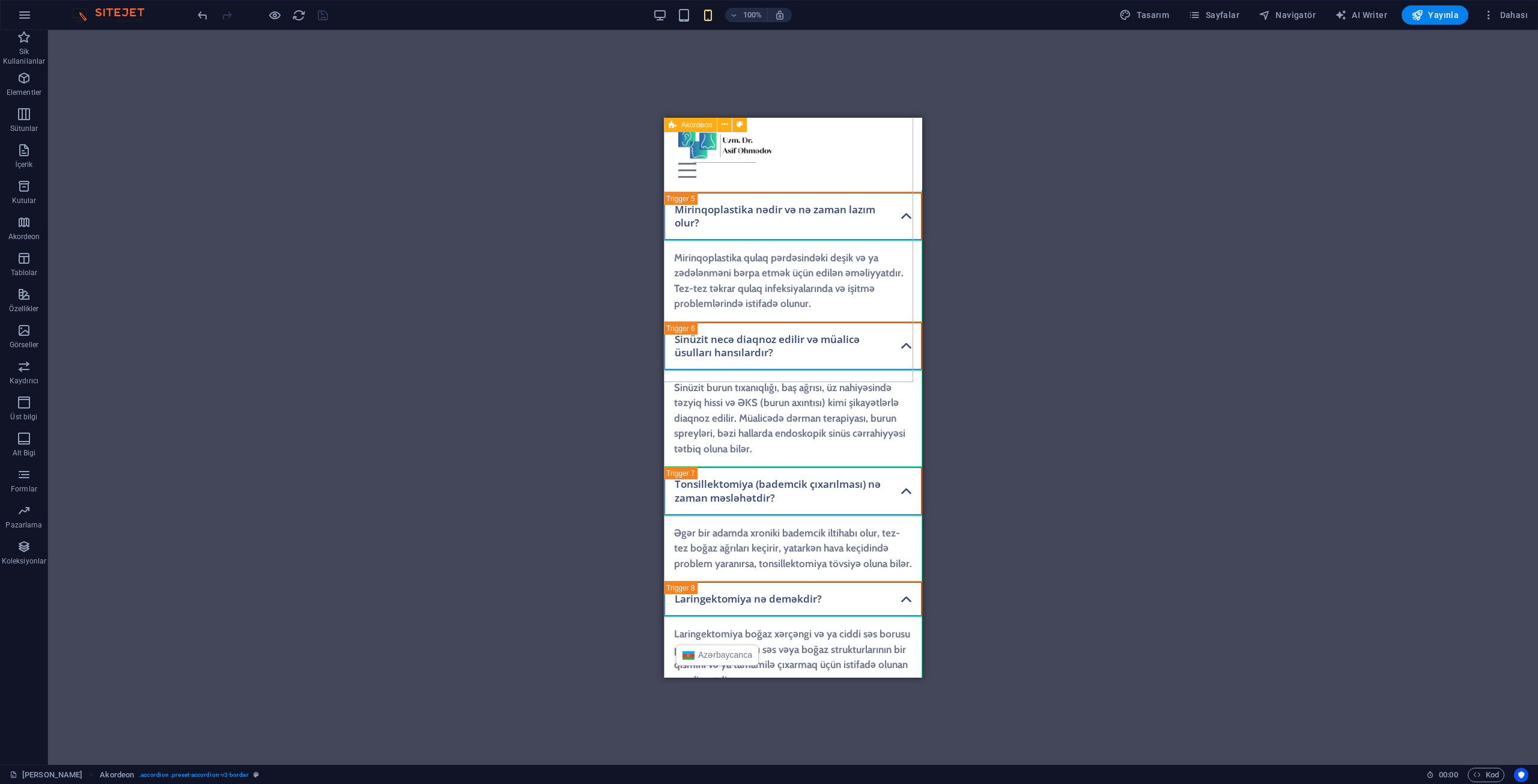
select select "px"
select select "preset-accordion-v3-border"
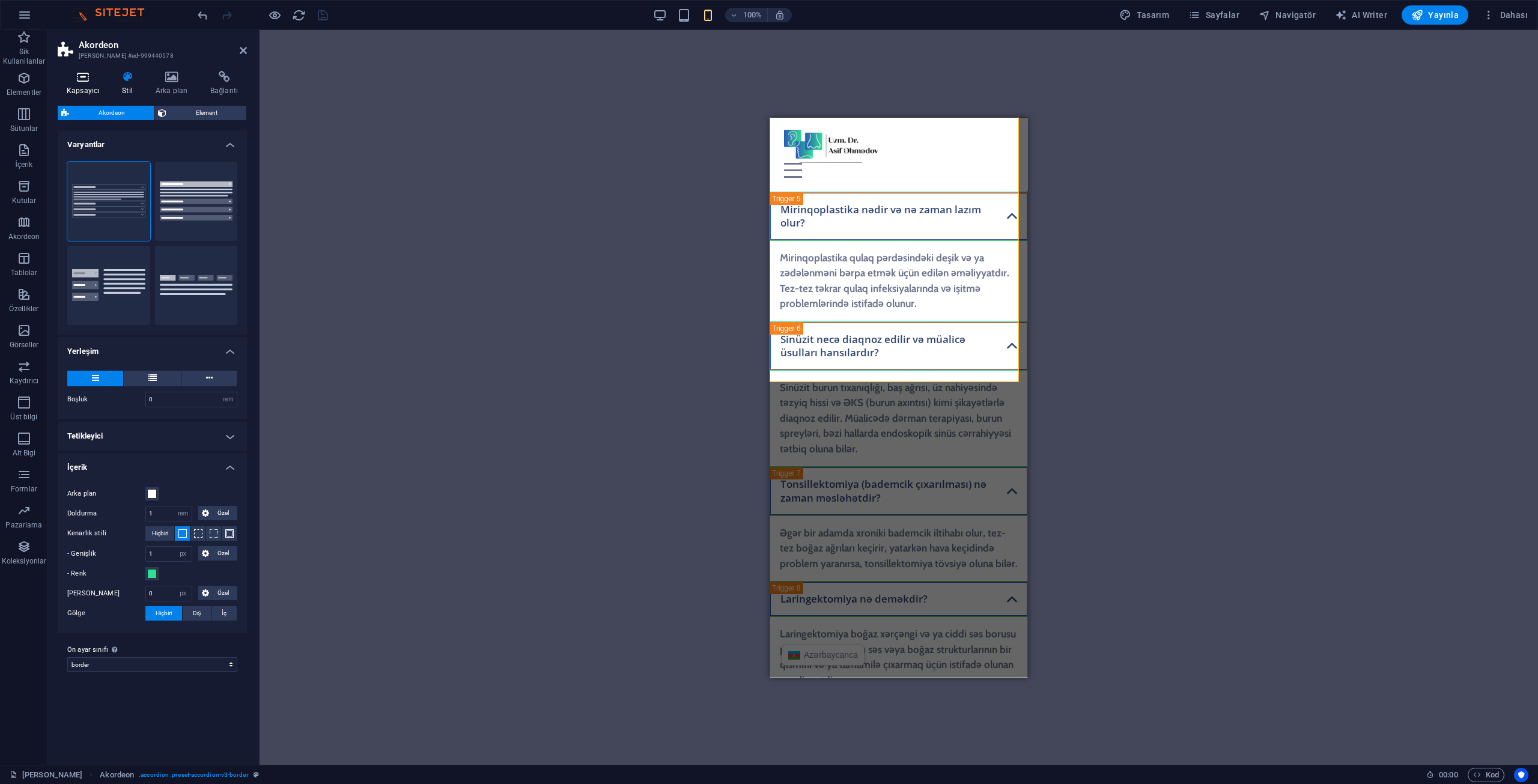
click at [97, 86] on h4 "Kapsayıcı" at bounding box center [85, 84] width 55 height 25
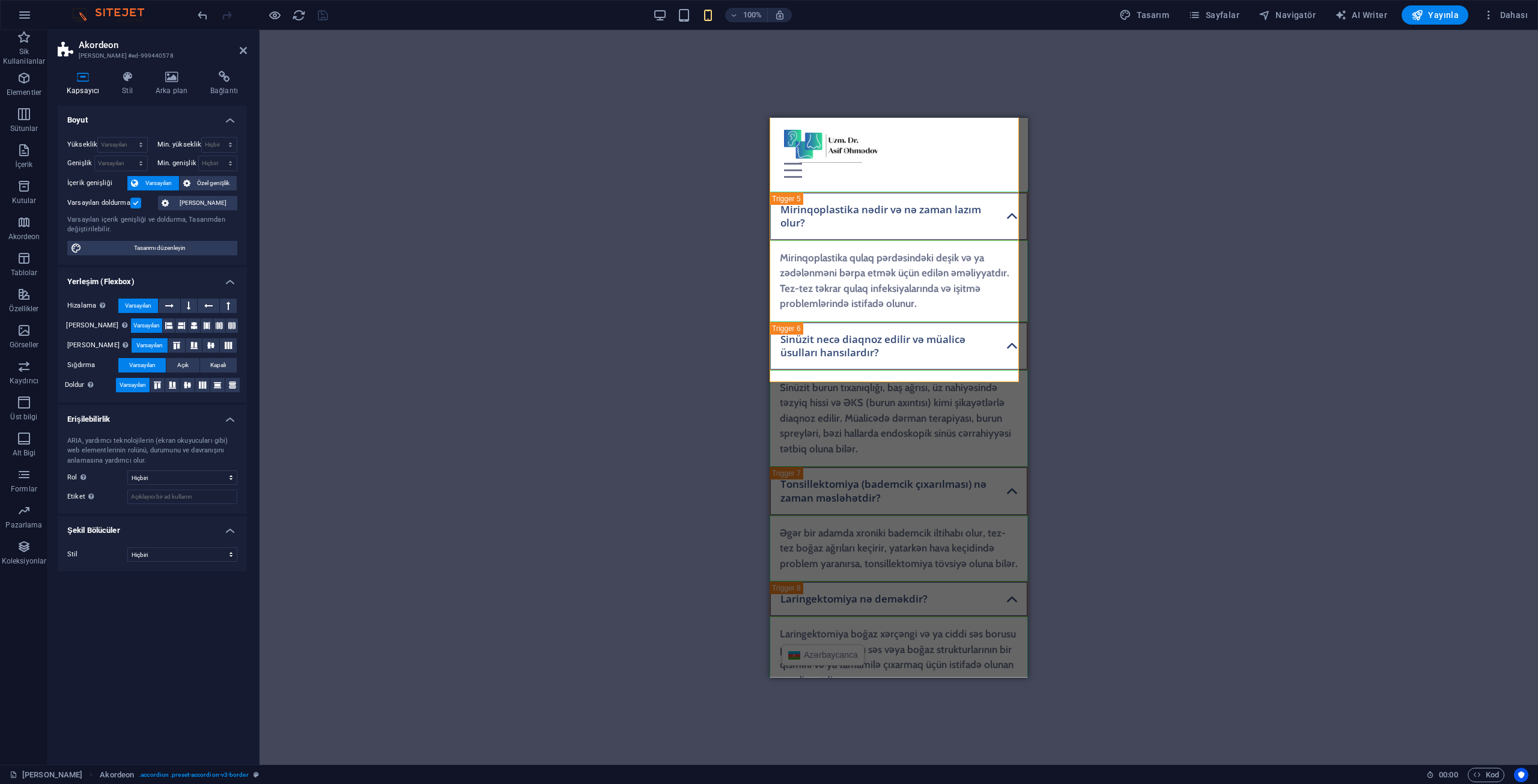
click at [137, 205] on label at bounding box center [135, 203] width 11 height 11
click at [0, 0] on input "Varsayılan doldurma" at bounding box center [0, 0] width 0 height 0
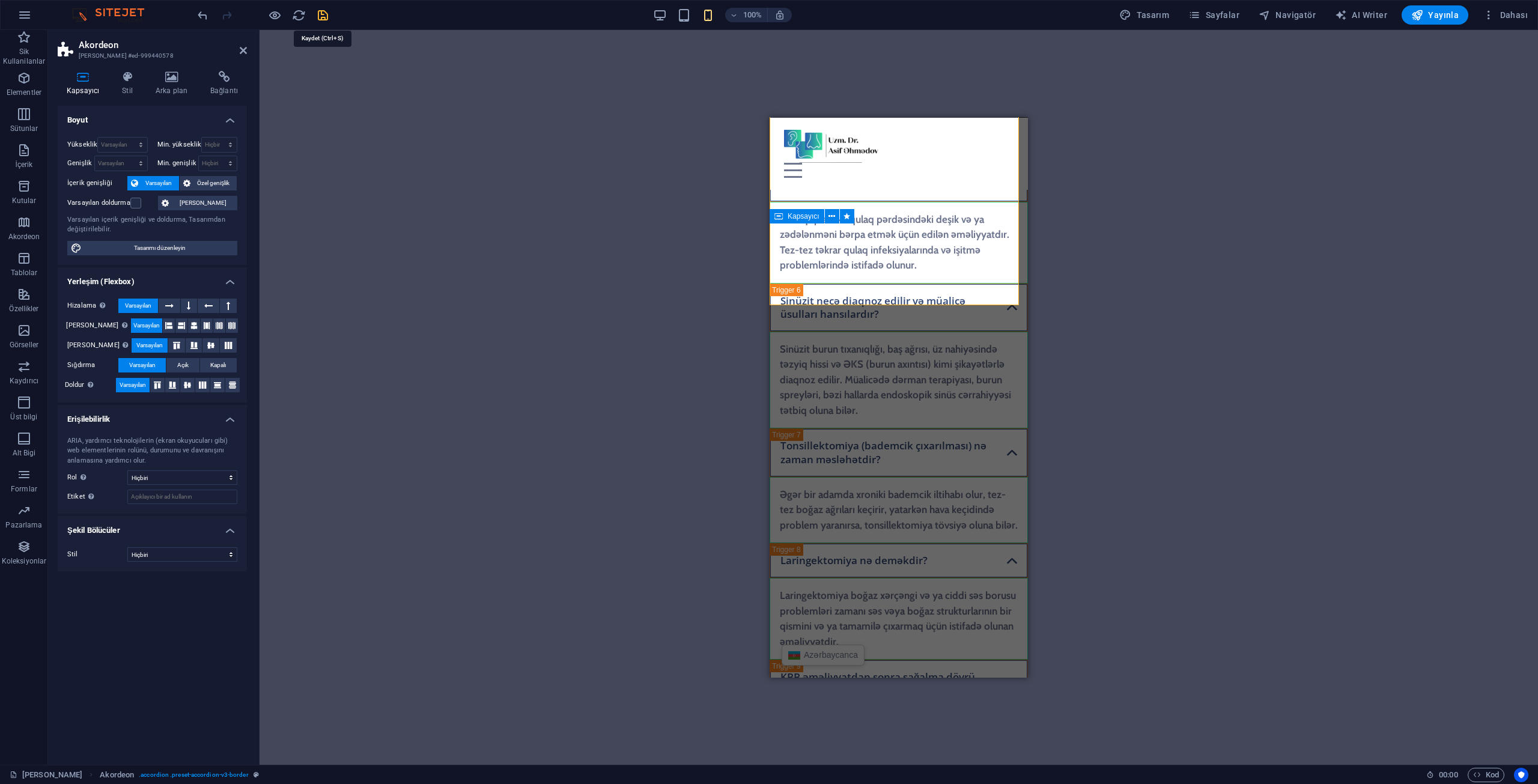
click at [320, 16] on icon "save" at bounding box center [323, 16] width 14 height 14
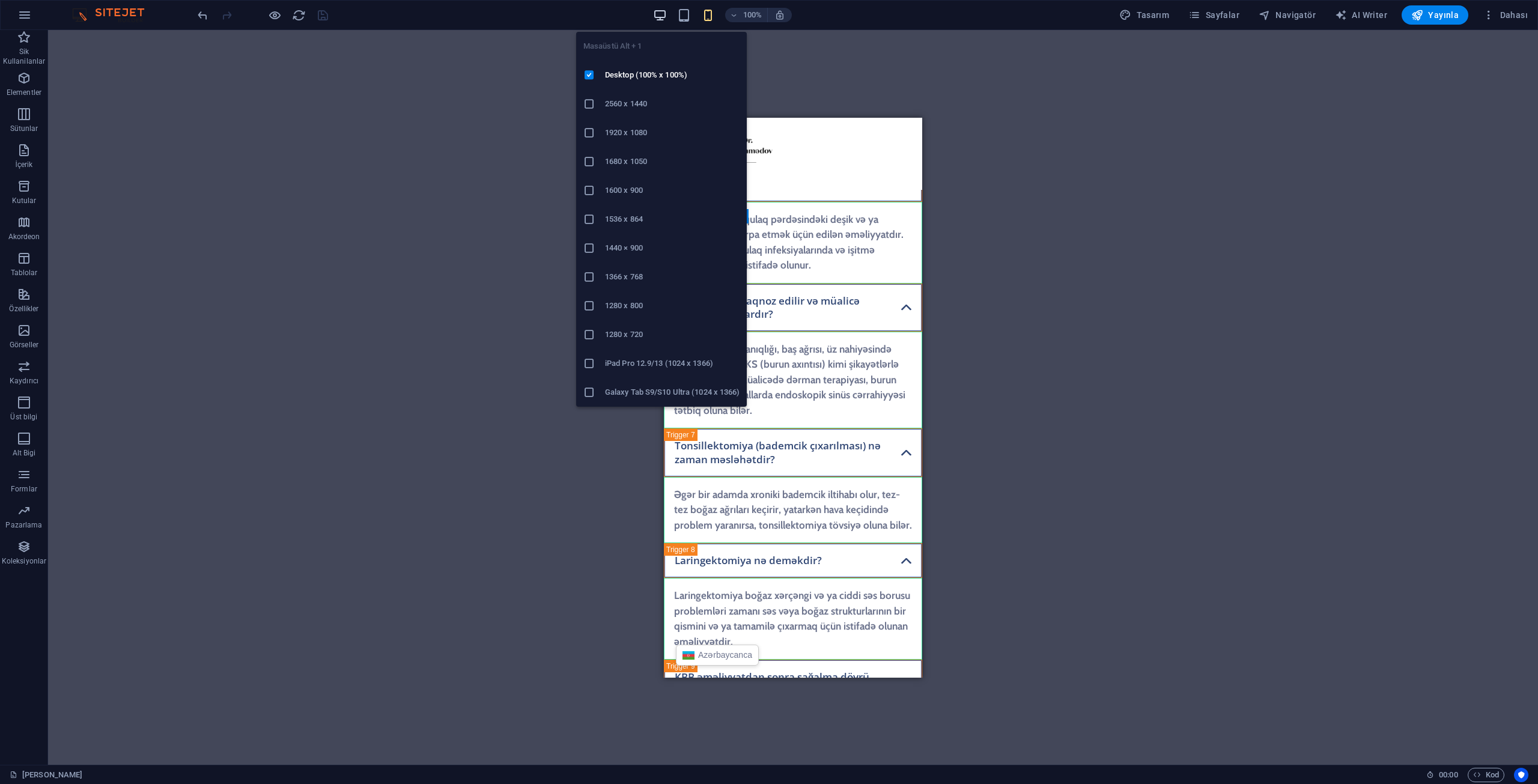
click at [662, 13] on icon "button" at bounding box center [660, 16] width 14 height 14
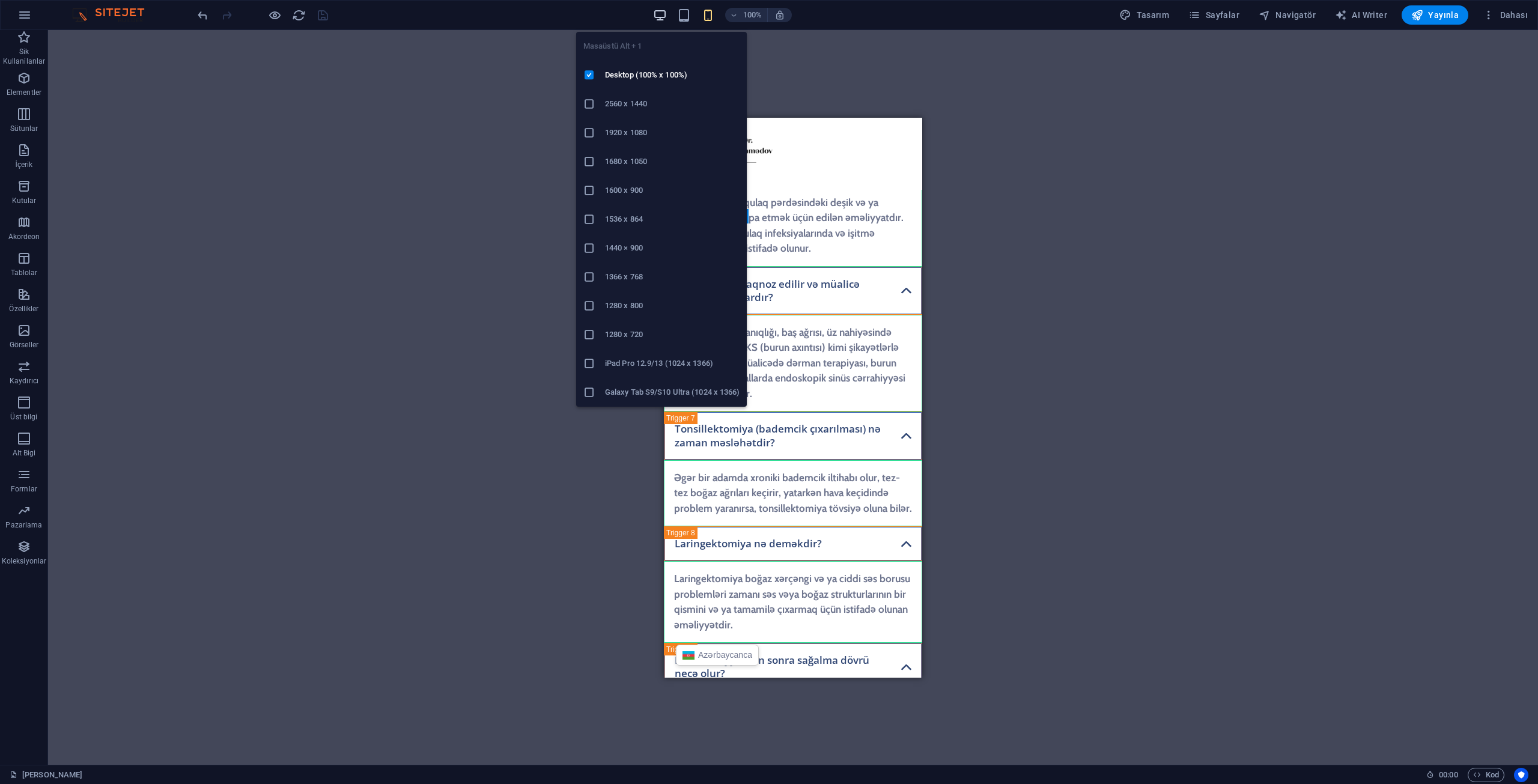
scroll to position [3149, 0]
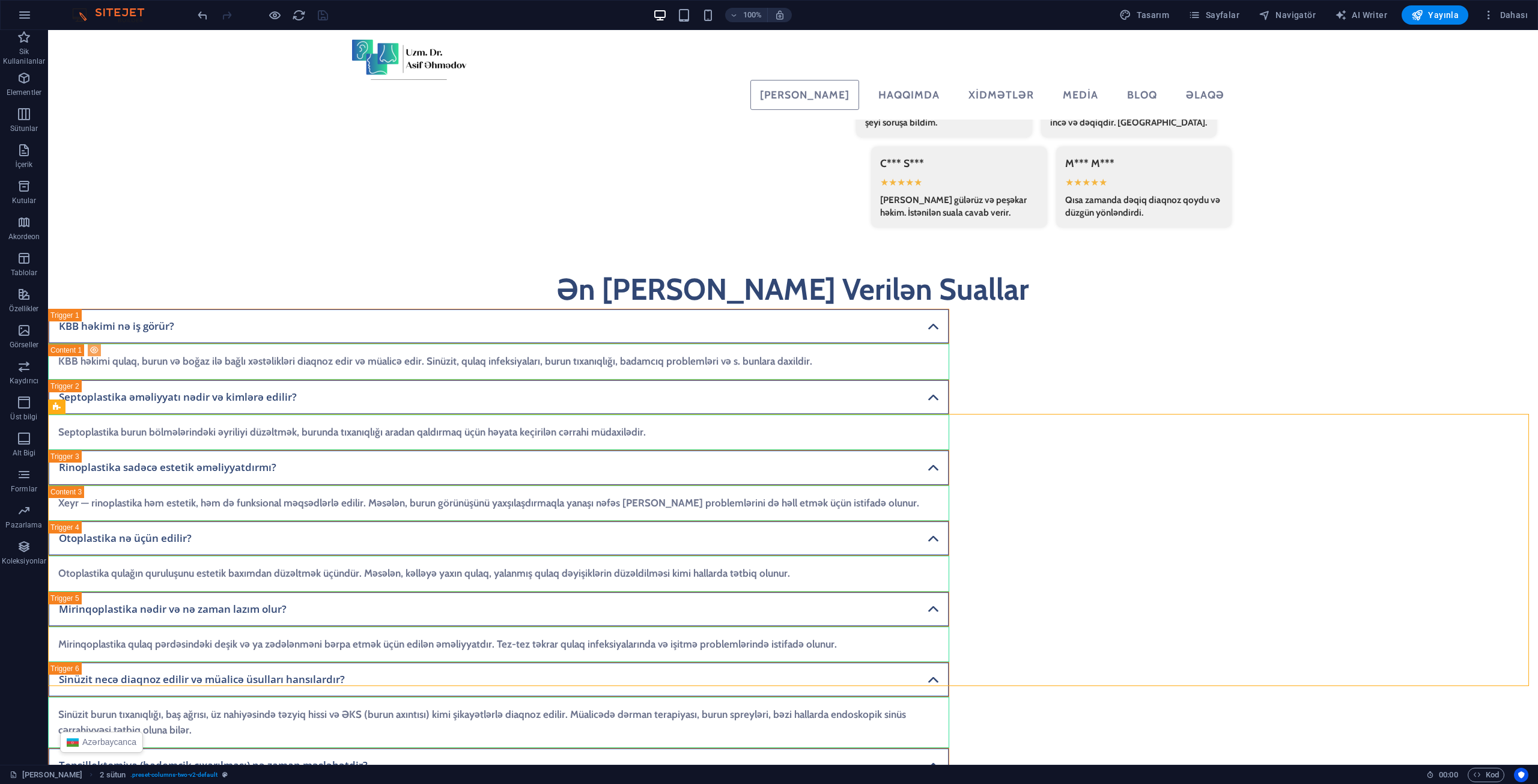
scroll to position [3089, 0]
